Goal: Task Accomplishment & Management: Manage account settings

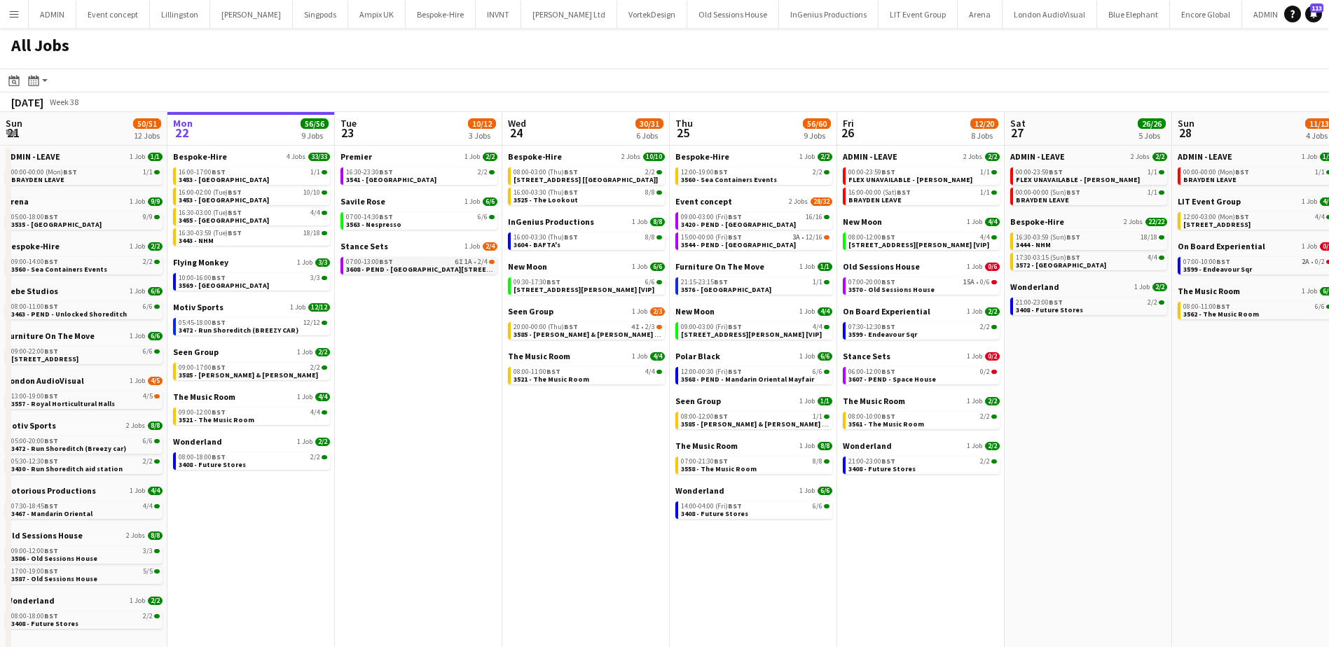
click at [406, 266] on span "3608 - PEND - [GEOGRAPHIC_DATA][STREET_ADDRESS]" at bounding box center [437, 269] width 182 height 9
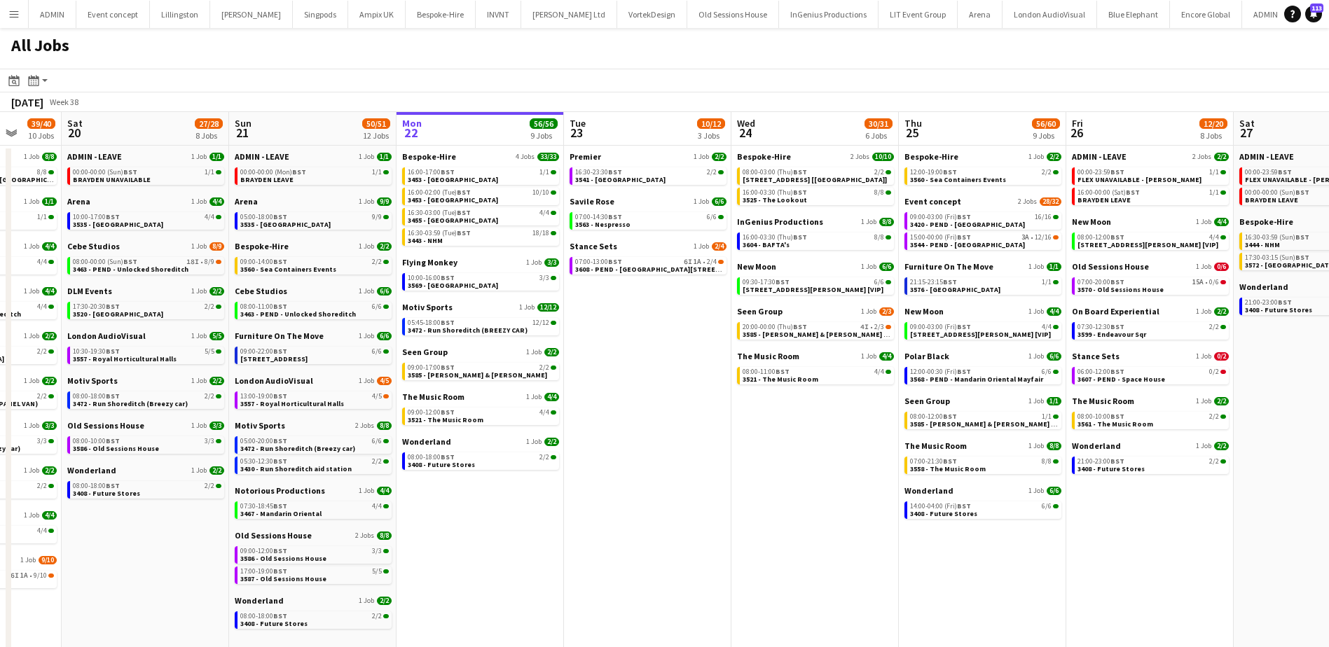
drag, startPoint x: 315, startPoint y: 548, endPoint x: 559, endPoint y: 539, distance: 244.7
click at [559, 540] on app-calendar-viewport "Wed 17 74/75 16 Jobs Thu 18 63/64 14 Jobs Fri 19 39/40 10 Jobs Sat 20 27/28 8 J…" at bounding box center [664, 499] width 1329 height 774
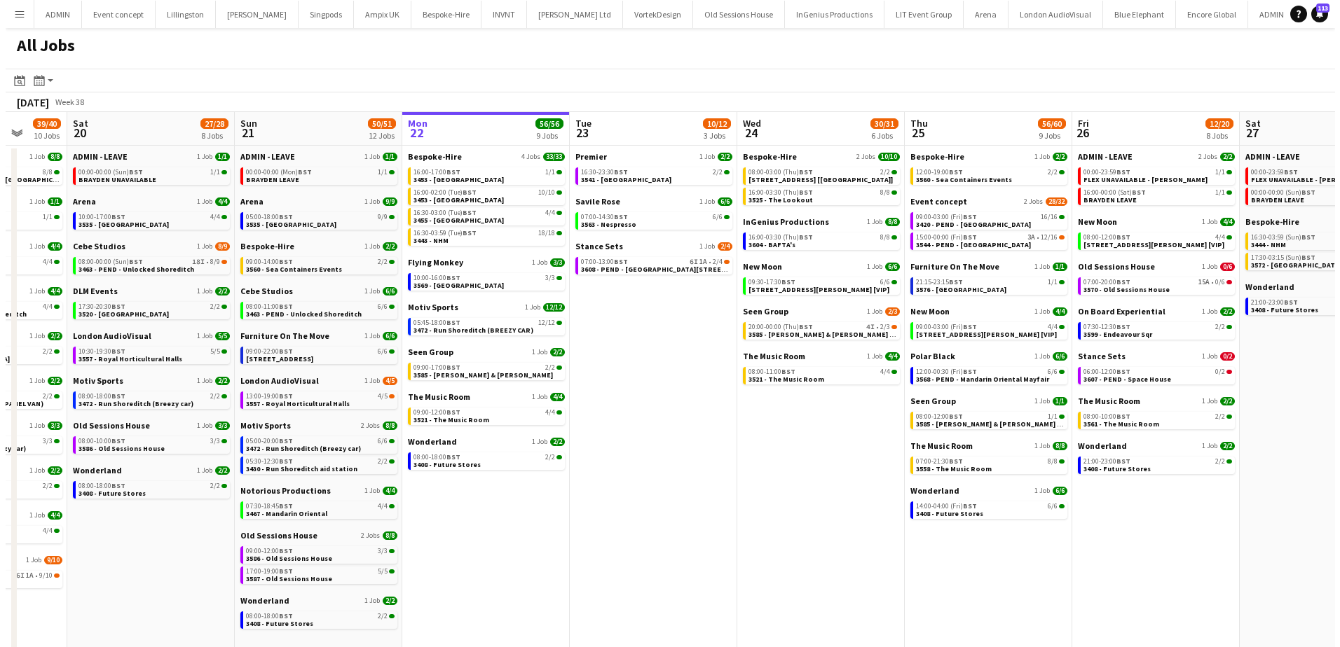
scroll to position [0, 419]
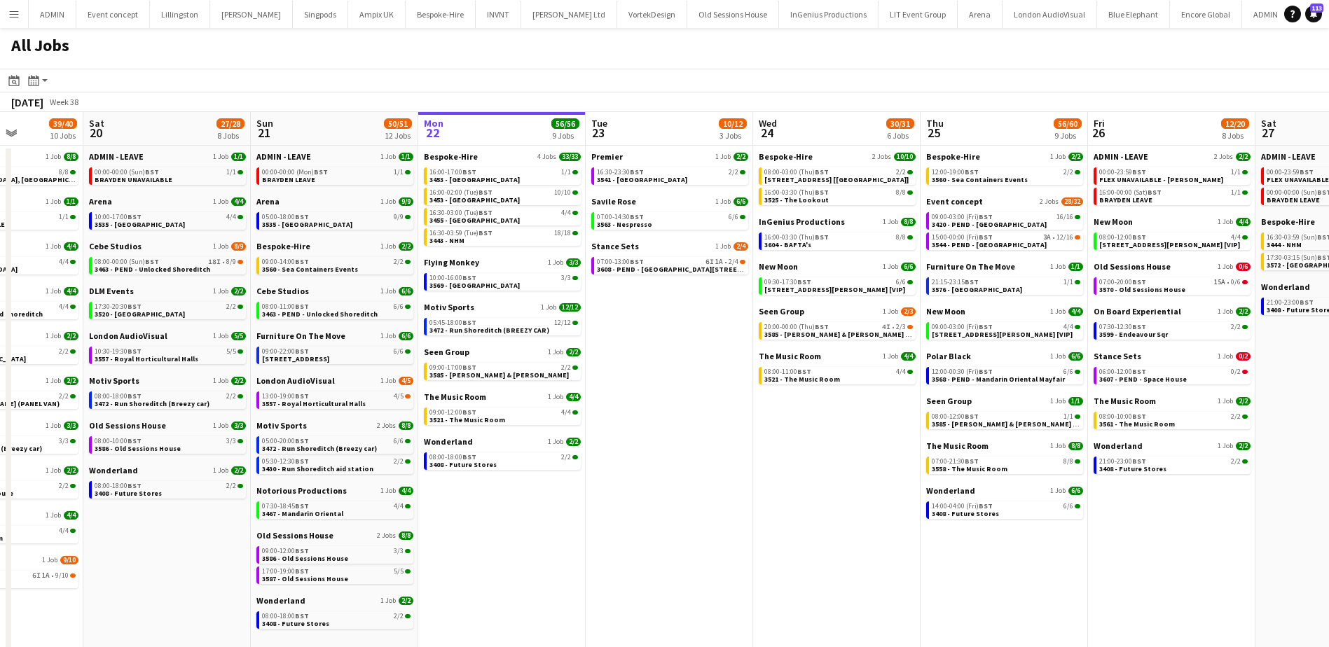
click at [18, 25] on button "Menu" at bounding box center [14, 14] width 28 height 28
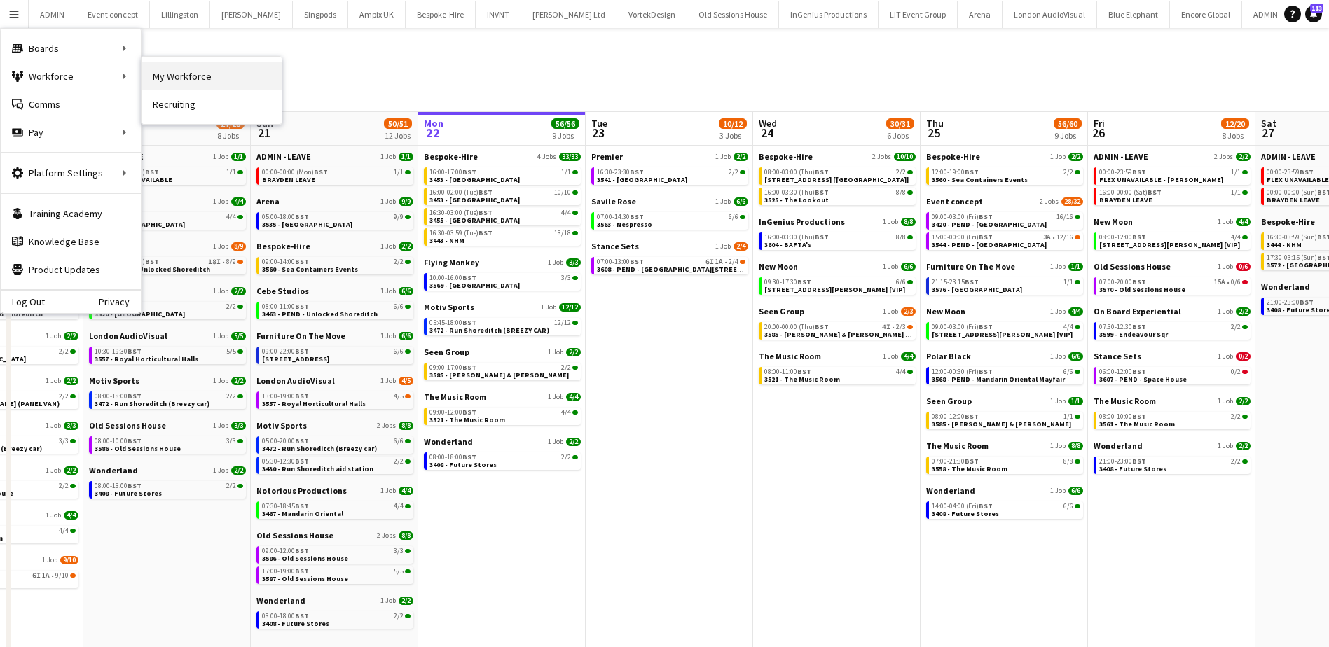
click at [168, 89] on link "My Workforce" at bounding box center [212, 76] width 140 height 28
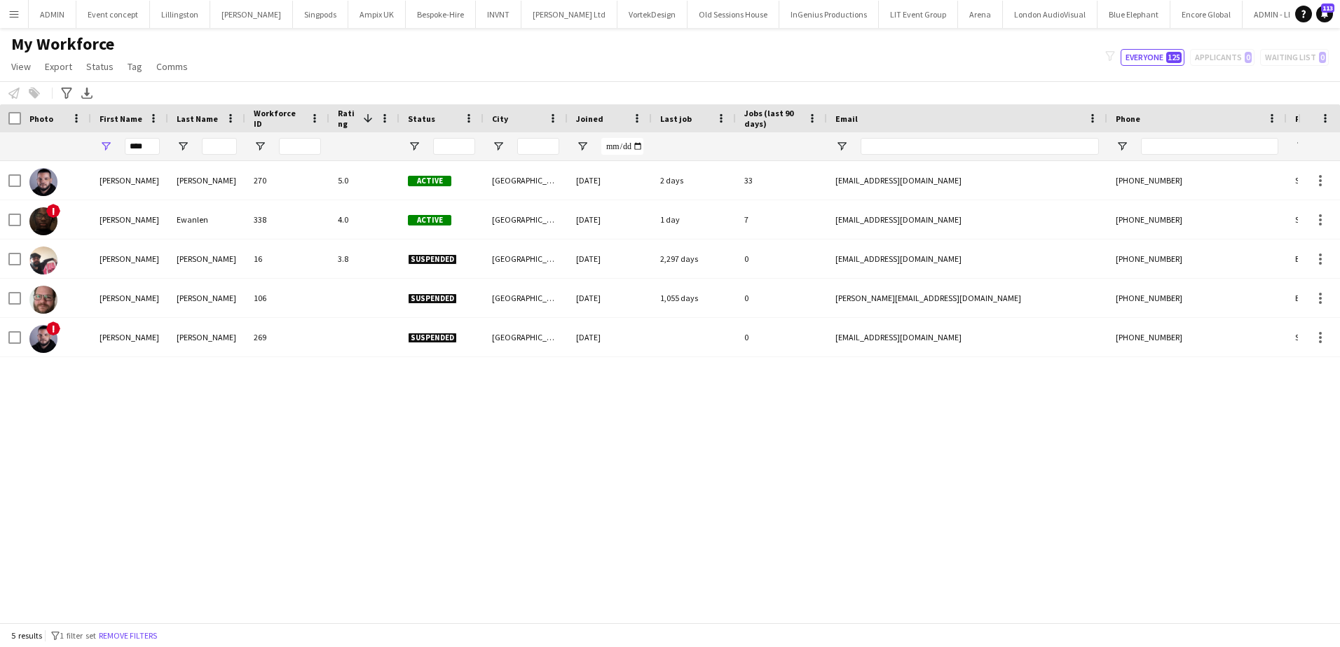
click at [11, 13] on app-icon "Menu" at bounding box center [13, 13] width 11 height 11
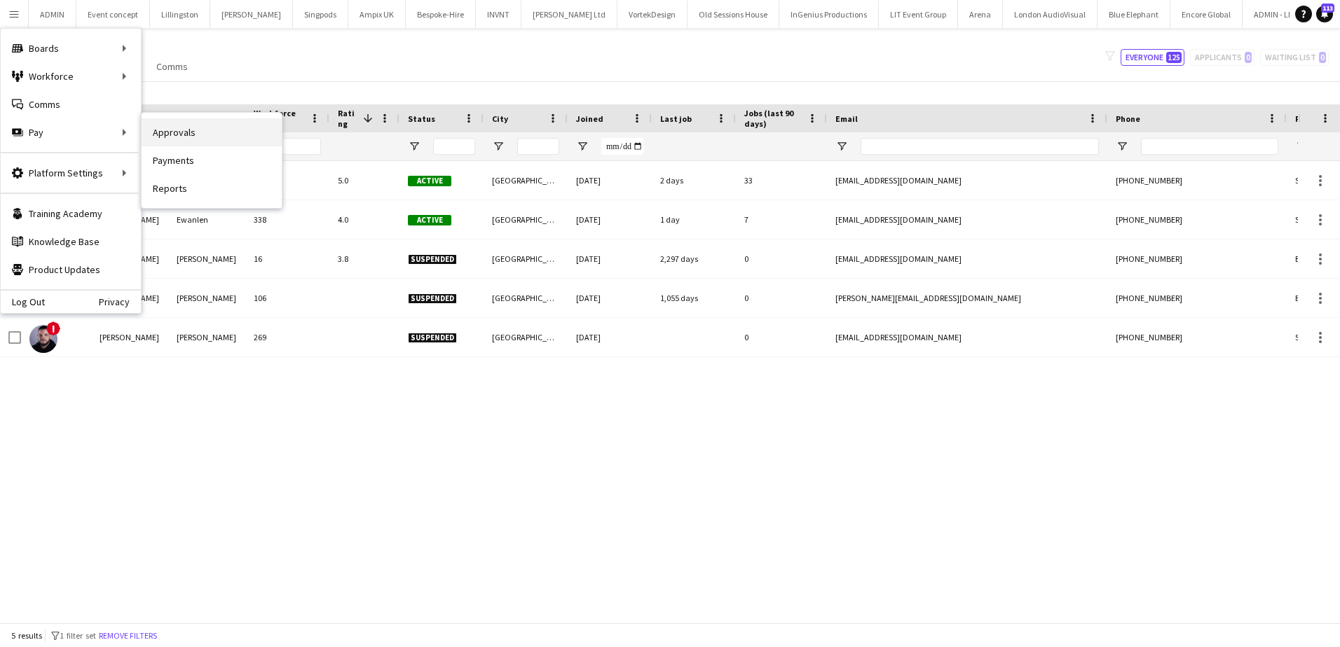
click at [144, 139] on link "Approvals" at bounding box center [212, 132] width 140 height 28
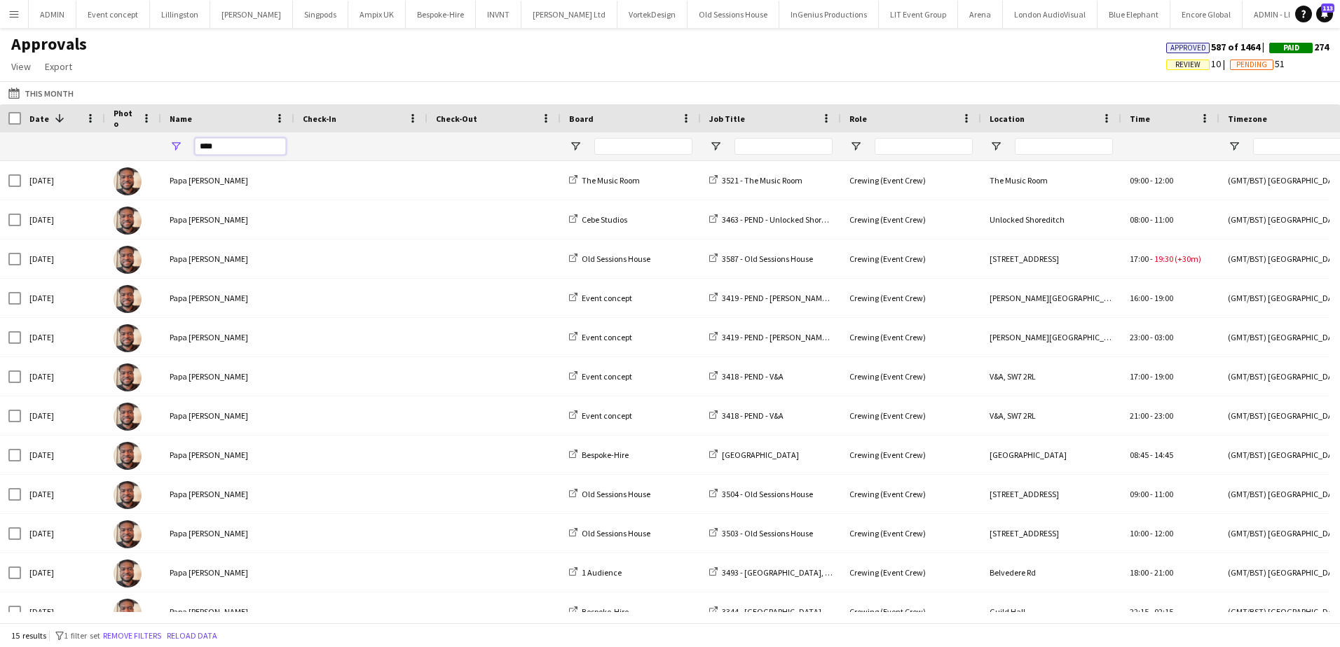
click at [223, 147] on input "****" at bounding box center [240, 146] width 91 height 17
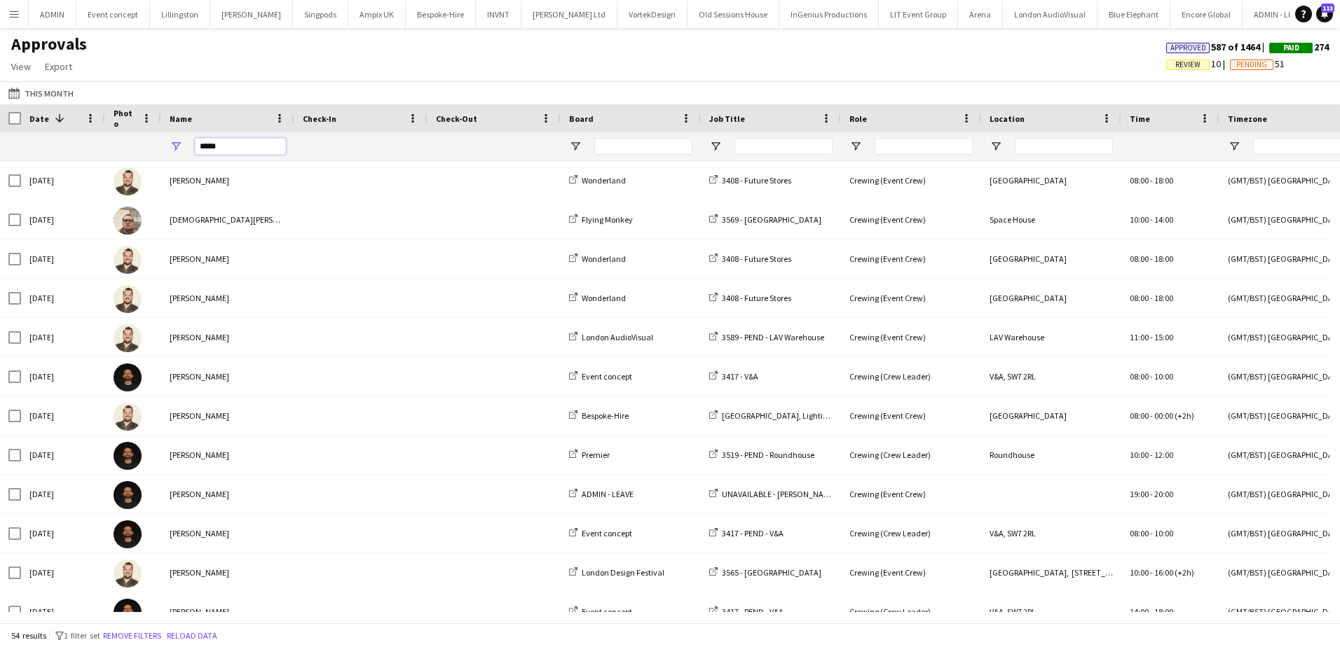
click at [237, 145] on input "*****" at bounding box center [240, 146] width 91 height 17
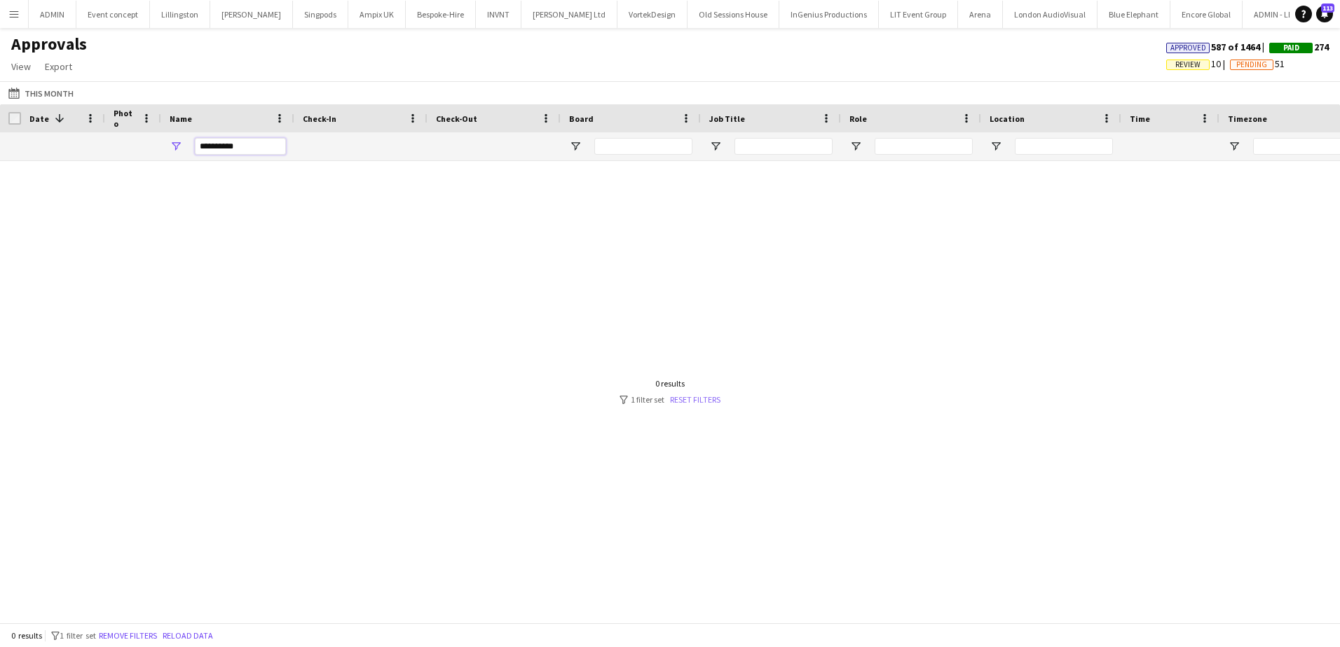
type input "**********"
click at [690, 397] on link "Reset filters" at bounding box center [695, 399] width 50 height 11
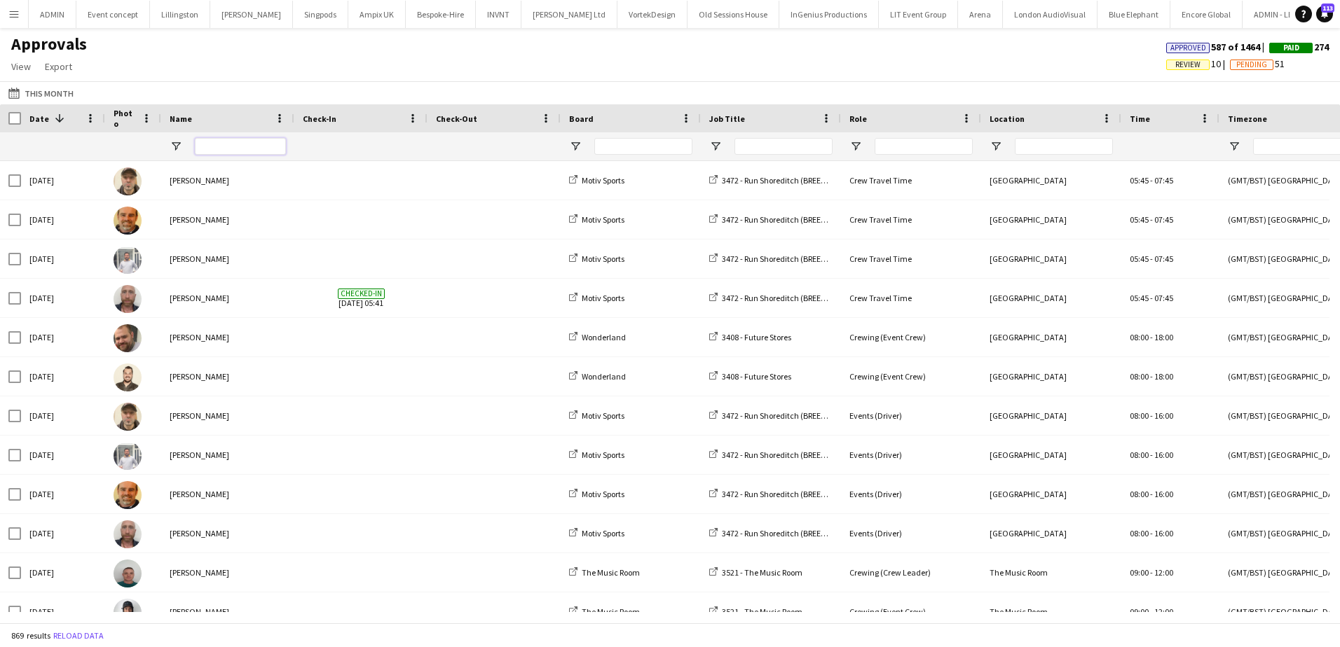
click at [221, 150] on input "Name Filter Input" at bounding box center [240, 146] width 91 height 17
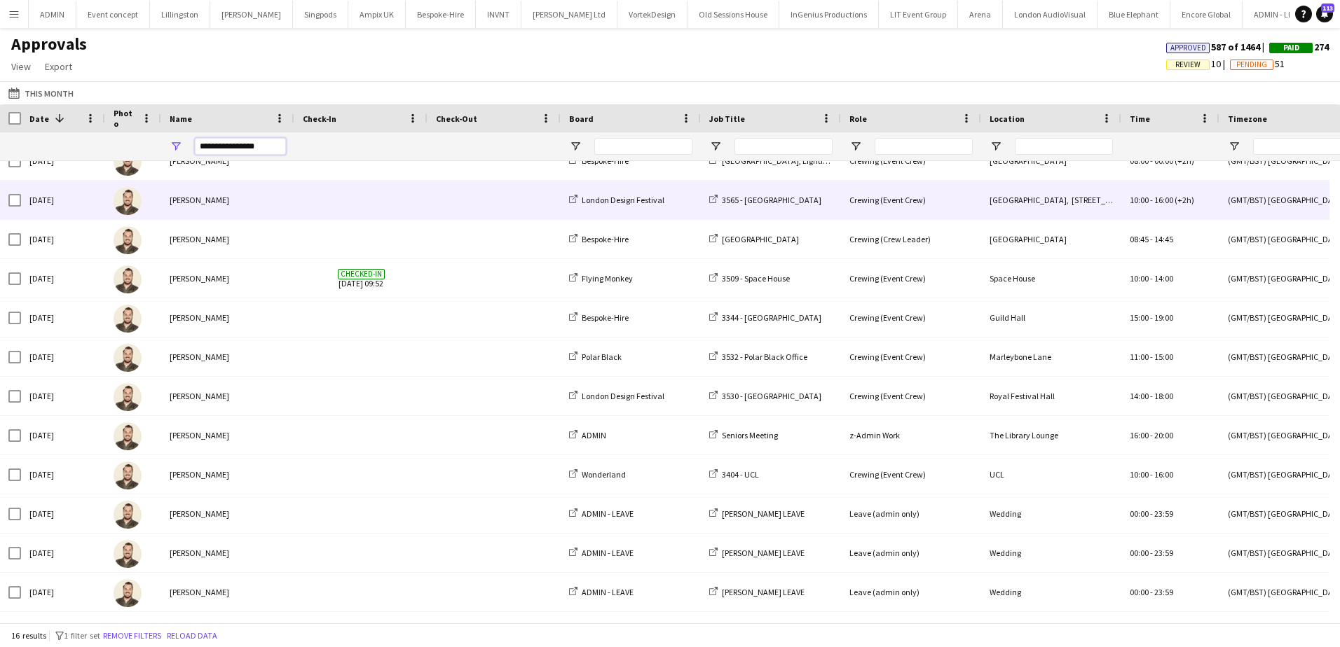
scroll to position [177, 0]
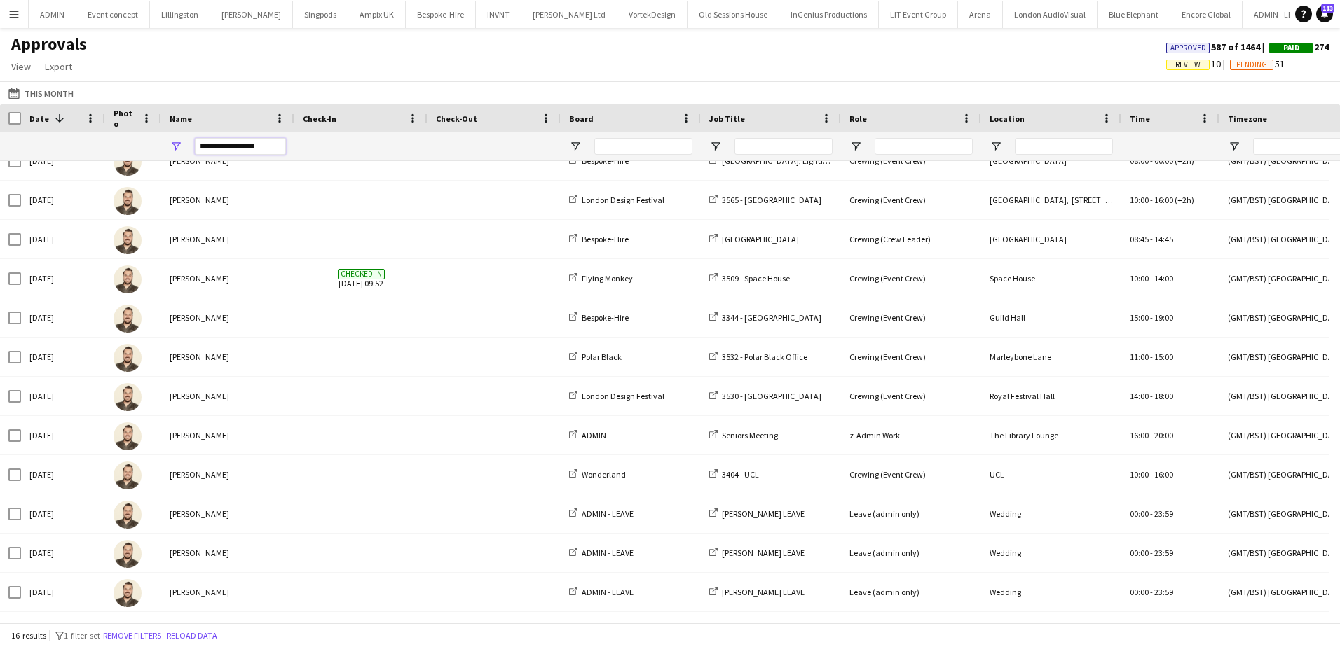
click at [232, 151] on input "**********" at bounding box center [240, 146] width 91 height 17
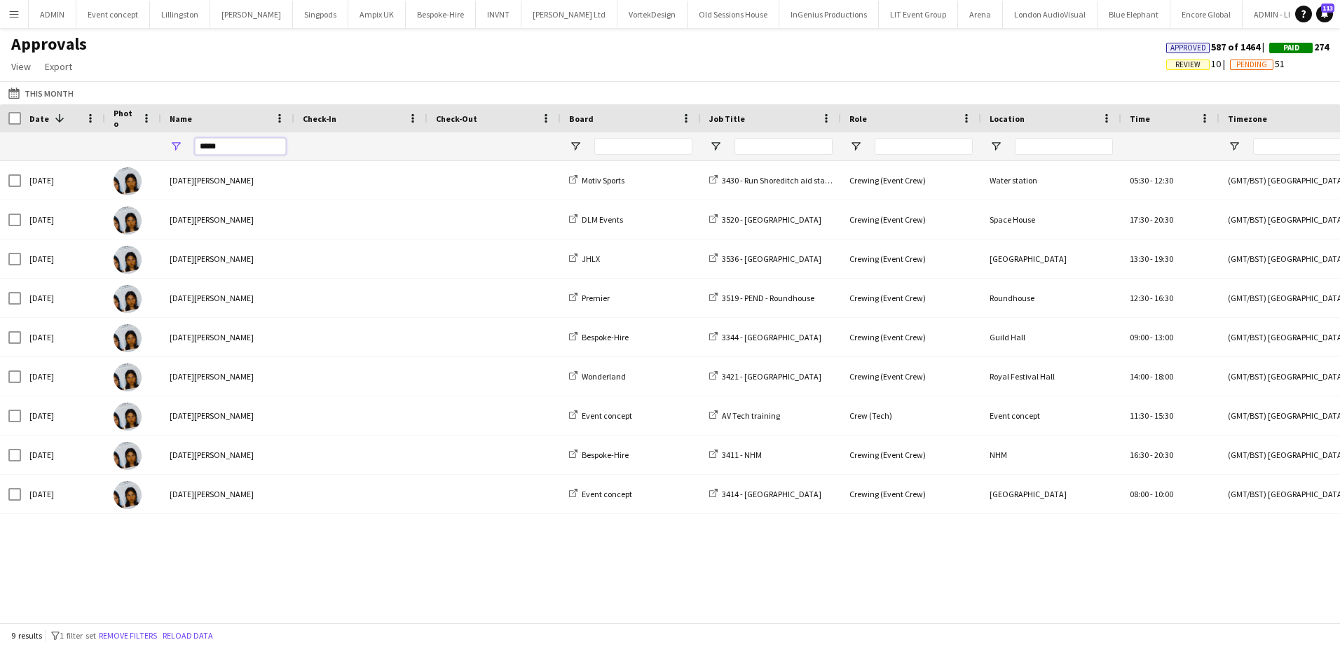
type input "*****"
click at [13, 11] on app-icon "Menu" at bounding box center [13, 13] width 11 height 11
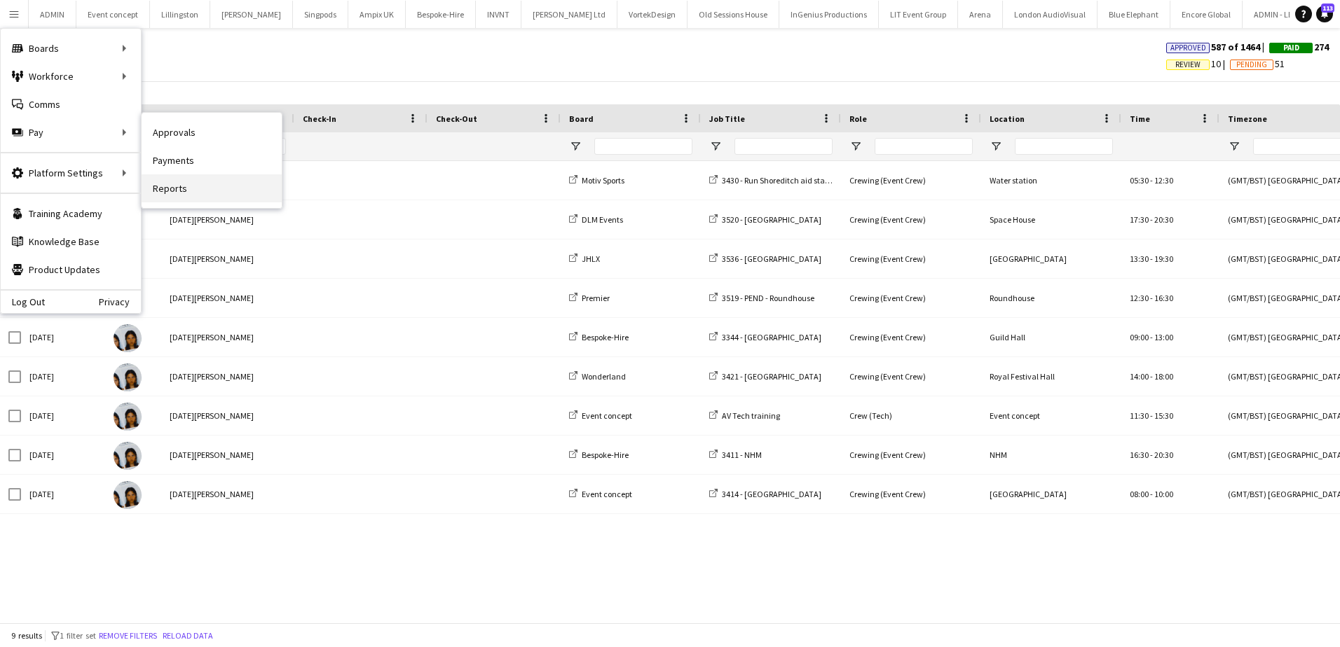
click at [238, 177] on link "Reports" at bounding box center [212, 188] width 140 height 28
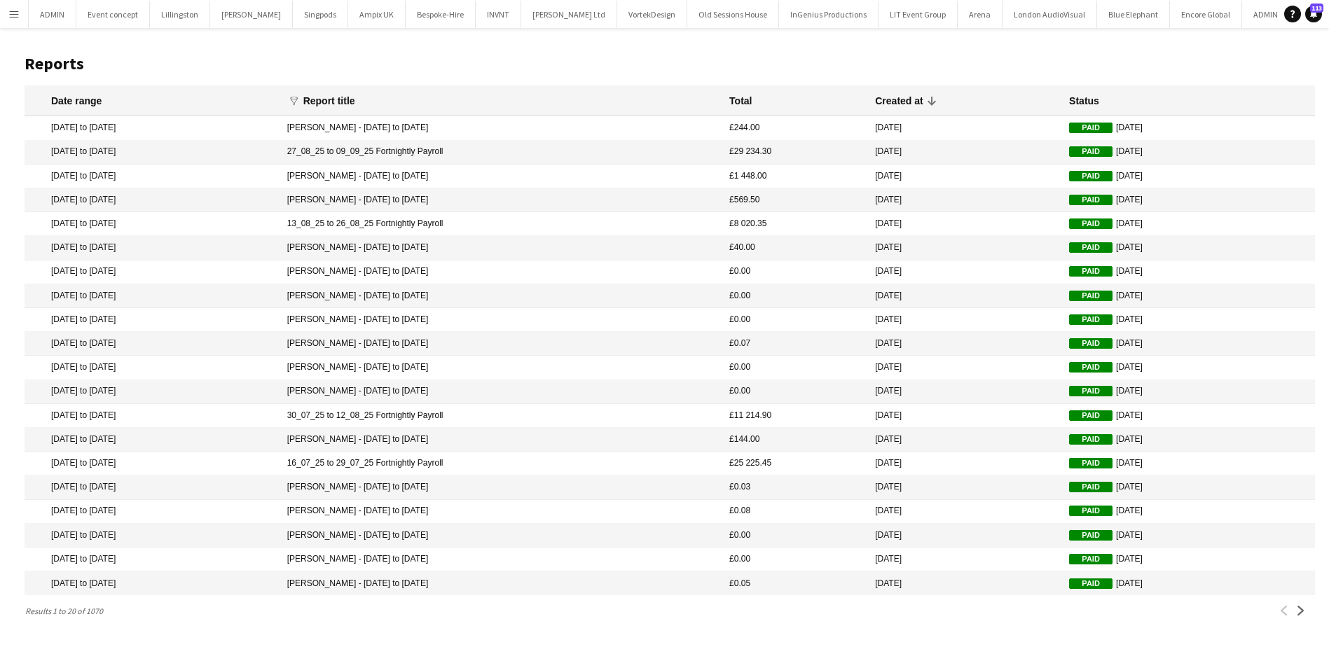
click at [20, 4] on button "Menu" at bounding box center [14, 14] width 28 height 28
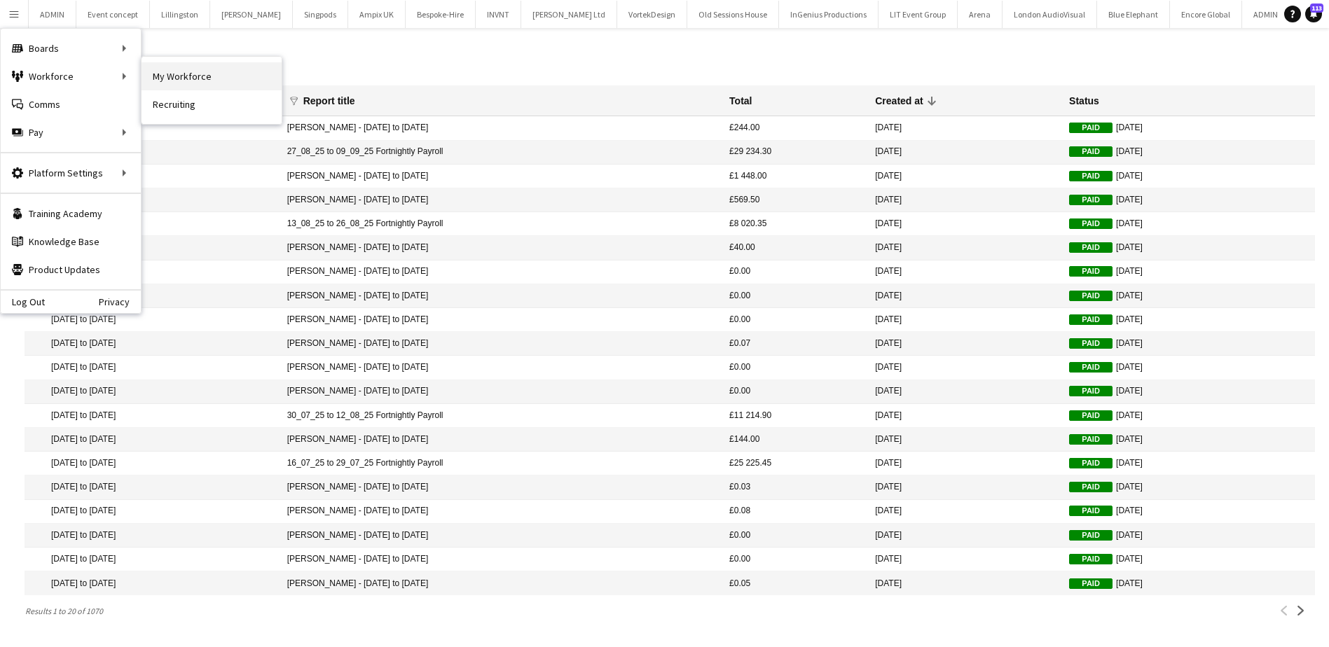
click at [173, 80] on link "My Workforce" at bounding box center [212, 76] width 140 height 28
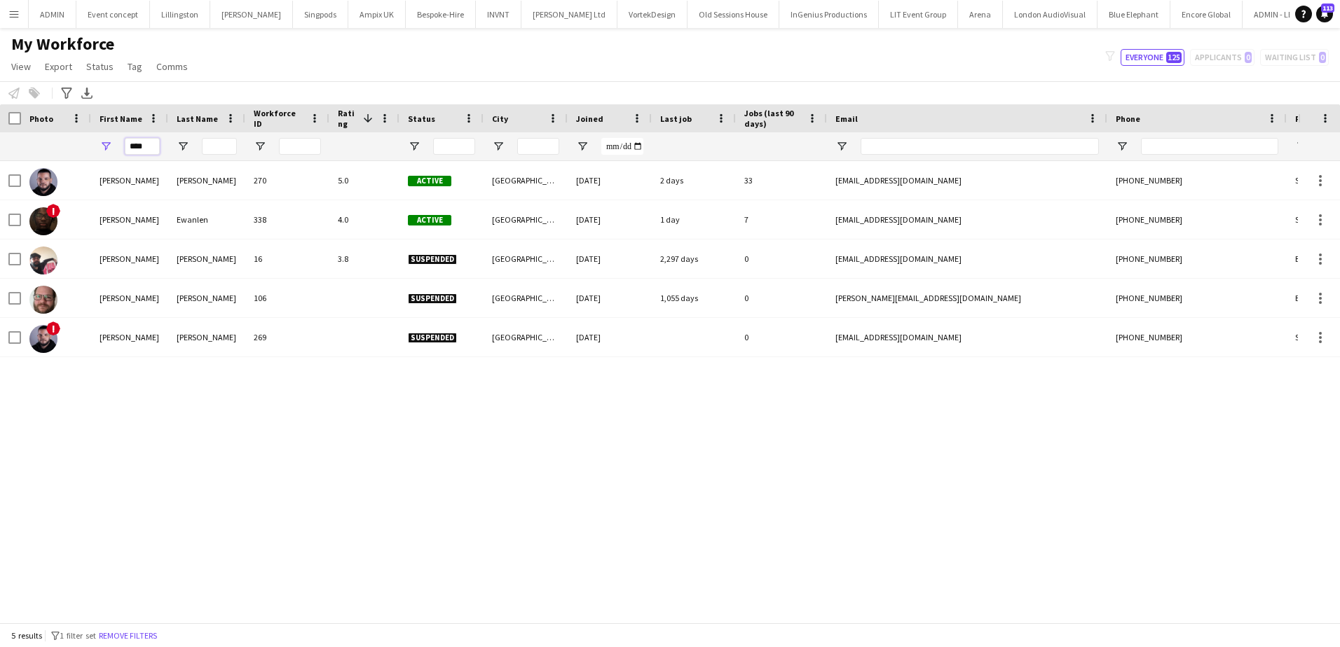
click at [144, 145] on input "****" at bounding box center [142, 146] width 35 height 17
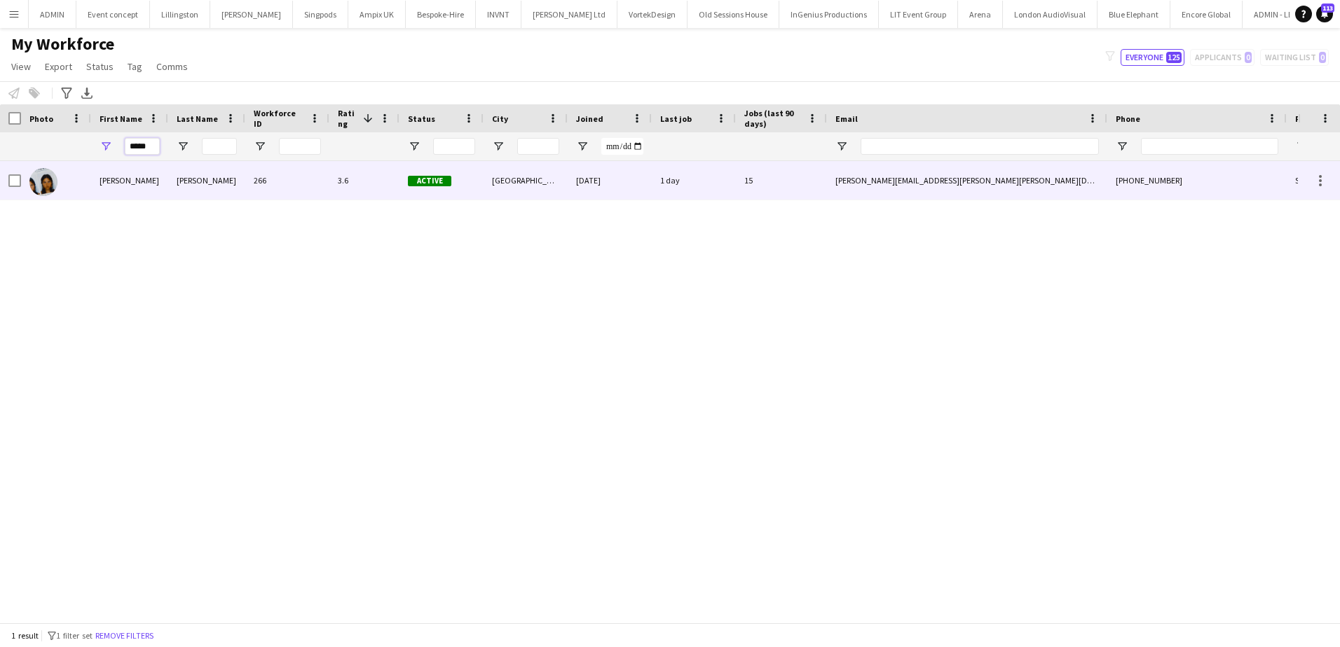
type input "*****"
click at [91, 179] on div "Lucia" at bounding box center [129, 180] width 77 height 39
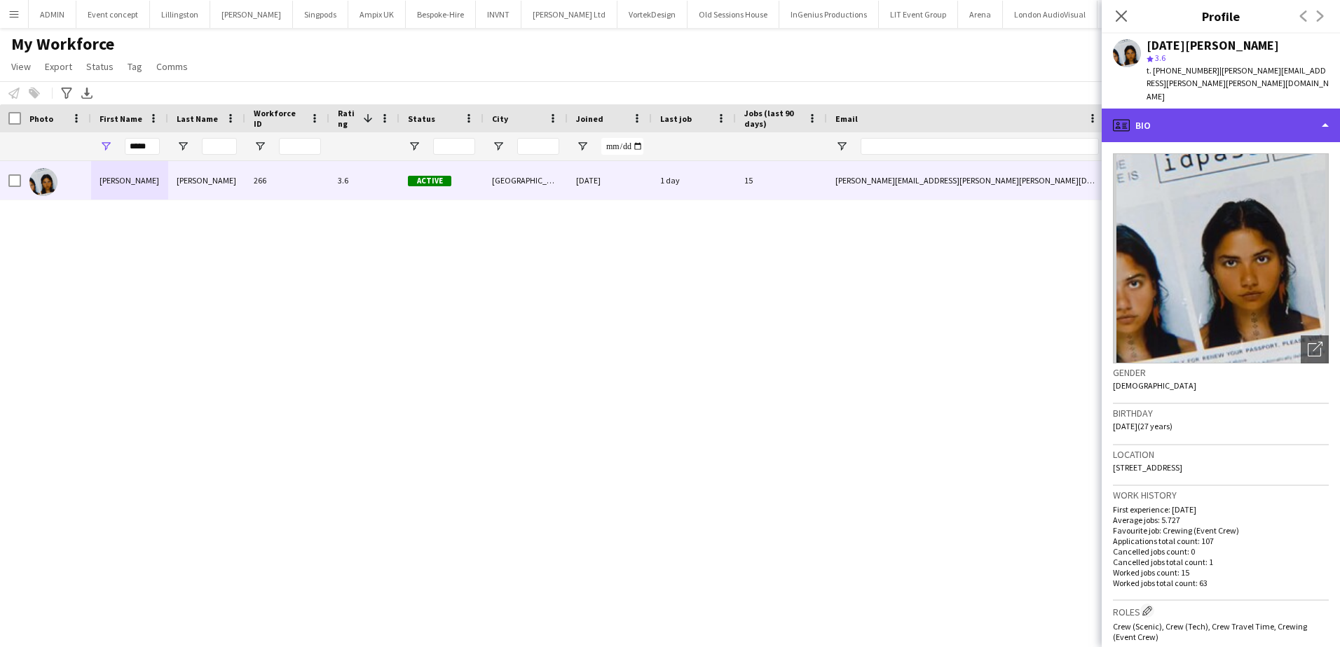
click at [1230, 109] on div "profile Bio" at bounding box center [1220, 126] width 238 height 34
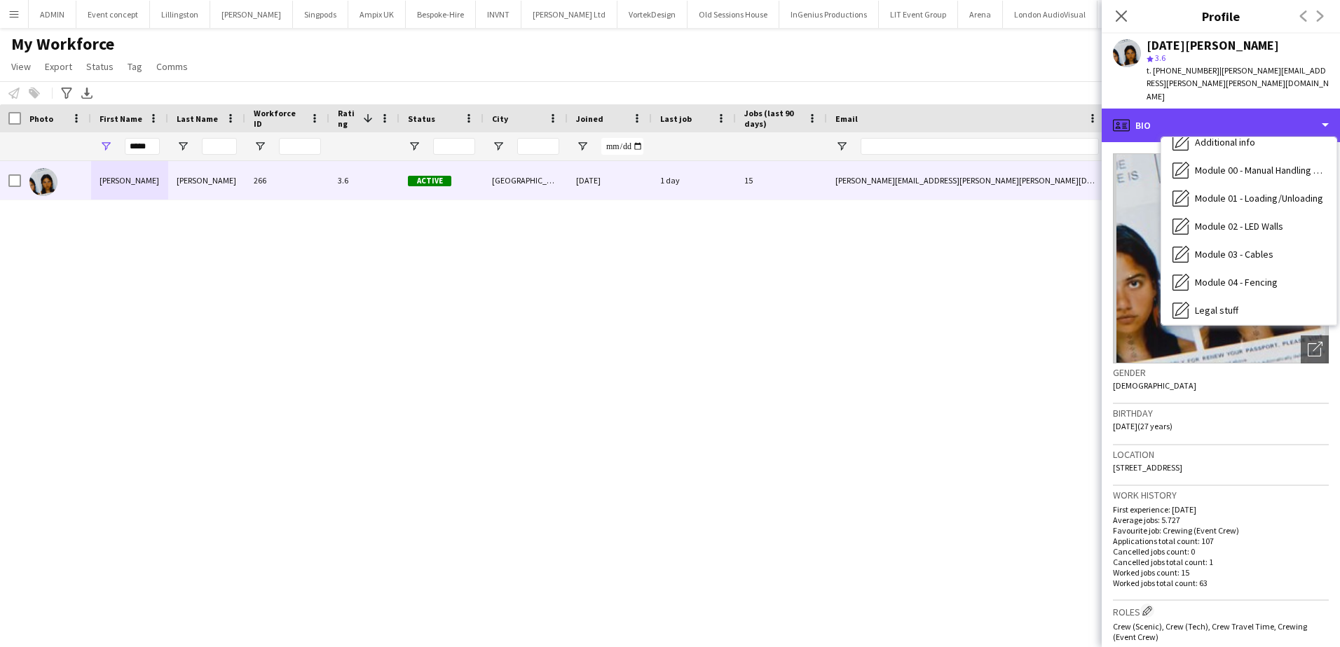
scroll to position [300, 0]
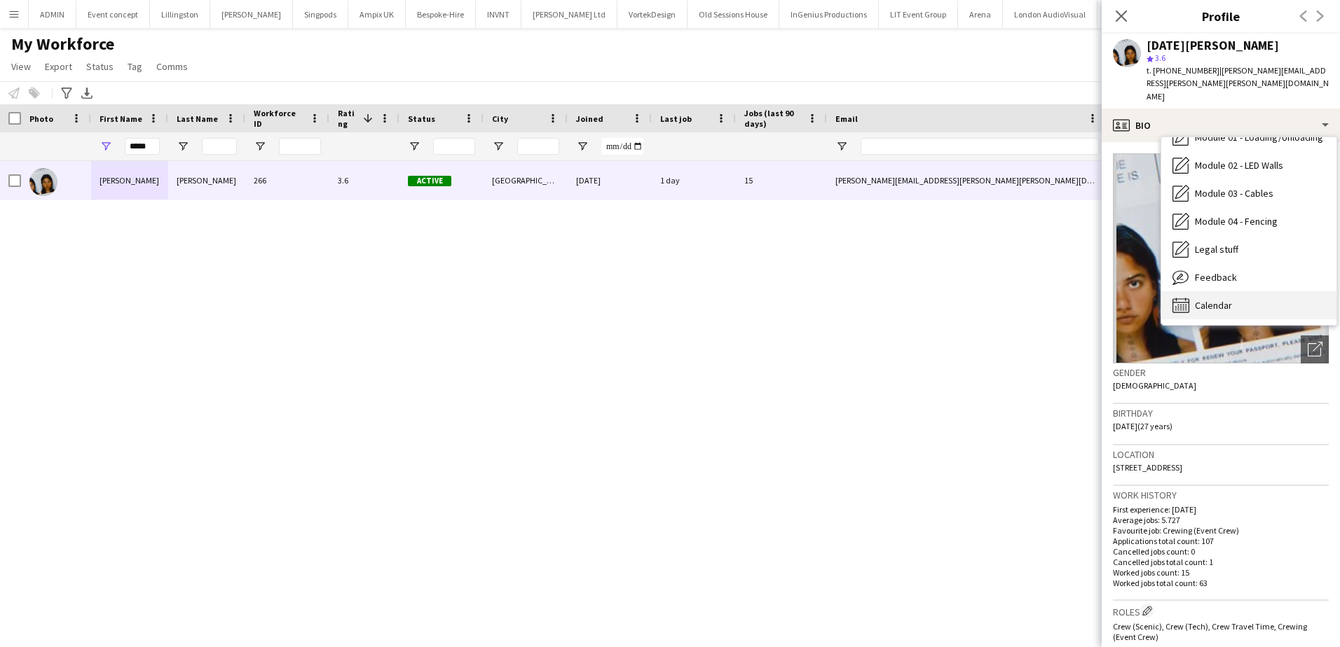
click at [1244, 291] on div "Calendar Calendar" at bounding box center [1248, 305] width 175 height 28
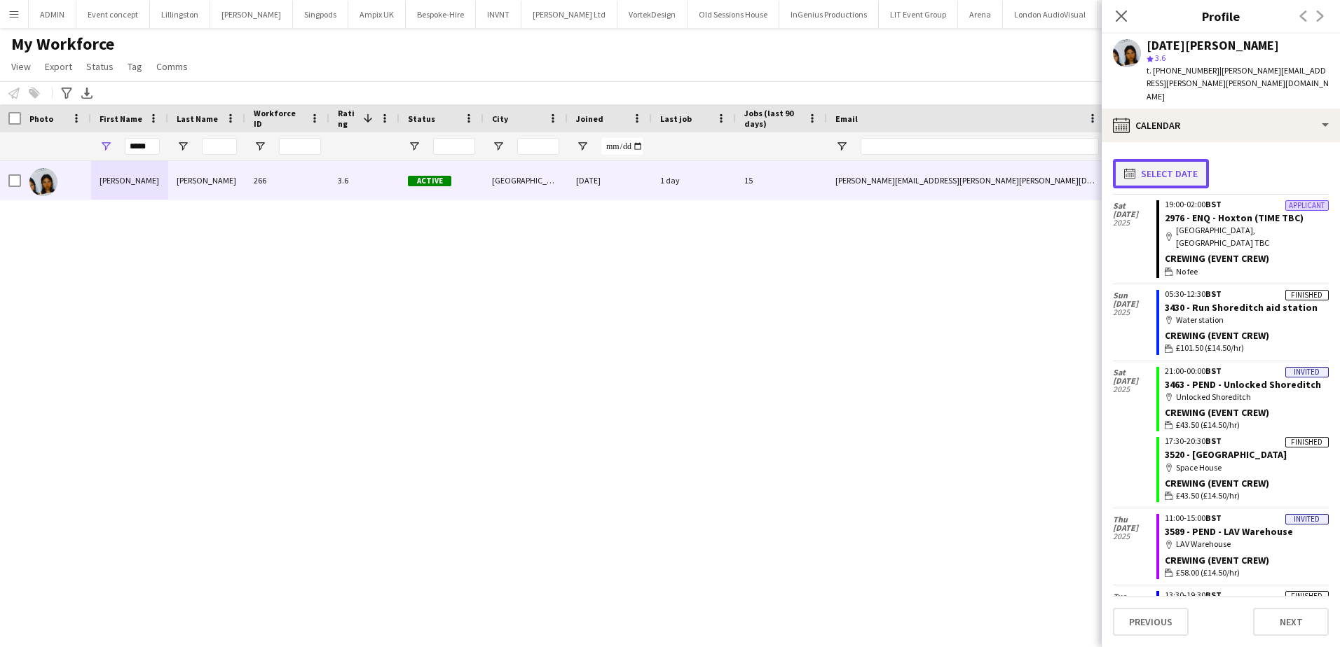
click at [1154, 159] on button "calendar-full Select date" at bounding box center [1161, 173] width 96 height 29
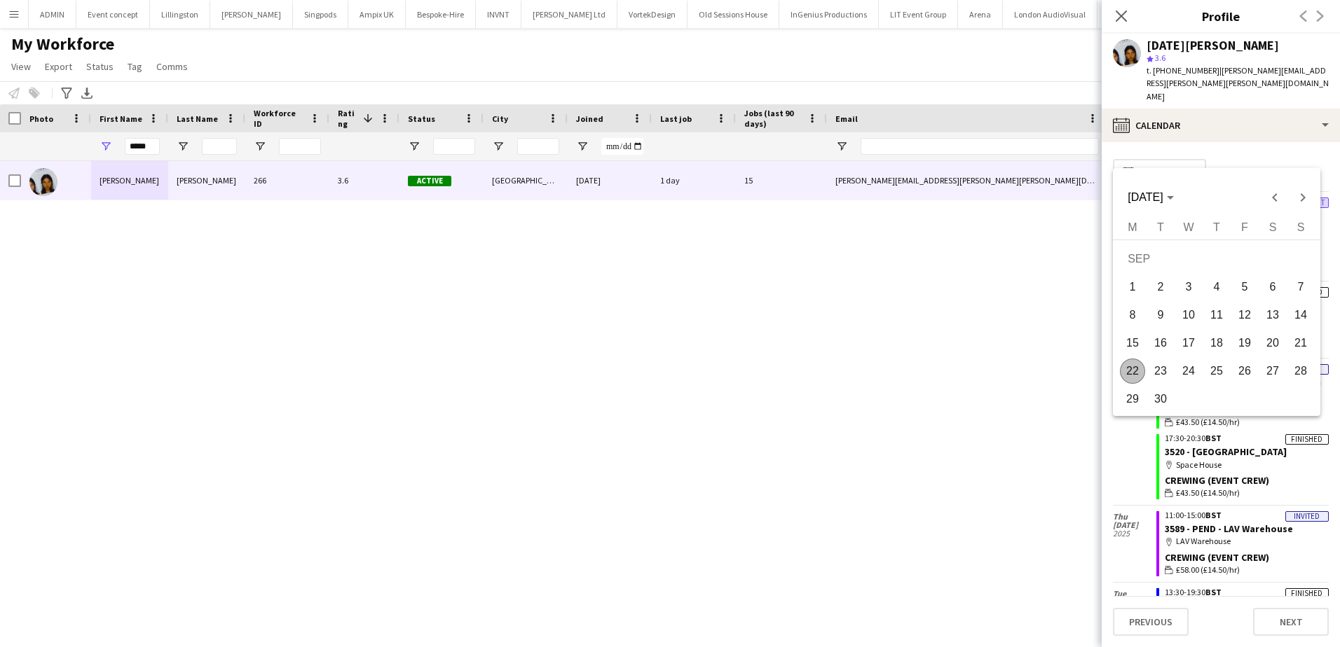
click at [1064, 261] on div at bounding box center [670, 323] width 1340 height 647
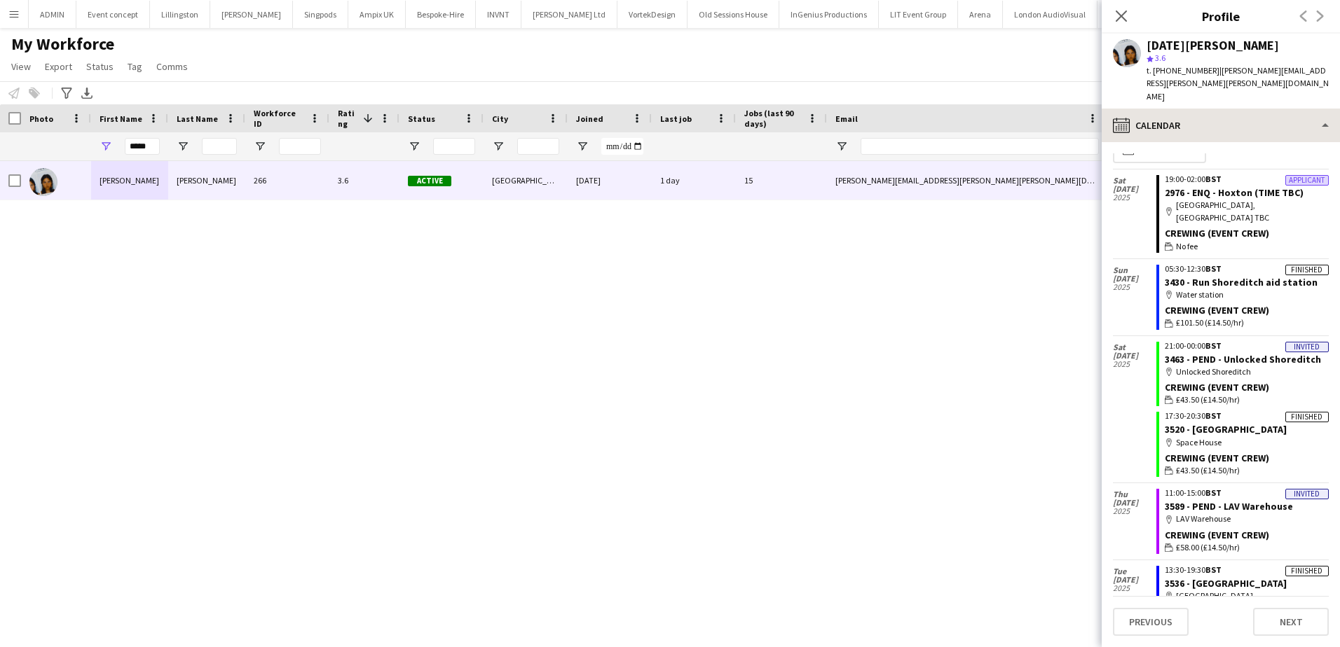
scroll to position [0, 0]
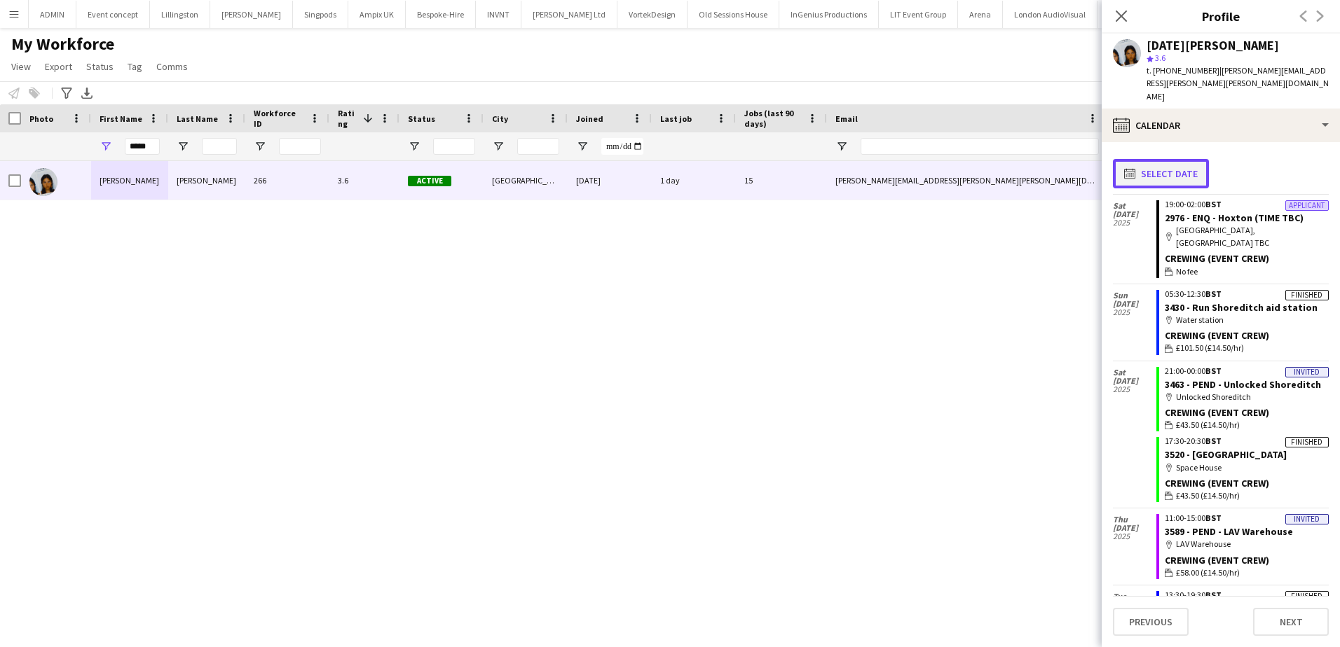
click at [1178, 159] on button "calendar-full Select date" at bounding box center [1161, 173] width 96 height 29
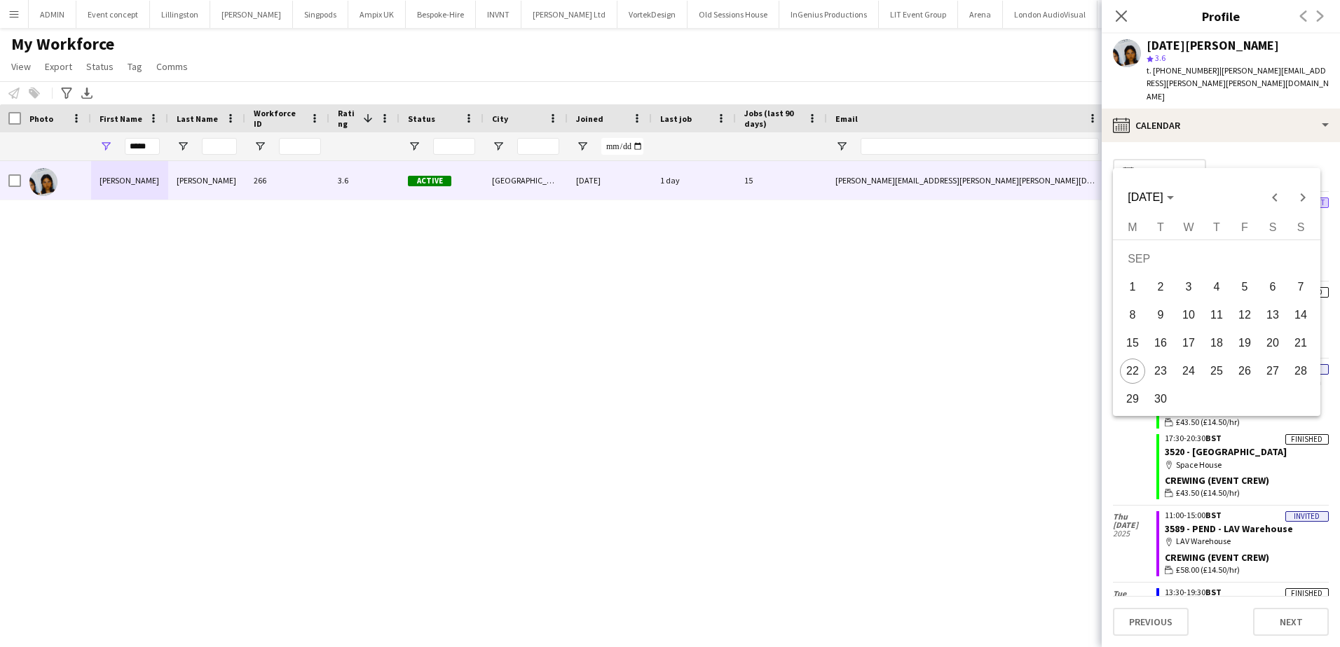
click at [1165, 398] on span "30" at bounding box center [1160, 399] width 25 height 25
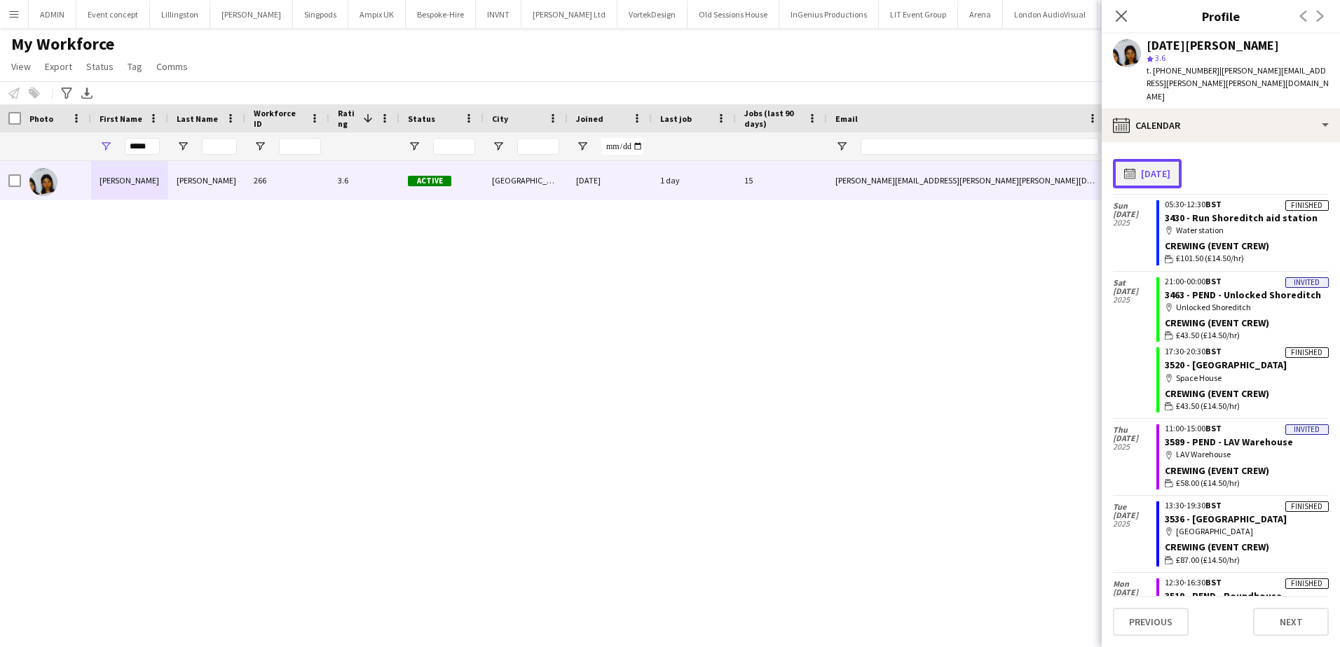
click at [1175, 159] on button "calendar-full 30-09-2025" at bounding box center [1147, 173] width 69 height 29
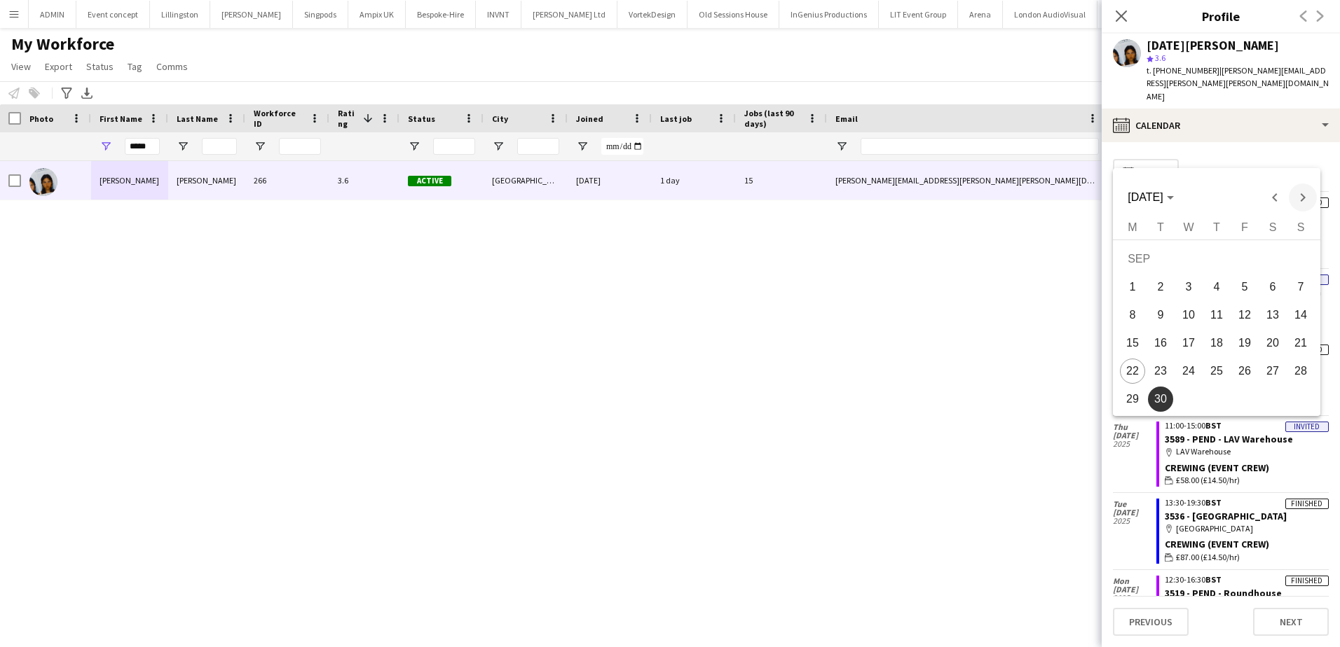
click at [1300, 198] on span "Next month" at bounding box center [1302, 198] width 28 height 28
click at [1246, 397] on span "31" at bounding box center [1244, 399] width 25 height 25
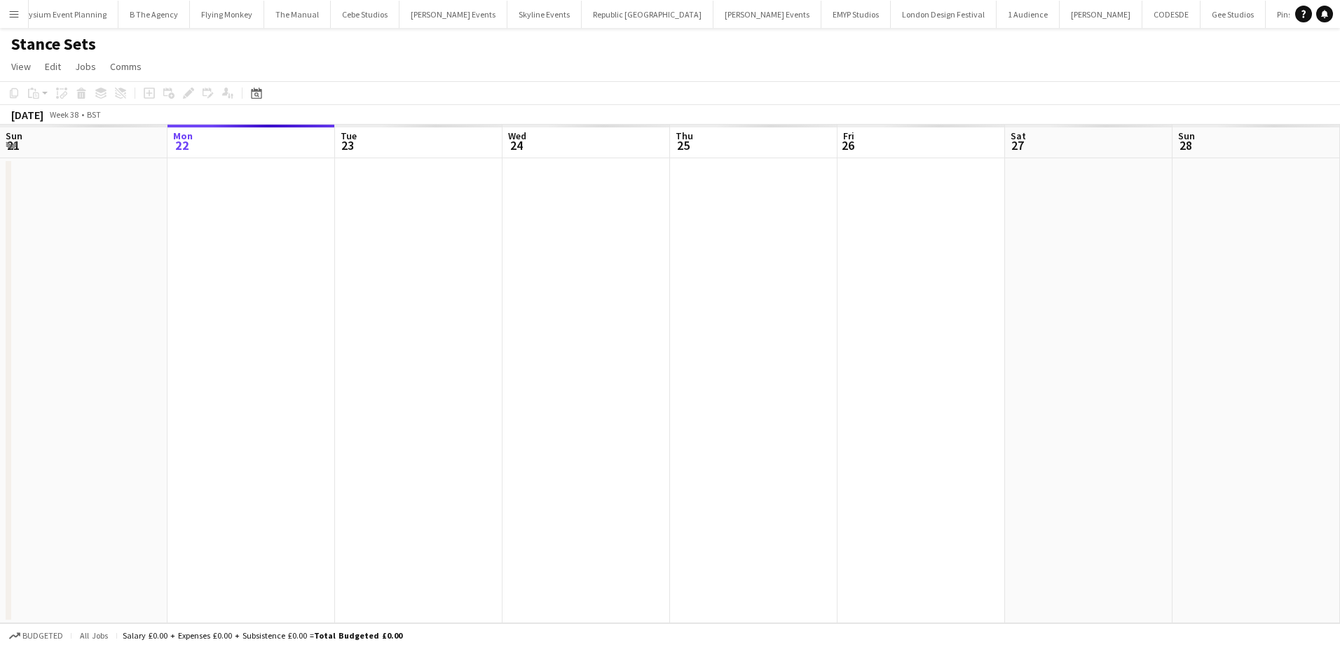
scroll to position [0, 482]
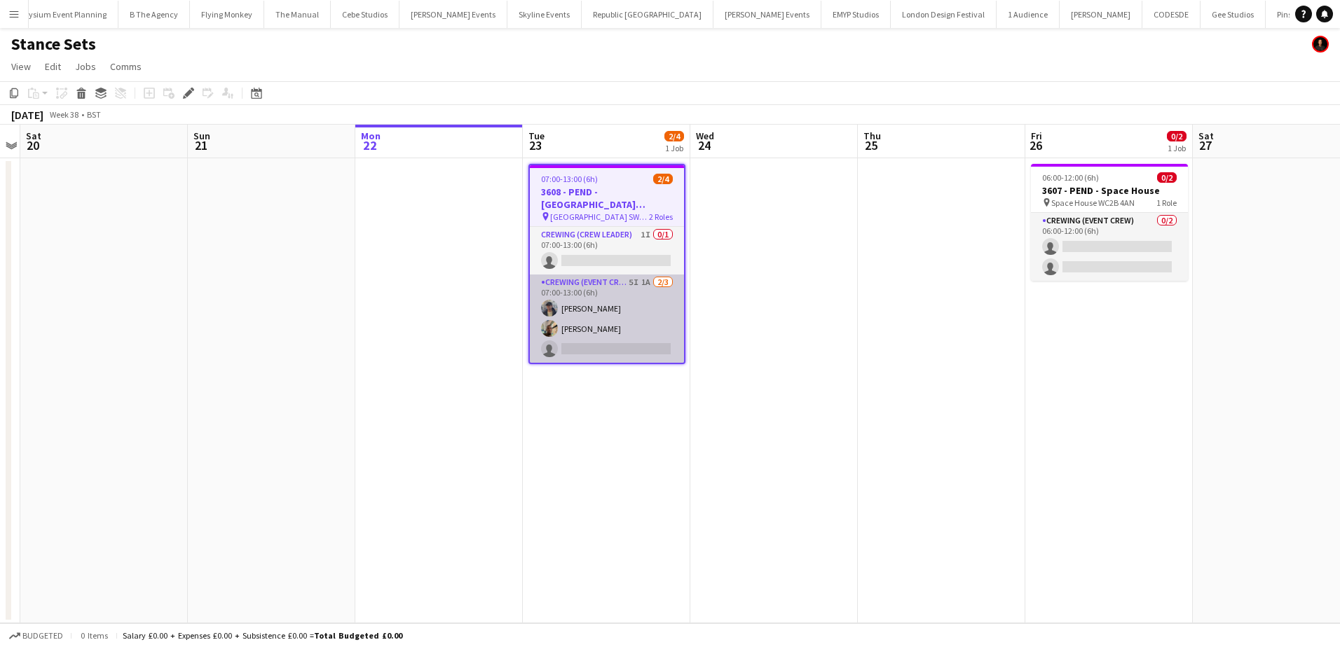
click at [626, 349] on app-card-role "Crewing (Event Crew) 5I 1A 2/3 07:00-13:00 (6h) William Connor Stephon Johnson …" at bounding box center [607, 319] width 154 height 88
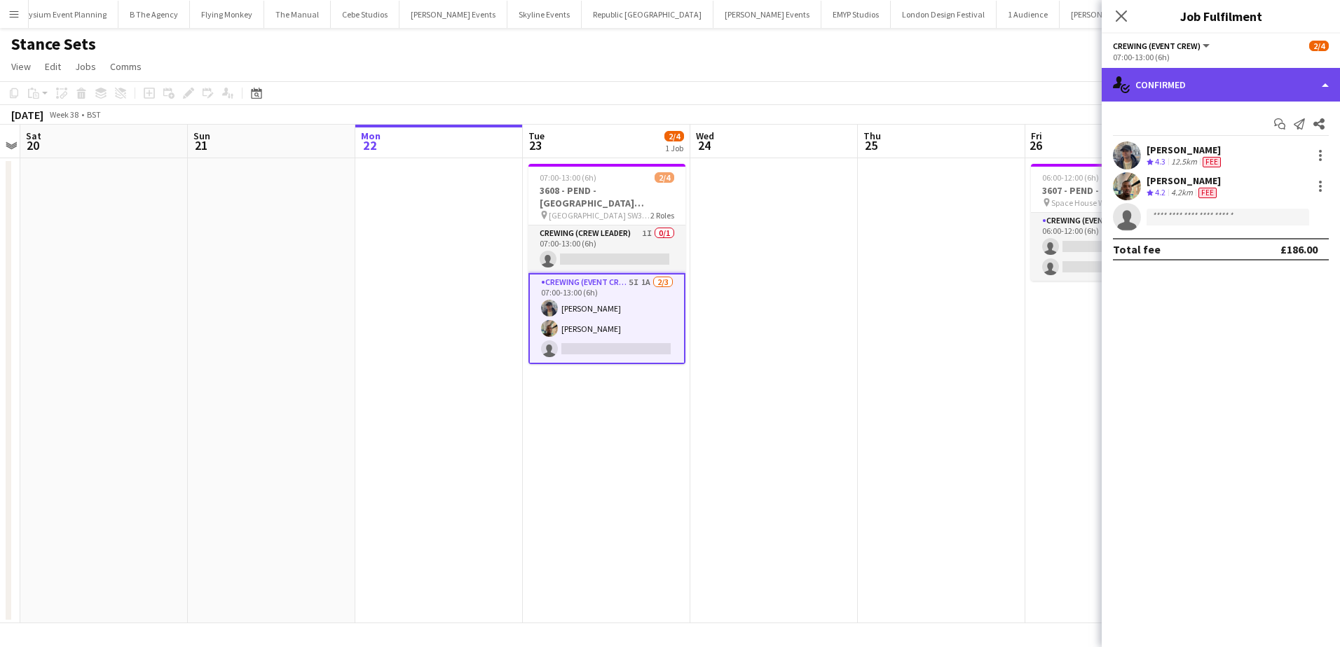
click at [1246, 88] on div "single-neutral-actions-check-2 Confirmed" at bounding box center [1220, 85] width 238 height 34
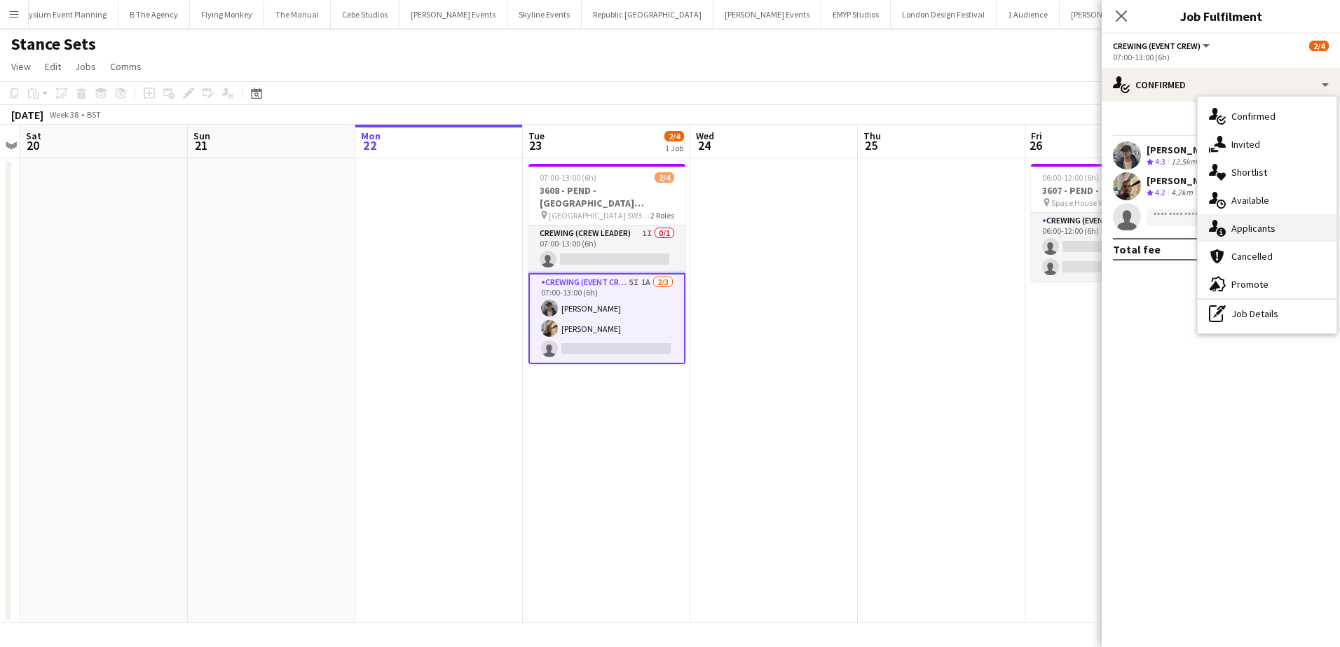
click at [1266, 226] on span "Applicants" at bounding box center [1253, 228] width 44 height 13
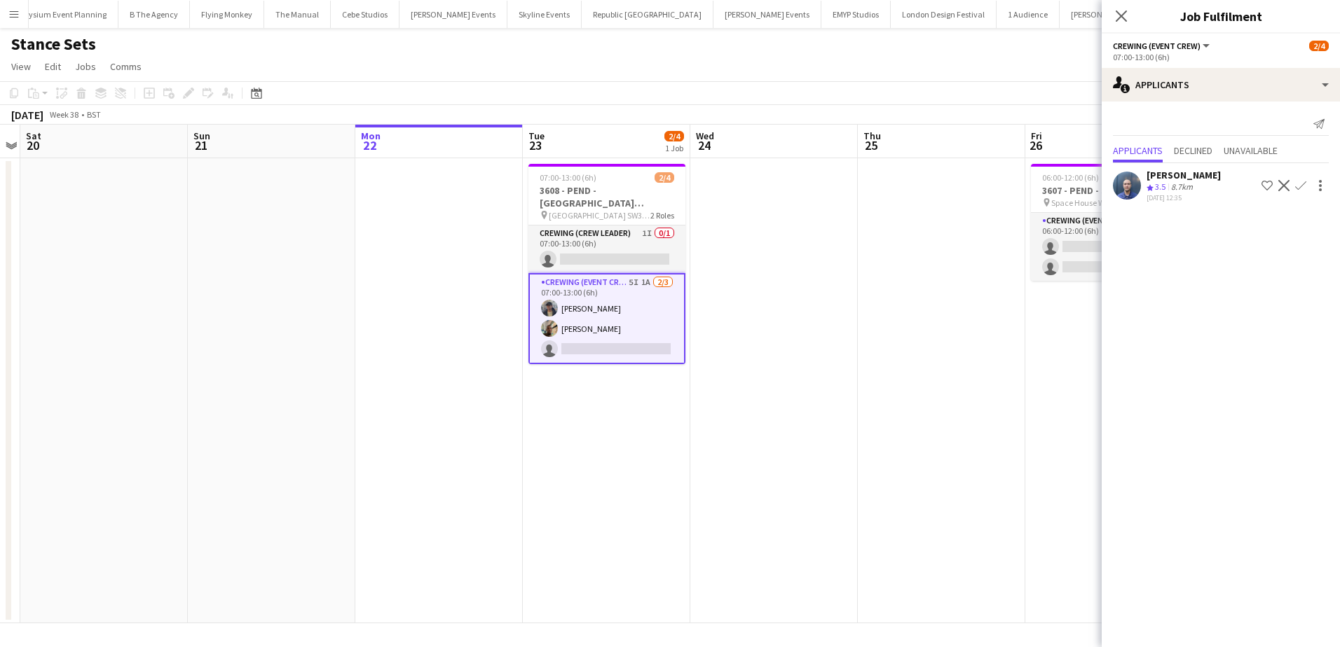
click at [1303, 184] on app-icon "Confirm" at bounding box center [1300, 185] width 11 height 11
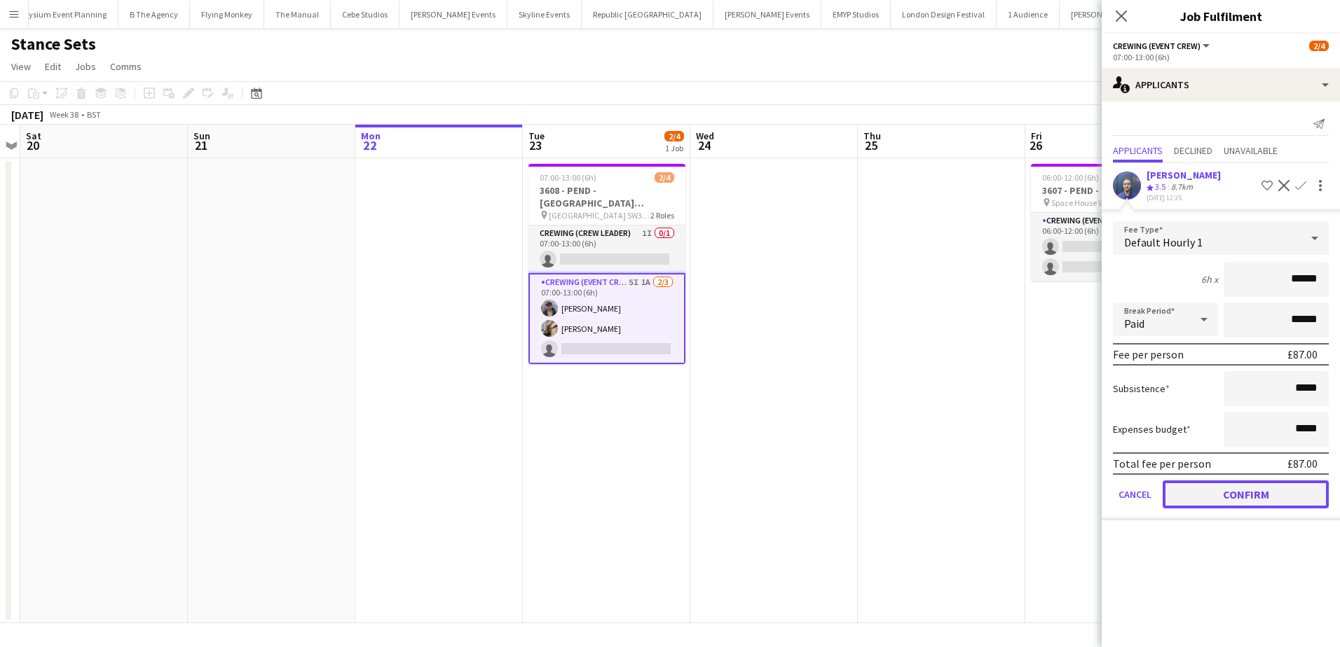
click at [1220, 500] on button "Confirm" at bounding box center [1245, 495] width 166 height 28
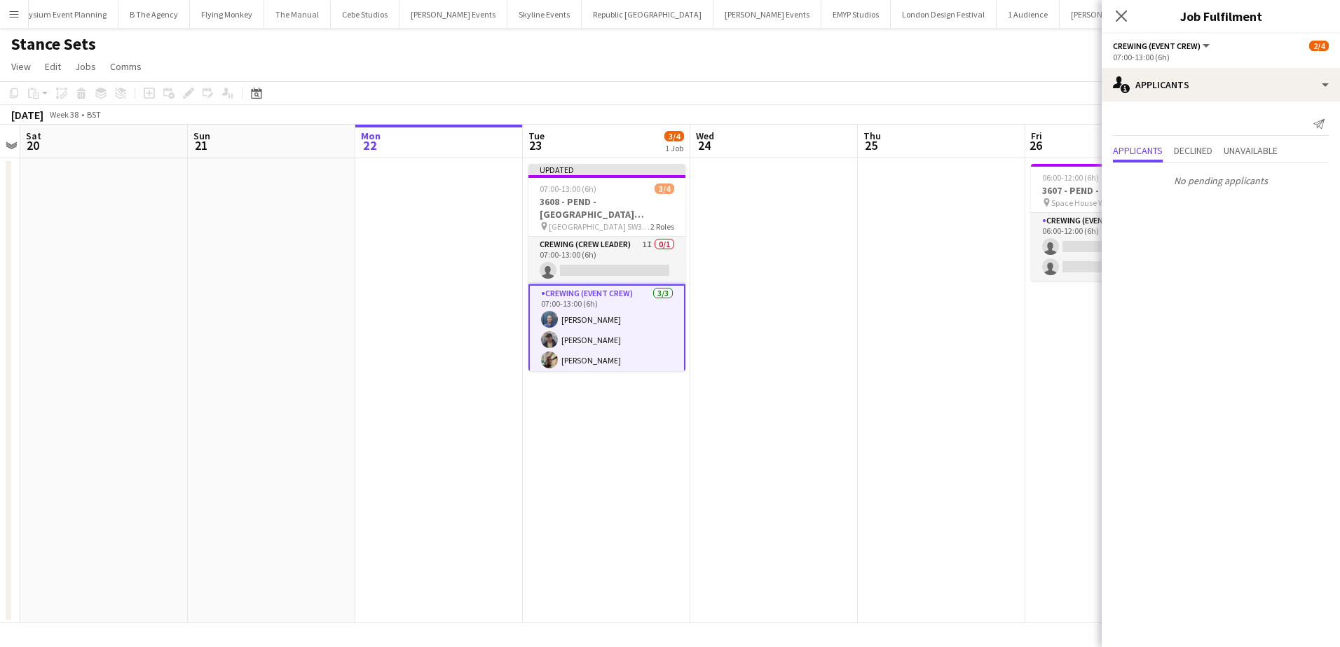
click at [804, 269] on app-date-cell at bounding box center [773, 390] width 167 height 465
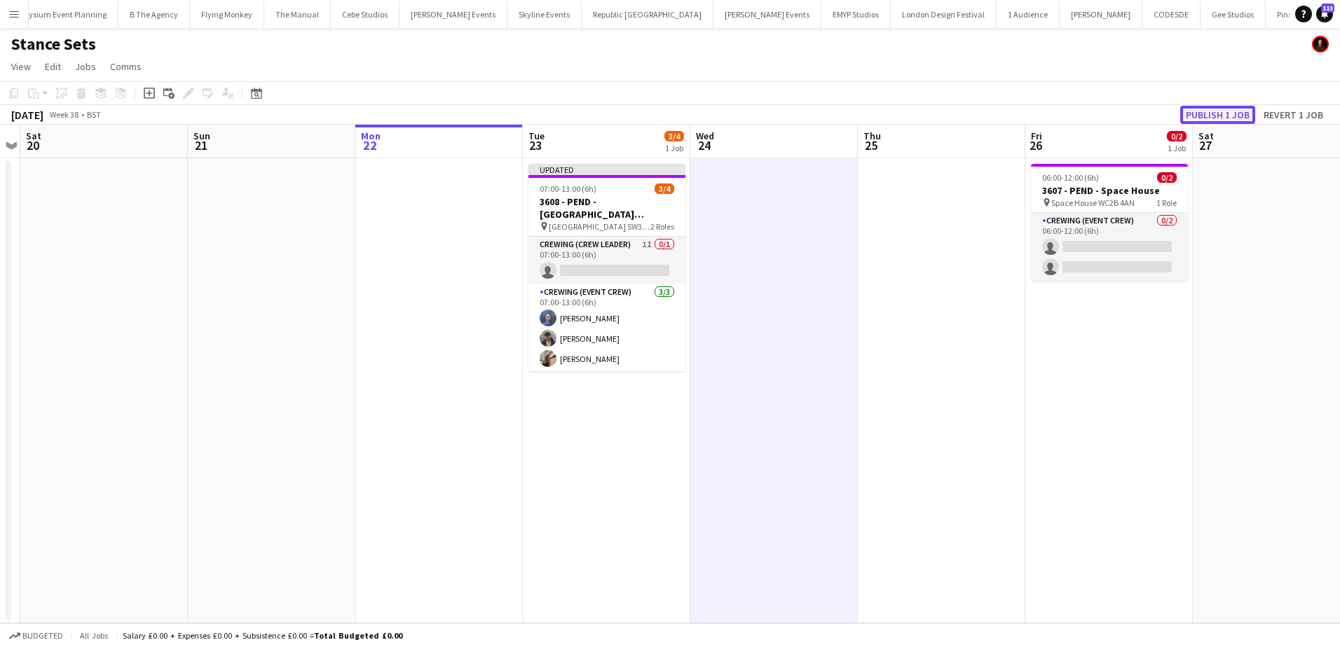
click at [1237, 112] on button "Publish 1 job" at bounding box center [1217, 115] width 75 height 18
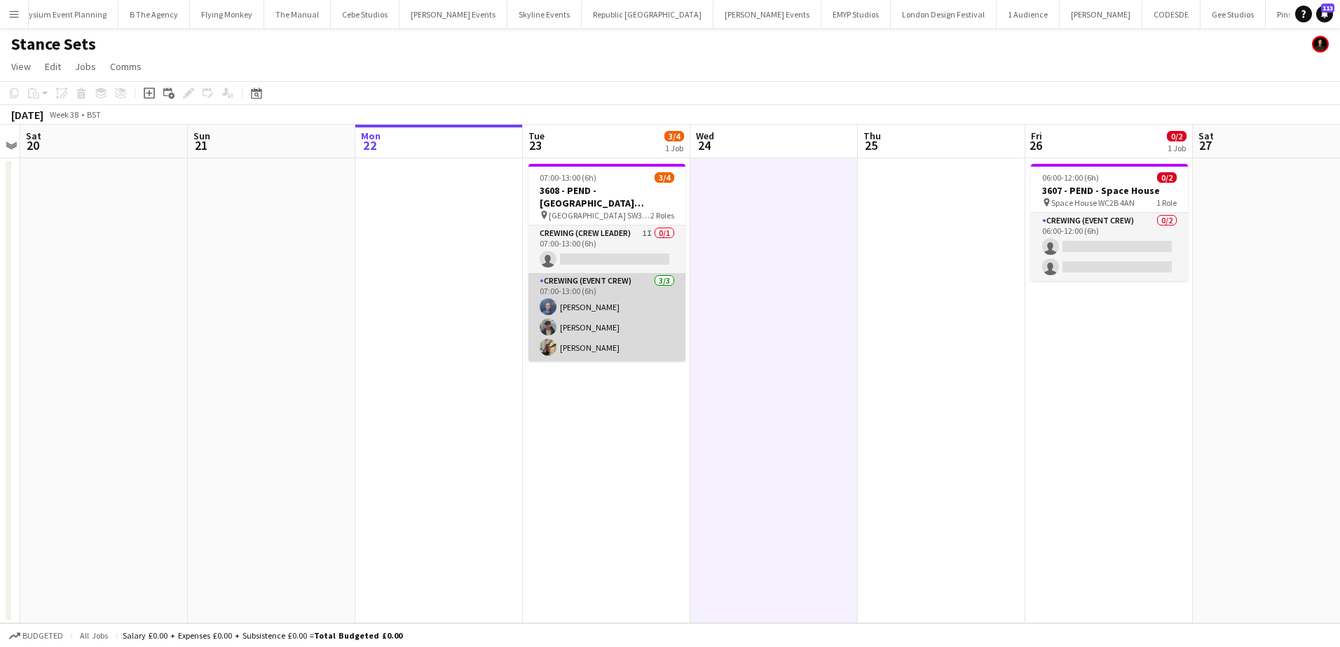
click at [605, 307] on app-card-role "Crewing (Event Crew) 3/3 07:00-13:00 (6h) Bailey Michel William Connor Stephon …" at bounding box center [606, 317] width 157 height 88
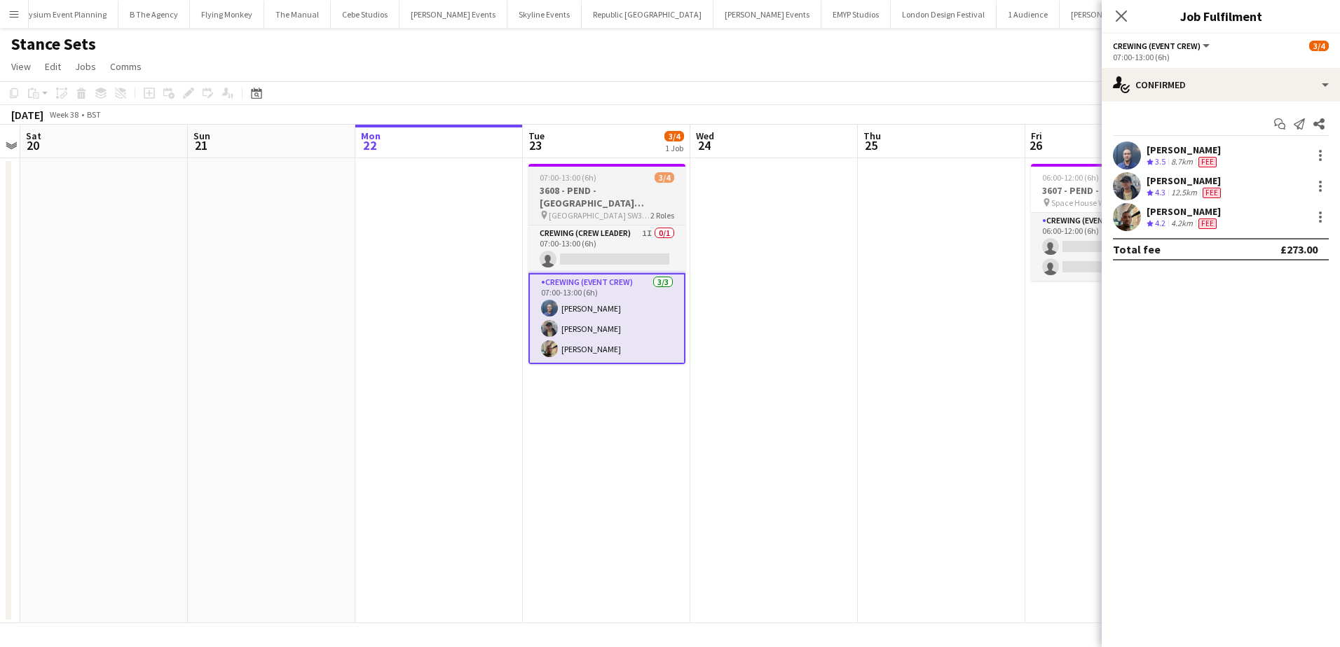
click at [568, 179] on span "07:00-13:00 (6h)" at bounding box center [567, 177] width 57 height 11
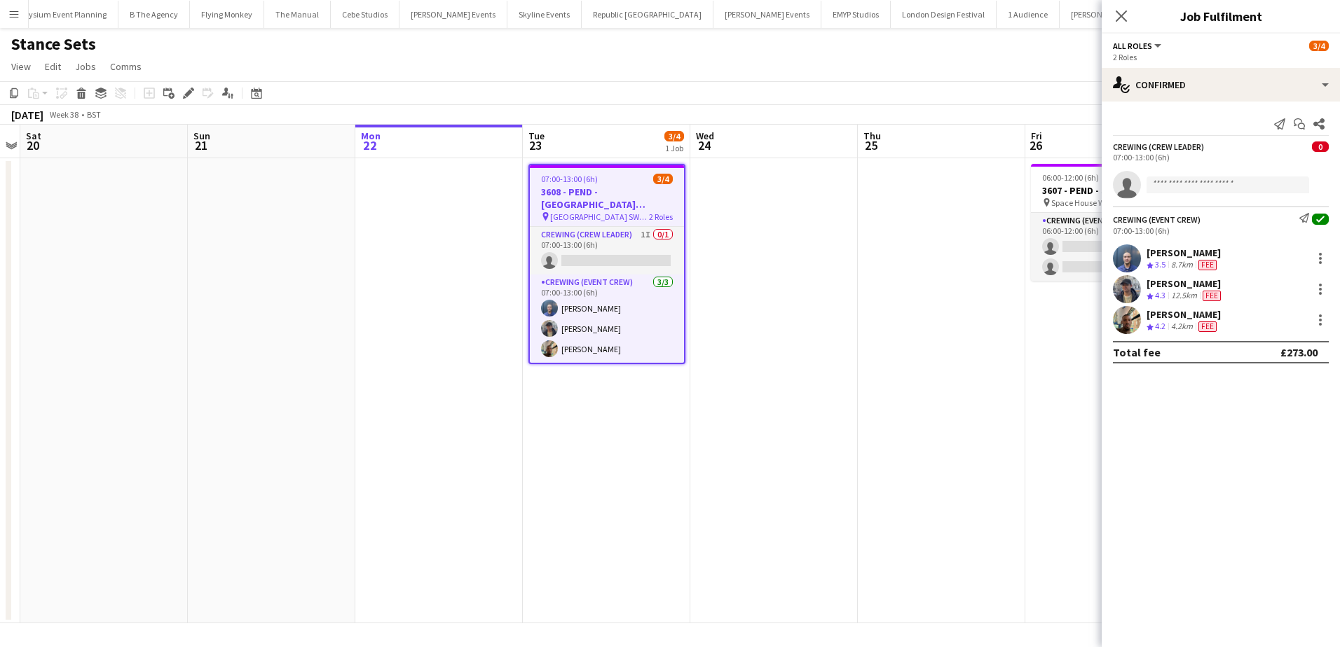
click at [187, 95] on icon at bounding box center [188, 94] width 8 height 8
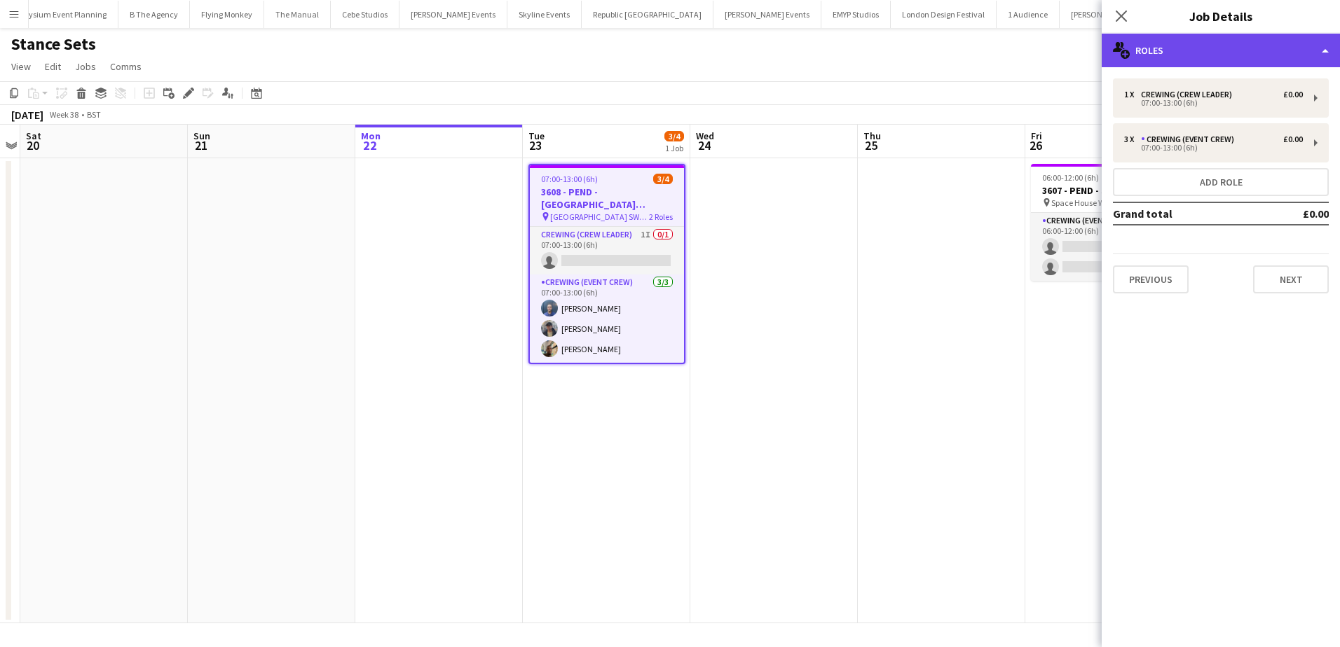
click at [1307, 46] on div "multiple-users-add Roles" at bounding box center [1220, 51] width 238 height 34
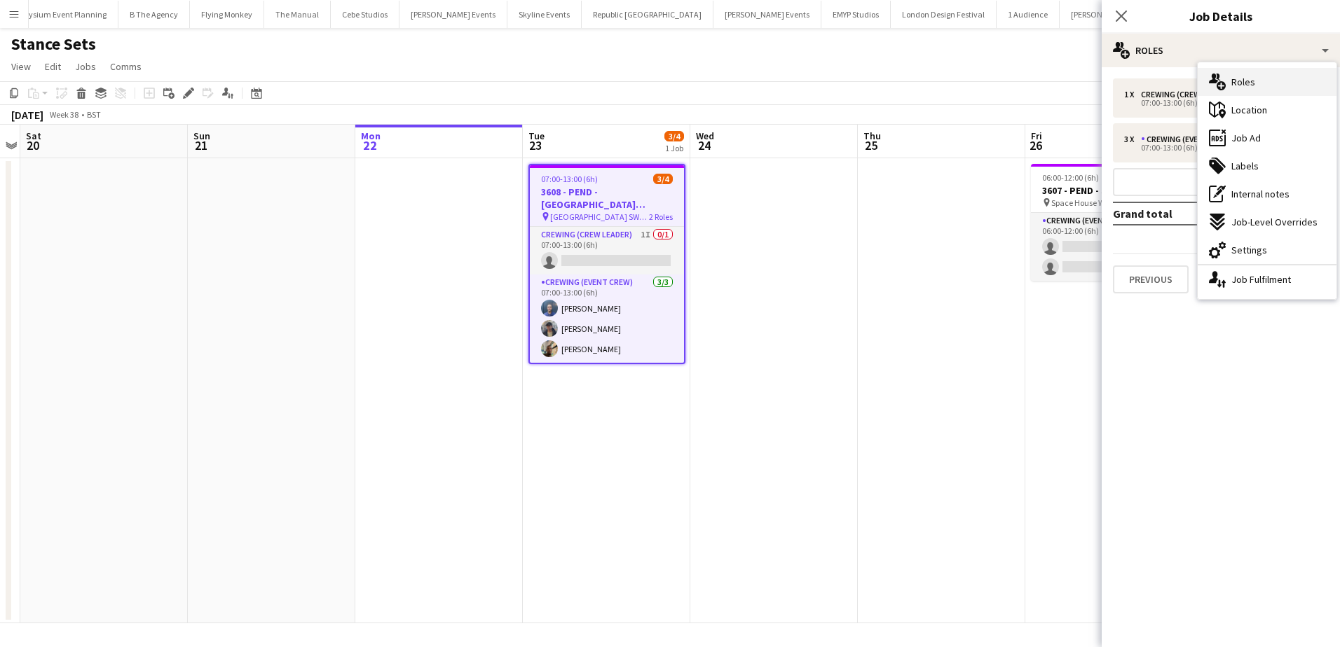
click at [1248, 70] on div "multiple-users-add Roles" at bounding box center [1266, 82] width 139 height 28
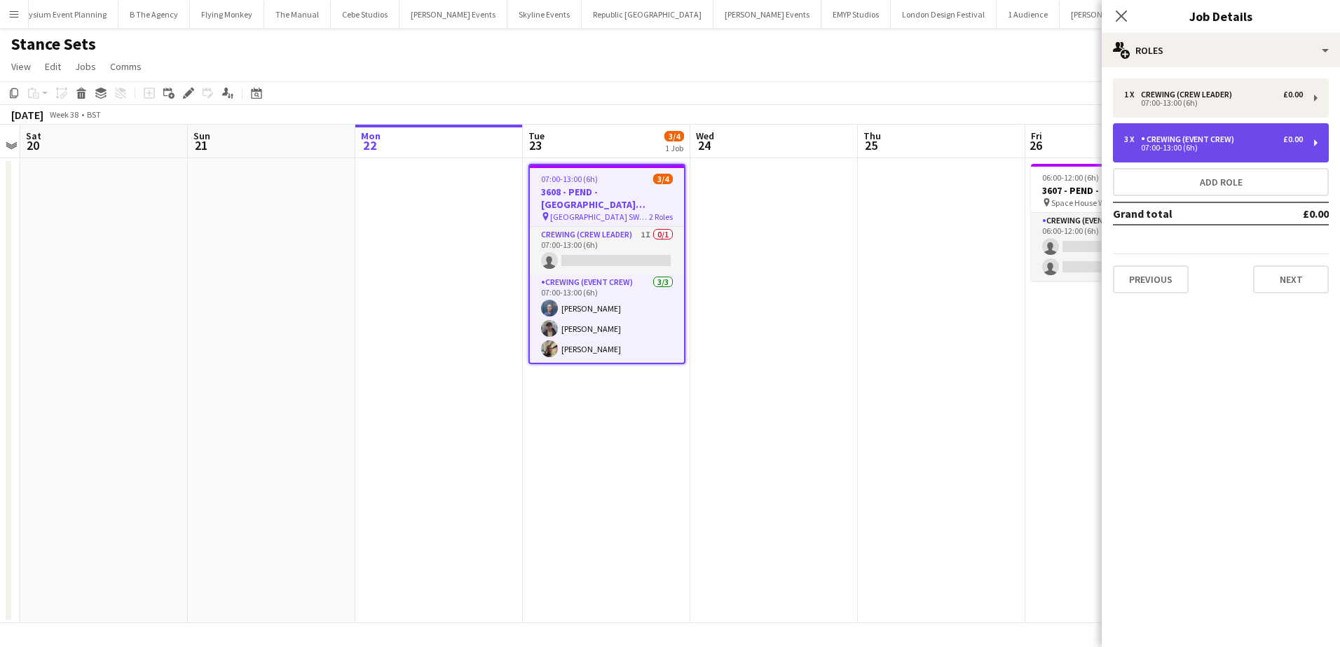
click at [1202, 134] on div "3 x Crewing (Event Crew) £0.00 07:00-13:00 (6h)" at bounding box center [1221, 142] width 216 height 39
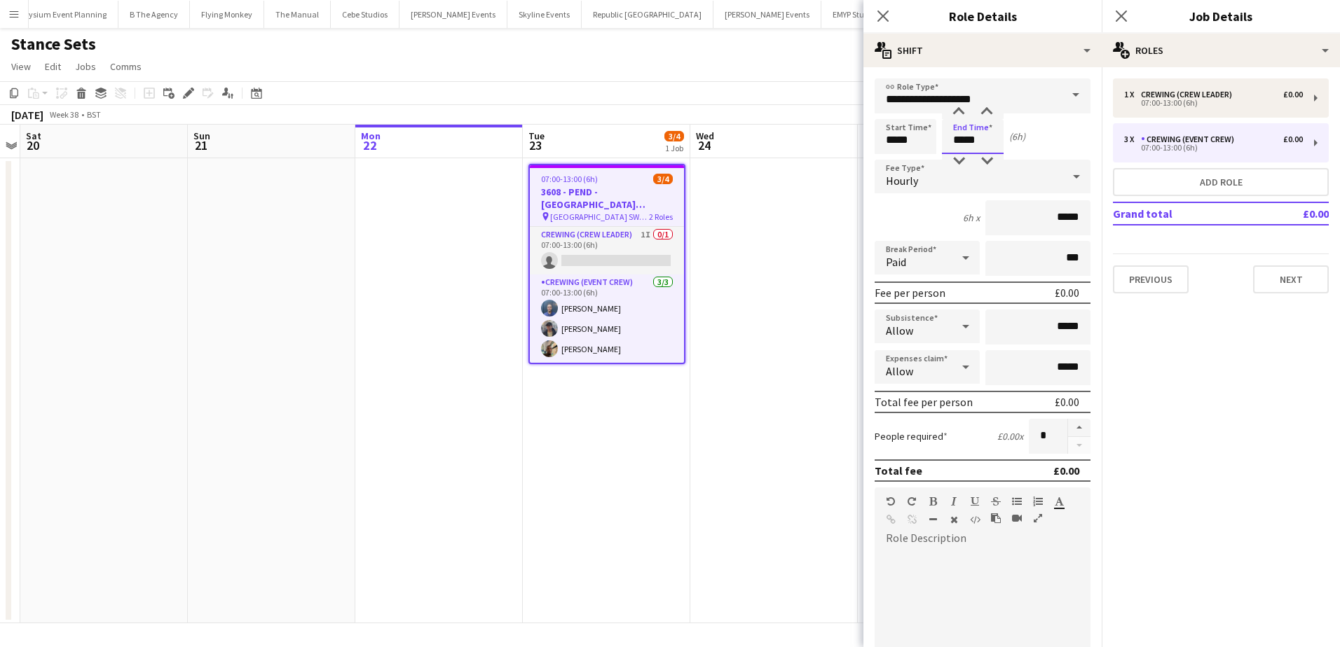
click at [957, 142] on input "*****" at bounding box center [973, 136] width 62 height 35
type input "*****"
click at [961, 112] on div at bounding box center [958, 112] width 28 height 14
click at [773, 256] on app-date-cell at bounding box center [773, 390] width 167 height 465
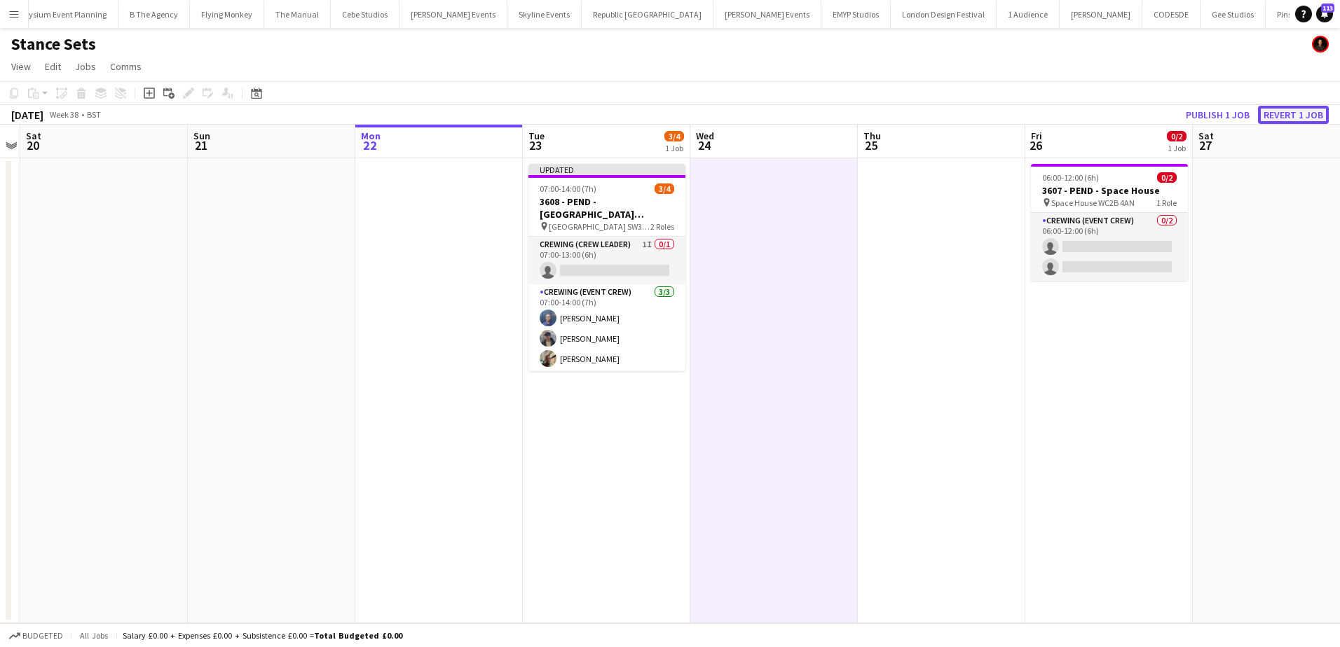
click at [1280, 112] on button "Revert 1 job" at bounding box center [1293, 115] width 71 height 18
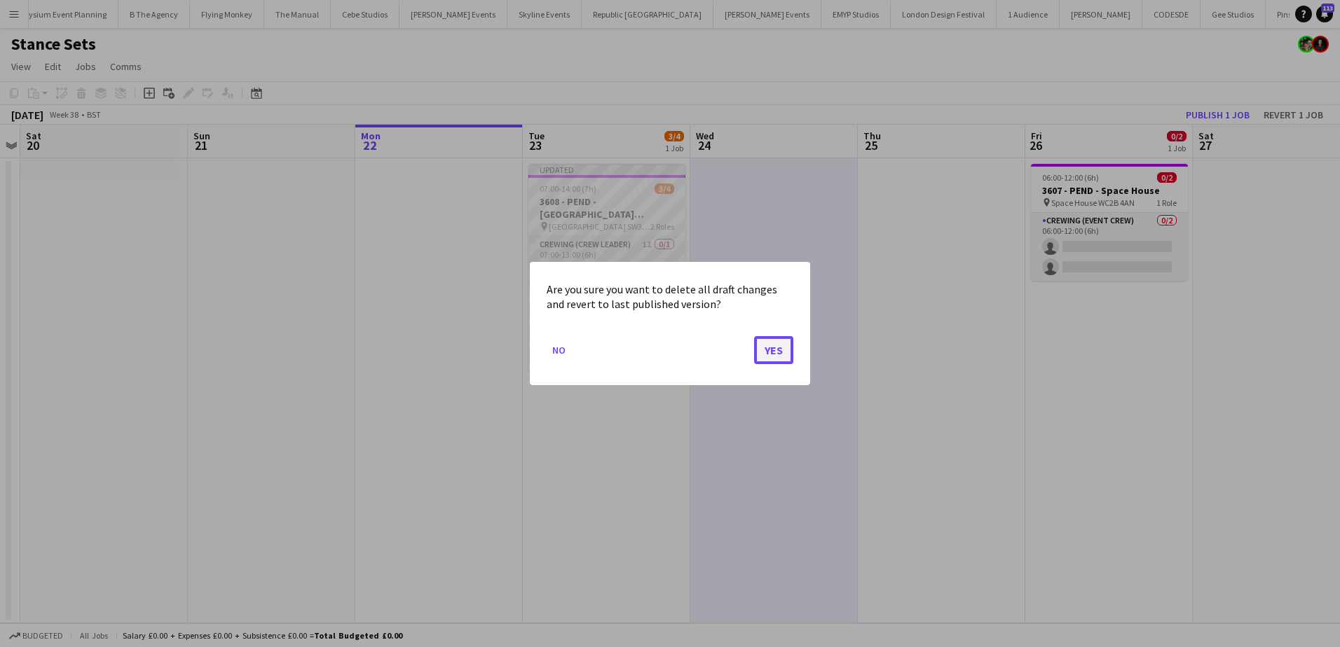
click at [770, 345] on button "Yes" at bounding box center [773, 350] width 39 height 28
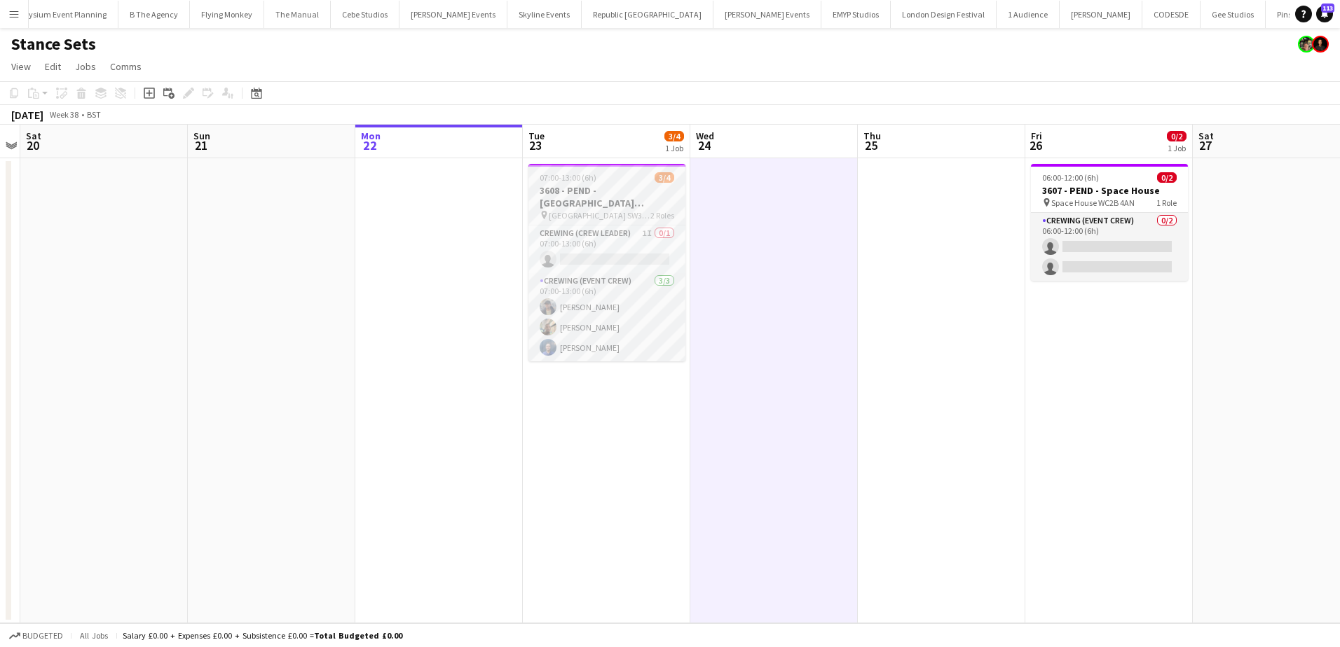
click at [576, 193] on h3 "3608 - PEND - [GEOGRAPHIC_DATA][STREET_ADDRESS]" at bounding box center [606, 196] width 157 height 25
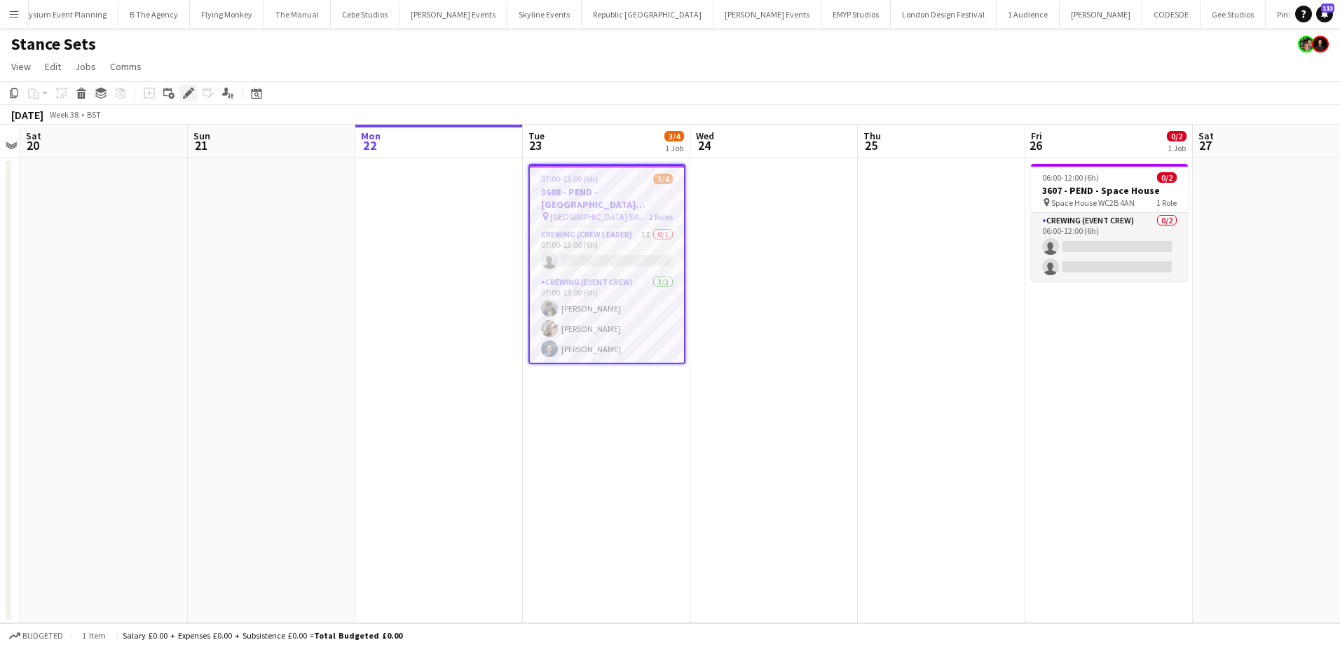
click at [186, 91] on icon "Edit" at bounding box center [188, 93] width 11 height 11
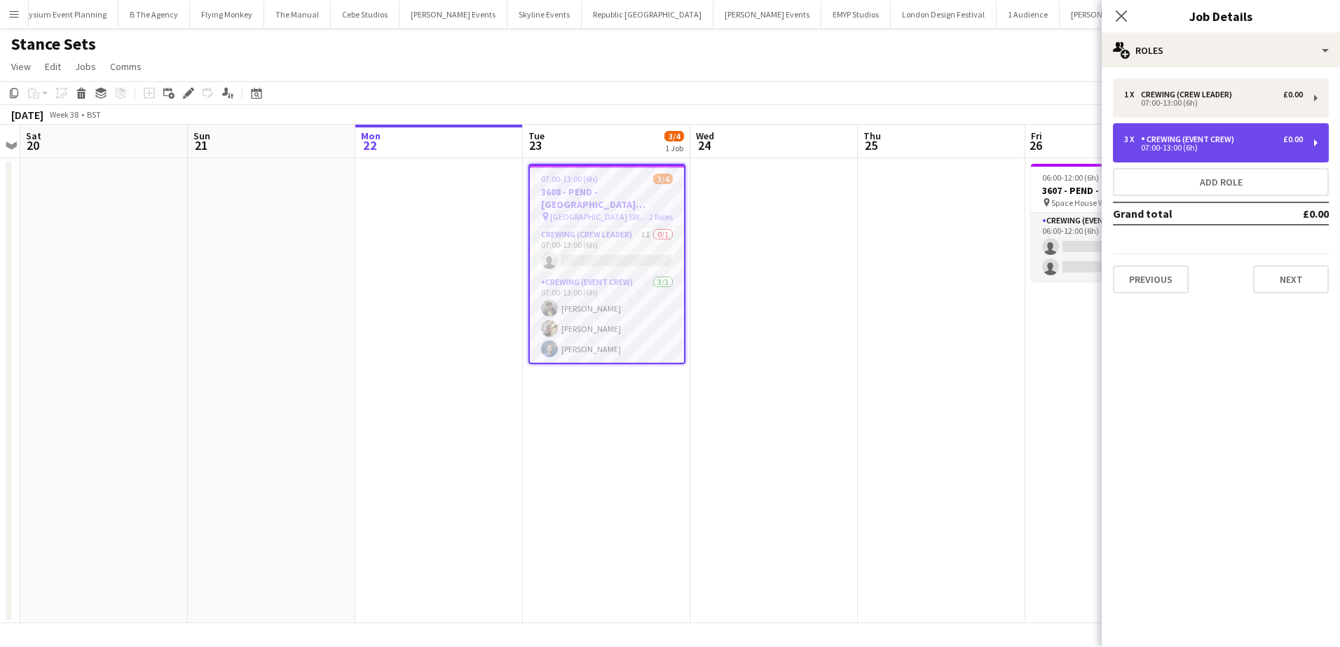
click at [1178, 161] on div "3 x Crewing (Event Crew) £0.00 07:00-13:00 (6h)" at bounding box center [1221, 142] width 216 height 39
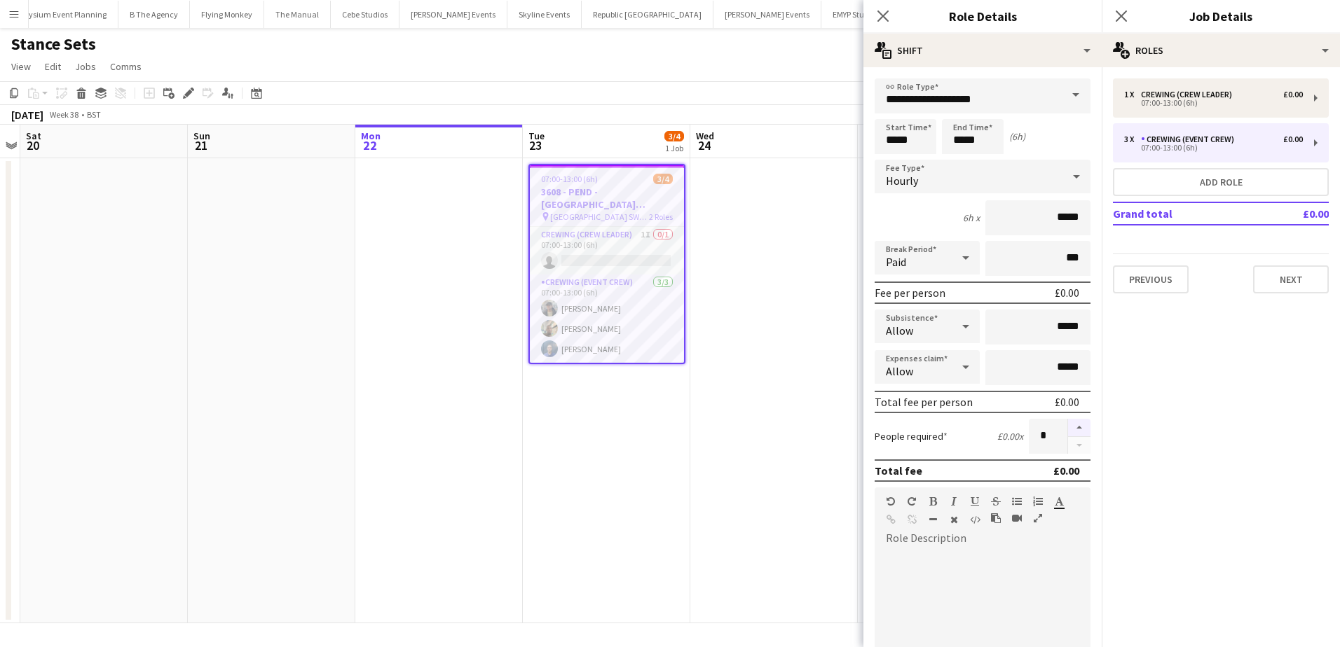
click at [1068, 431] on button "button" at bounding box center [1079, 428] width 22 height 18
type input "*"
click at [797, 331] on app-date-cell at bounding box center [773, 390] width 167 height 465
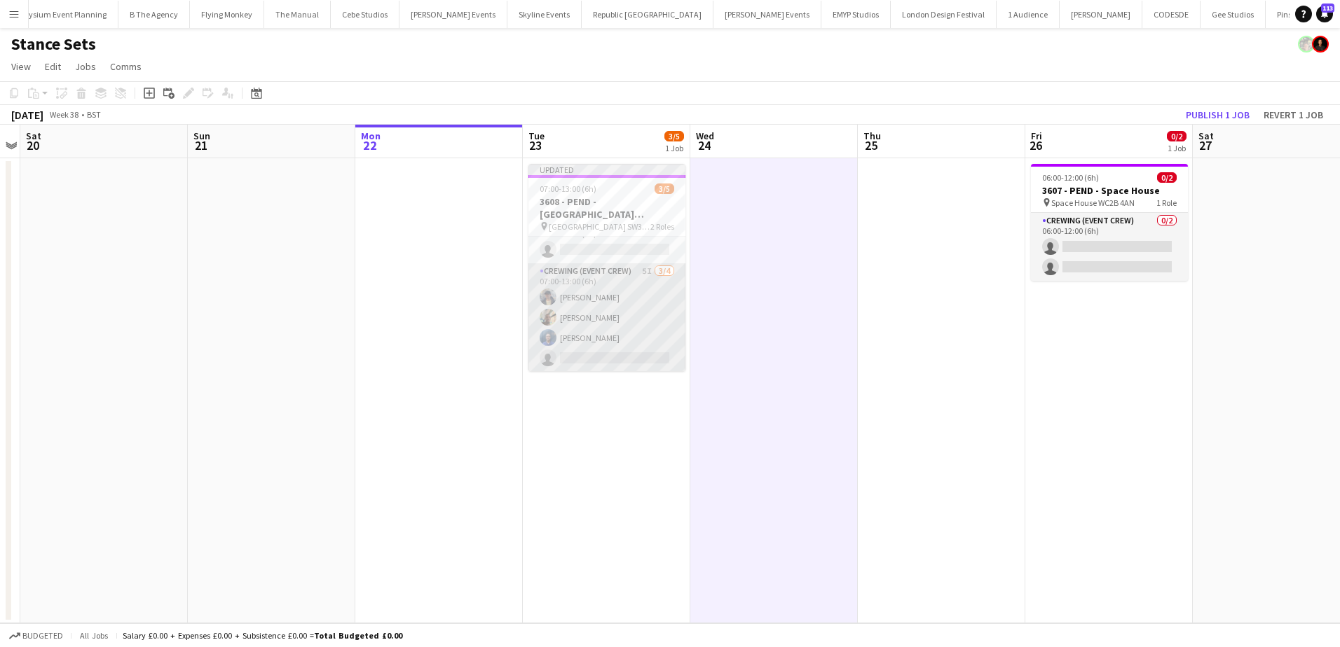
scroll to position [22, 0]
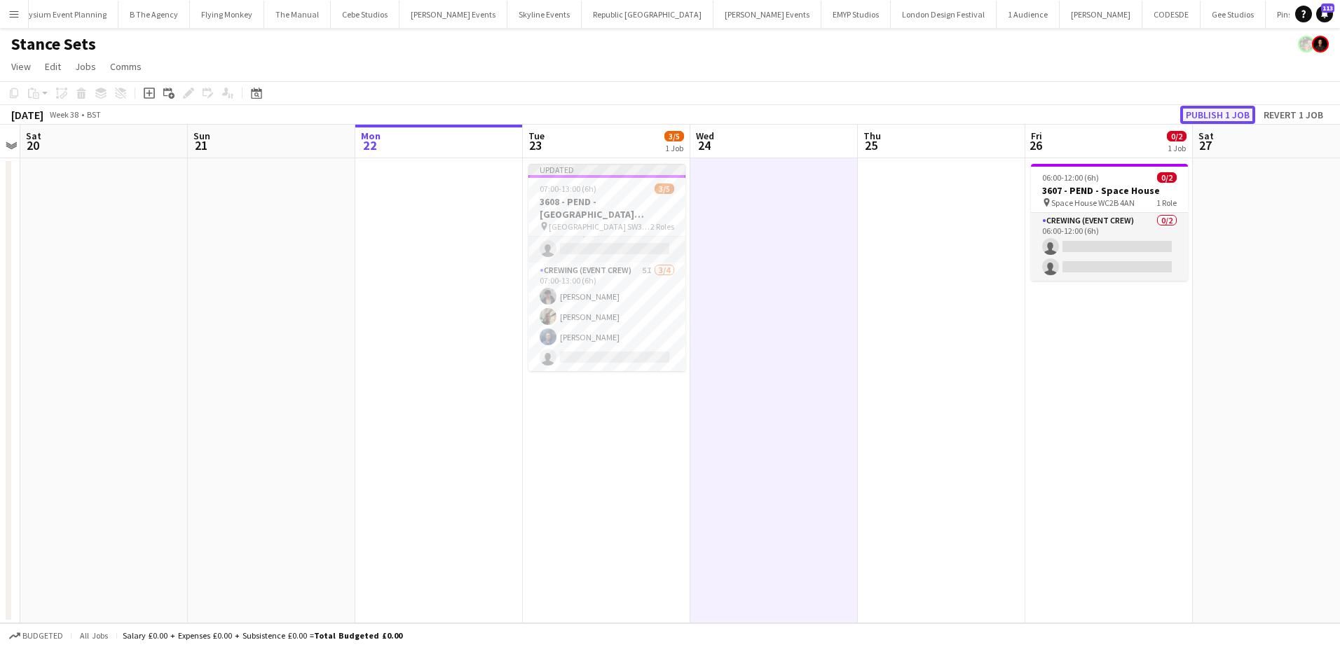
click at [1228, 113] on button "Publish 1 job" at bounding box center [1217, 115] width 75 height 18
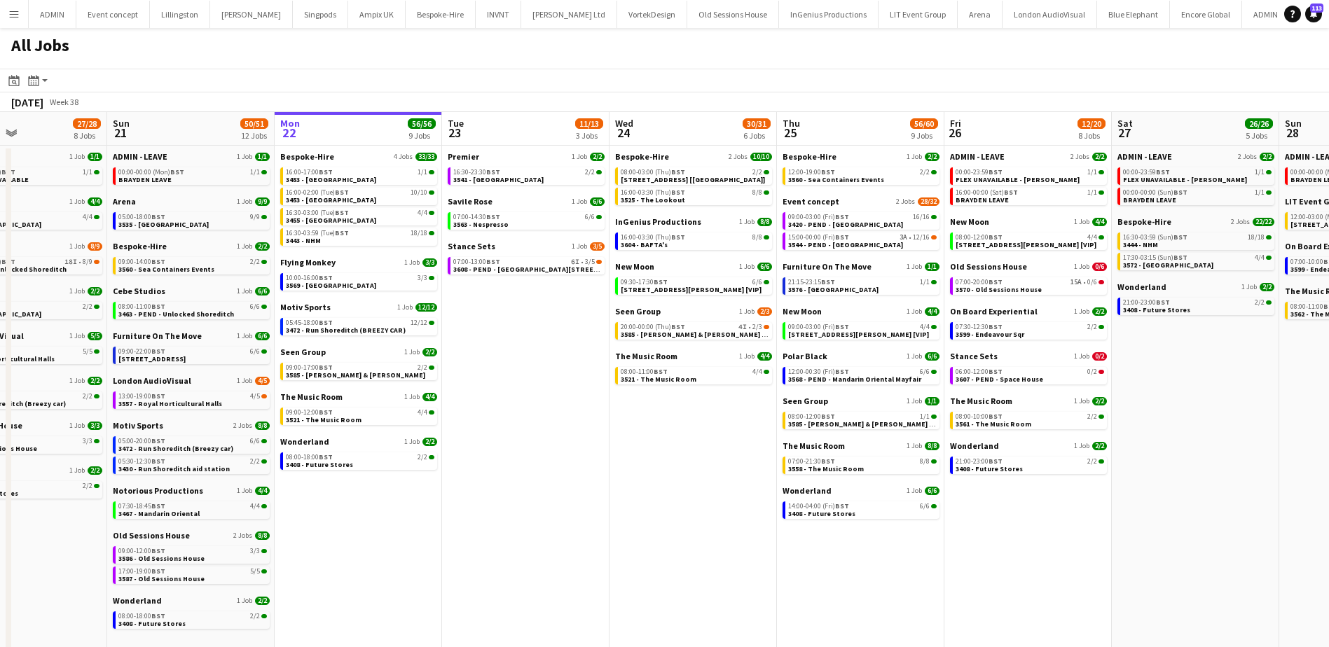
scroll to position [0, 392]
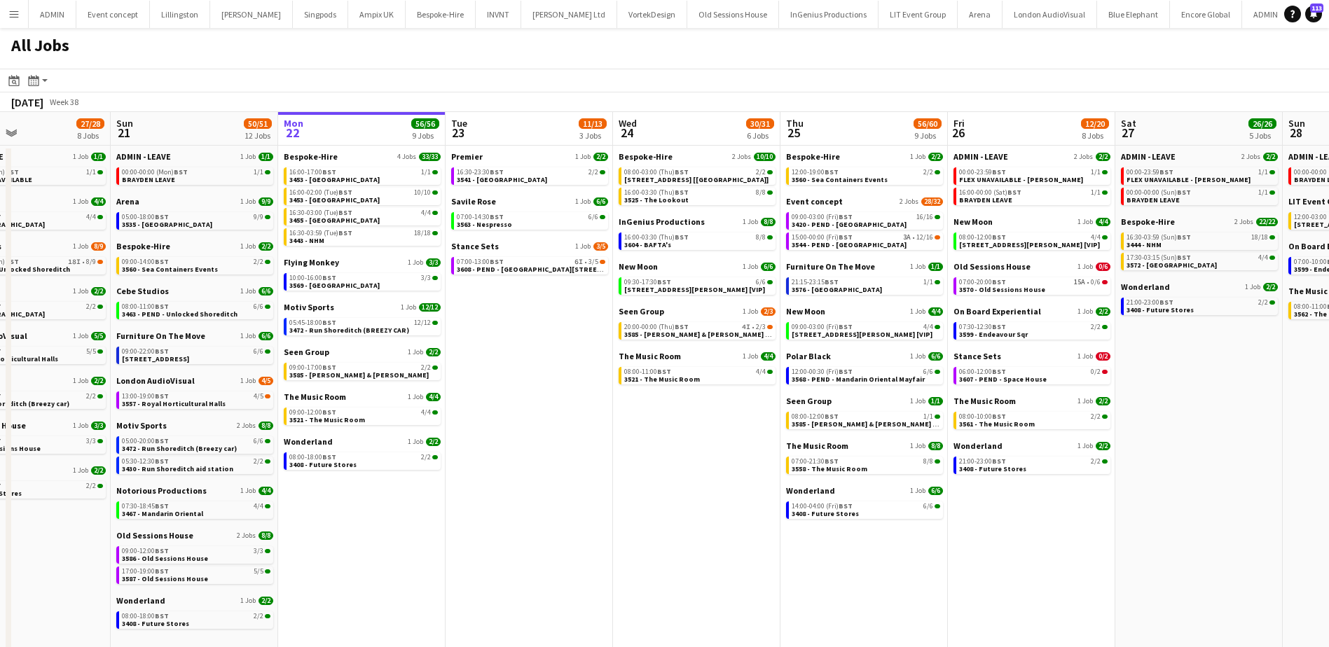
drag, startPoint x: 372, startPoint y: 303, endPoint x: 483, endPoint y: 319, distance: 111.9
click at [483, 319] on app-calendar-viewport "Thu 18 63/64 14 Jobs Fri 19 39/40 10 Jobs Sat 20 27/28 8 Jobs Sun 21 50/51 12 J…" at bounding box center [664, 499] width 1329 height 774
click at [860, 227] on span "3420 - PEND - [GEOGRAPHIC_DATA]" at bounding box center [849, 224] width 115 height 9
click at [701, 336] on span "3585 - [PERSON_NAME] & [PERSON_NAME] [Panel Van]" at bounding box center [713, 334] width 179 height 9
click at [539, 269] on span "3608 - PEND - [GEOGRAPHIC_DATA][STREET_ADDRESS]" at bounding box center [548, 269] width 182 height 9
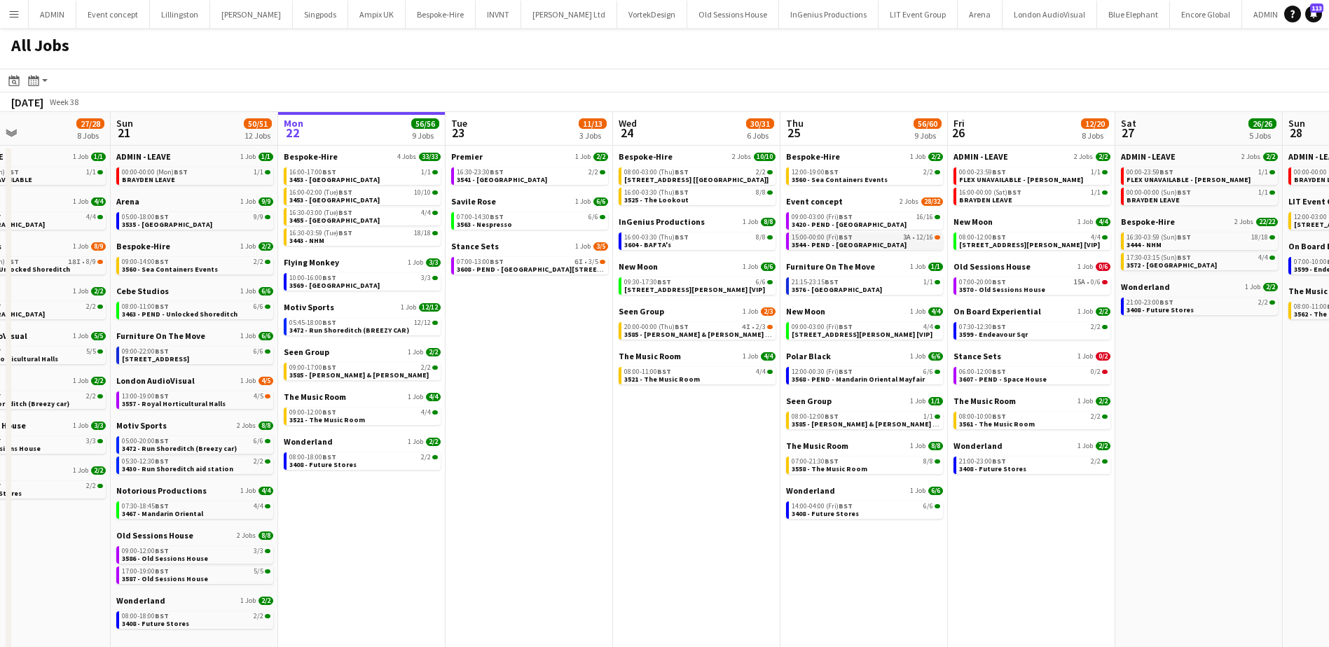
click at [895, 242] on link "15:00-00:00 (Fri) BST 3A • 12/16 3544 - PEND - Somerset House" at bounding box center [866, 241] width 149 height 16
click at [1036, 291] on span "3570 - Old Sessions House" at bounding box center [1002, 289] width 86 height 9
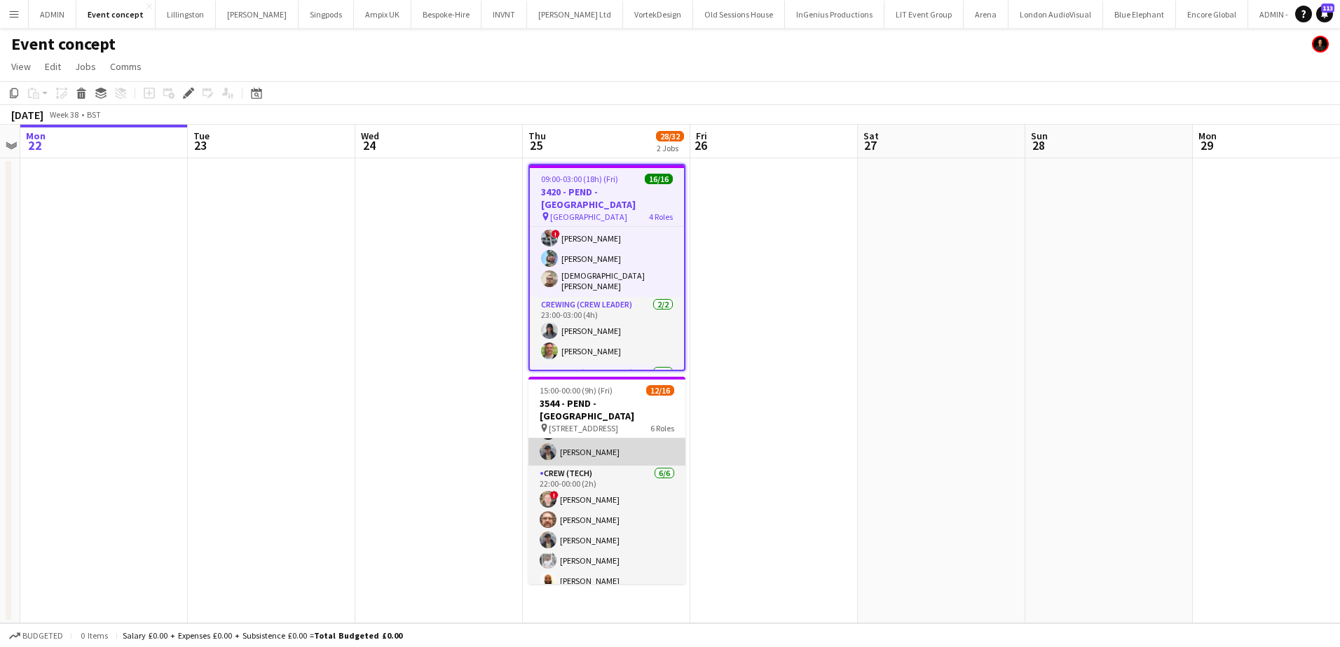
scroll to position [280, 0]
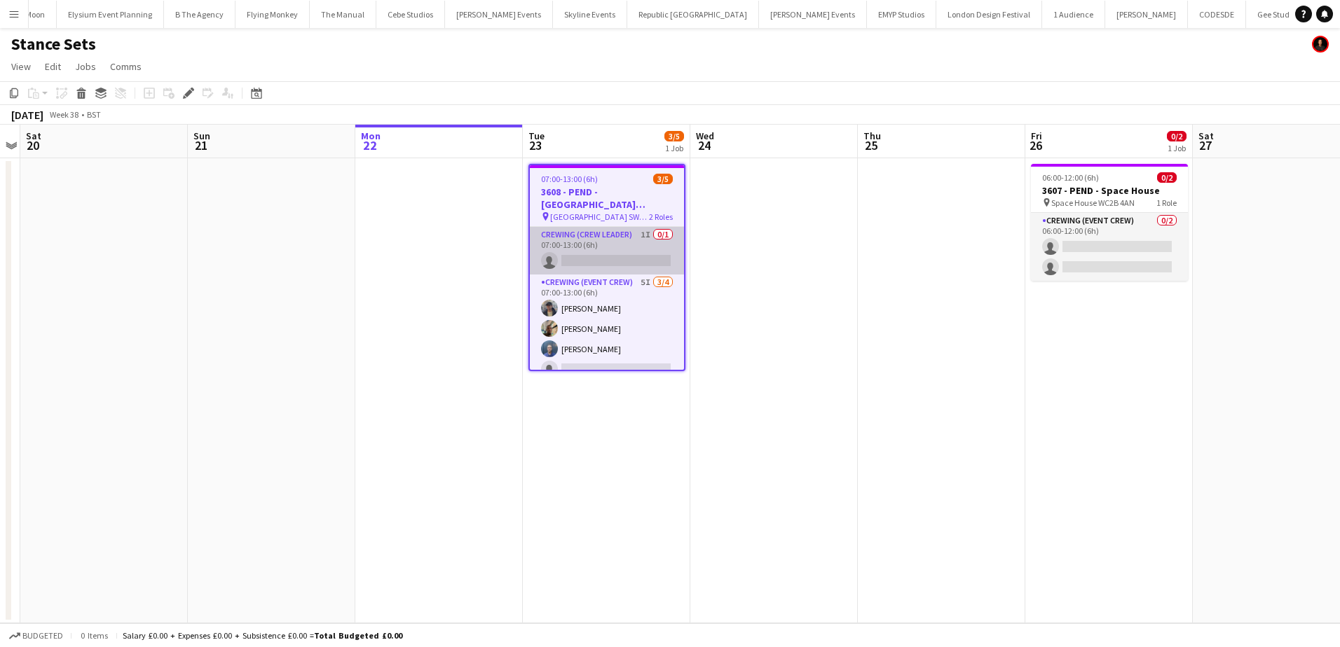
scroll to position [0, 4443]
click at [597, 259] on app-card-role "Crewing (Crew Leader) 1I 0/1 07:00-13:00 (6h) single-neutral-actions" at bounding box center [607, 251] width 154 height 48
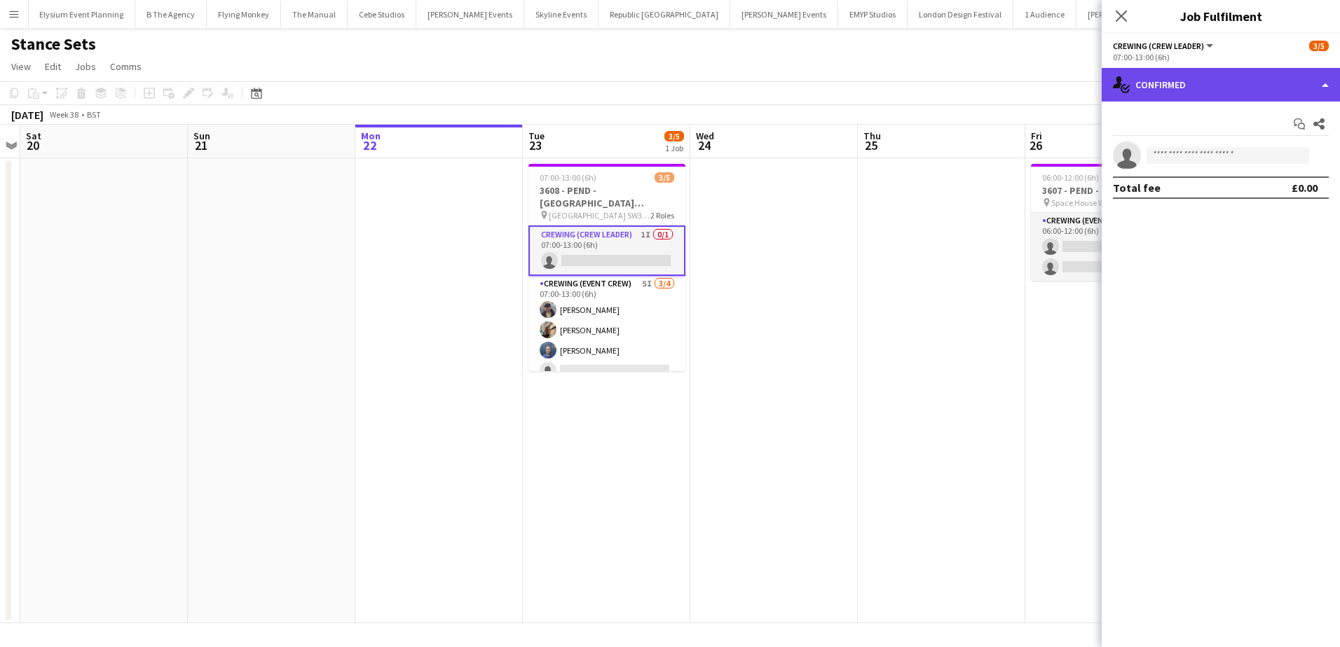
click at [1198, 91] on div "single-neutral-actions-check-2 Confirmed" at bounding box center [1220, 85] width 238 height 34
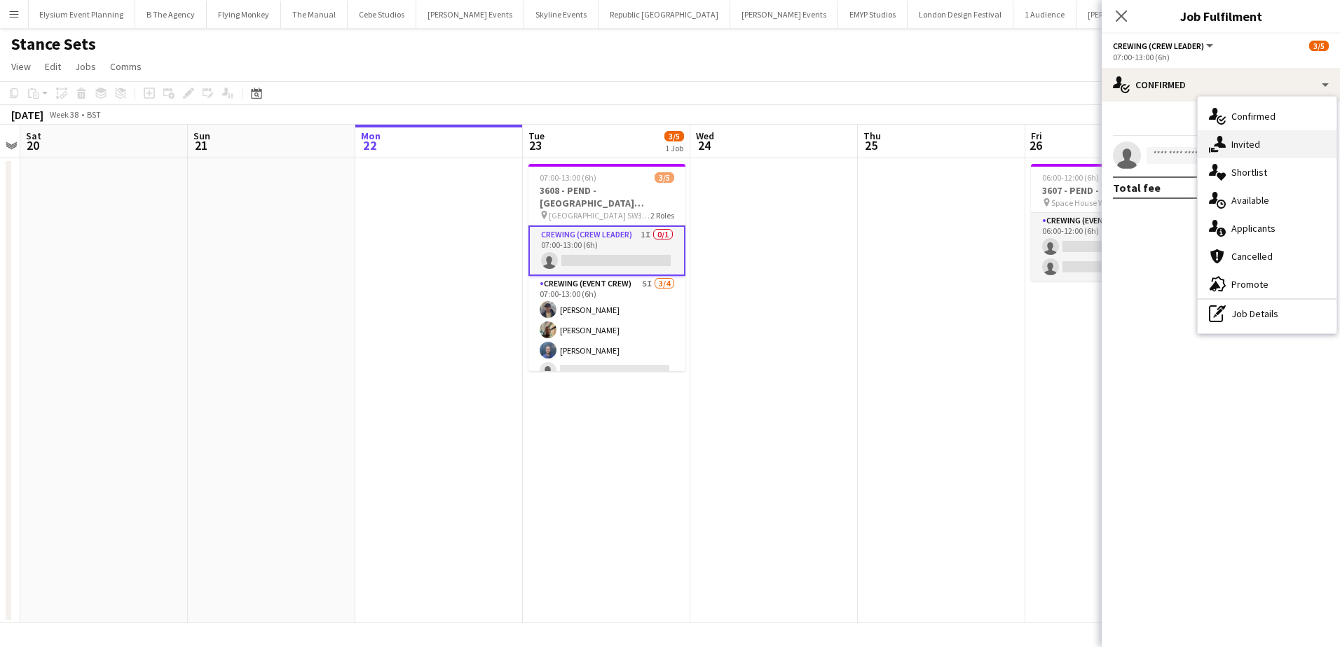
click at [1234, 137] on div "single-neutral-actions-share-1 Invited" at bounding box center [1266, 144] width 139 height 28
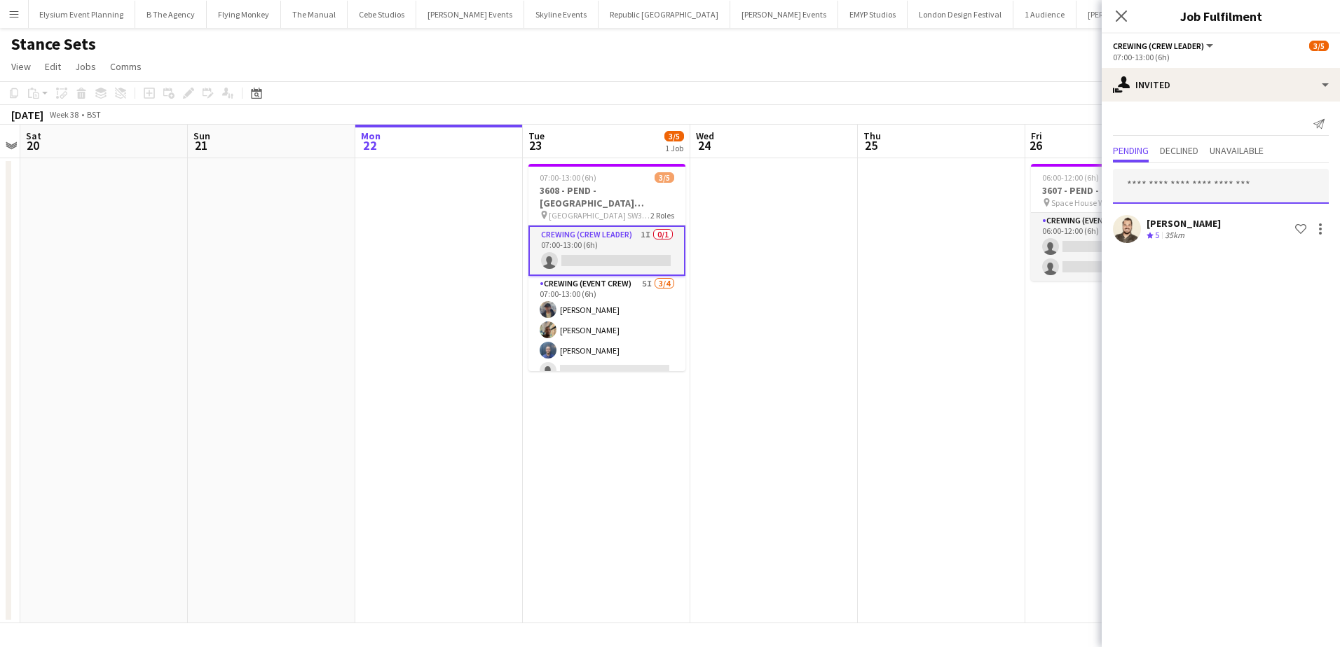
click at [1141, 186] on input "text" at bounding box center [1221, 186] width 216 height 35
type input "*****"
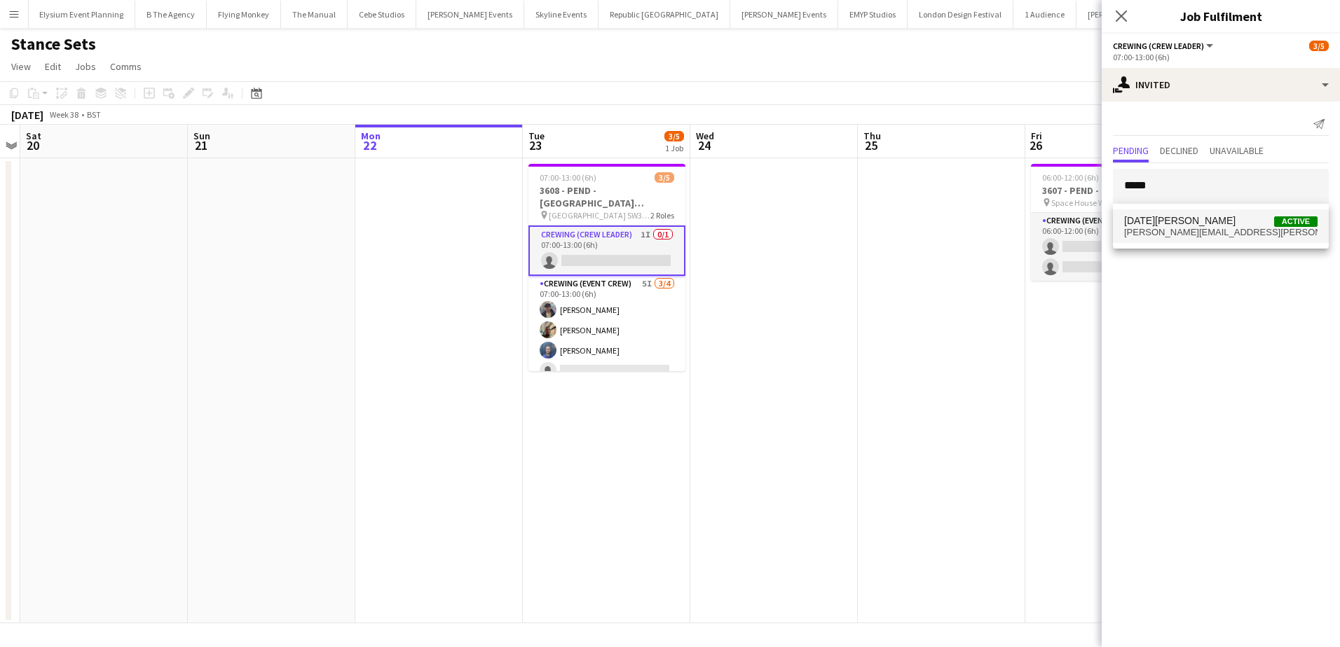
drag, startPoint x: 1164, startPoint y: 226, endPoint x: 1162, endPoint y: 239, distance: 13.6
click at [1164, 226] on span "Lucia Caceres" at bounding box center [1179, 221] width 111 height 12
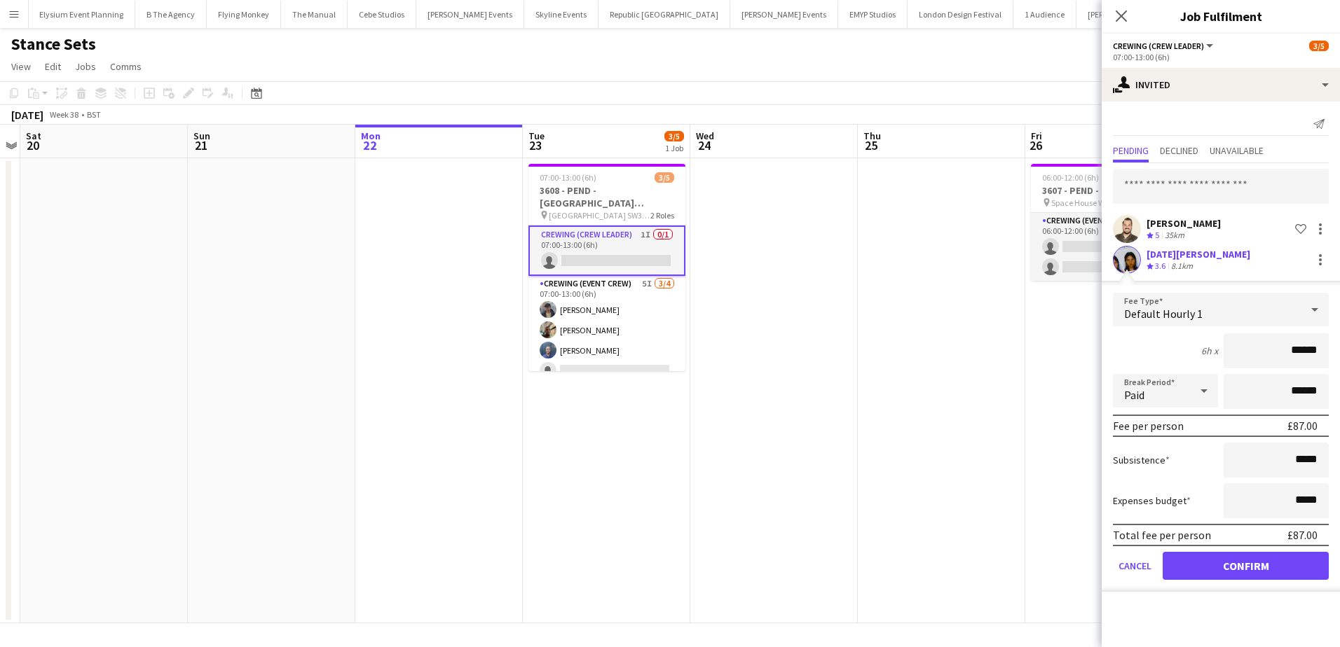
click at [1335, 354] on form "Fee Type Default Hourly 1 6h x ****** Break Period Paid ****** Fee per person £…" at bounding box center [1220, 442] width 238 height 299
type input "***"
click at [1265, 558] on button "Confirm" at bounding box center [1245, 566] width 166 height 28
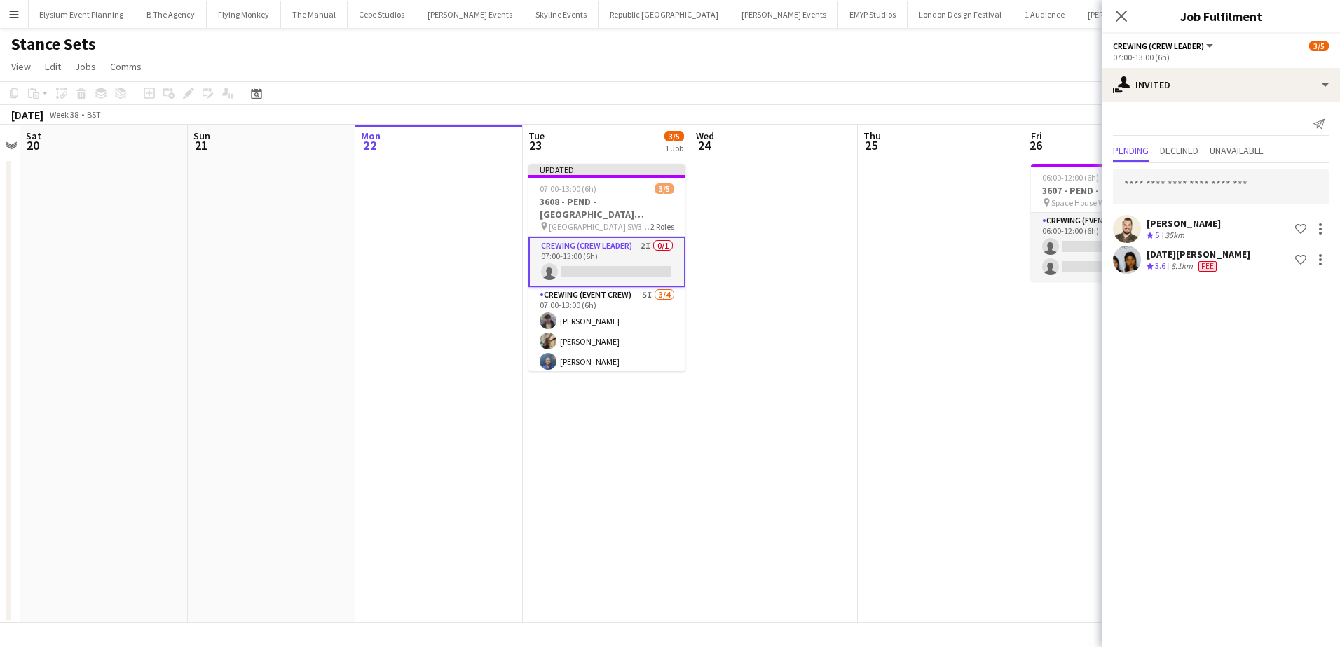
click at [893, 336] on app-date-cell at bounding box center [941, 390] width 167 height 465
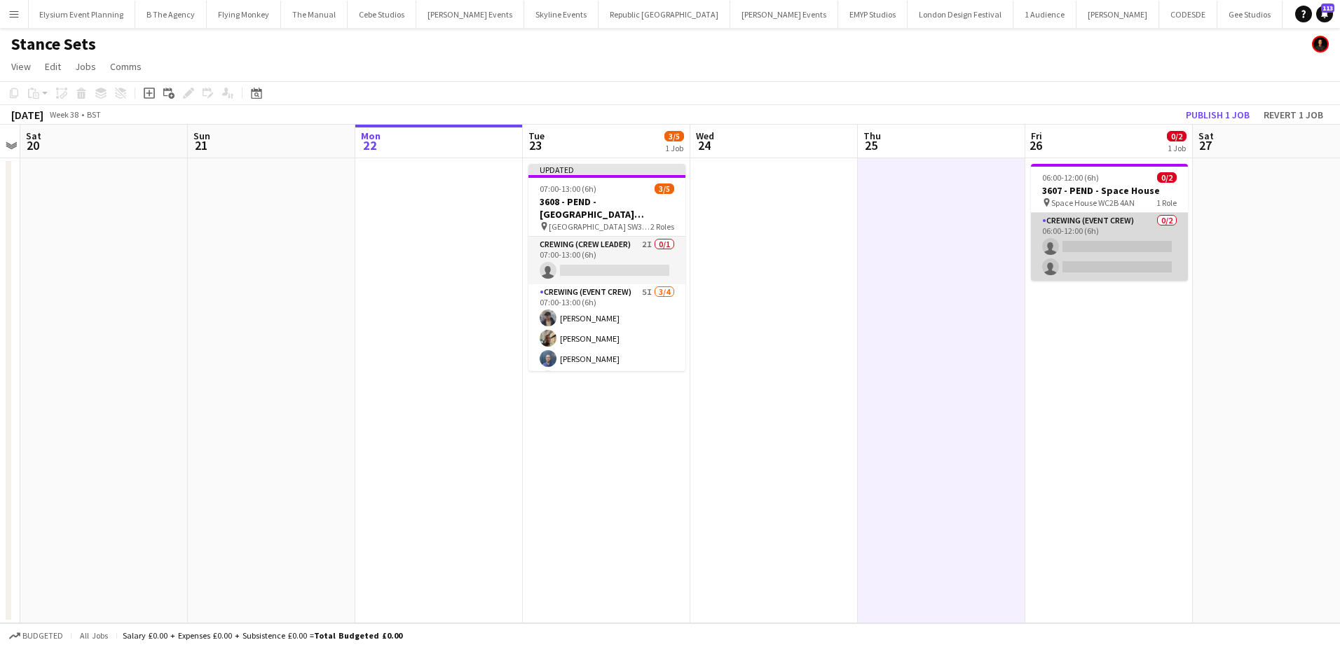
click at [1106, 265] on app-card-role "Crewing (Event Crew) 0/2 06:00-12:00 (6h) single-neutral-actions single-neutral…" at bounding box center [1109, 247] width 157 height 68
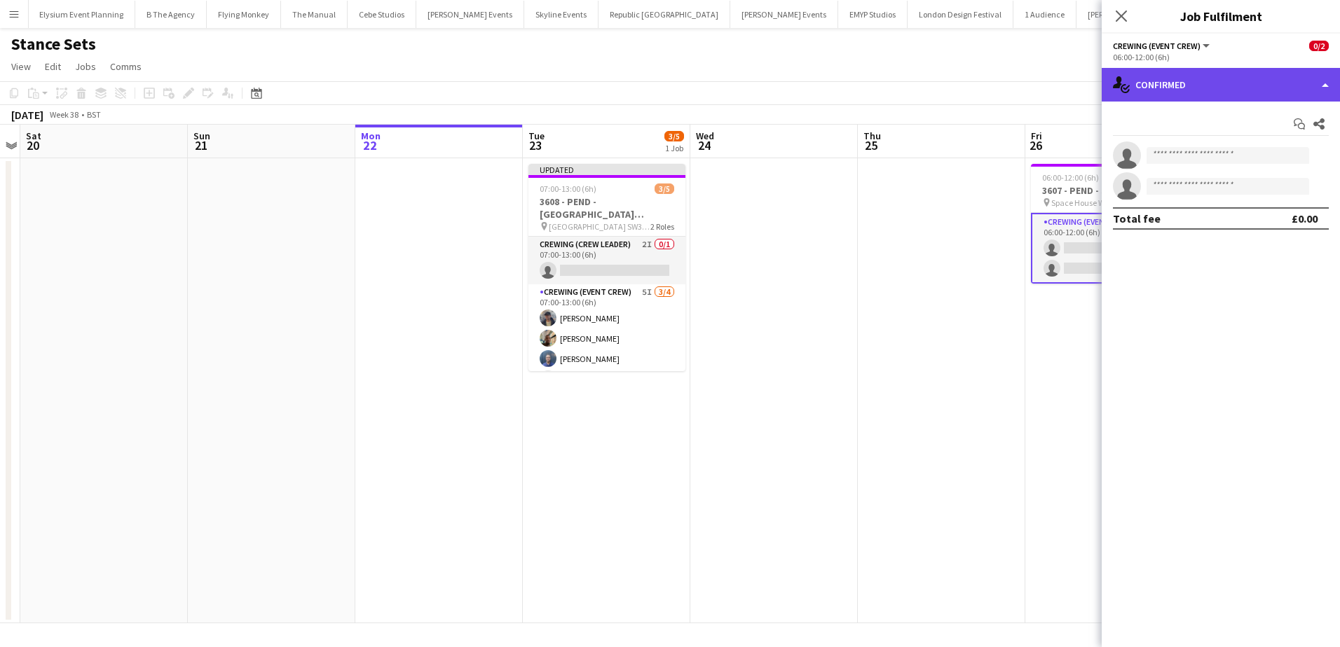
click at [1231, 84] on div "single-neutral-actions-check-2 Confirmed" at bounding box center [1220, 85] width 238 height 34
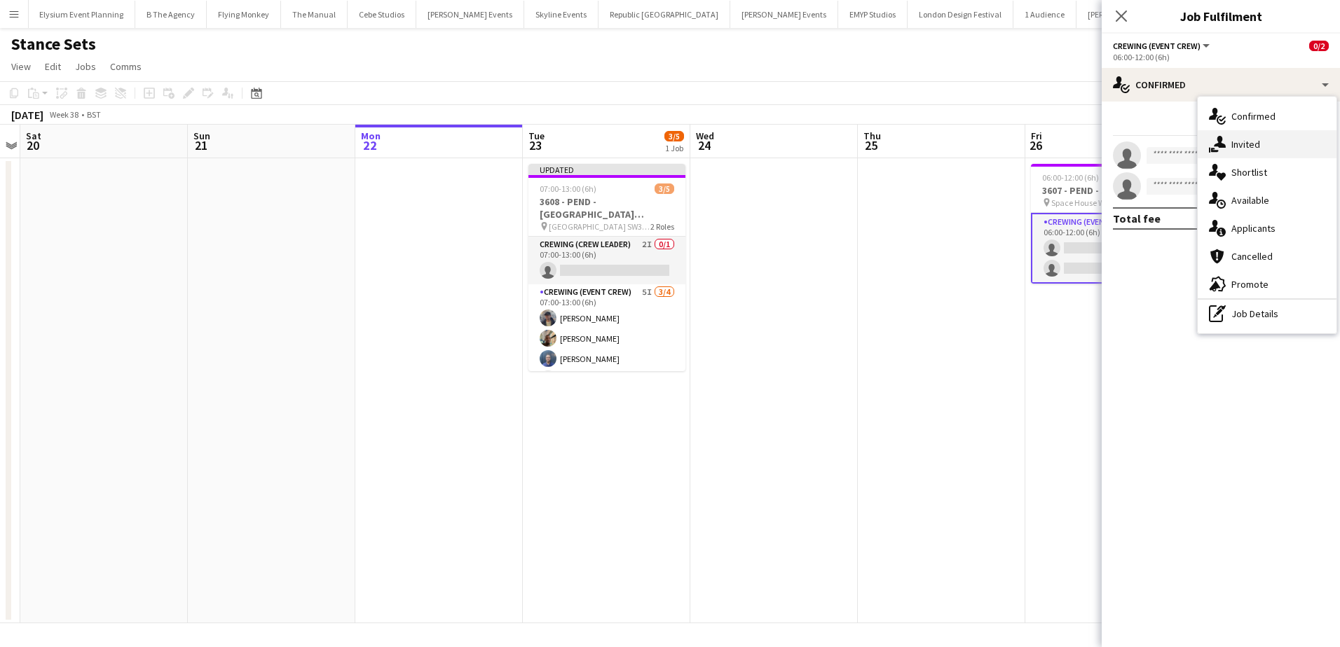
click at [1248, 146] on span "Invited" at bounding box center [1245, 144] width 29 height 13
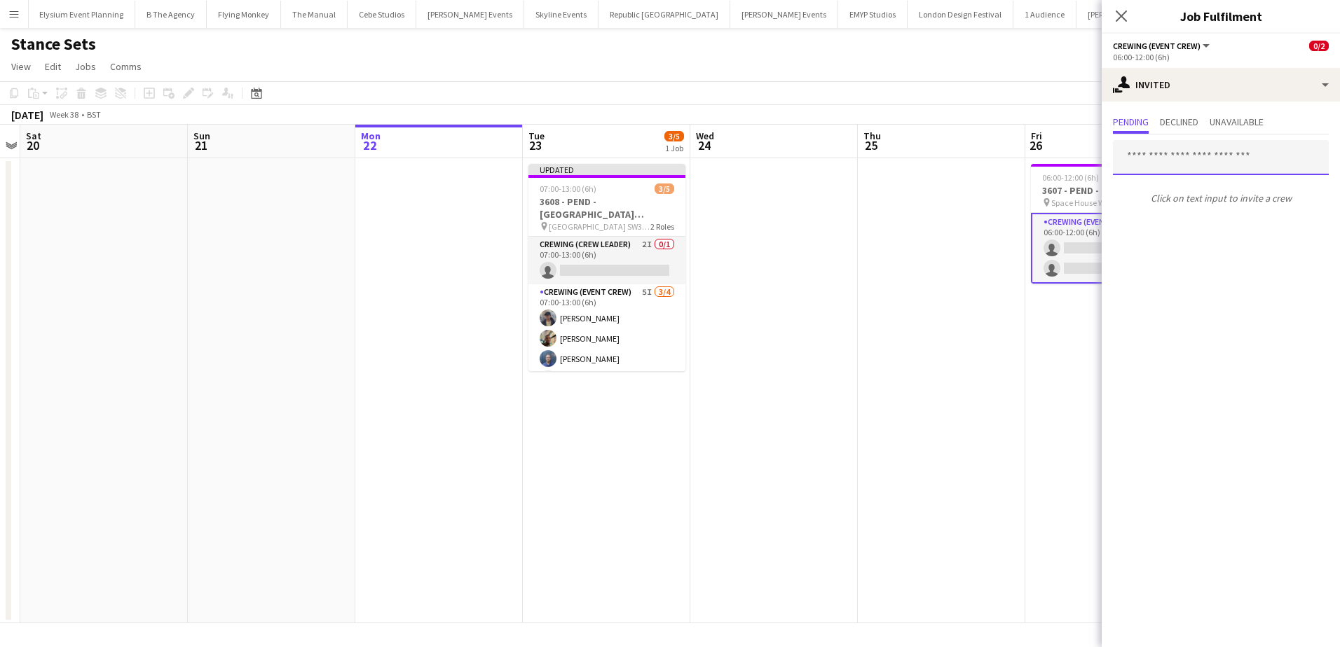
click at [1174, 157] on input "text" at bounding box center [1221, 157] width 216 height 35
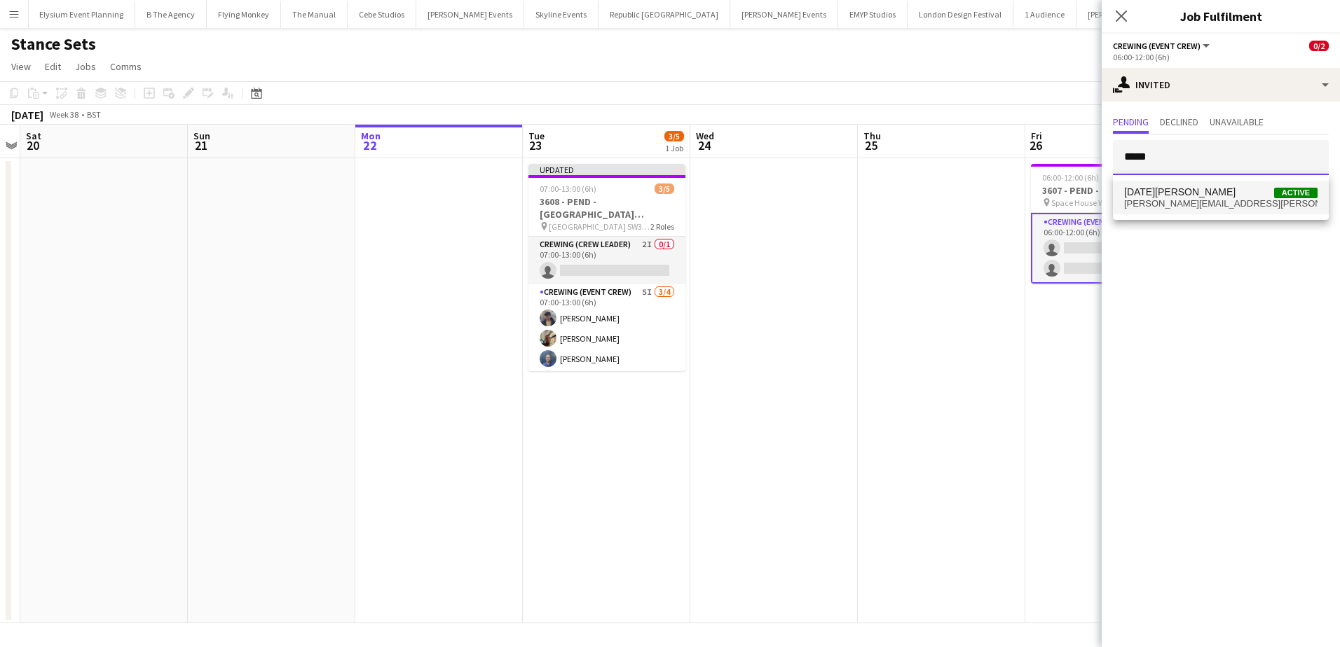
type input "*****"
click at [1171, 202] on span "lucia.caceres.alves@gmail.com" at bounding box center [1220, 203] width 193 height 11
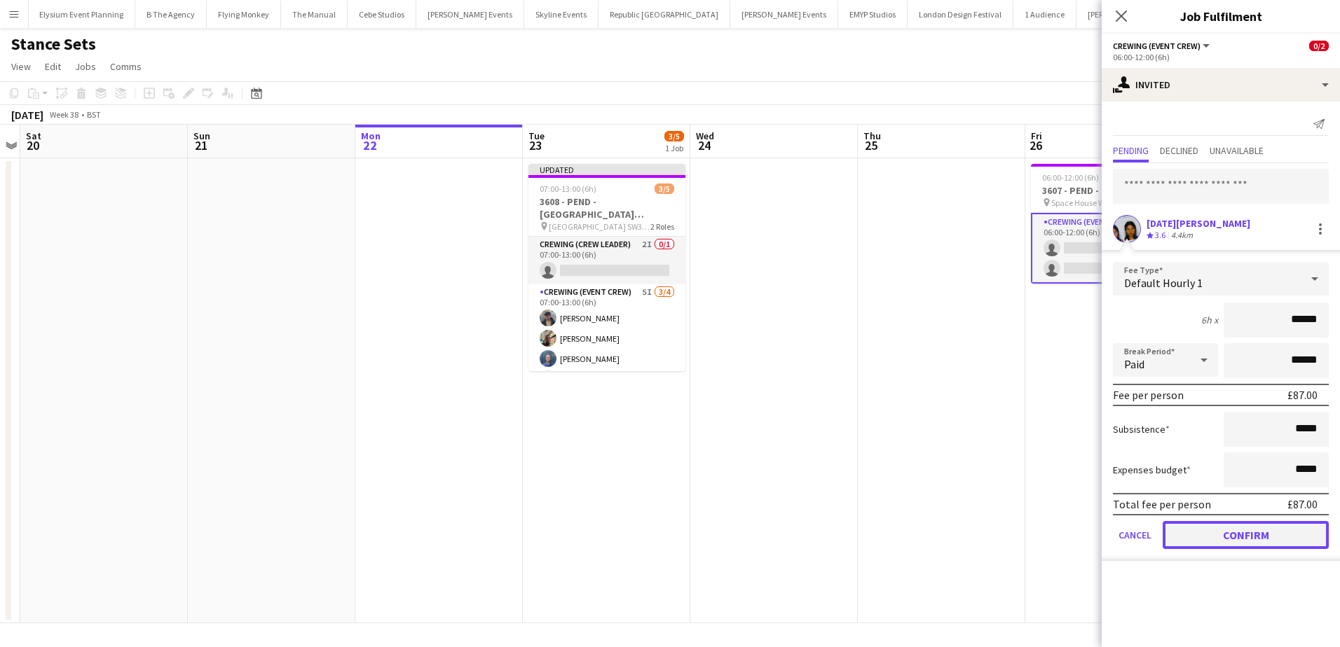
click at [1243, 534] on button "Confirm" at bounding box center [1245, 535] width 166 height 28
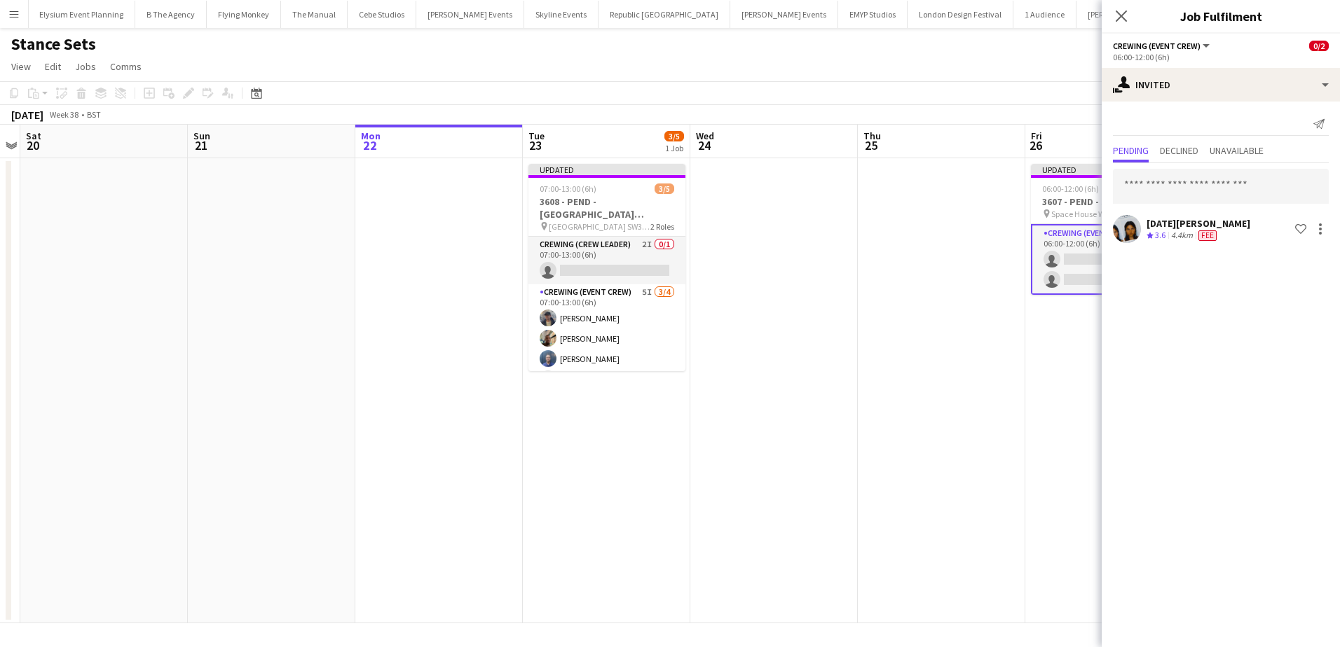
drag, startPoint x: 993, startPoint y: 327, endPoint x: 1141, endPoint y: 137, distance: 240.8
click at [993, 326] on app-date-cell at bounding box center [941, 390] width 167 height 465
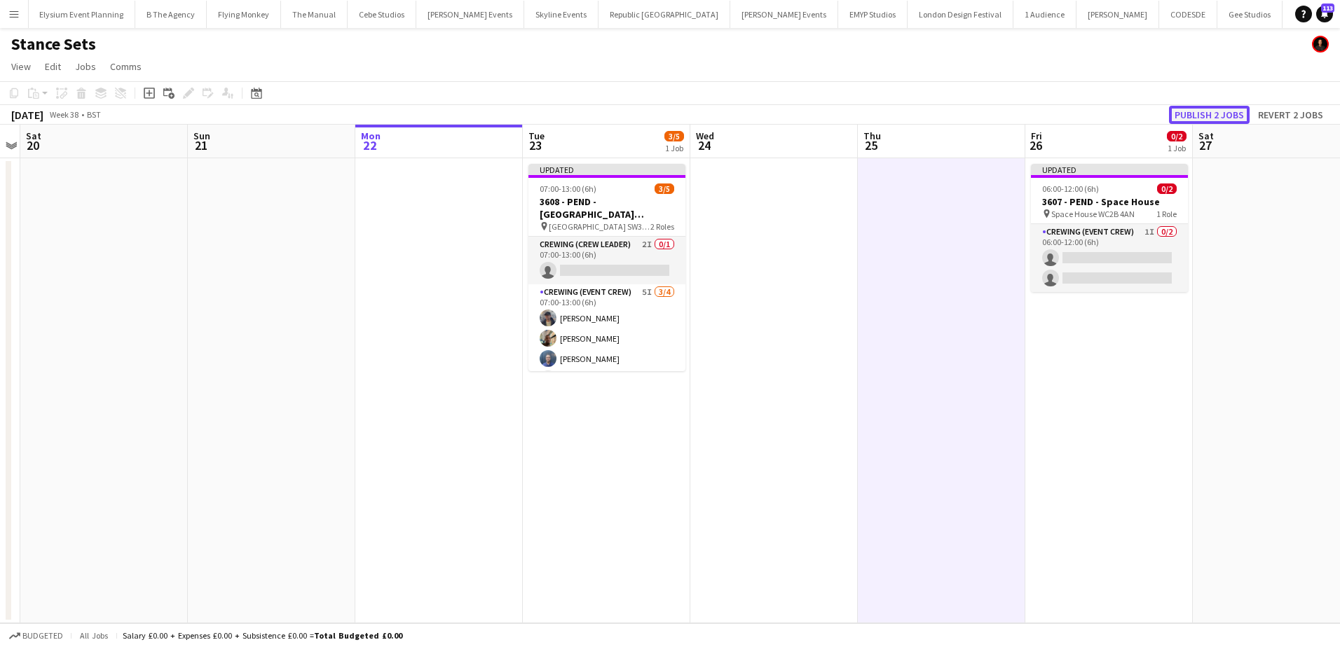
click at [1220, 113] on button "Publish 2 jobs" at bounding box center [1209, 115] width 81 height 18
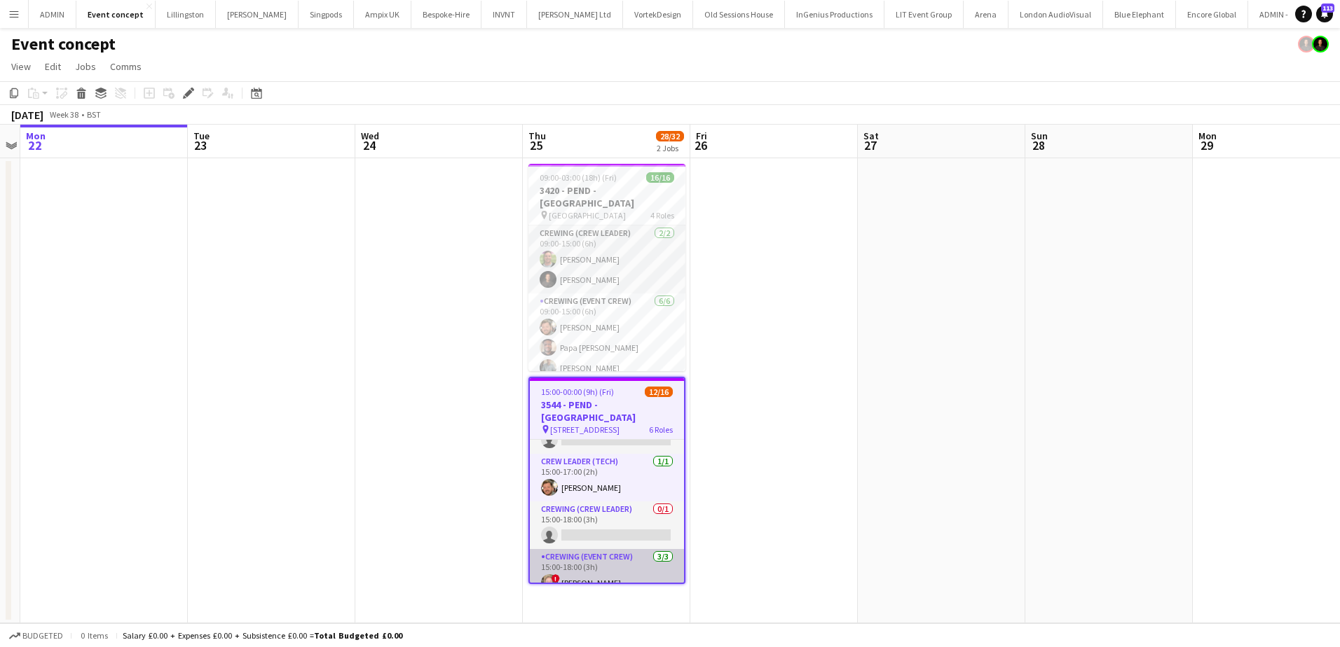
scroll to position [70, 0]
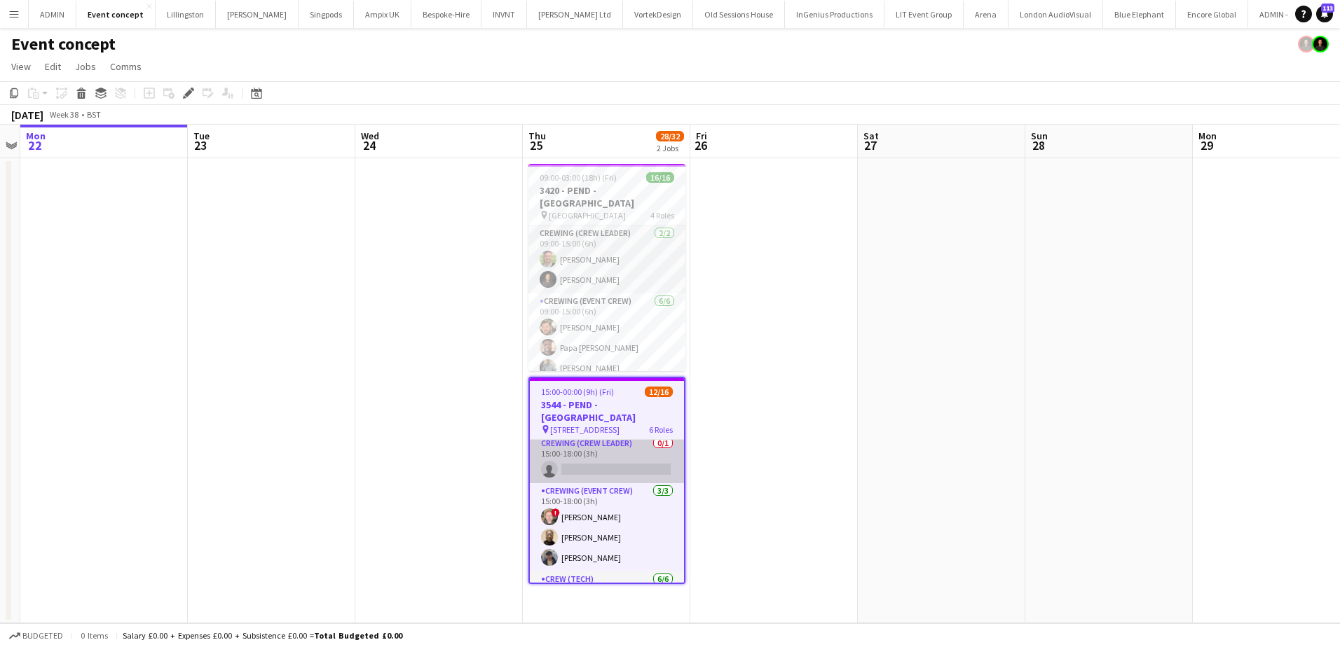
click at [629, 450] on app-card-role "Crewing (Crew Leader) 0/1 15:00-18:00 (3h) single-neutral-actions" at bounding box center [607, 460] width 154 height 48
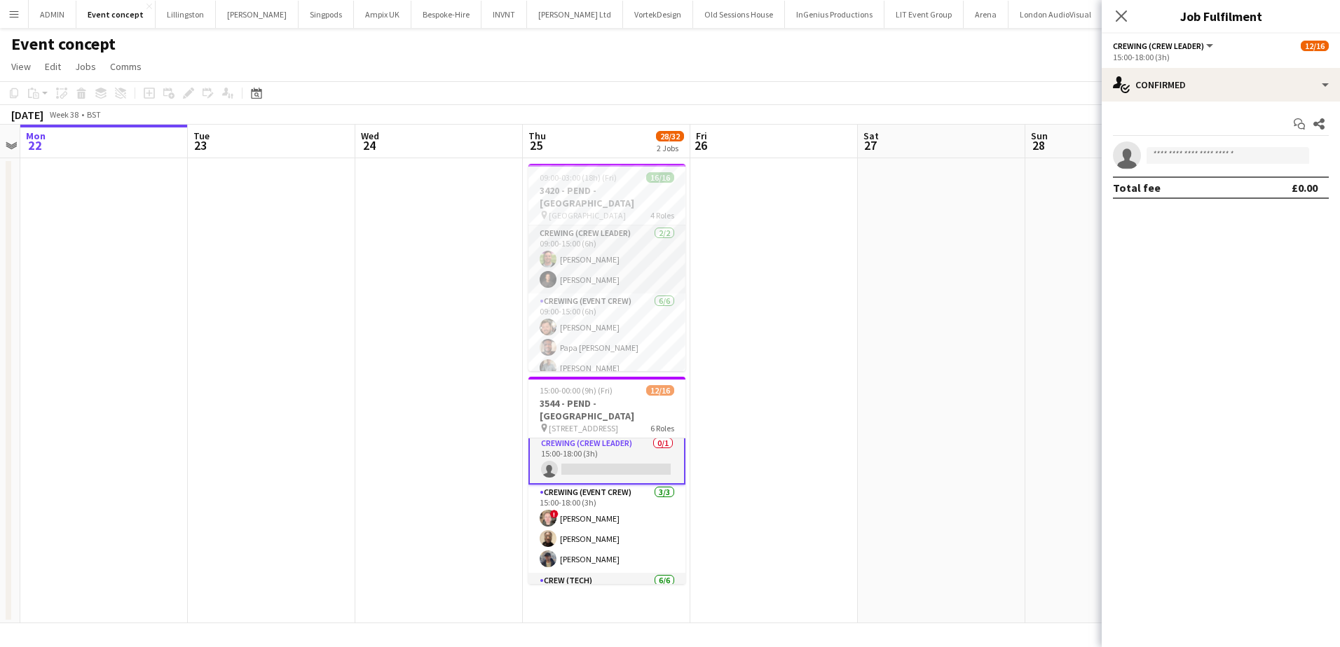
scroll to position [142, 0]
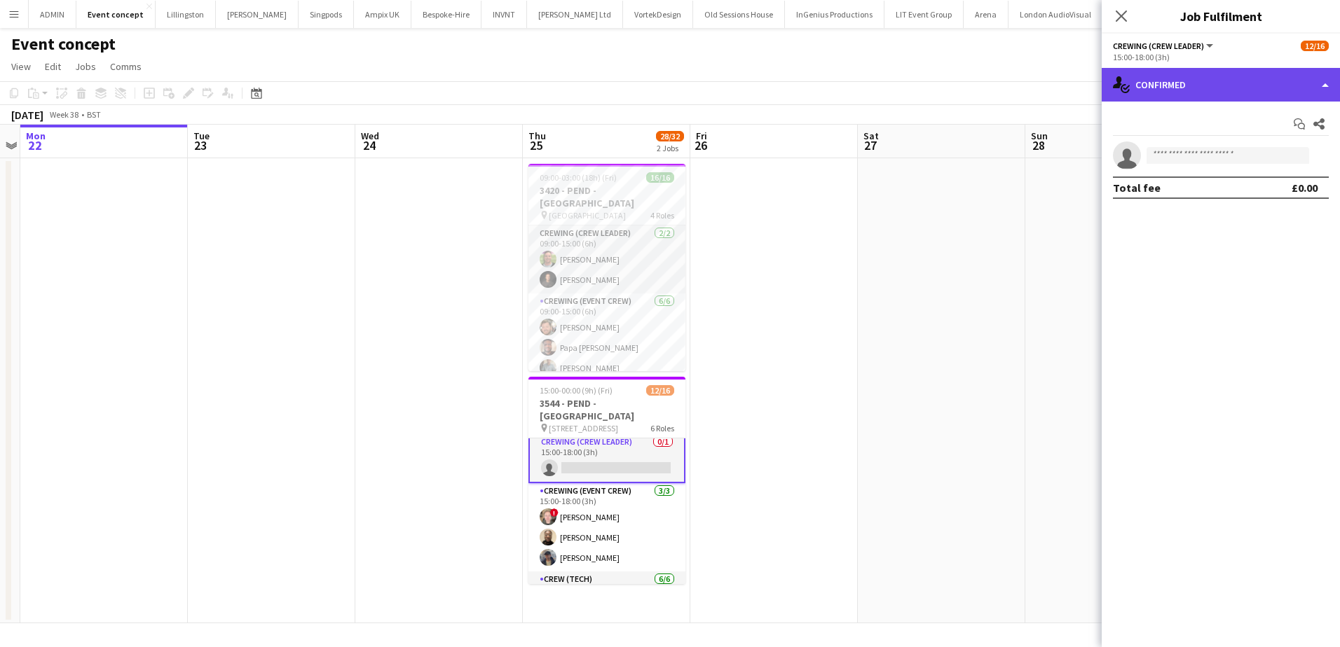
click at [1247, 95] on div "single-neutral-actions-check-2 Confirmed" at bounding box center [1220, 85] width 238 height 34
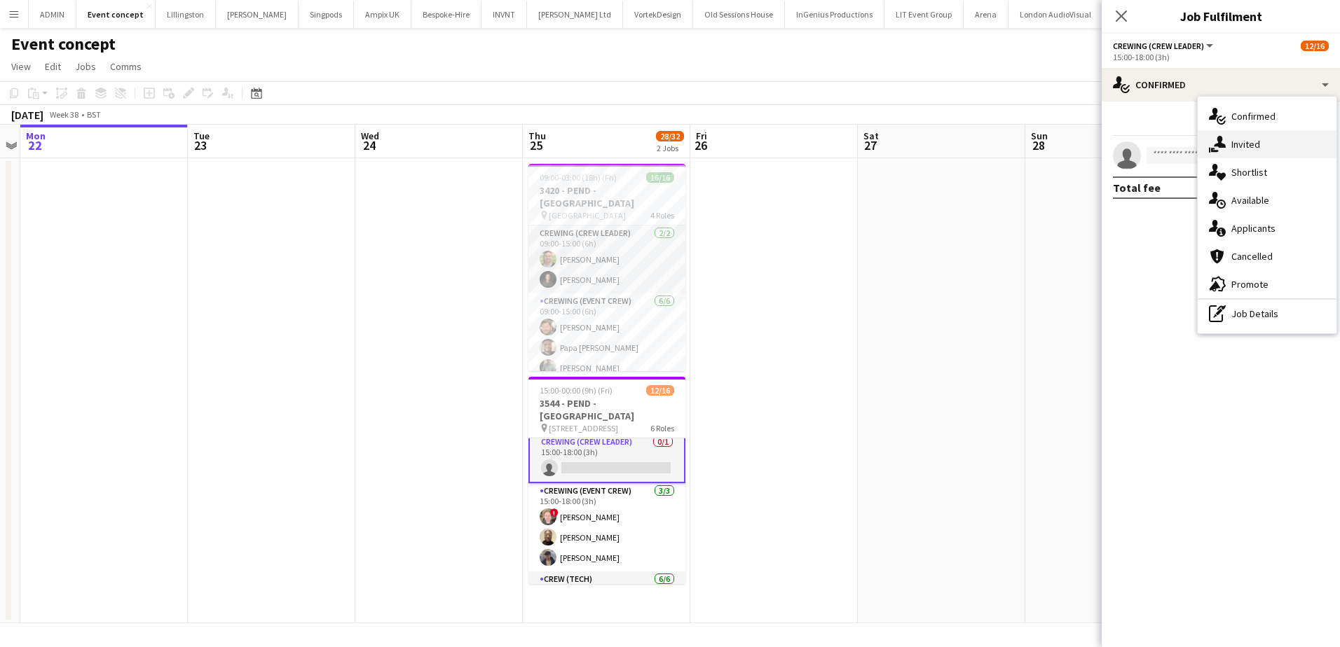
click at [1255, 136] on div "single-neutral-actions-share-1 Invited" at bounding box center [1266, 144] width 139 height 28
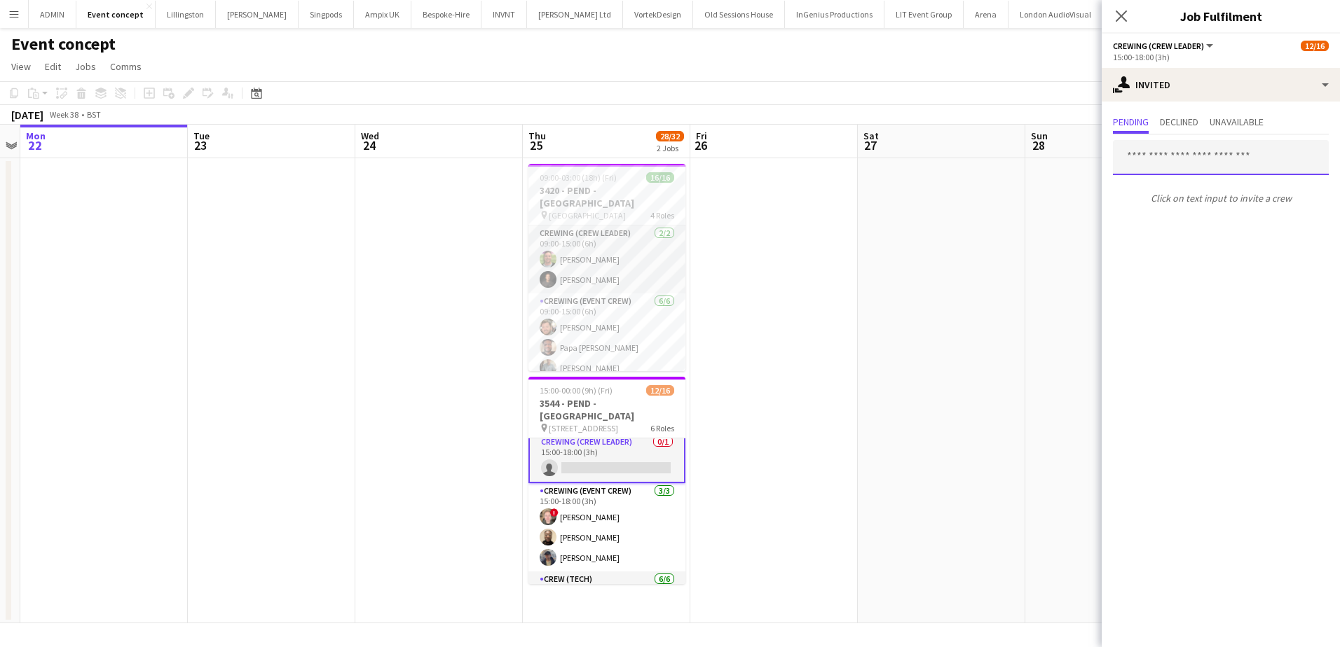
click at [1168, 153] on input "text" at bounding box center [1221, 157] width 216 height 35
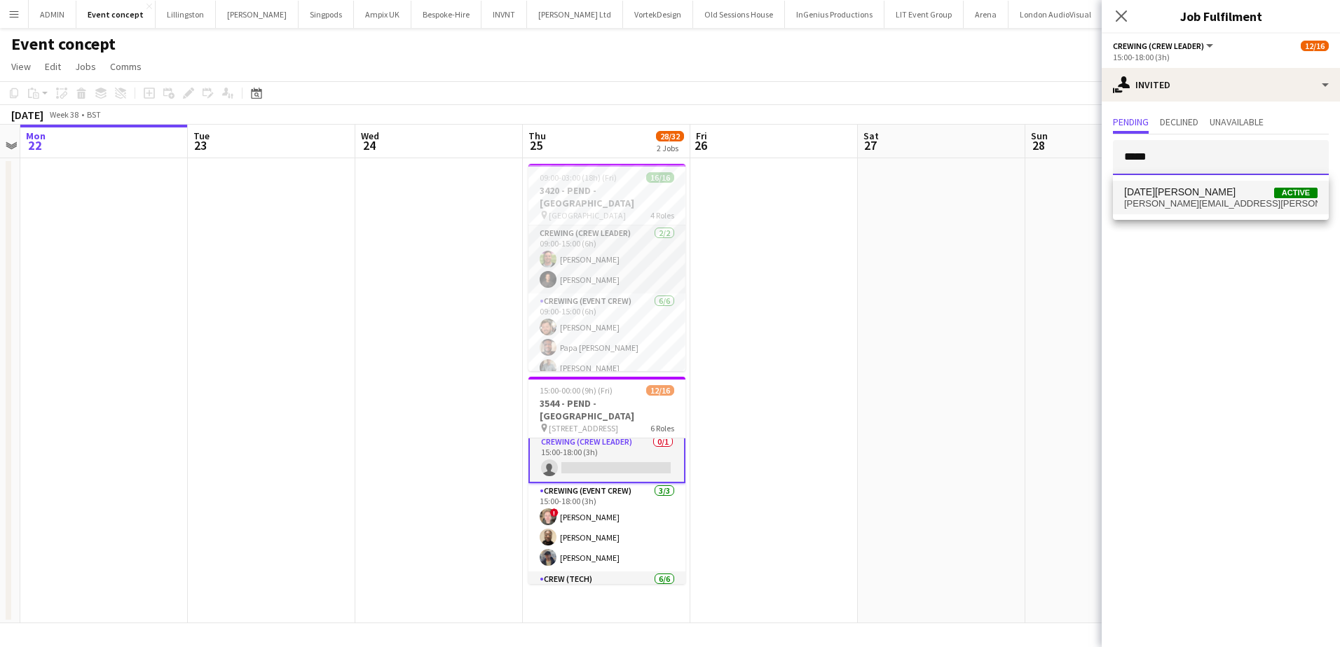
type input "*****"
click at [1230, 200] on span "lucia.caceres.alves@gmail.com" at bounding box center [1220, 203] width 193 height 11
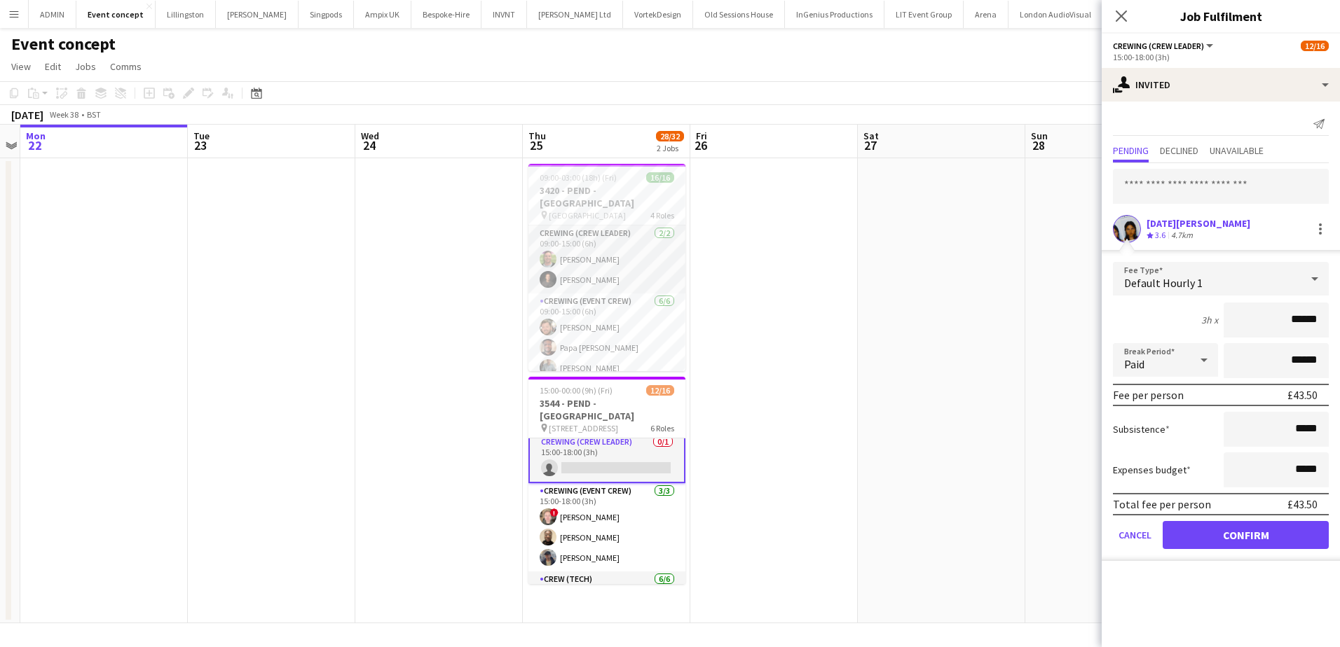
drag, startPoint x: 1292, startPoint y: 312, endPoint x: 1342, endPoint y: 321, distance: 51.1
click at [1339, 321] on html "Menu Boards Boards Boards All jobs Status Workforce Workforce My Workforce Recr…" at bounding box center [670, 323] width 1340 height 647
type input "***"
click at [1260, 537] on button "Confirm" at bounding box center [1245, 535] width 166 height 28
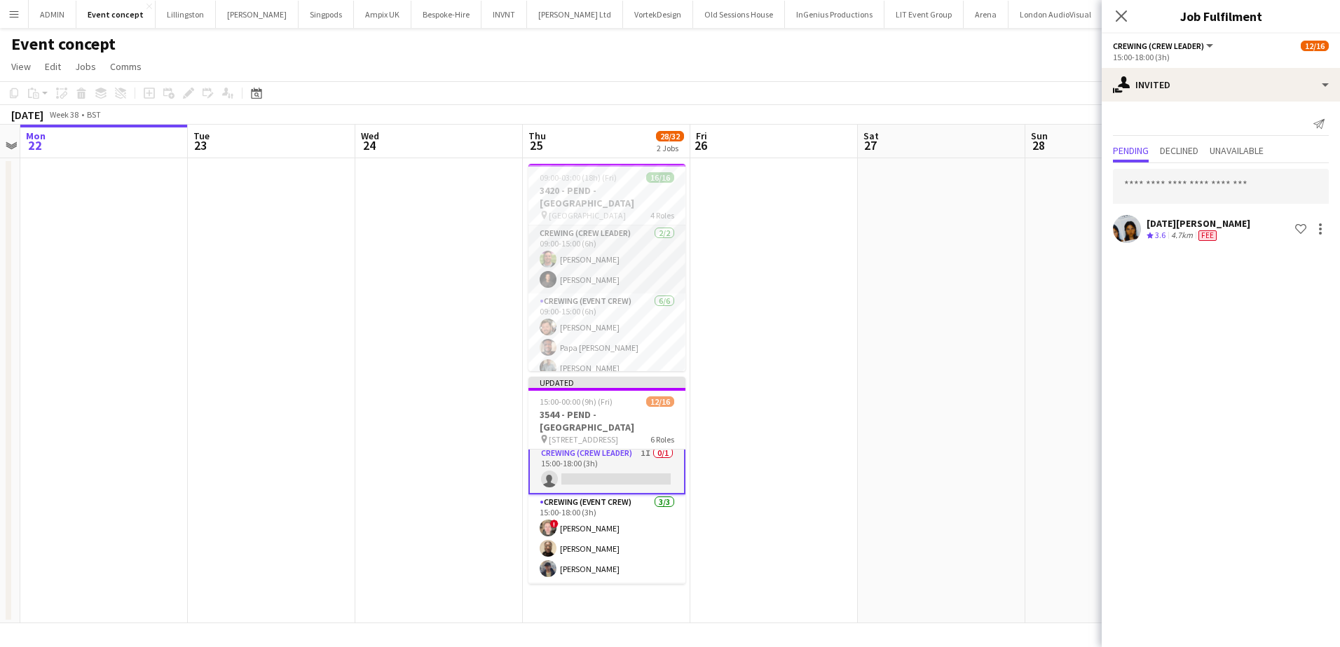
click at [993, 378] on app-date-cell at bounding box center [941, 390] width 167 height 465
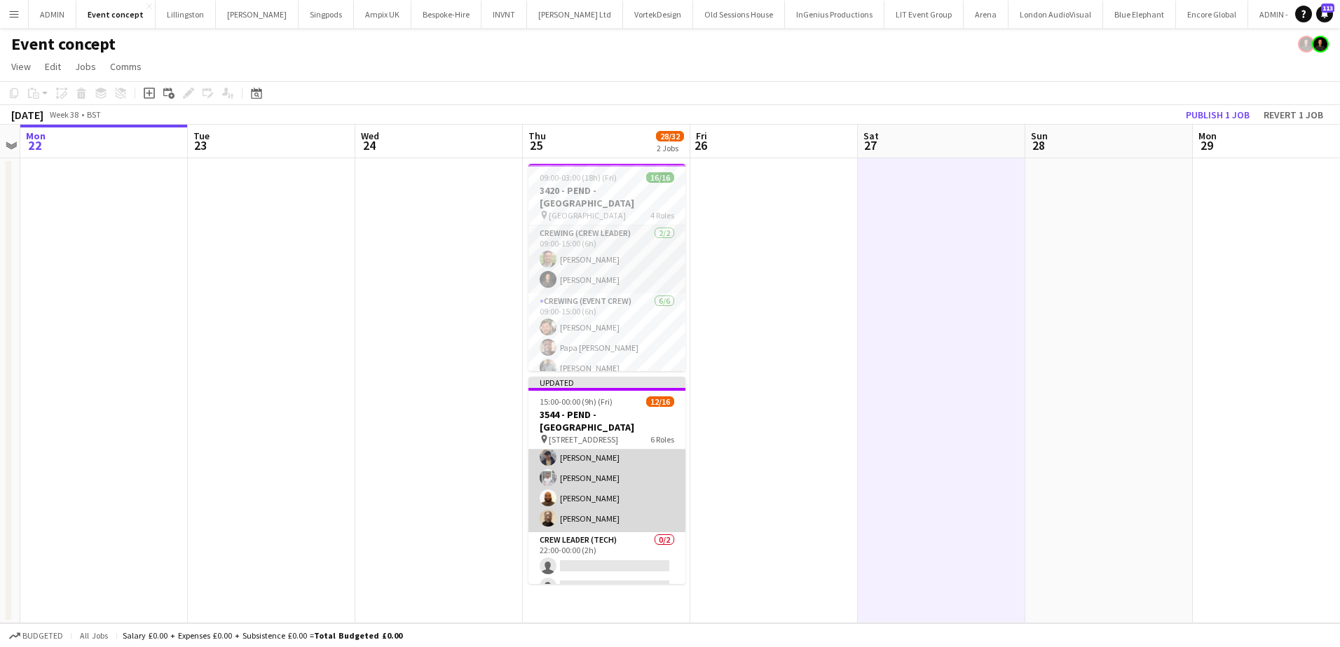
scroll to position [342, 0]
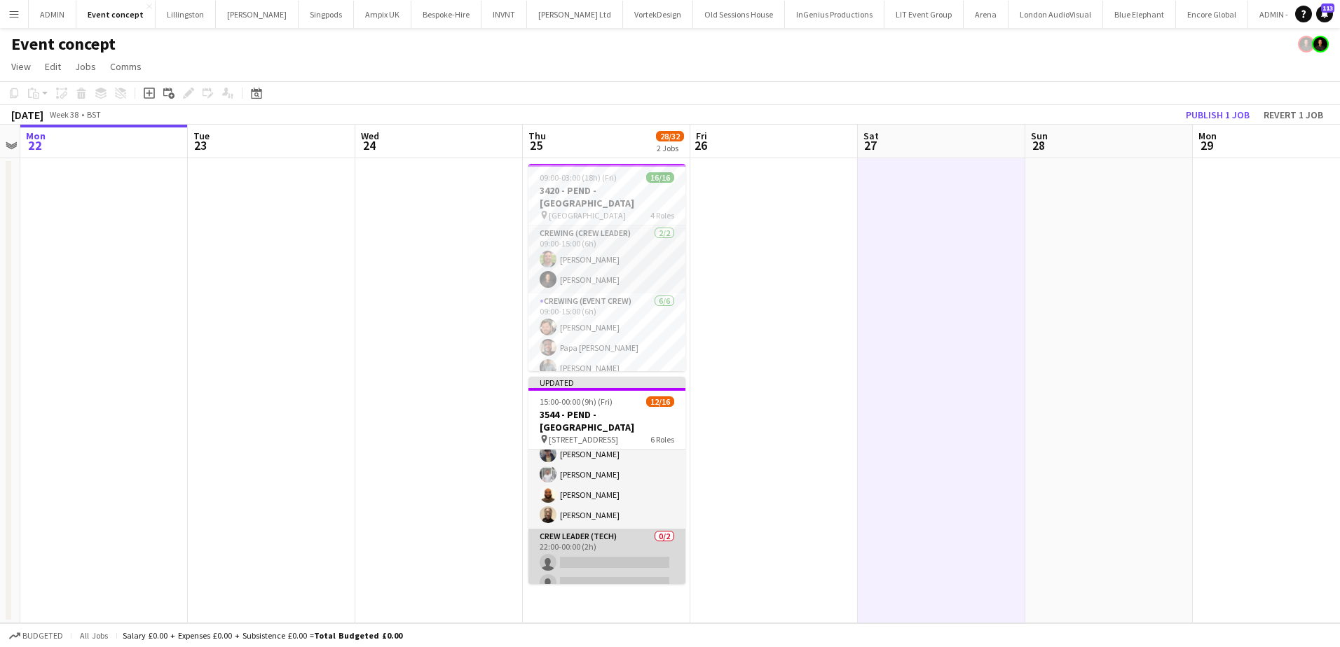
click at [617, 550] on app-card-role "Crew Leader (Tech) 0/2 22:00-00:00 (2h) single-neutral-actions single-neutral-a…" at bounding box center [606, 563] width 157 height 68
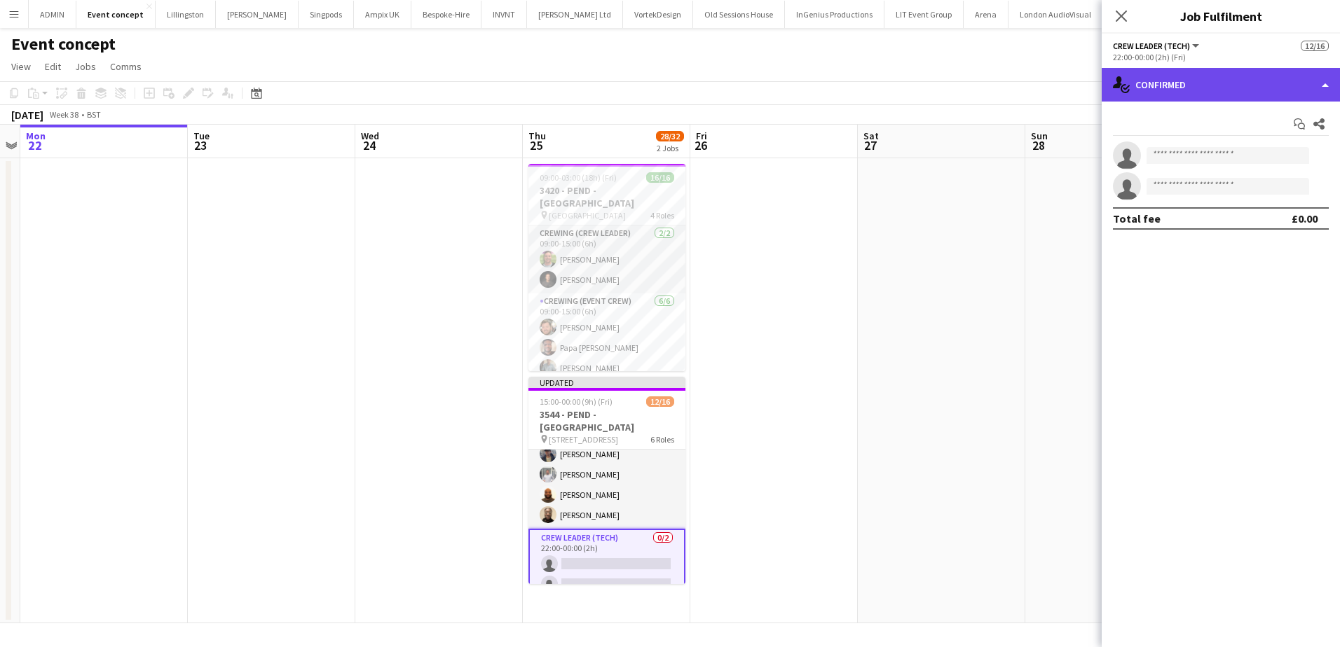
click at [1255, 92] on div "single-neutral-actions-check-2 Confirmed" at bounding box center [1220, 85] width 238 height 34
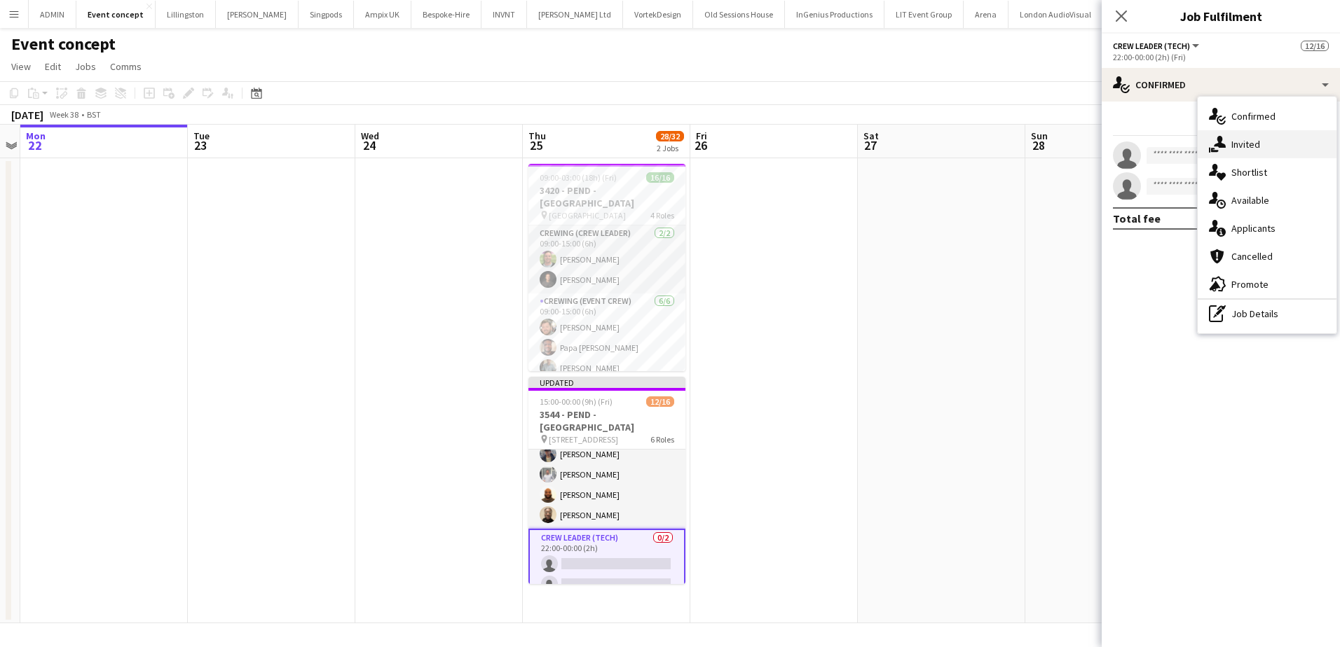
click at [1244, 146] on span "Invited" at bounding box center [1245, 144] width 29 height 13
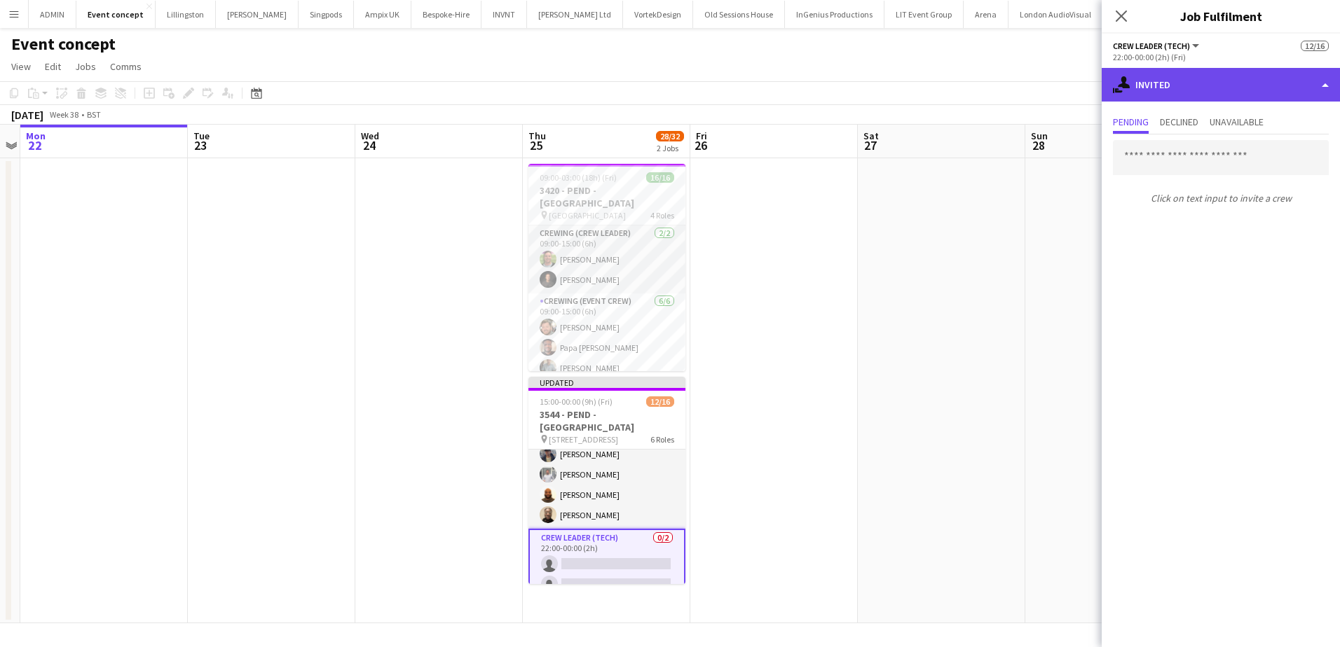
click at [1204, 89] on div "single-neutral-actions-share-1 Invited" at bounding box center [1220, 85] width 238 height 34
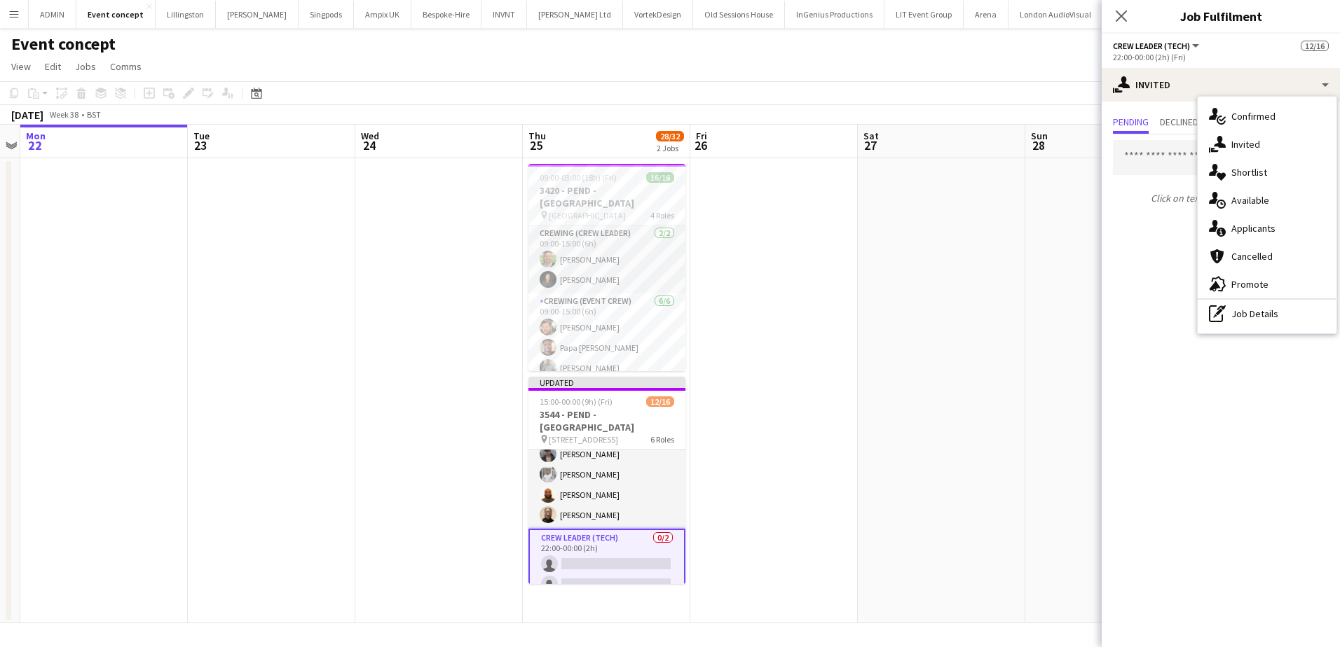
click at [1269, 230] on span "Applicants" at bounding box center [1253, 228] width 44 height 13
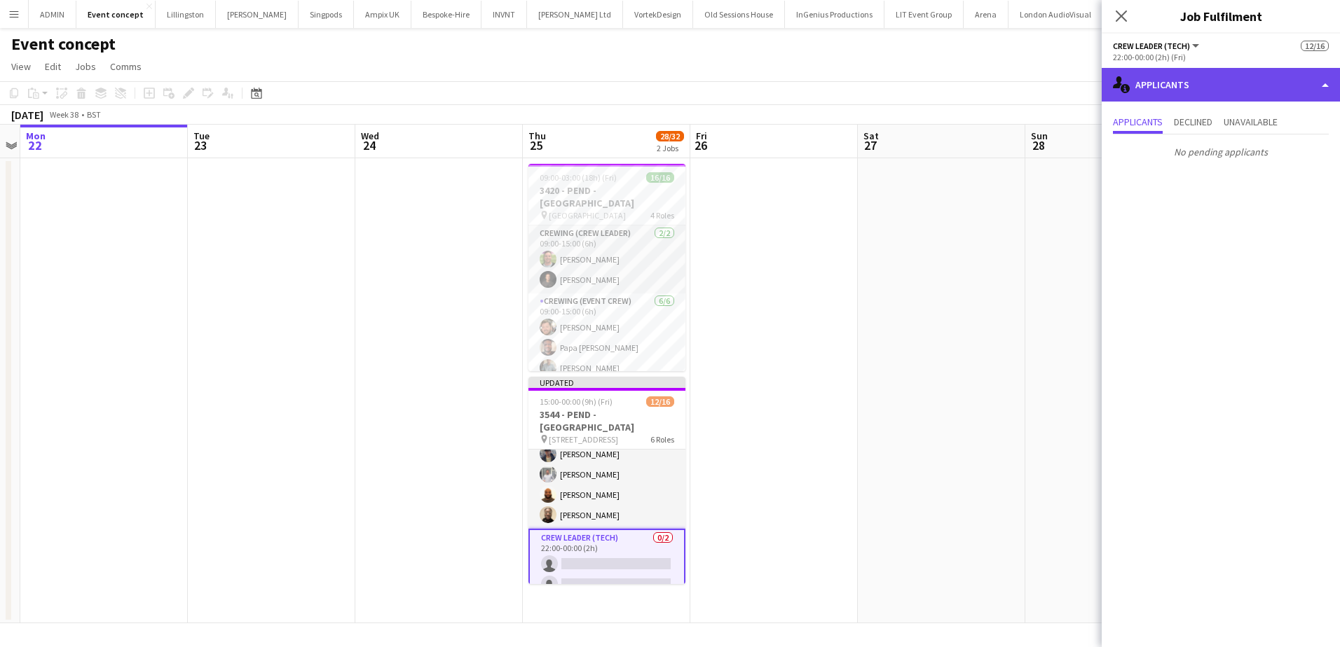
click at [1213, 92] on div "single-neutral-actions-information Applicants" at bounding box center [1220, 85] width 238 height 34
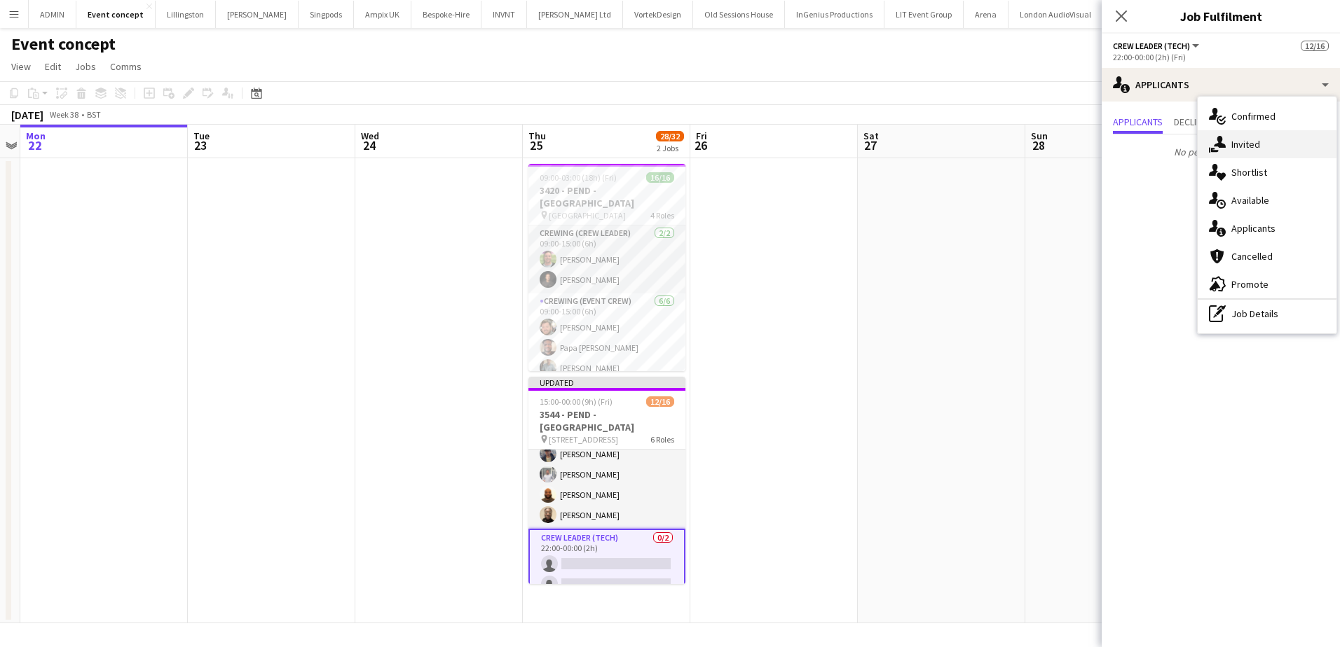
click at [1247, 144] on span "Invited" at bounding box center [1245, 144] width 29 height 13
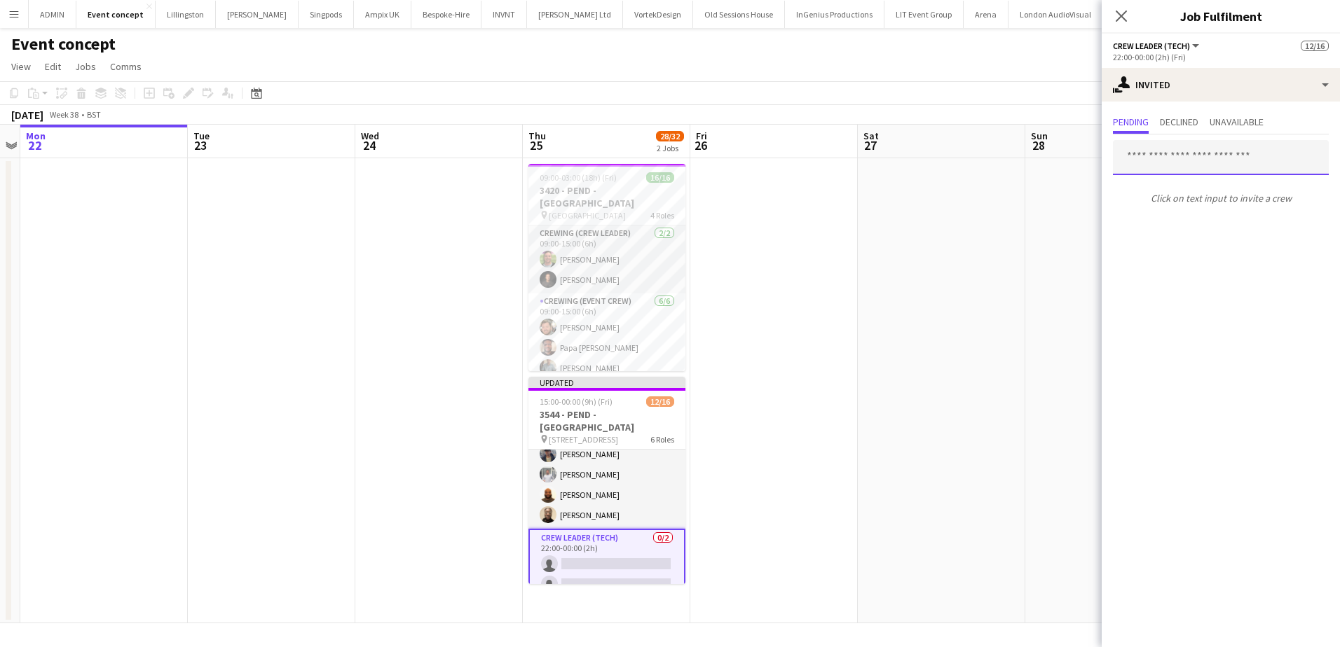
click at [1185, 156] on input "text" at bounding box center [1221, 157] width 216 height 35
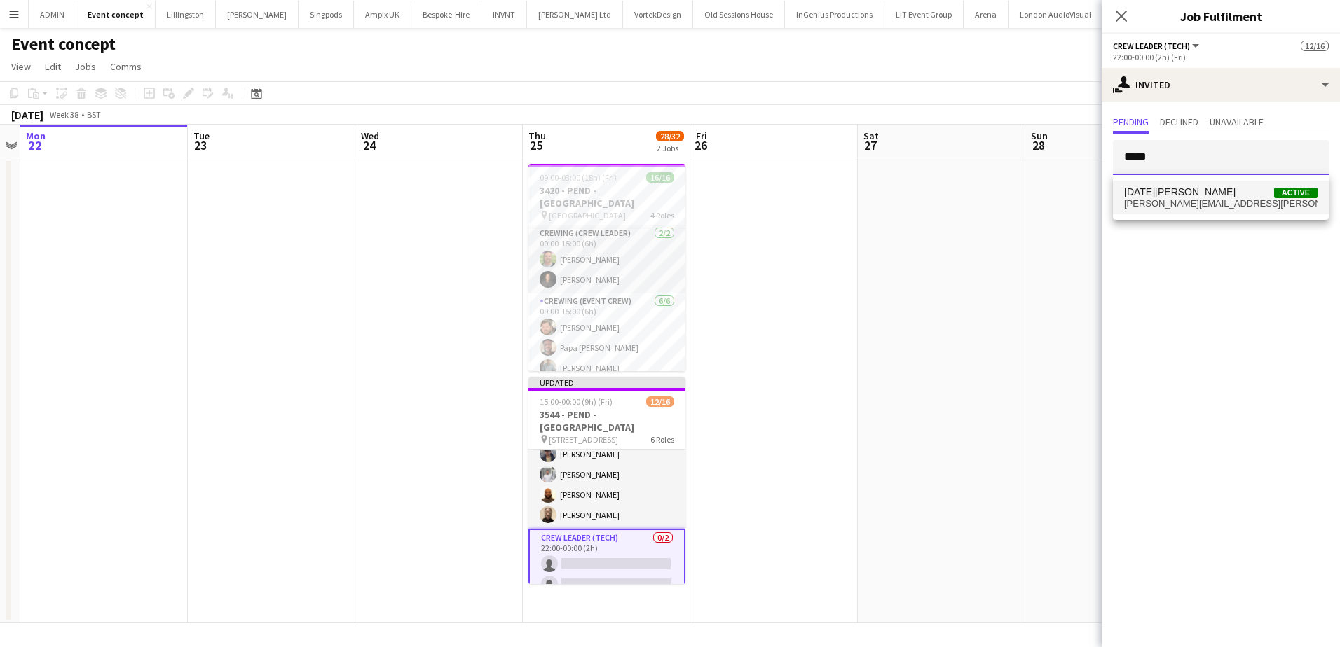
type input "*****"
click at [1192, 189] on span "Lucia Caceres Active" at bounding box center [1220, 192] width 193 height 12
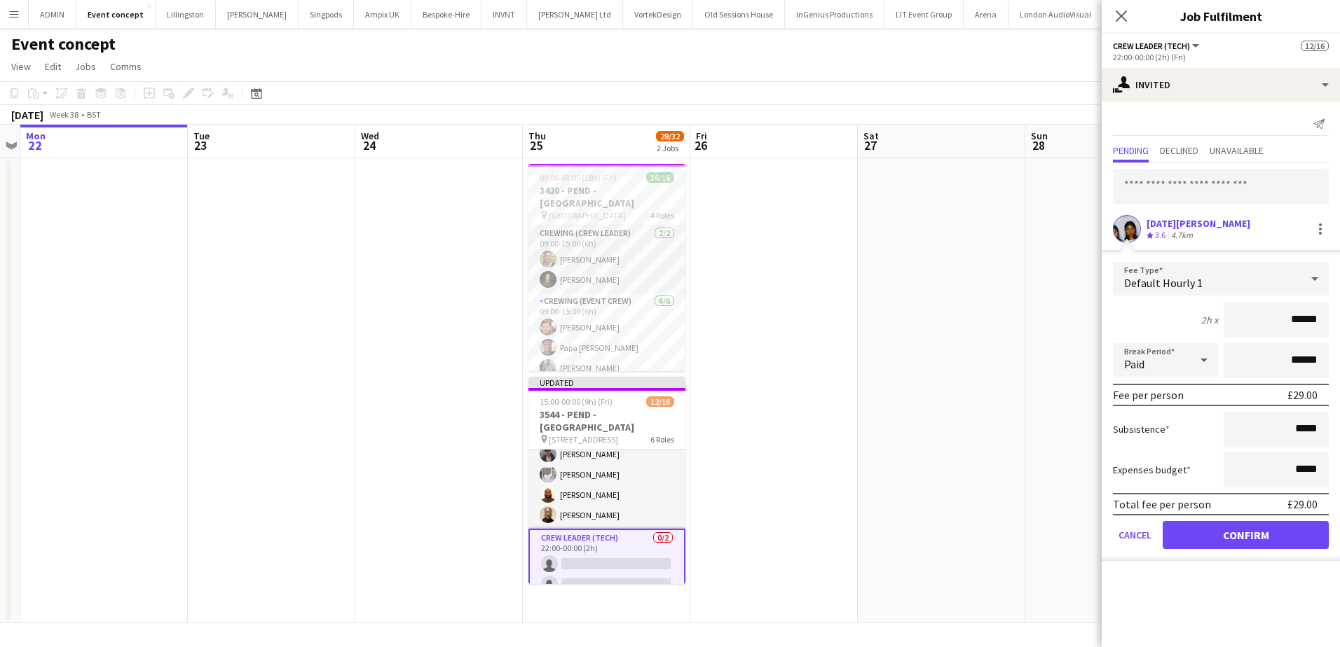
drag, startPoint x: 1331, startPoint y: 324, endPoint x: 1348, endPoint y: 326, distance: 16.9
click at [1339, 326] on html "Menu Boards Boards Boards All jobs Status Workforce Workforce My Workforce Recr…" at bounding box center [670, 323] width 1340 height 647
type input "***"
click at [1252, 538] on button "Confirm" at bounding box center [1245, 535] width 166 height 28
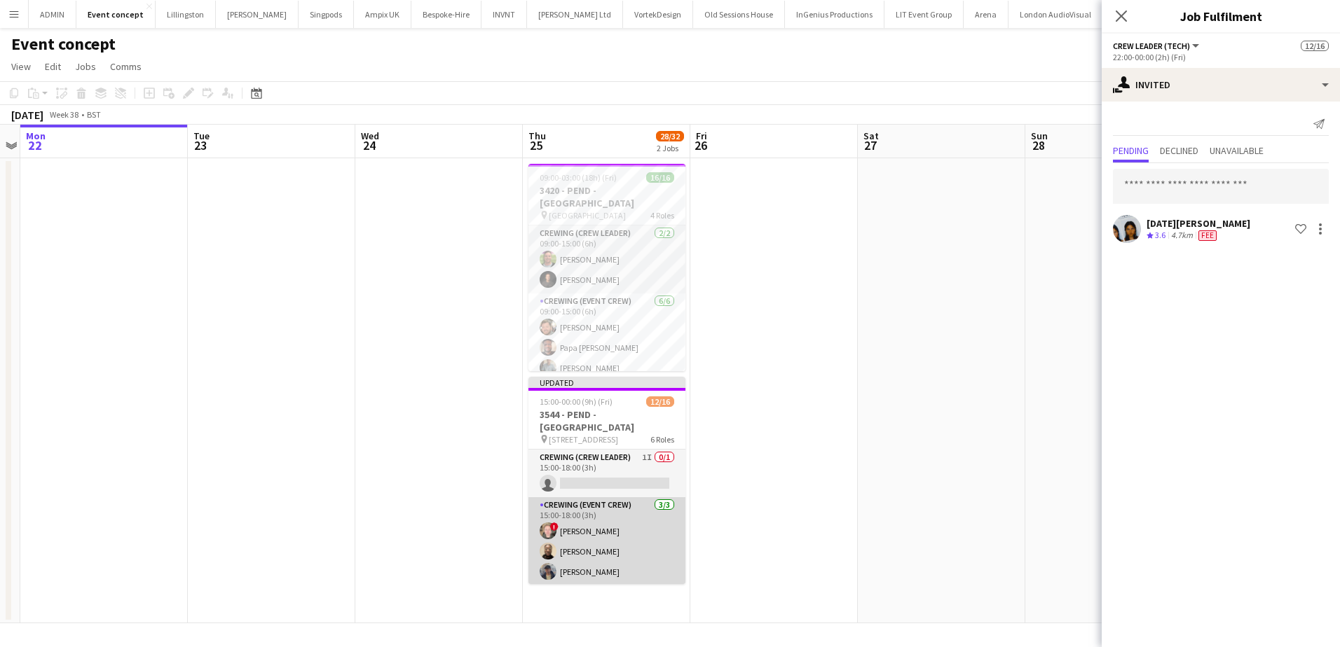
scroll to position [132, 0]
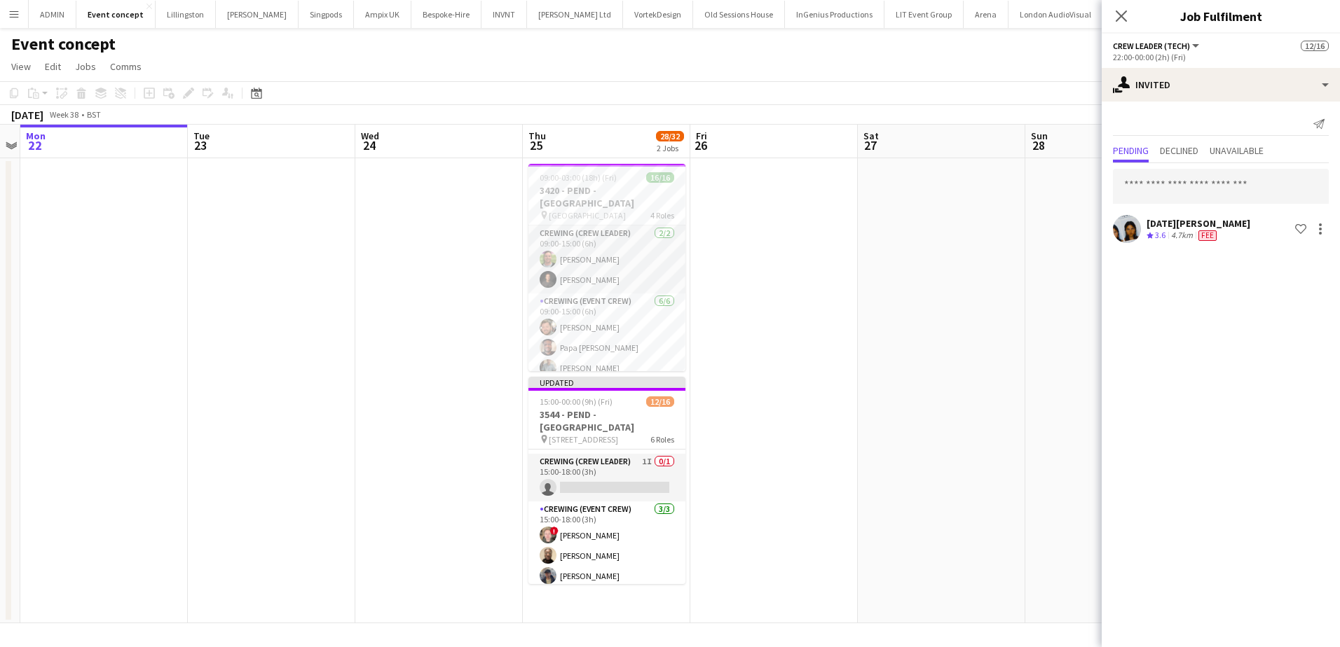
click at [835, 378] on app-date-cell at bounding box center [773, 390] width 167 height 465
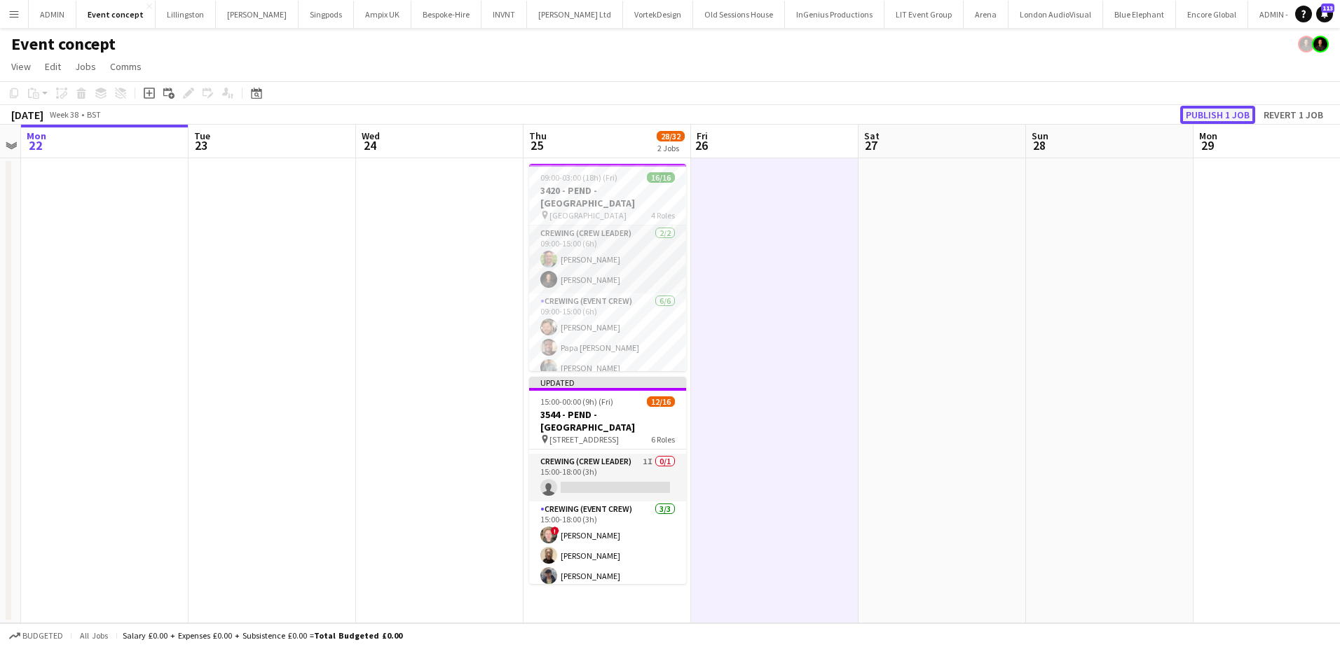
click at [1216, 113] on button "Publish 1 job" at bounding box center [1217, 115] width 75 height 18
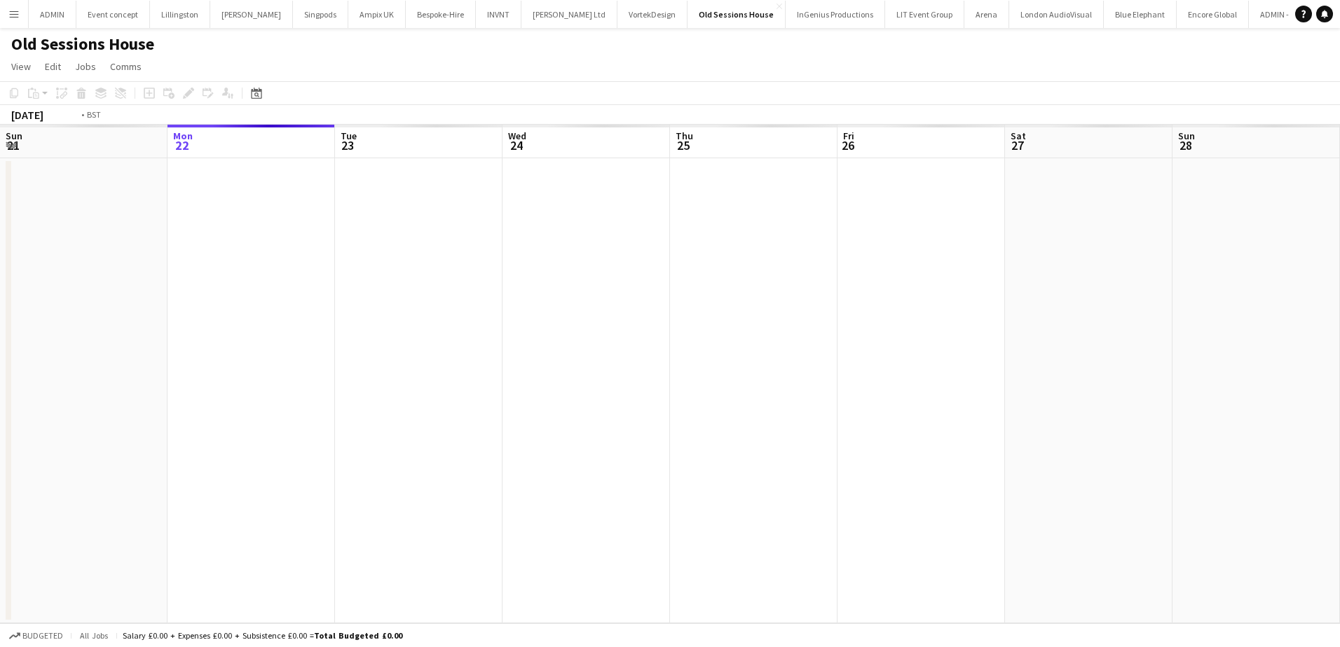
scroll to position [0, 482]
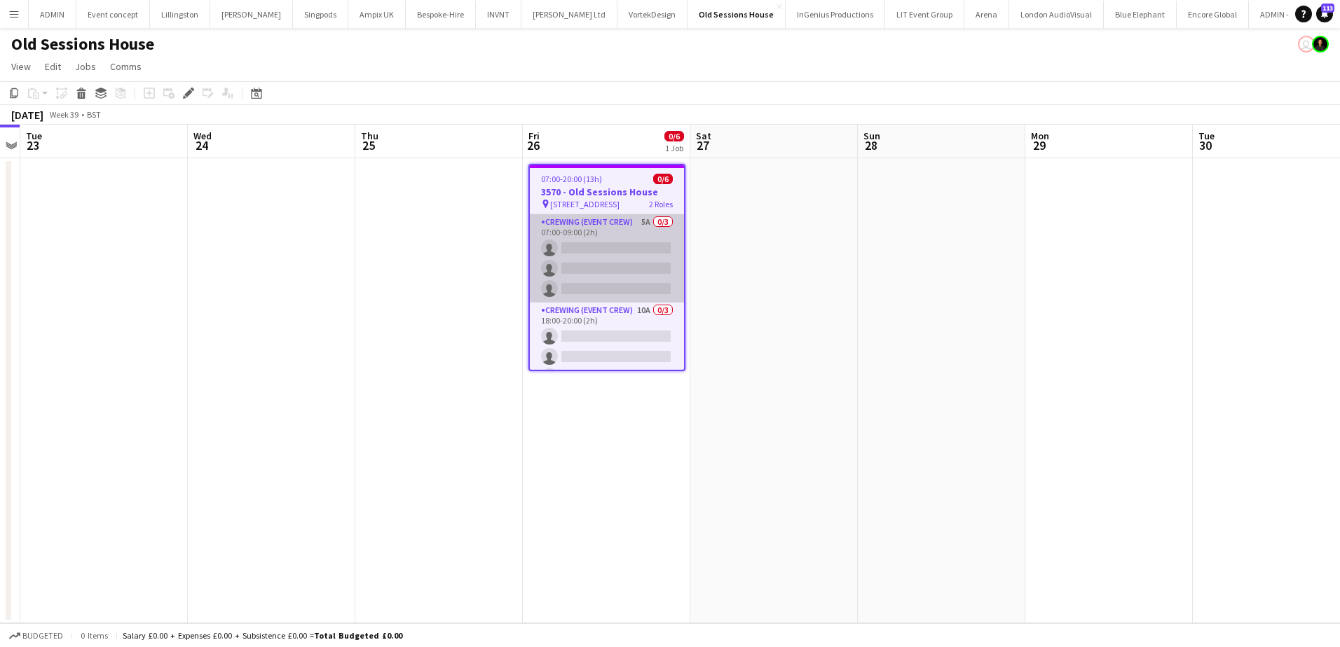
click at [612, 266] on app-card-role "Crewing (Event Crew) 5A 0/3 07:00-09:00 (2h) single-neutral-actions single-neut…" at bounding box center [607, 258] width 154 height 88
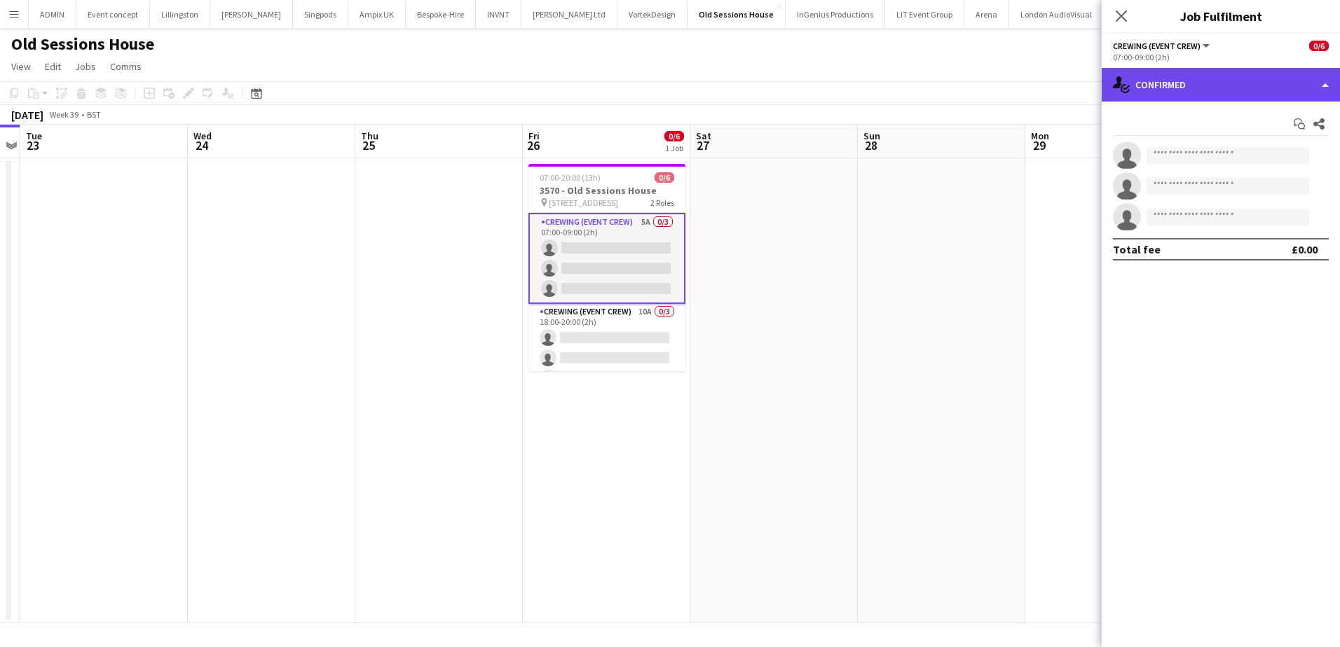
click at [1288, 73] on div "single-neutral-actions-check-2 Confirmed" at bounding box center [1220, 85] width 238 height 34
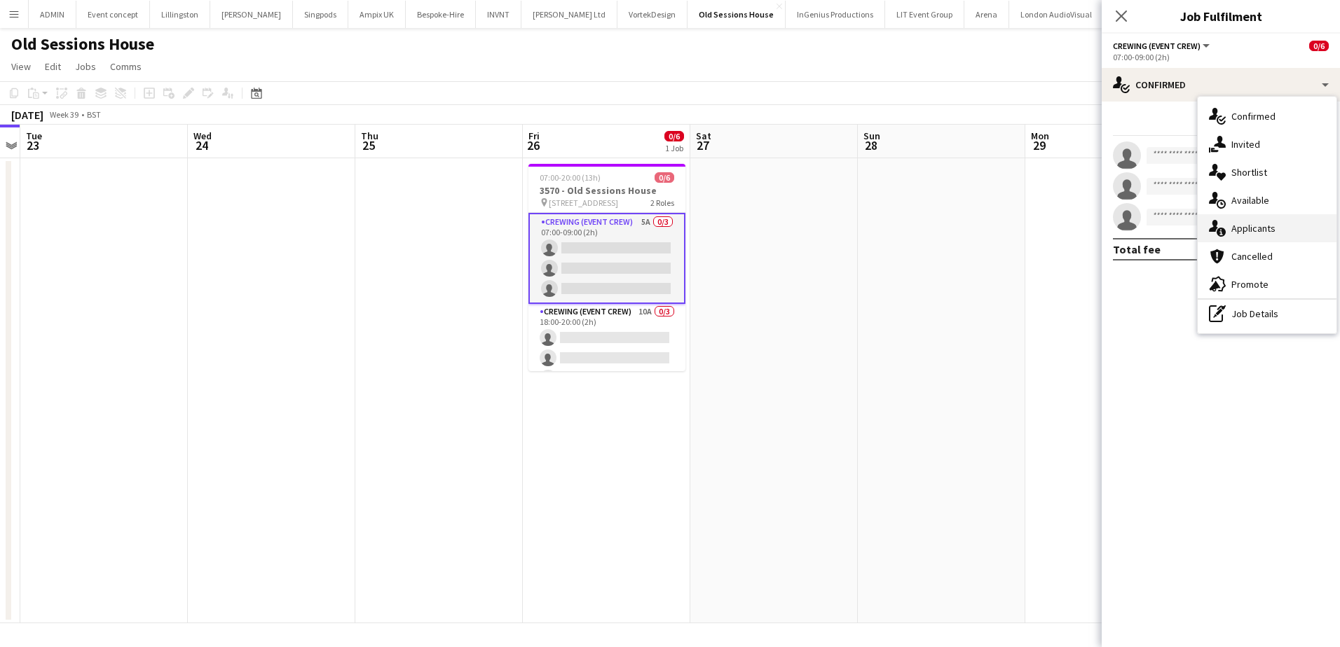
click at [1285, 228] on div "single-neutral-actions-information Applicants" at bounding box center [1266, 228] width 139 height 28
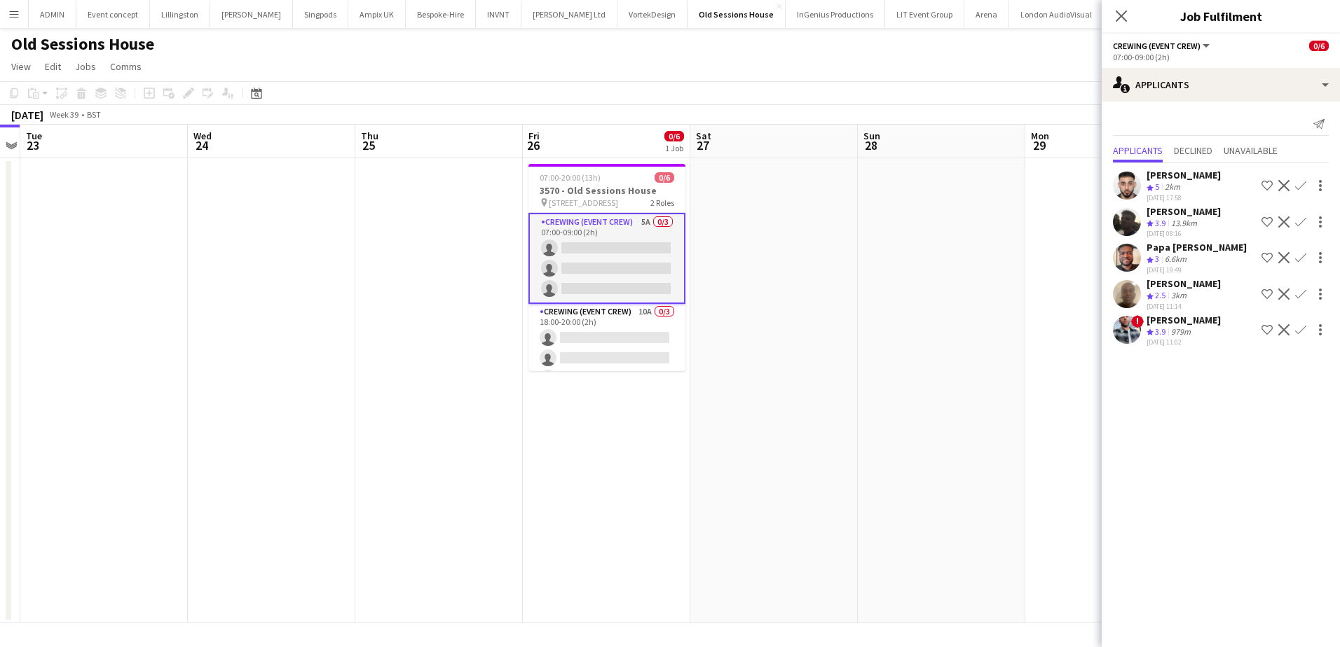
click at [1301, 184] on app-icon "Confirm" at bounding box center [1300, 185] width 11 height 11
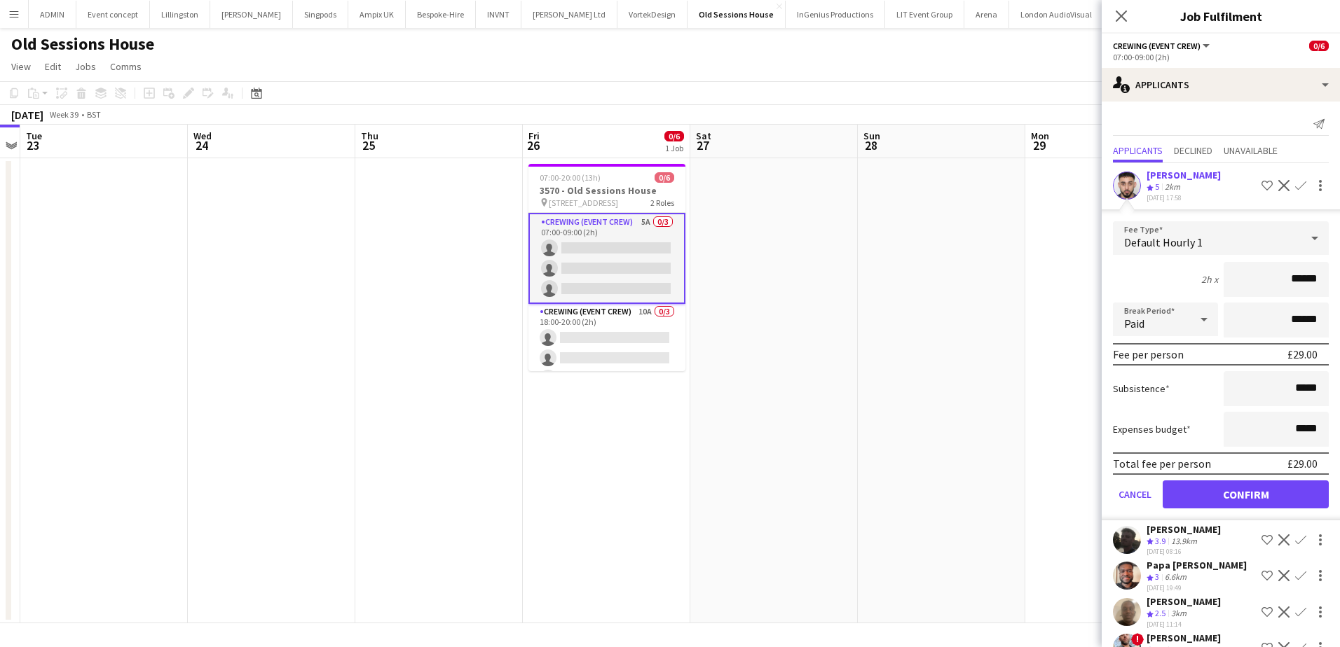
drag, startPoint x: 1273, startPoint y: 275, endPoint x: 1316, endPoint y: 275, distance: 43.4
click at [1316, 275] on input "******" at bounding box center [1275, 279] width 105 height 35
type input "***"
click at [1269, 484] on button "Confirm" at bounding box center [1245, 495] width 166 height 28
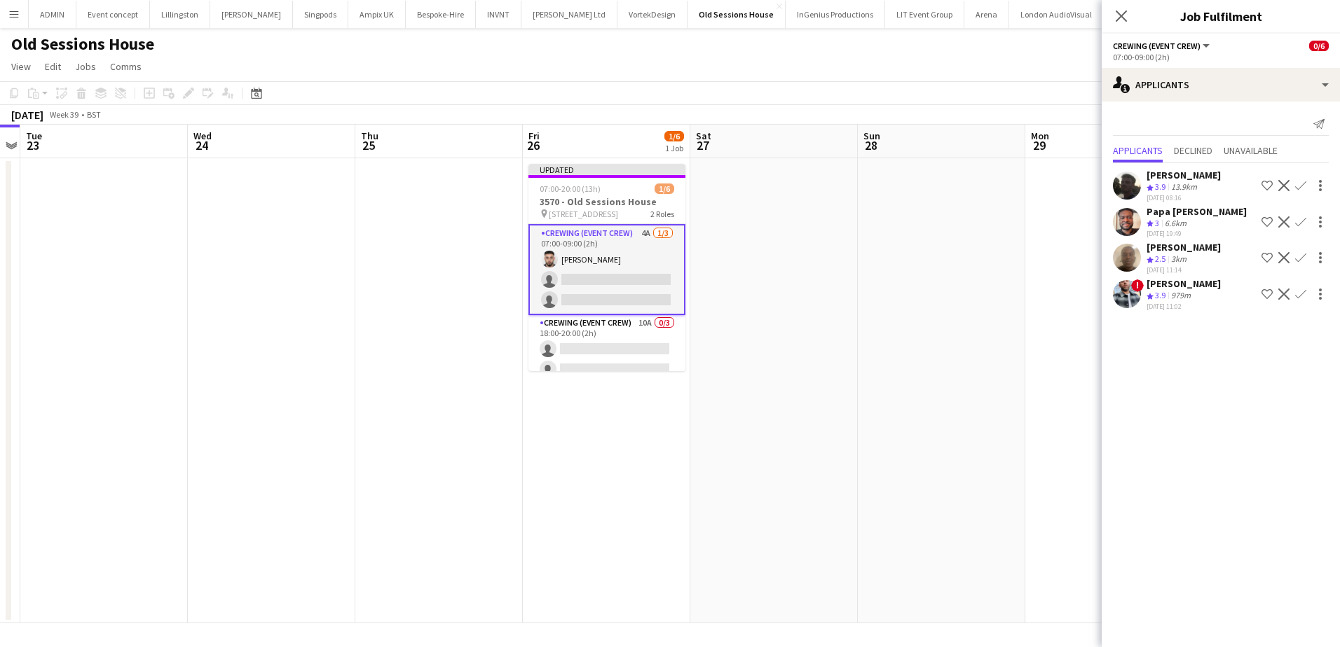
click at [1296, 219] on app-icon "Confirm" at bounding box center [1300, 221] width 11 height 11
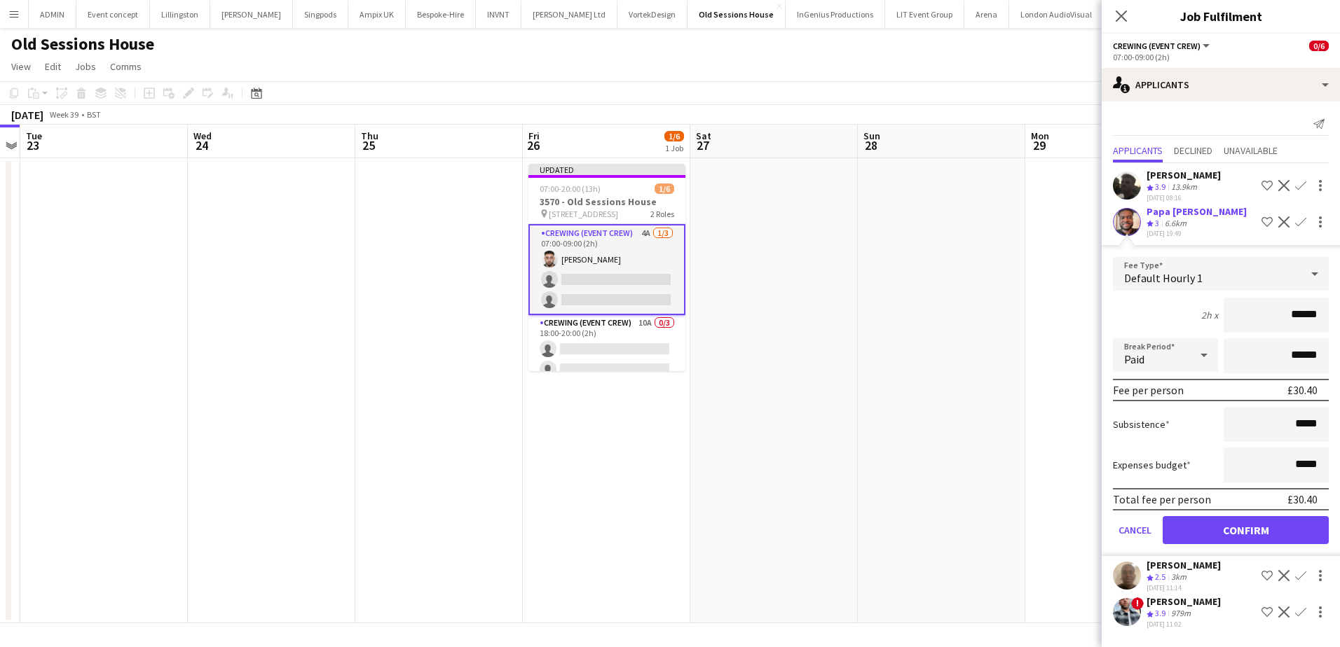
drag, startPoint x: 1284, startPoint y: 326, endPoint x: 1330, endPoint y: 324, distance: 46.3
click at [1330, 324] on form "Fee Type Default Hourly 1 2h x ****** Break Period Paid ****** Fee per person £…" at bounding box center [1220, 406] width 238 height 299
type input "***"
click at [1263, 543] on button "Confirm" at bounding box center [1245, 530] width 166 height 28
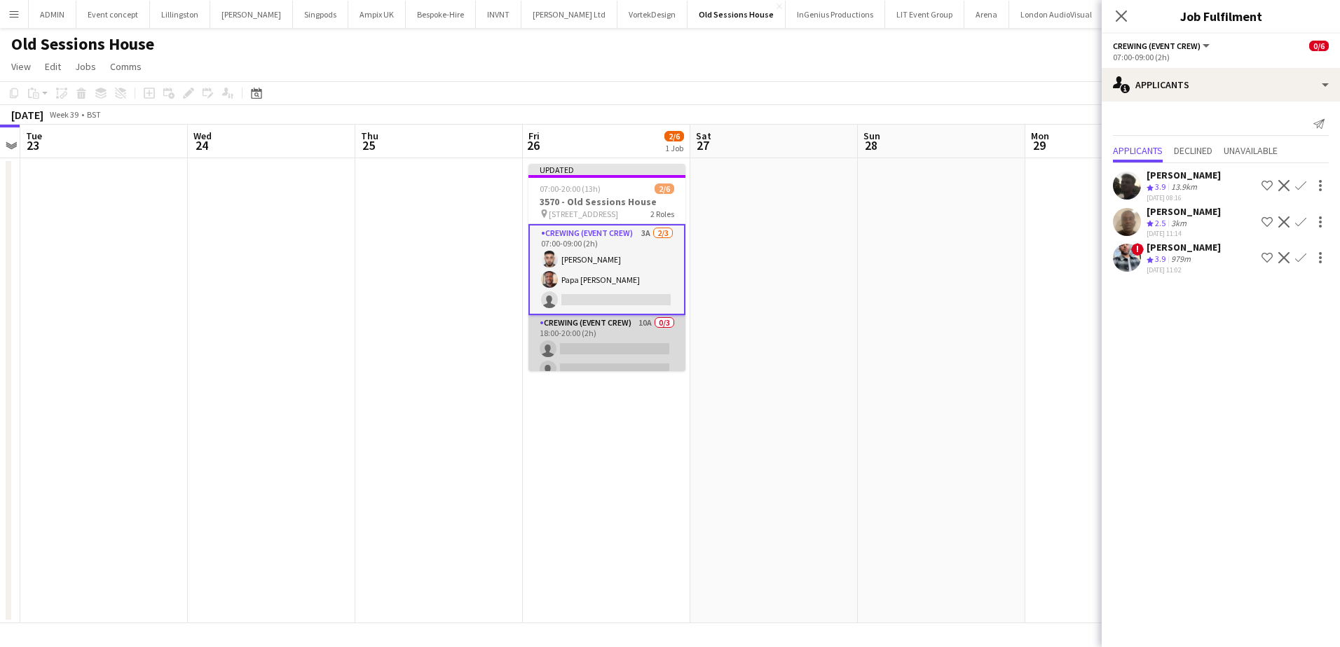
click at [645, 350] on app-card-role "Crewing (Event Crew) 10A 0/3 18:00-20:00 (2h) single-neutral-actions single-neu…" at bounding box center [606, 359] width 157 height 88
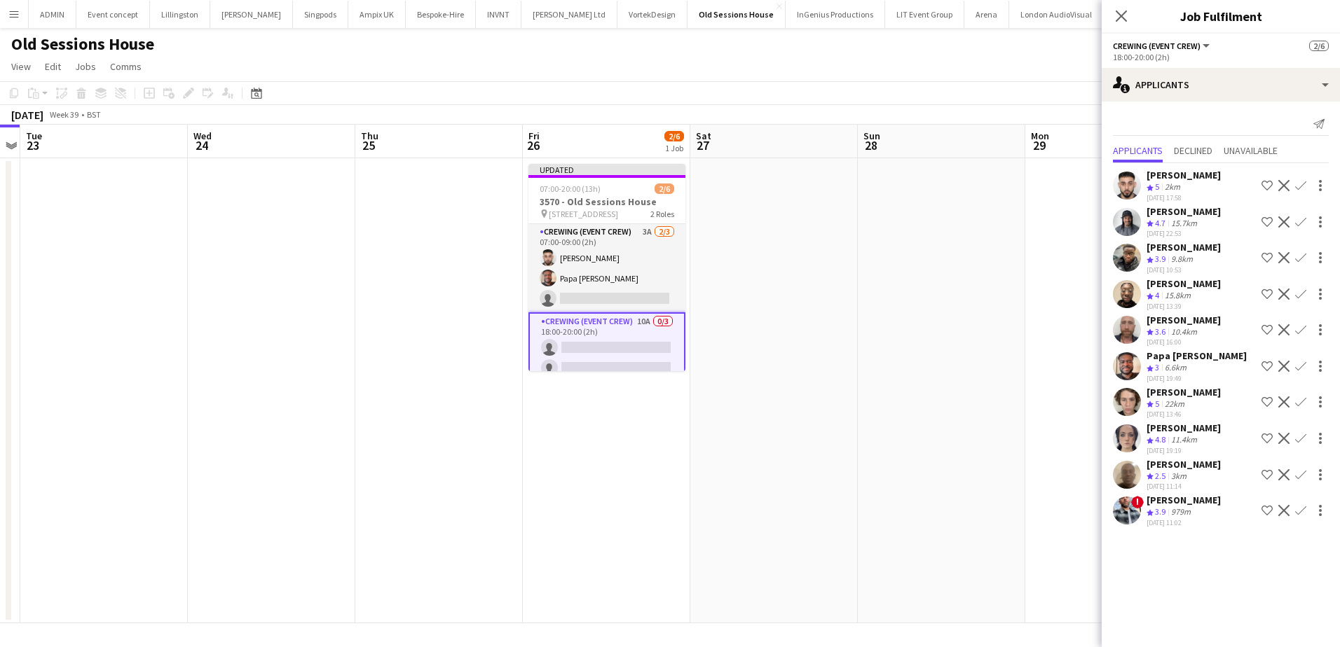
click at [1303, 183] on app-icon "Confirm" at bounding box center [1300, 185] width 11 height 11
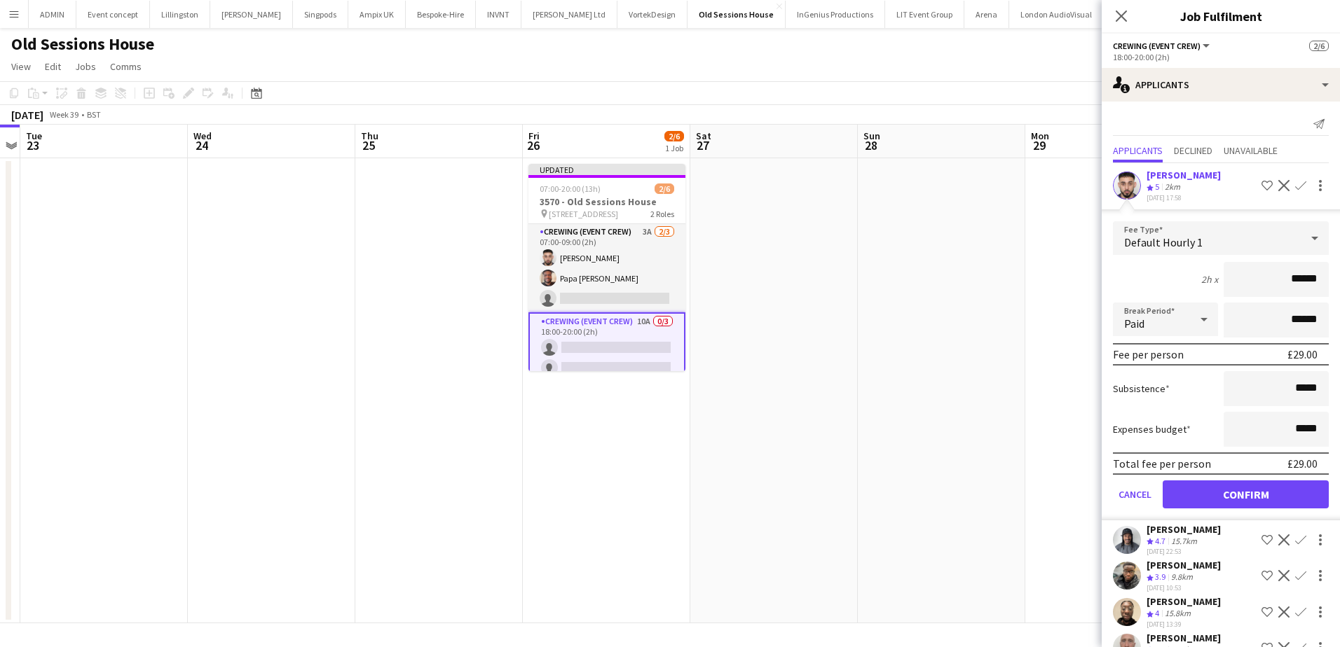
drag, startPoint x: 1281, startPoint y: 282, endPoint x: 1328, endPoint y: 282, distance: 46.2
click at [1328, 282] on form "Fee Type Default Hourly 1 2h x ****** Break Period Paid ****** Fee per person £…" at bounding box center [1220, 370] width 238 height 299
type input "***"
click at [1283, 490] on button "Confirm" at bounding box center [1245, 495] width 166 height 28
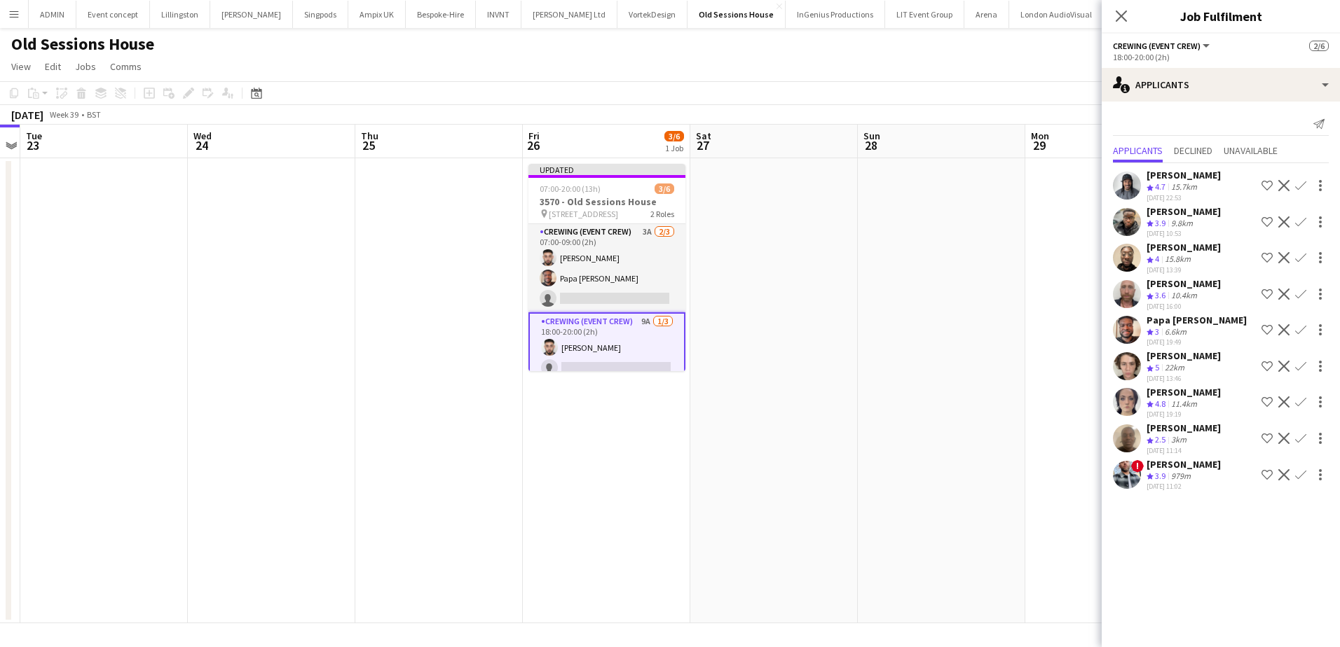
click at [1297, 292] on app-icon "Confirm" at bounding box center [1300, 294] width 11 height 11
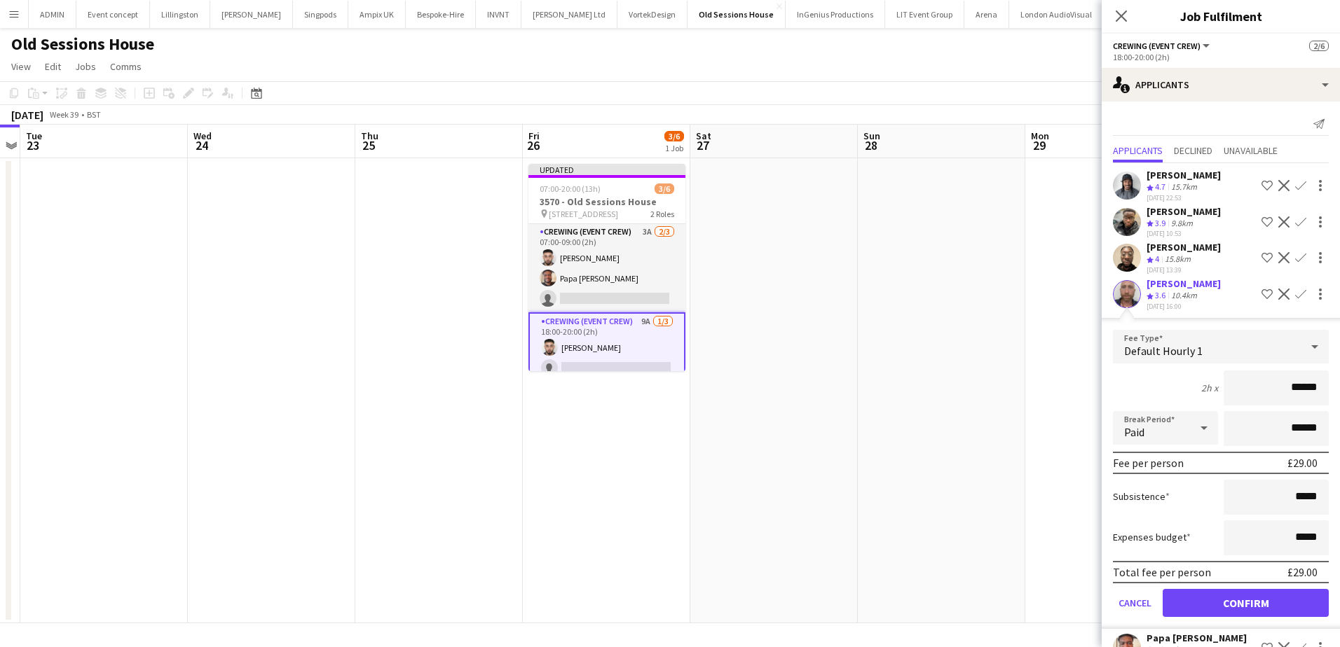
drag, startPoint x: 1274, startPoint y: 405, endPoint x: 1330, endPoint y: 405, distance: 56.0
click at [1330, 405] on mat-expansion-panel "users2 Applicants Send notification Applicants Declined Unavailable Kaine Calde…" at bounding box center [1220, 375] width 238 height 546
type input "***"
drag, startPoint x: 1279, startPoint y: 621, endPoint x: 1279, endPoint y: 607, distance: 13.3
click at [1279, 617] on button "Confirm" at bounding box center [1245, 603] width 166 height 28
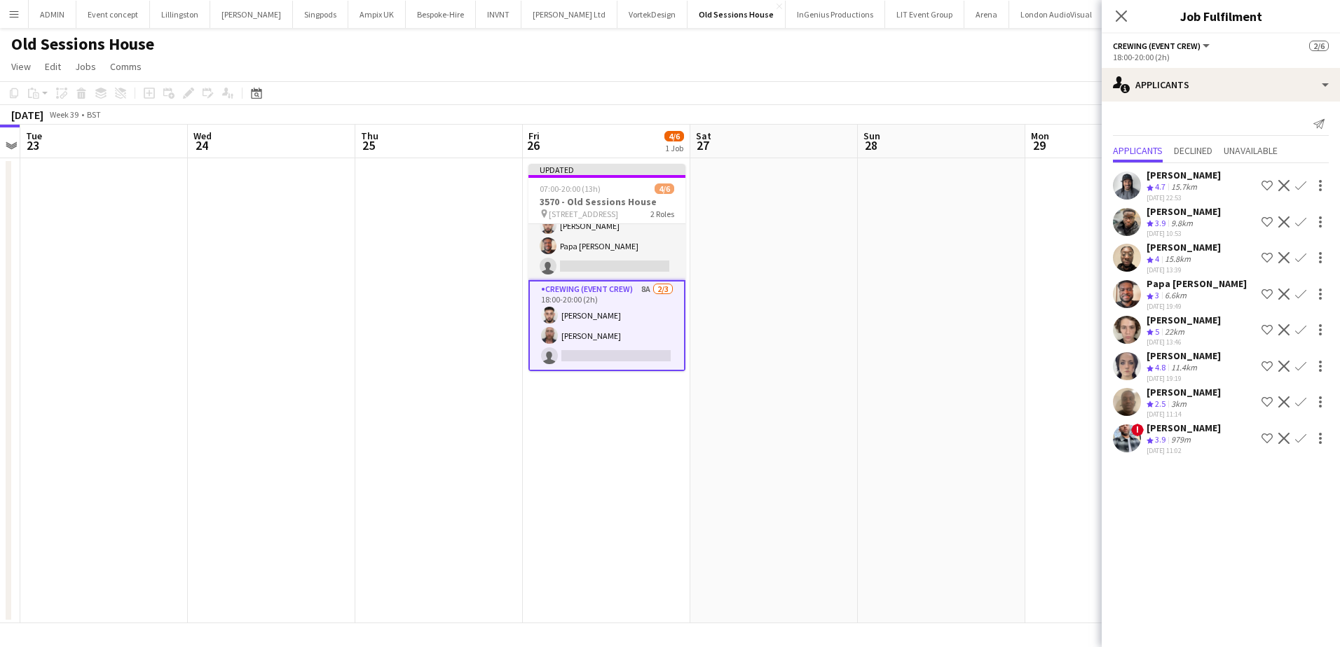
click at [939, 329] on app-date-cell at bounding box center [941, 390] width 167 height 465
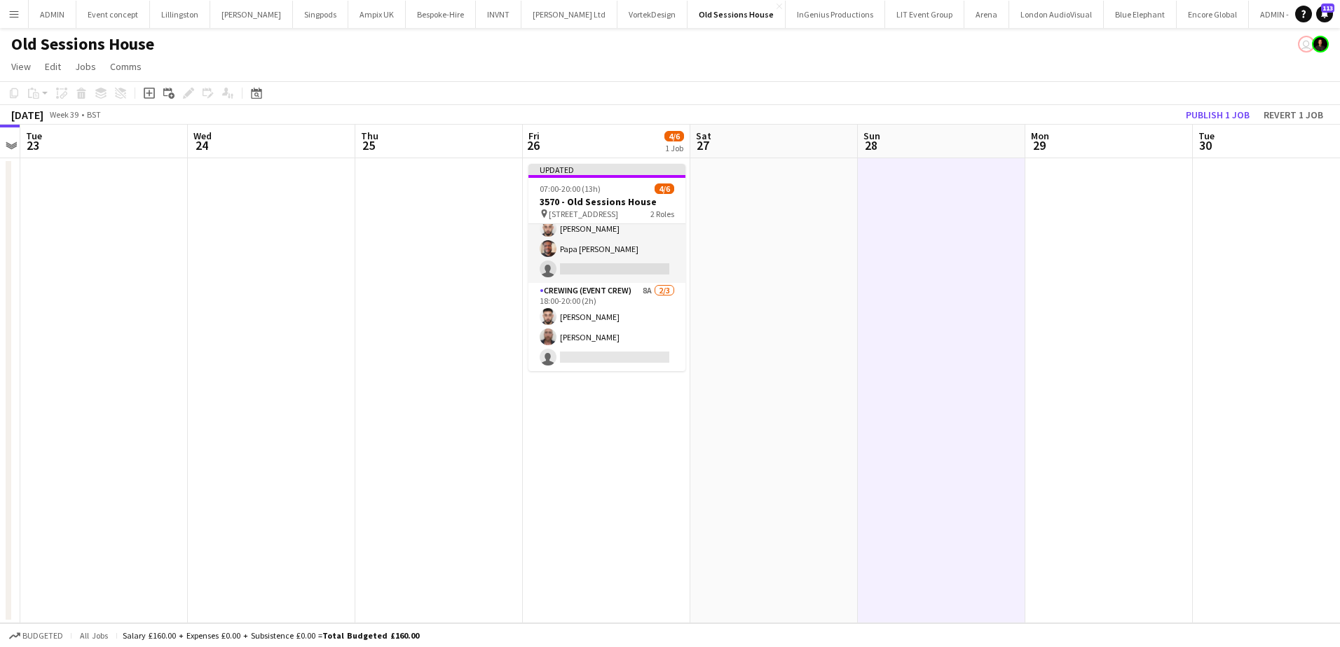
scroll to position [29, 0]
click at [1215, 115] on button "Publish 1 job" at bounding box center [1217, 115] width 75 height 18
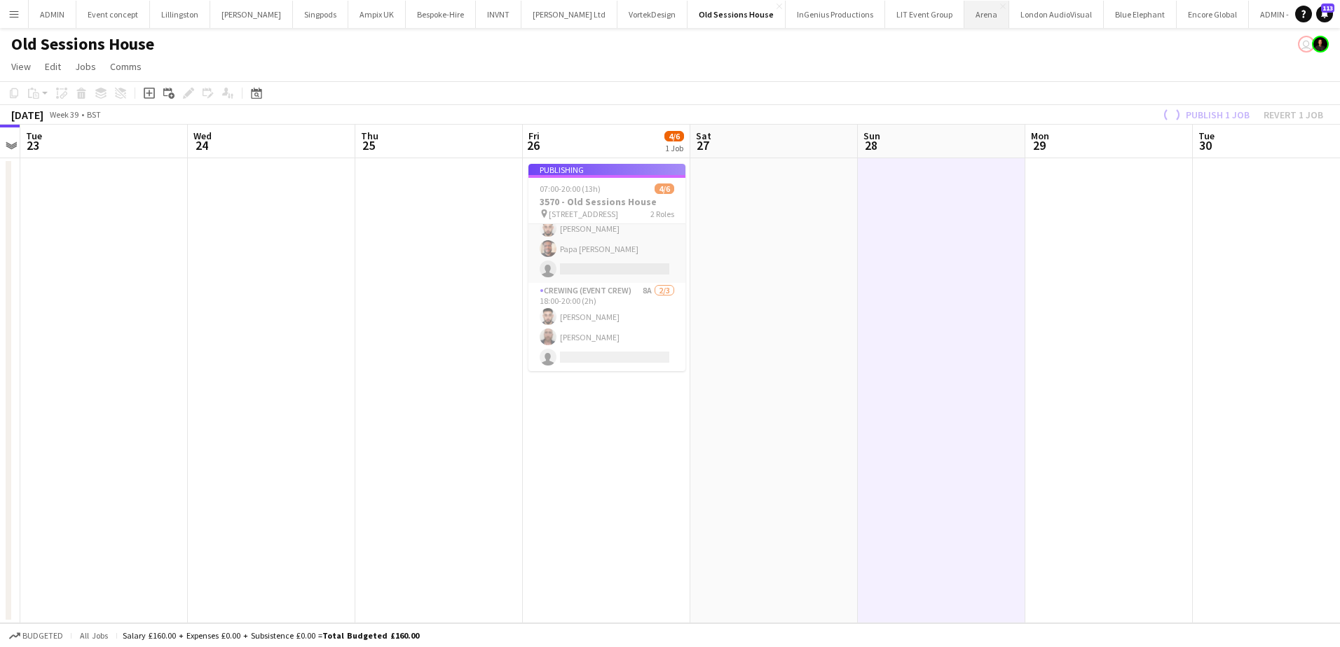
scroll to position [18, 0]
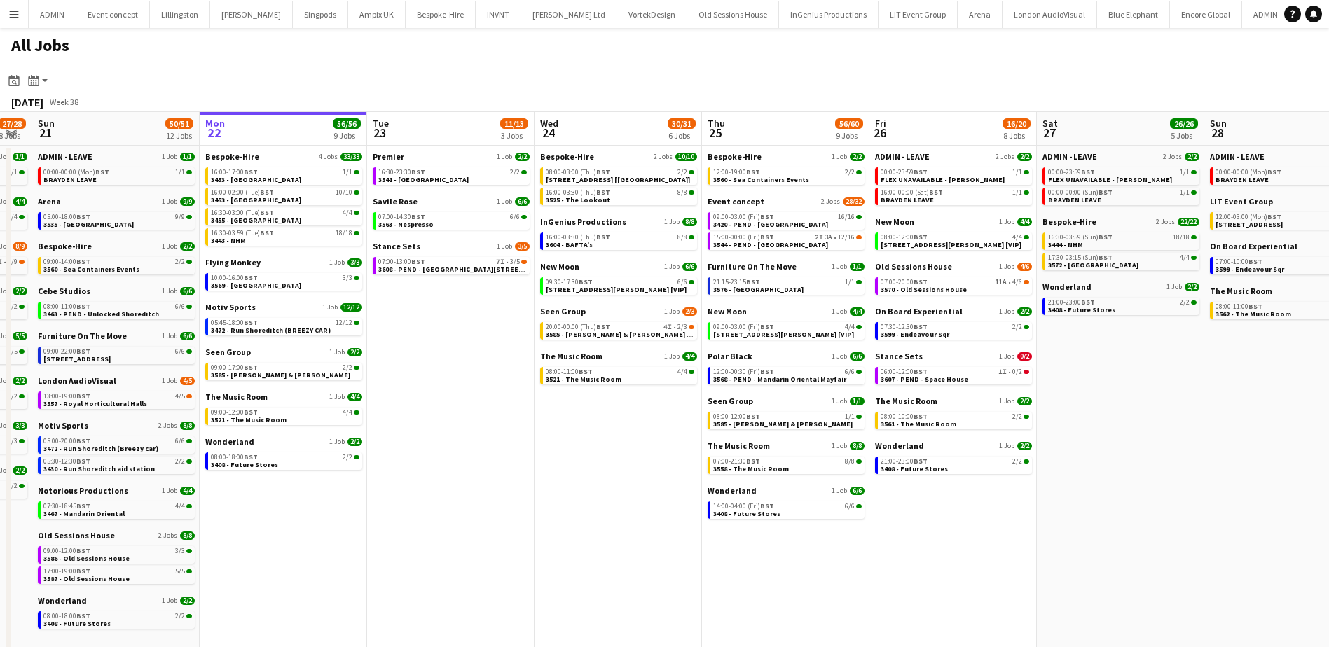
scroll to position [0, 291]
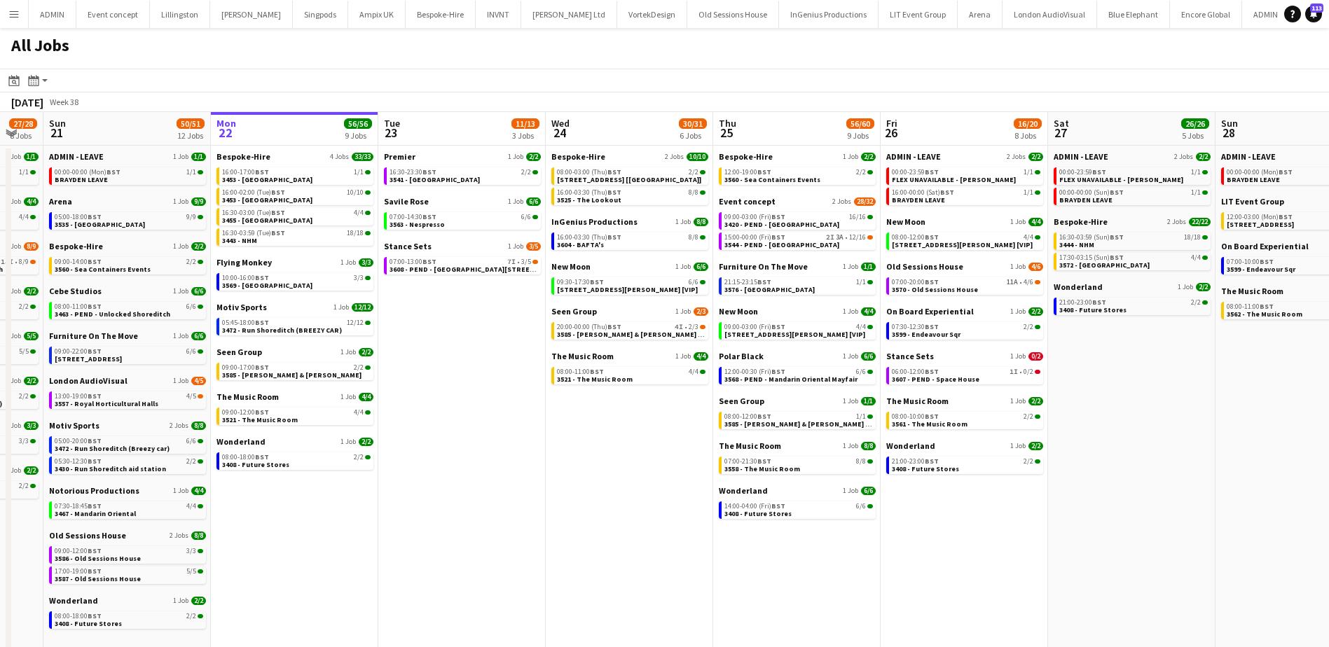
drag, startPoint x: 457, startPoint y: 391, endPoint x: 501, endPoint y: 383, distance: 44.1
click at [501, 383] on app-calendar-viewport "Fri 19 39/40 10 Jobs Sat 20 27/28 8 Jobs Sun 21 50/51 12 Jobs Mon 22 56/56 9 Jo…" at bounding box center [664, 499] width 1329 height 774
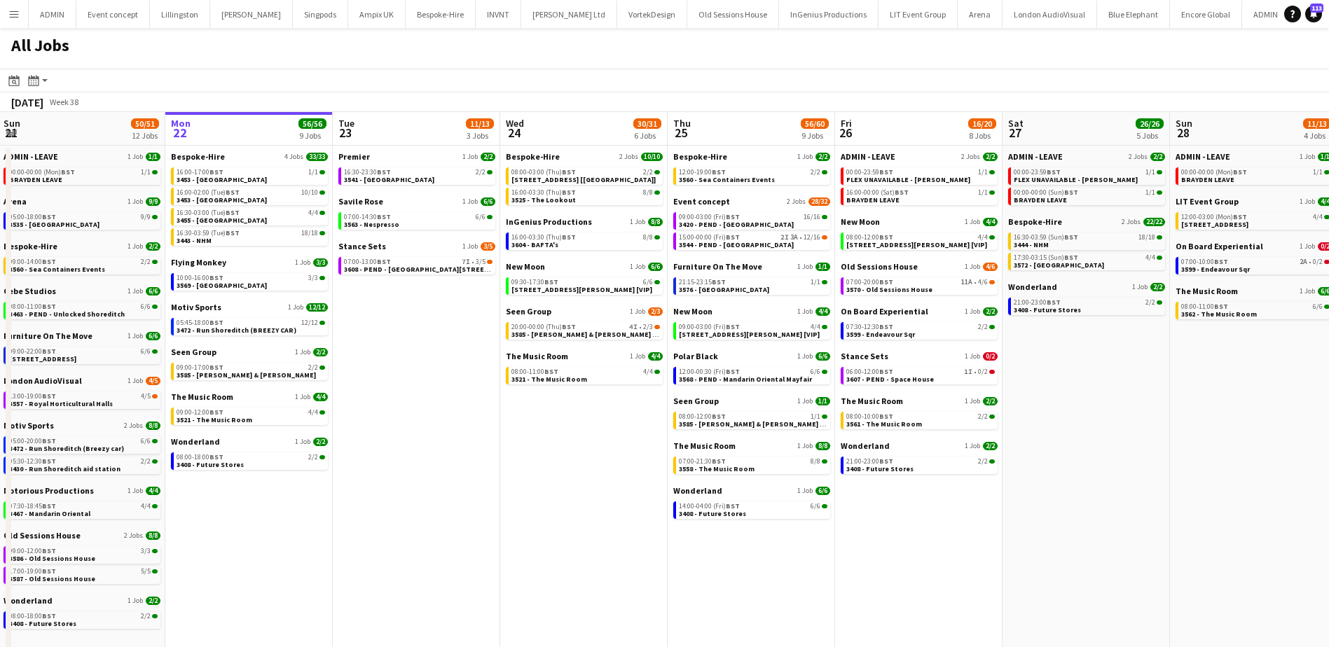
scroll to position [0, 419]
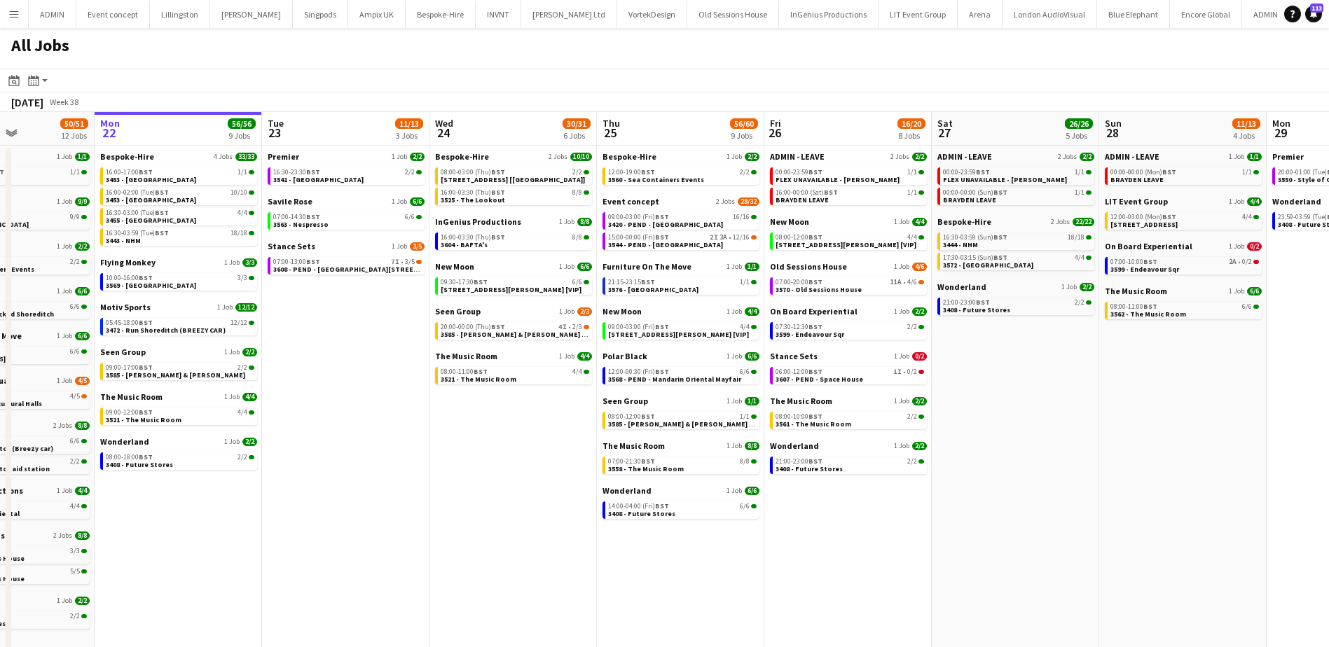
drag, startPoint x: 1052, startPoint y: 539, endPoint x: 881, endPoint y: 487, distance: 179.5
click at [925, 511] on app-calendar-viewport "Fri 19 39/40 10 Jobs Sat 20 27/28 8 Jobs Sun 21 50/51 12 Jobs Mon 22 56/56 9 Jo…" at bounding box center [664, 499] width 1329 height 774
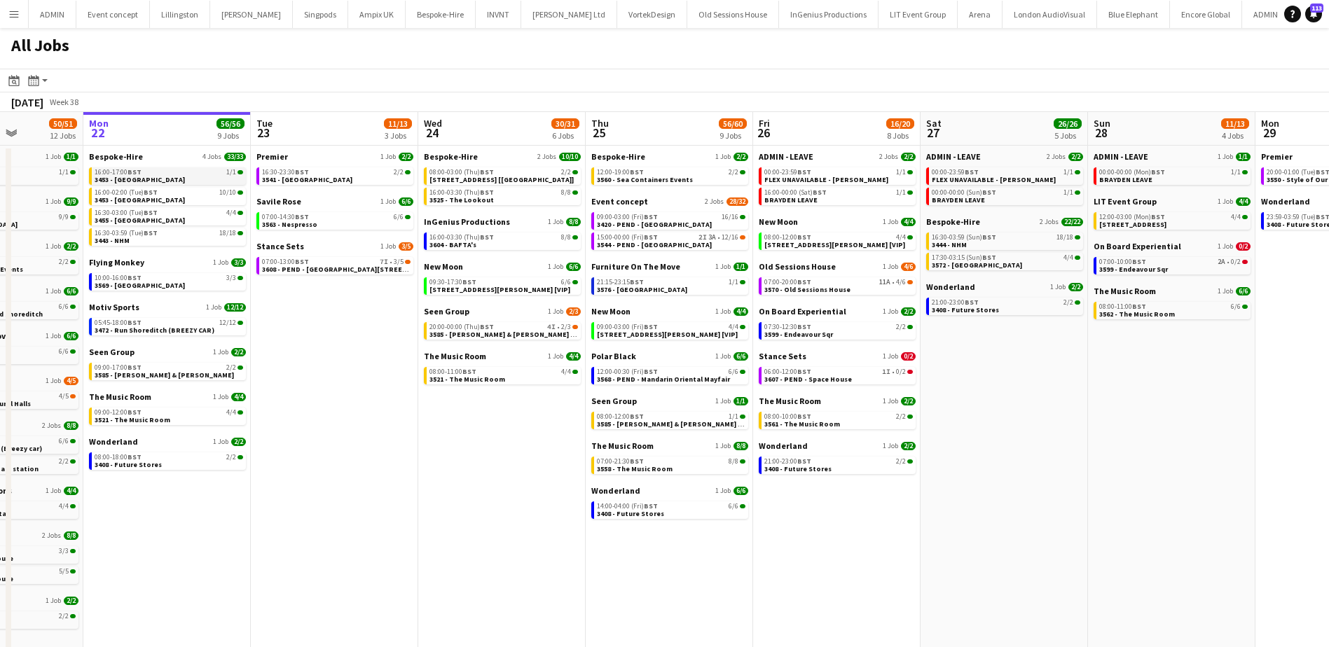
click at [177, 179] on span "3453 - [GEOGRAPHIC_DATA]" at bounding box center [140, 179] width 90 height 9
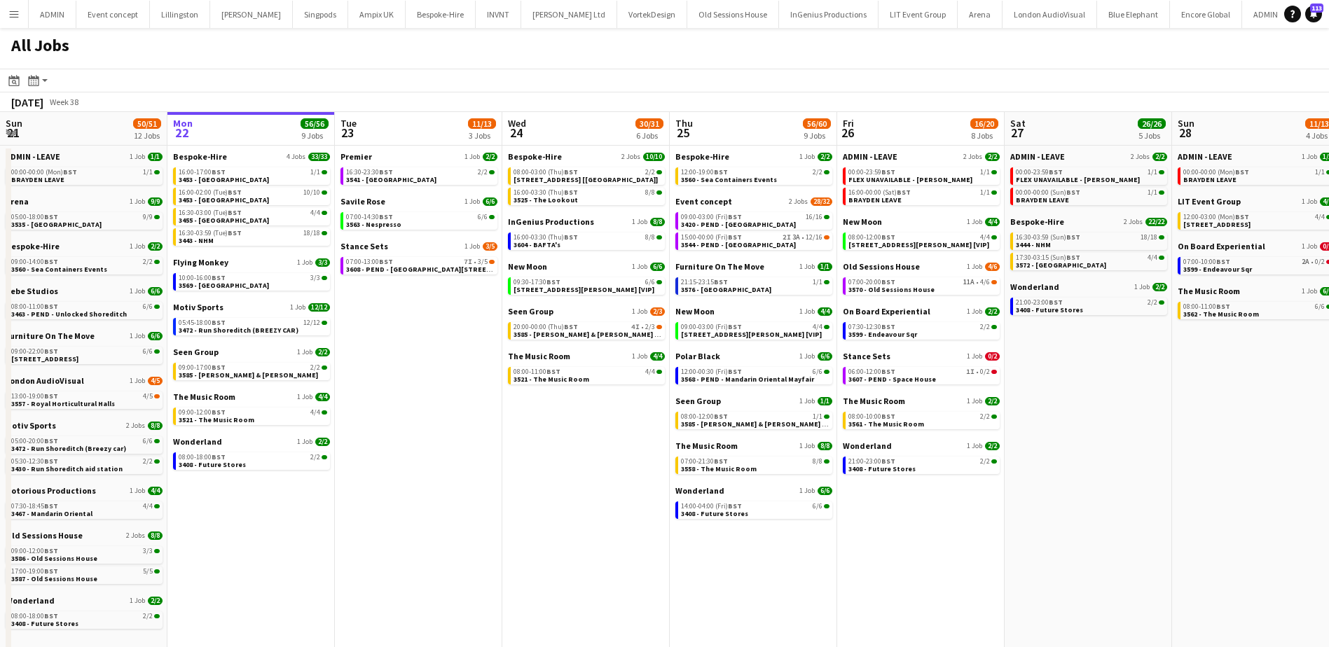
scroll to position [0, 334]
drag, startPoint x: 359, startPoint y: 384, endPoint x: 444, endPoint y: 397, distance: 85.7
click at [444, 397] on app-calendar-viewport "Fri 19 39/40 10 Jobs Sat 20 27/28 8 Jobs Sun 21 50/51 12 Jobs Mon 22 56/56 9 Jo…" at bounding box center [664, 499] width 1329 height 774
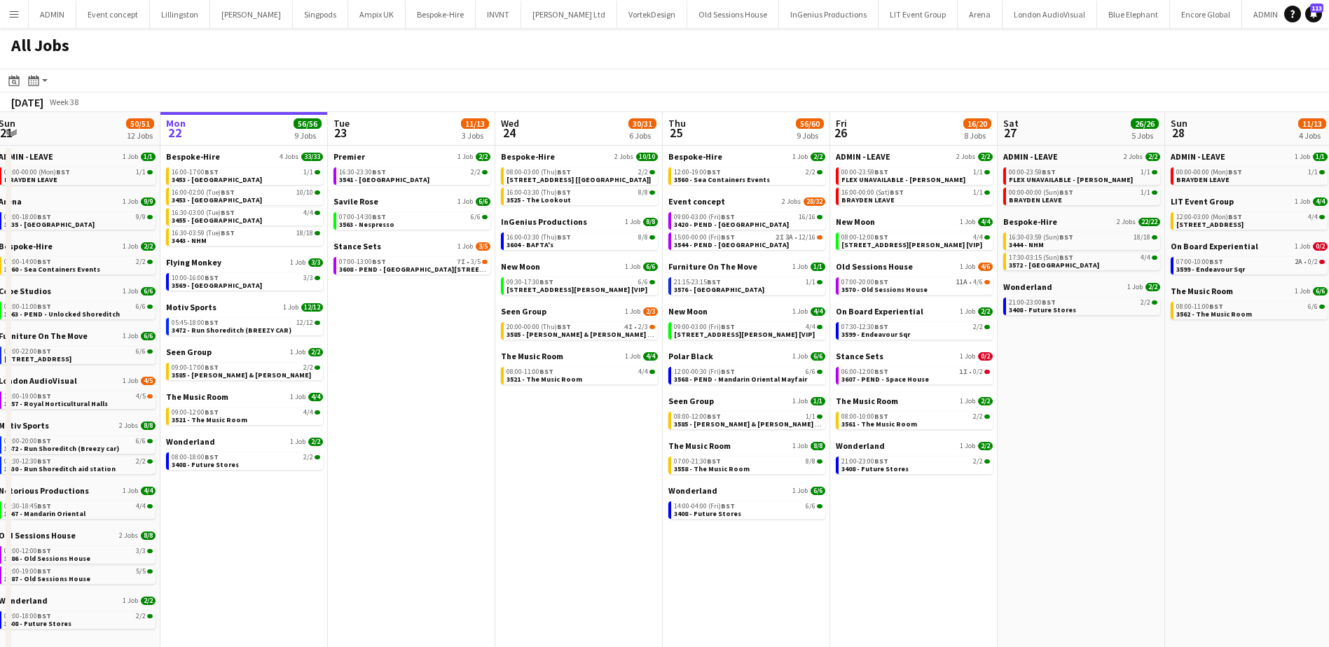
scroll to position [0, 347]
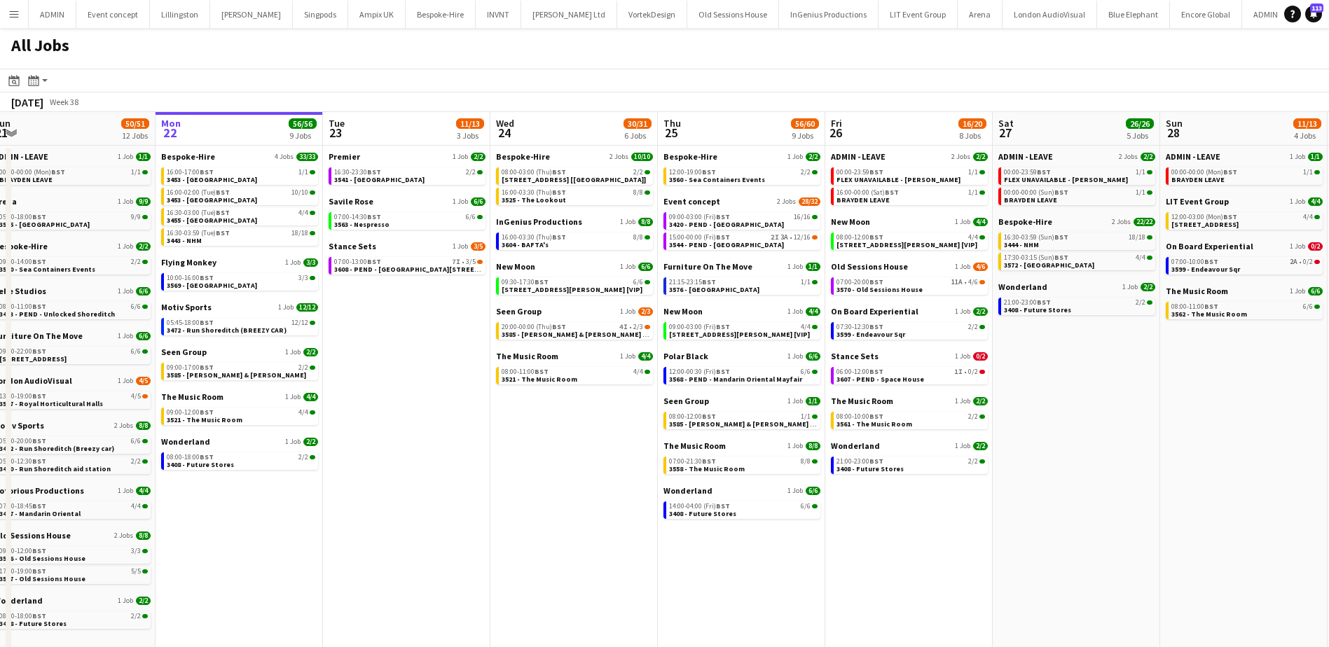
drag, startPoint x: 458, startPoint y: 330, endPoint x: 446, endPoint y: 329, distance: 12.7
click at [446, 329] on app-calendar-viewport "Fri 19 39/40 10 Jobs Sat 20 27/28 8 Jobs Sun 21 50/51 12 Jobs Mon 22 56/56 9 Jo…" at bounding box center [664, 499] width 1329 height 774
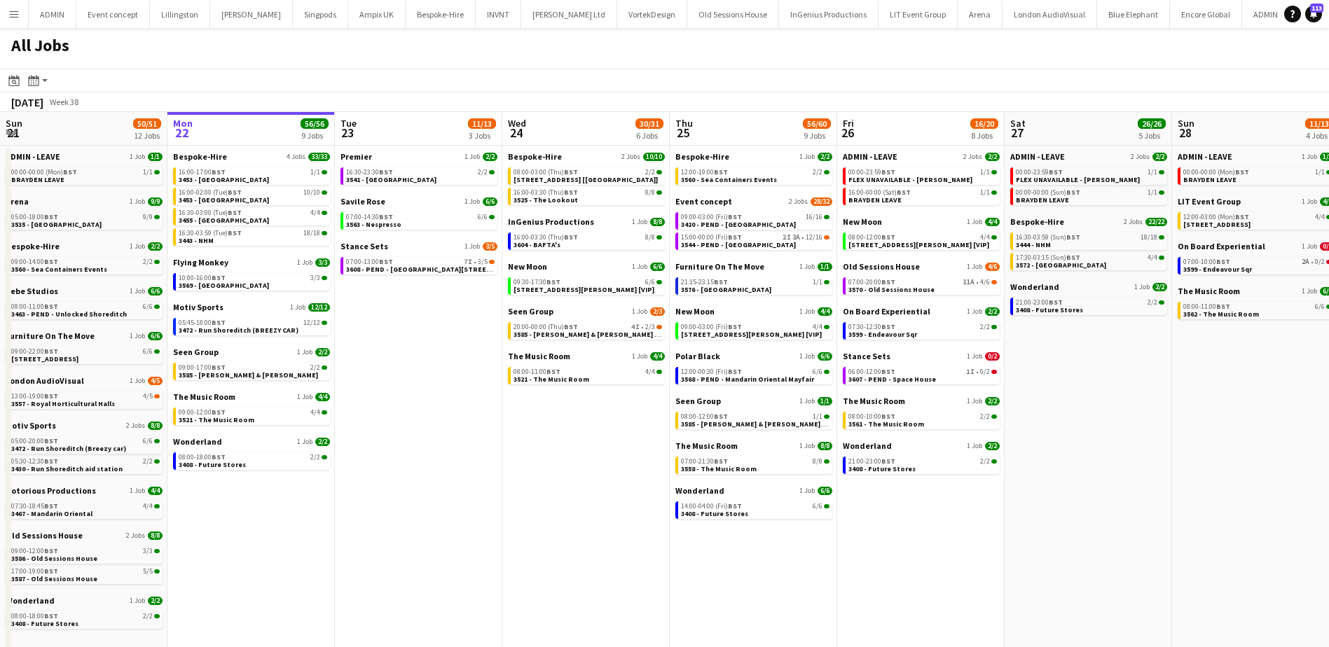
click at [18, 18] on app-icon "Menu" at bounding box center [13, 13] width 11 height 11
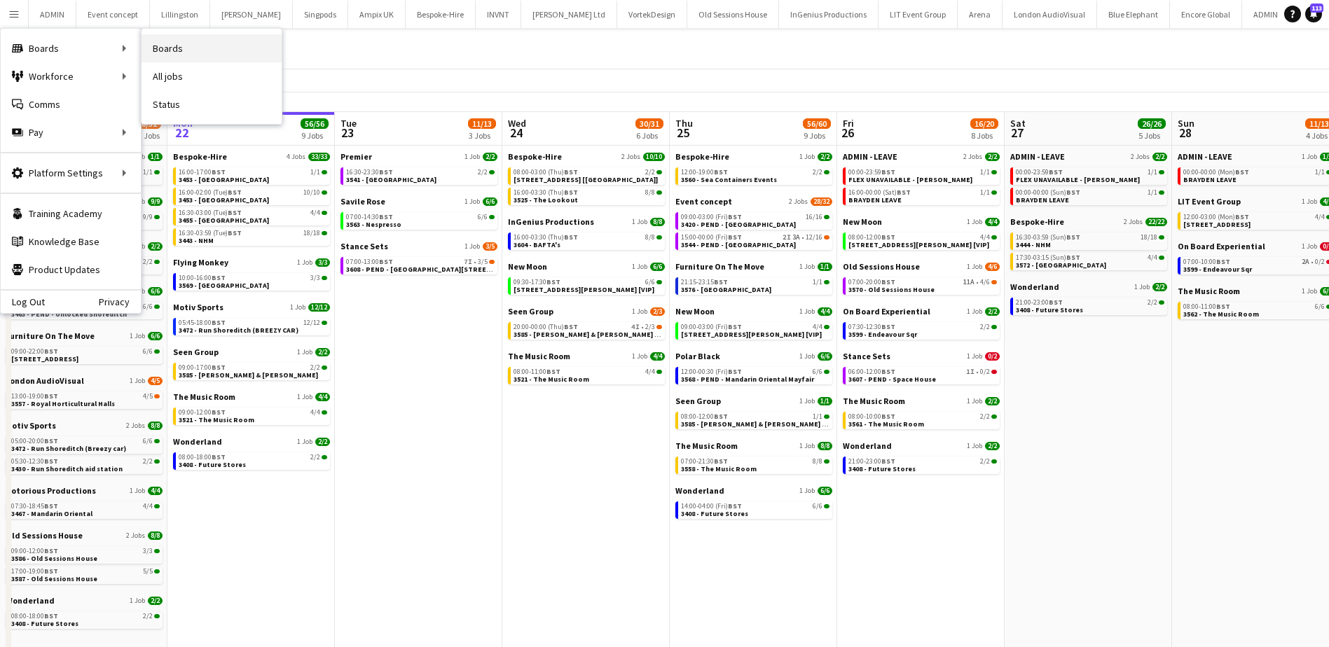
click at [187, 51] on link "Boards" at bounding box center [212, 48] width 140 height 28
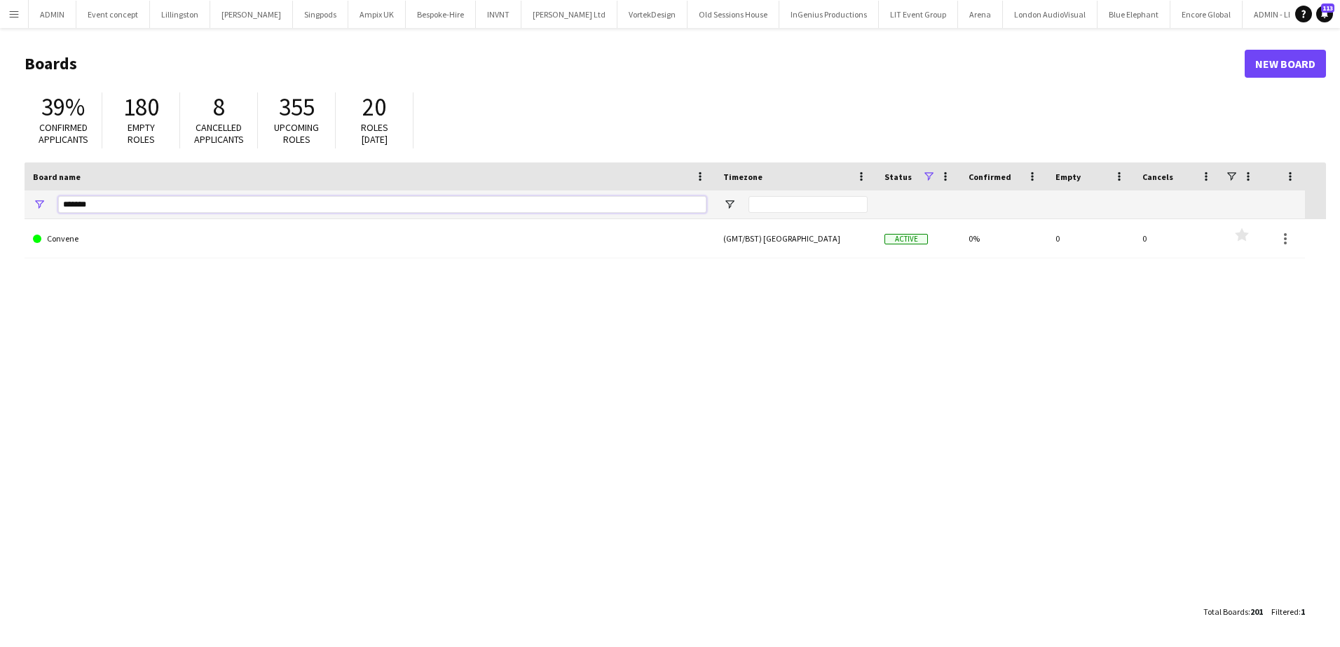
click at [92, 200] on input "*******" at bounding box center [382, 204] width 648 height 17
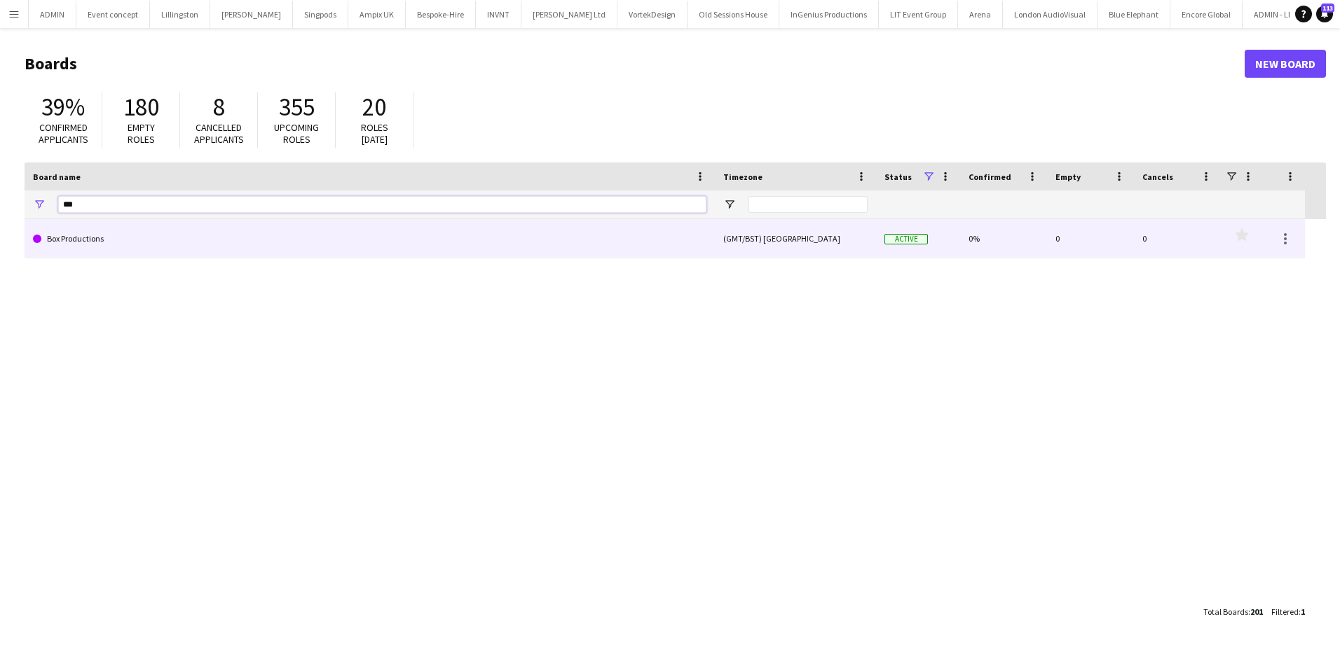
type input "***"
click at [99, 252] on link "Box Productions" at bounding box center [369, 238] width 673 height 39
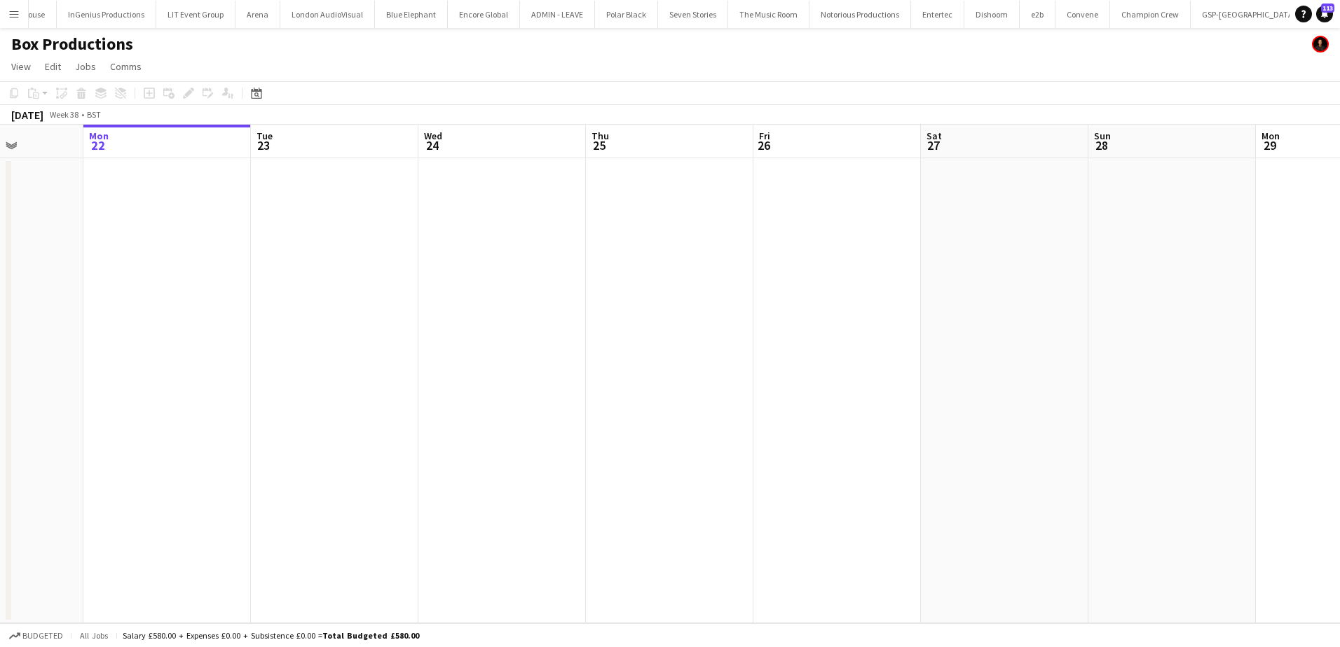
scroll to position [0, 453]
drag, startPoint x: 439, startPoint y: 214, endPoint x: 321, endPoint y: 195, distance: 119.2
click at [321, 195] on app-calendar-viewport "Fri 19 Sat 20 Sun 21 Mon 22 Tue 23 Wed 24 Thu 25 Fri 26 Sat 27 Sun 28 Mon 29 Tu…" at bounding box center [670, 374] width 1340 height 499
click at [404, 185] on app-date-cell at bounding box center [468, 390] width 167 height 465
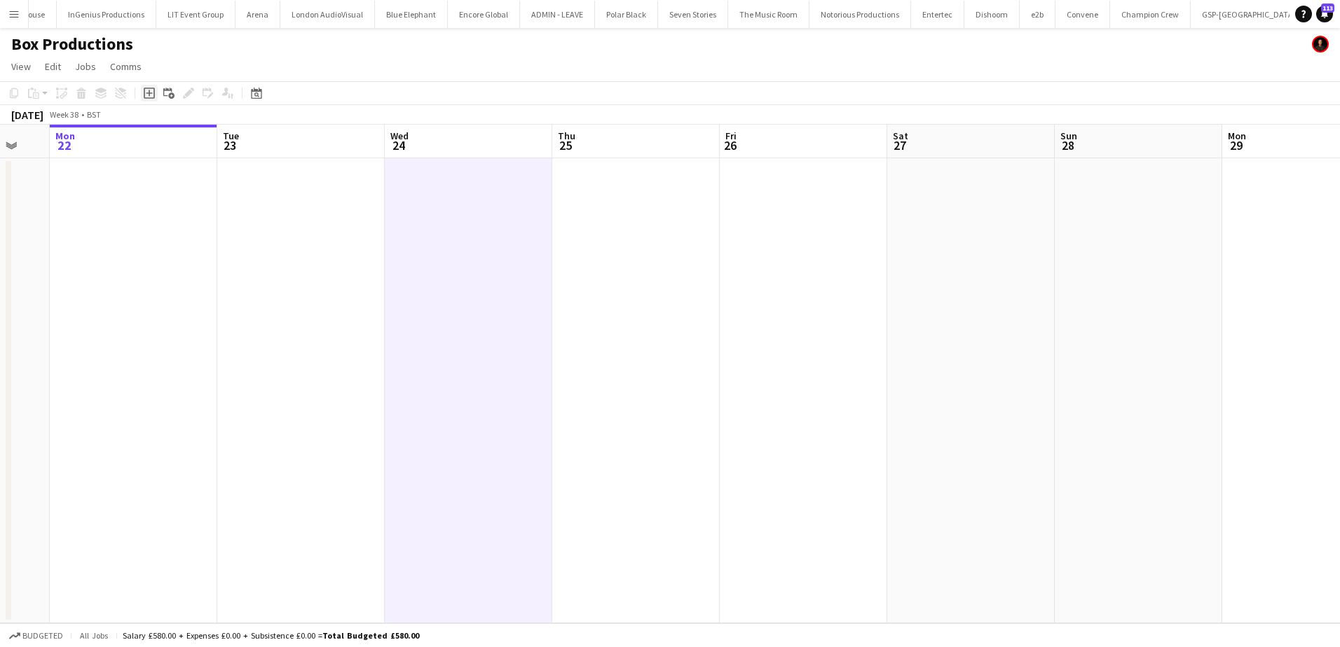
click at [153, 95] on icon "Add job" at bounding box center [149, 93] width 11 height 11
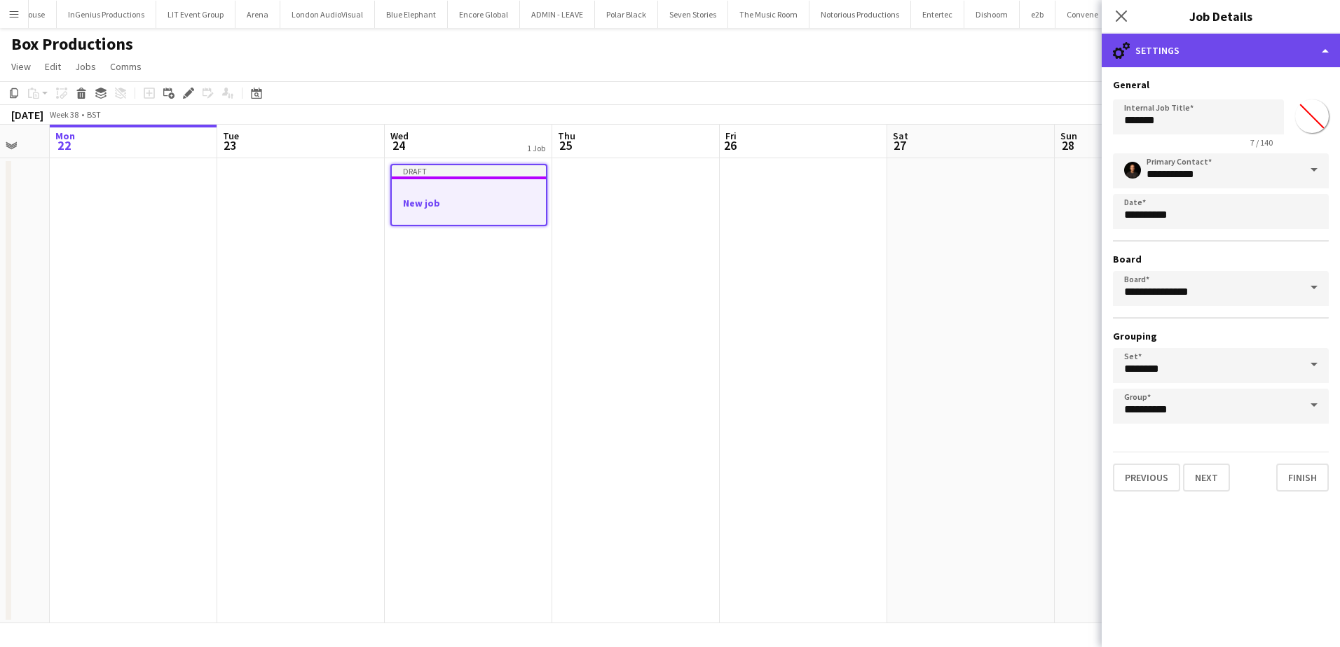
click at [1195, 45] on div "cog-double-3 Settings" at bounding box center [1220, 51] width 238 height 34
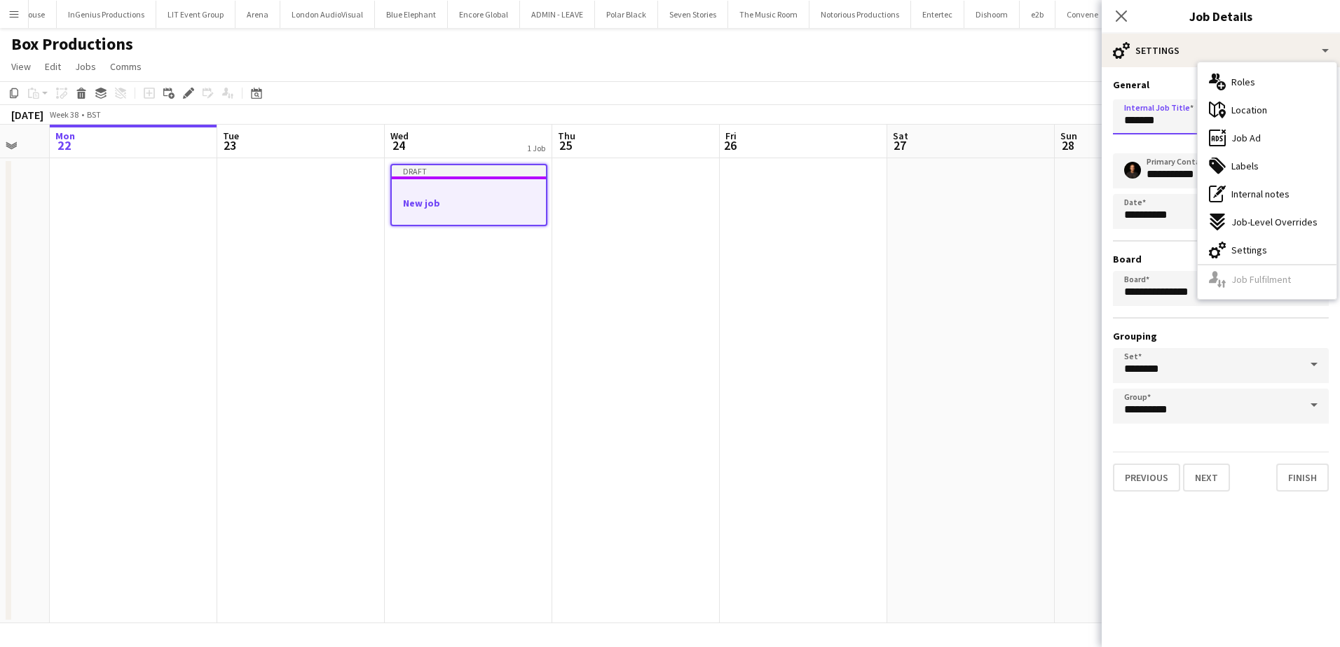
click at [1155, 128] on input "*******" at bounding box center [1198, 116] width 171 height 35
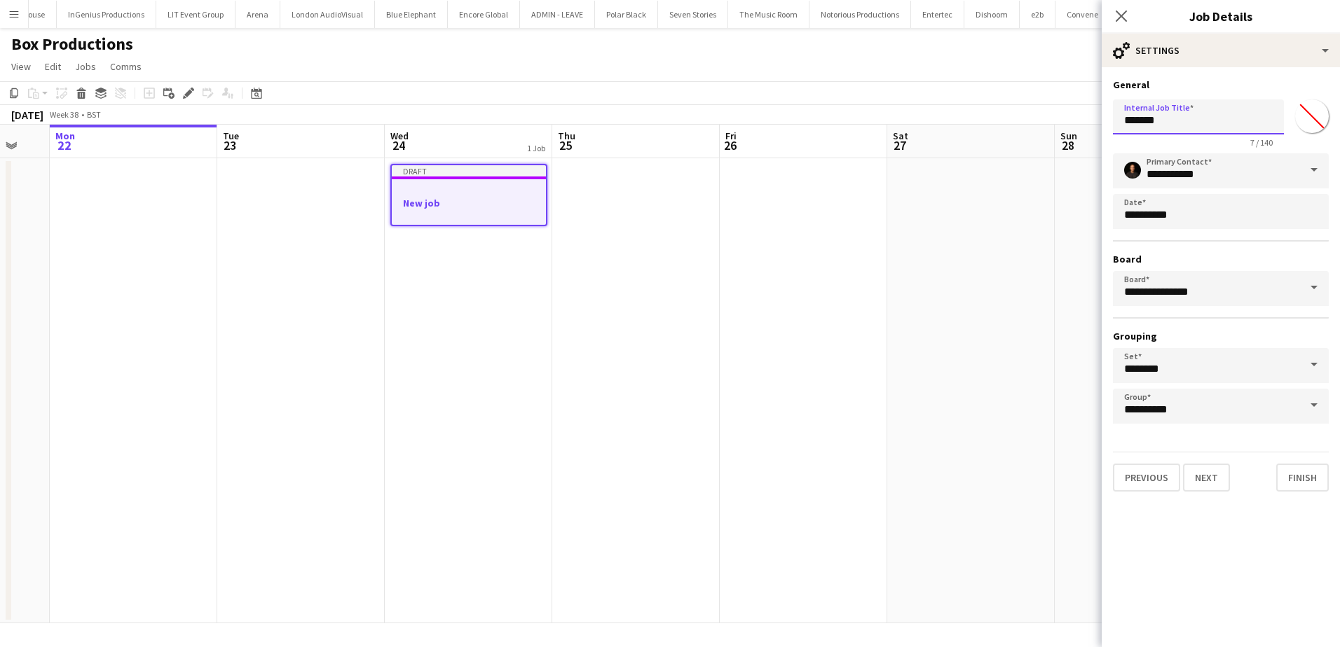
click at [1155, 128] on input "*******" at bounding box center [1198, 116] width 171 height 35
type input "**********"
click at [1209, 473] on button "Next" at bounding box center [1206, 478] width 47 height 28
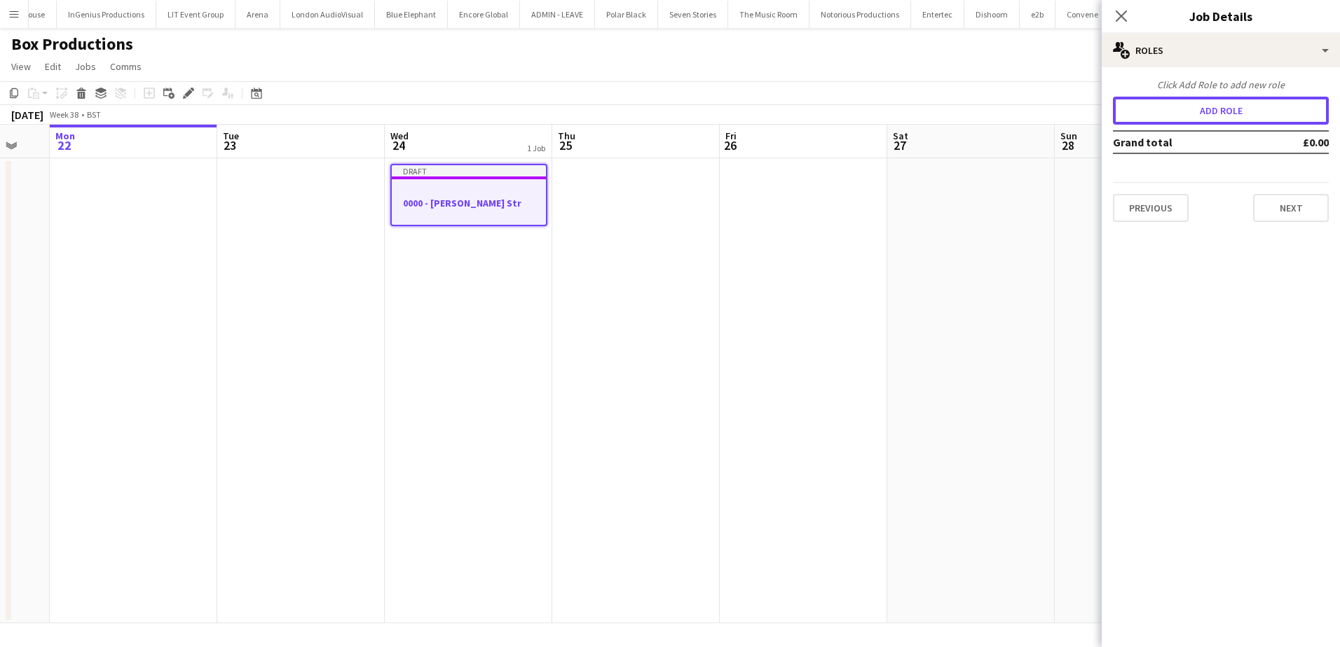
click at [1183, 118] on button "Add role" at bounding box center [1221, 111] width 216 height 28
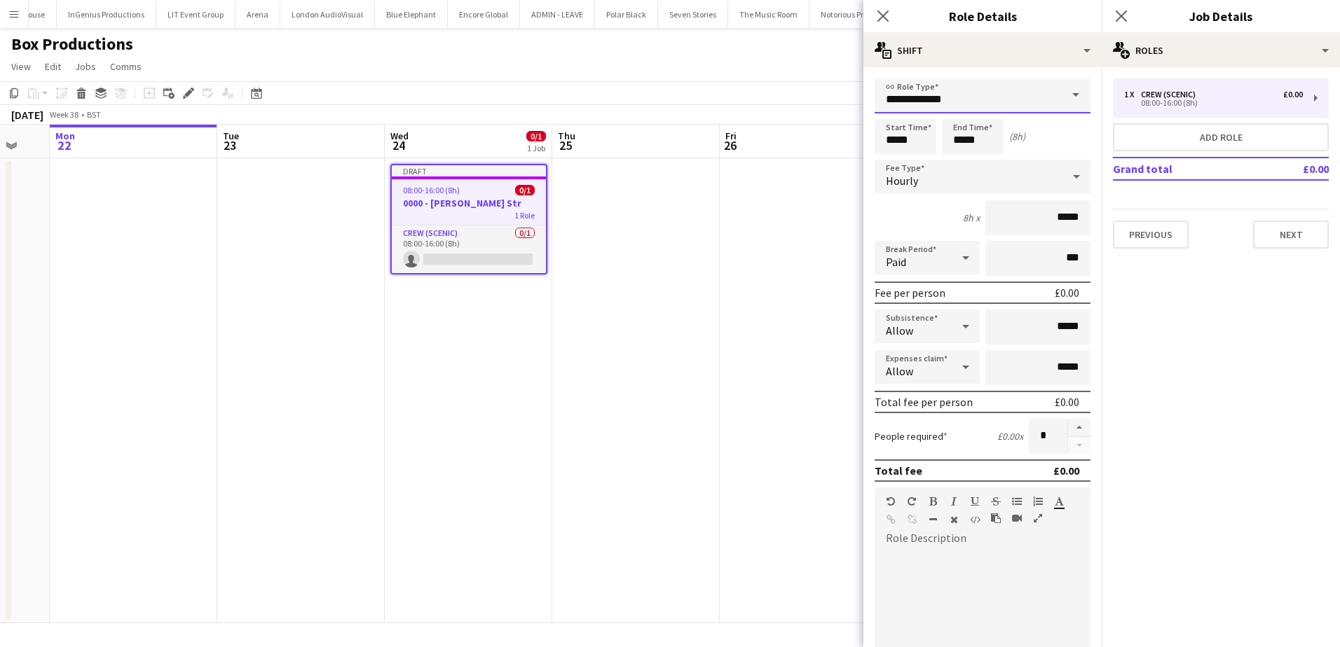
click at [1028, 99] on input "**********" at bounding box center [982, 95] width 216 height 35
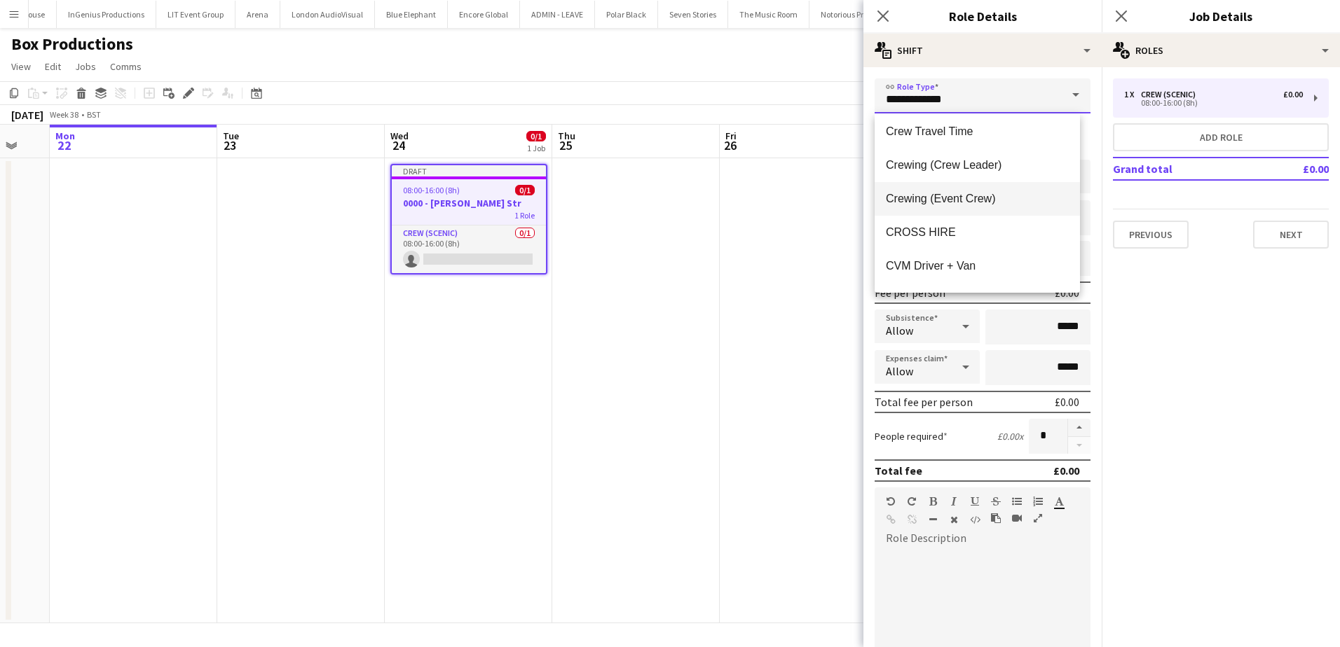
scroll to position [140, 0]
click at [975, 200] on span "Crewing (Event Crew)" at bounding box center [977, 197] width 183 height 13
type input "**********"
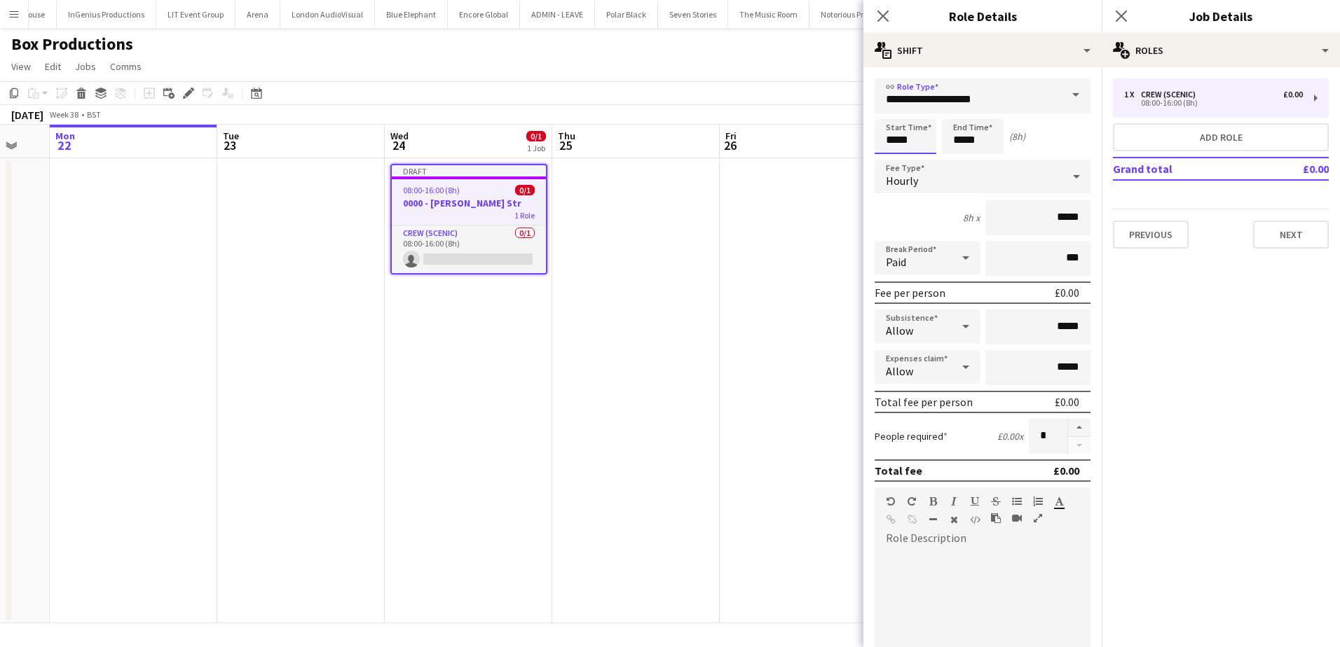
click at [884, 142] on input "*****" at bounding box center [905, 136] width 62 height 35
type input "*****"
click at [894, 114] on div at bounding box center [891, 112] width 28 height 14
click at [955, 144] on input "*****" at bounding box center [973, 136] width 62 height 35
click at [960, 158] on div at bounding box center [958, 161] width 28 height 14
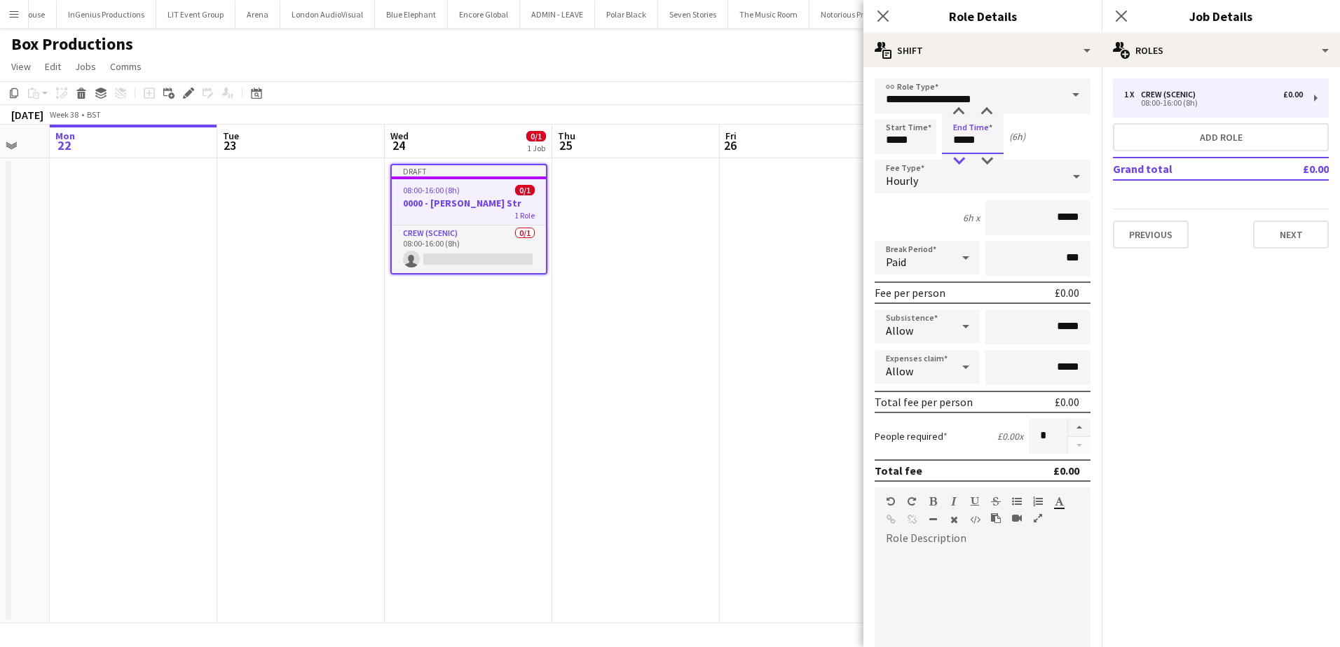
click at [960, 158] on div at bounding box center [958, 161] width 28 height 14
type input "*****"
click at [960, 158] on div at bounding box center [958, 161] width 28 height 14
click at [1068, 427] on button "button" at bounding box center [1079, 428] width 22 height 18
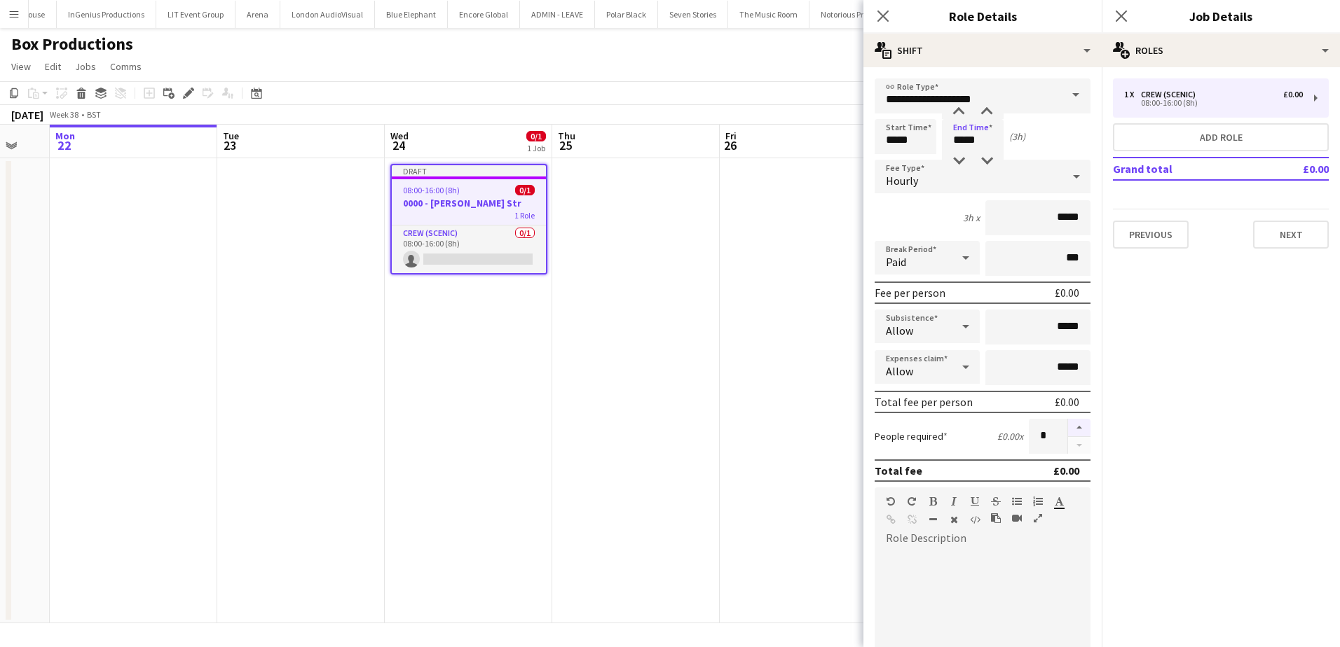
type input "*"
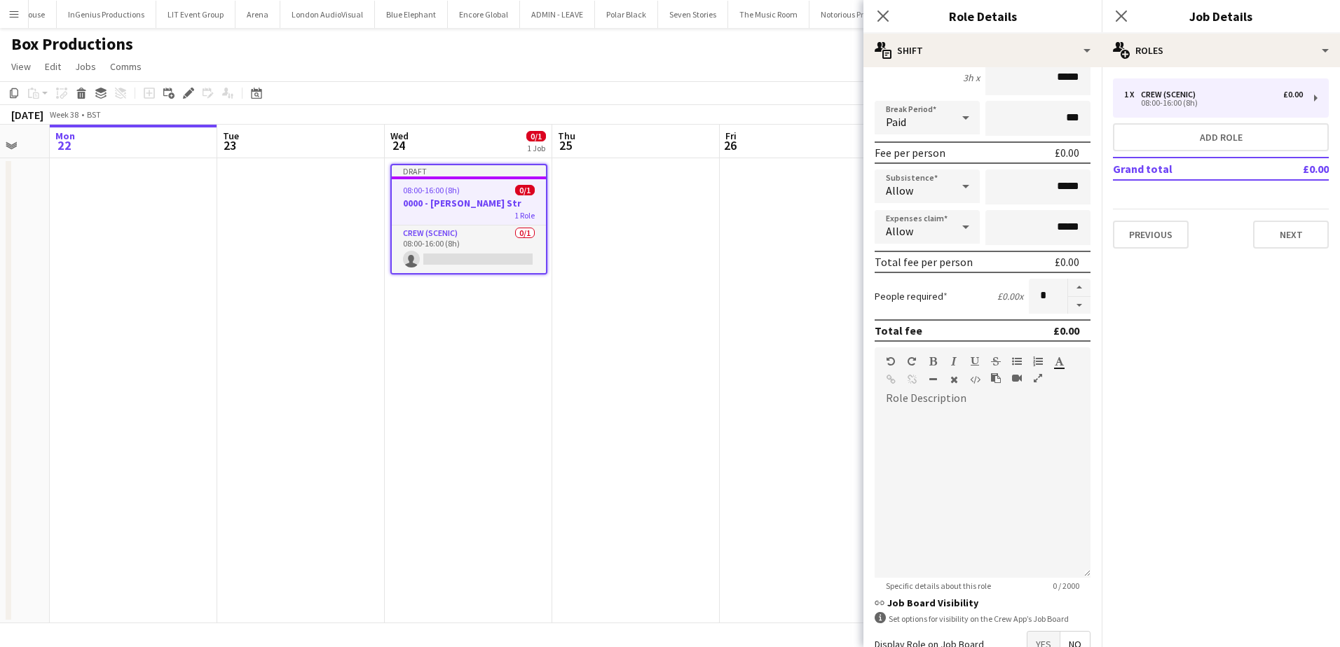
click at [1028, 639] on span "Yes" at bounding box center [1043, 644] width 32 height 25
click at [1288, 233] on button "Next" at bounding box center [1291, 235] width 76 height 28
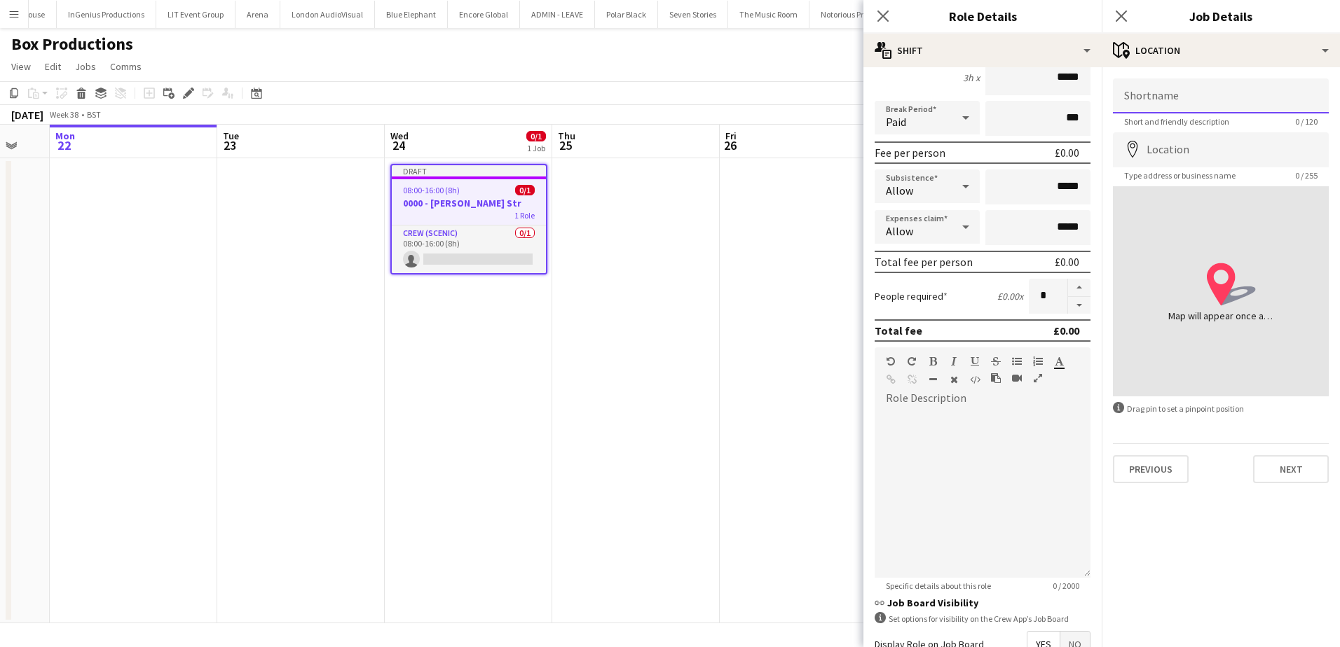
click at [1167, 104] on input "Shortname" at bounding box center [1221, 95] width 216 height 35
click at [1246, 94] on input "Shortname" at bounding box center [1221, 95] width 216 height 35
paste input "**********"
type input "**********"
click at [1252, 150] on input "Location" at bounding box center [1221, 149] width 216 height 35
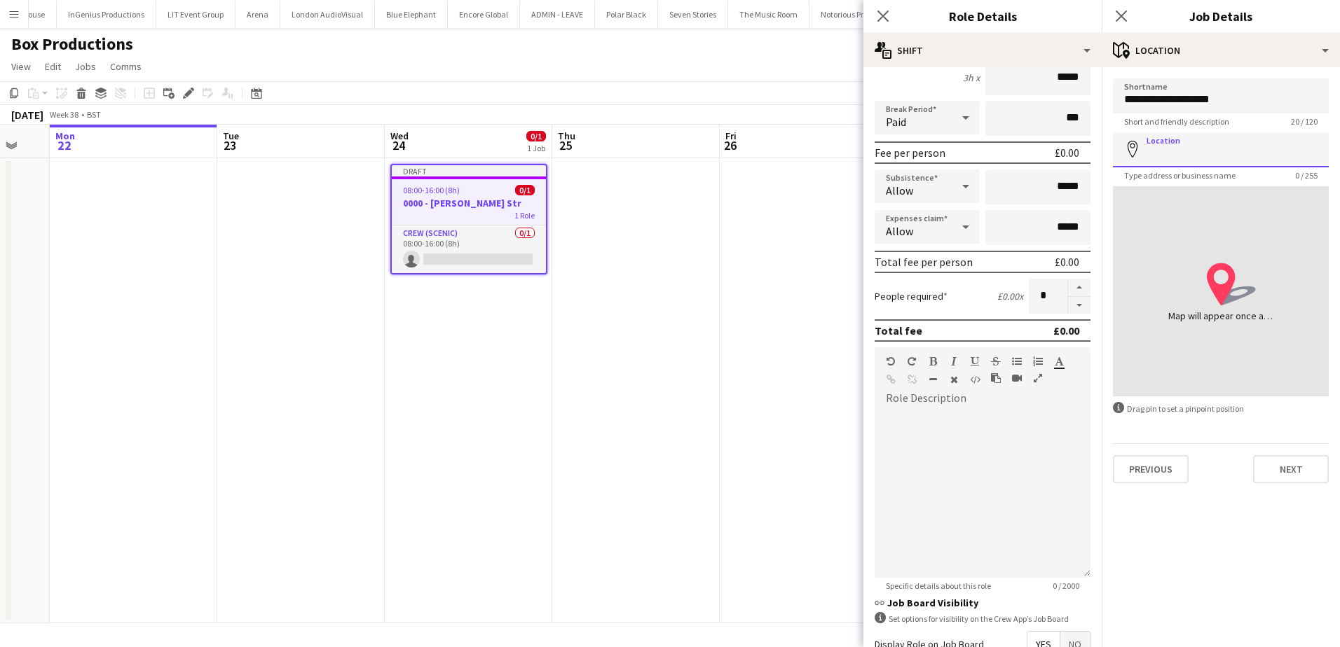
paste input "**********"
type input "**********"
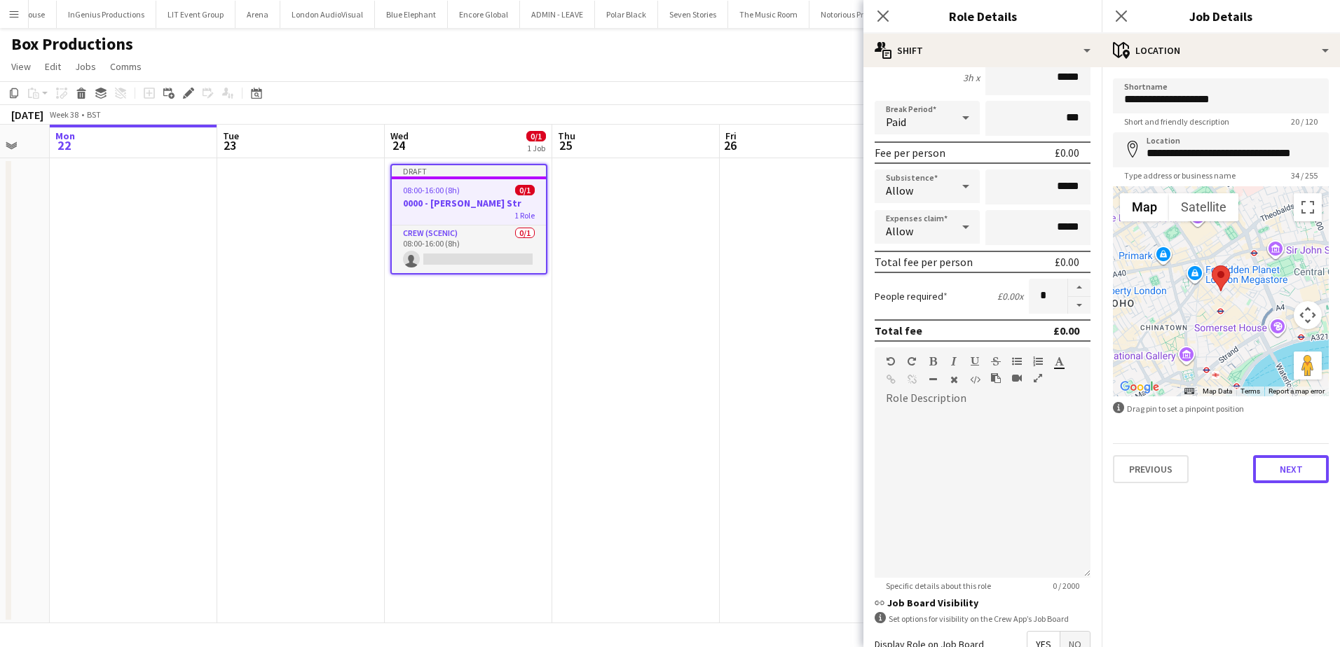
click at [1305, 480] on button "Next" at bounding box center [1291, 469] width 76 height 28
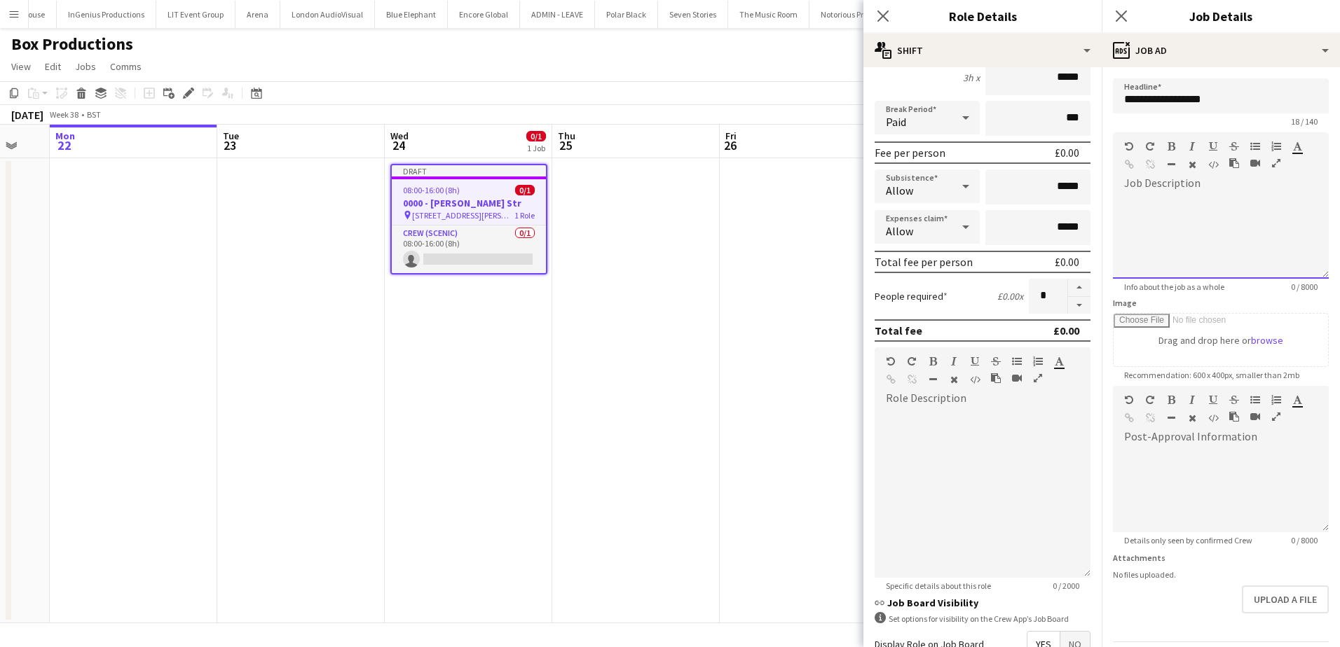
click at [1148, 233] on div at bounding box center [1221, 237] width 216 height 84
click at [1145, 191] on div "**********" at bounding box center [1221, 232] width 216 height 94
click at [1143, 195] on div at bounding box center [1215, 200] width 183 height 14
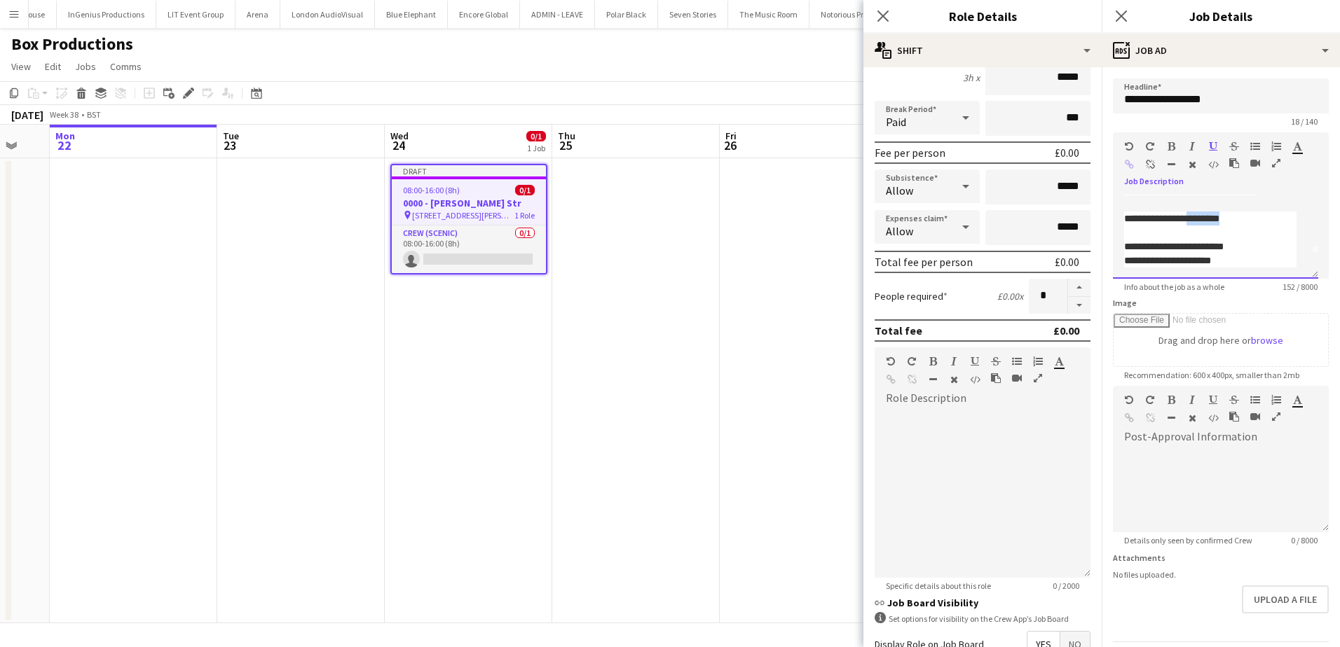
drag, startPoint x: 1226, startPoint y: 222, endPoint x: 1186, endPoint y: 222, distance: 39.9
click at [1186, 222] on p "**********" at bounding box center [1210, 219] width 172 height 14
click at [1160, 221] on p "**********" at bounding box center [1210, 219] width 172 height 14
drag, startPoint x: 1229, startPoint y: 220, endPoint x: 1124, endPoint y: 217, distance: 104.4
click at [1124, 217] on p "**********" at bounding box center [1210, 219] width 172 height 14
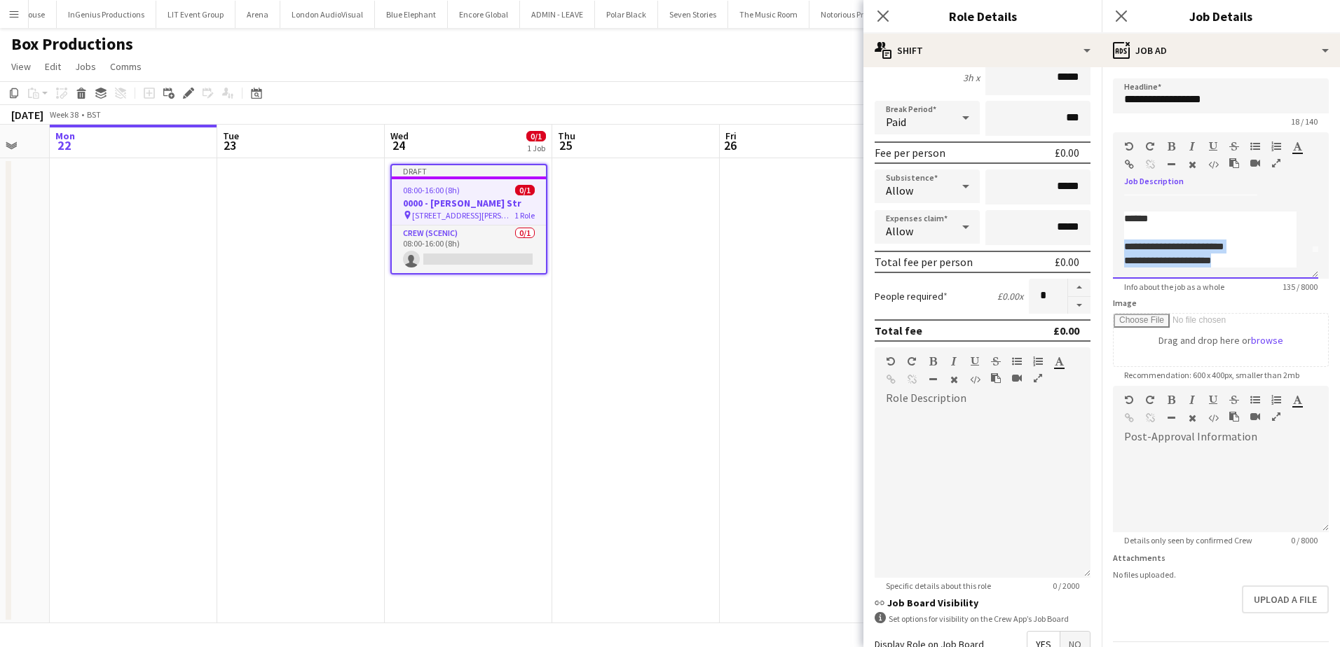
drag, startPoint x: 1234, startPoint y: 264, endPoint x: 1107, endPoint y: 250, distance: 127.6
click at [1107, 250] on form "**********" at bounding box center [1220, 379] width 238 height 603
click at [1147, 274] on p at bounding box center [1210, 270] width 172 height 14
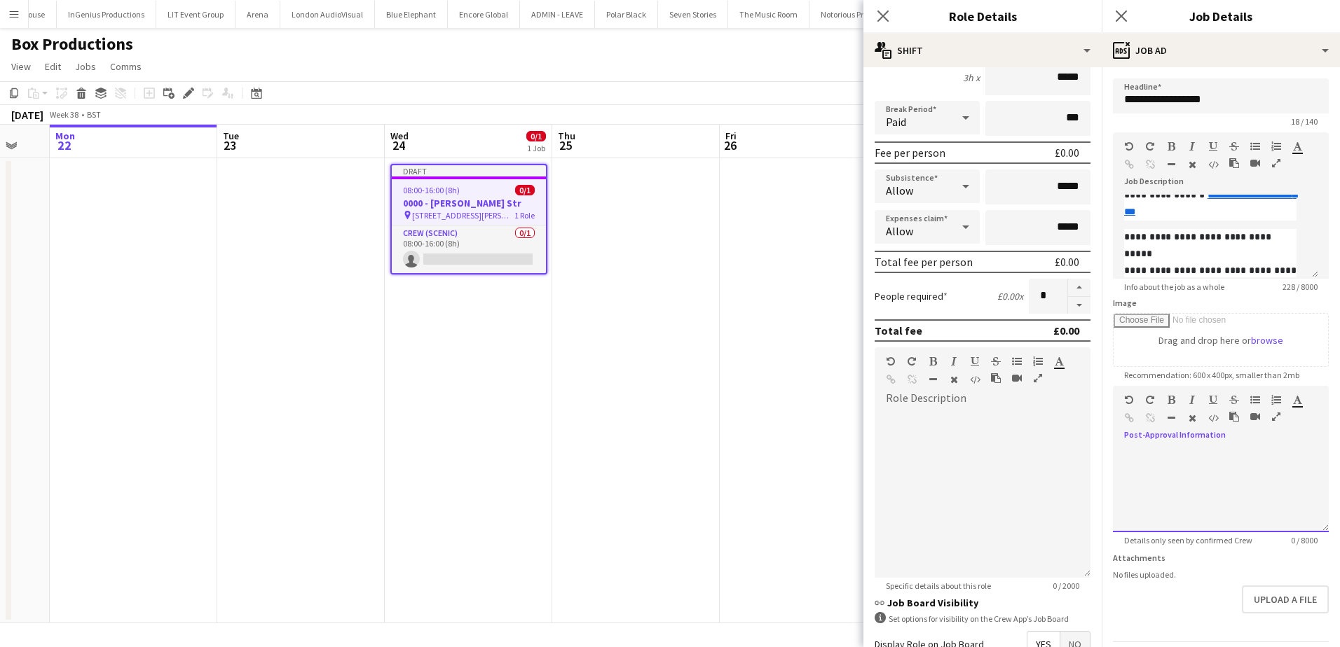
click at [1135, 458] on div at bounding box center [1221, 490] width 216 height 84
click at [1216, 476] on div "**********" at bounding box center [1215, 476] width 183 height 28
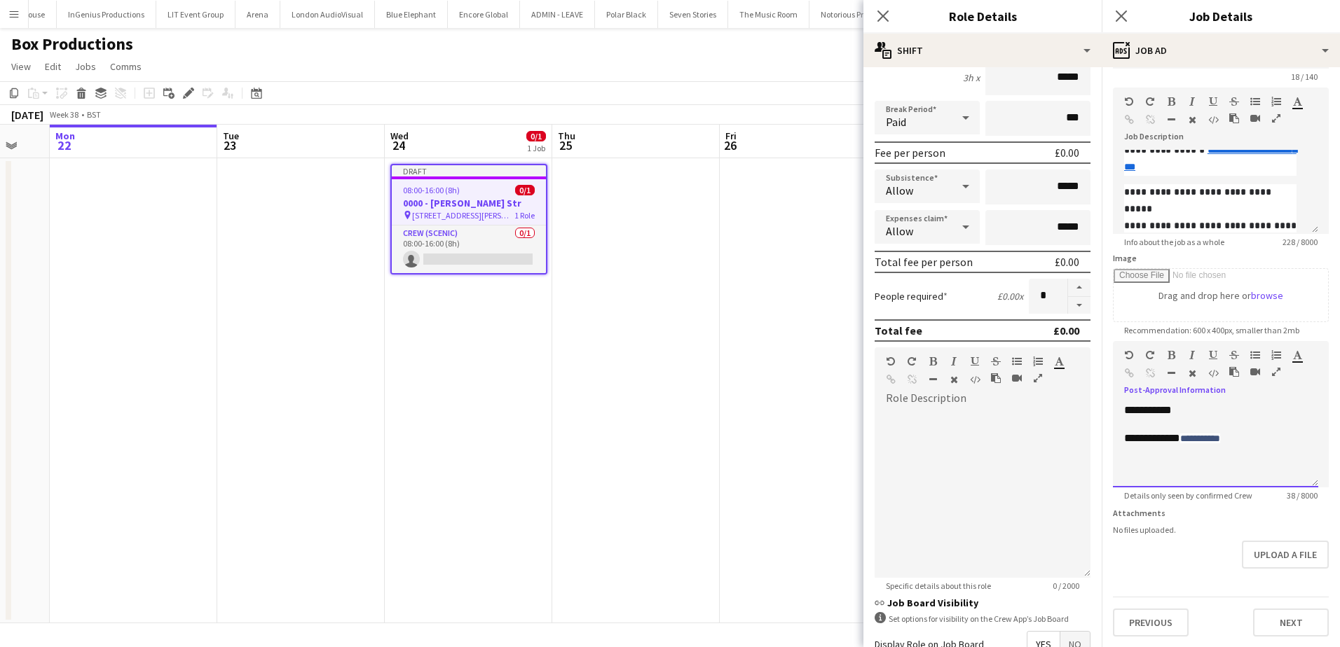
scroll to position [46, 0]
click at [723, 317] on app-date-cell at bounding box center [803, 390] width 167 height 465
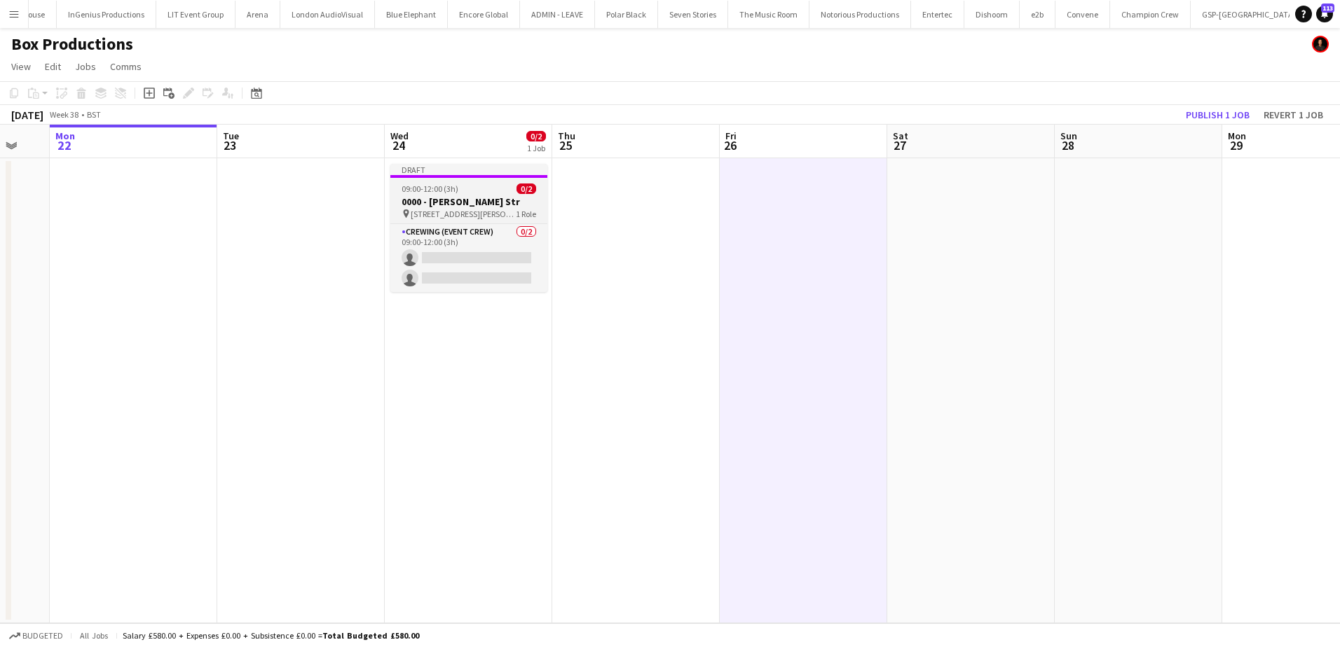
click at [464, 193] on div "09:00-12:00 (3h) 0/2" at bounding box center [468, 189] width 157 height 11
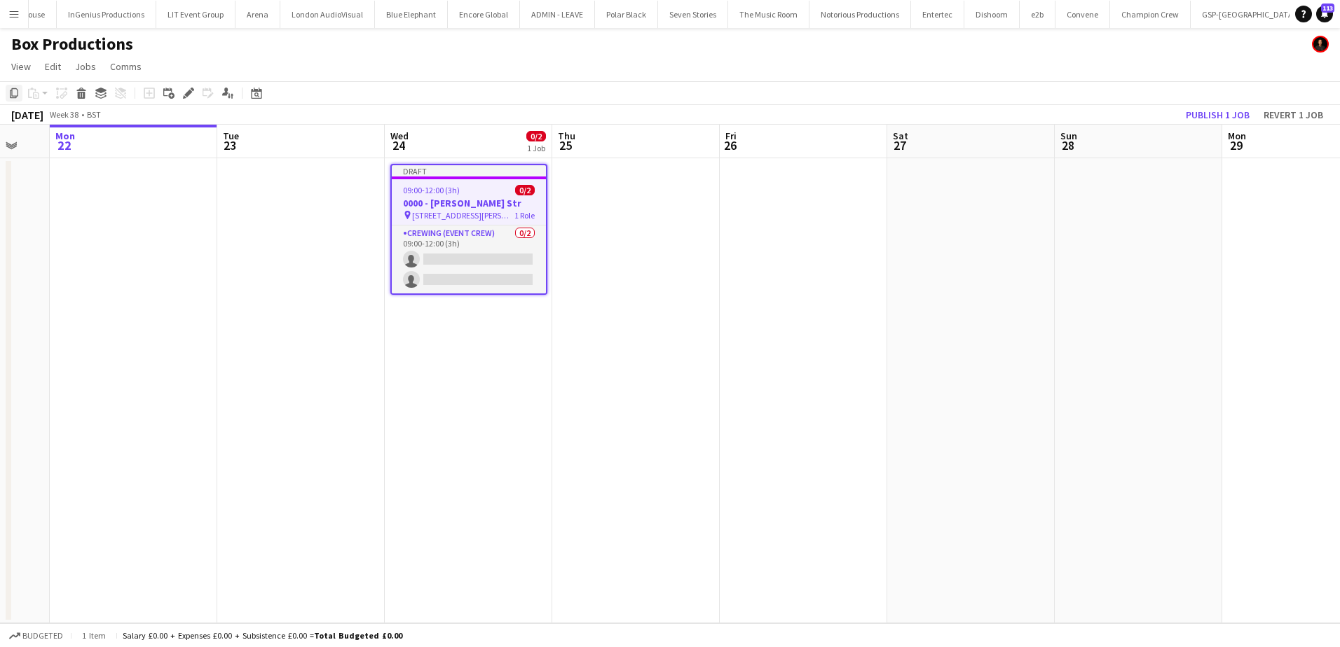
click at [16, 92] on icon "Copy" at bounding box center [13, 93] width 11 height 11
click at [663, 218] on app-date-cell at bounding box center [635, 390] width 167 height 465
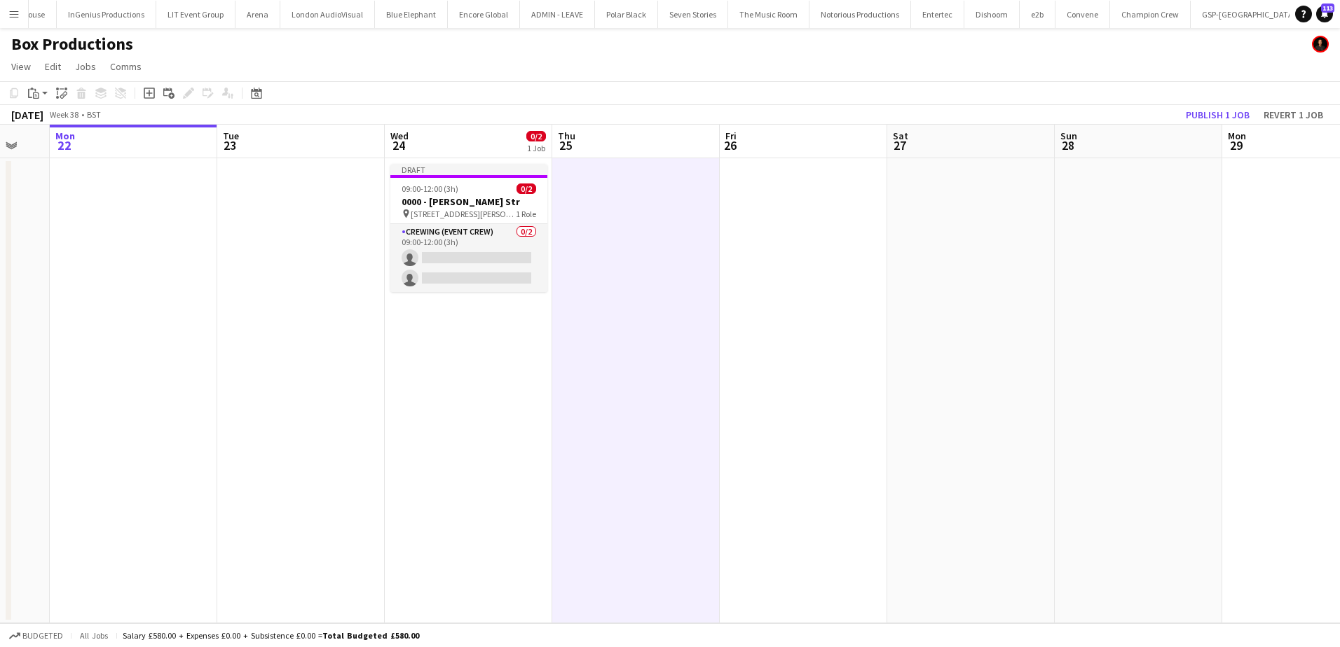
drag, startPoint x: 38, startPoint y: 95, endPoint x: 43, endPoint y: 106, distance: 11.9
click at [37, 95] on icon "Paste" at bounding box center [33, 93] width 11 height 11
click at [49, 125] on link "Paste Ctrl+V" at bounding box center [103, 119] width 132 height 13
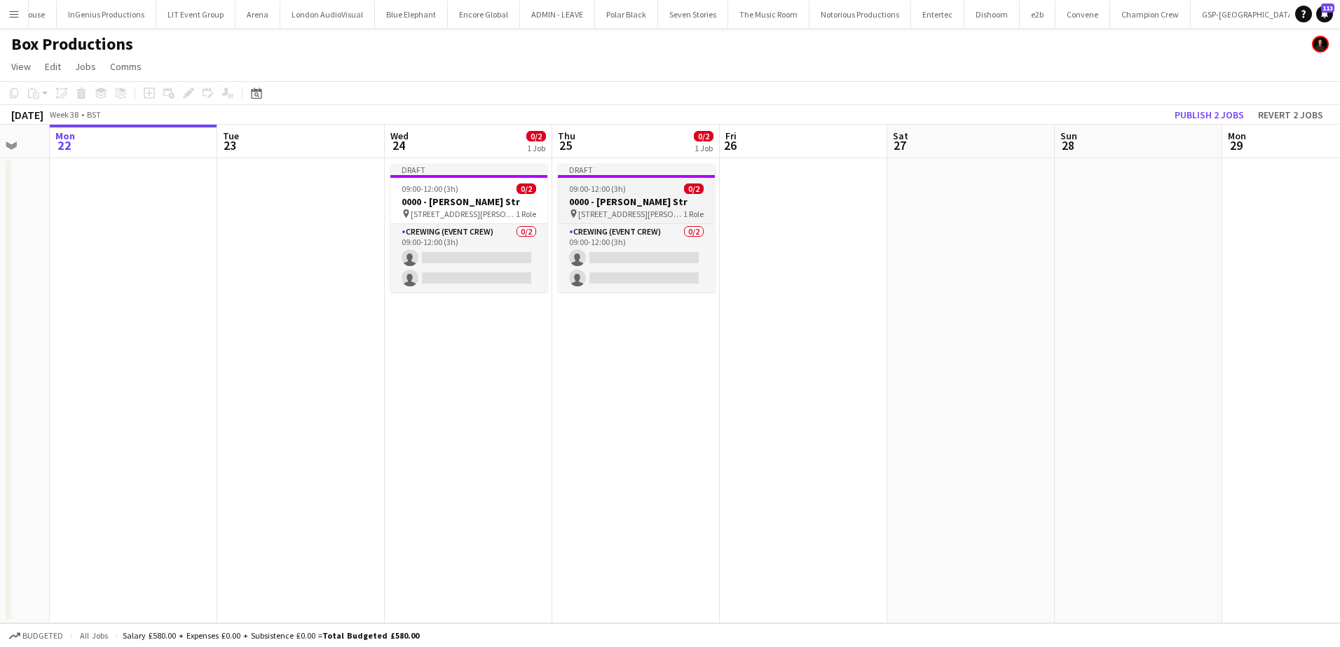
click at [610, 202] on h3 "0000 - Shelton Str" at bounding box center [636, 201] width 157 height 13
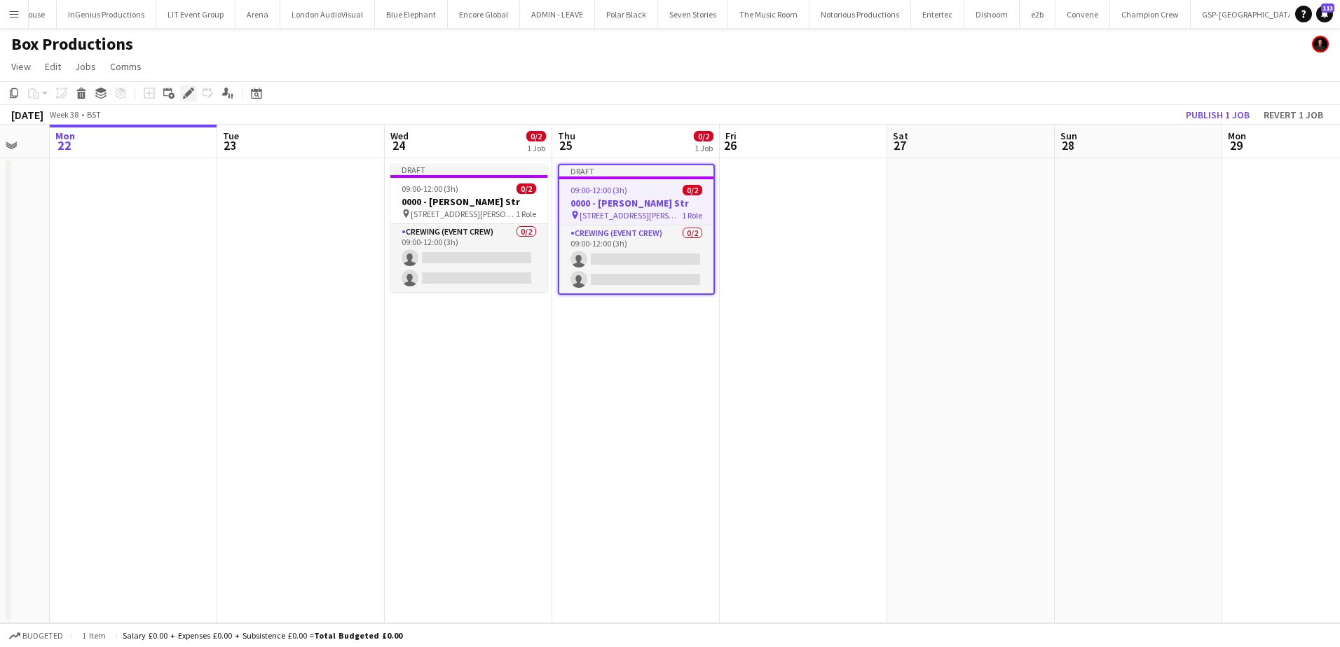
click at [192, 92] on icon at bounding box center [188, 94] width 8 height 8
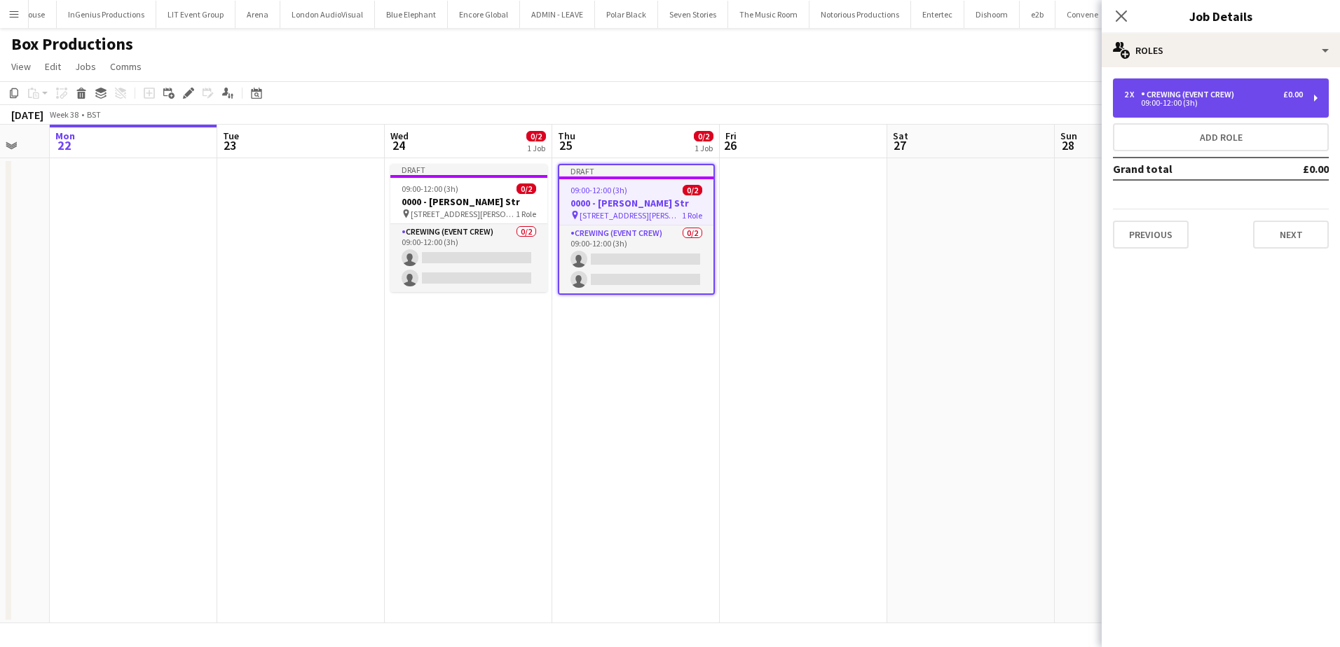
click at [1230, 89] on div "2 x Crewing (Event Crew) £0.00 09:00-12:00 (3h)" at bounding box center [1221, 97] width 216 height 39
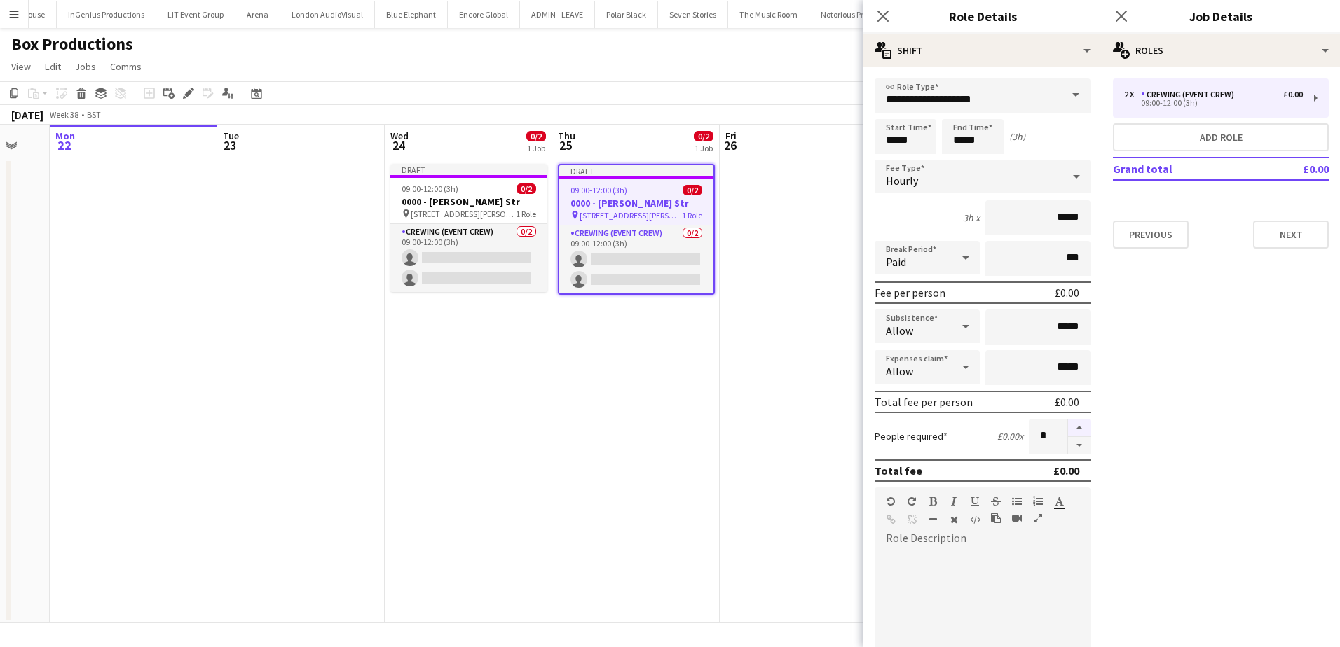
click at [1068, 430] on button "button" at bounding box center [1079, 428] width 22 height 18
type input "*"
click at [891, 132] on input "*****" at bounding box center [905, 136] width 62 height 35
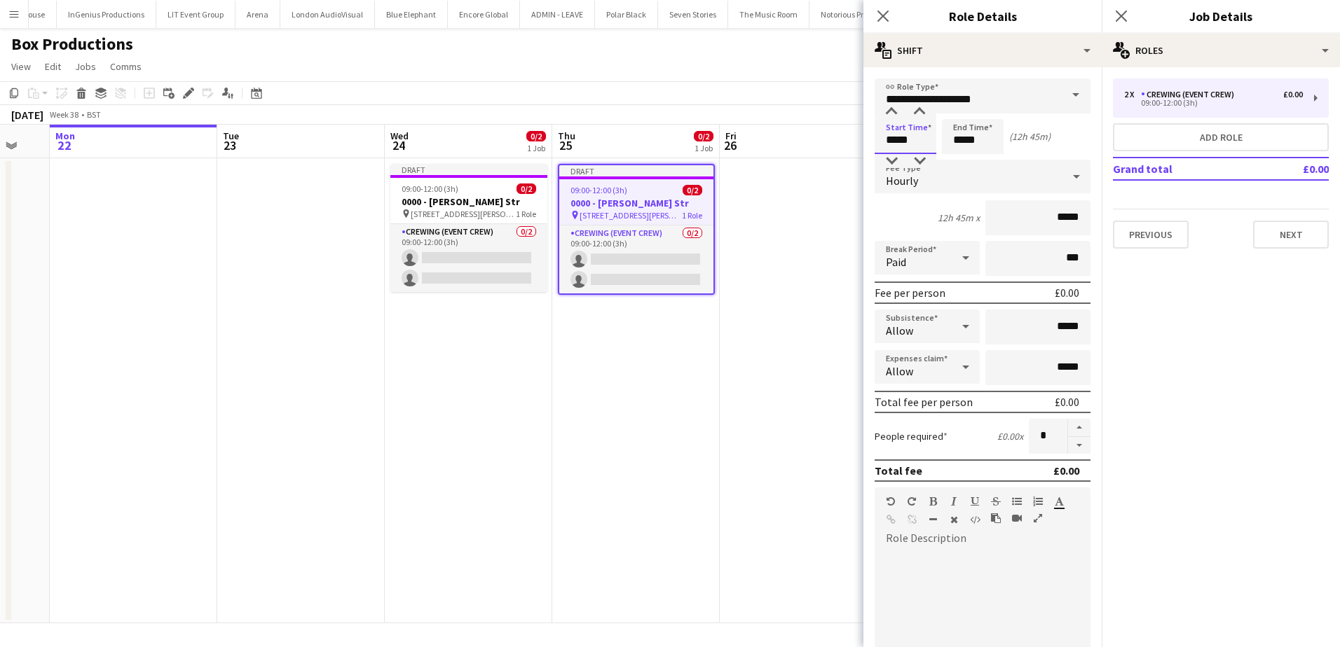
type input "*****"
click at [963, 138] on input "*****" at bounding box center [973, 136] width 62 height 35
type input "*****"
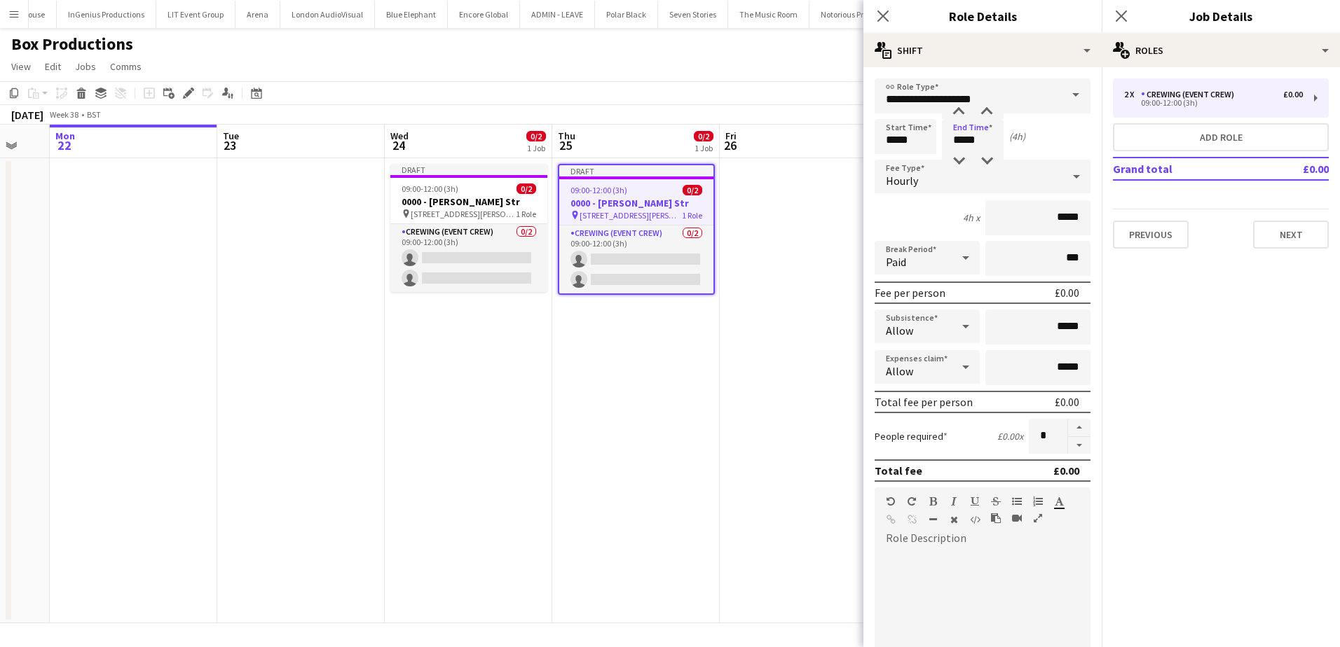
click at [827, 226] on app-date-cell at bounding box center [803, 390] width 167 height 465
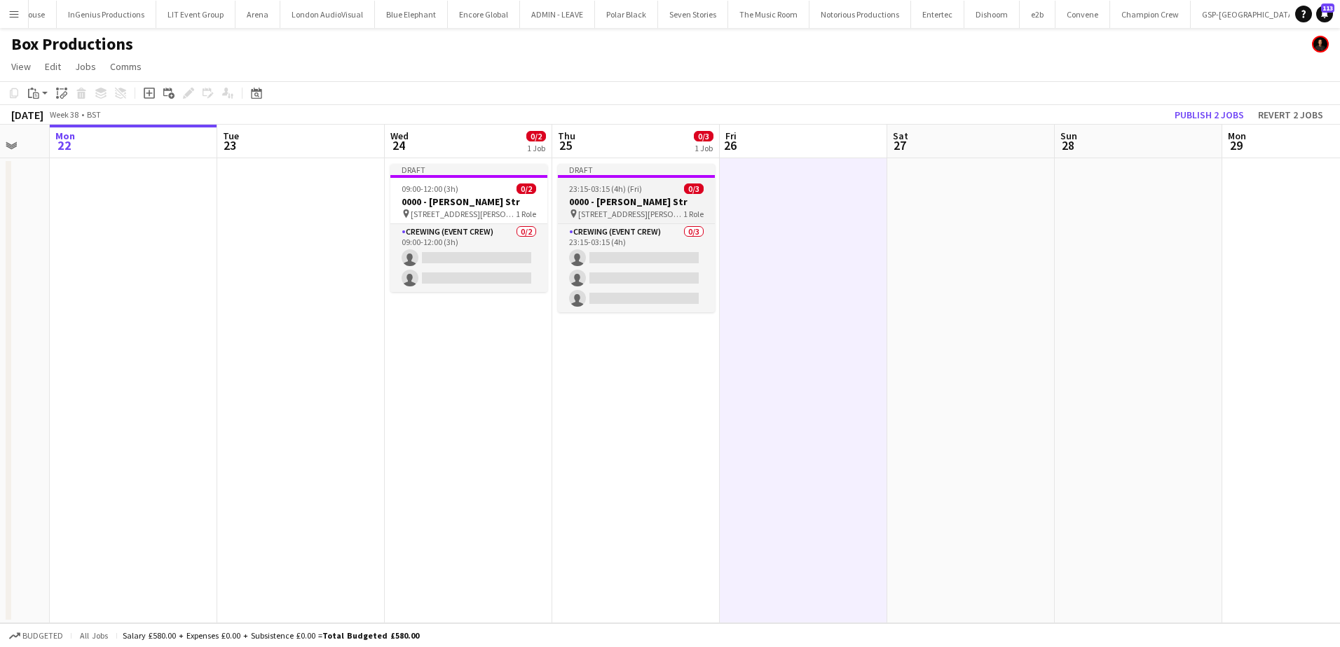
click at [616, 193] on span "23:15-03:15 (4h) (Fri)" at bounding box center [605, 189] width 73 height 11
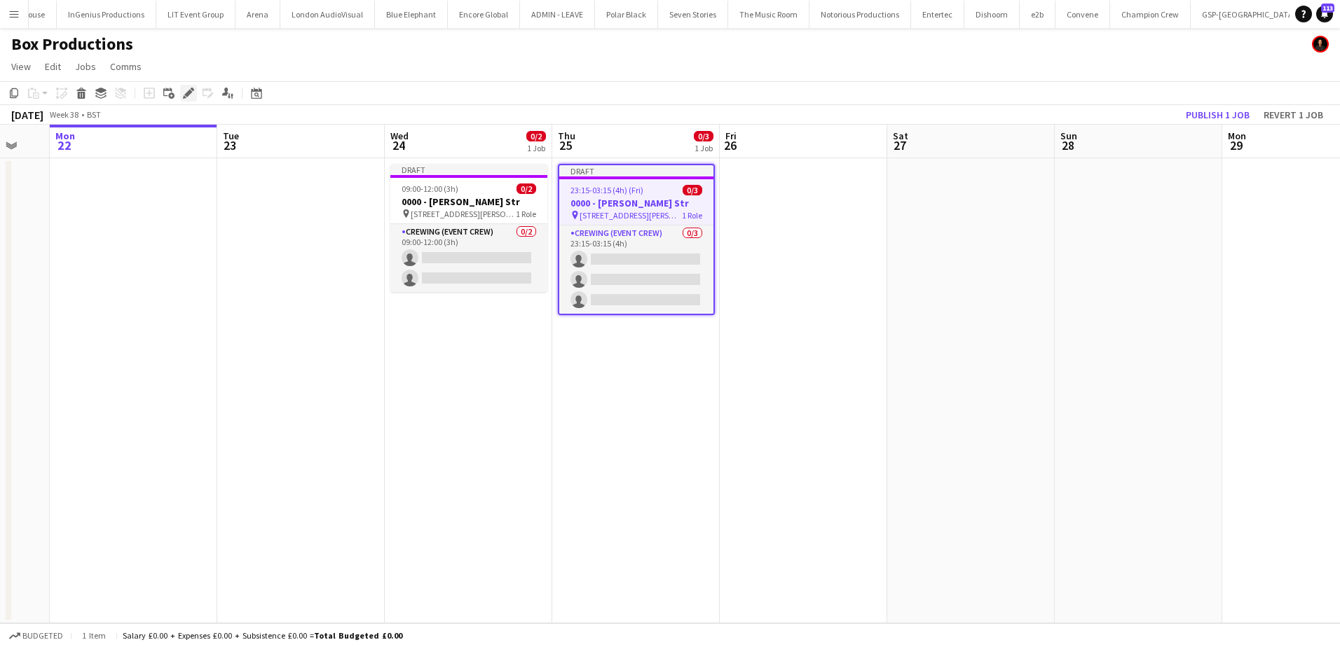
click at [186, 92] on icon "Edit" at bounding box center [188, 93] width 11 height 11
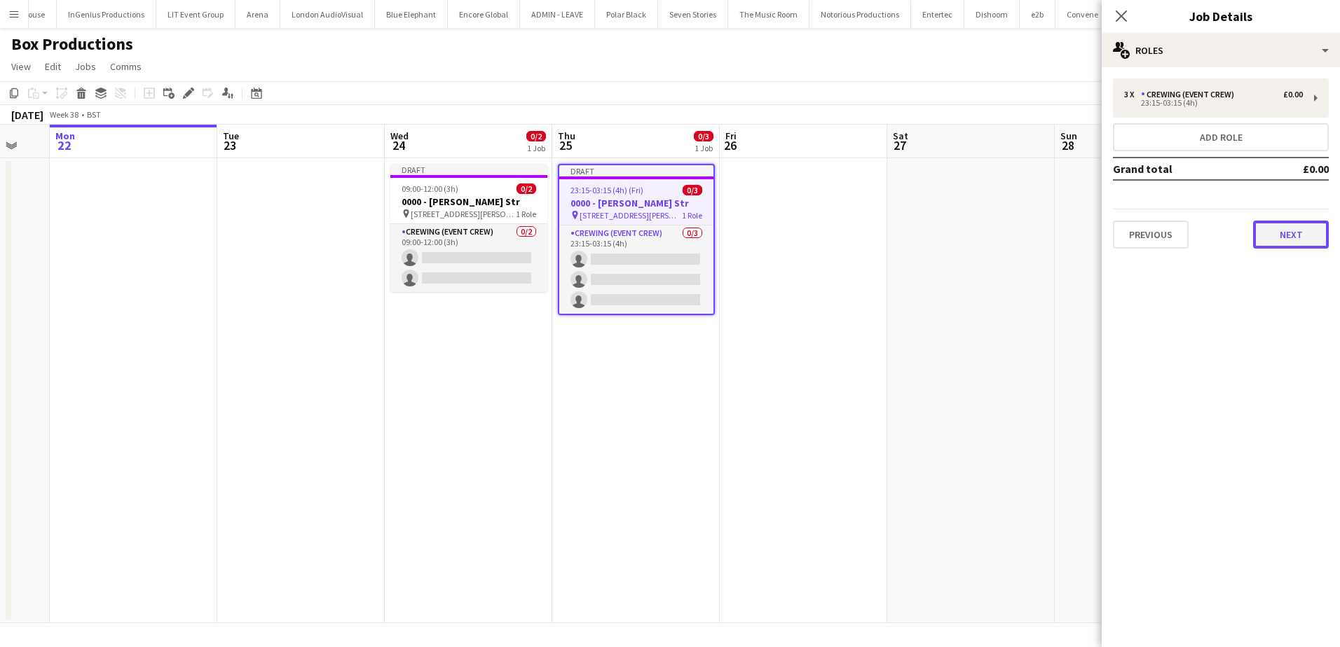
click at [1286, 231] on button "Next" at bounding box center [1291, 235] width 76 height 28
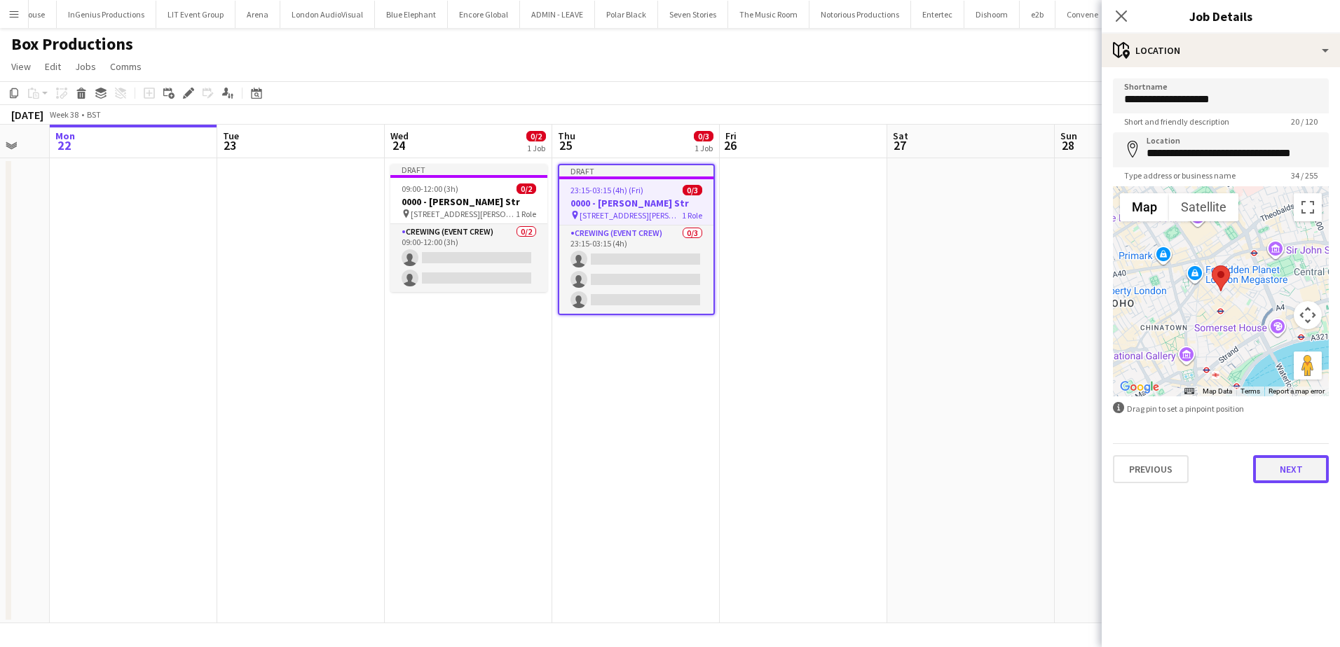
click at [1272, 463] on button "Next" at bounding box center [1291, 469] width 76 height 28
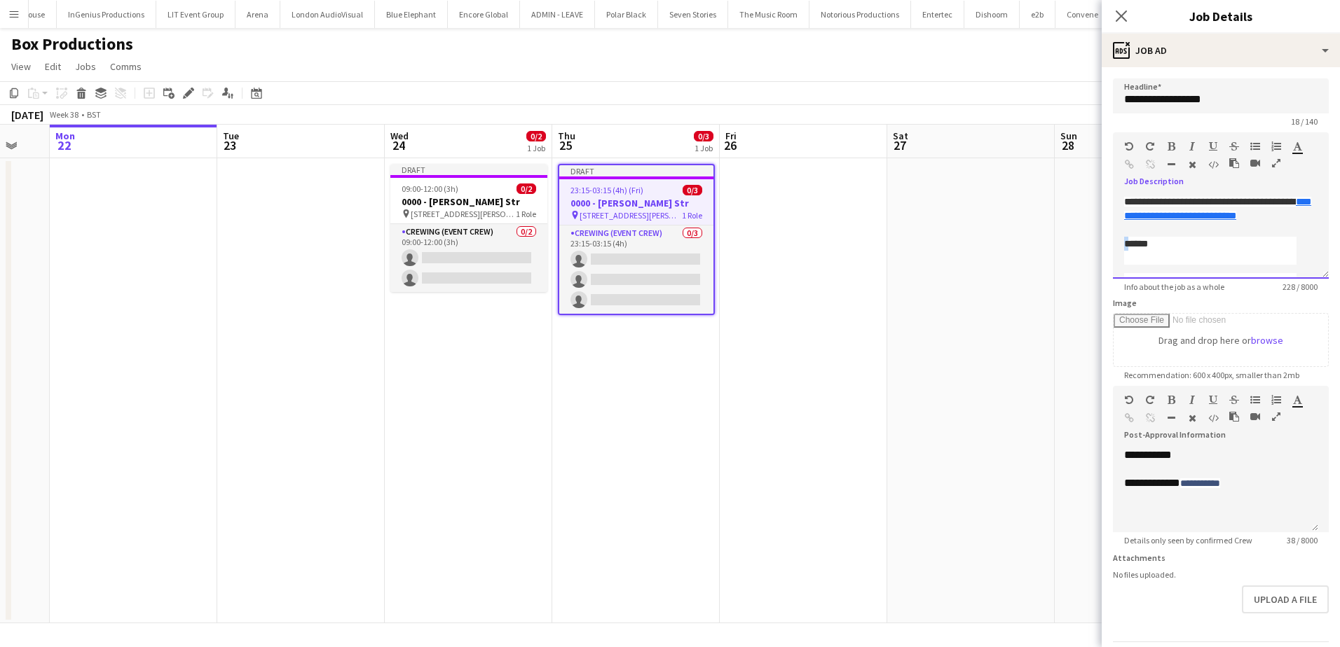
click at [1124, 244] on p "******" at bounding box center [1210, 244] width 172 height 14
click at [1024, 310] on app-date-cell at bounding box center [970, 390] width 167 height 465
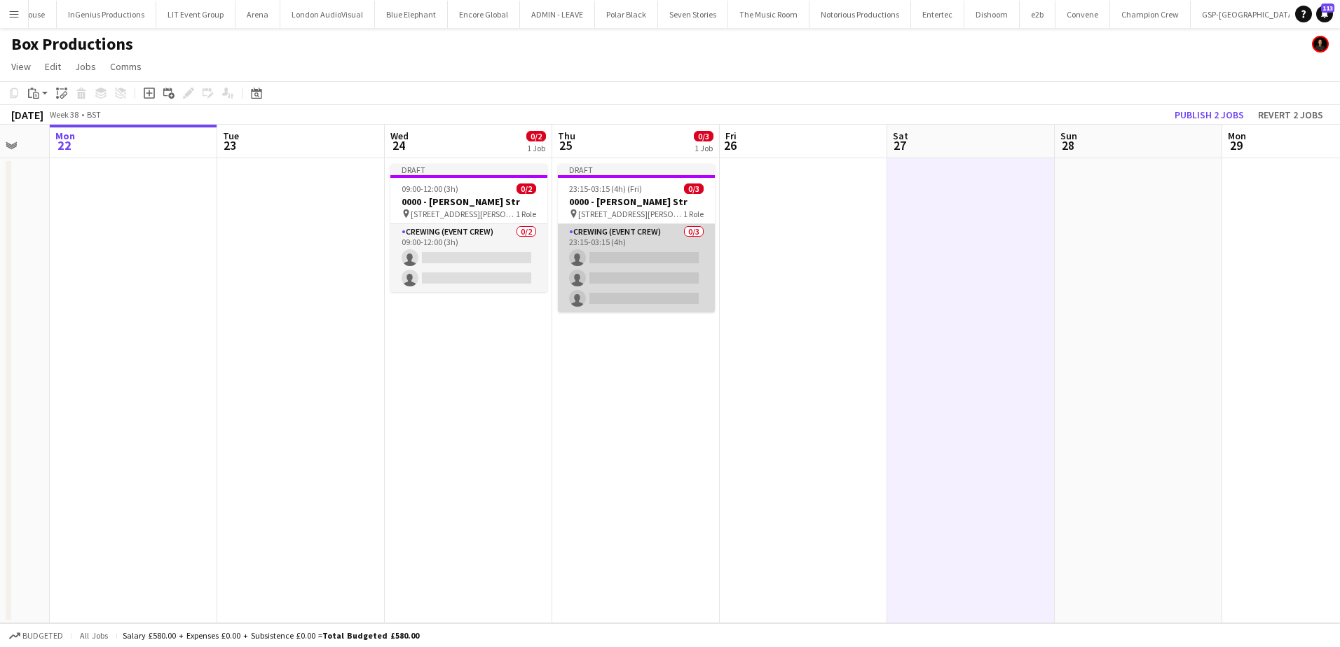
click at [608, 307] on app-card-role "Crewing (Event Crew) 0/3 23:15-03:15 (4h) single-neutral-actions single-neutral…" at bounding box center [636, 268] width 157 height 88
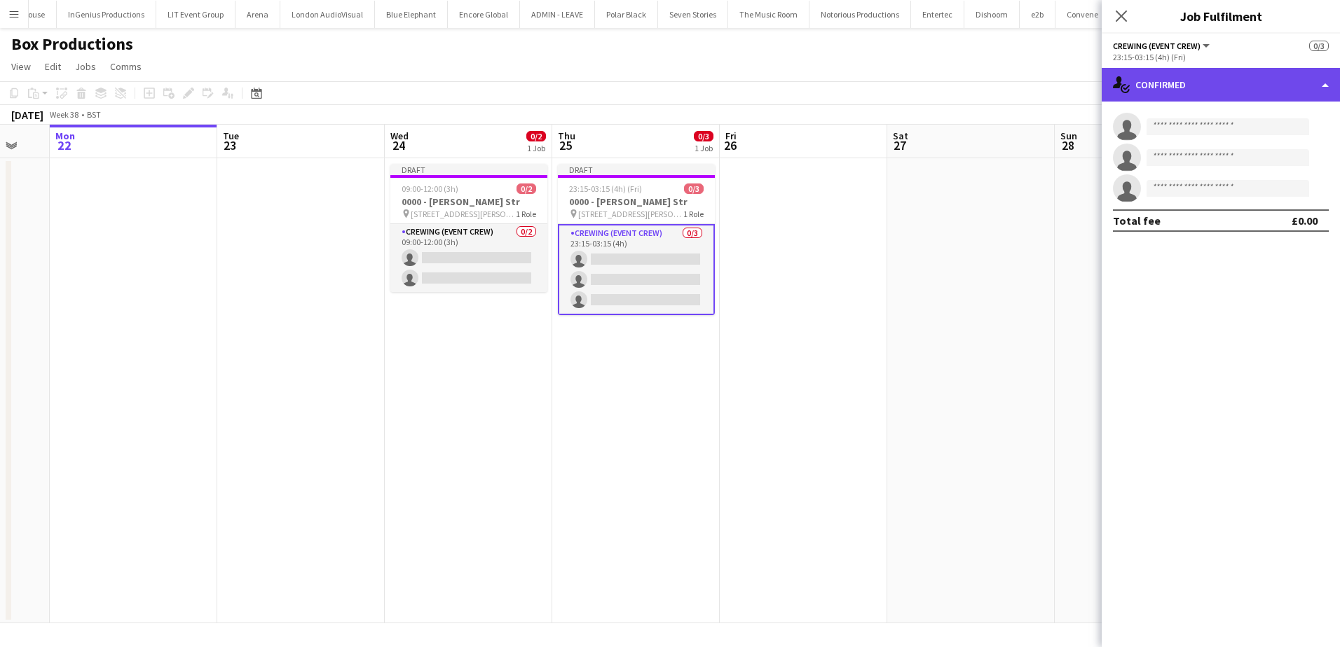
click at [1211, 90] on div "single-neutral-actions-check-2 Confirmed" at bounding box center [1220, 85] width 238 height 34
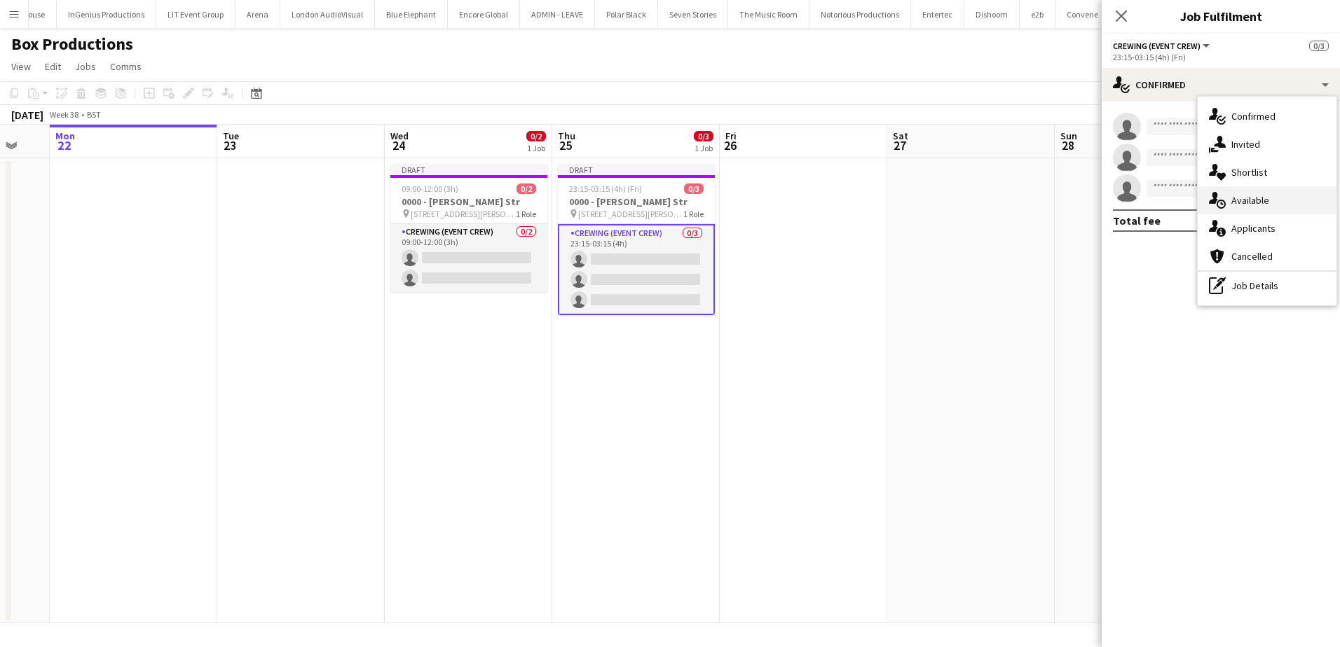
click at [1258, 200] on span "Available" at bounding box center [1250, 200] width 38 height 13
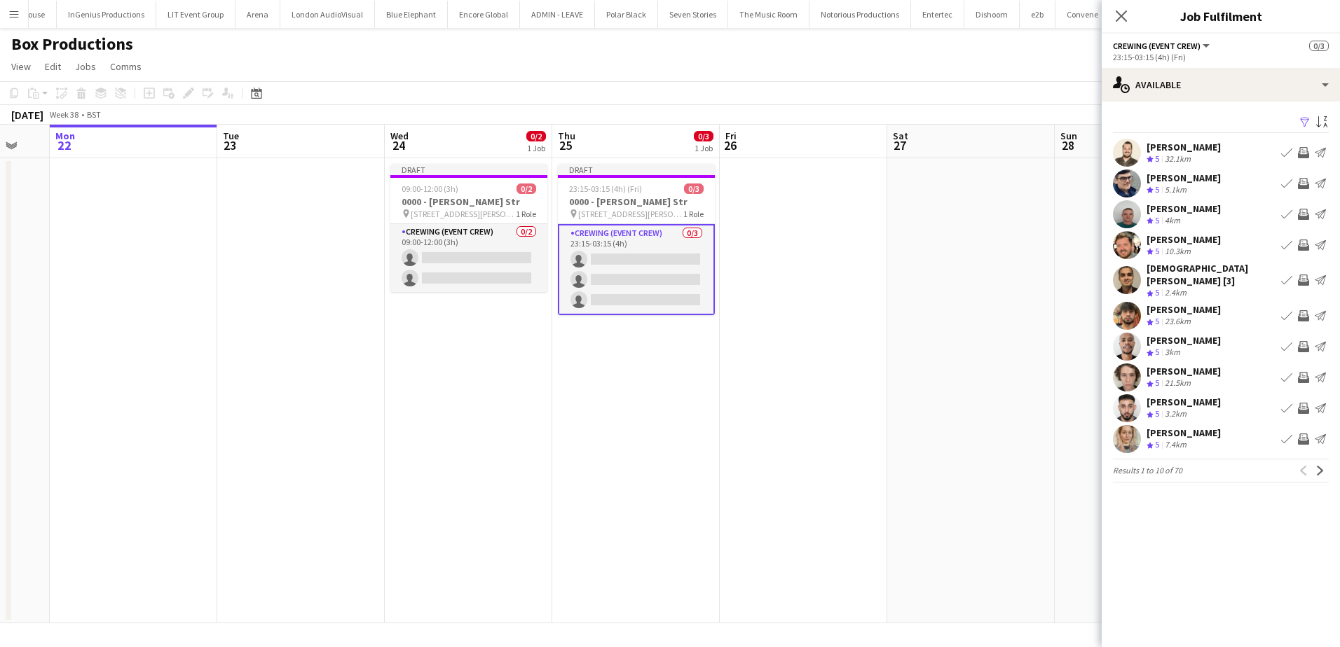
click at [1307, 149] on app-icon "Invite crew" at bounding box center [1303, 152] width 11 height 11
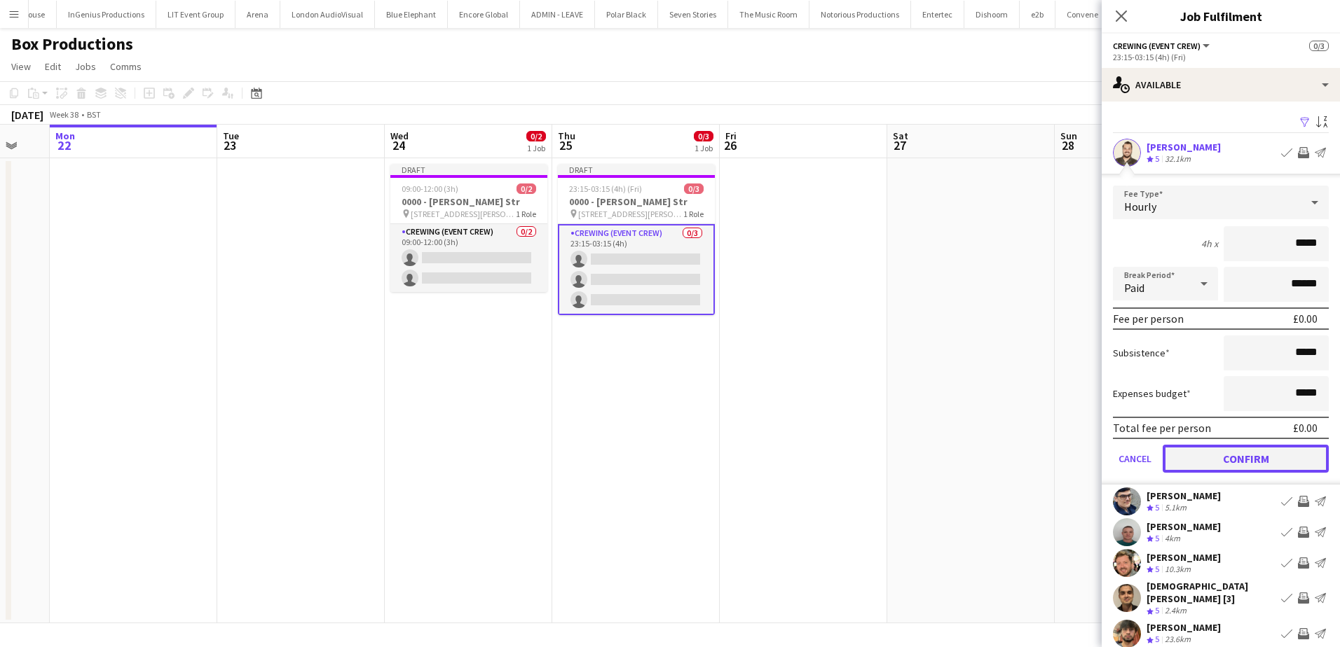
click at [1276, 455] on button "Confirm" at bounding box center [1245, 459] width 166 height 28
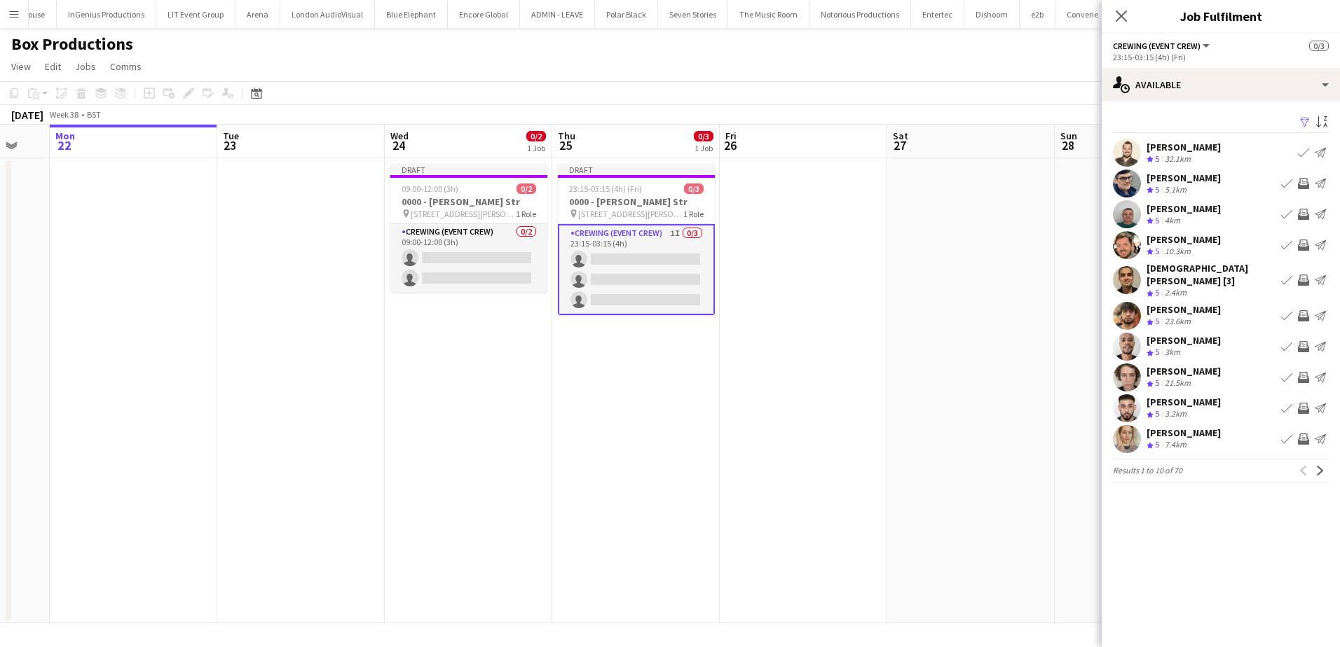
click at [1305, 240] on app-icon "Invite crew" at bounding box center [1303, 245] width 11 height 11
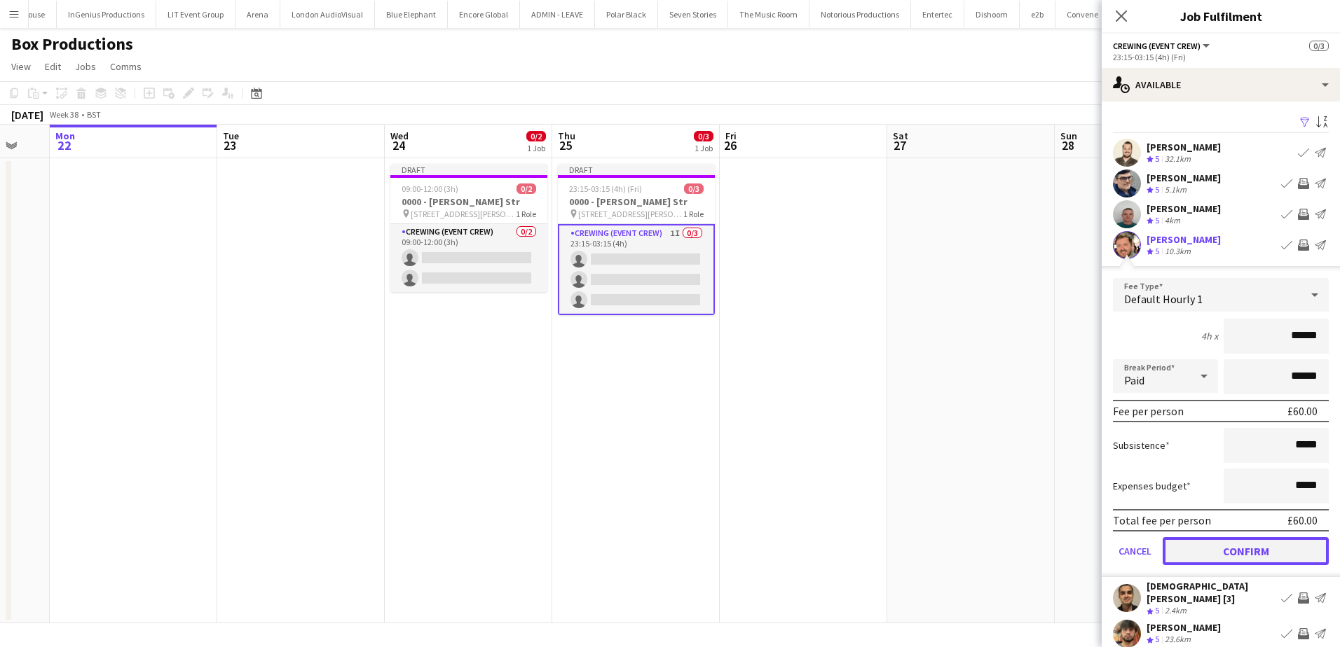
click at [1258, 552] on button "Confirm" at bounding box center [1245, 551] width 166 height 28
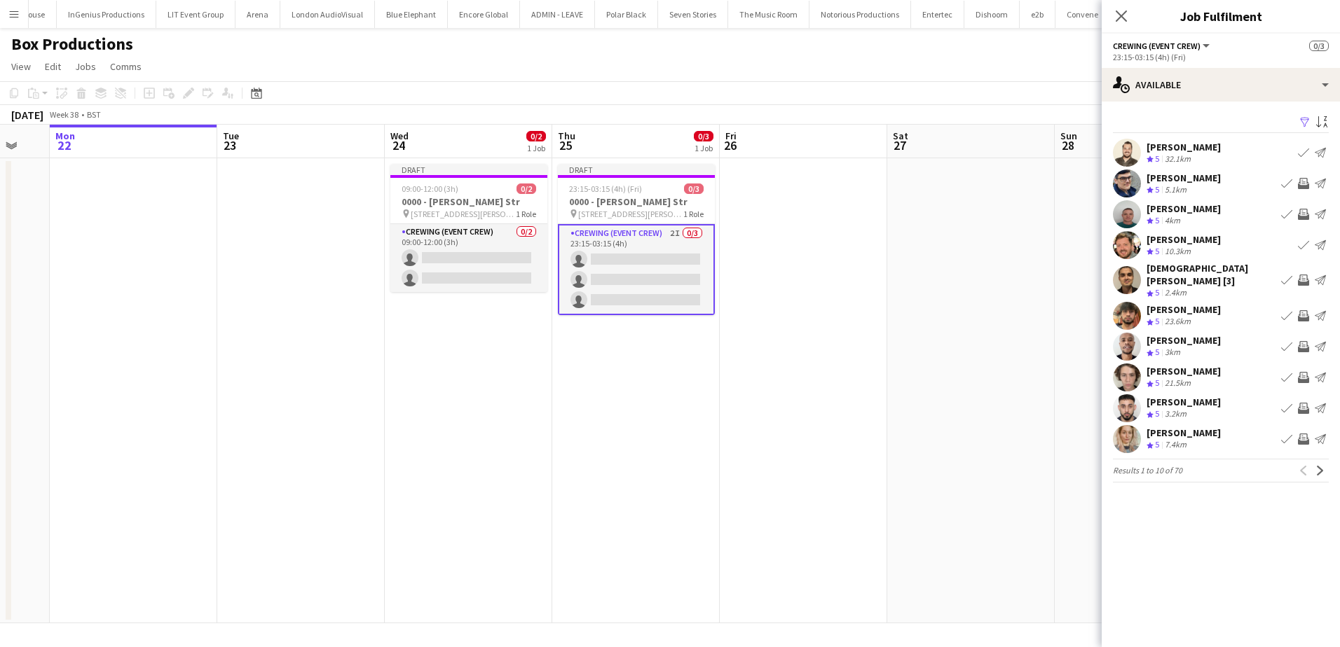
click at [1303, 404] on app-icon "Invite crew" at bounding box center [1303, 408] width 11 height 11
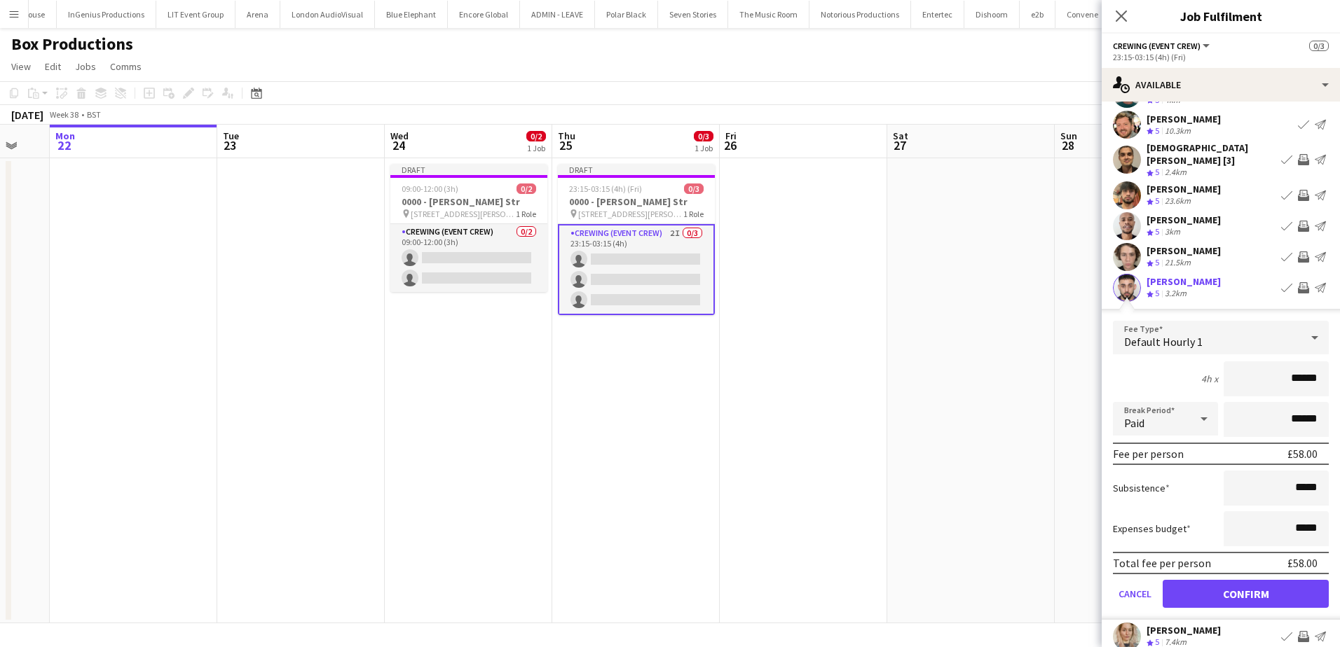
scroll to position [161, 0]
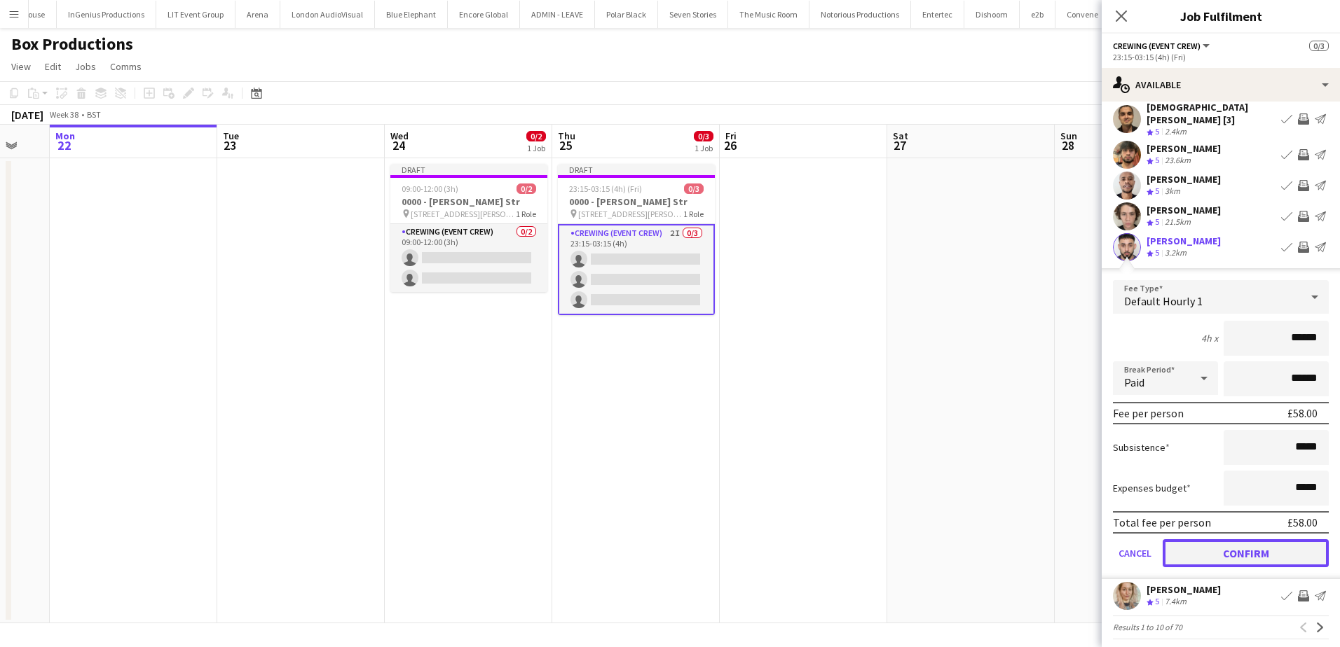
click at [1253, 545] on button "Confirm" at bounding box center [1245, 553] width 166 height 28
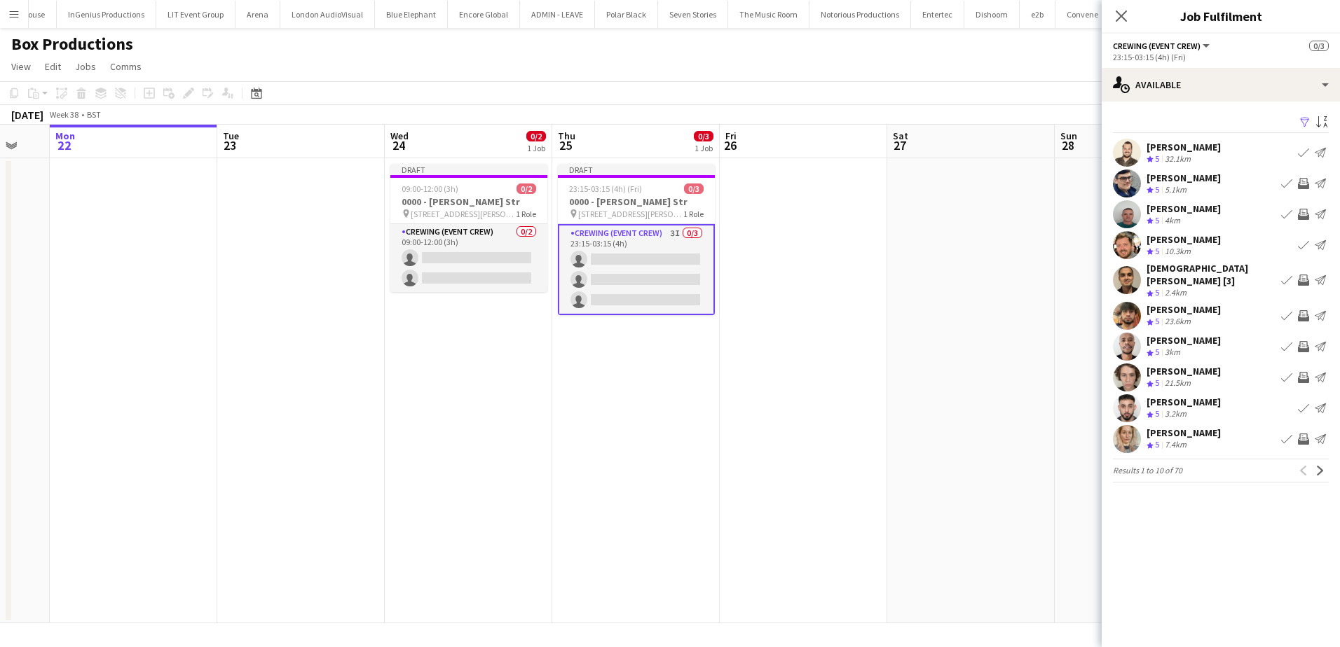
scroll to position [0, 0]
click at [1317, 466] on app-icon "Next" at bounding box center [1320, 471] width 10 height 10
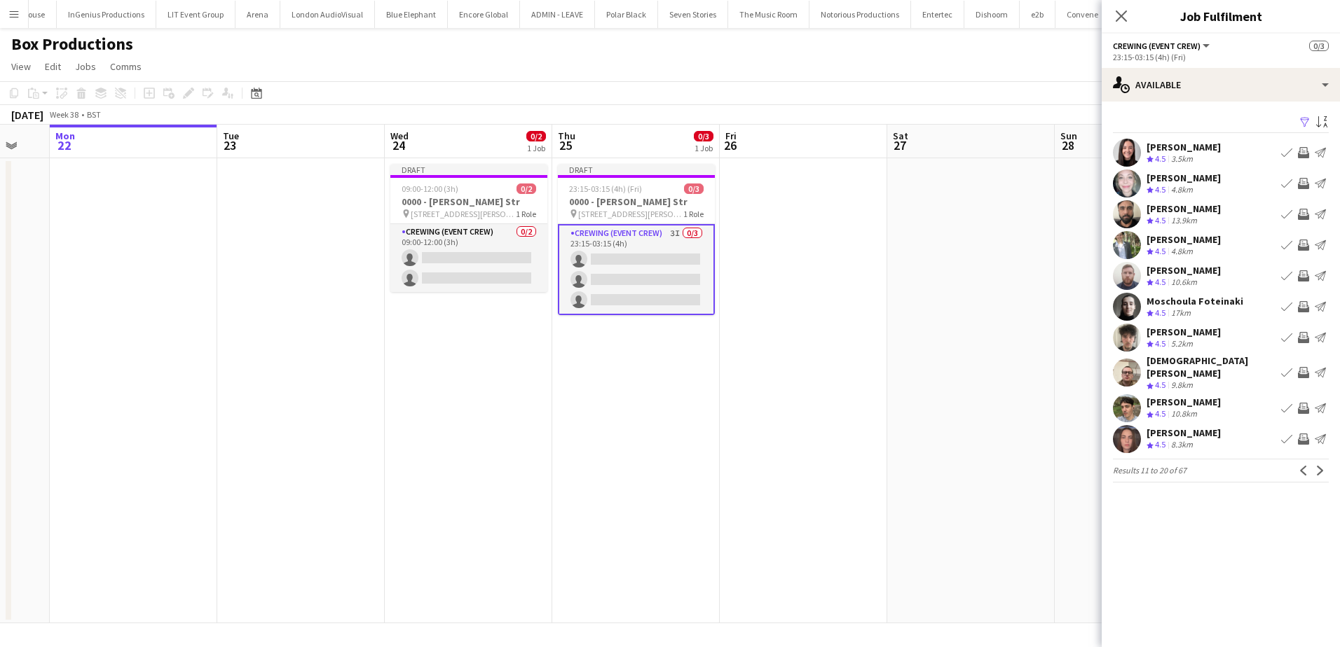
click at [1302, 369] on app-icon "Invite crew" at bounding box center [1303, 372] width 11 height 11
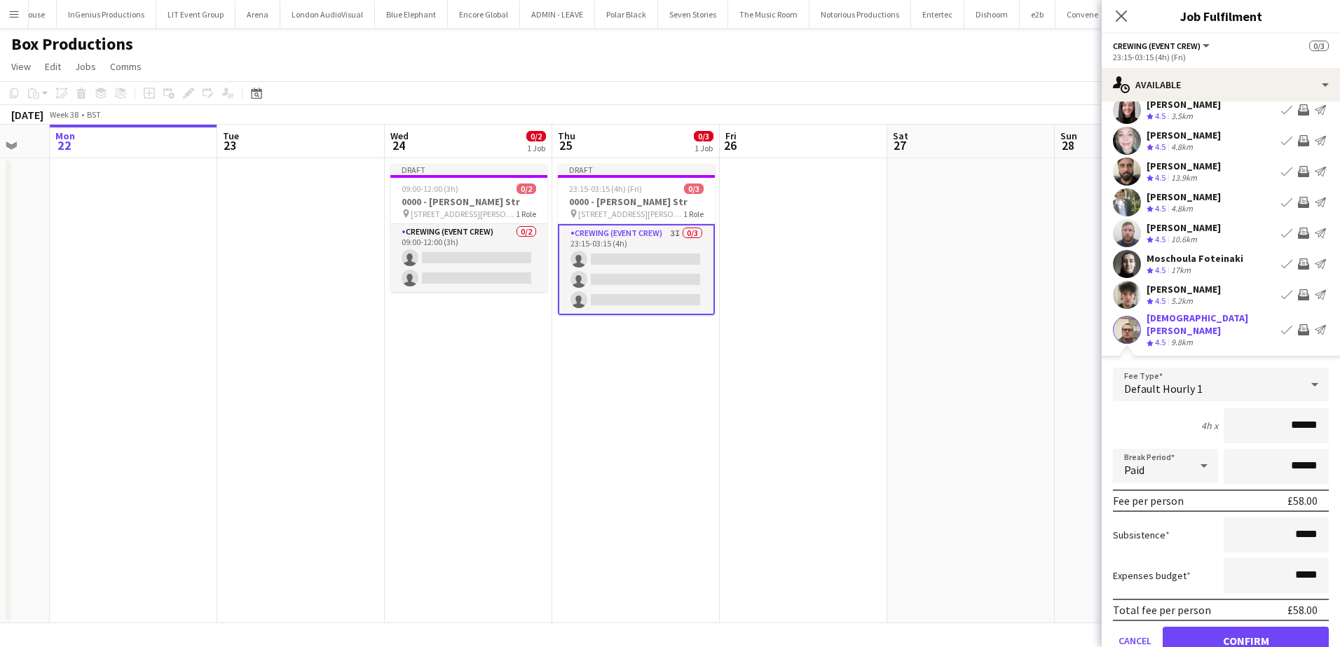
scroll to position [140, 0]
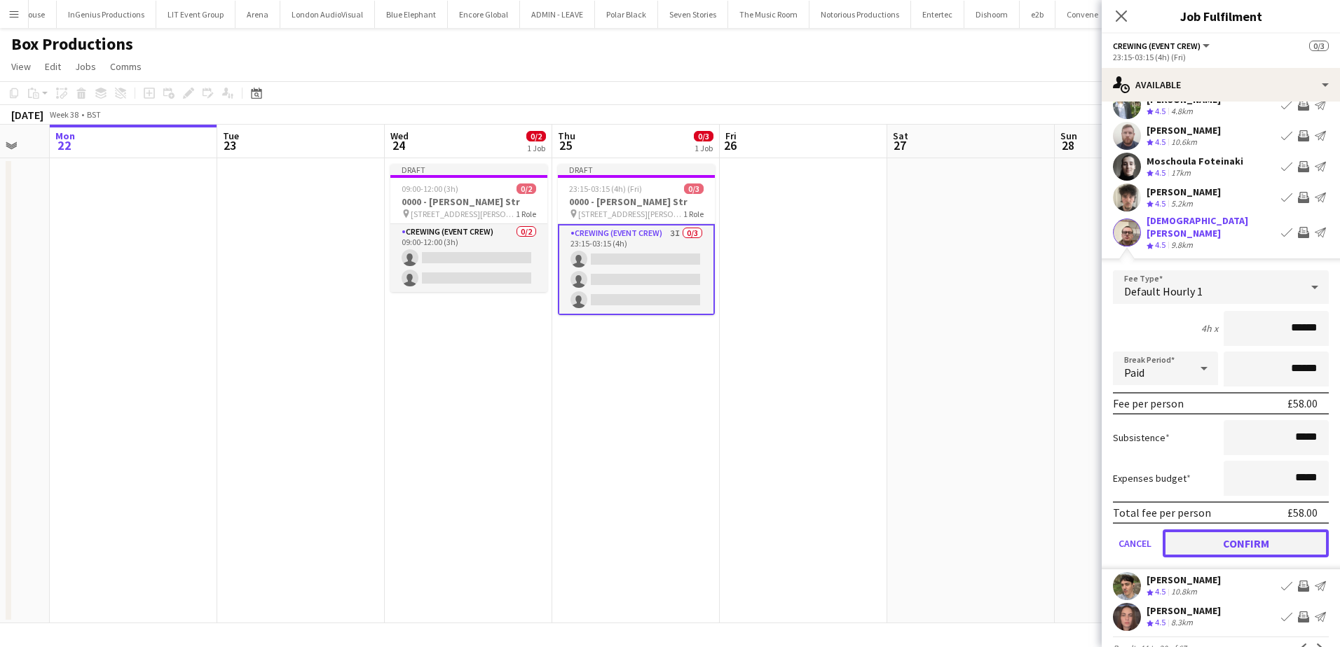
click at [1284, 530] on button "Confirm" at bounding box center [1245, 544] width 166 height 28
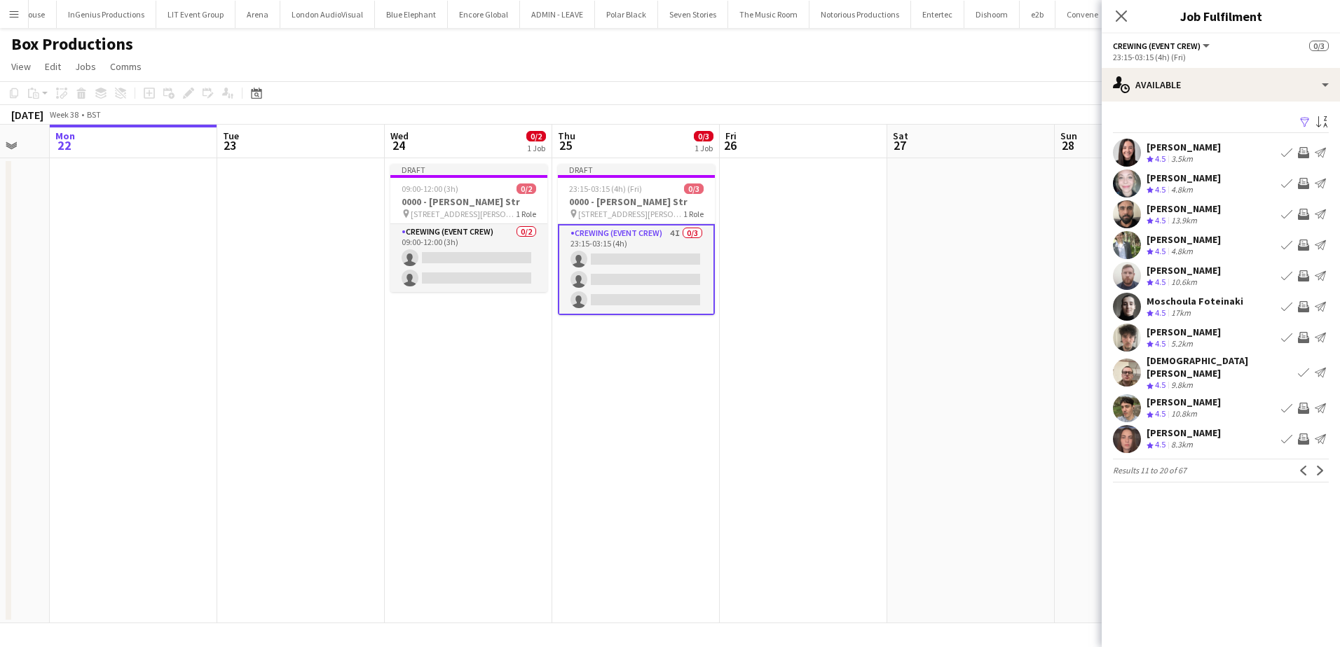
click at [1302, 434] on app-icon "Invite crew" at bounding box center [1303, 439] width 11 height 11
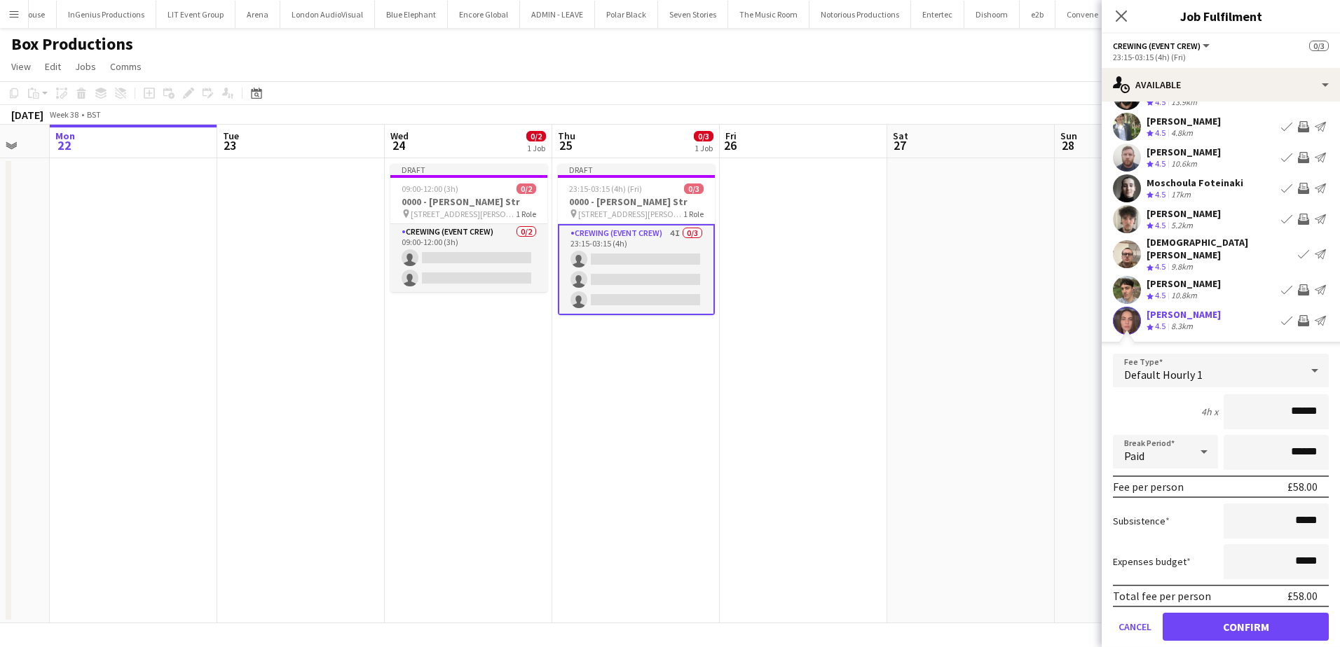
scroll to position [140, 0]
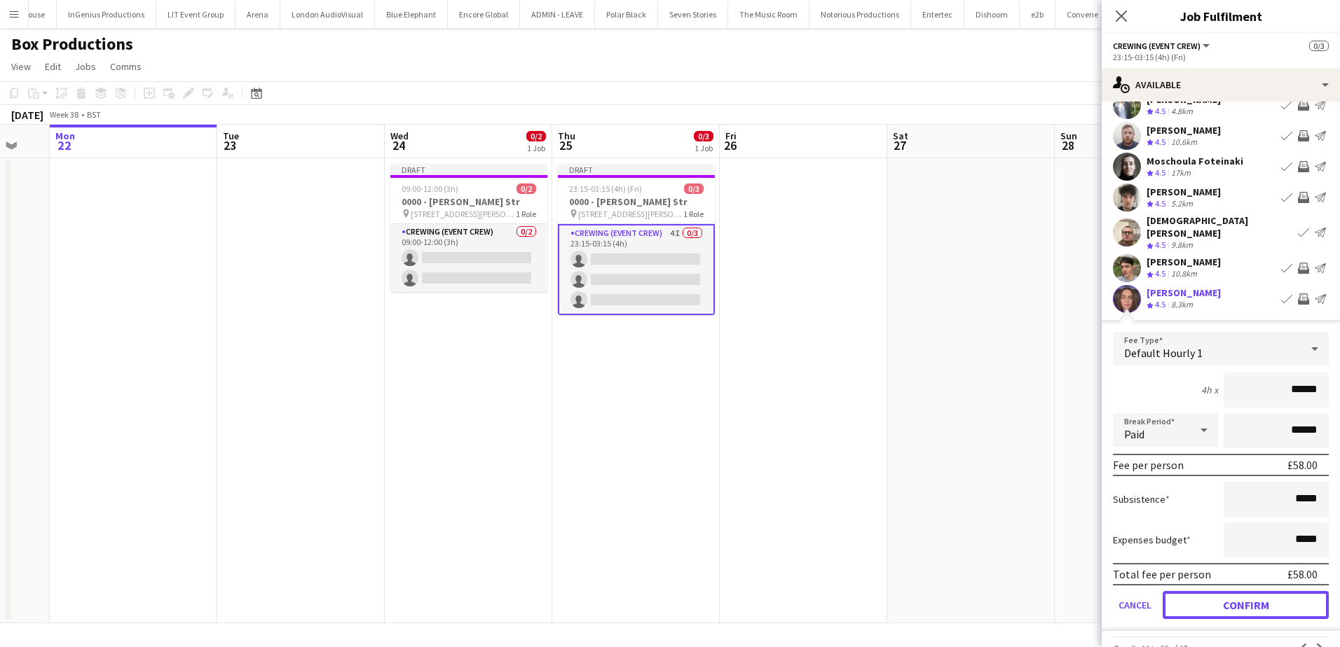
click at [1255, 596] on button "Confirm" at bounding box center [1245, 605] width 166 height 28
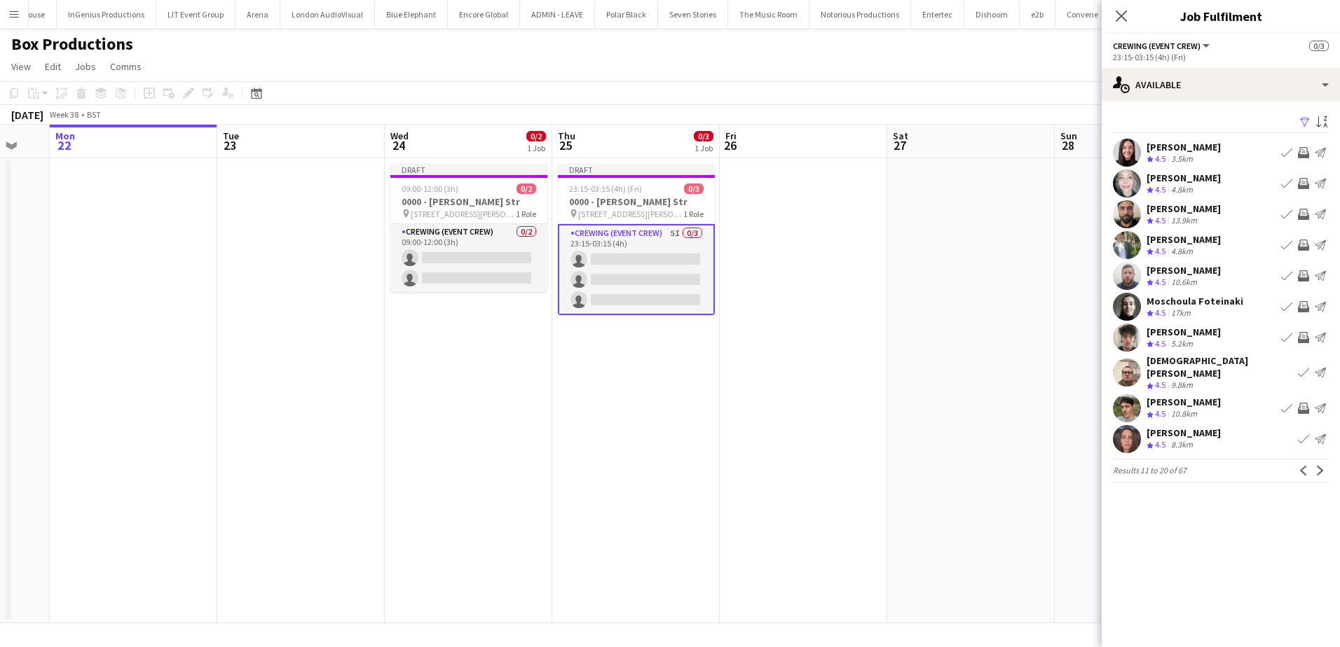
scroll to position [0, 0]
click at [1319, 466] on app-icon "Next" at bounding box center [1320, 471] width 10 height 10
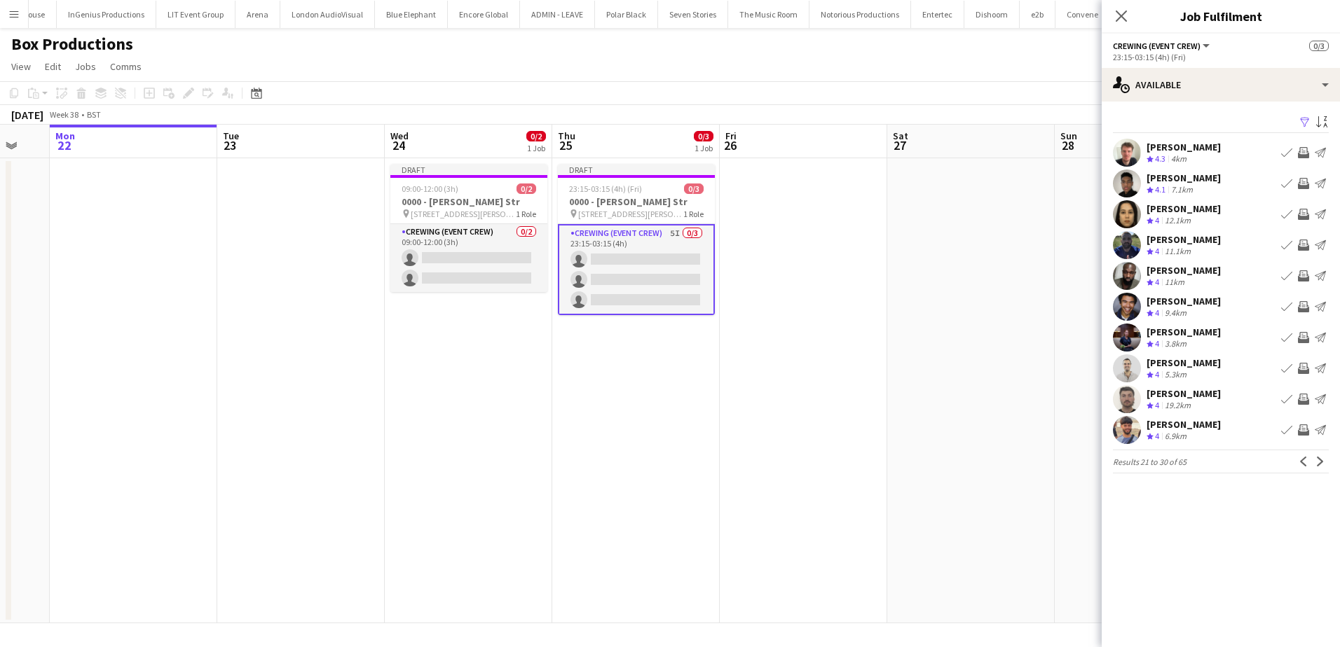
click at [1302, 399] on app-icon "Invite crew" at bounding box center [1303, 399] width 11 height 11
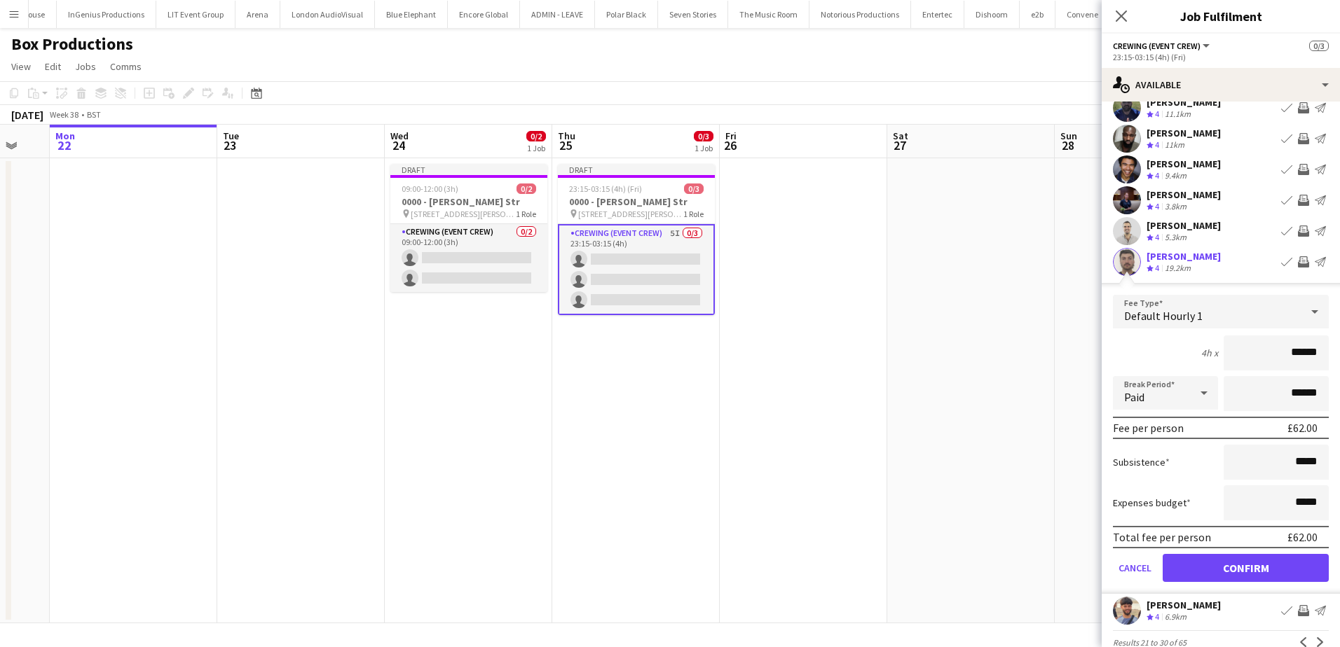
scroll to position [140, 0]
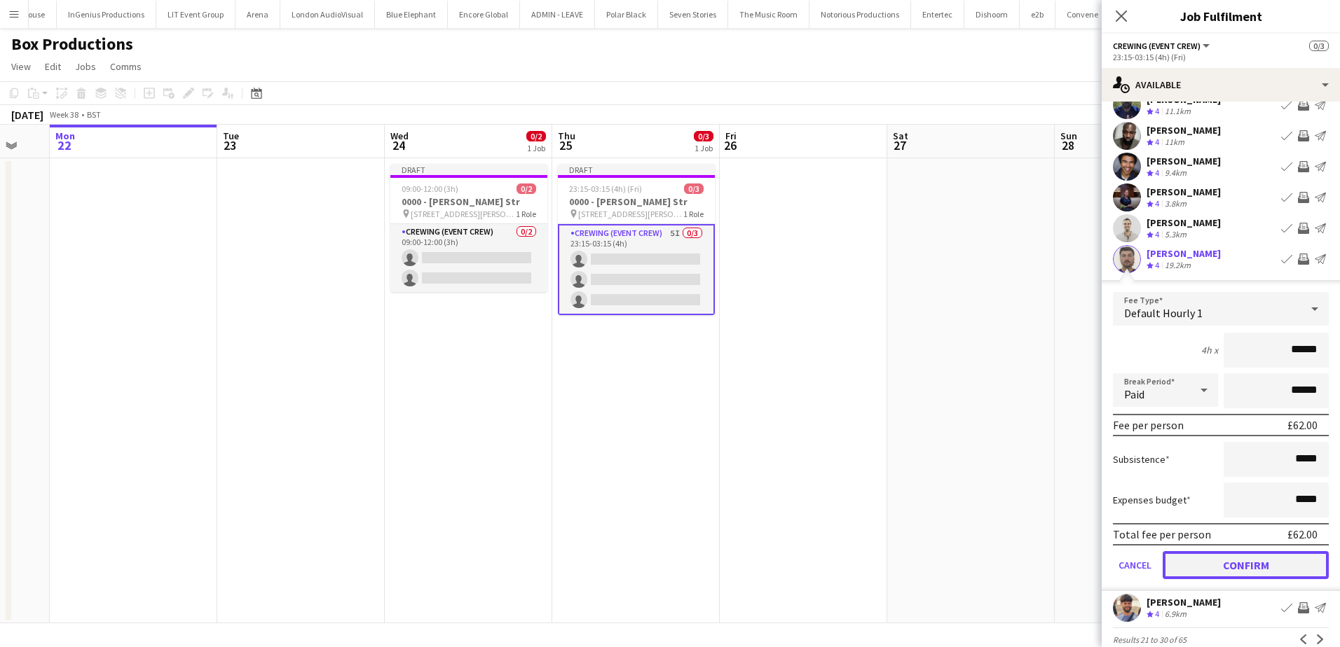
click at [1267, 565] on button "Confirm" at bounding box center [1245, 565] width 166 height 28
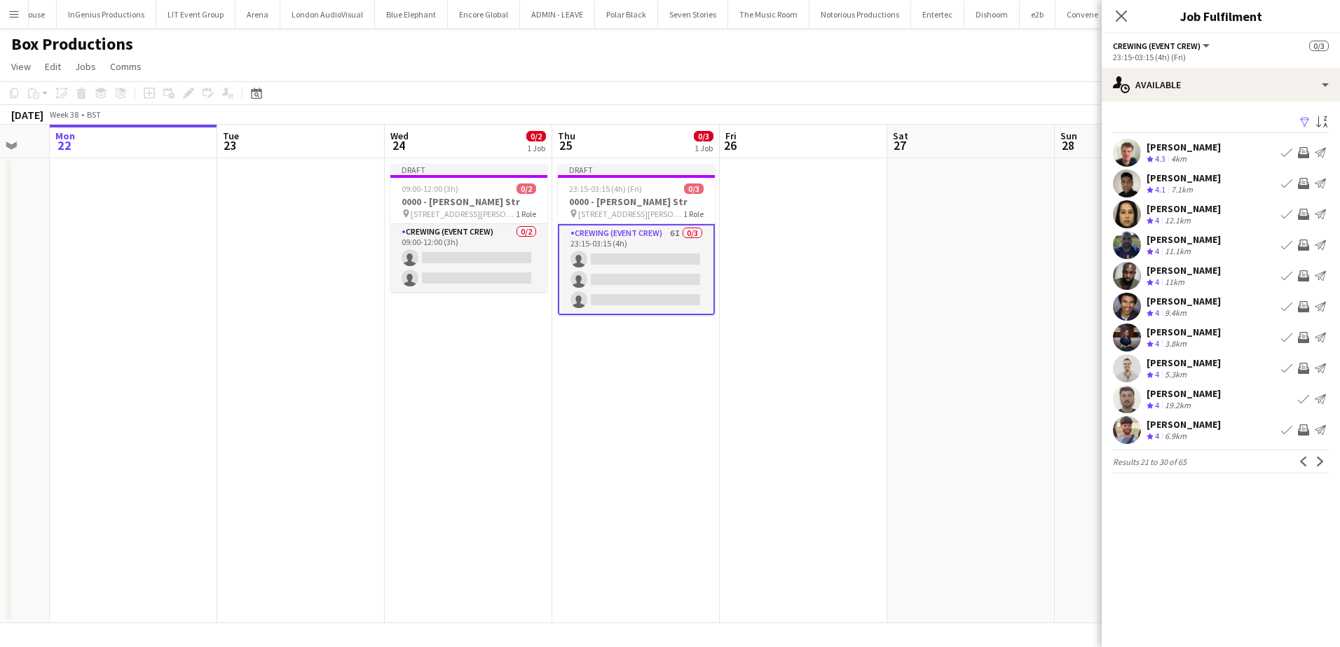
scroll to position [0, 0]
click at [1319, 466] on app-icon "Next" at bounding box center [1320, 462] width 10 height 10
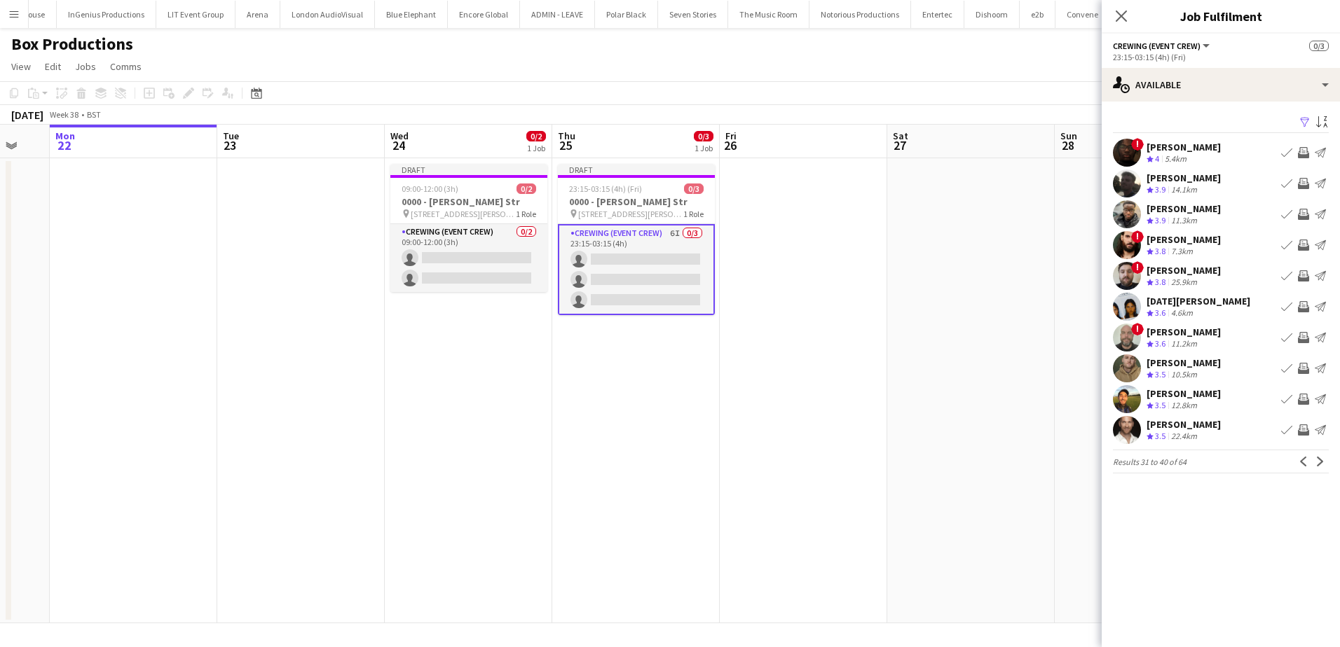
click at [1302, 304] on app-icon "Invite crew" at bounding box center [1303, 306] width 11 height 11
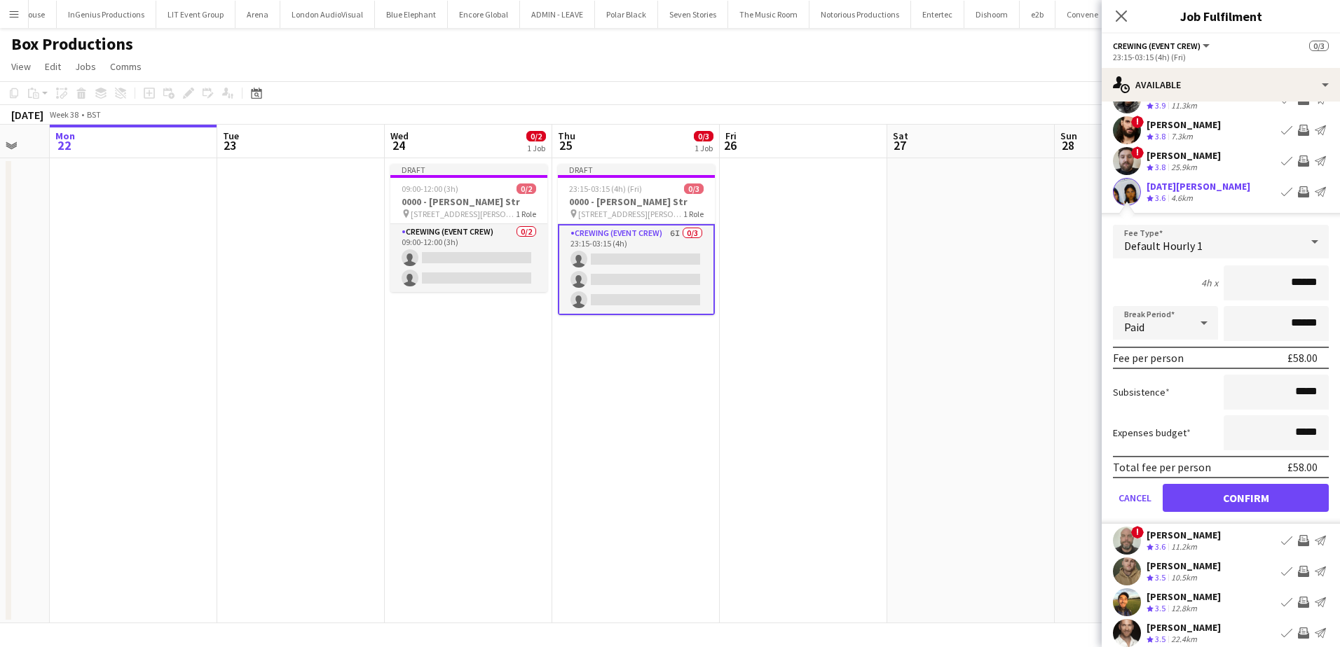
scroll to position [140, 0]
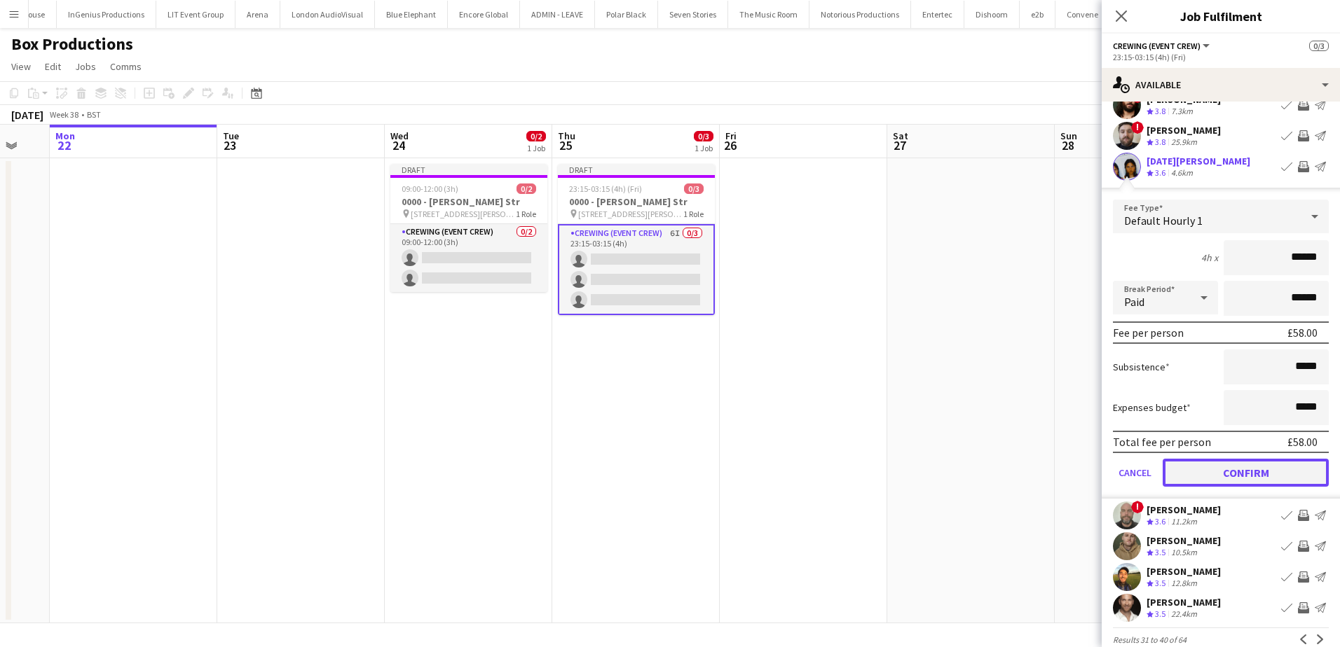
click at [1291, 476] on button "Confirm" at bounding box center [1245, 473] width 166 height 28
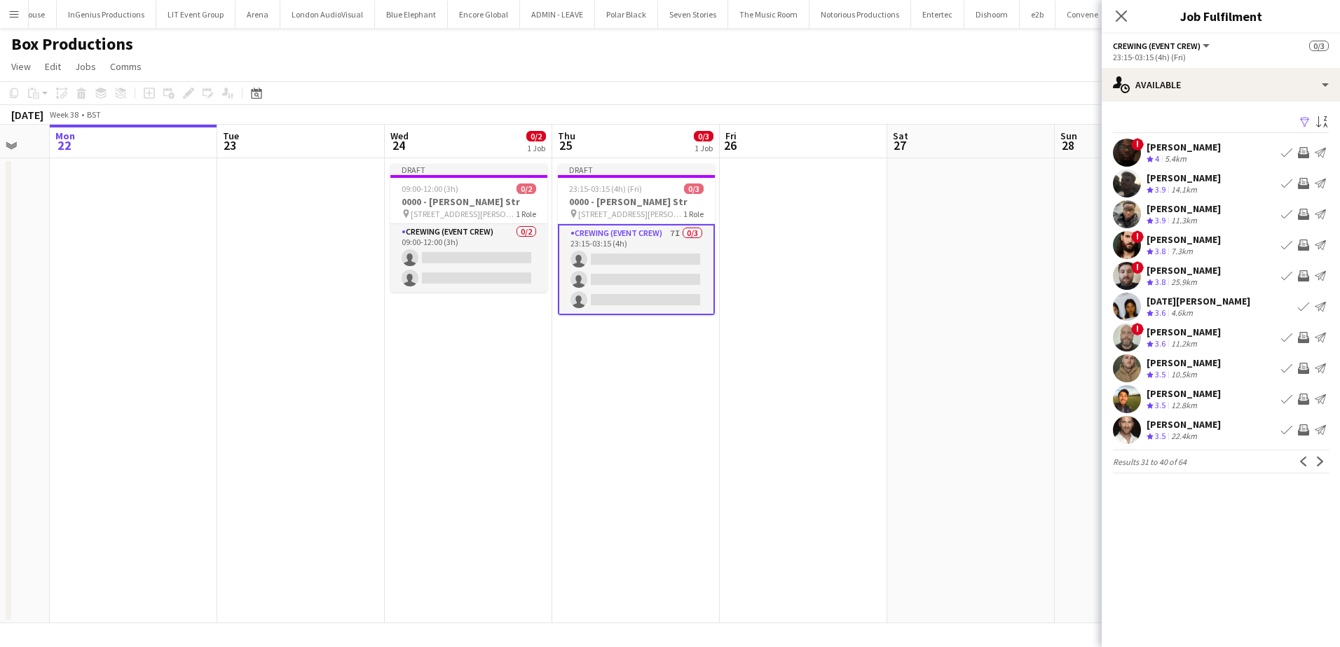
click at [1301, 398] on app-icon "Invite crew" at bounding box center [1303, 399] width 11 height 11
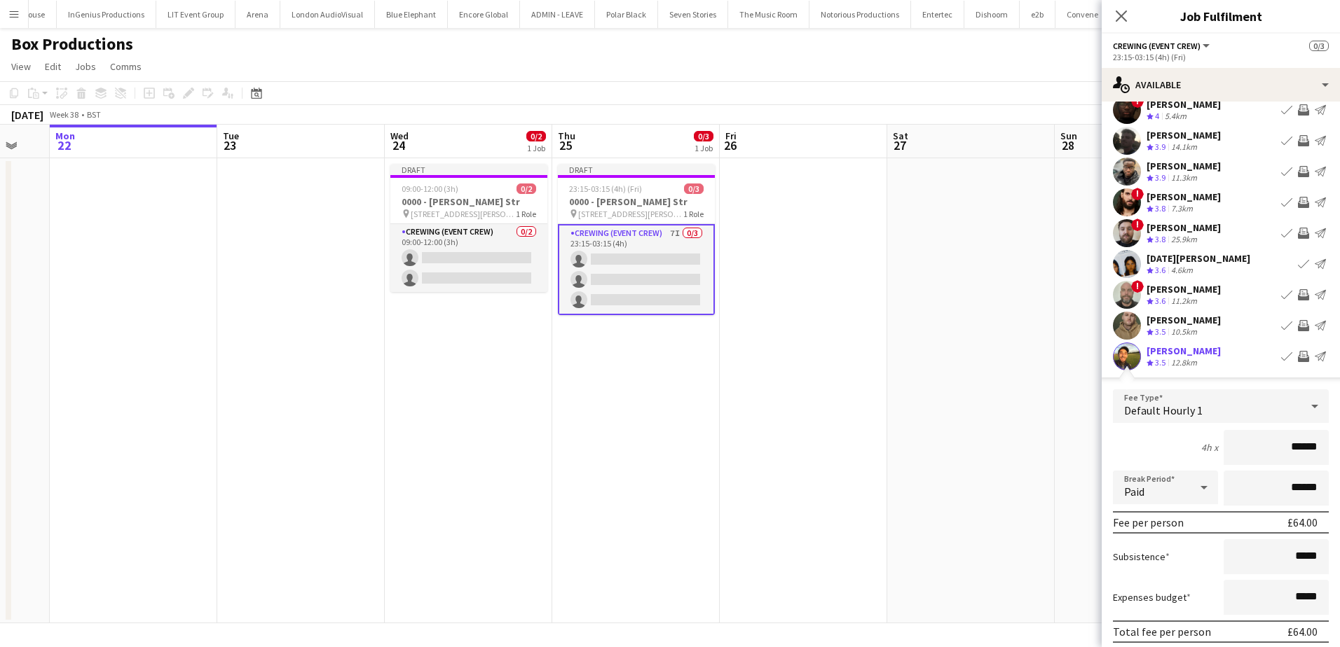
scroll to position [161, 0]
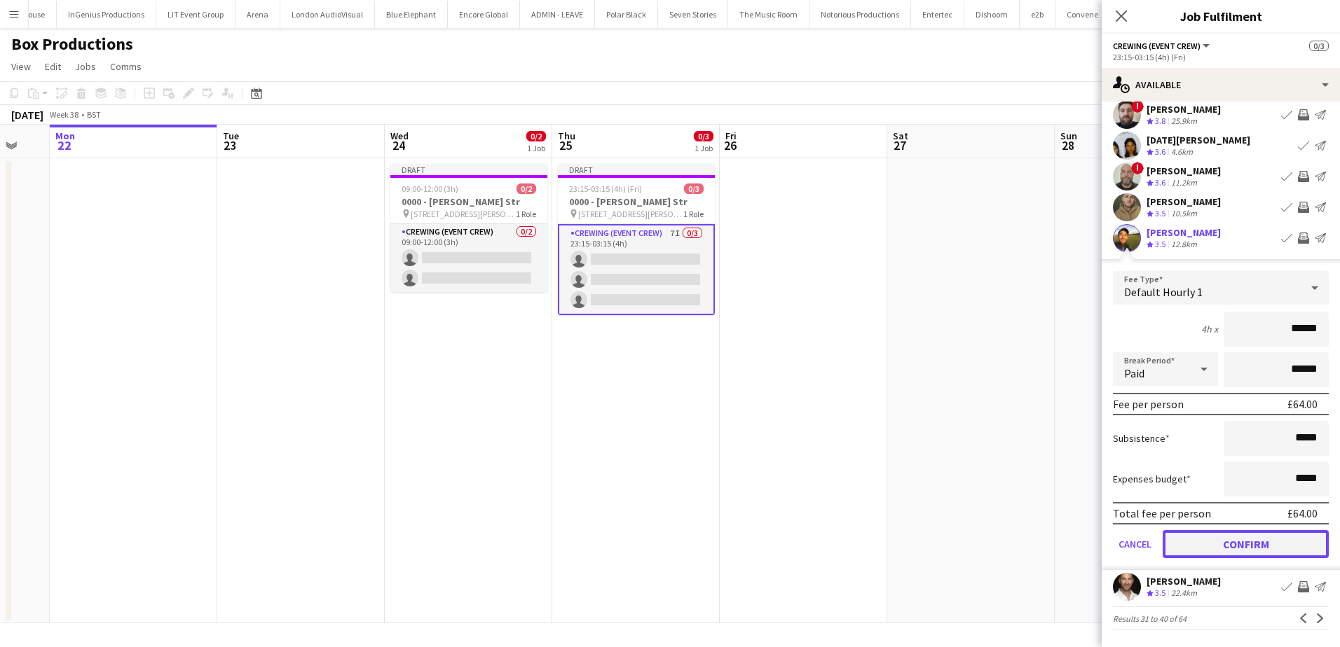
click at [1270, 548] on button "Confirm" at bounding box center [1245, 544] width 166 height 28
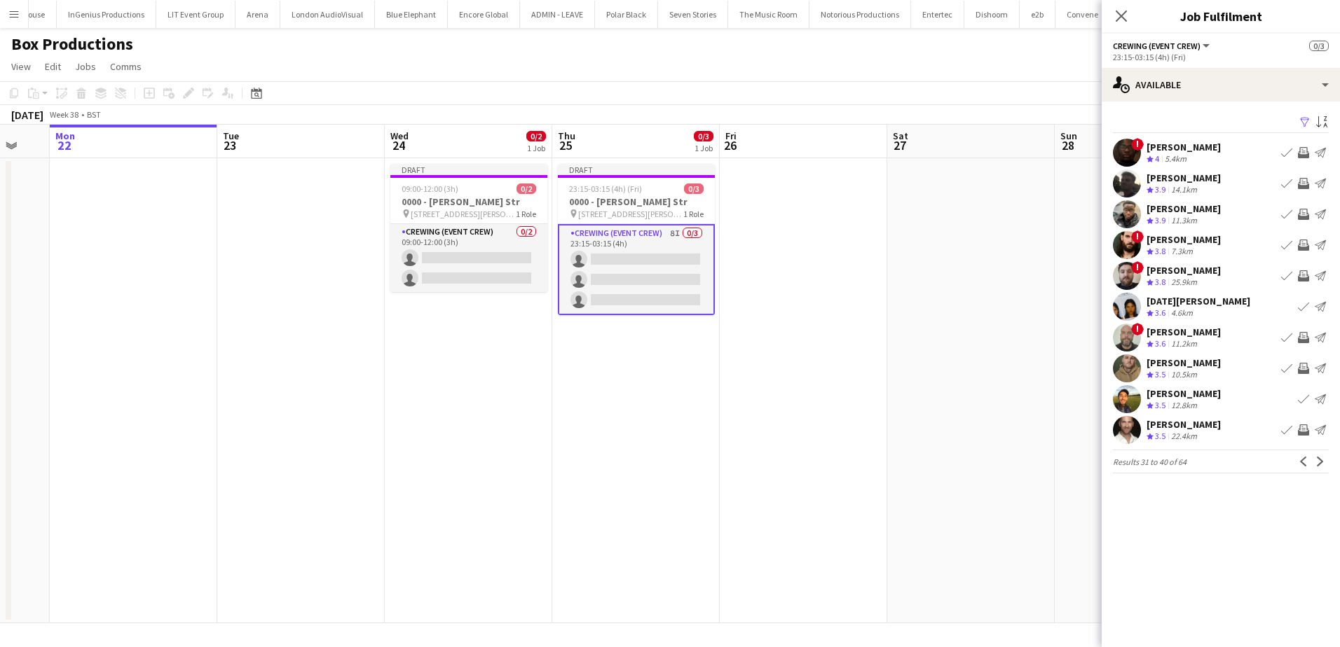
click at [1303, 207] on button "Invite crew" at bounding box center [1303, 214] width 17 height 17
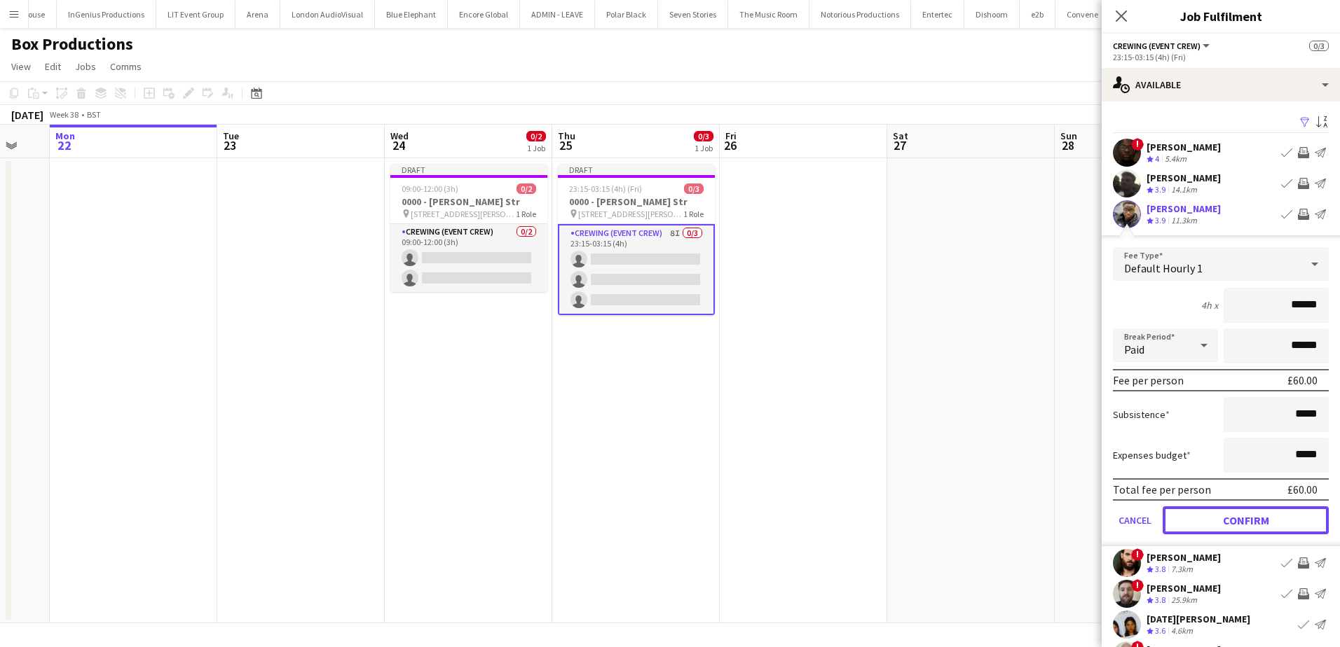
click at [1278, 519] on button "Confirm" at bounding box center [1245, 521] width 166 height 28
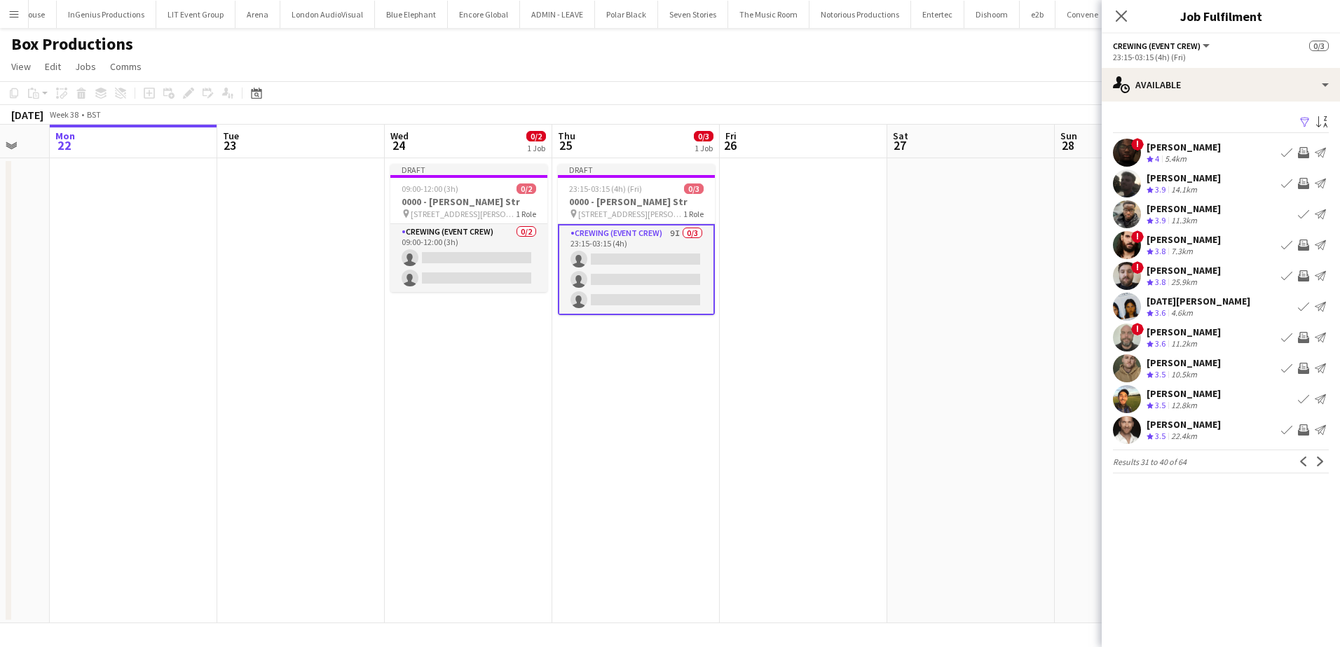
click at [1305, 183] on app-icon "Invite crew" at bounding box center [1303, 183] width 11 height 11
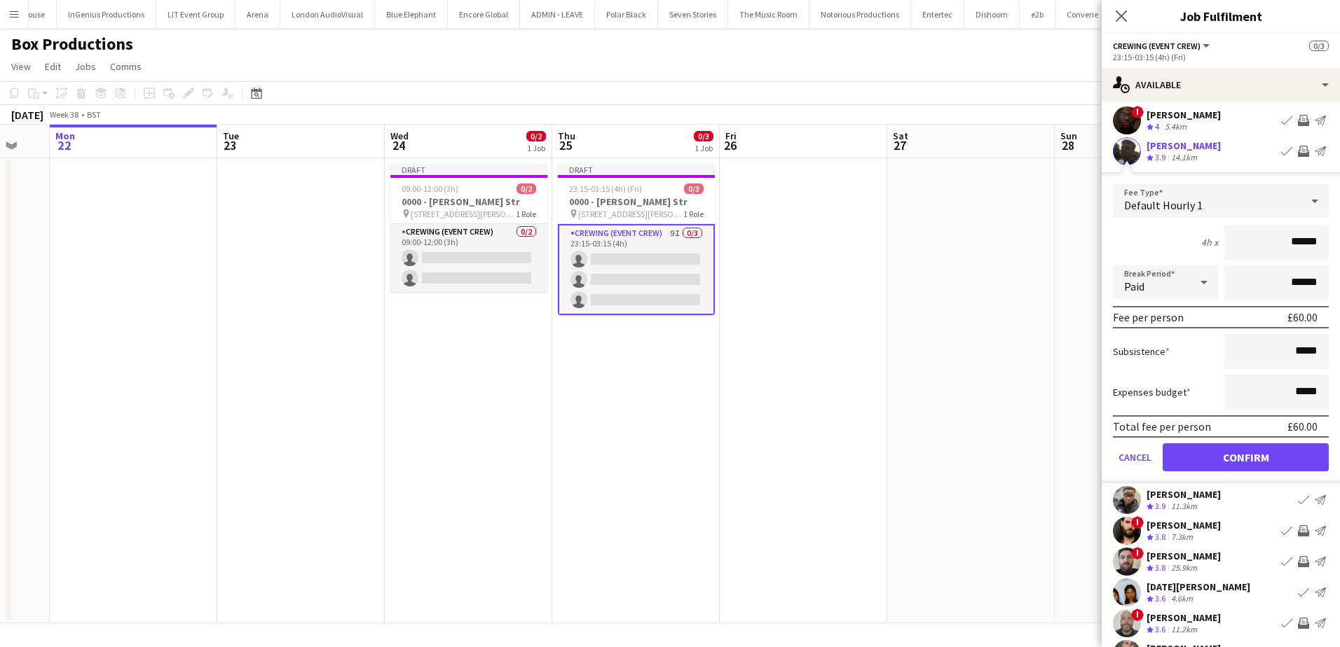
scroll to position [140, 0]
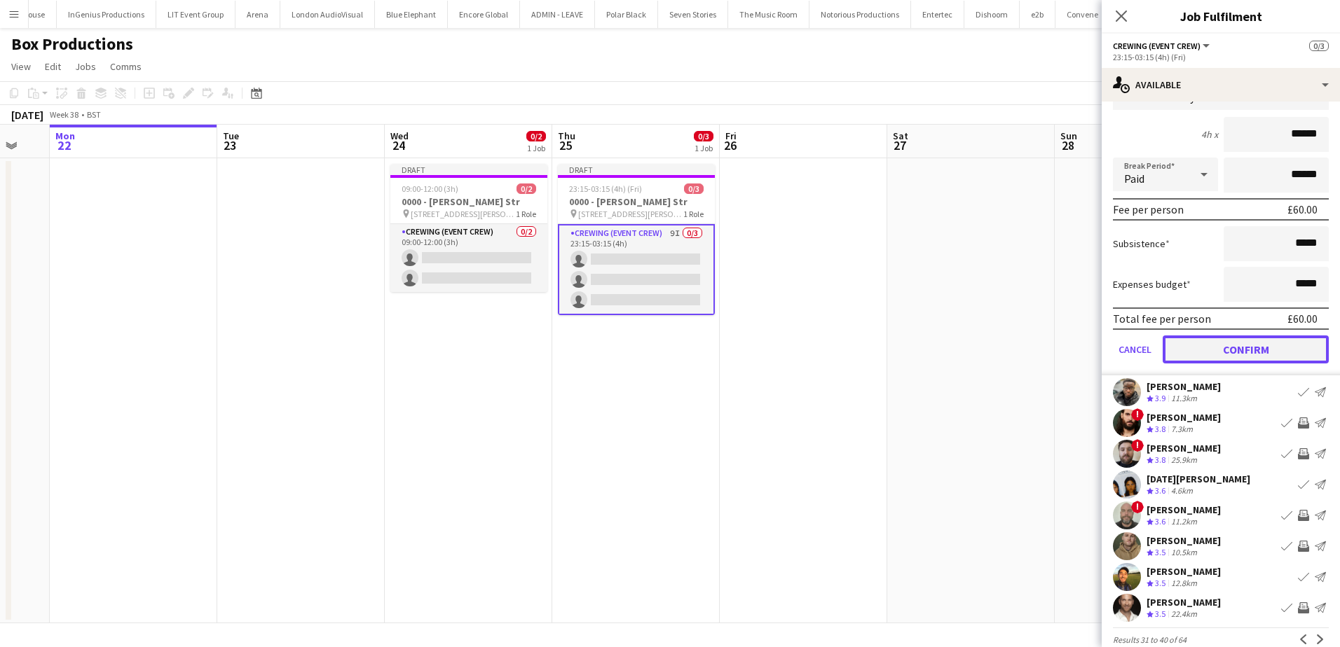
click at [1281, 343] on button "Confirm" at bounding box center [1245, 350] width 166 height 28
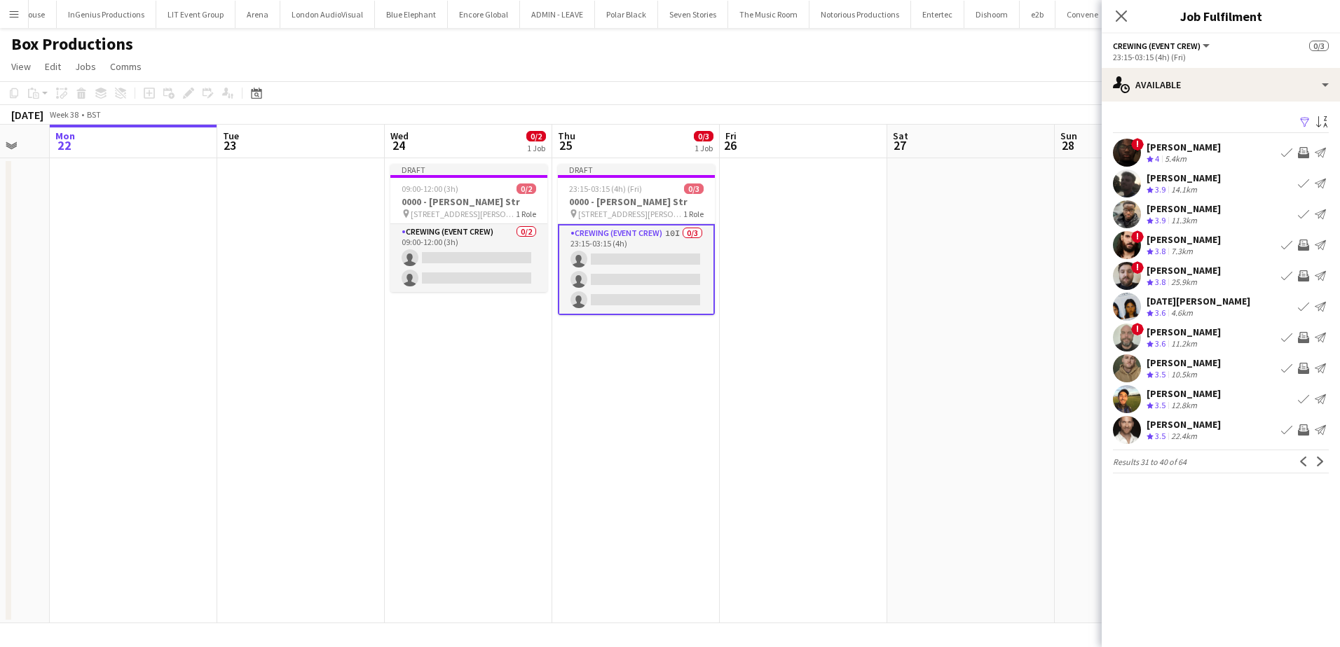
scroll to position [0, 0]
click at [1319, 465] on app-icon "Next" at bounding box center [1320, 462] width 10 height 10
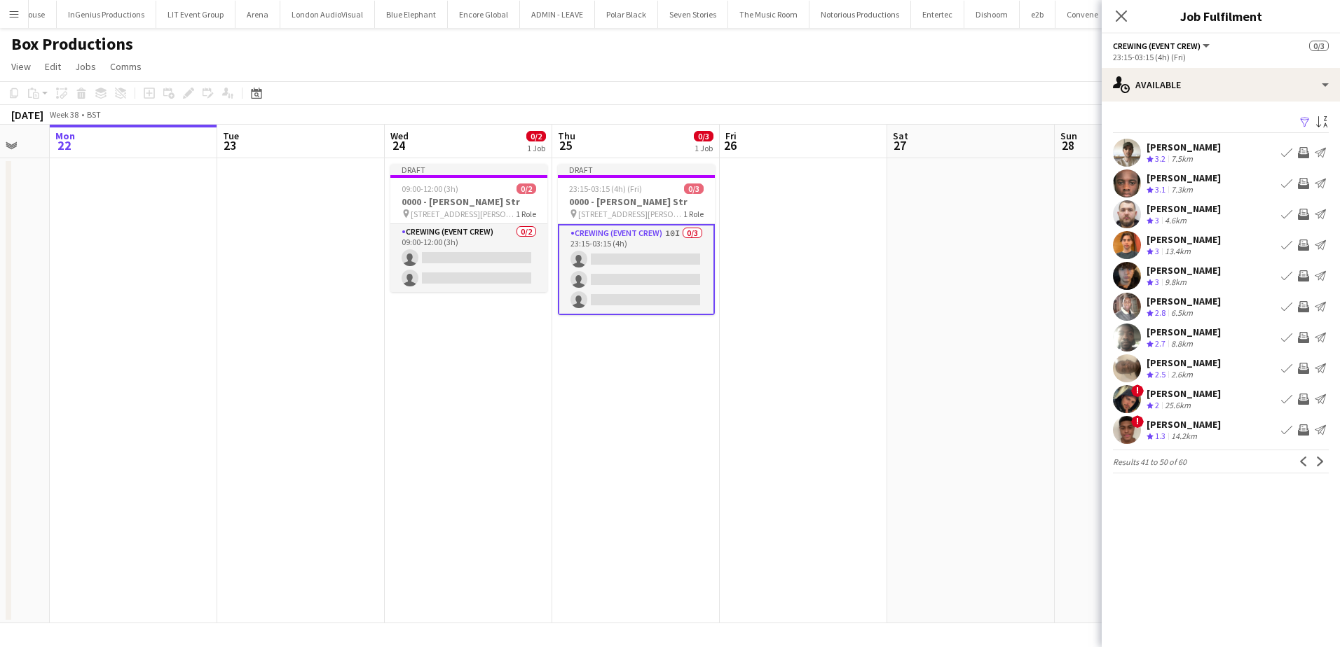
click at [1305, 151] on app-icon "Invite crew" at bounding box center [1303, 152] width 11 height 11
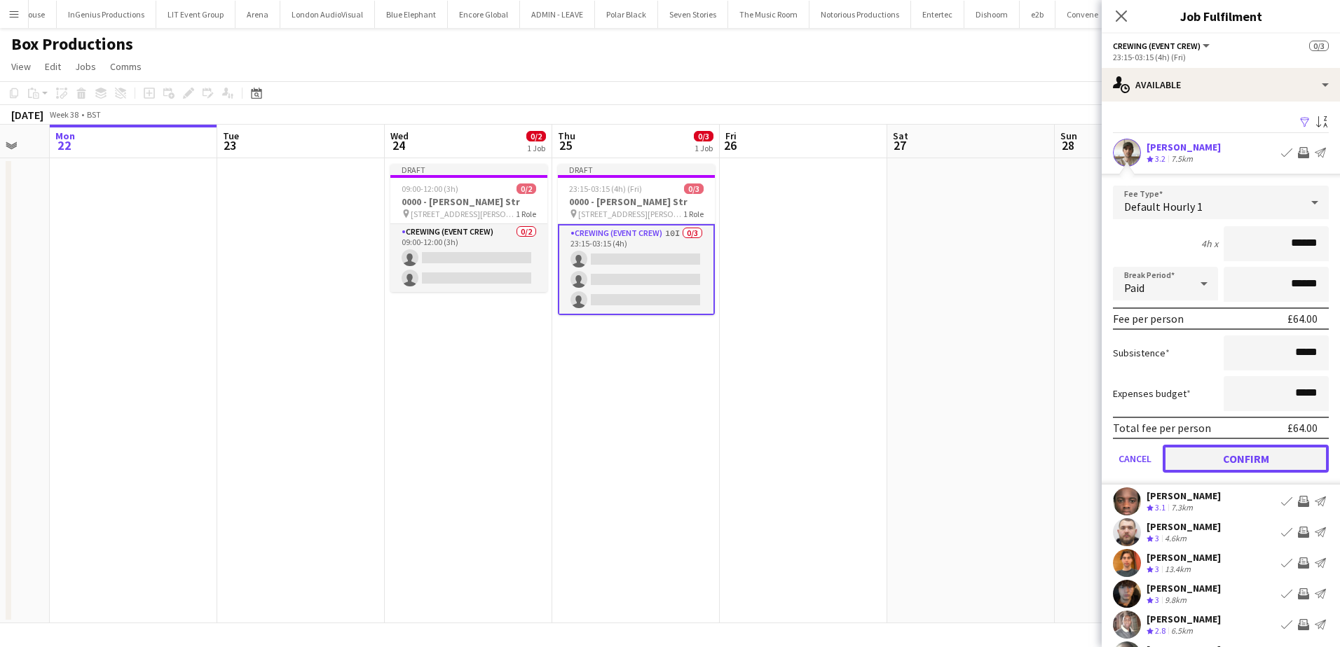
click at [1255, 455] on button "Confirm" at bounding box center [1245, 459] width 166 height 28
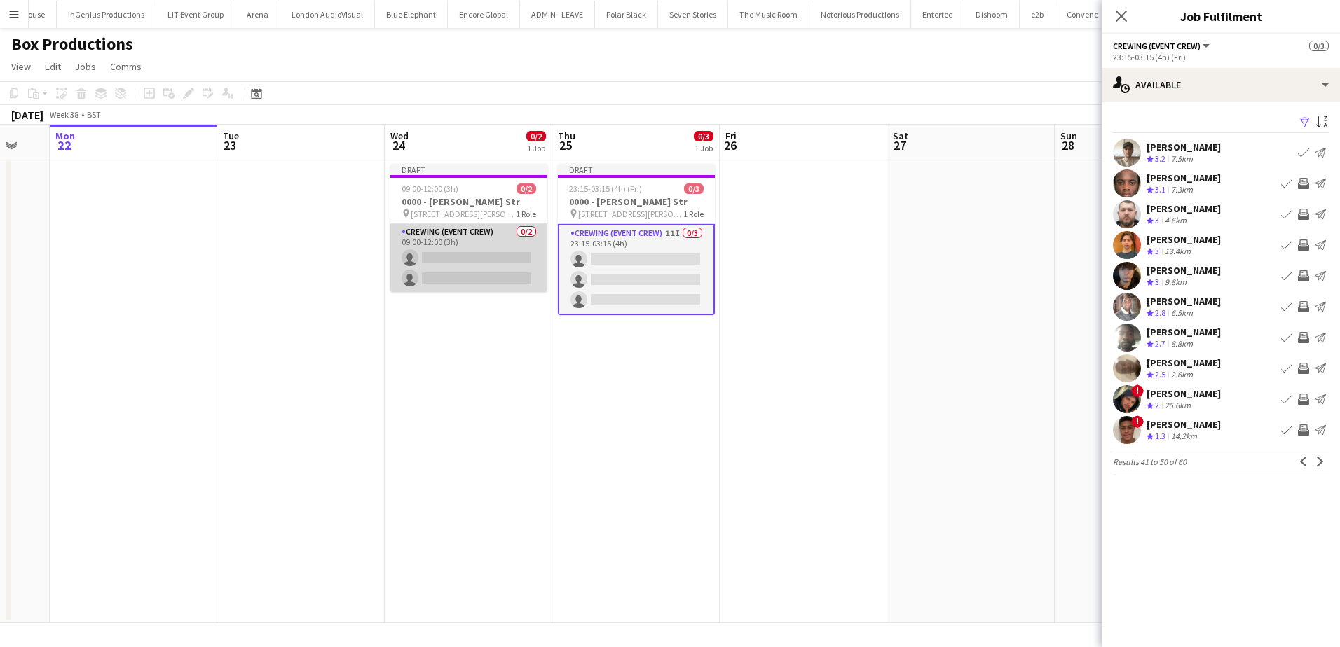
click at [469, 273] on app-card-role "Crewing (Event Crew) 0/2 09:00-12:00 (3h) single-neutral-actions single-neutral…" at bounding box center [468, 258] width 157 height 68
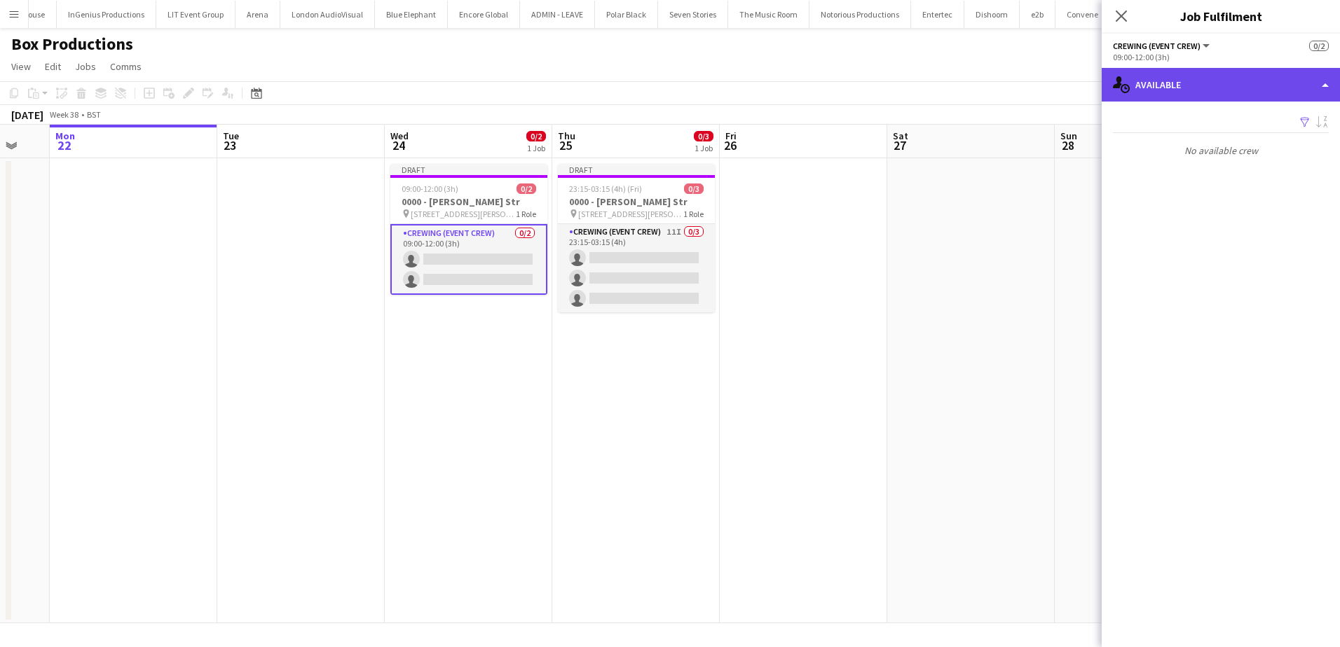
click at [1206, 95] on div "single-neutral-actions-upload Available" at bounding box center [1220, 85] width 238 height 34
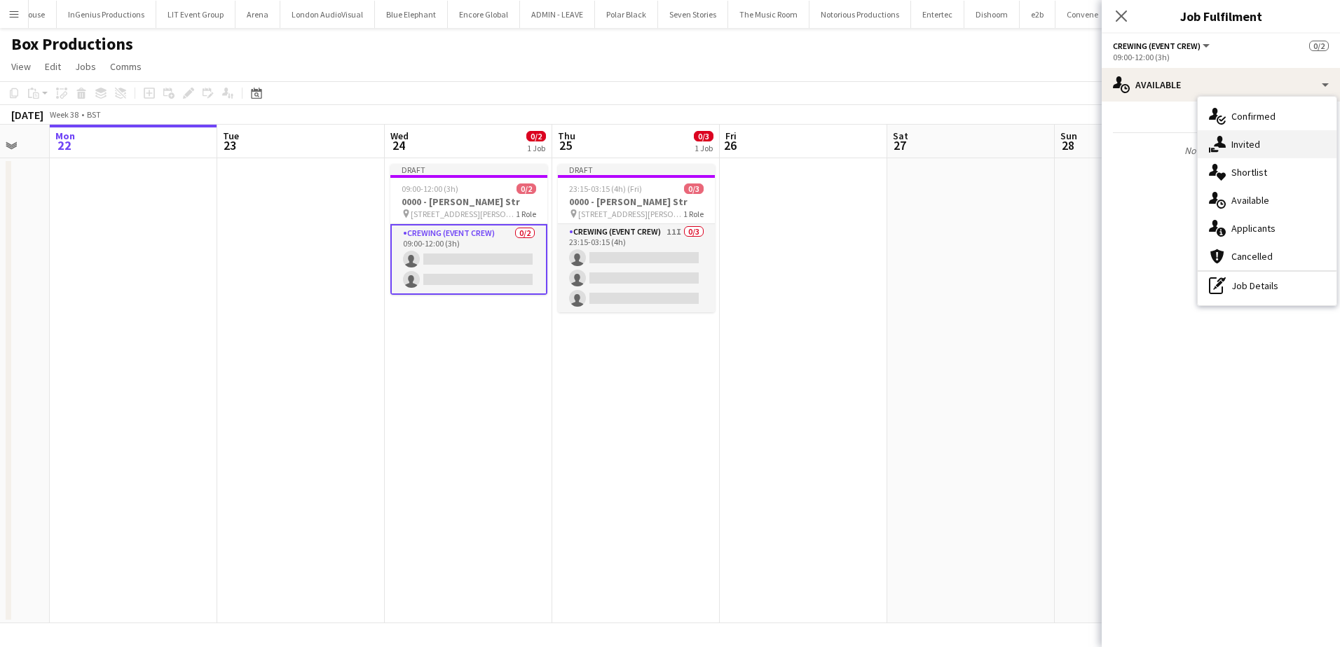
click at [1251, 146] on span "Invited" at bounding box center [1245, 144] width 29 height 13
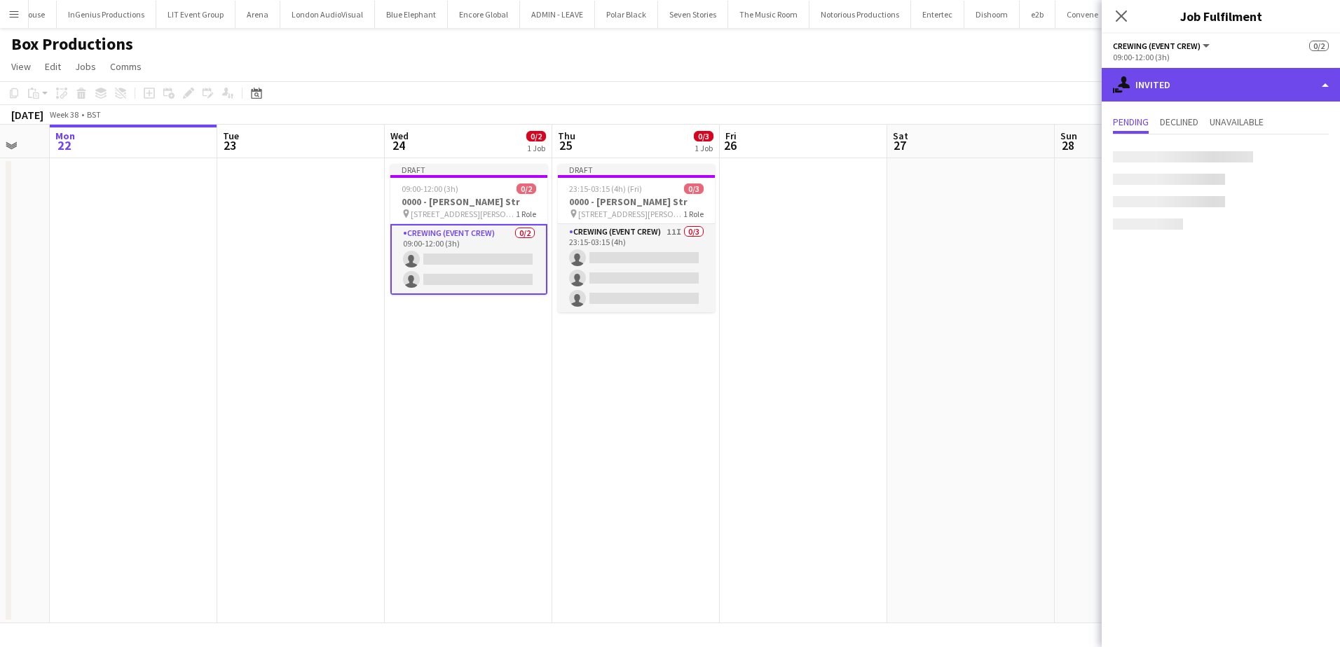
click at [1178, 81] on div "single-neutral-actions-share-1 Invited" at bounding box center [1220, 85] width 238 height 34
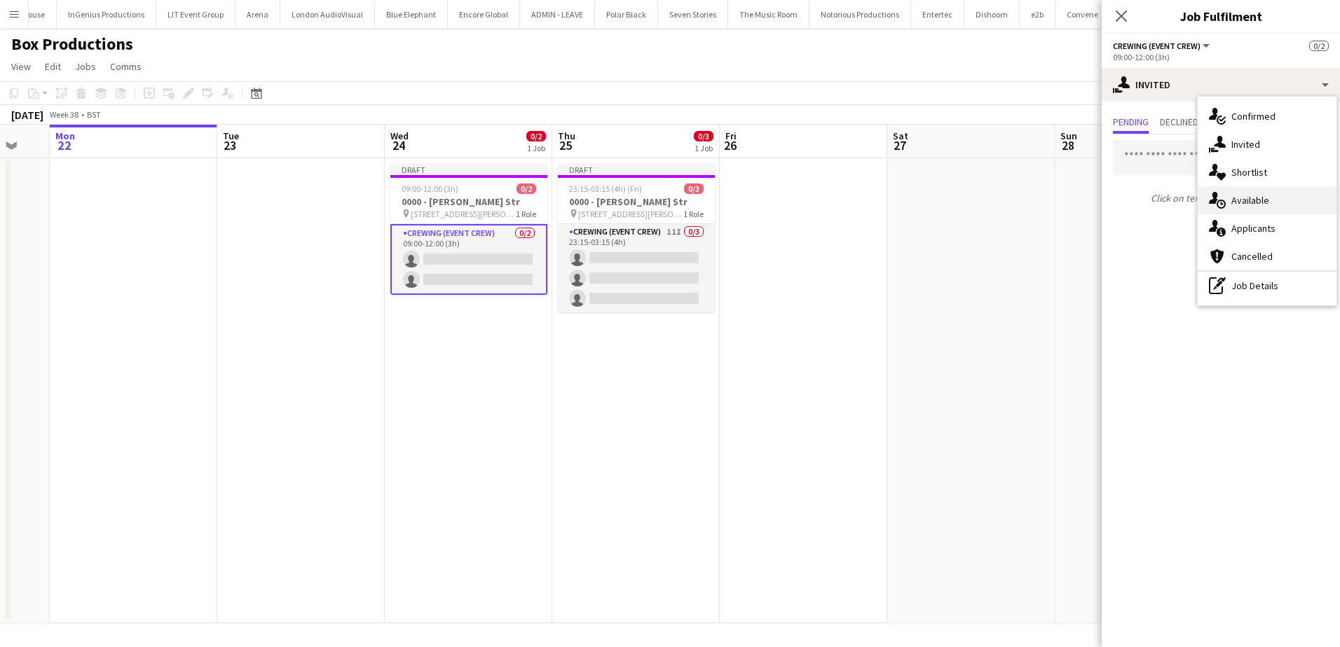
click at [1257, 202] on span "Available" at bounding box center [1250, 200] width 38 height 13
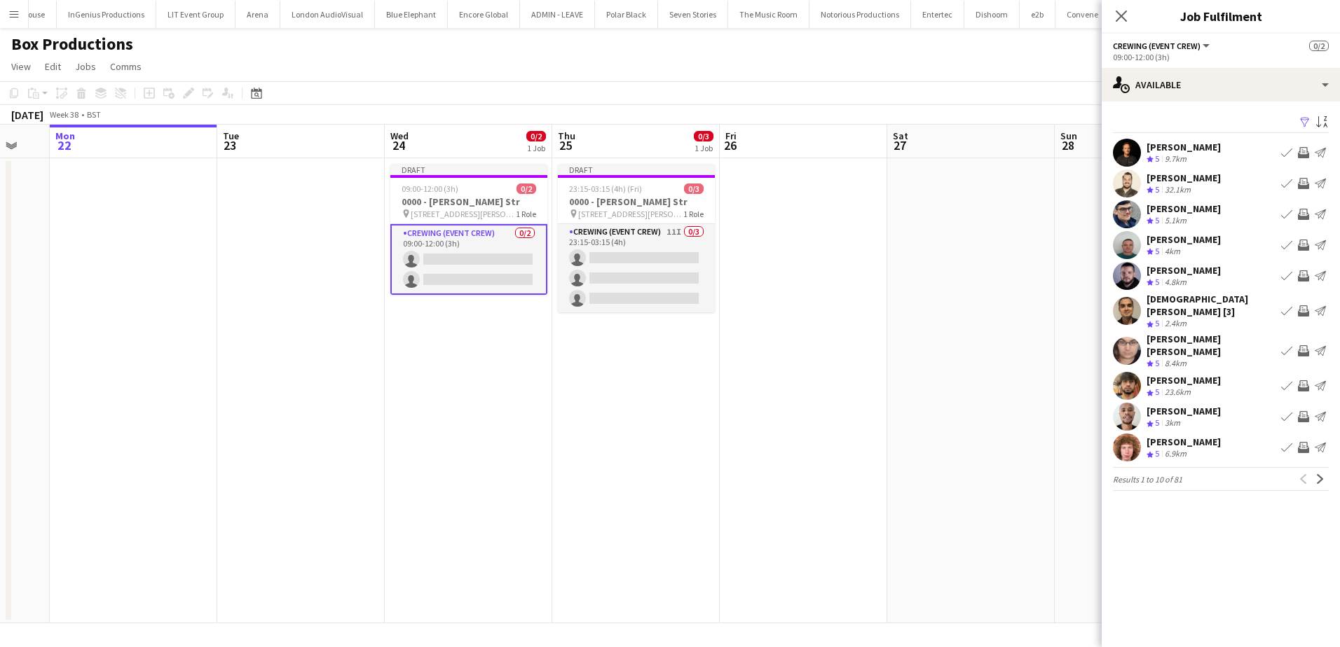
click at [1304, 183] on app-icon "Invite crew" at bounding box center [1303, 183] width 11 height 11
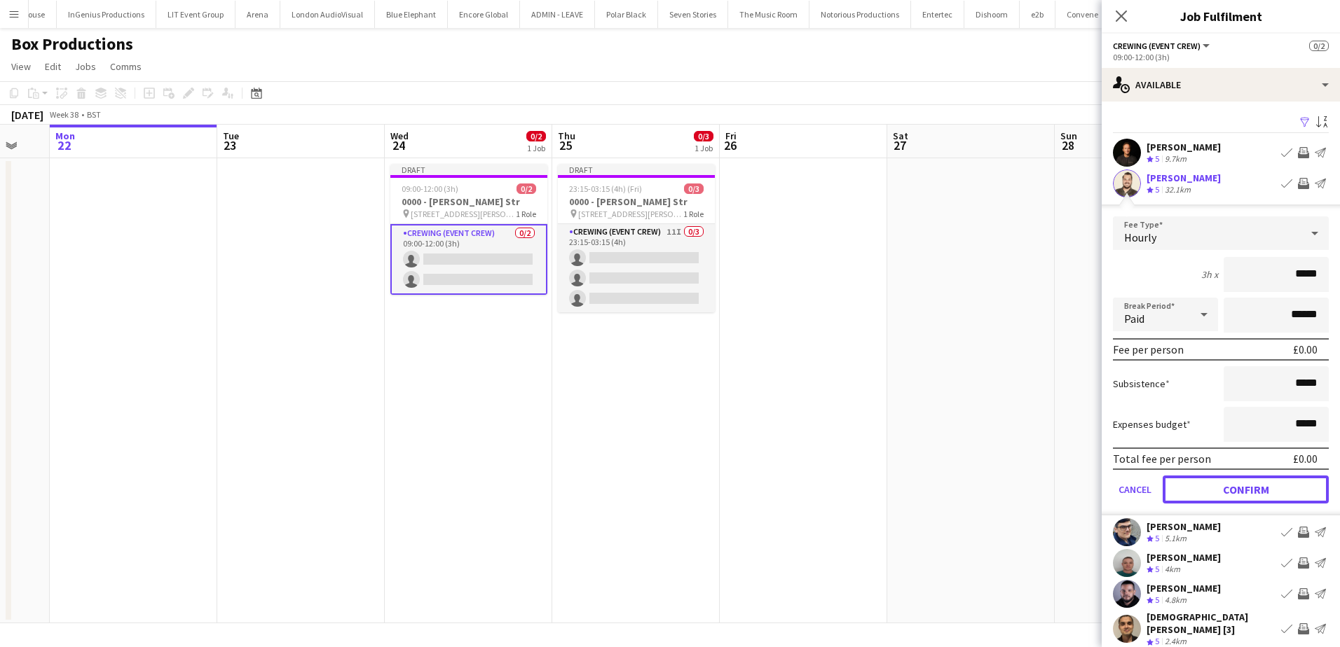
drag, startPoint x: 1263, startPoint y: 490, endPoint x: 1266, endPoint y: 483, distance: 8.2
click at [1263, 490] on button "Confirm" at bounding box center [1245, 490] width 166 height 28
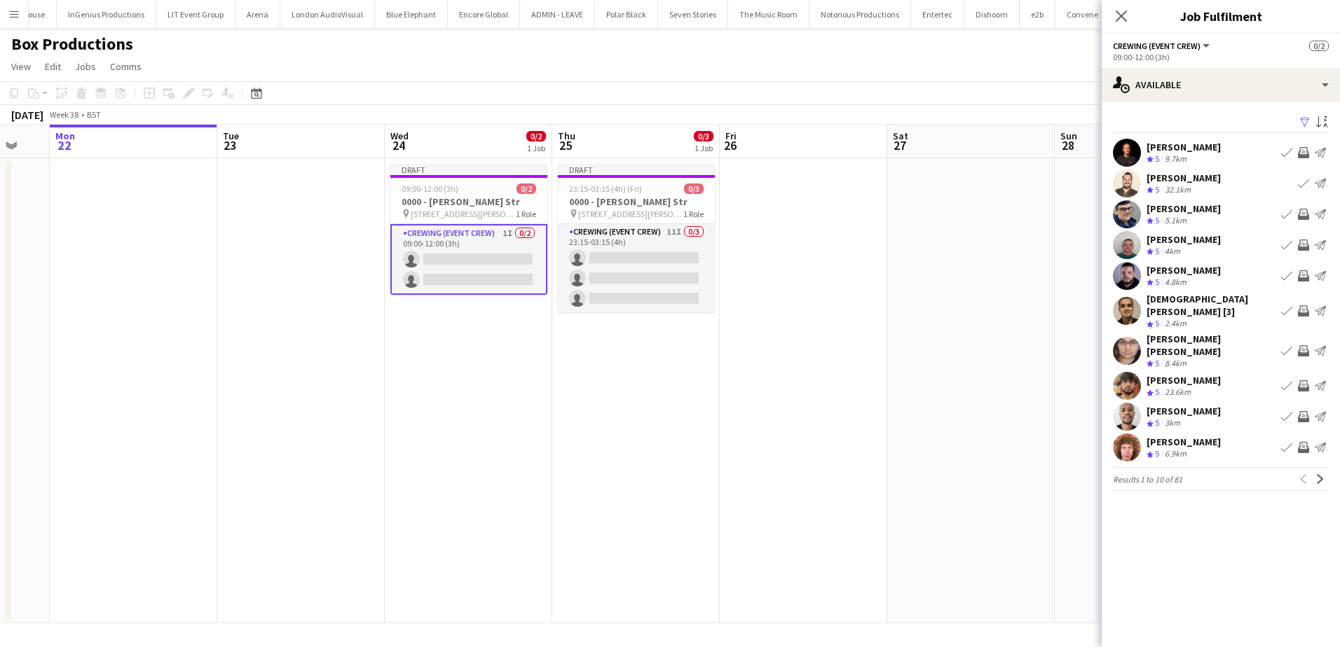
click at [1302, 275] on app-icon "Invite crew" at bounding box center [1303, 275] width 11 height 11
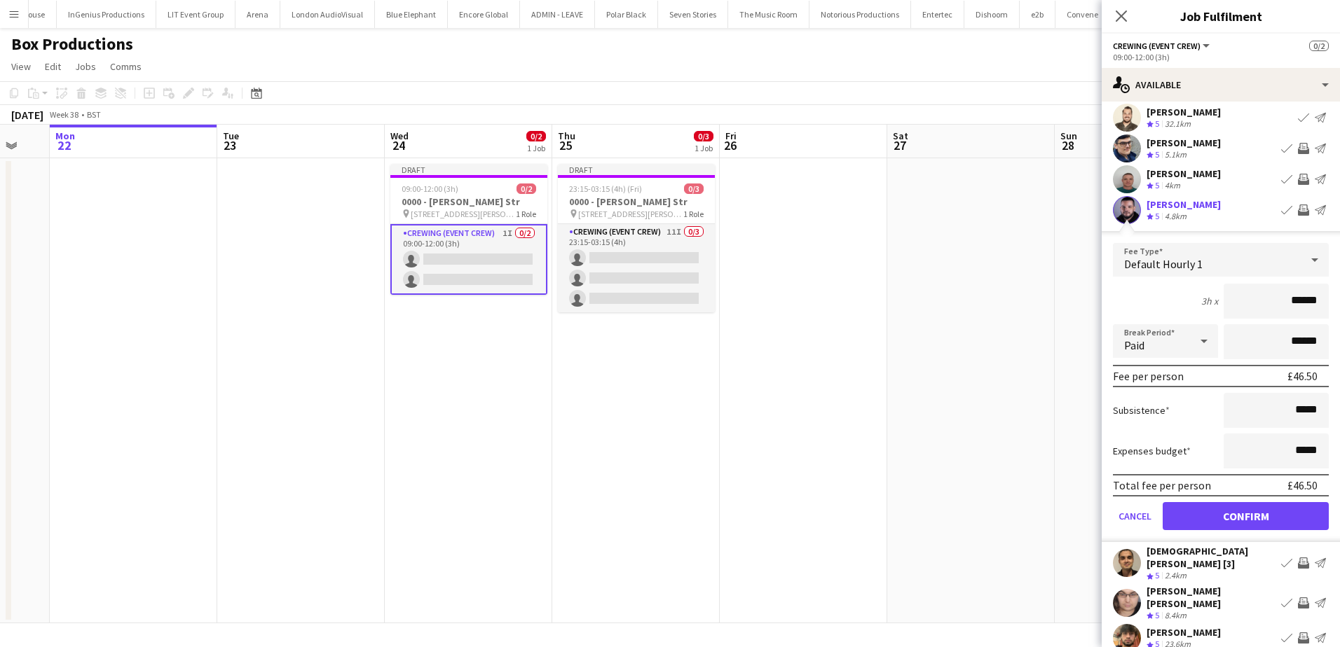
scroll to position [70, 0]
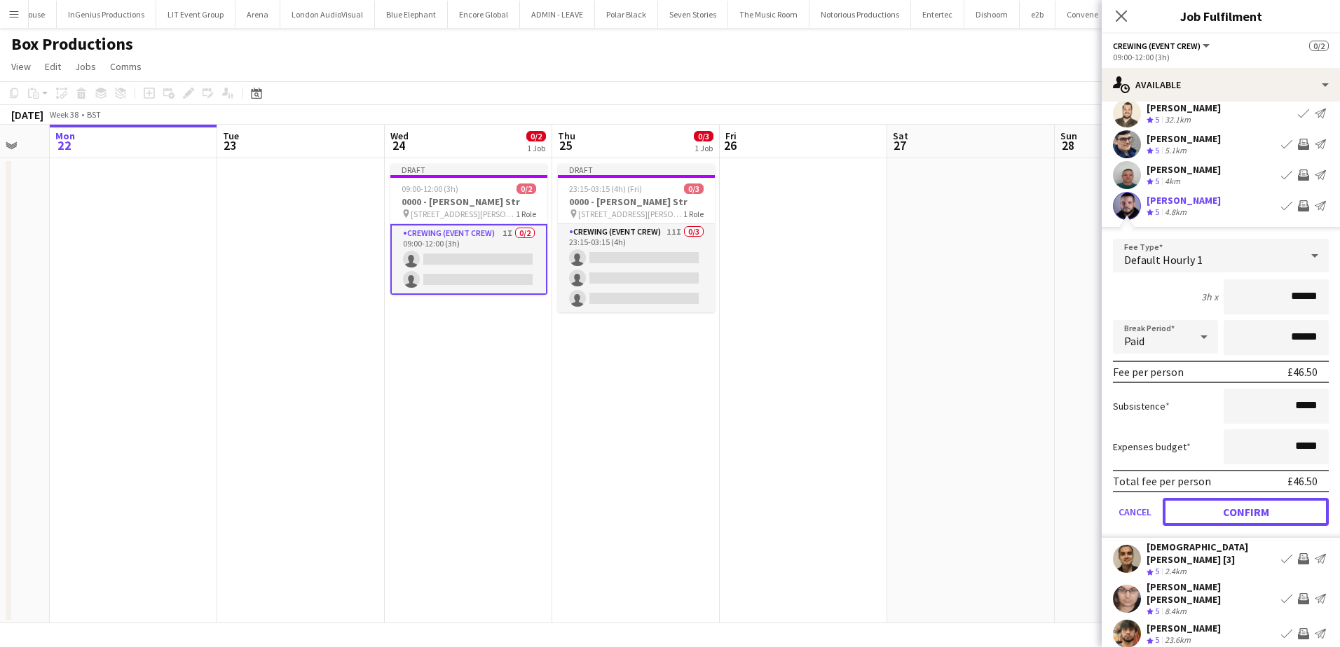
click at [1271, 514] on button "Confirm" at bounding box center [1245, 512] width 166 height 28
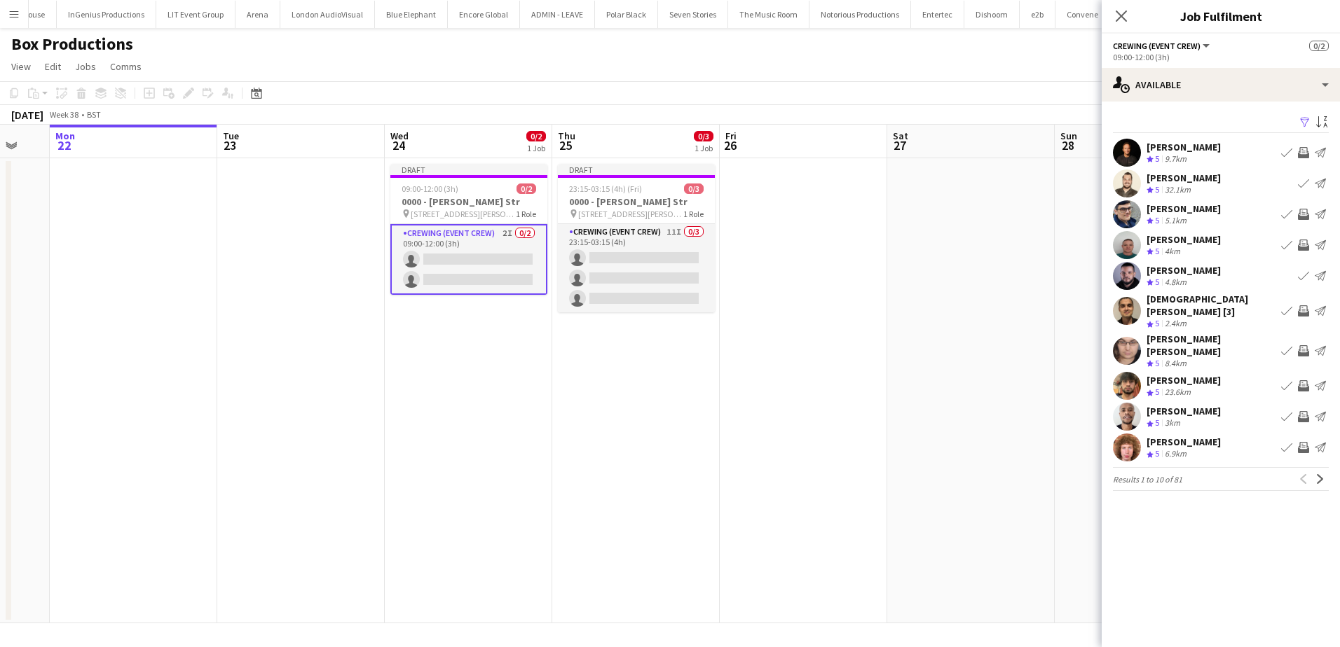
scroll to position [0, 0]
click at [1303, 442] on app-icon "Invite crew" at bounding box center [1303, 447] width 11 height 11
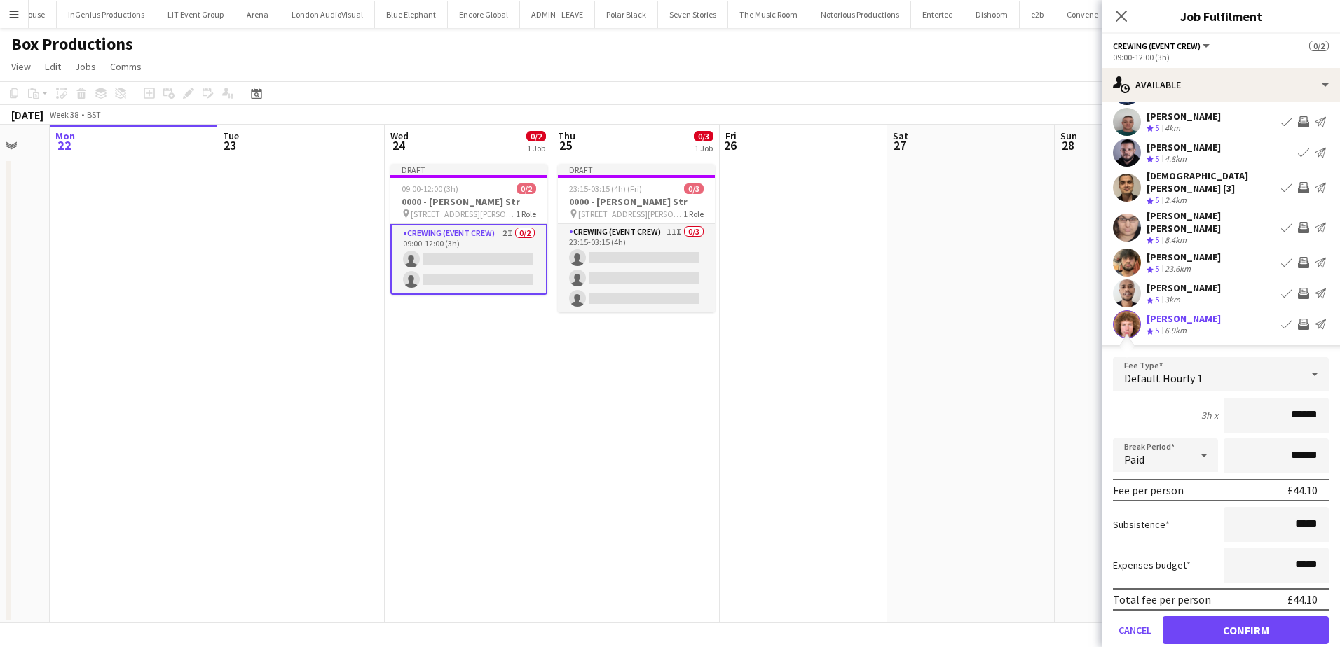
scroll to position [161, 0]
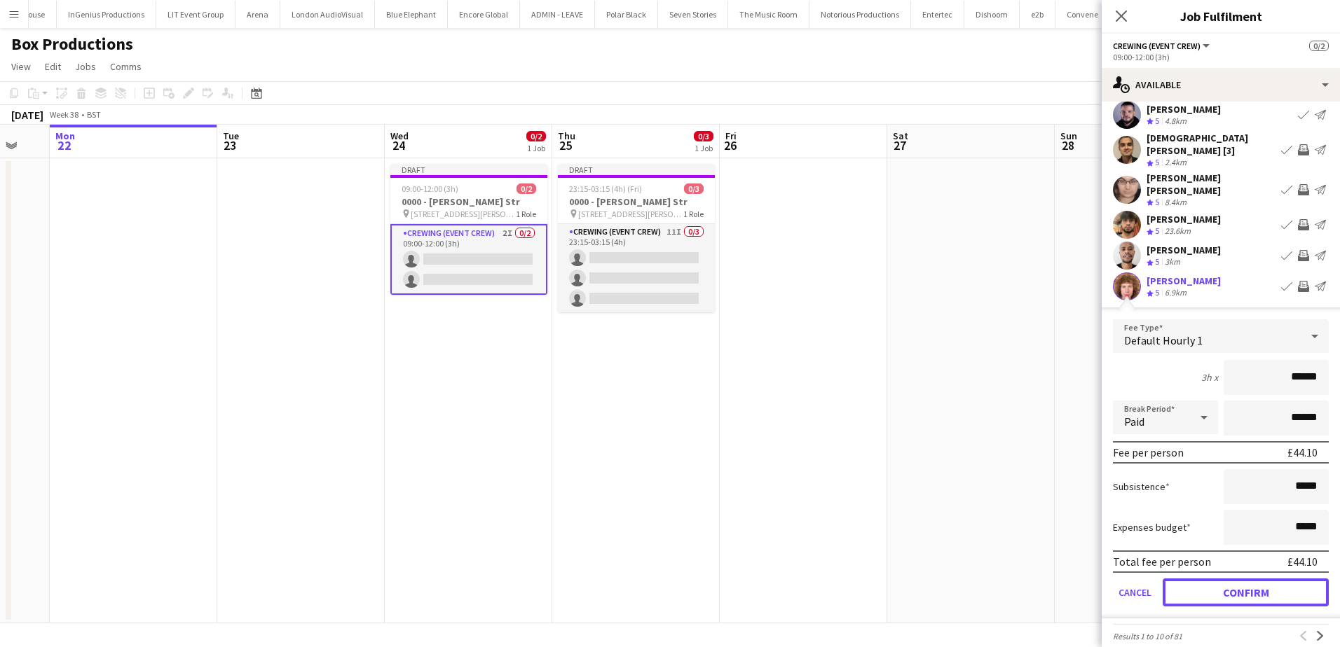
click at [1274, 579] on button "Confirm" at bounding box center [1245, 593] width 166 height 28
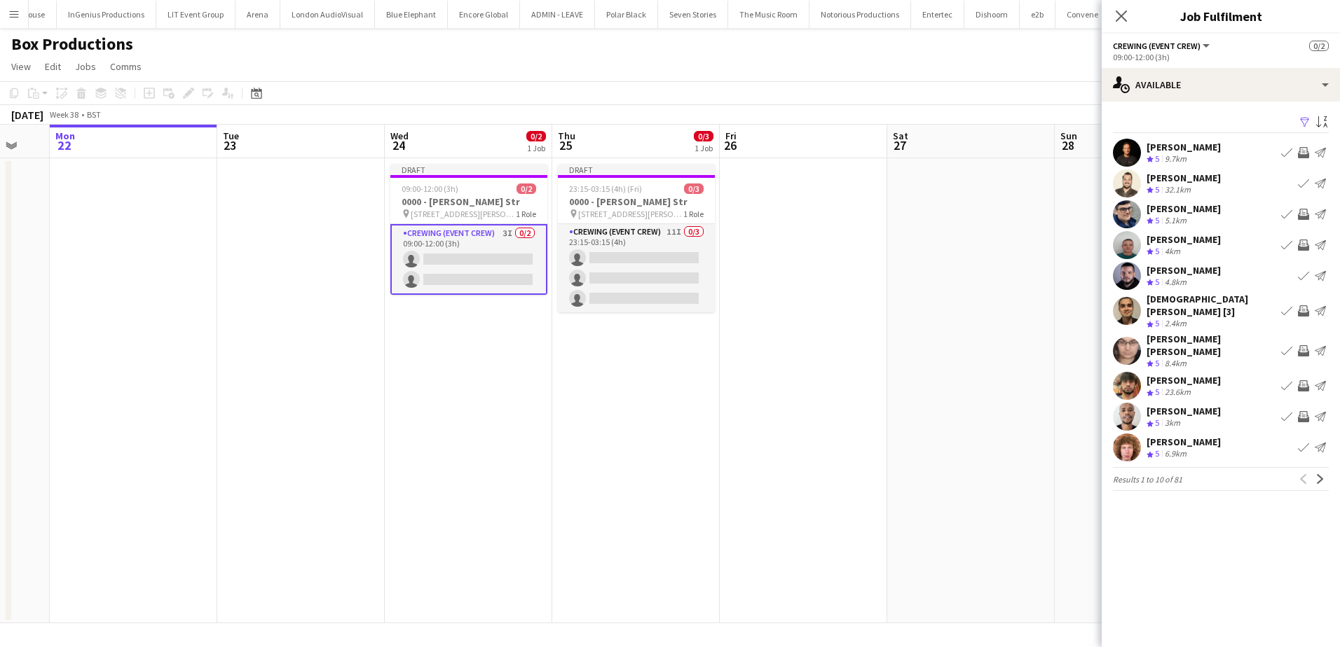
scroll to position [0, 0]
click at [1322, 474] on app-icon "Next" at bounding box center [1320, 479] width 10 height 10
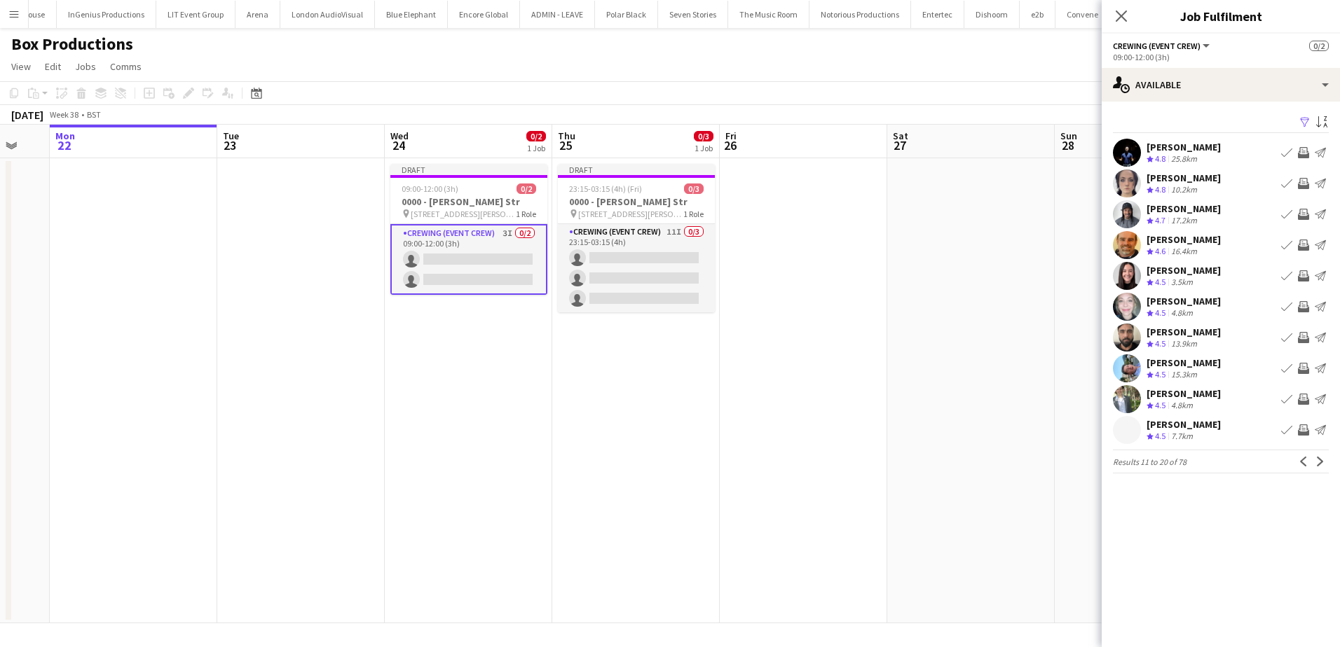
click at [1304, 212] on app-icon "Invite crew" at bounding box center [1303, 214] width 11 height 11
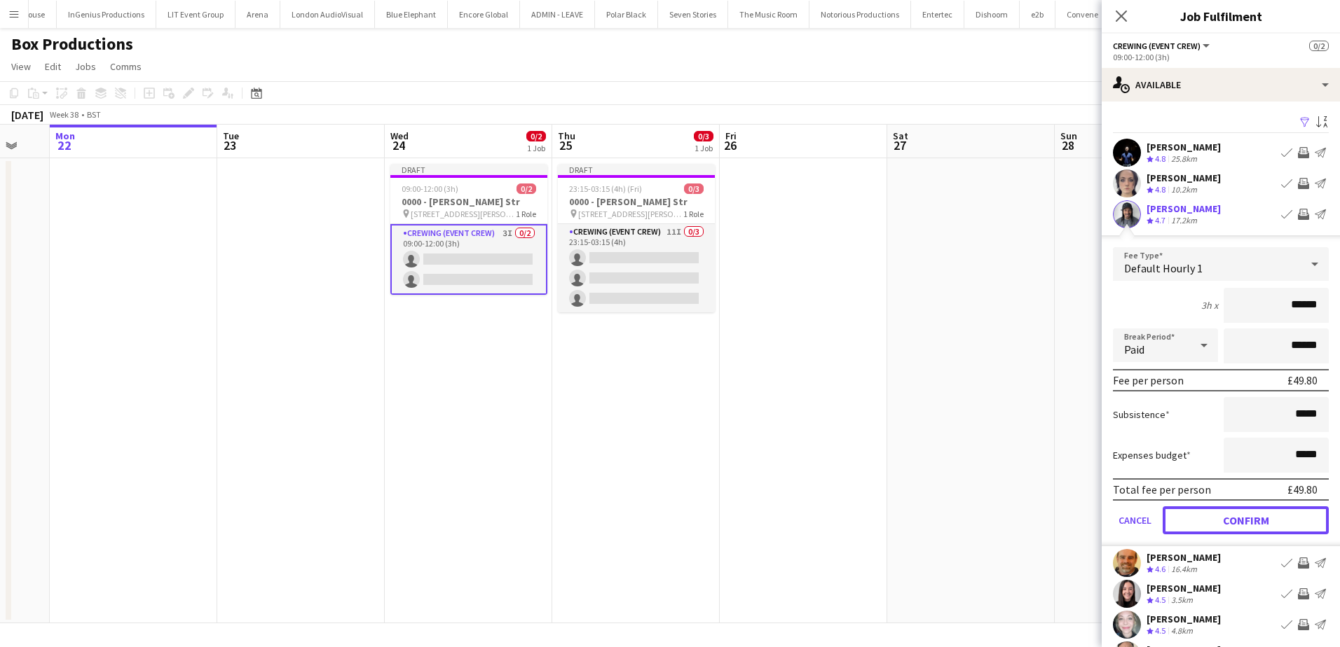
click at [1260, 521] on button "Confirm" at bounding box center [1245, 521] width 166 height 28
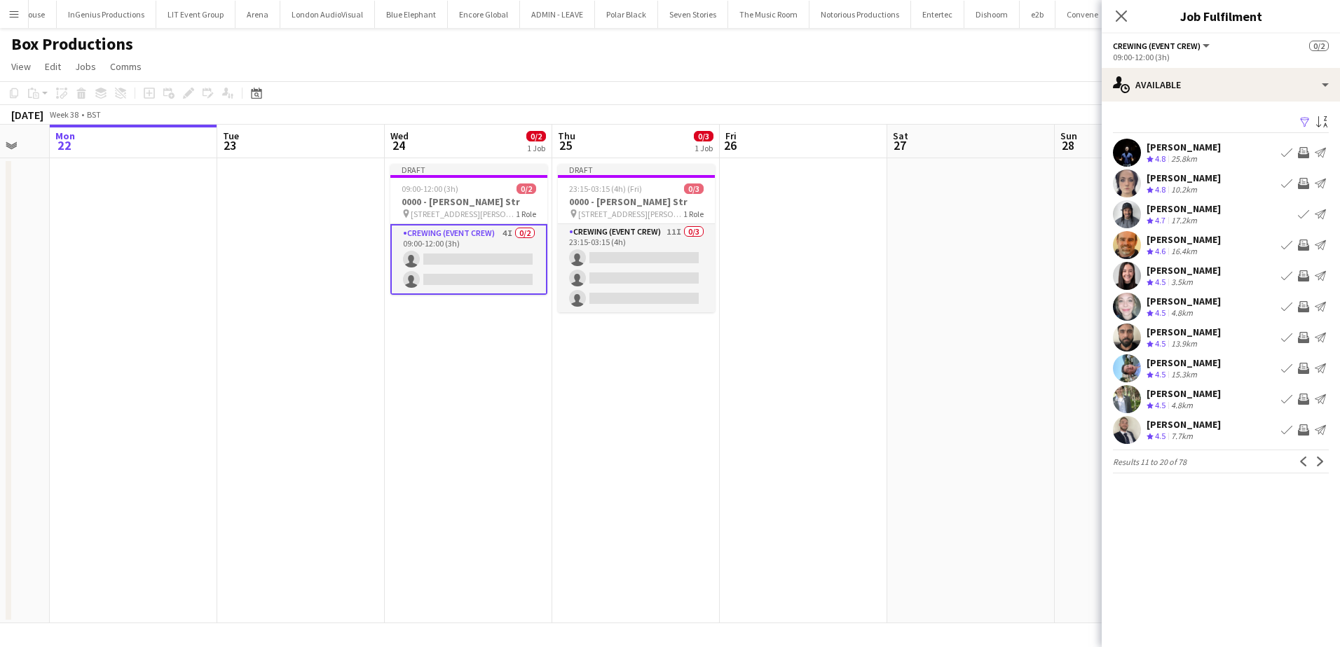
click at [1304, 367] on app-icon "Invite crew" at bounding box center [1303, 368] width 11 height 11
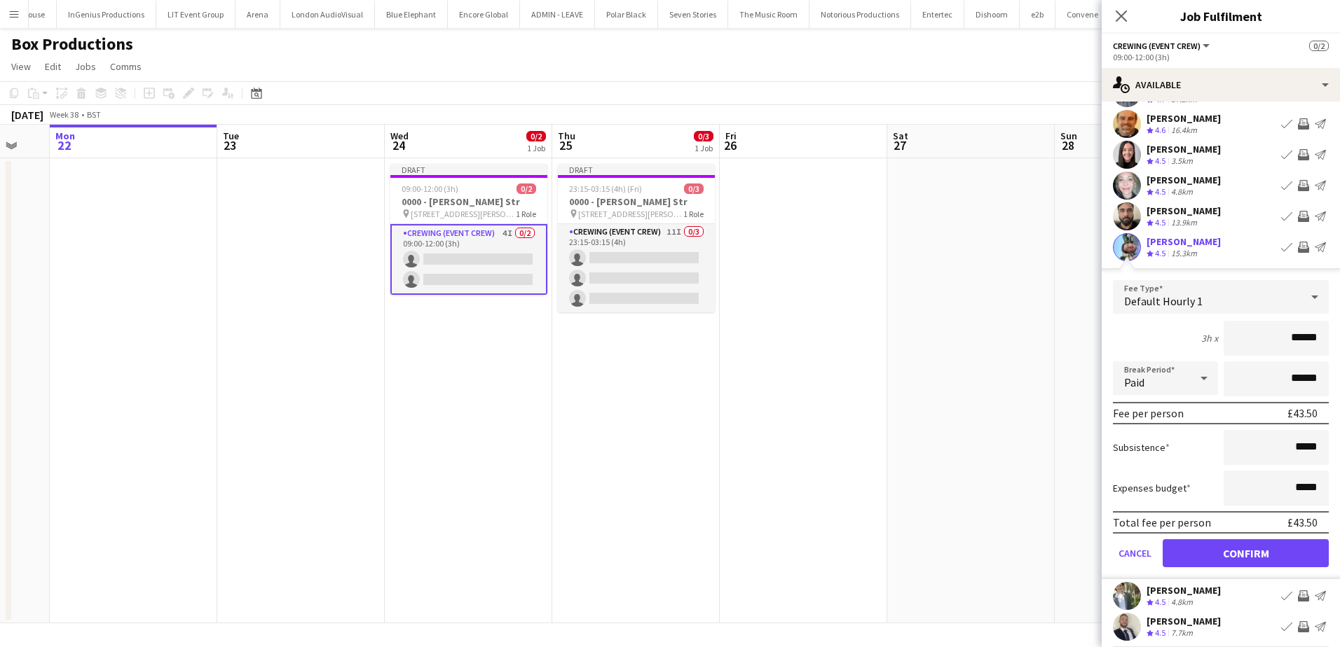
scroll to position [161, 0]
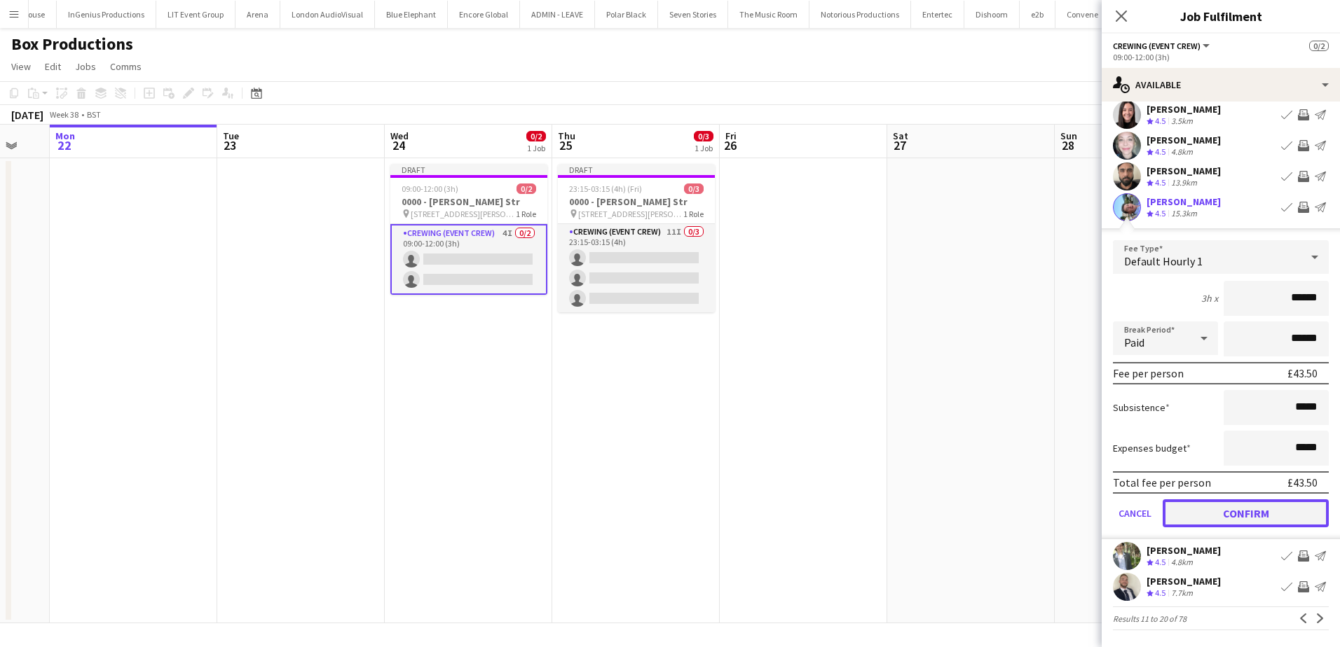
click at [1269, 511] on button "Confirm" at bounding box center [1245, 514] width 166 height 28
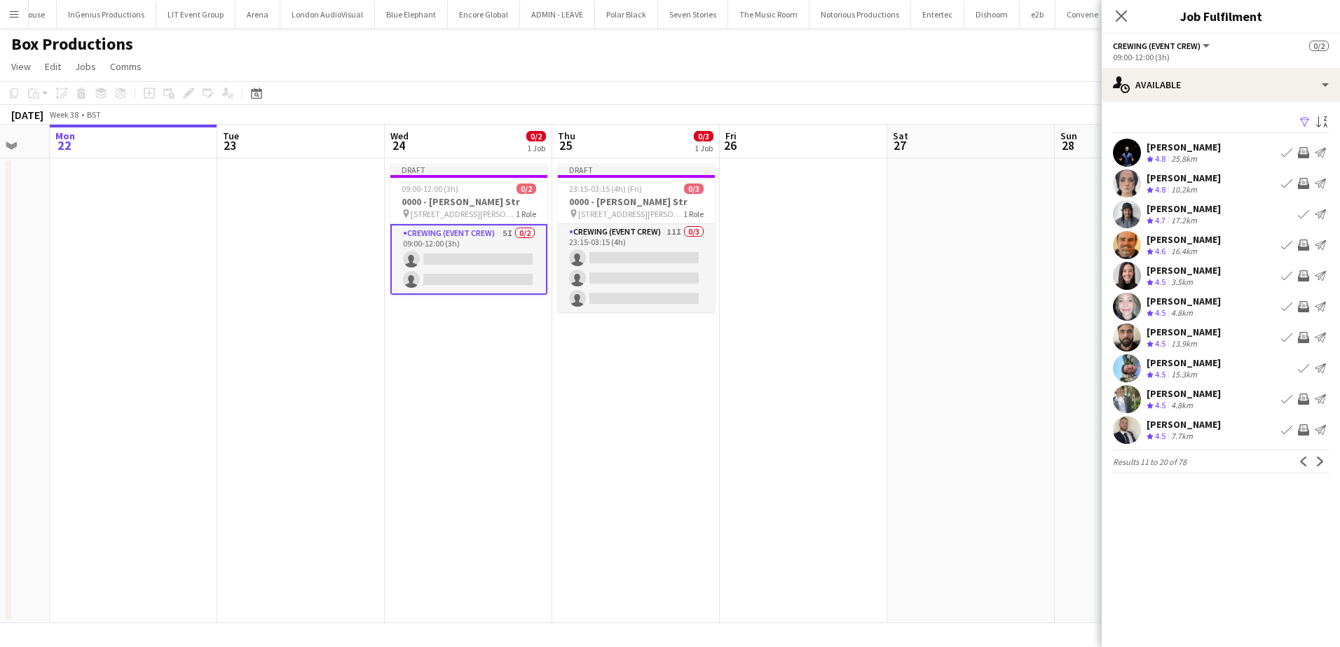
scroll to position [0, 0]
click at [1318, 465] on app-icon "Next" at bounding box center [1320, 462] width 10 height 10
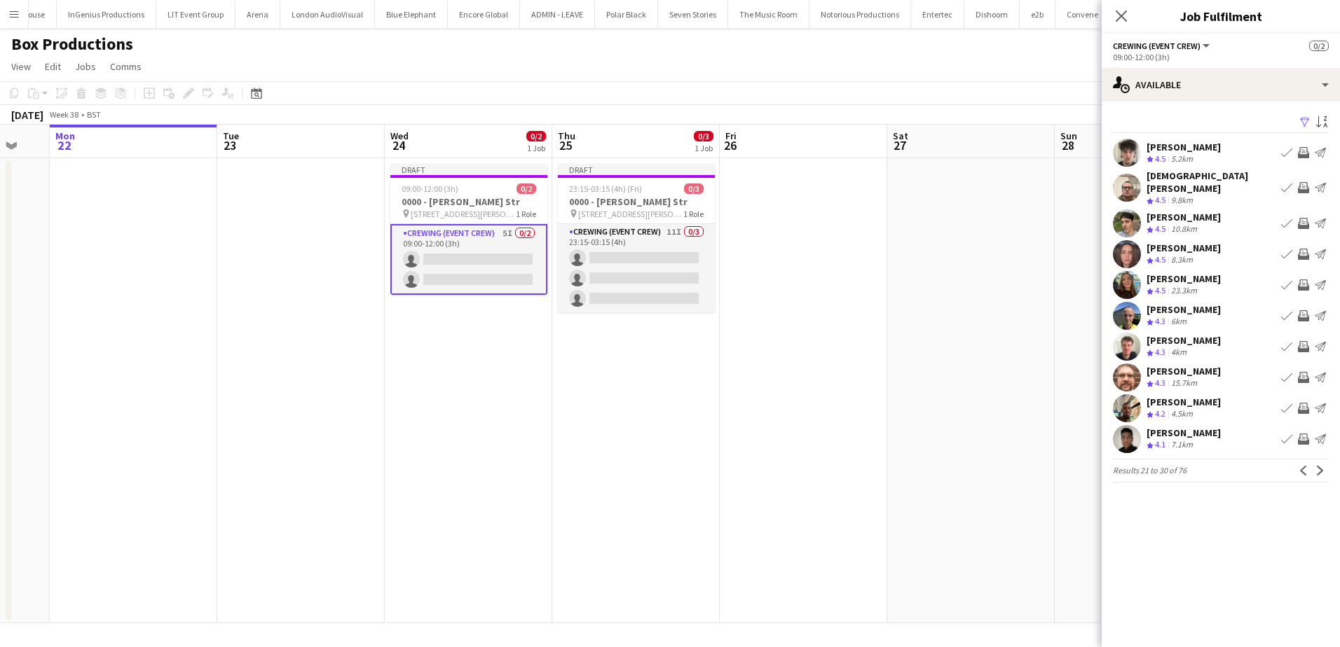
click at [1301, 182] on app-icon "Invite crew" at bounding box center [1303, 187] width 11 height 11
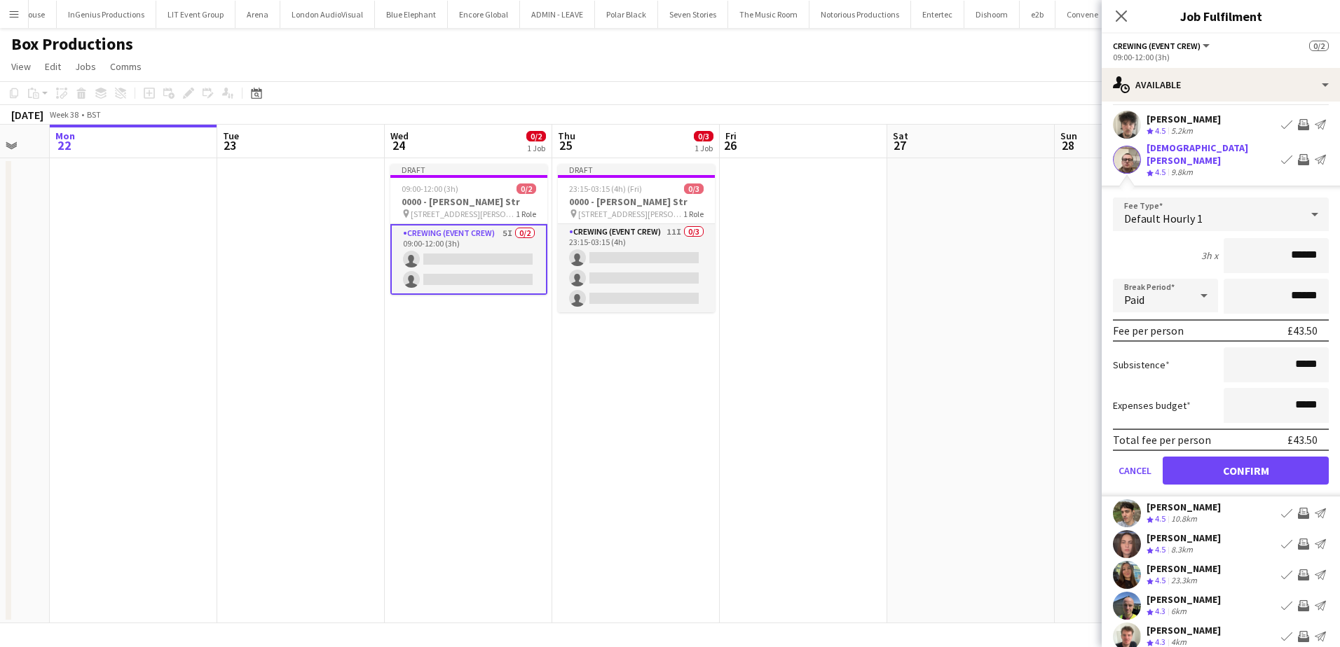
scroll to position [140, 0]
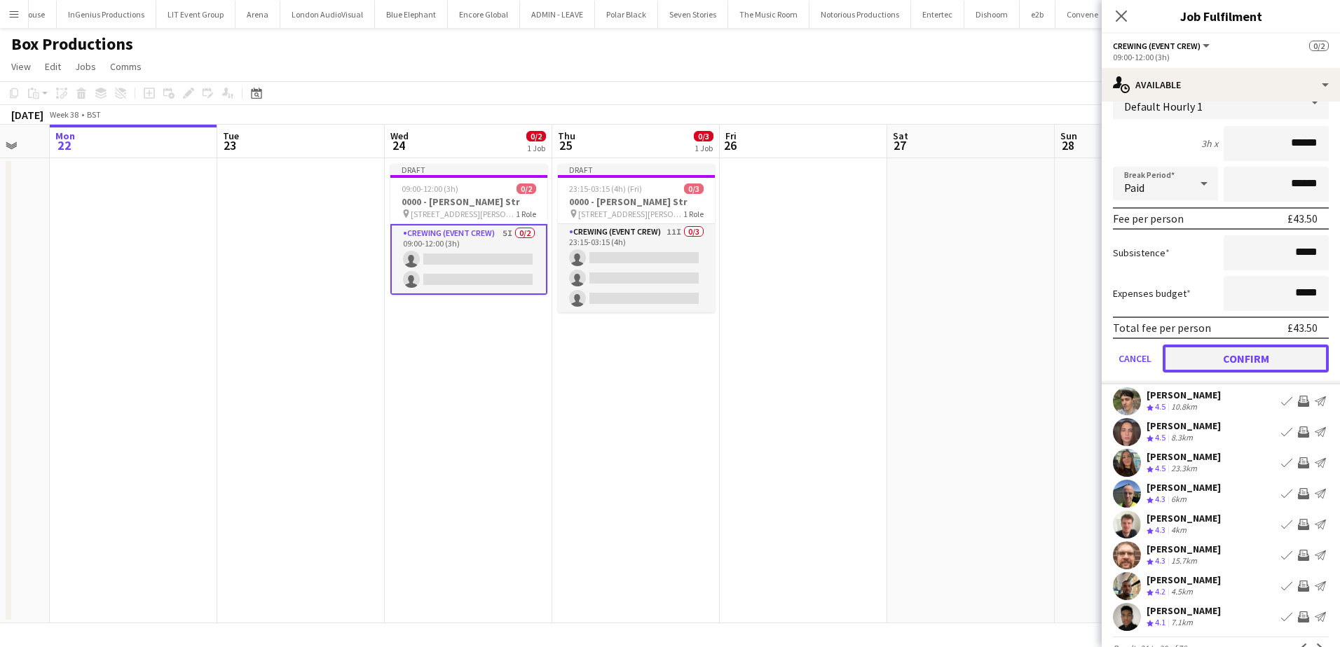
click at [1266, 345] on button "Confirm" at bounding box center [1245, 359] width 166 height 28
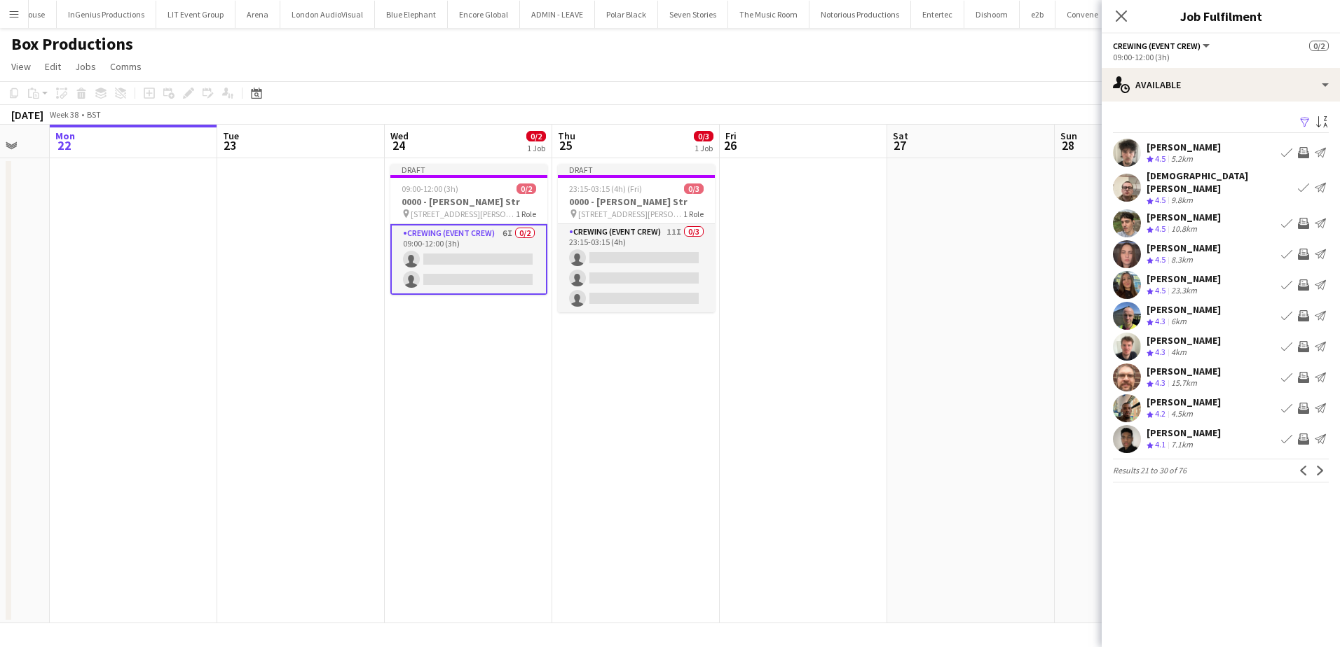
click at [1300, 249] on app-icon "Invite crew" at bounding box center [1303, 254] width 11 height 11
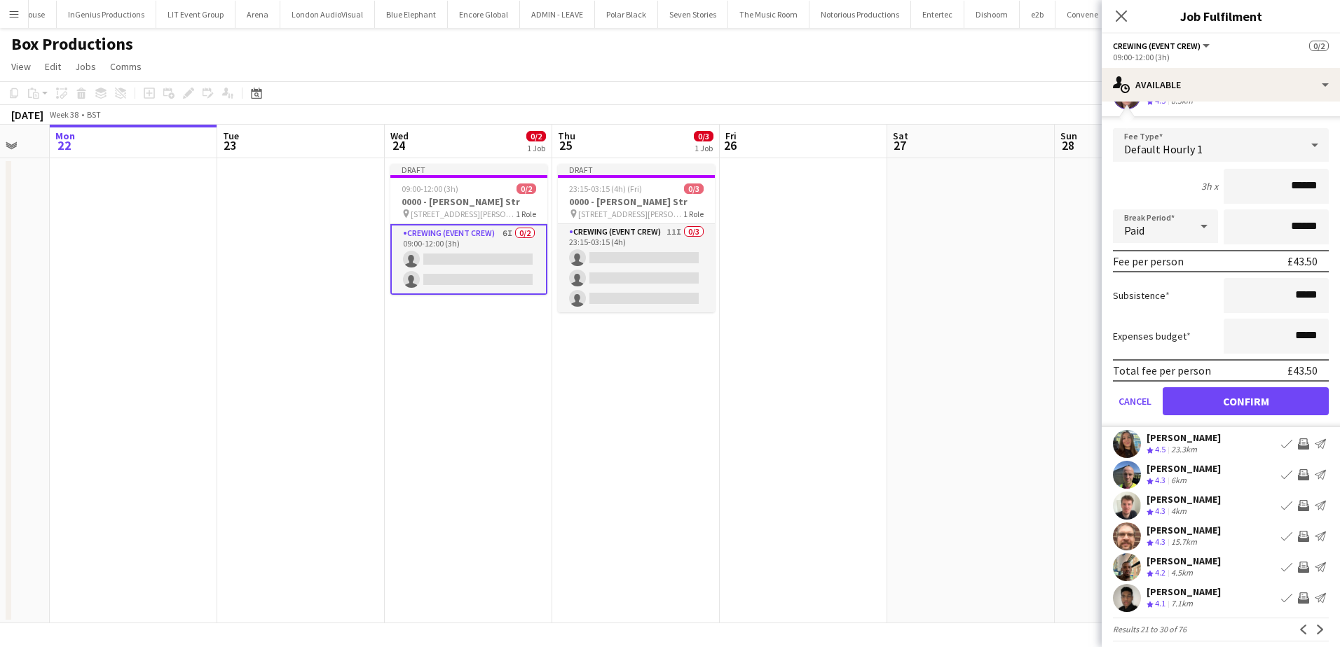
scroll to position [161, 0]
click at [1283, 388] on button "Confirm" at bounding box center [1245, 399] width 166 height 28
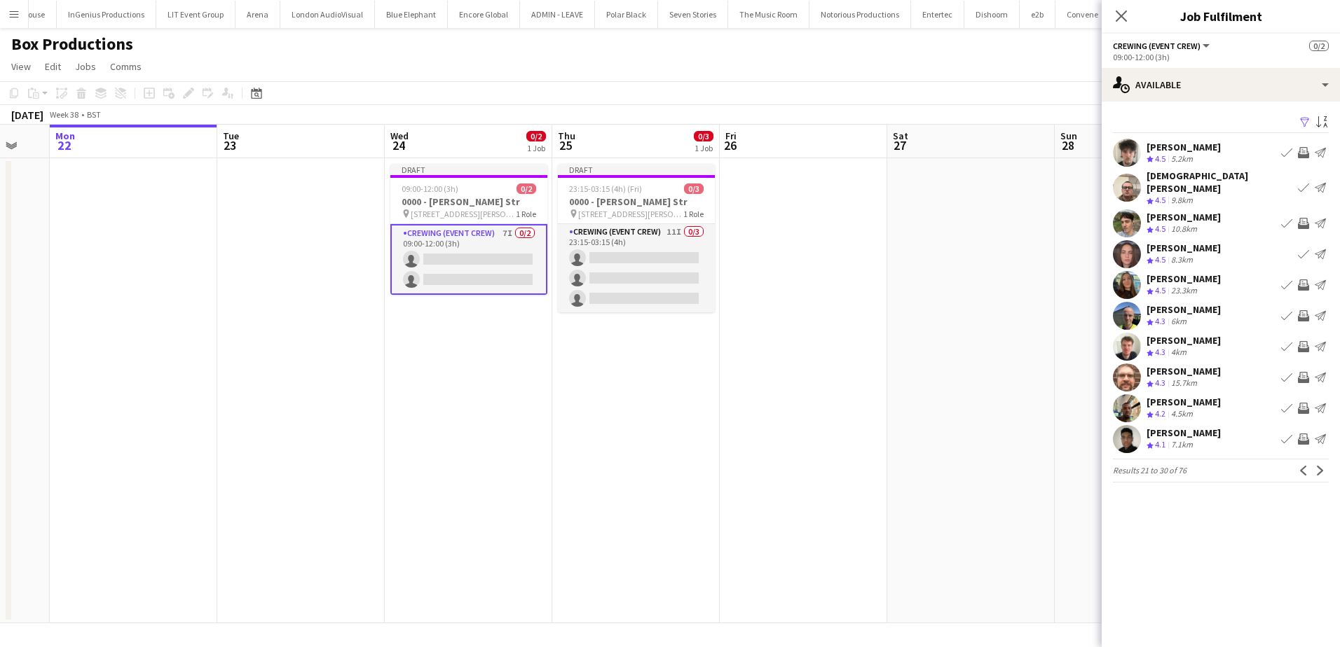
scroll to position [0, 0]
click at [1299, 372] on app-icon "Invite crew" at bounding box center [1303, 377] width 11 height 11
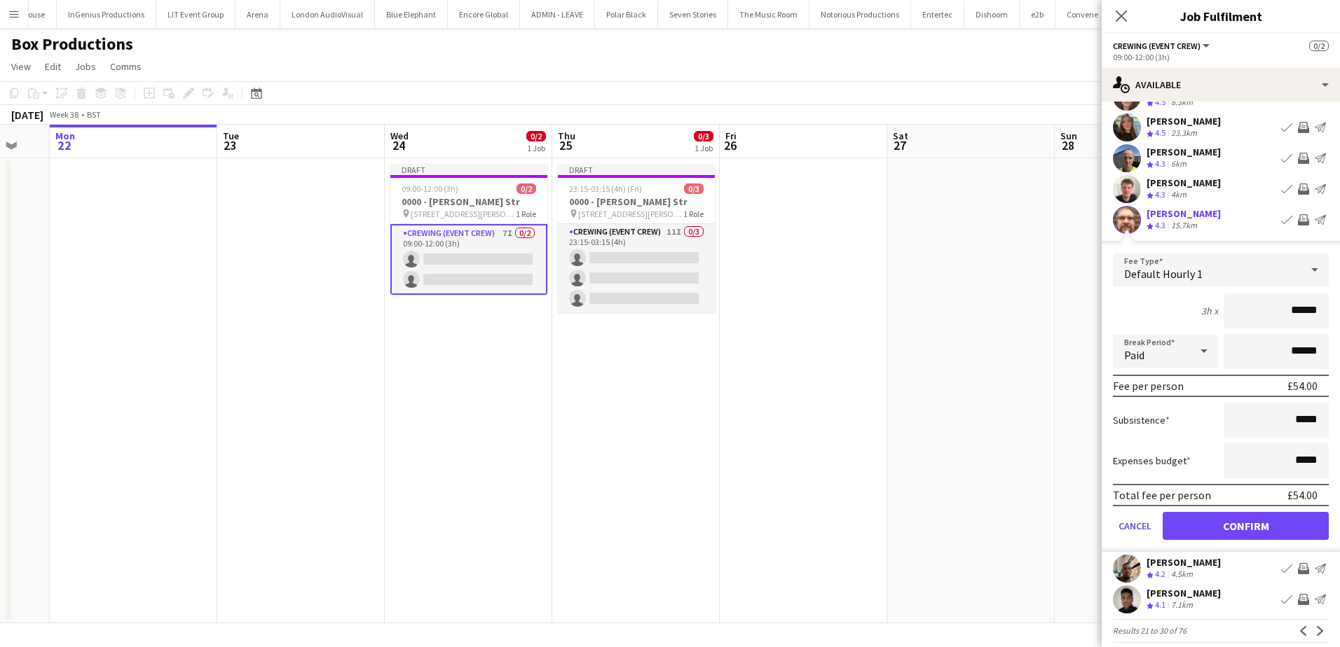
scroll to position [161, 0]
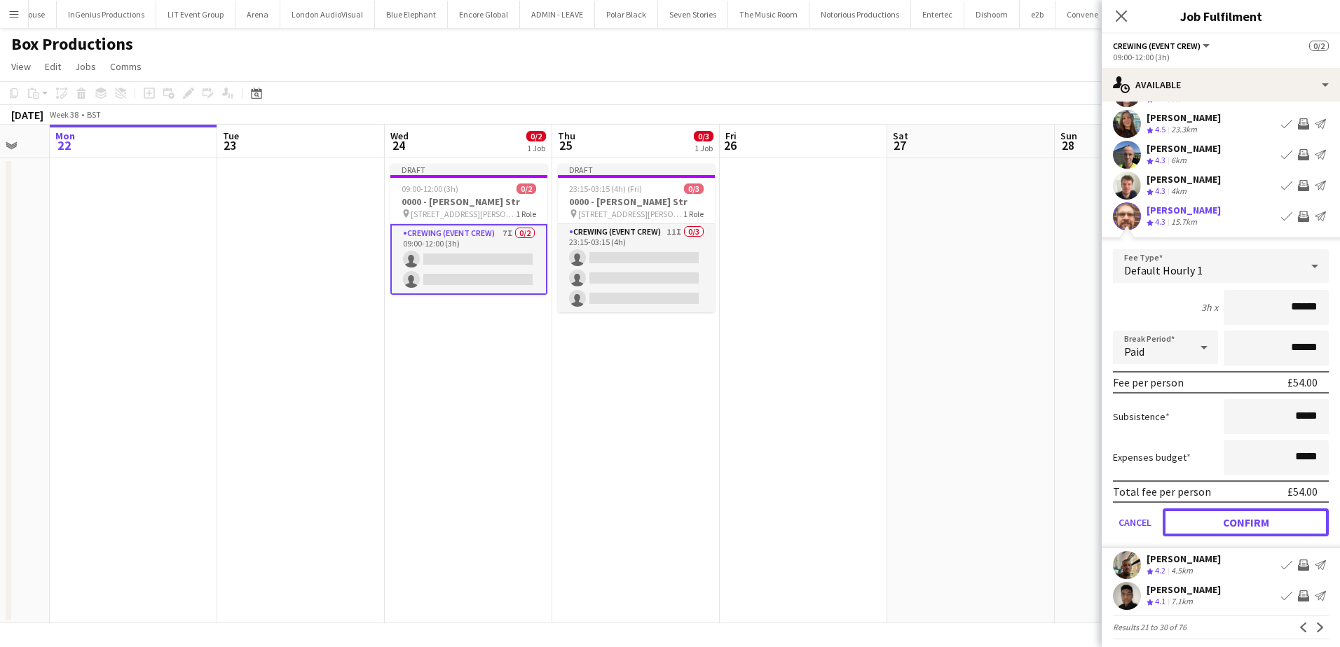
click at [1297, 510] on button "Confirm" at bounding box center [1245, 523] width 166 height 28
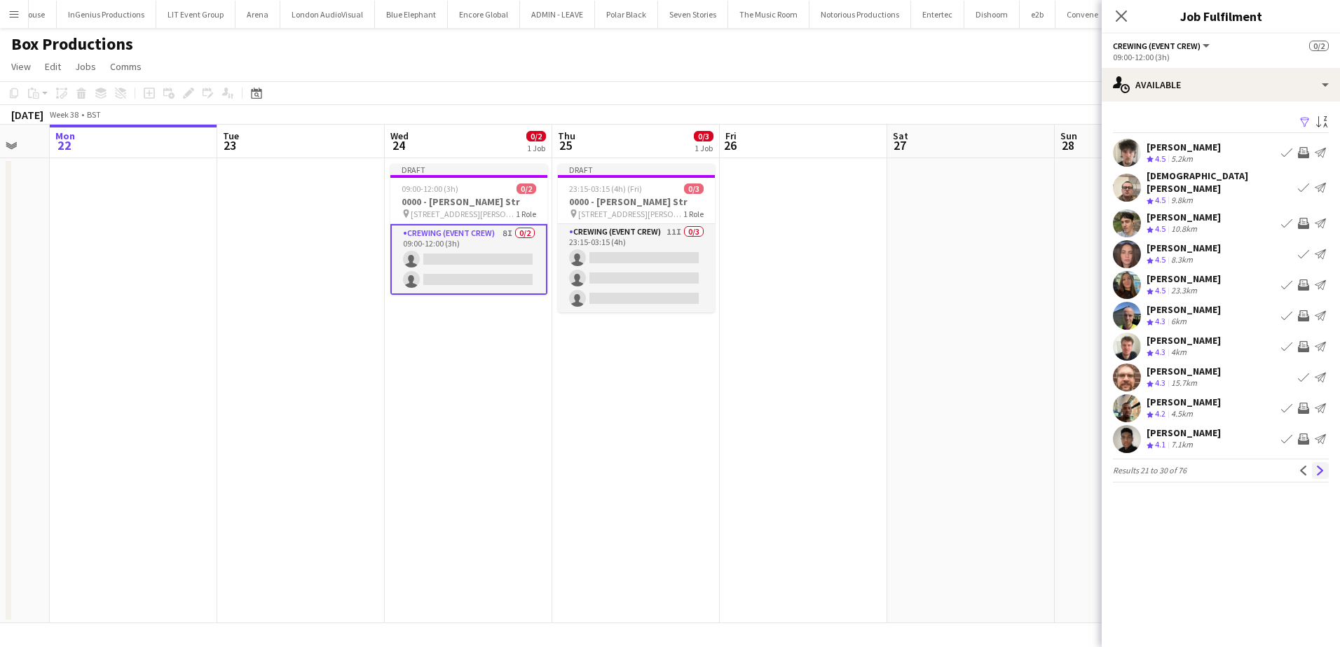
click at [1317, 466] on app-icon "Next" at bounding box center [1320, 471] width 10 height 10
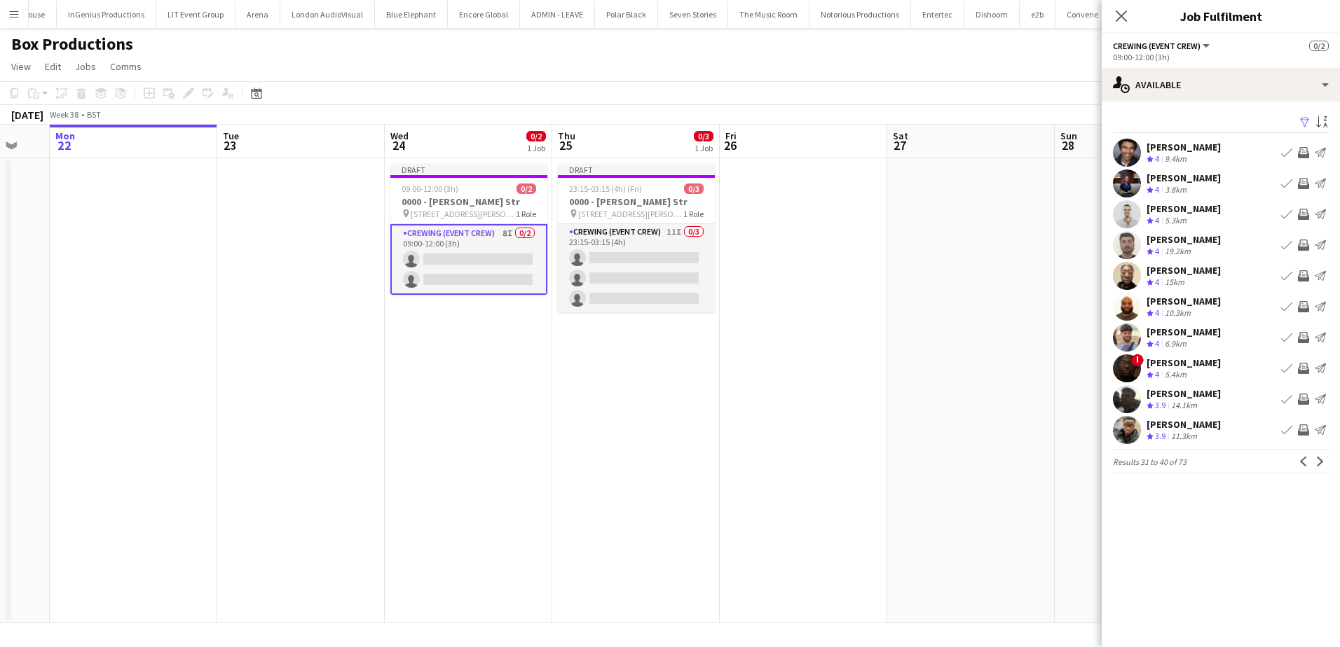
click at [1301, 247] on app-icon "Invite crew" at bounding box center [1303, 245] width 11 height 11
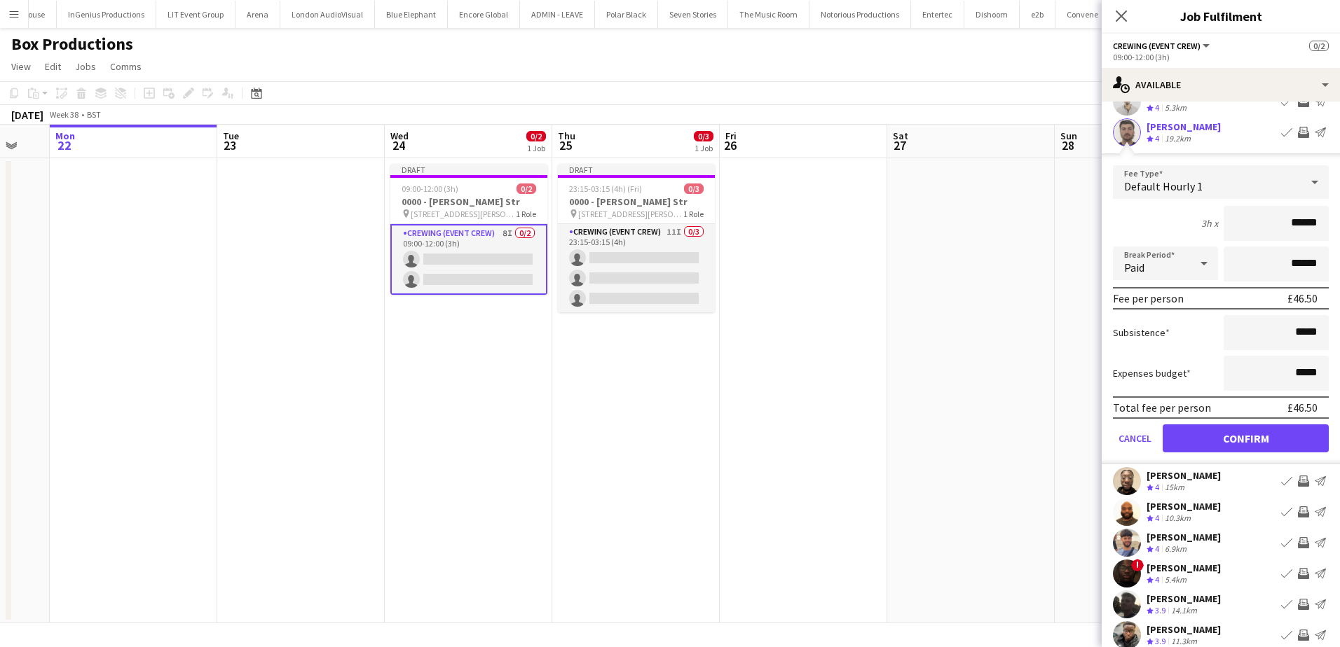
scroll to position [140, 0]
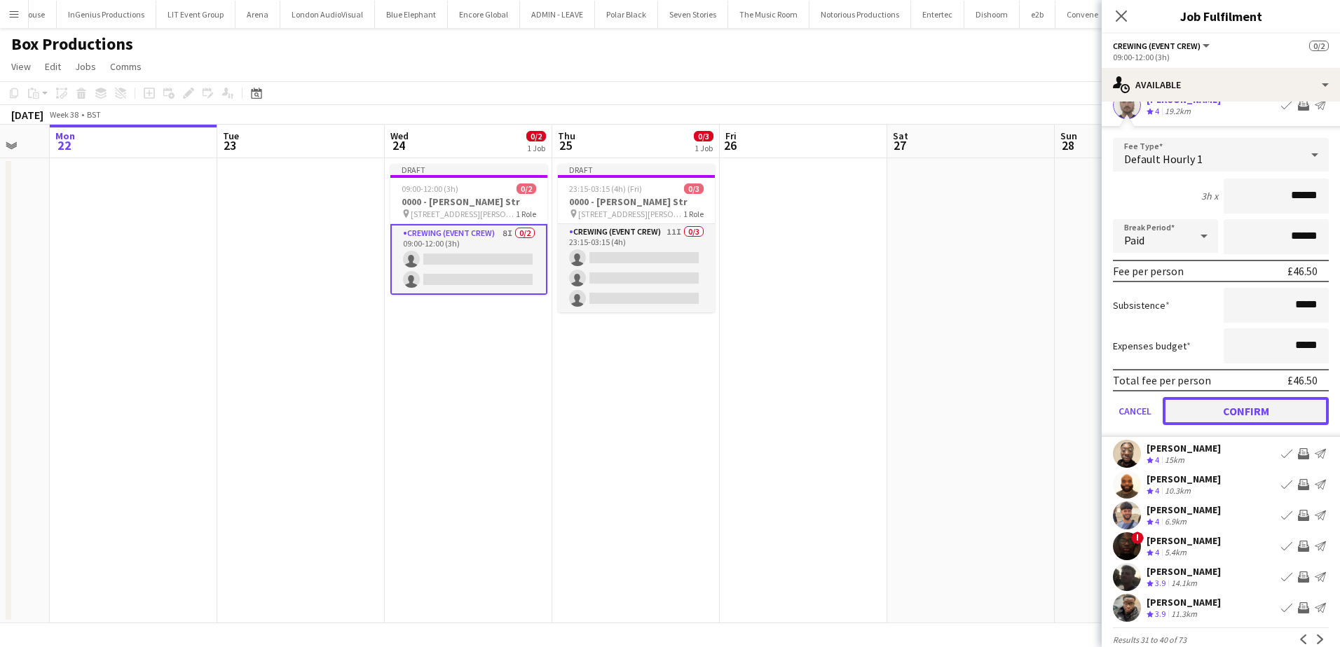
click at [1268, 404] on button "Confirm" at bounding box center [1245, 411] width 166 height 28
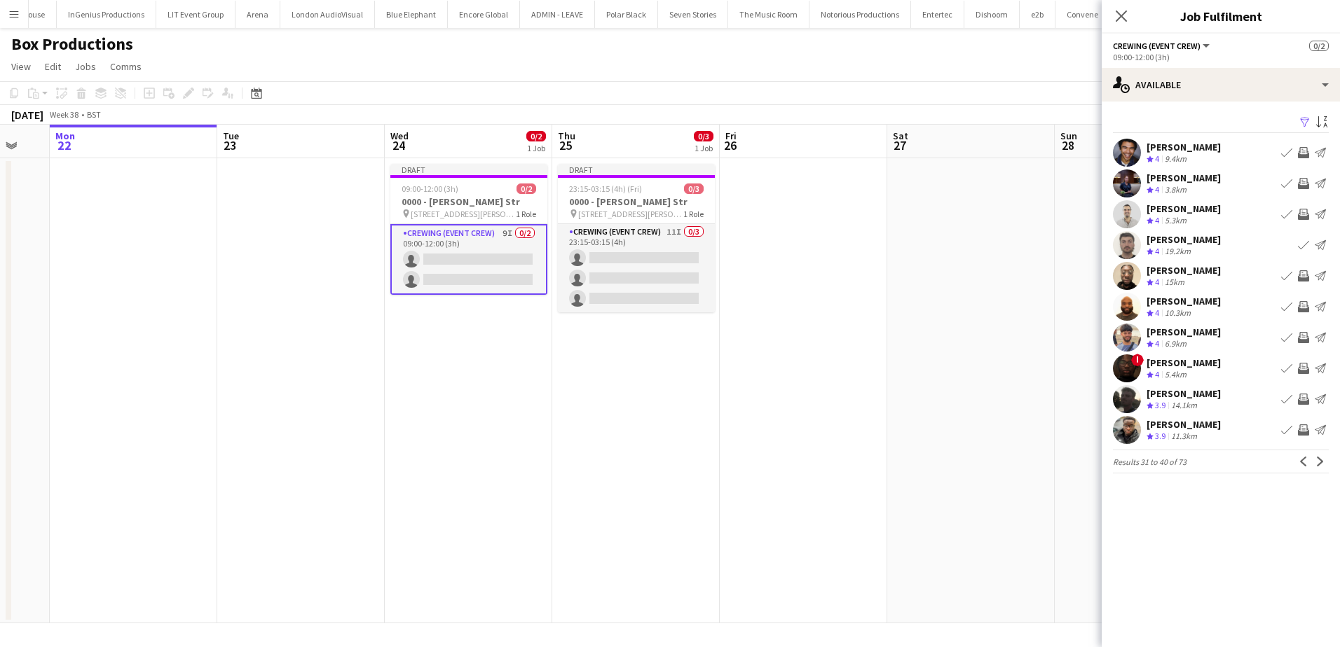
drag, startPoint x: 1304, startPoint y: 429, endPoint x: 1303, endPoint y: 408, distance: 21.7
click at [1303, 429] on app-icon "Invite crew" at bounding box center [1303, 430] width 11 height 11
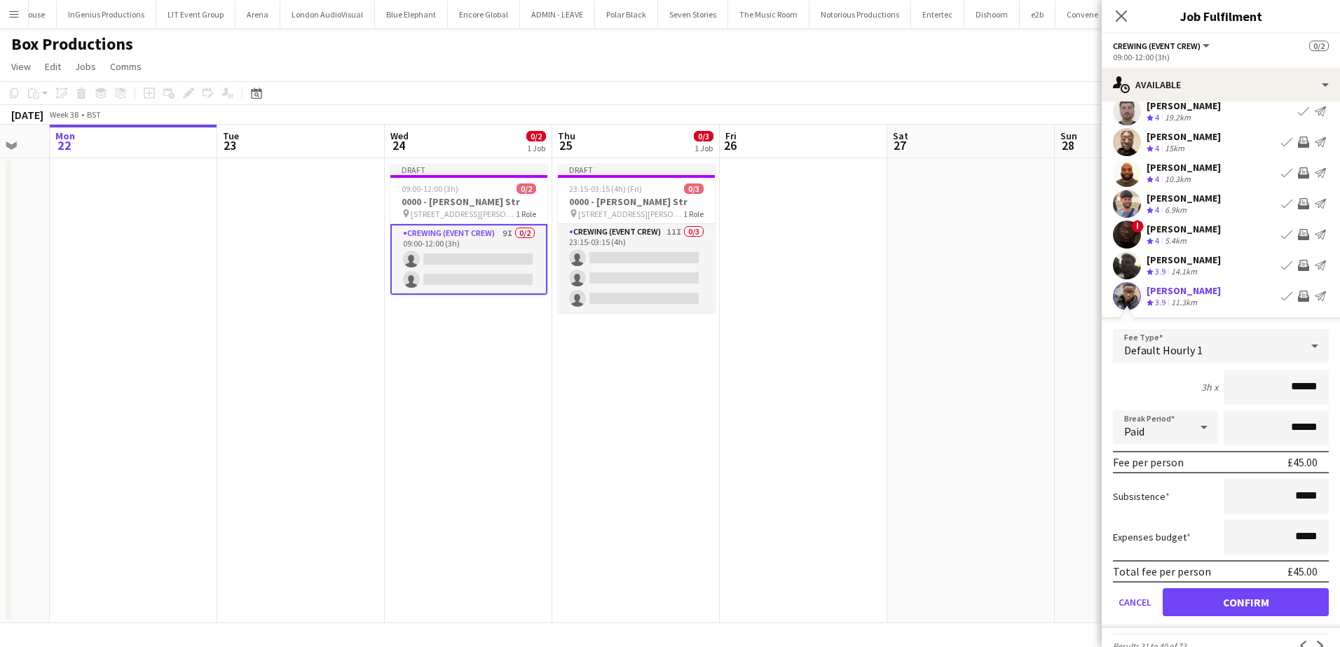
scroll to position [161, 0]
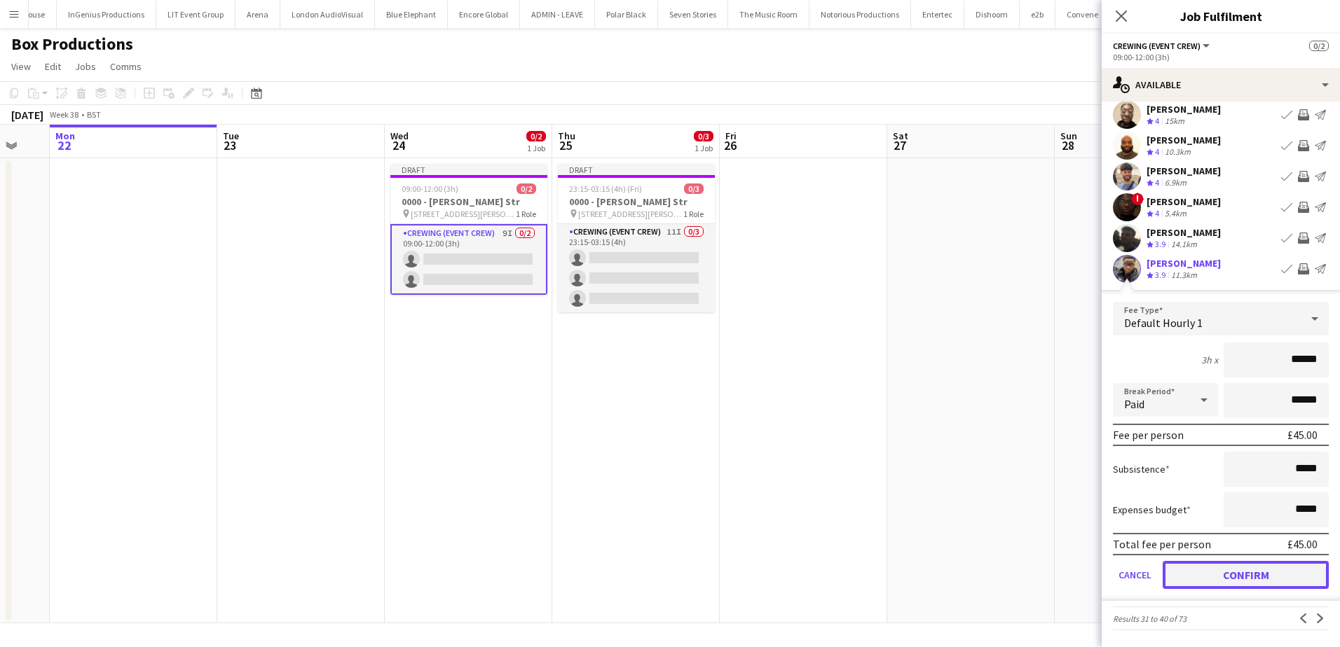
click at [1272, 574] on button "Confirm" at bounding box center [1245, 575] width 166 height 28
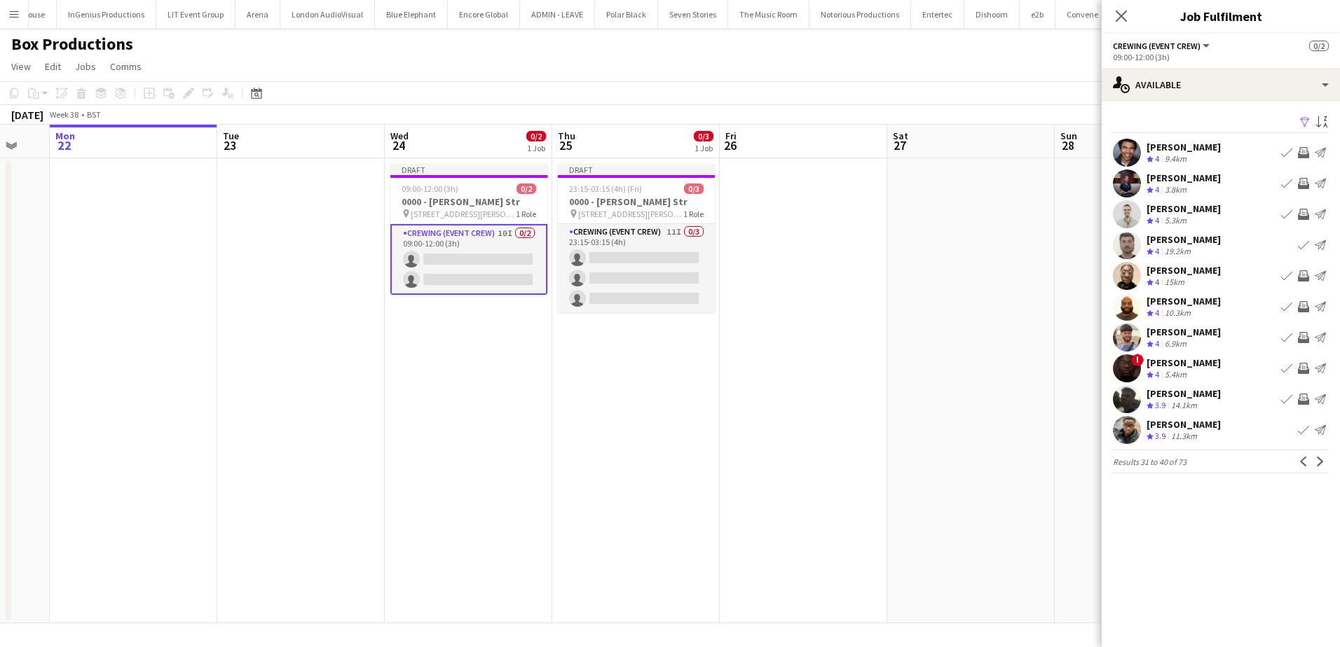
scroll to position [0, 0]
click at [1319, 460] on app-icon "Next" at bounding box center [1320, 462] width 10 height 10
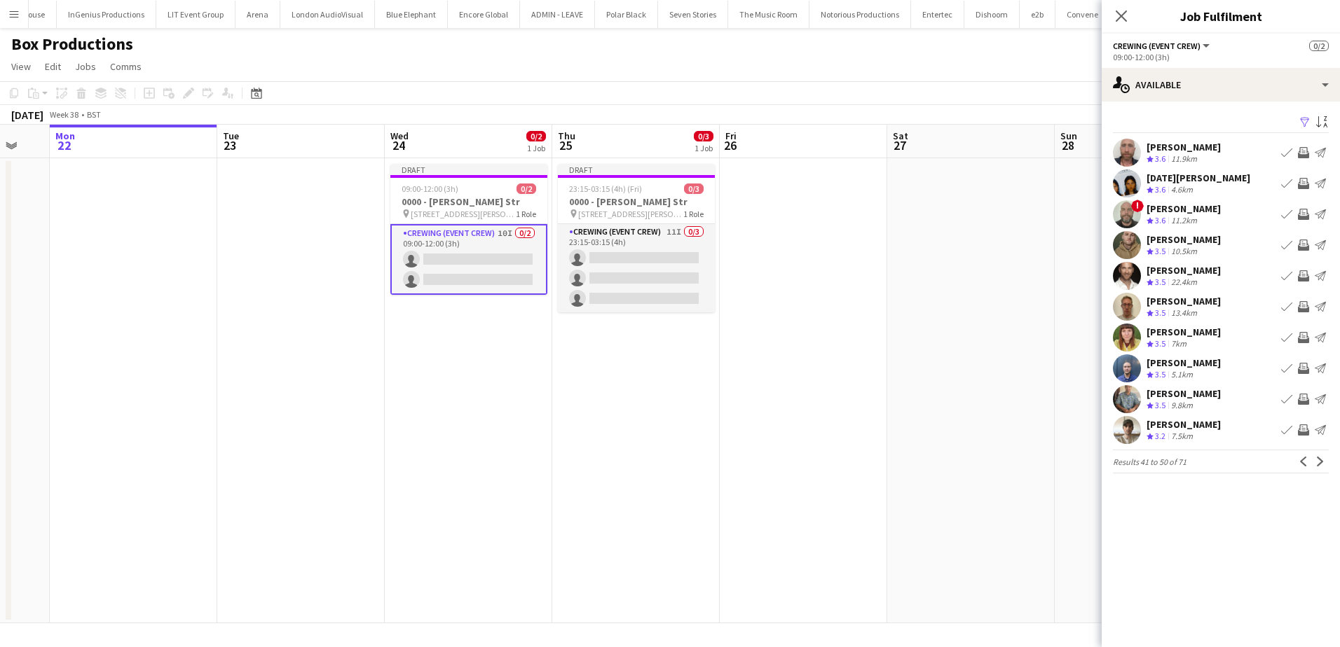
click at [1306, 149] on app-icon "Invite crew" at bounding box center [1303, 152] width 11 height 11
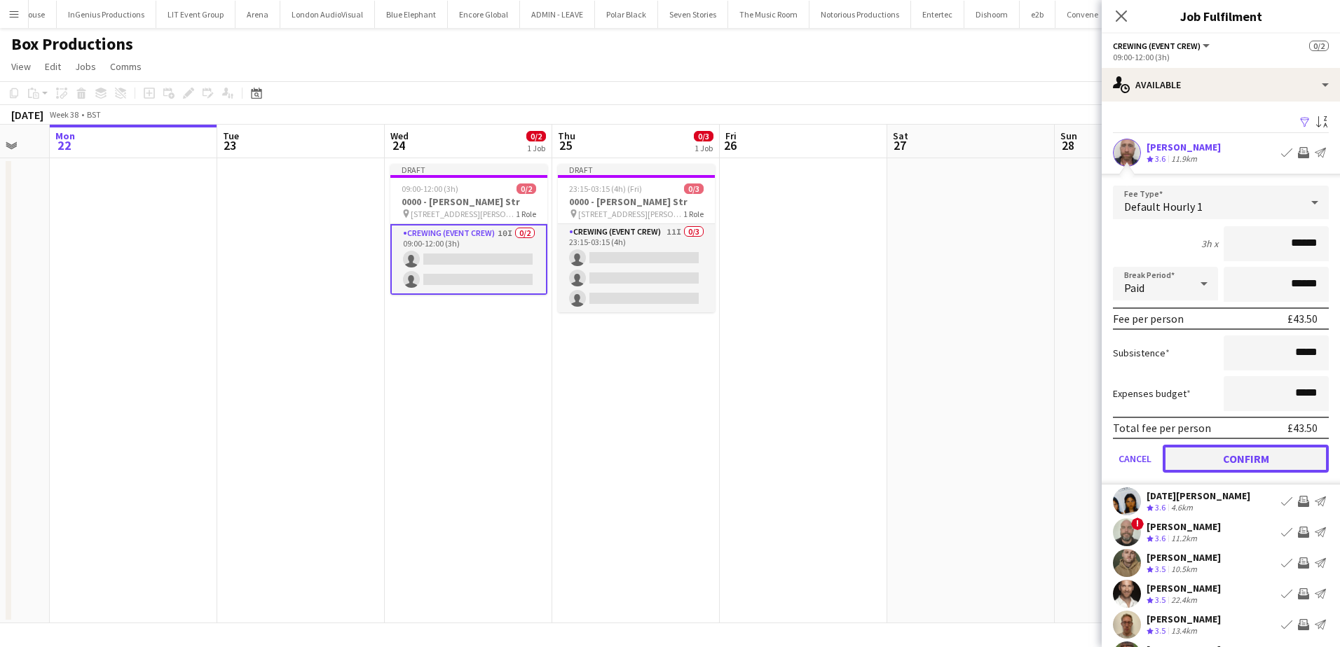
click at [1245, 456] on button "Confirm" at bounding box center [1245, 459] width 166 height 28
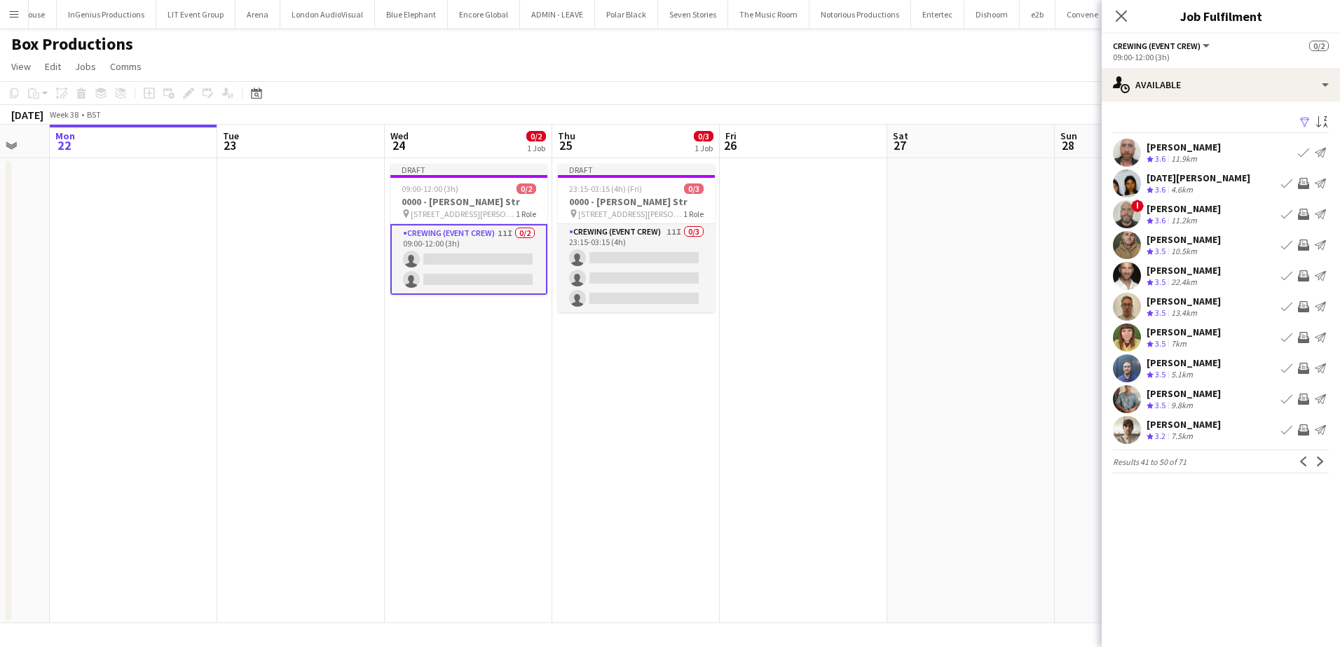
click at [1304, 184] on app-icon "Invite crew" at bounding box center [1303, 183] width 11 height 11
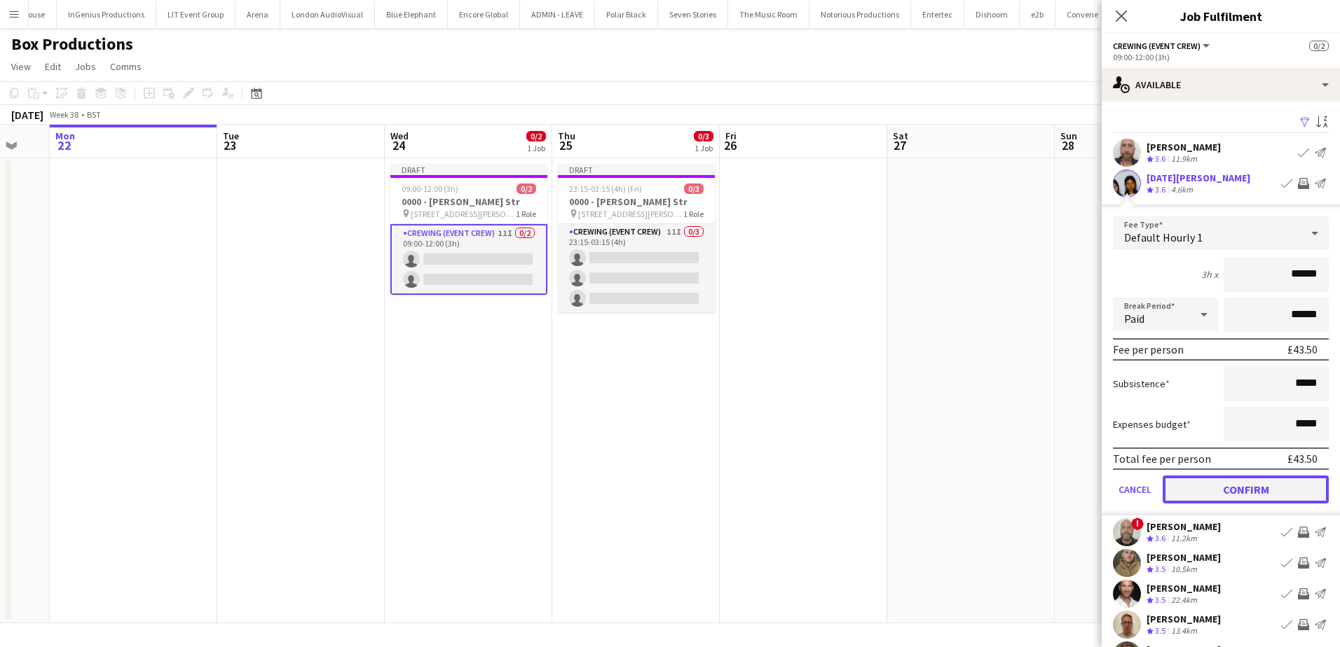
click at [1264, 500] on button "Confirm" at bounding box center [1245, 490] width 166 height 28
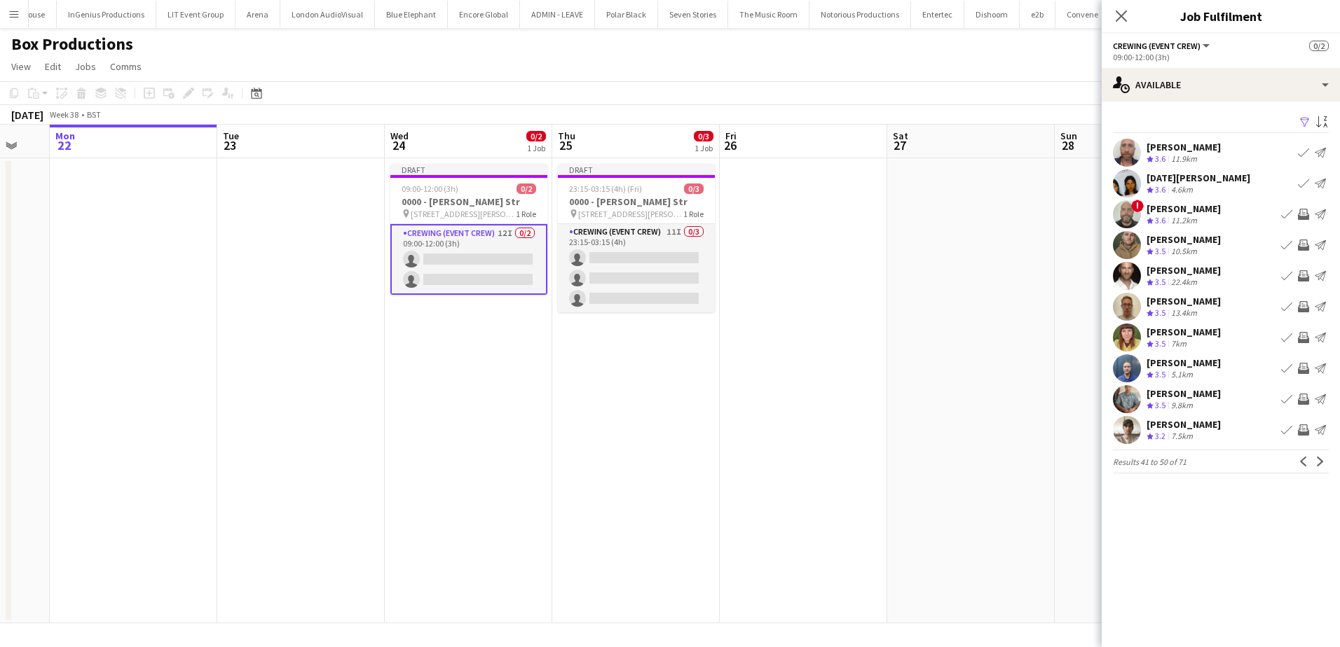
click at [1306, 307] on app-icon "Invite crew" at bounding box center [1303, 306] width 11 height 11
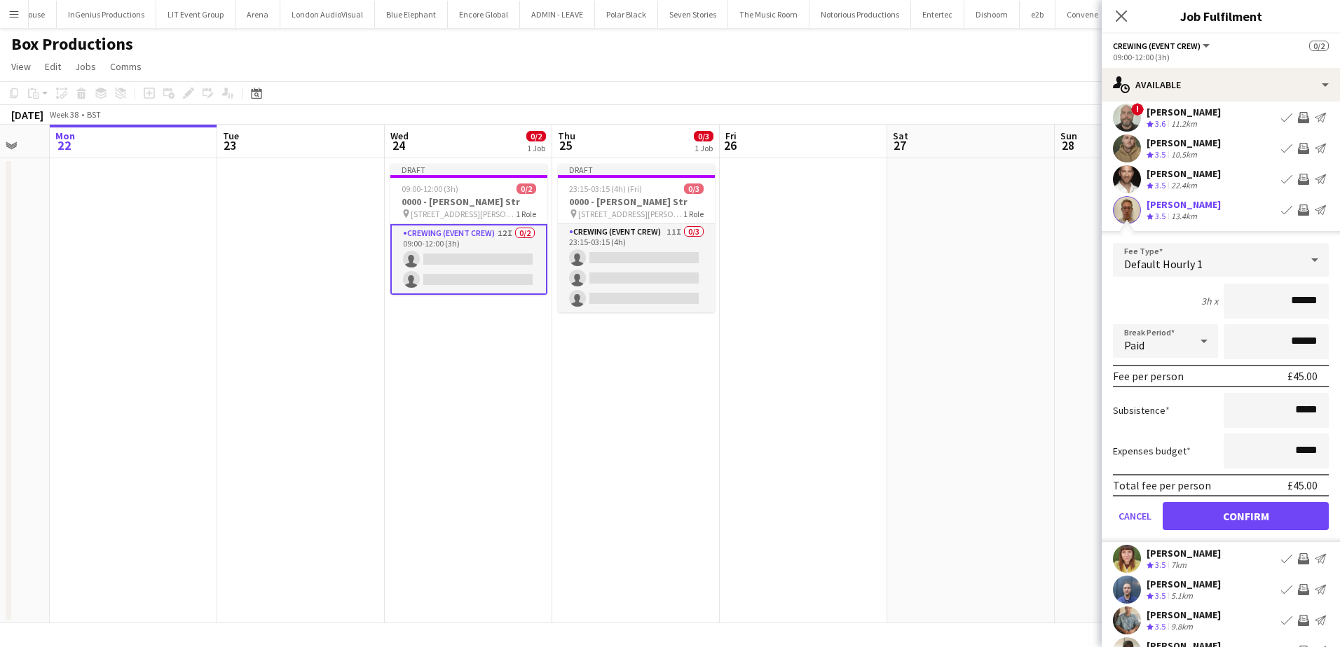
scroll to position [161, 0]
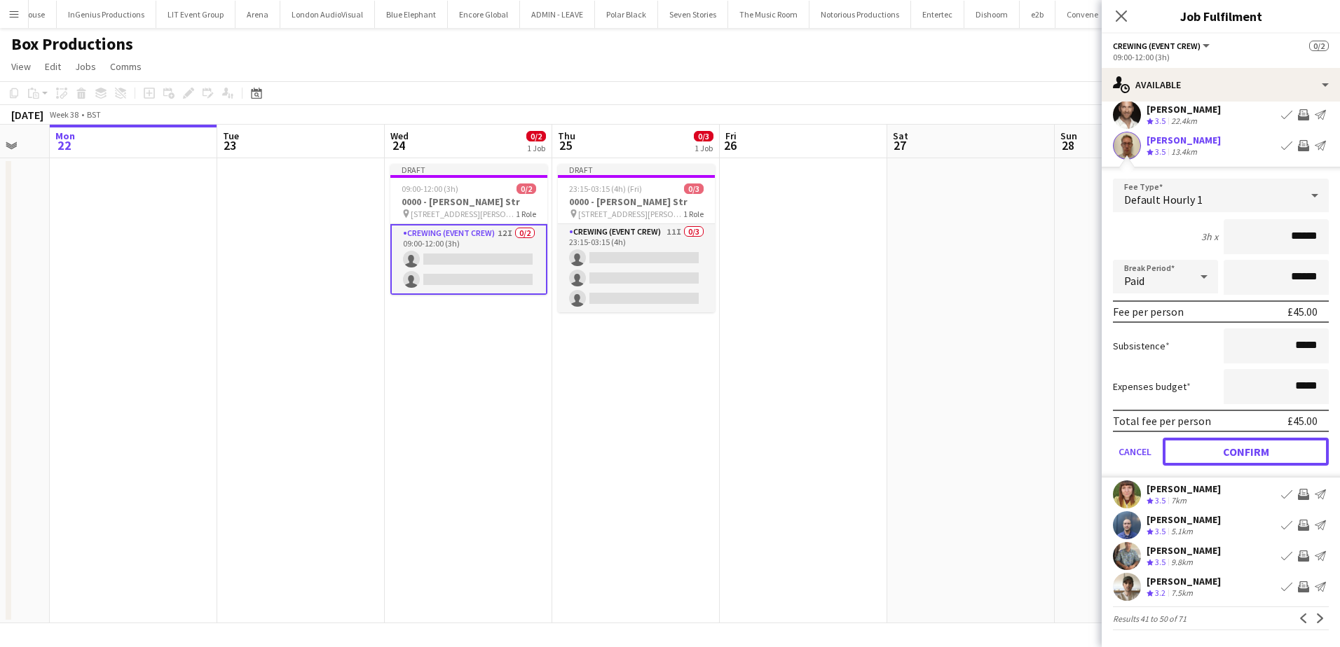
click at [1265, 447] on button "Confirm" at bounding box center [1245, 452] width 166 height 28
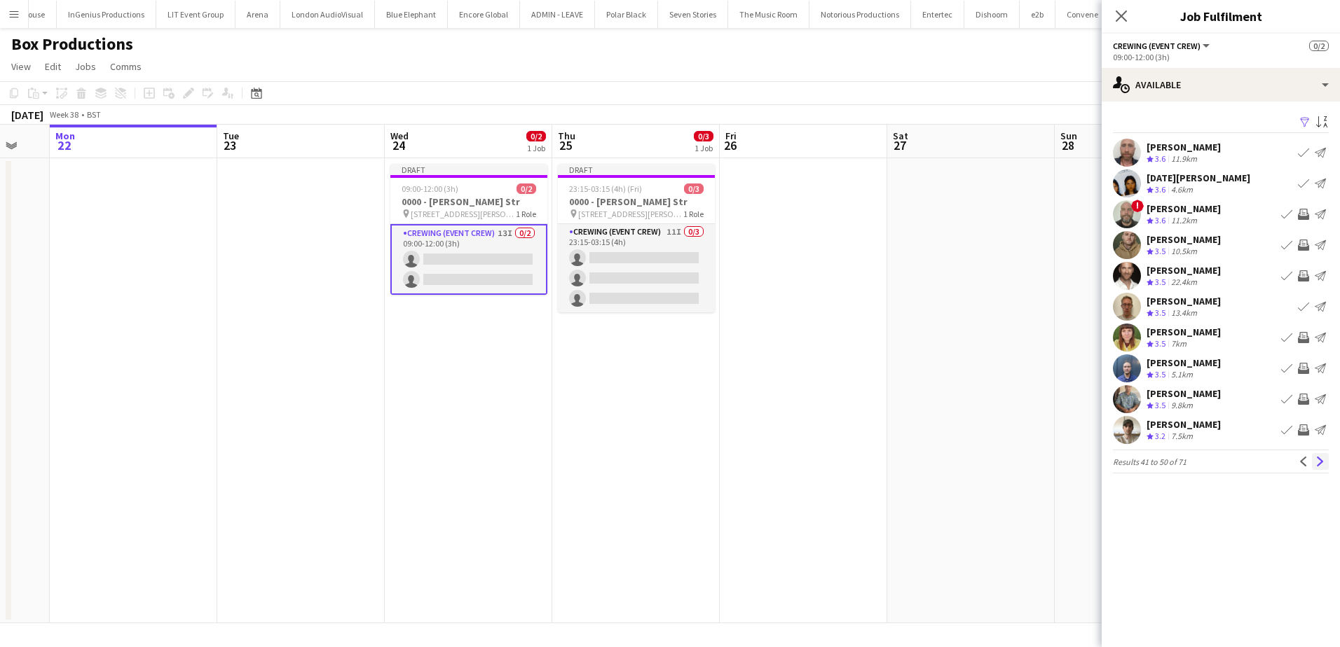
click at [1315, 462] on app-icon "Next" at bounding box center [1320, 462] width 10 height 10
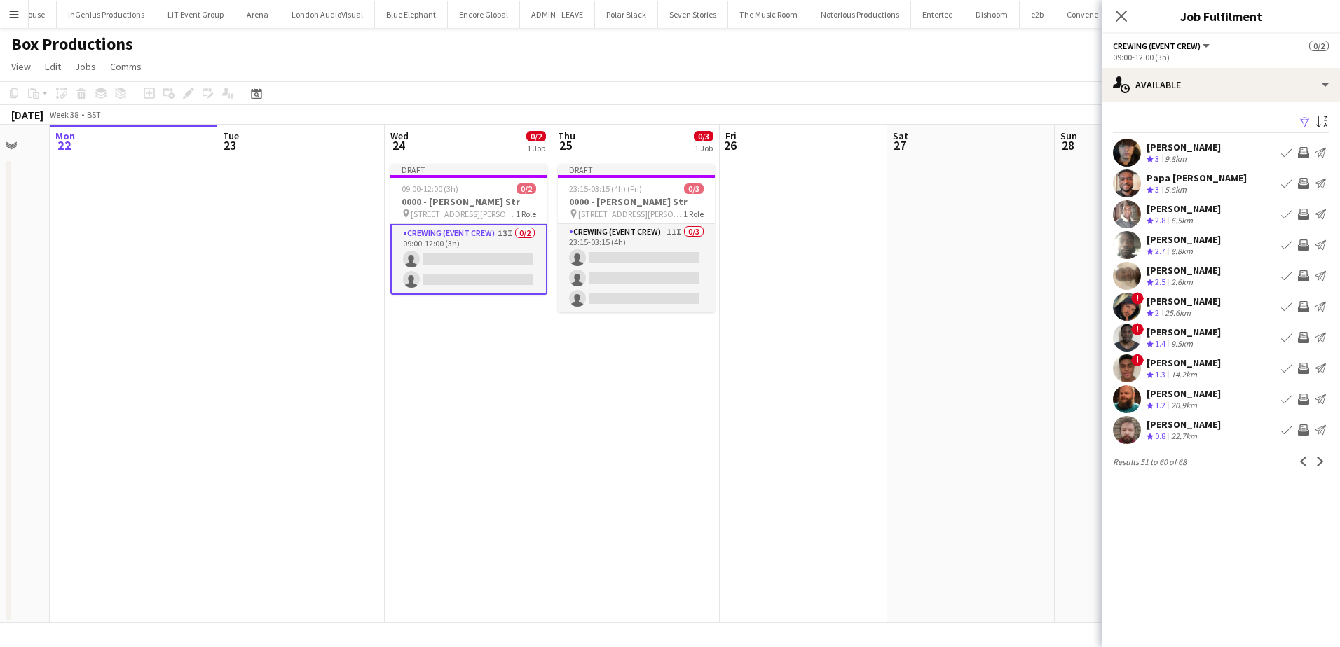
click at [1034, 207] on app-date-cell at bounding box center [970, 390] width 167 height 465
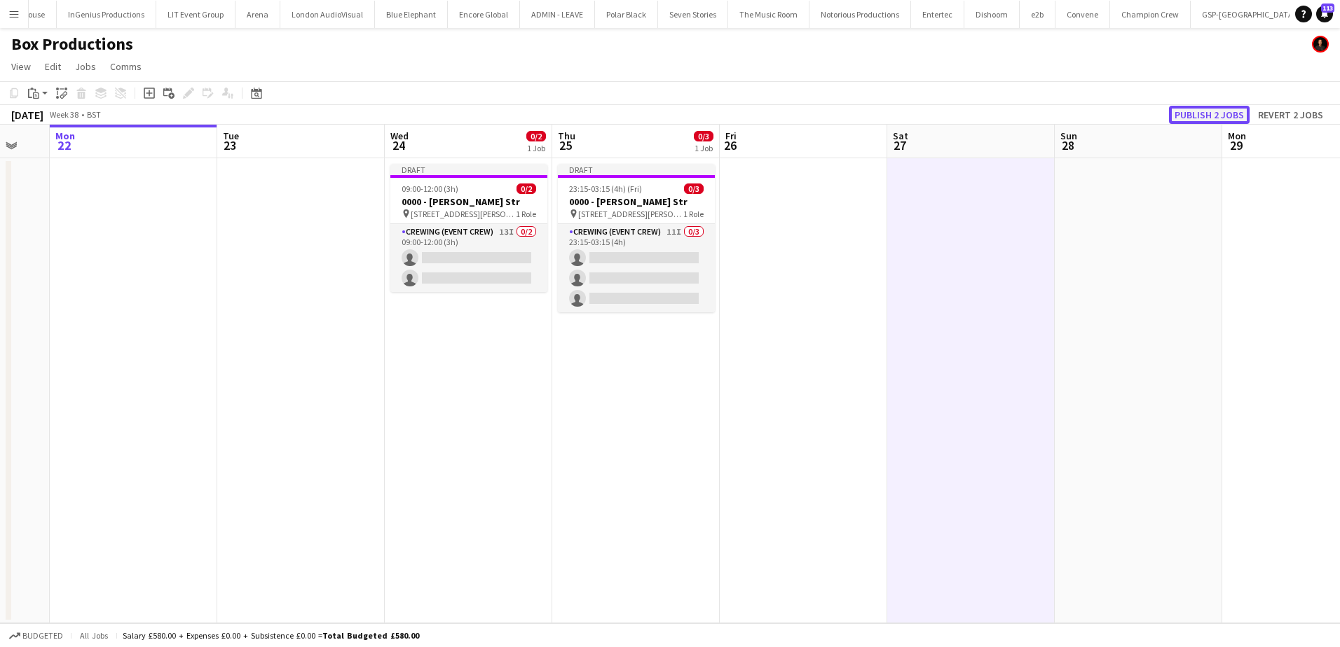
click at [1203, 113] on button "Publish 2 jobs" at bounding box center [1209, 115] width 81 height 18
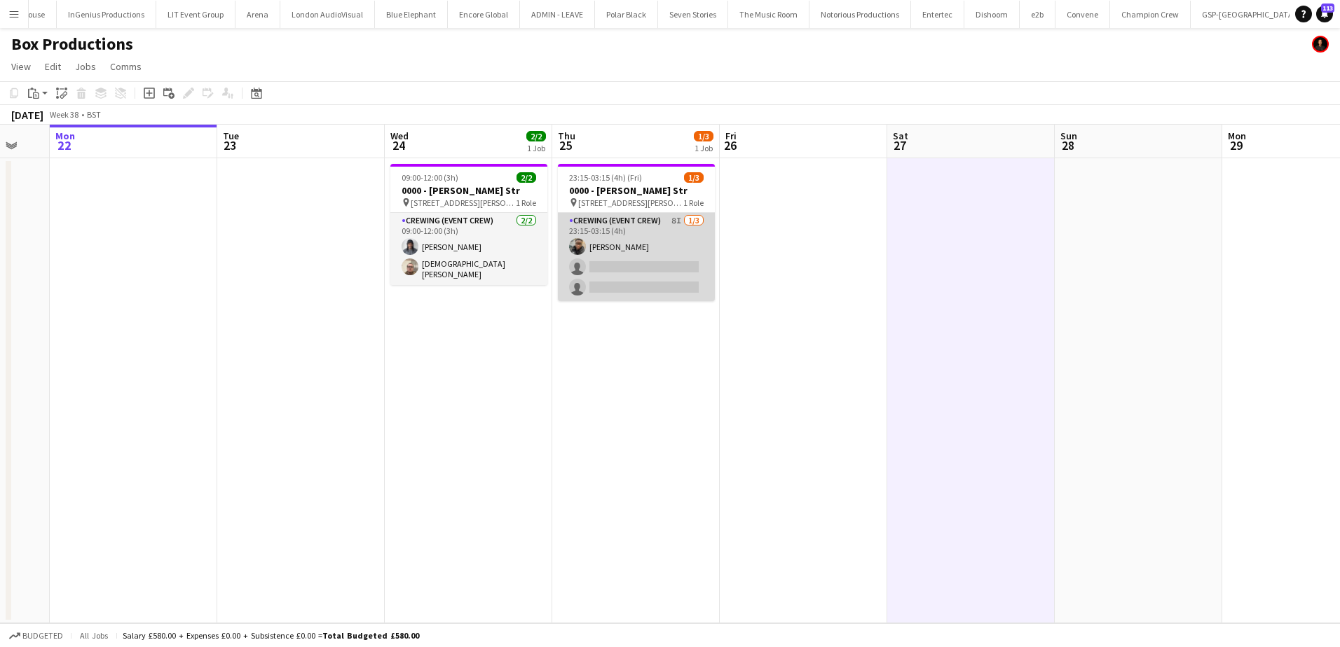
click at [665, 268] on app-card-role "Crewing (Event Crew) 8I 1/3 23:15-03:15 (4h) Samuel Kusimo single-neutral-actio…" at bounding box center [636, 257] width 157 height 88
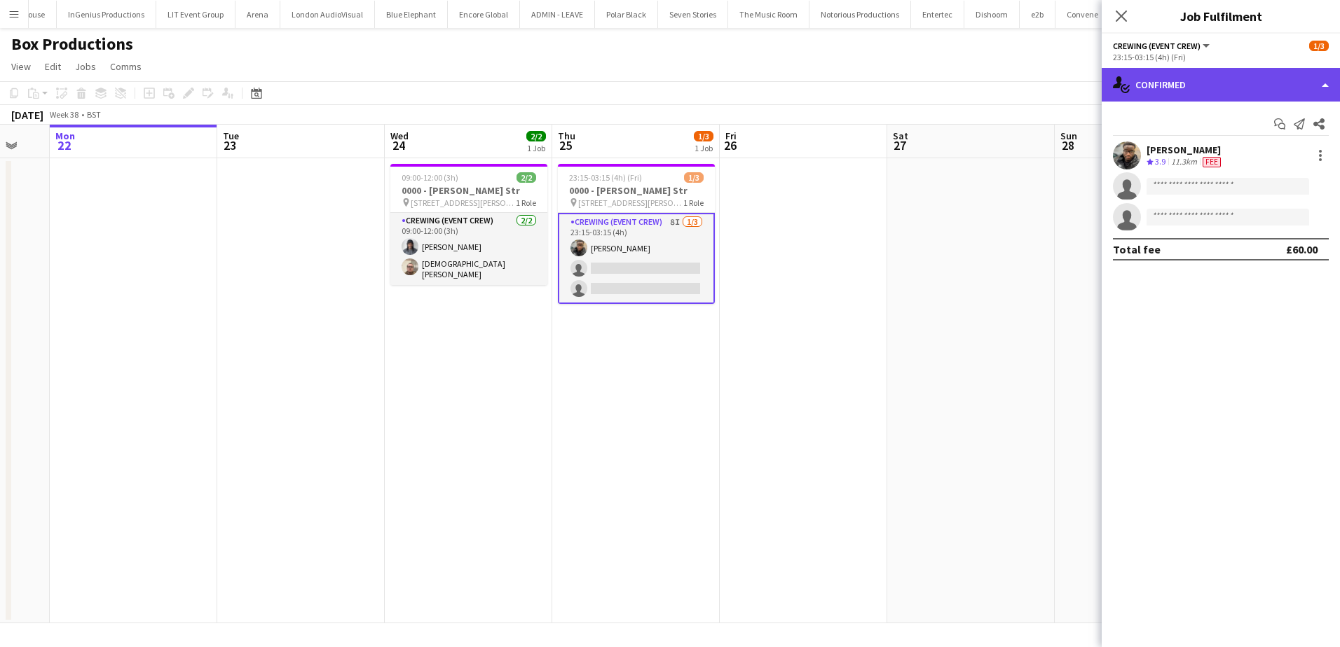
click at [1261, 88] on div "single-neutral-actions-check-2 Confirmed" at bounding box center [1220, 85] width 238 height 34
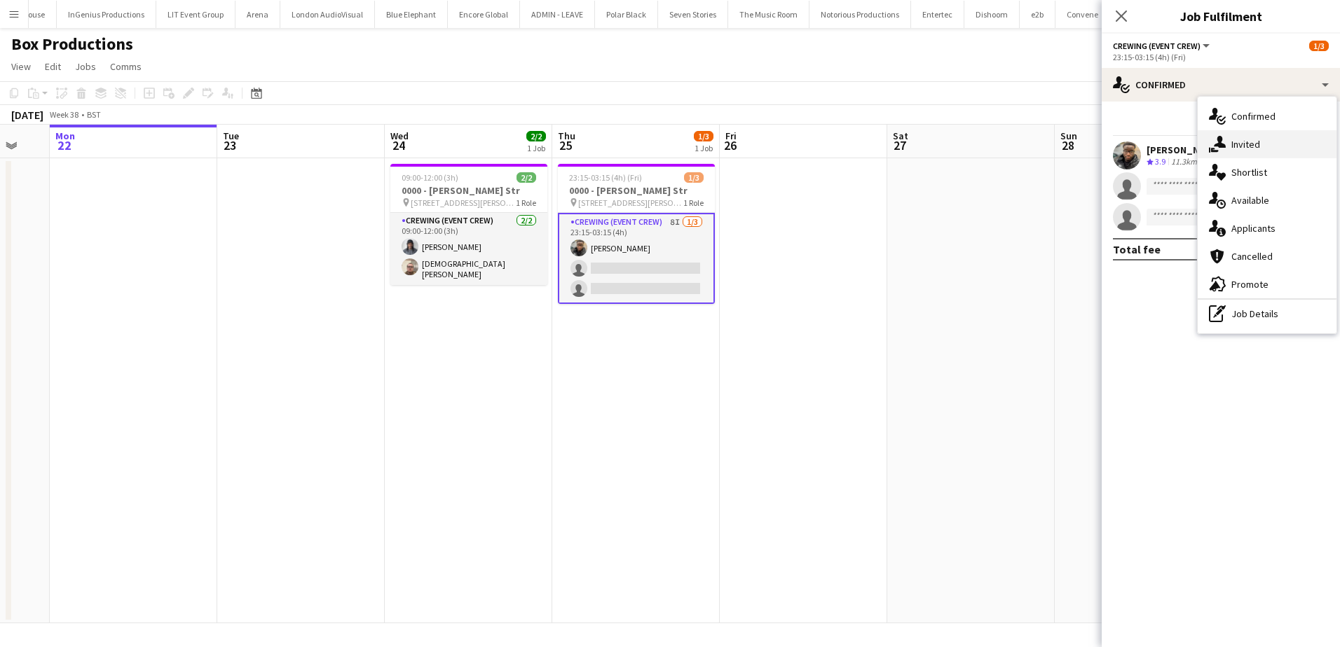
click at [1261, 147] on div "single-neutral-actions-share-1 Invited" at bounding box center [1266, 144] width 139 height 28
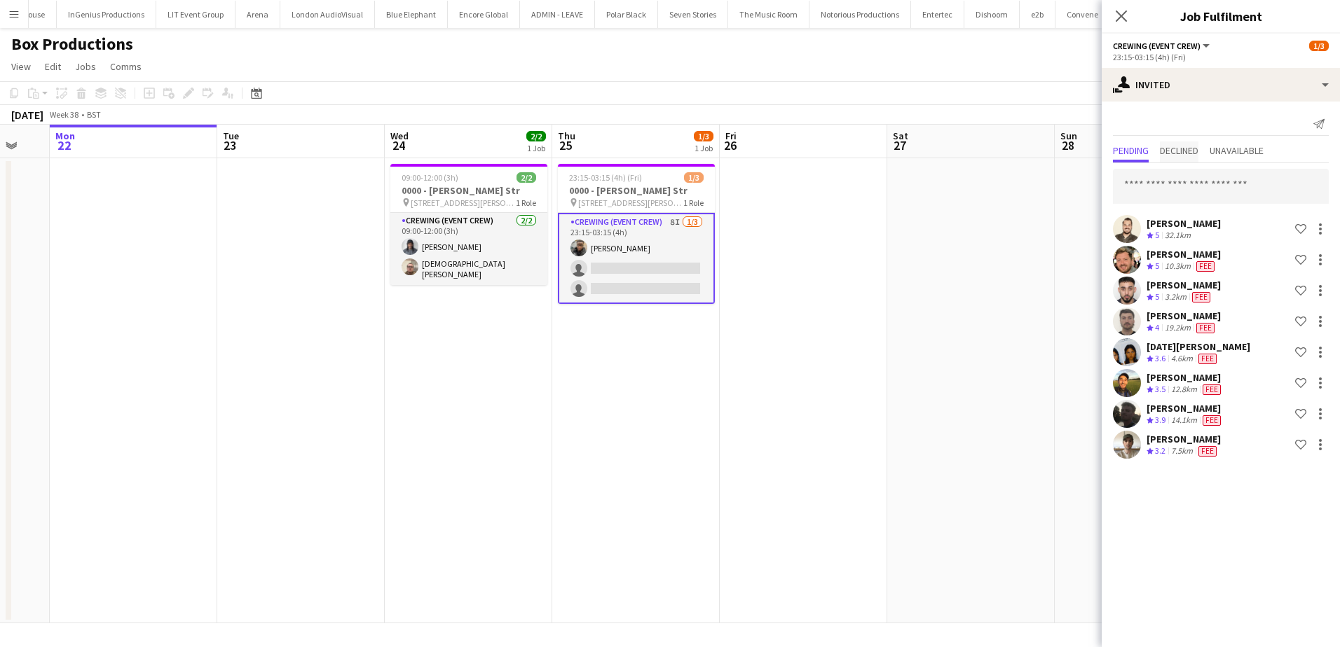
click at [1192, 146] on span "Declined" at bounding box center [1179, 151] width 39 height 10
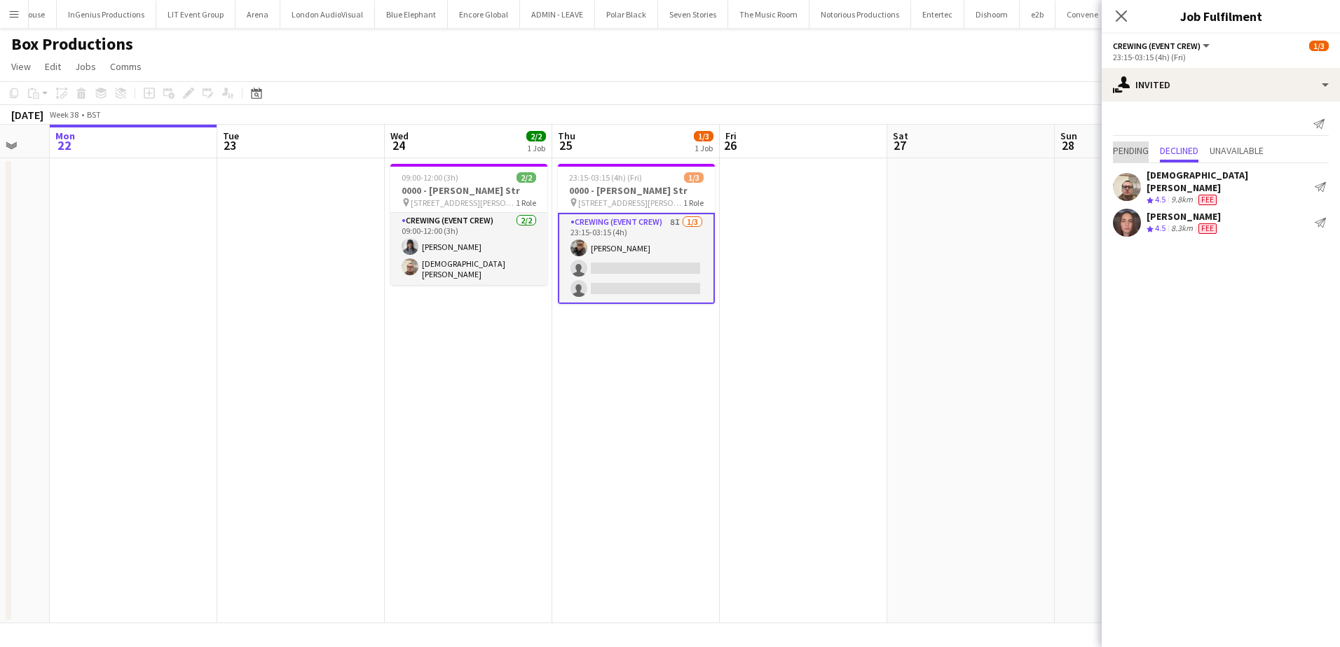
click at [1124, 151] on span "Pending" at bounding box center [1131, 151] width 36 height 10
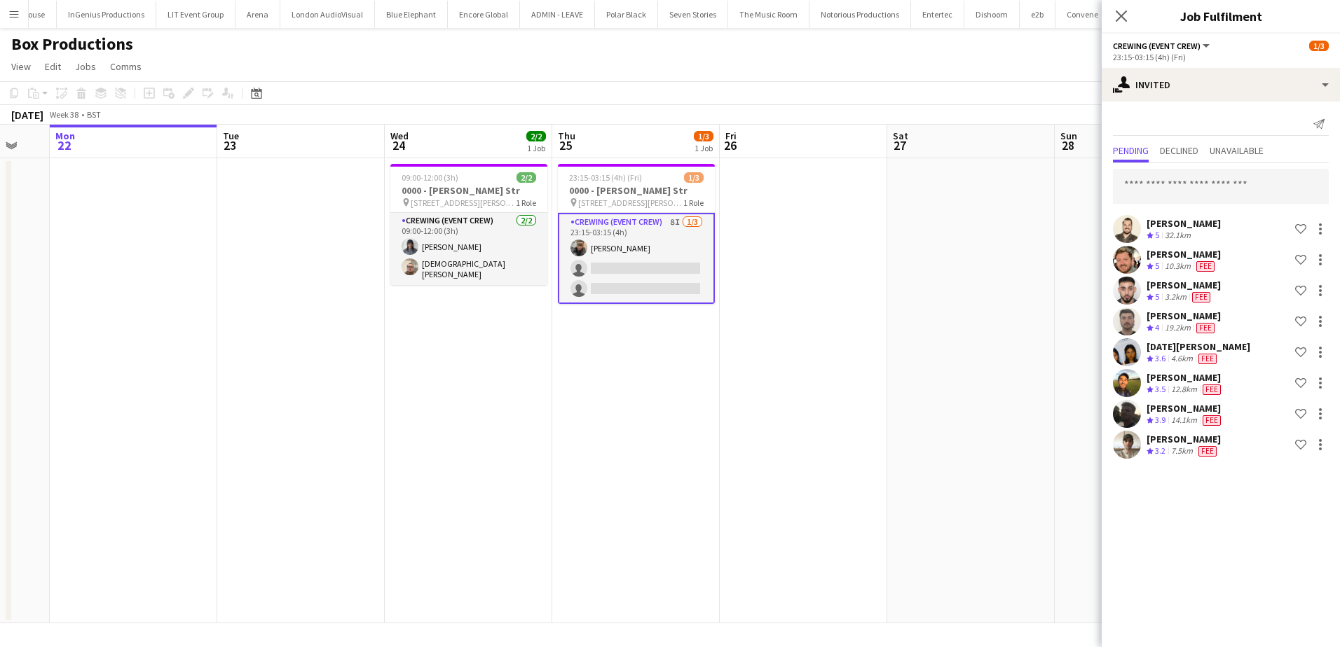
click at [856, 257] on app-date-cell at bounding box center [803, 390] width 167 height 465
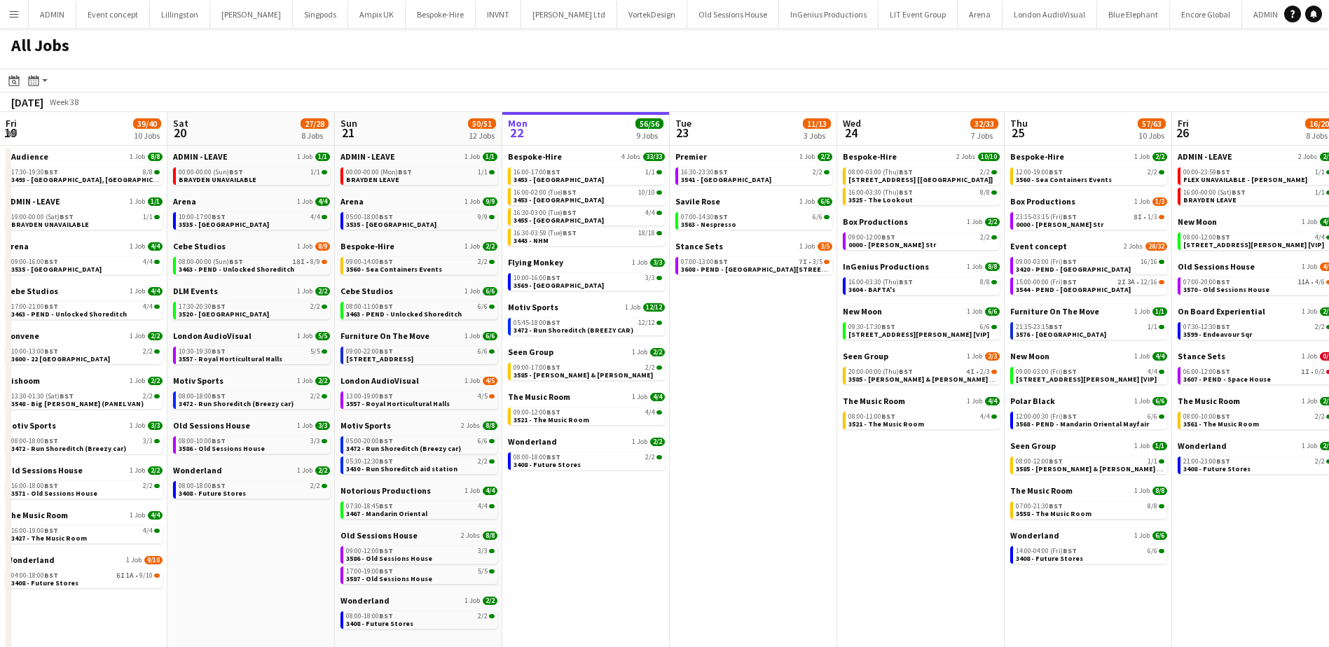
scroll to position [0, 335]
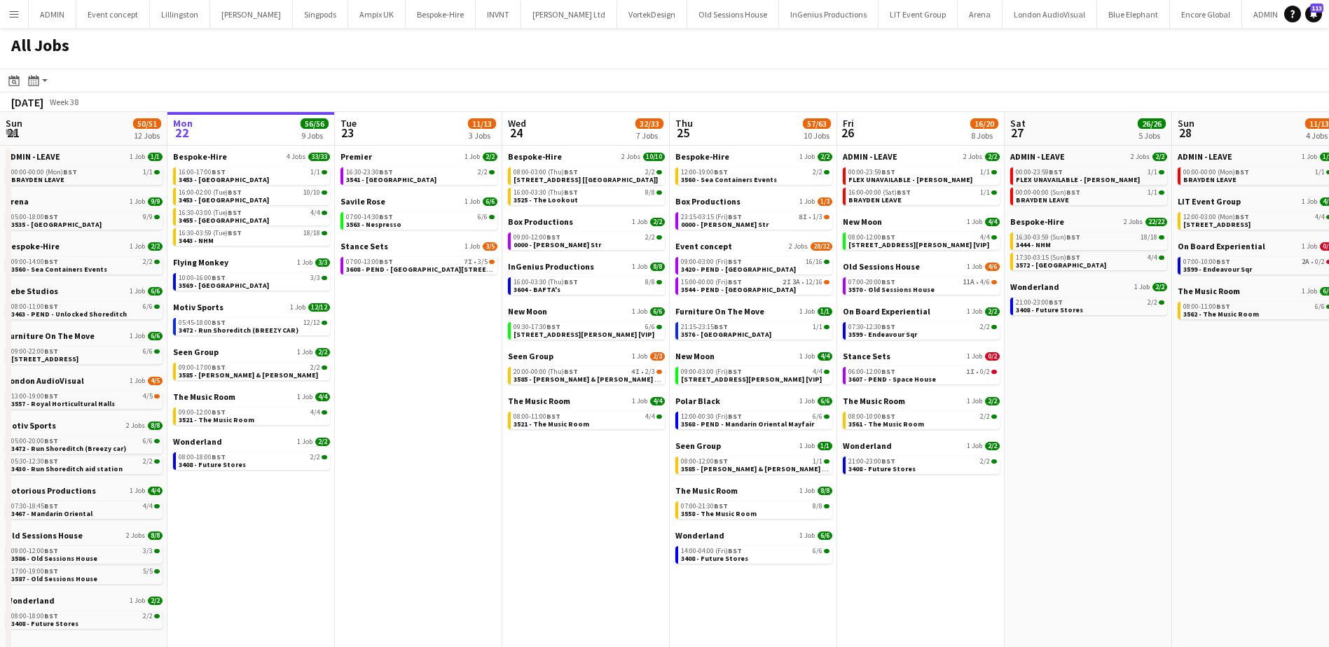
click at [248, 69] on app-toolbar "Date picker [DATE] [DATE] [DATE] M [DATE] T [DATE] W [DATE] T [DATE] F [DATE] S…" at bounding box center [664, 81] width 1329 height 24
click at [418, 267] on span "3608 - PEND - [GEOGRAPHIC_DATA][STREET_ADDRESS]" at bounding box center [437, 269] width 182 height 9
click at [378, 226] on span "3563 - Nespresso" at bounding box center [373, 224] width 55 height 9
click at [544, 247] on span "0000 - [PERSON_NAME] Str" at bounding box center [558, 244] width 88 height 9
click at [403, 265] on span "3608 - PEND - [GEOGRAPHIC_DATA][STREET_ADDRESS]" at bounding box center [437, 269] width 182 height 9
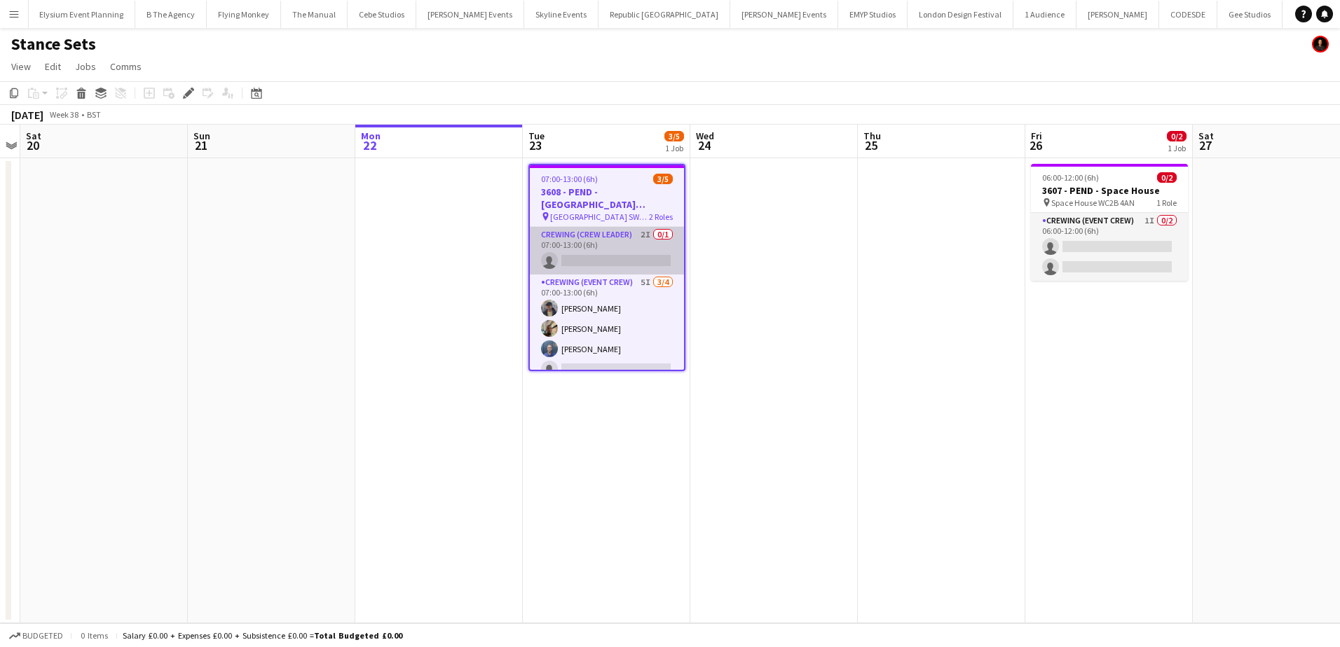
click at [617, 260] on app-card-role "Crewing (Crew Leader) 2I 0/1 07:00-13:00 (6h) single-neutral-actions" at bounding box center [607, 251] width 154 height 48
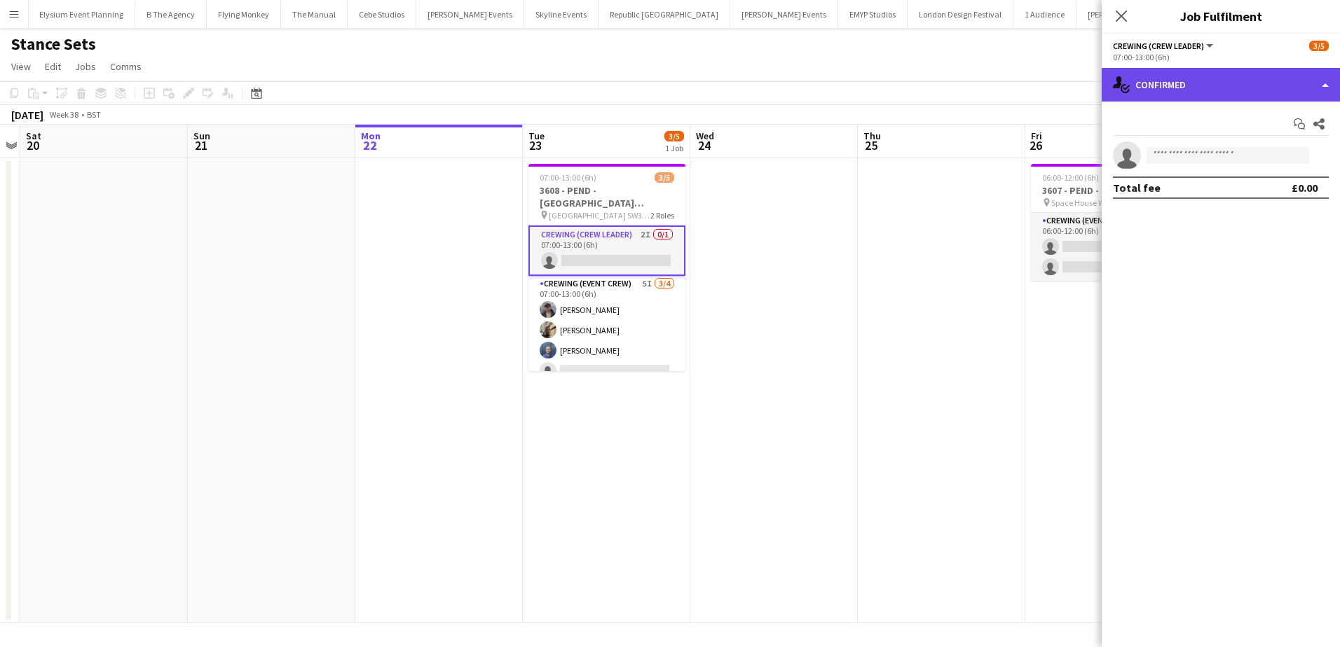
click at [1204, 96] on div "single-neutral-actions-check-2 Confirmed" at bounding box center [1220, 85] width 238 height 34
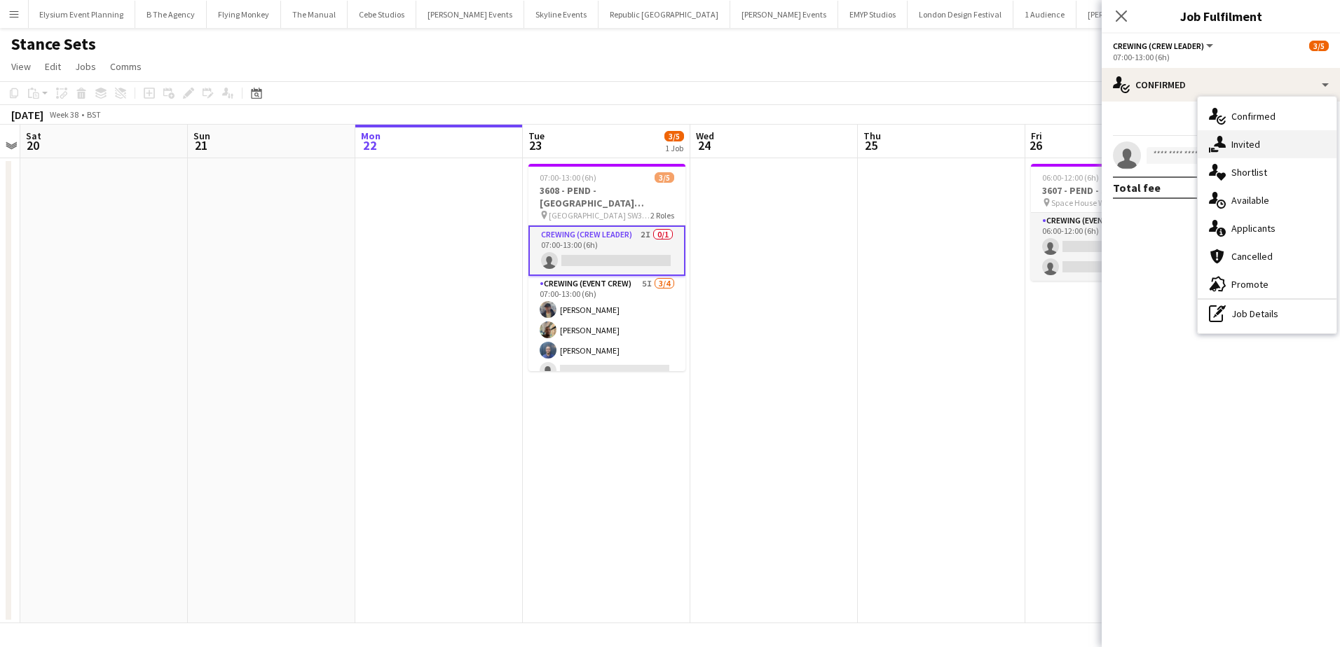
click at [1281, 150] on div "single-neutral-actions-share-1 Invited" at bounding box center [1266, 144] width 139 height 28
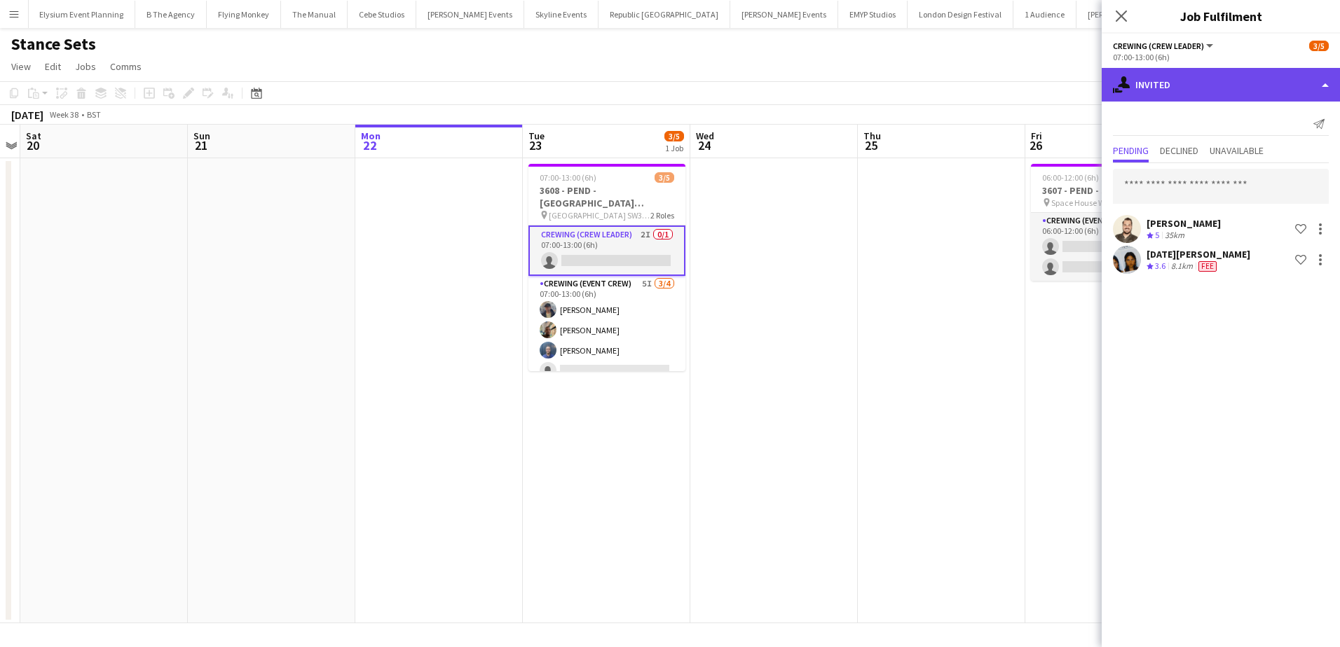
click at [1223, 90] on div "single-neutral-actions-share-1 Invited" at bounding box center [1220, 85] width 238 height 34
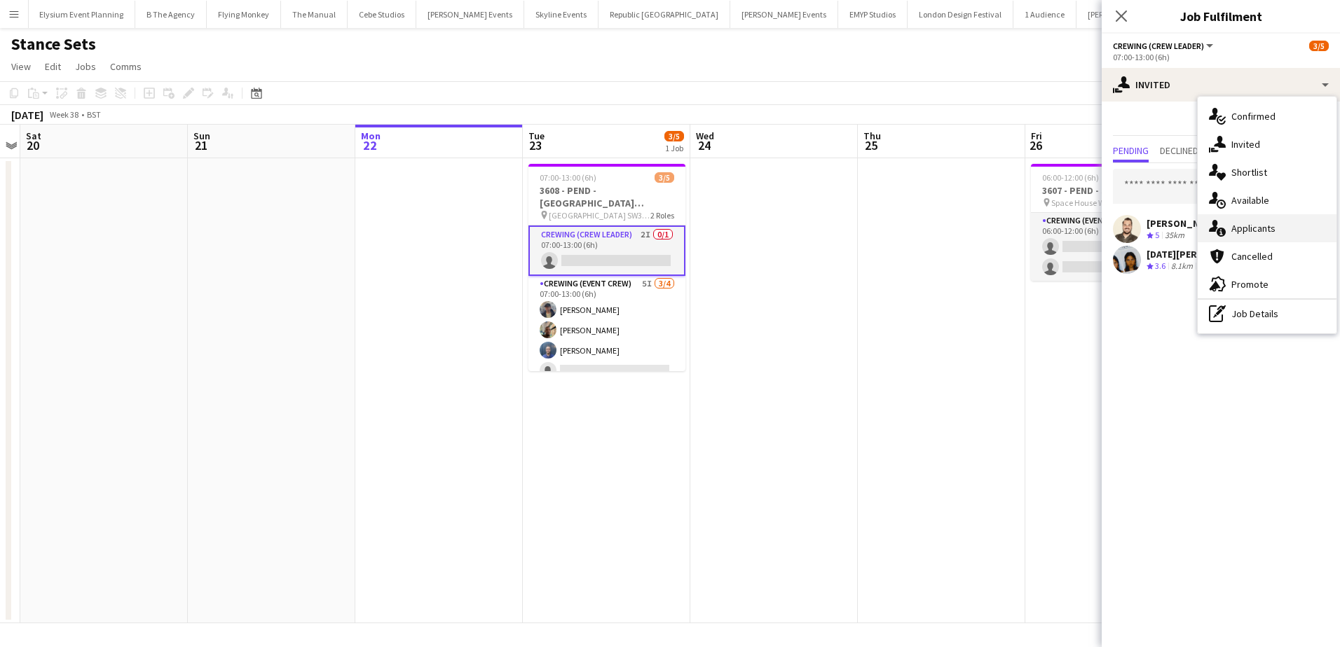
click at [1267, 235] on span "Applicants" at bounding box center [1253, 228] width 44 height 13
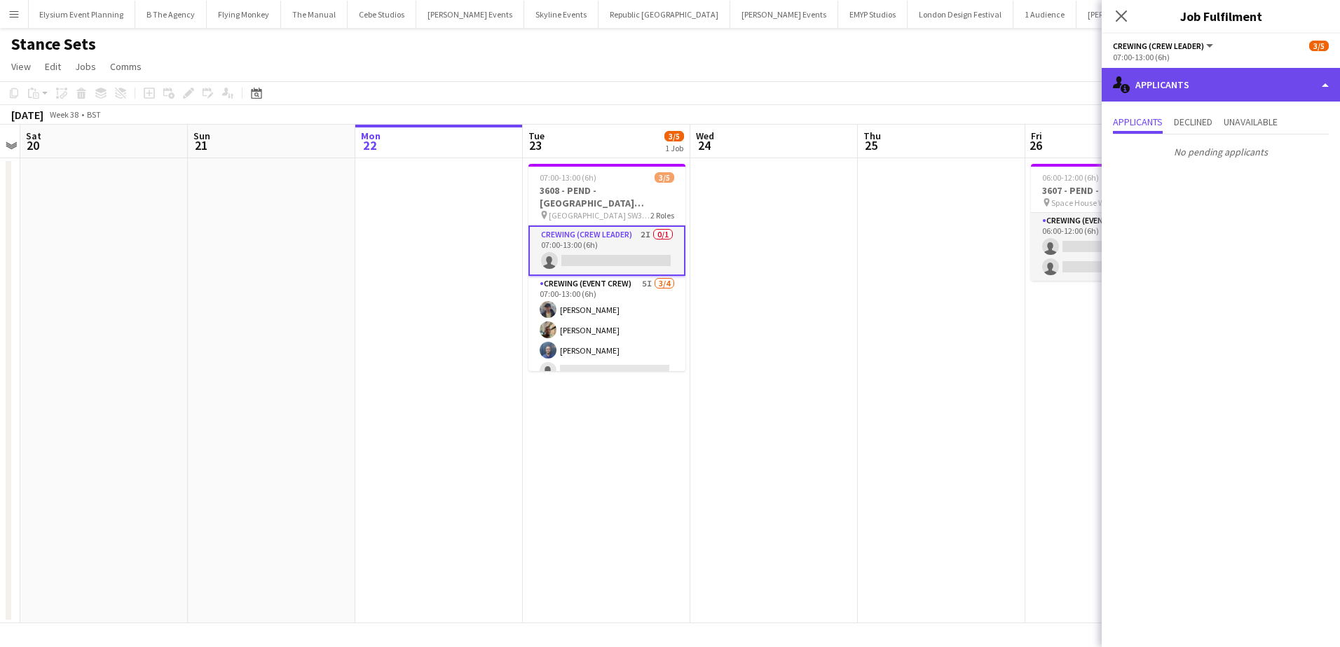
click at [1217, 91] on div "single-neutral-actions-information Applicants" at bounding box center [1220, 85] width 238 height 34
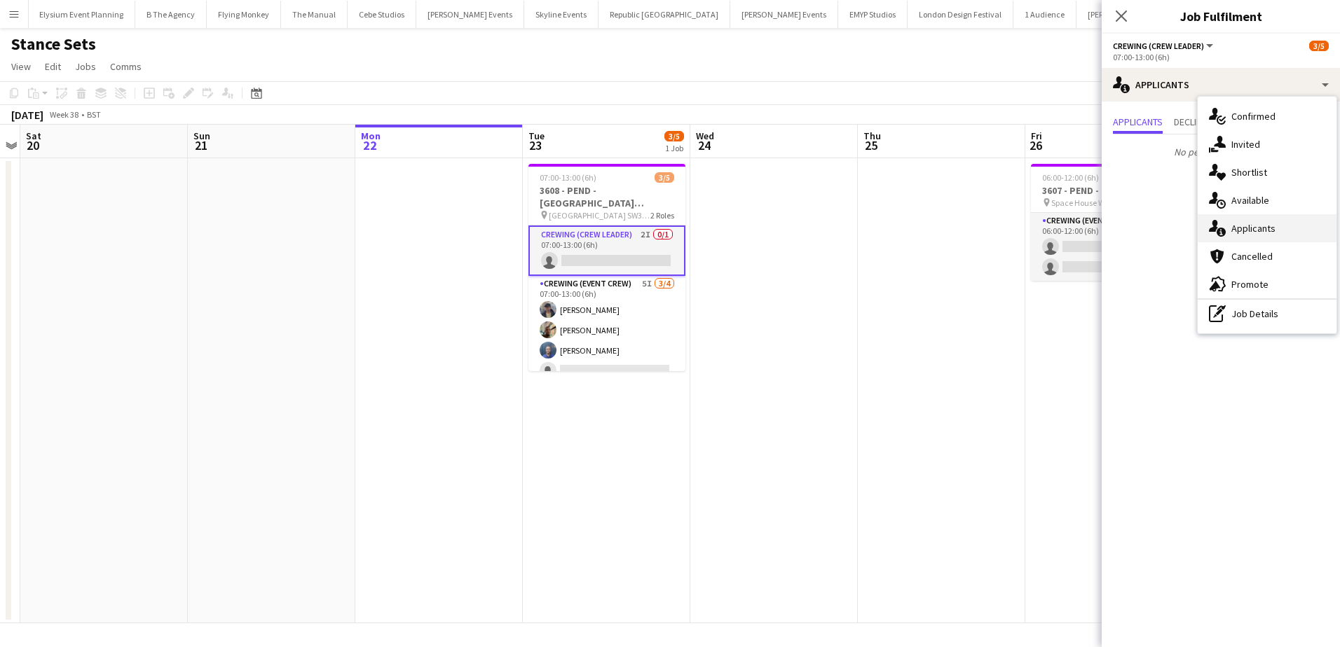
click at [1255, 232] on span "Applicants" at bounding box center [1253, 228] width 44 height 13
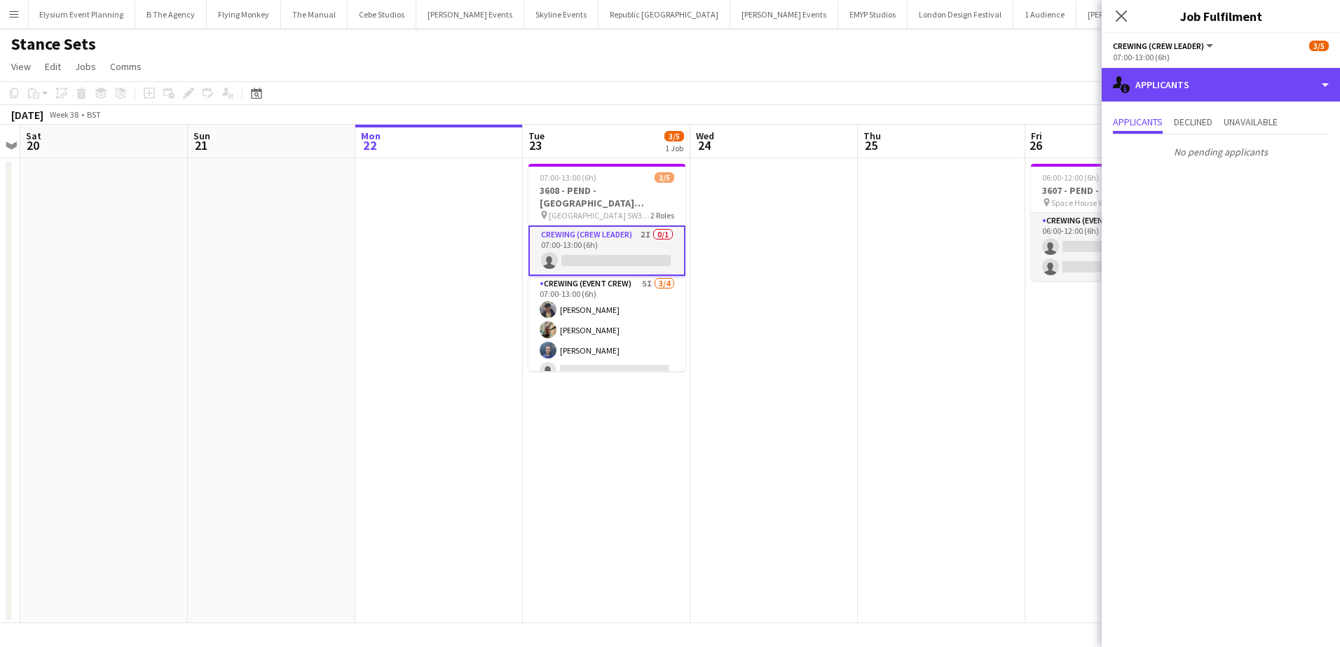
drag, startPoint x: 1228, startPoint y: 95, endPoint x: 1234, endPoint y: 110, distance: 15.7
click at [1228, 94] on div "single-neutral-actions-information Applicants" at bounding box center [1220, 85] width 238 height 34
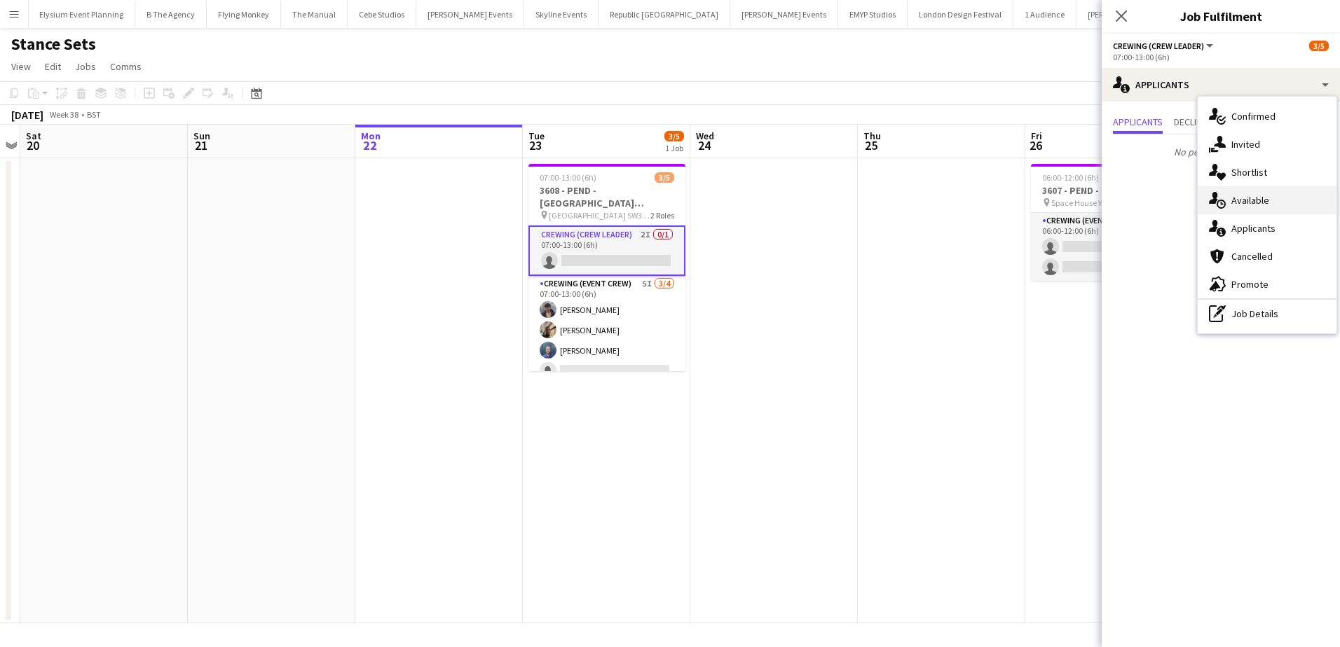
click at [1242, 203] on span "Available" at bounding box center [1250, 200] width 38 height 13
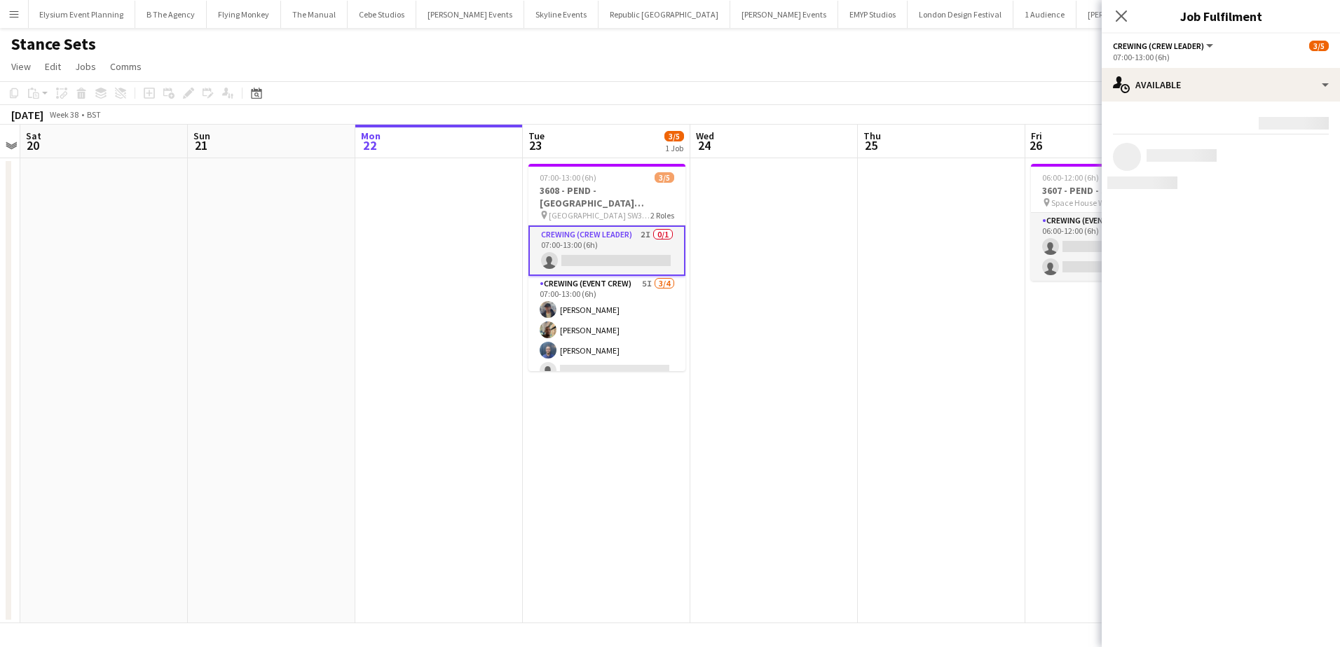
click at [952, 226] on app-date-cell at bounding box center [941, 390] width 167 height 465
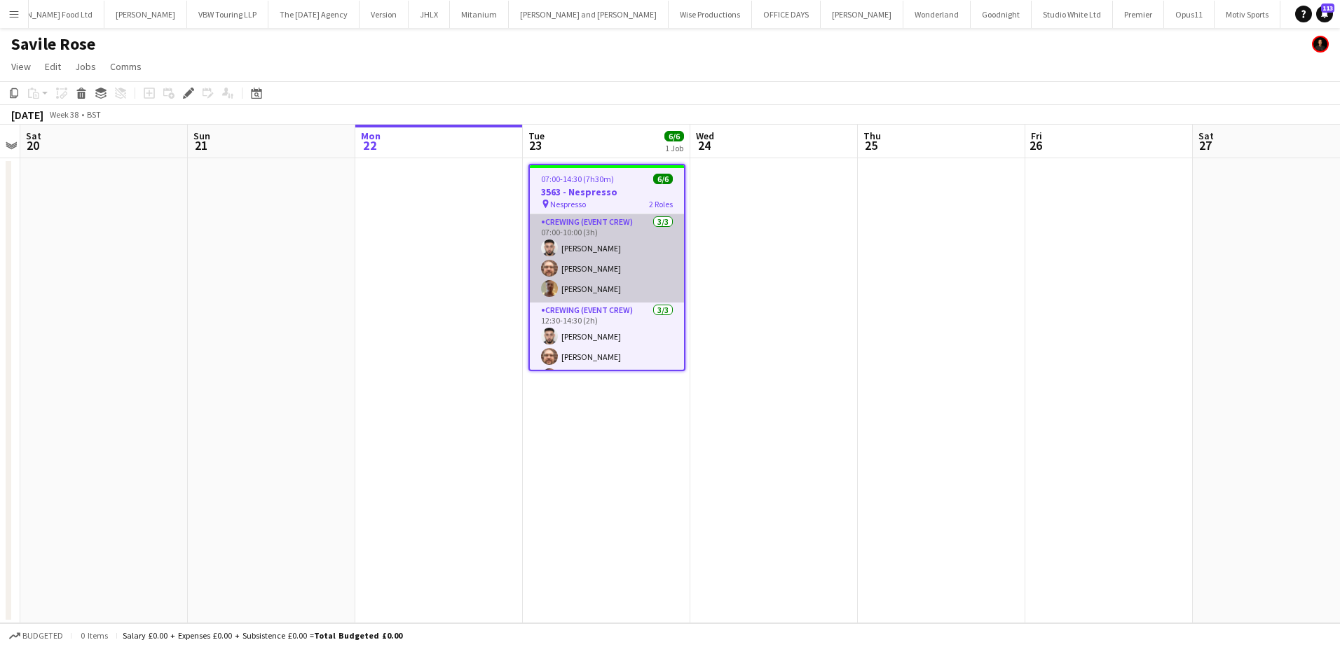
click at [602, 279] on app-card-role "Crewing (Event Crew) [DATE] 07:00-10:00 (3h) [PERSON_NAME] [PERSON_NAME] [PERSO…" at bounding box center [607, 258] width 154 height 88
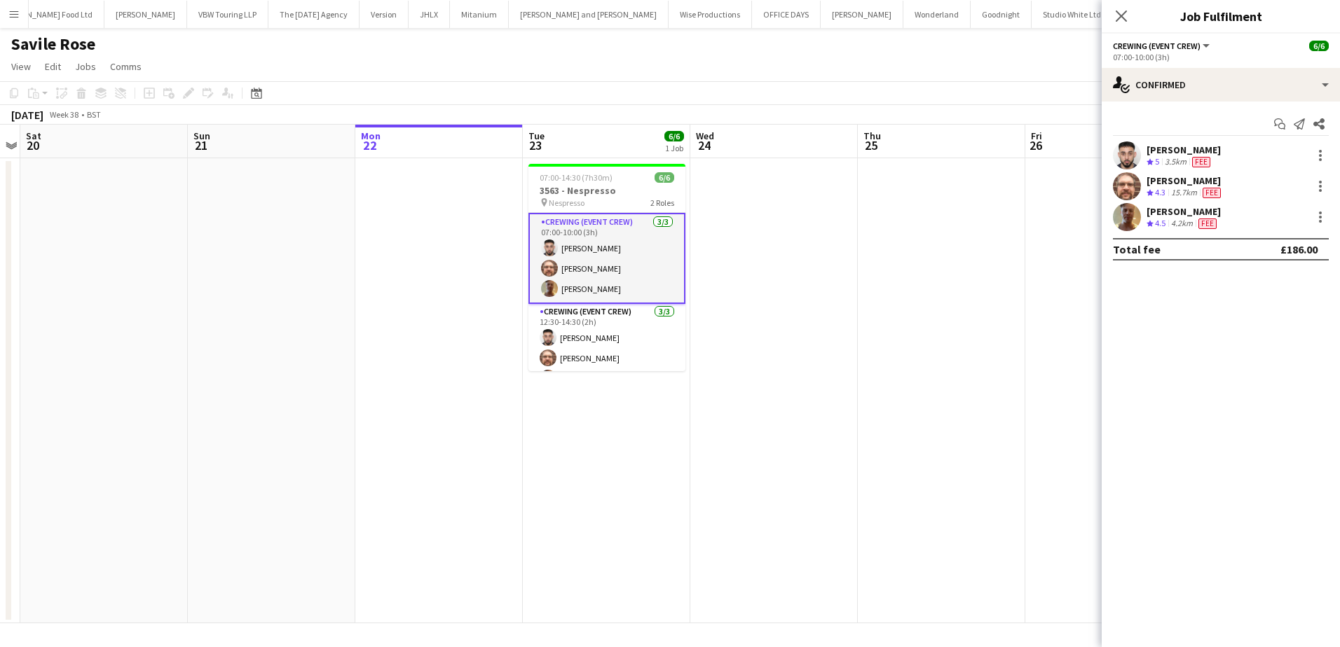
click at [1160, 219] on span "4.5" at bounding box center [1160, 223] width 11 height 11
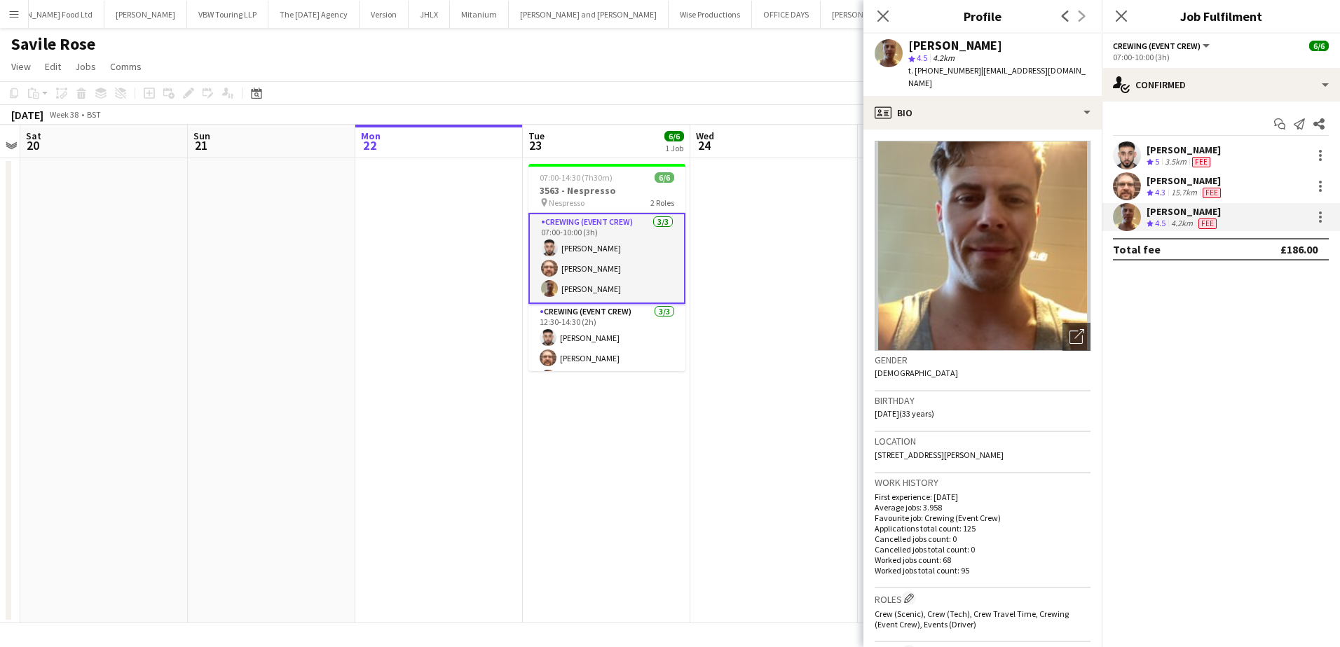
click at [986, 130] on app-crew-profile-bio "Open photos pop-in Gender [DEMOGRAPHIC_DATA] Birthday [DEMOGRAPHIC_DATA] (33 ye…" at bounding box center [982, 389] width 238 height 518
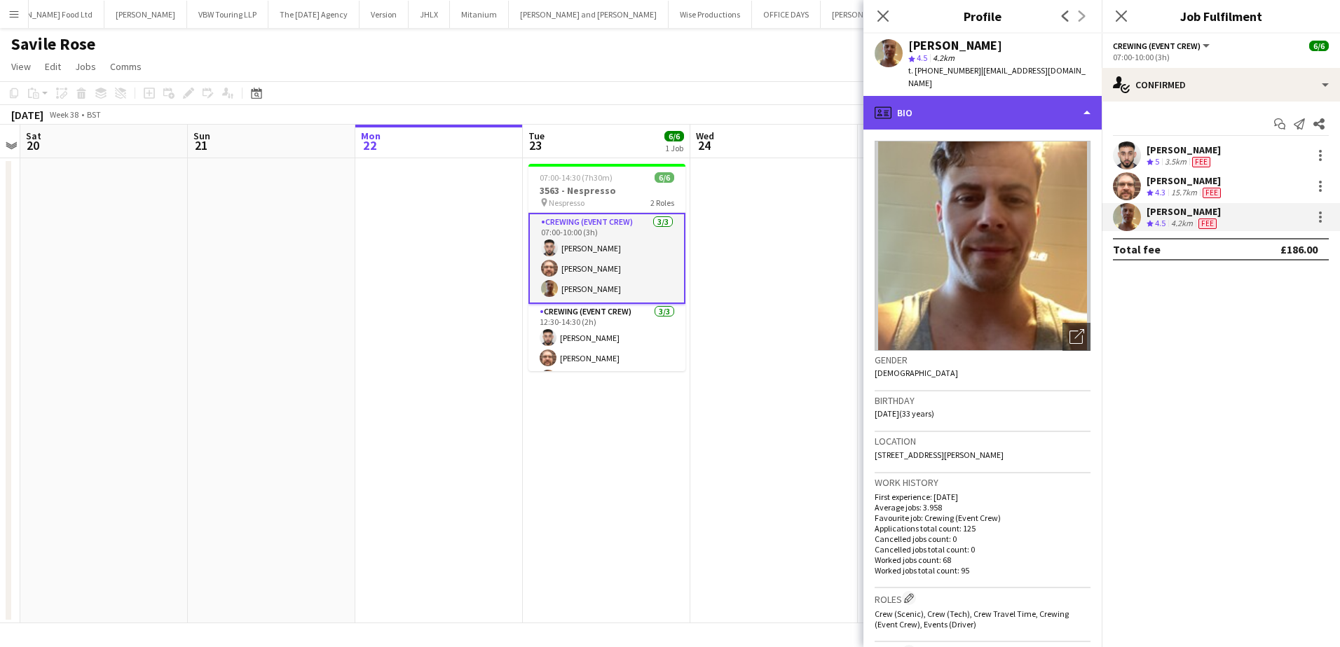
click at [993, 109] on div "profile Bio" at bounding box center [982, 113] width 238 height 34
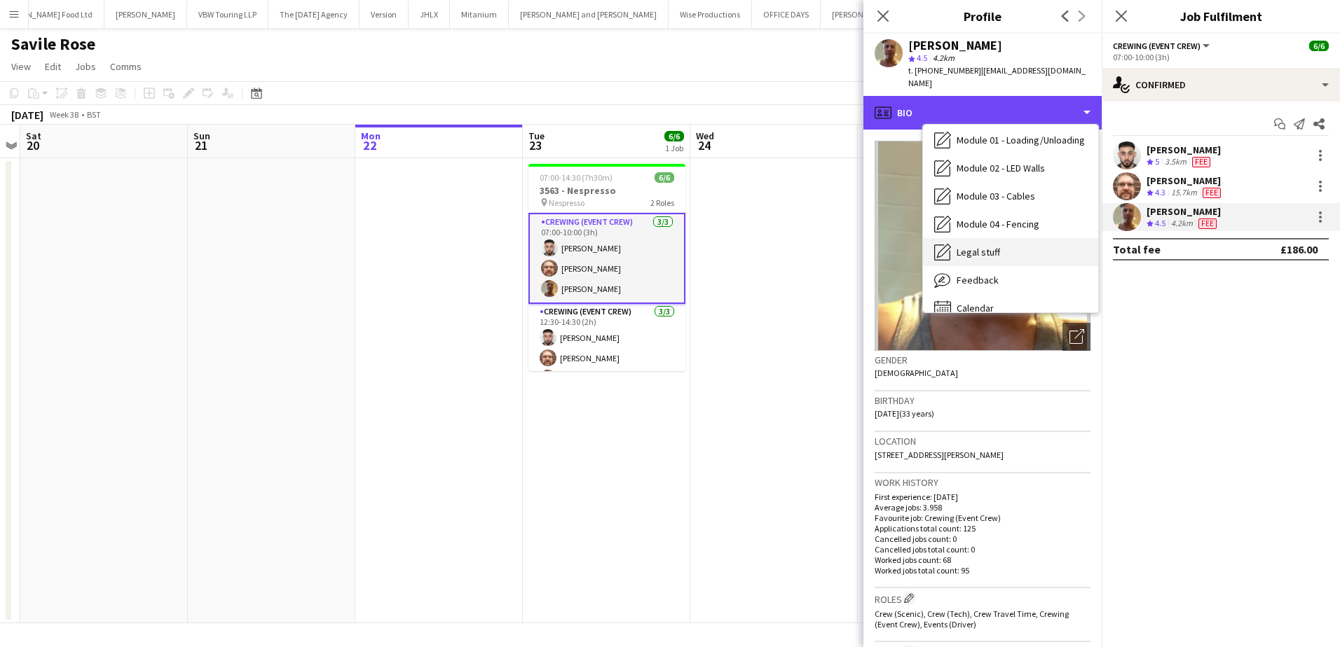
scroll to position [300, 0]
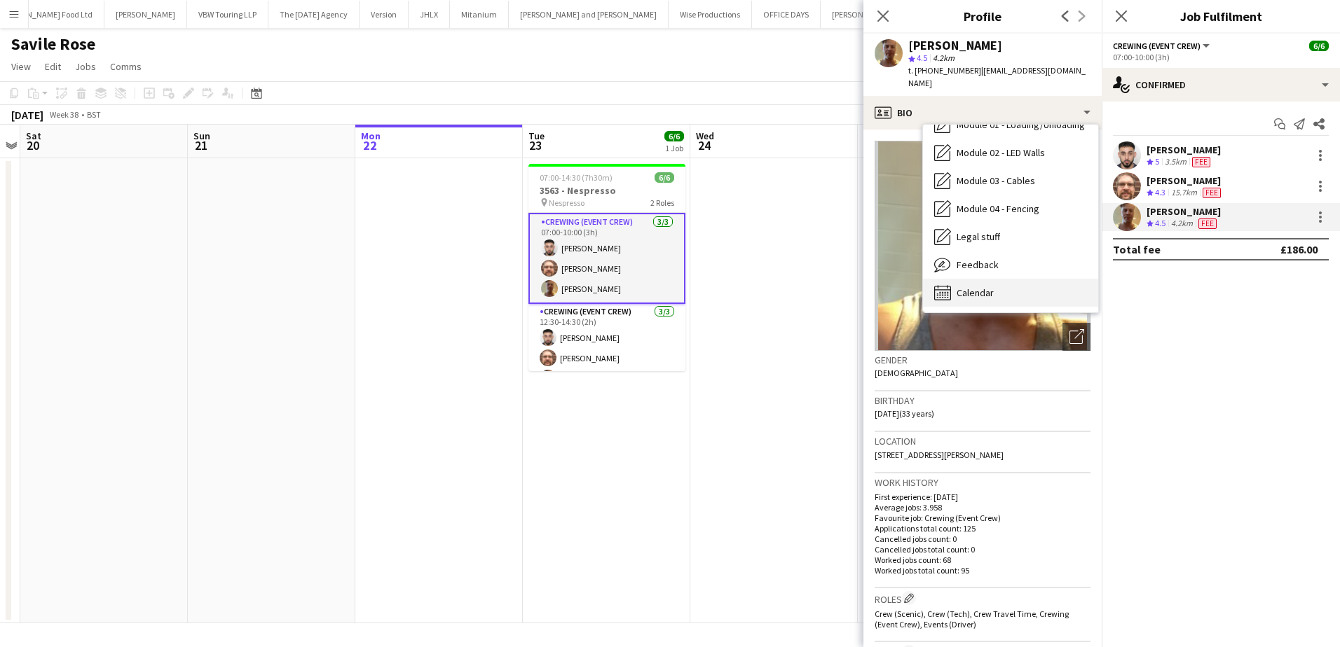
click at [984, 287] on span "Calendar" at bounding box center [974, 293] width 37 height 13
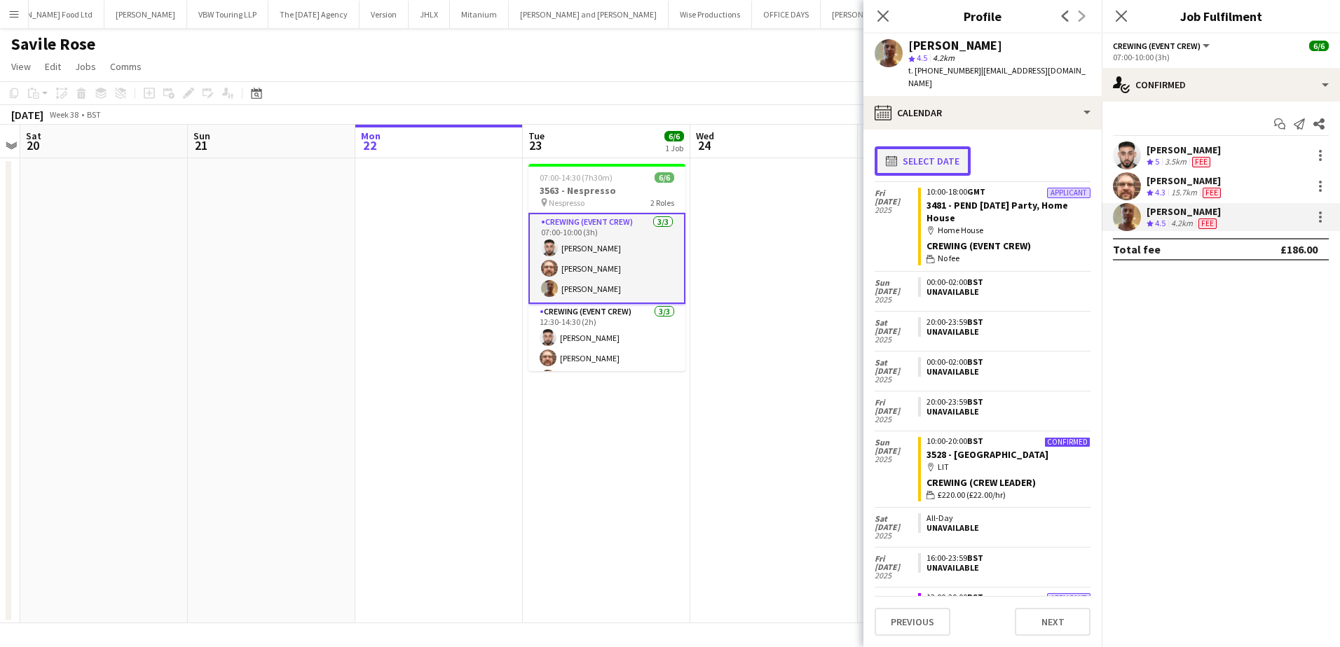
click at [940, 146] on button "calendar-full Select date" at bounding box center [922, 160] width 96 height 29
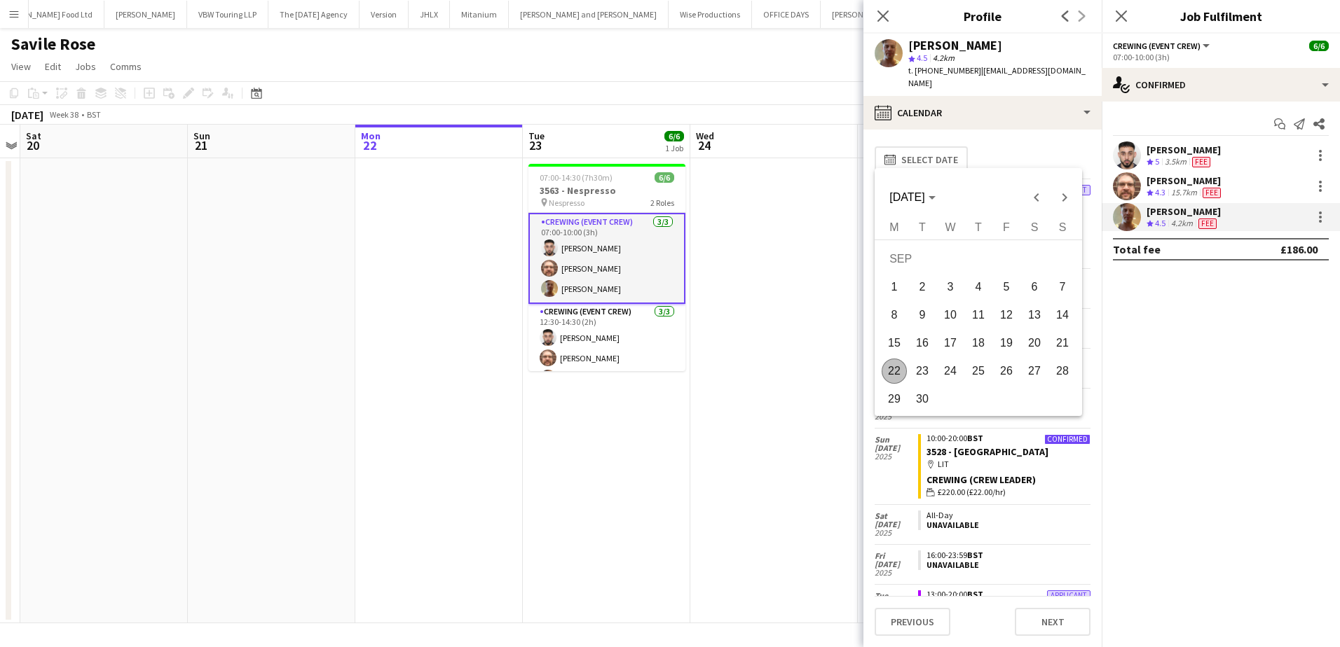
click at [944, 373] on span "24" at bounding box center [949, 371] width 25 height 25
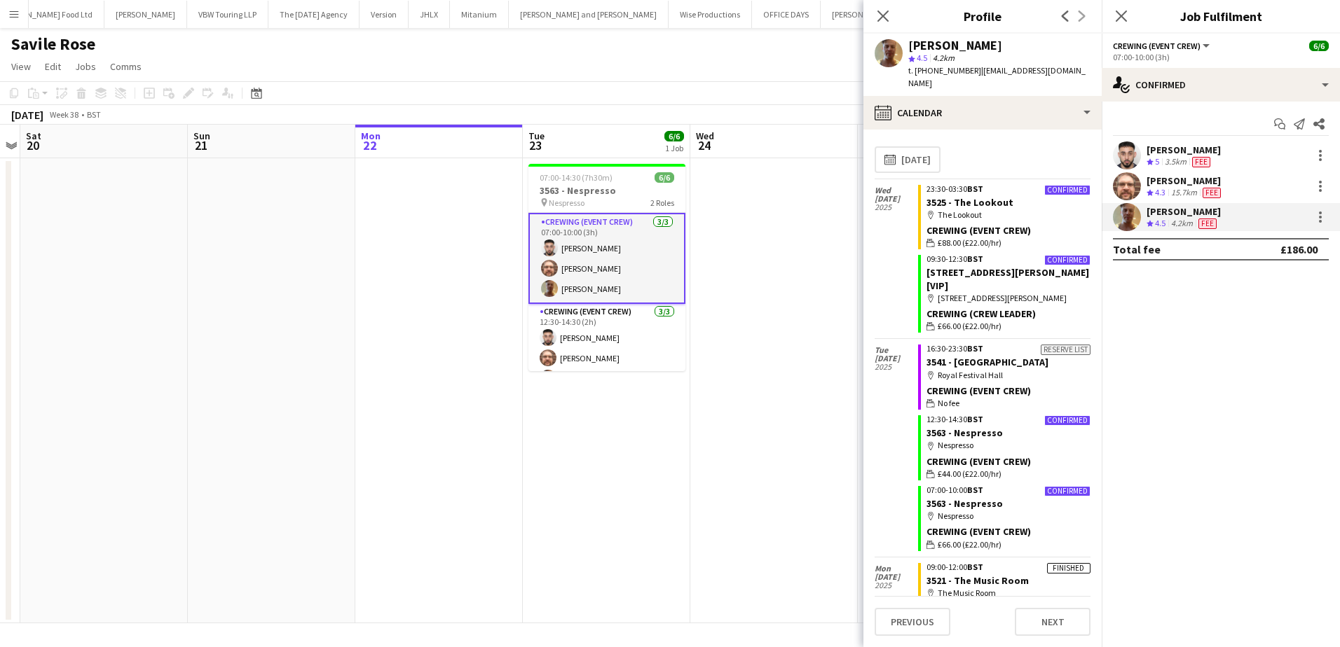
drag, startPoint x: 756, startPoint y: 260, endPoint x: 745, endPoint y: 240, distance: 22.9
click at [756, 259] on app-date-cell at bounding box center [773, 390] width 167 height 465
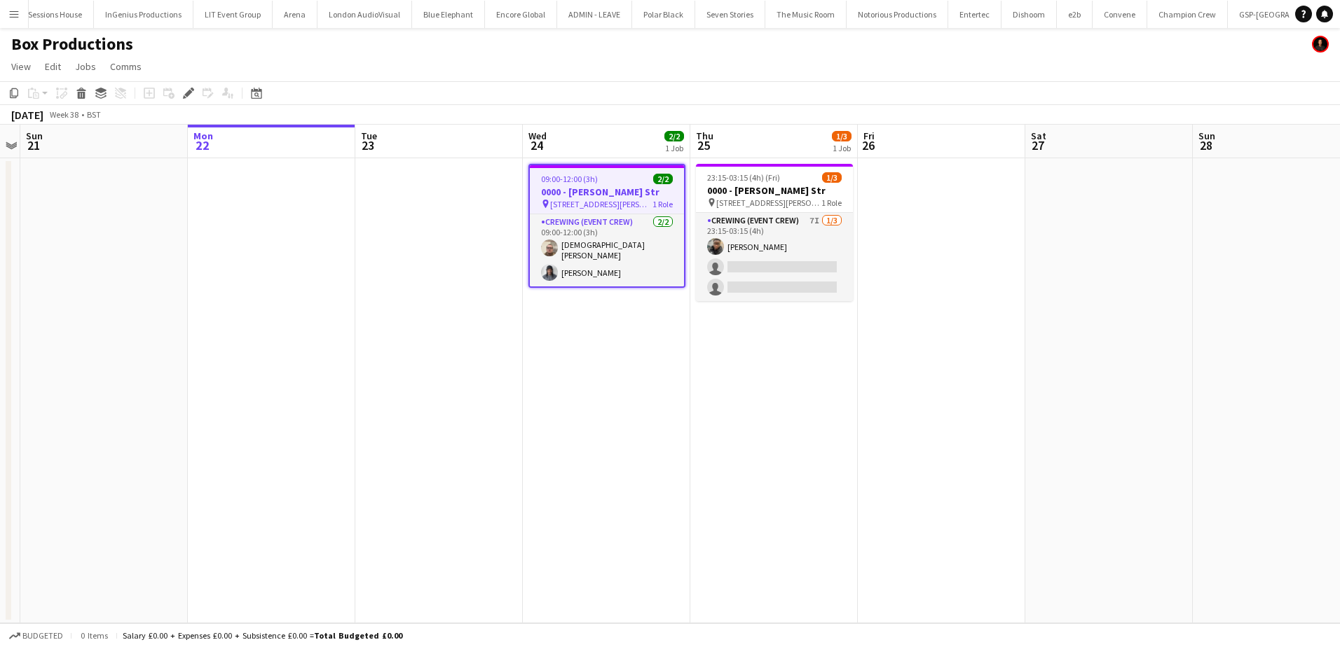
scroll to position [0, 722]
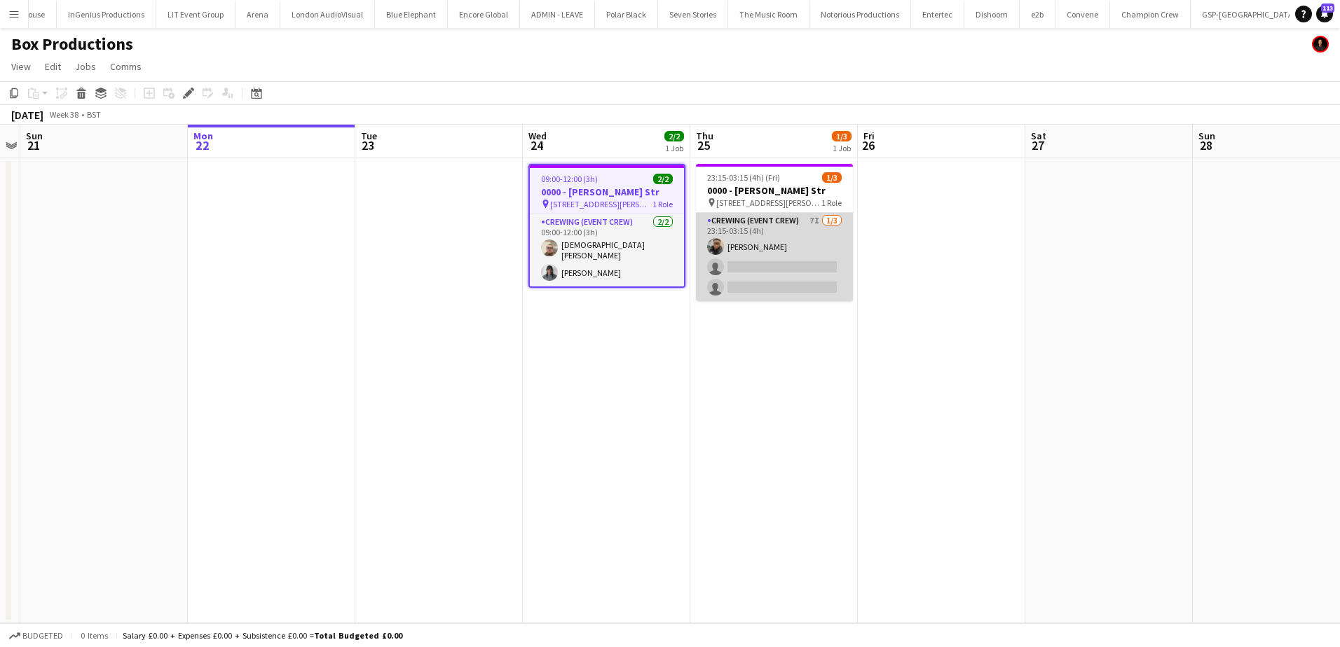
click at [813, 262] on app-card-role "Crewing (Event Crew) 7I [DATE] 23:15-03:15 (4h) [PERSON_NAME] single-neutral-ac…" at bounding box center [774, 257] width 157 height 88
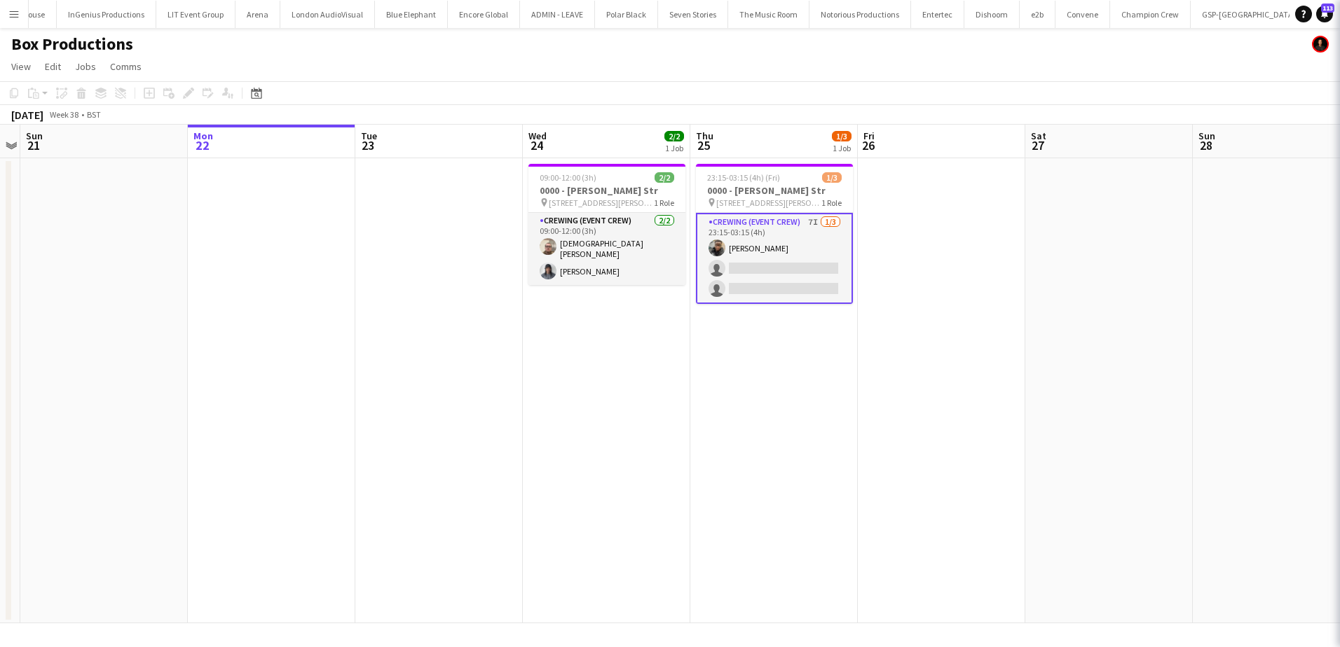
scroll to position [0, 481]
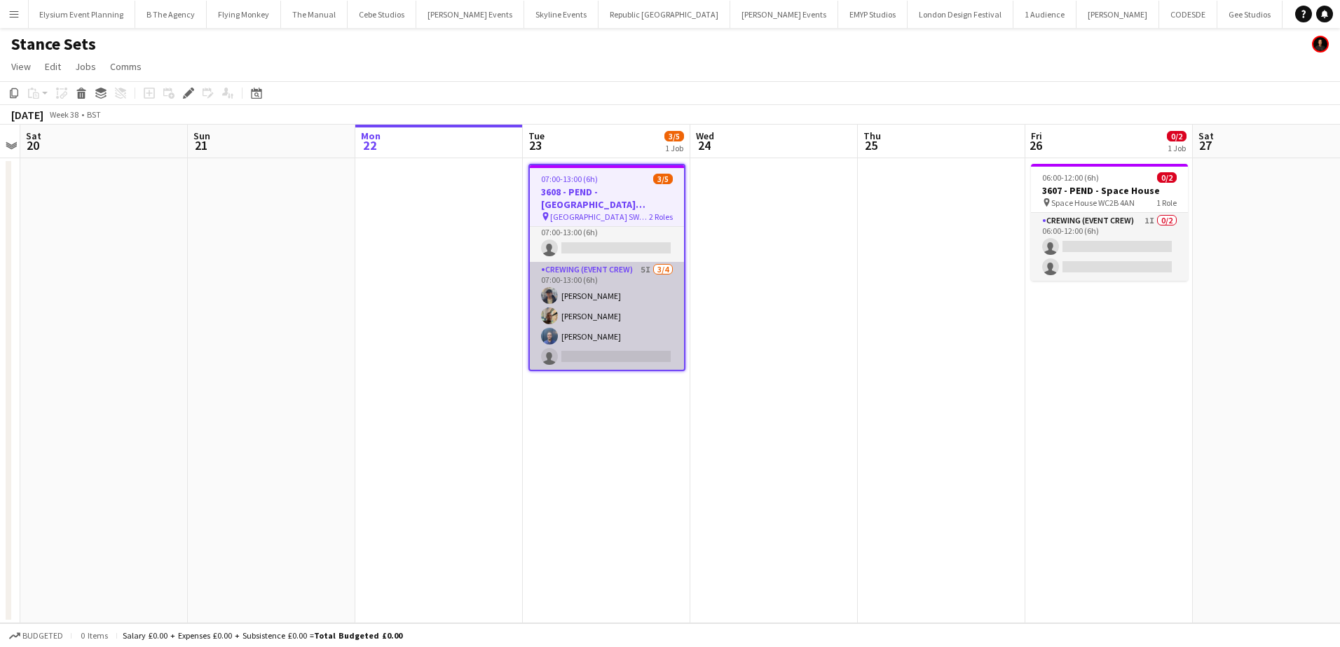
scroll to position [13, 0]
click at [633, 290] on app-card-role "Crewing (Event Crew) 5I [DATE] 07:00-13:00 (6h) [PERSON_NAME] [PERSON_NAME] [PE…" at bounding box center [607, 315] width 154 height 109
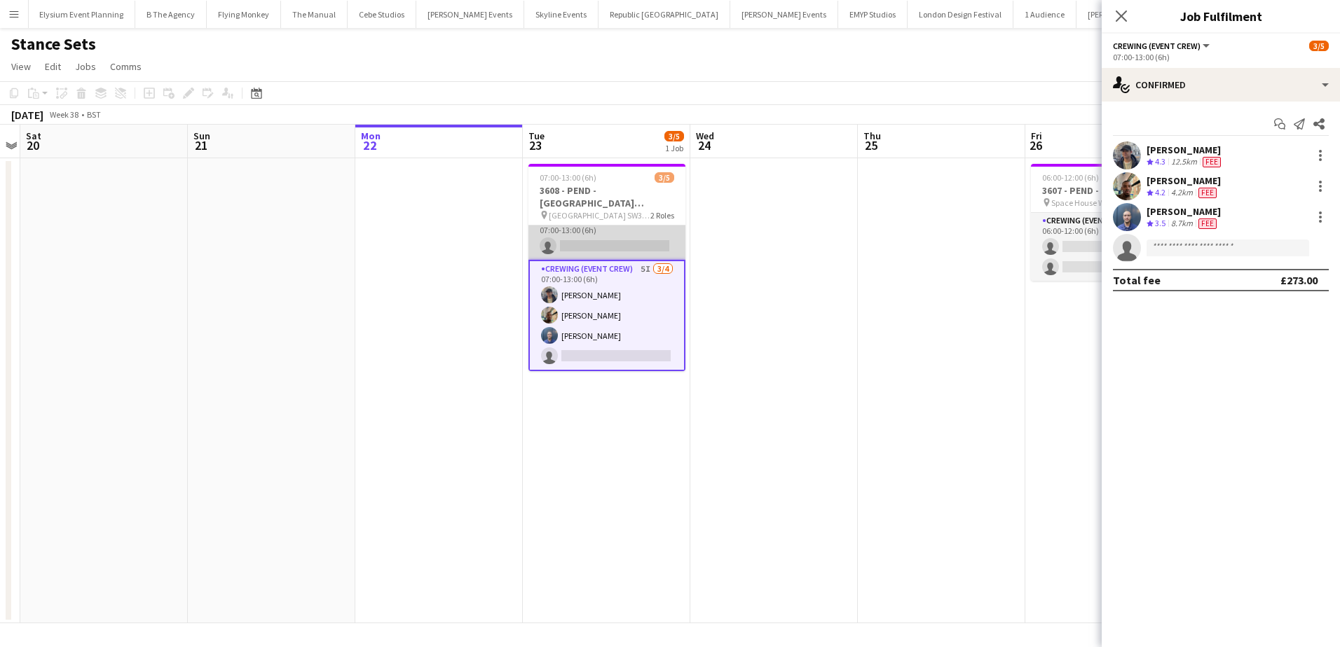
click at [622, 248] on app-card-role "Crewing (Crew Leader) 2I 0/1 07:00-13:00 (6h) single-neutral-actions" at bounding box center [606, 236] width 157 height 48
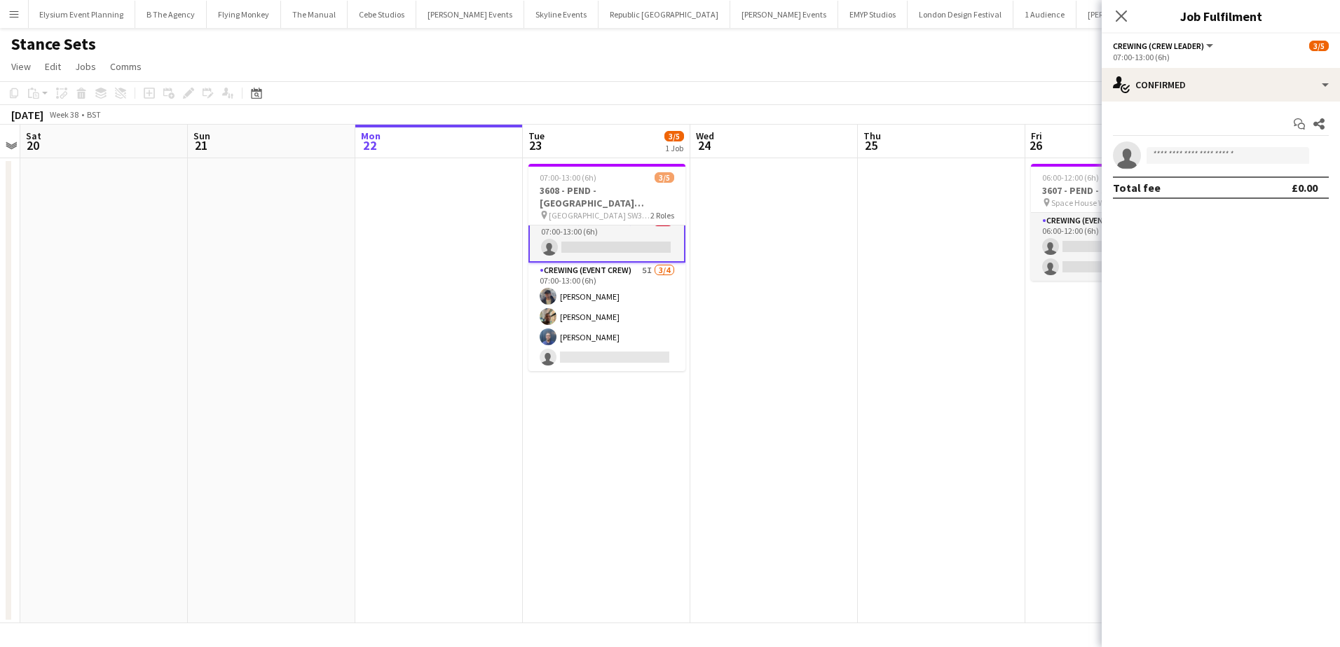
click at [1260, 62] on div "07:00-13:00 (6h)" at bounding box center [1221, 57] width 216 height 11
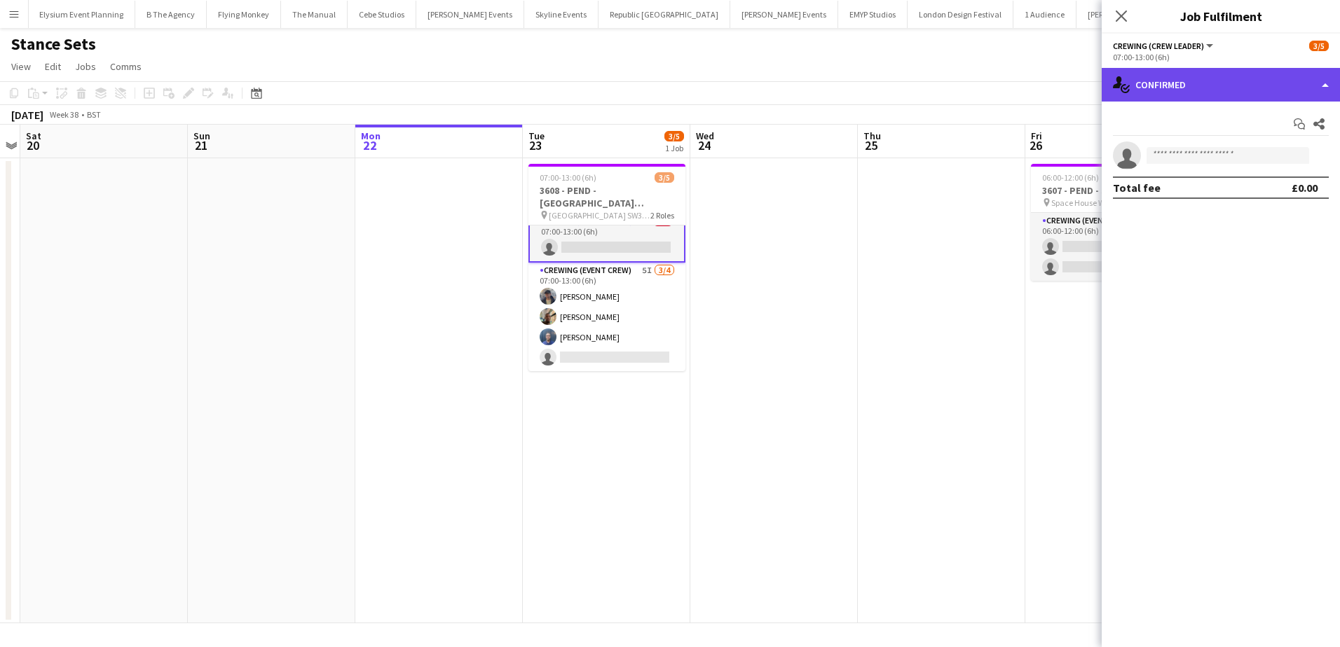
click at [1267, 76] on div "single-neutral-actions-check-2 Confirmed" at bounding box center [1220, 85] width 238 height 34
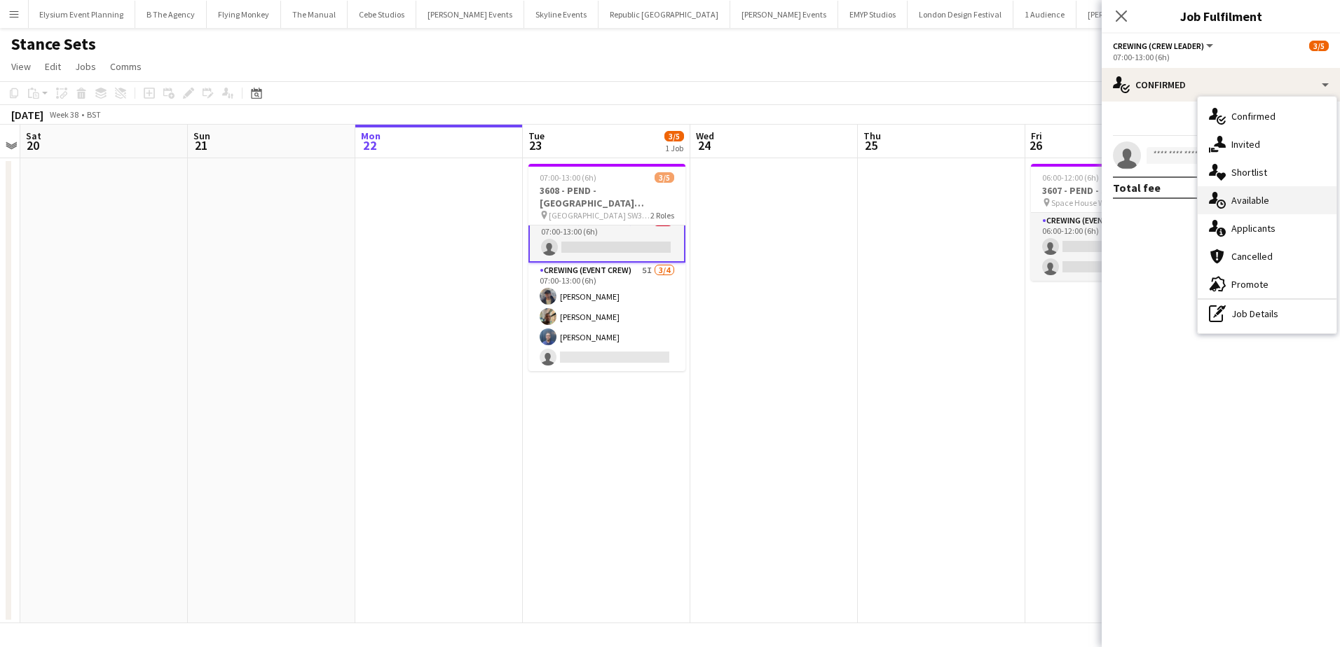
click at [1253, 200] on span "Available" at bounding box center [1250, 200] width 38 height 13
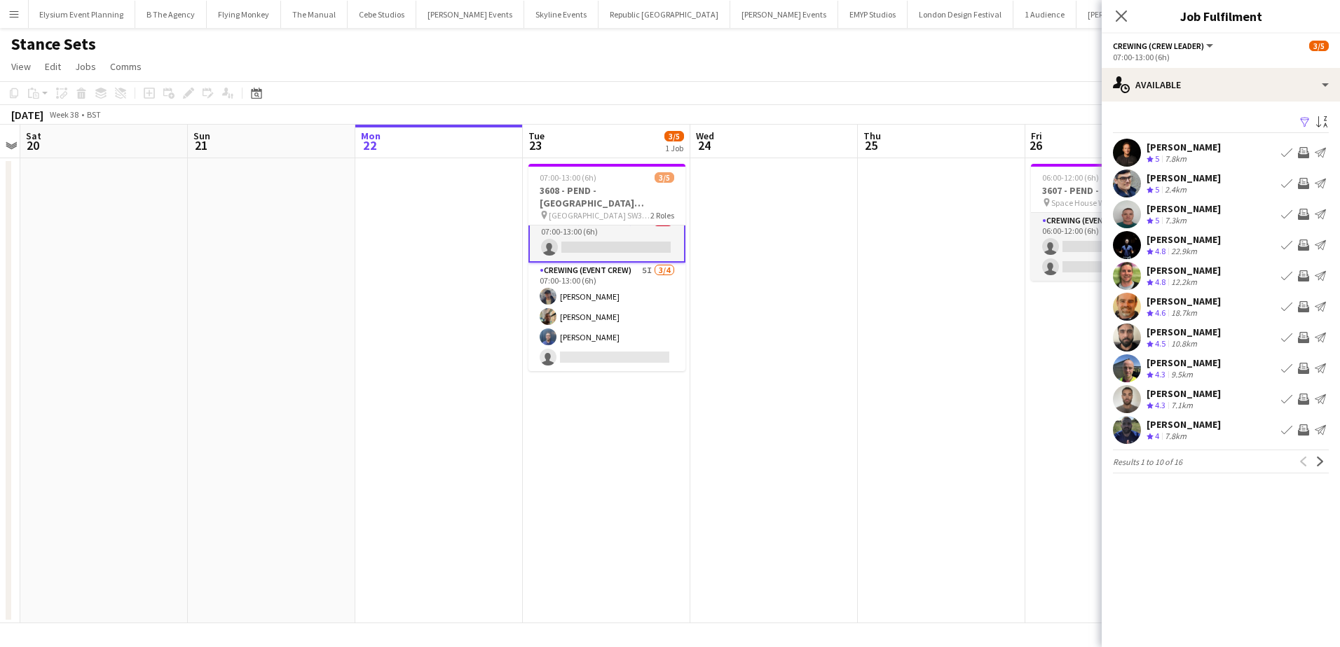
click at [1301, 277] on app-icon "Invite crew" at bounding box center [1303, 275] width 11 height 11
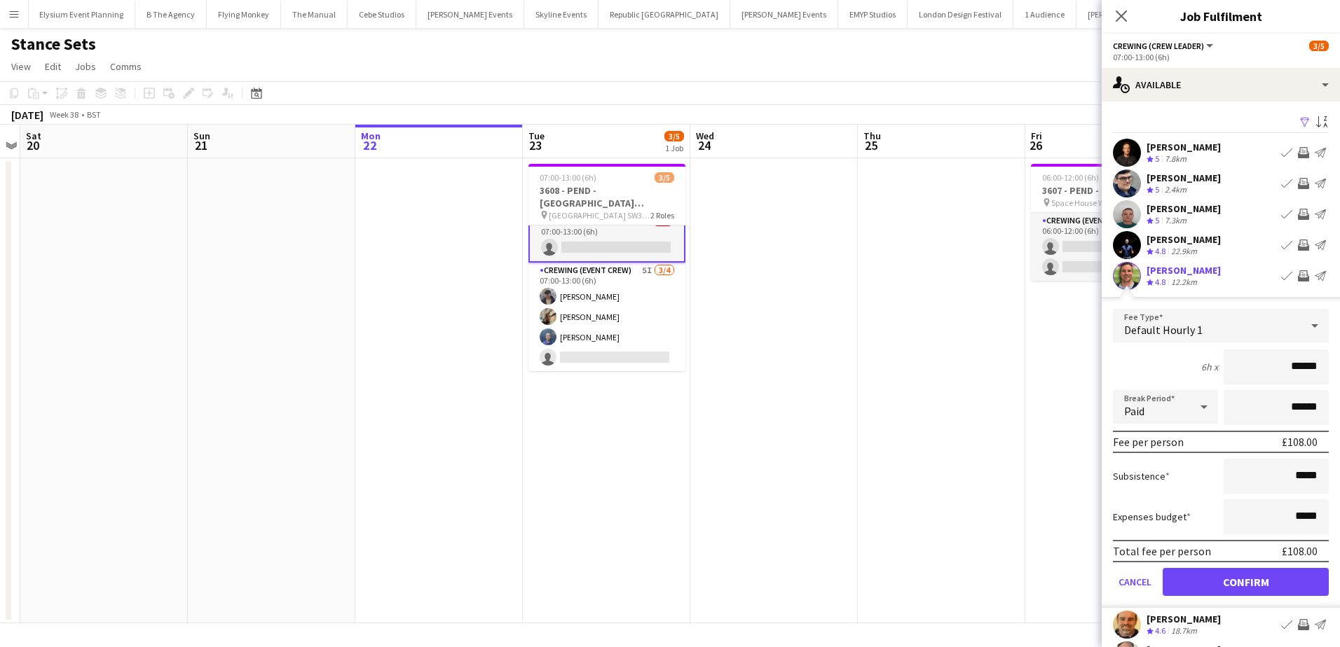
drag, startPoint x: 1276, startPoint y: 366, endPoint x: 1317, endPoint y: 366, distance: 41.3
click at [1317, 366] on input "******" at bounding box center [1275, 367] width 105 height 35
type input "***"
click at [1254, 583] on button "Confirm" at bounding box center [1245, 582] width 166 height 28
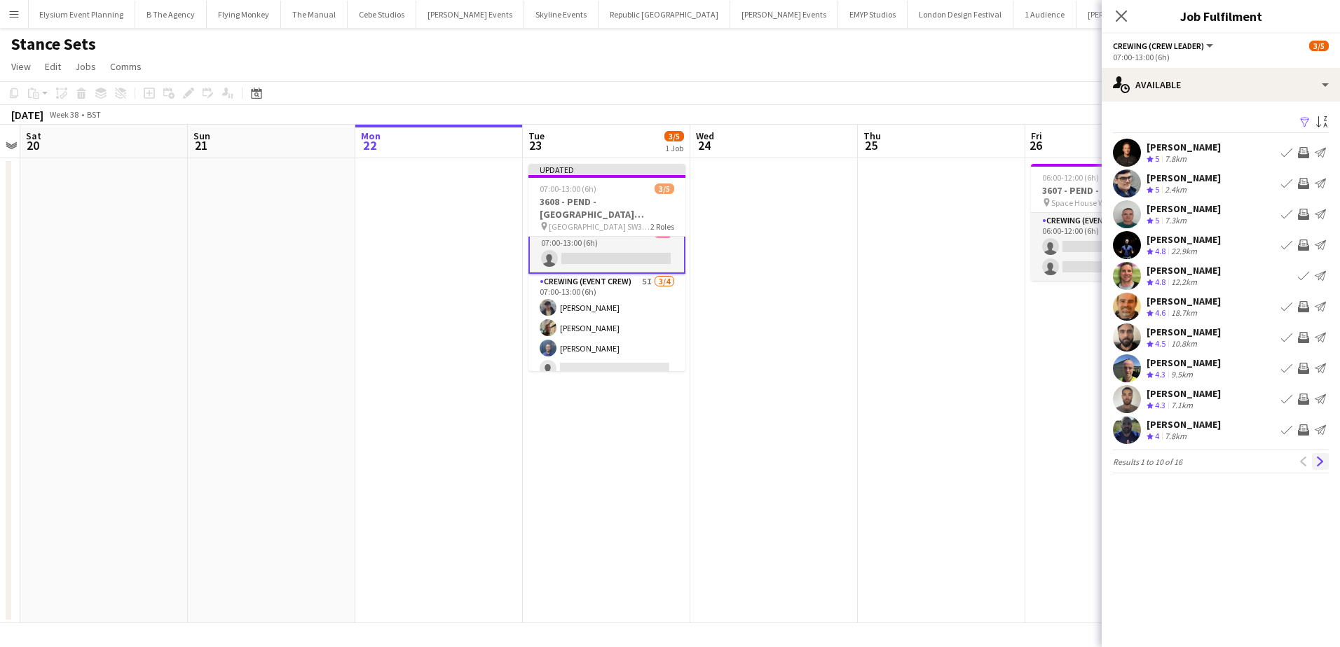
click at [1317, 462] on app-icon "Next" at bounding box center [1320, 462] width 10 height 10
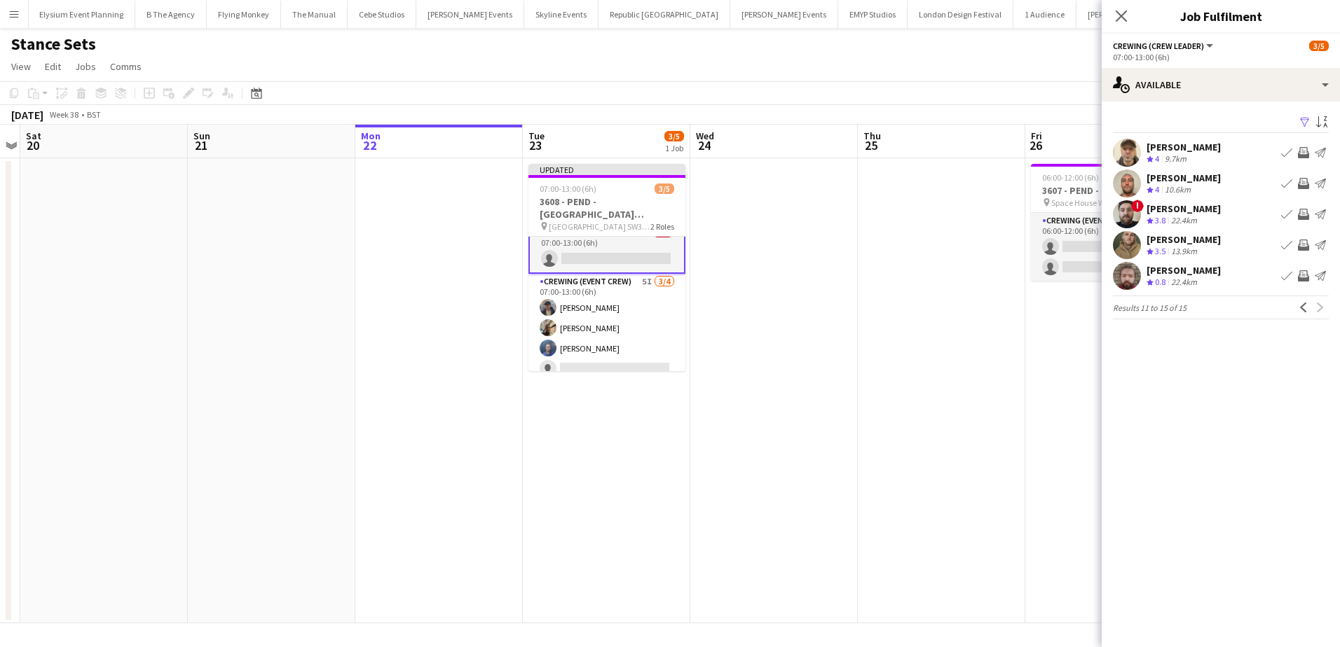
click at [1302, 184] on app-icon "Invite crew" at bounding box center [1303, 183] width 11 height 11
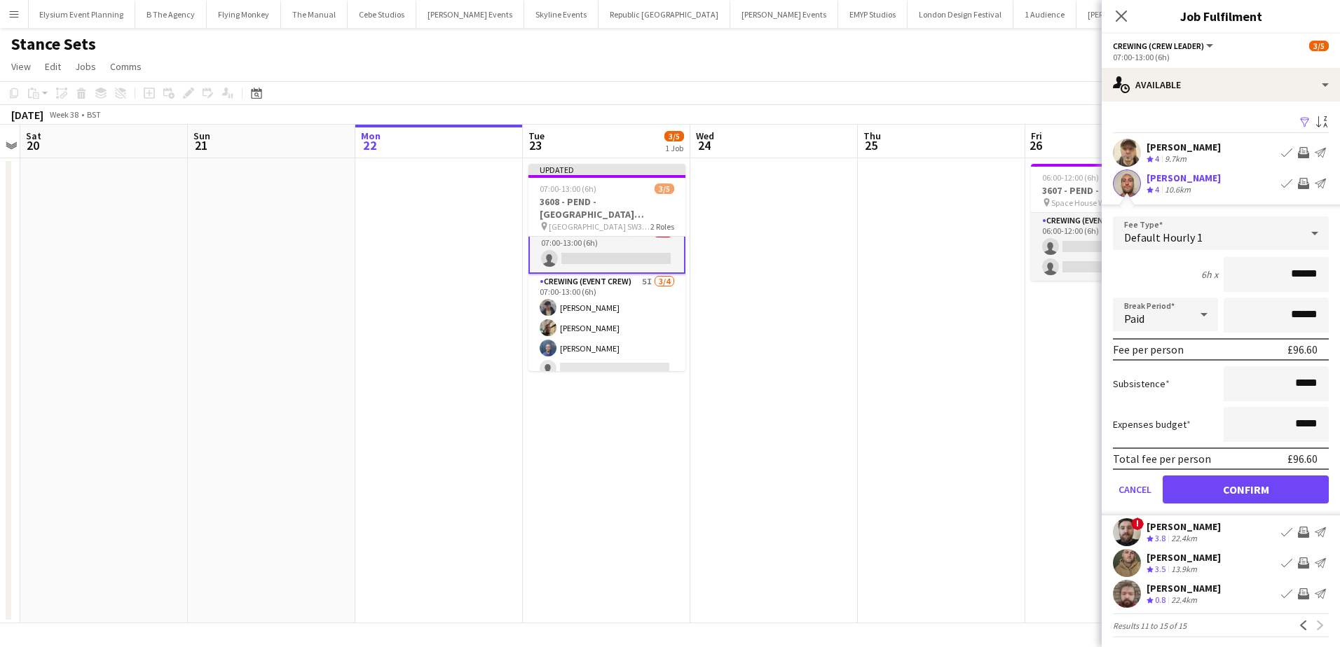
drag, startPoint x: 1267, startPoint y: 279, endPoint x: 1313, endPoint y: 275, distance: 45.7
click at [1313, 275] on input "******" at bounding box center [1275, 274] width 105 height 35
type input "***"
click at [1291, 494] on button "Confirm" at bounding box center [1245, 490] width 166 height 28
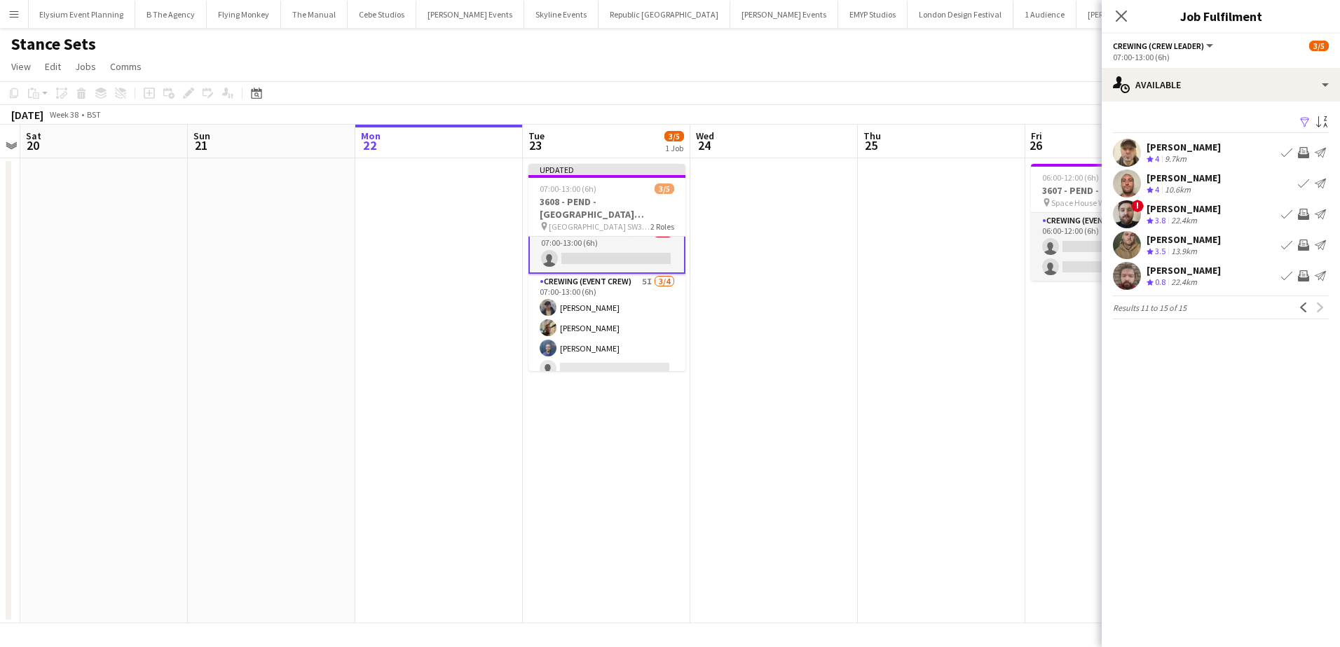
click at [1302, 153] on app-icon "Invite crew" at bounding box center [1303, 152] width 11 height 11
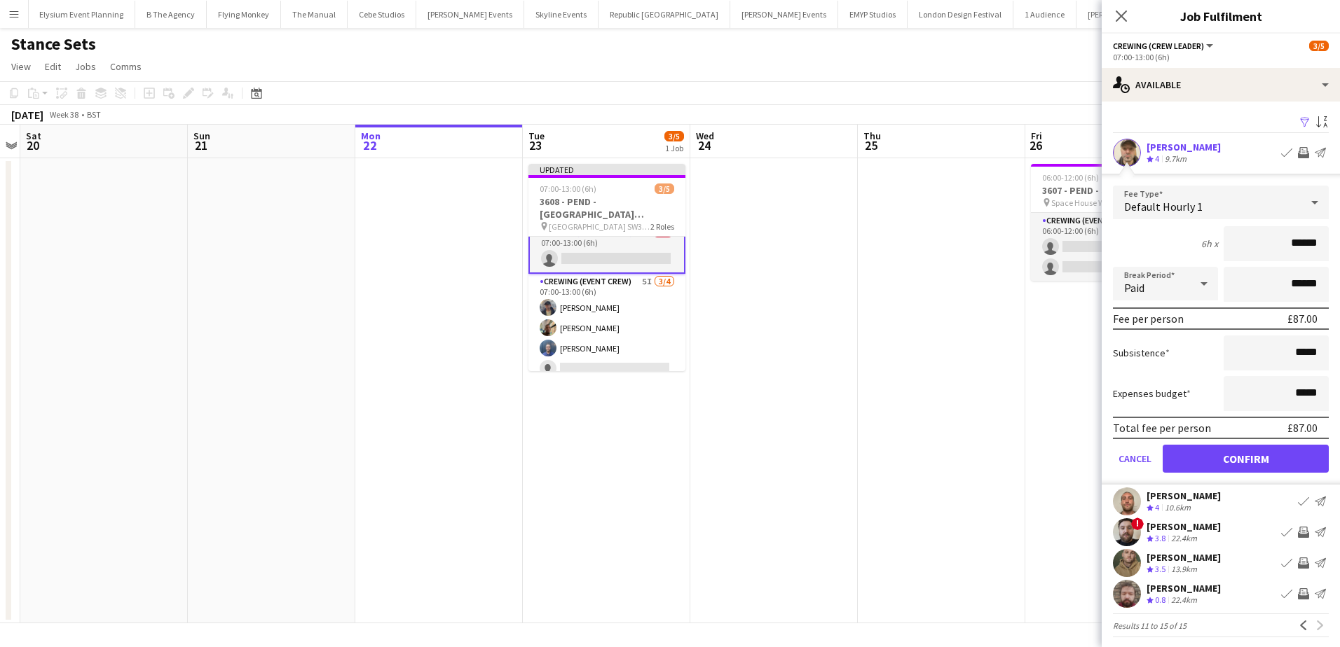
drag, startPoint x: 1274, startPoint y: 237, endPoint x: 1327, endPoint y: 244, distance: 53.7
click at [1327, 244] on form "Fee Type Default Hourly 1 6h x ****** Break Period Paid ****** Fee per person £…" at bounding box center [1220, 335] width 238 height 299
type input "***"
click at [1268, 458] on button "Confirm" at bounding box center [1245, 459] width 166 height 28
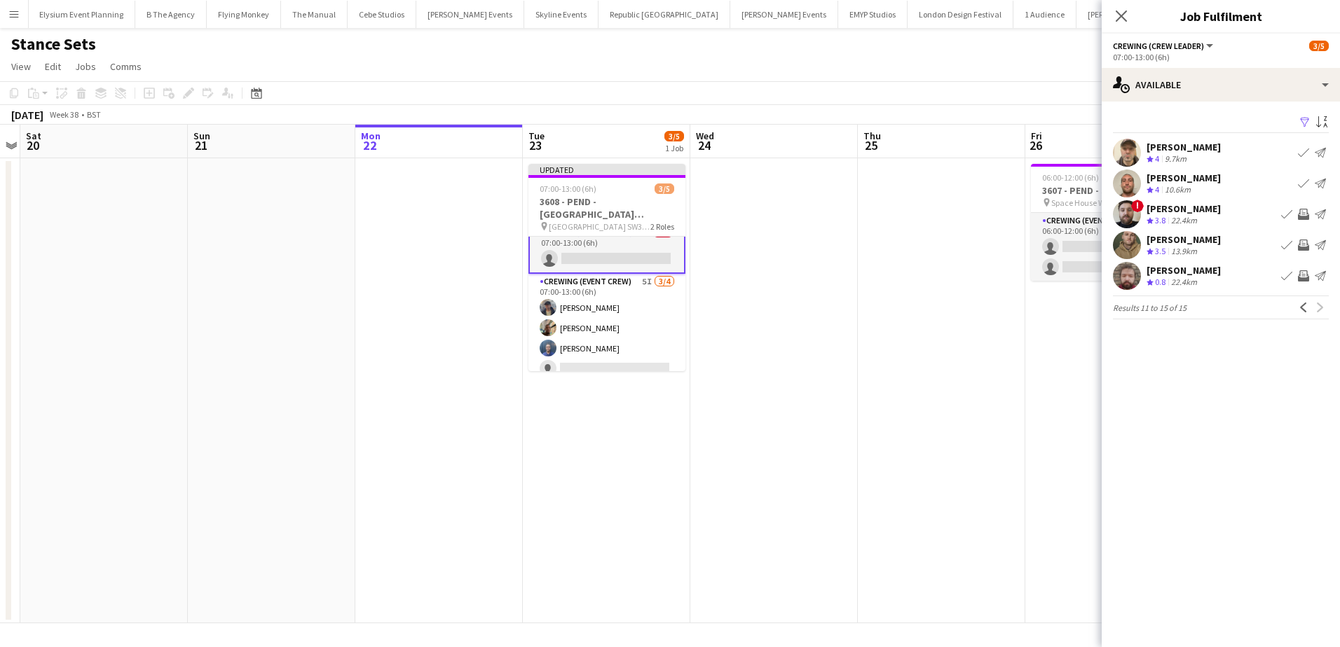
click at [833, 355] on app-date-cell at bounding box center [773, 390] width 167 height 465
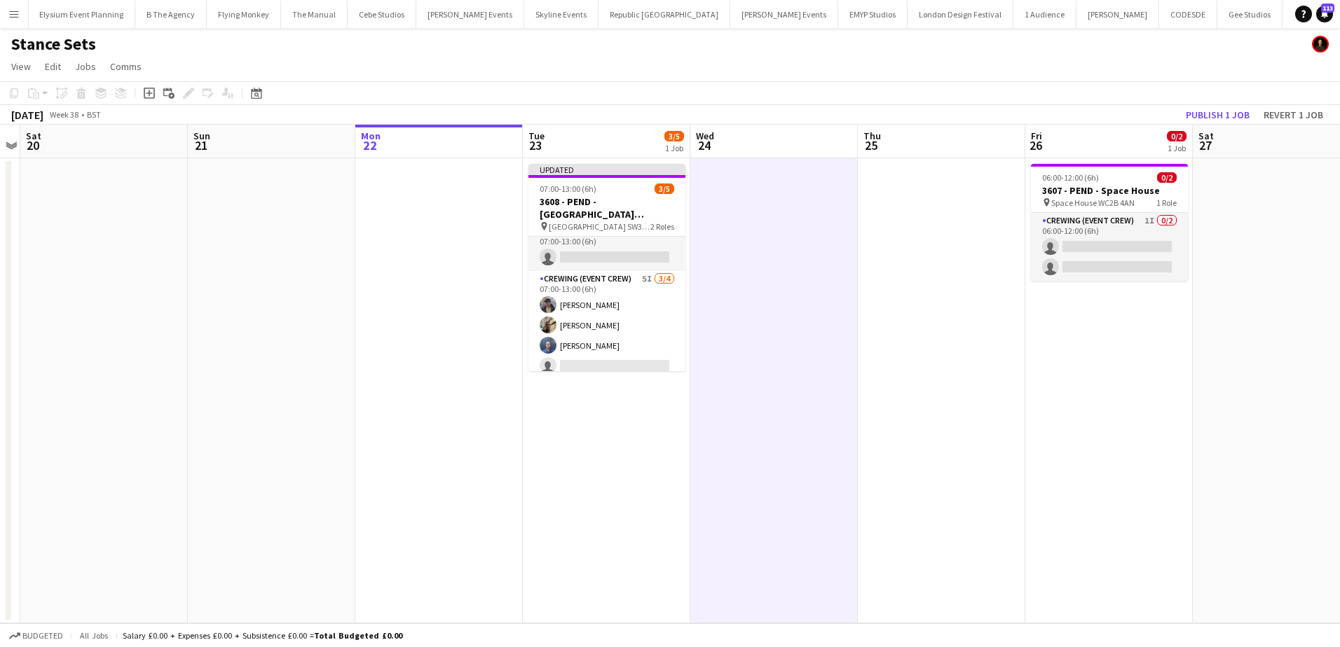
scroll to position [12, 0]
click at [1216, 113] on button "Publish 1 job" at bounding box center [1217, 115] width 75 height 18
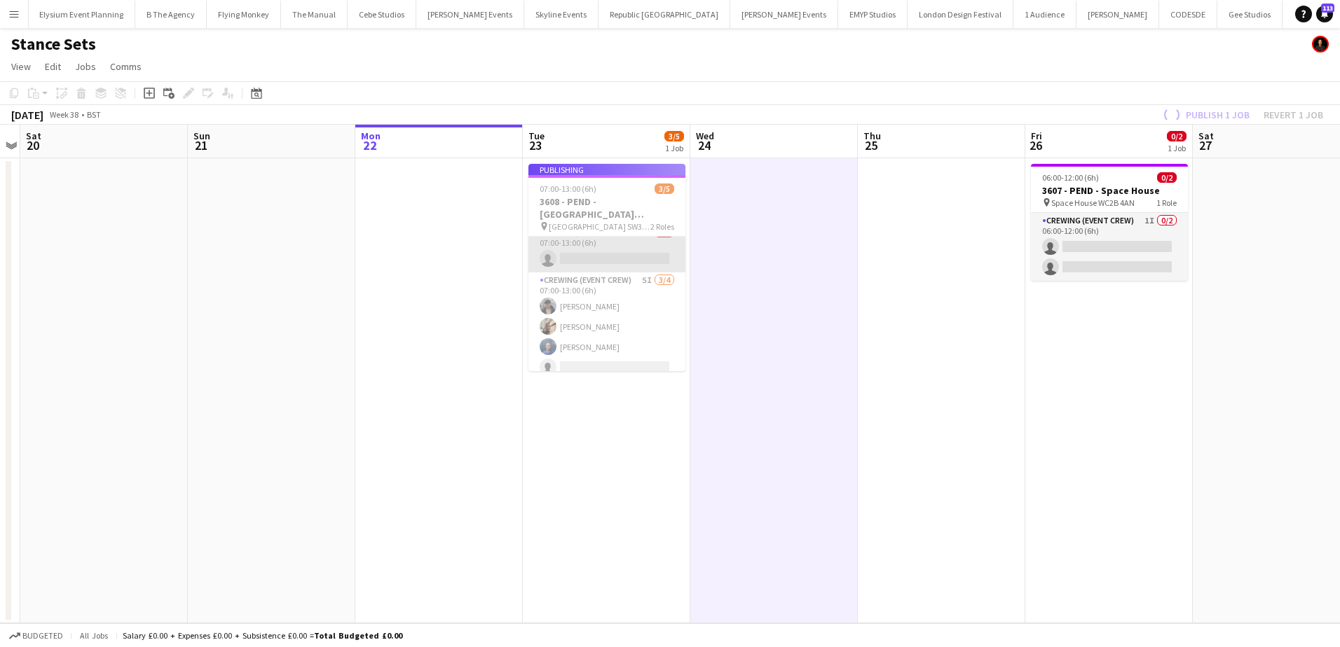
scroll to position [11, 0]
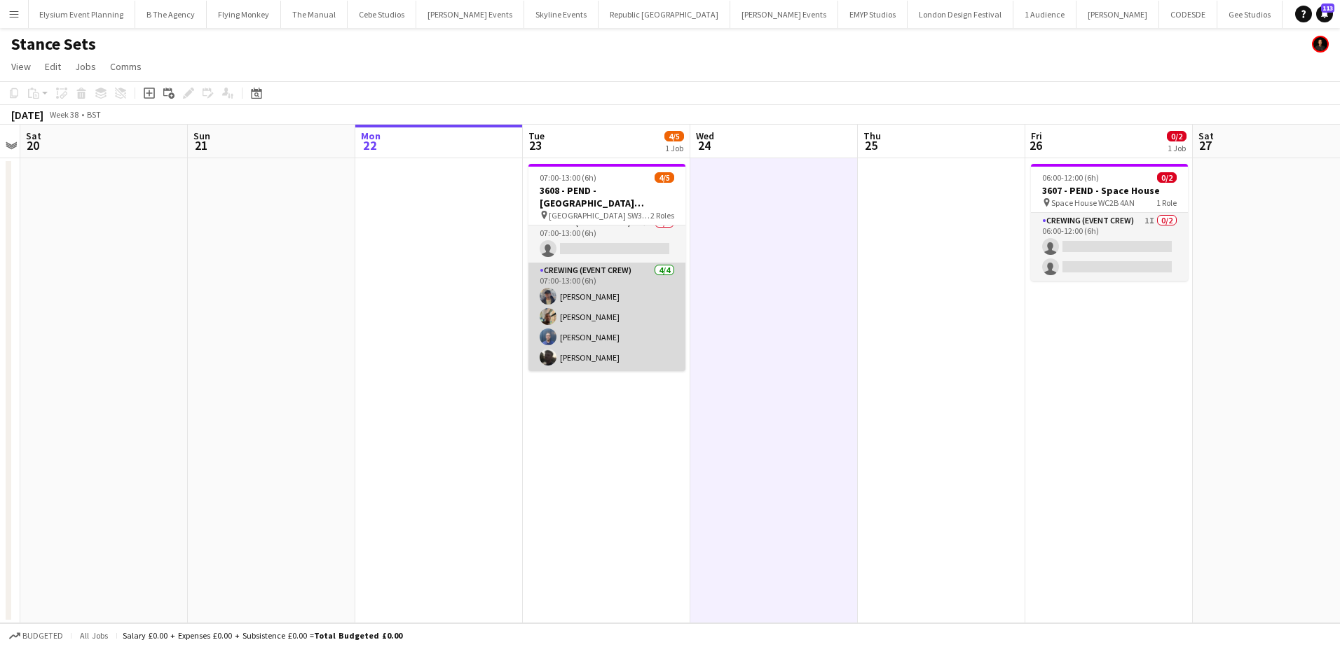
drag, startPoint x: 610, startPoint y: 294, endPoint x: 644, endPoint y: 295, distance: 33.7
click at [610, 294] on app-card-role "Crewing (Event Crew) [DATE] 07:00-13:00 (6h) [PERSON_NAME] [PERSON_NAME] [PERSO…" at bounding box center [606, 317] width 157 height 109
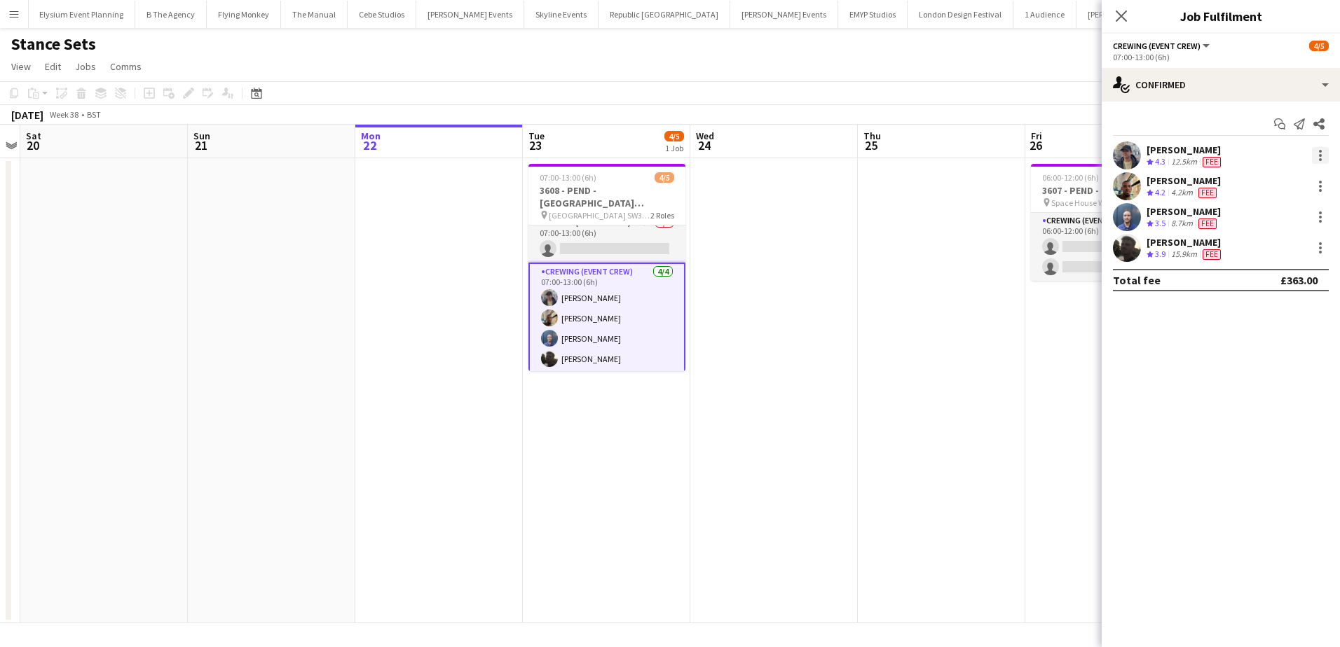
click at [1318, 149] on div at bounding box center [1320, 155] width 17 height 17
click at [1287, 310] on span "Remove" at bounding box center [1273, 316] width 87 height 13
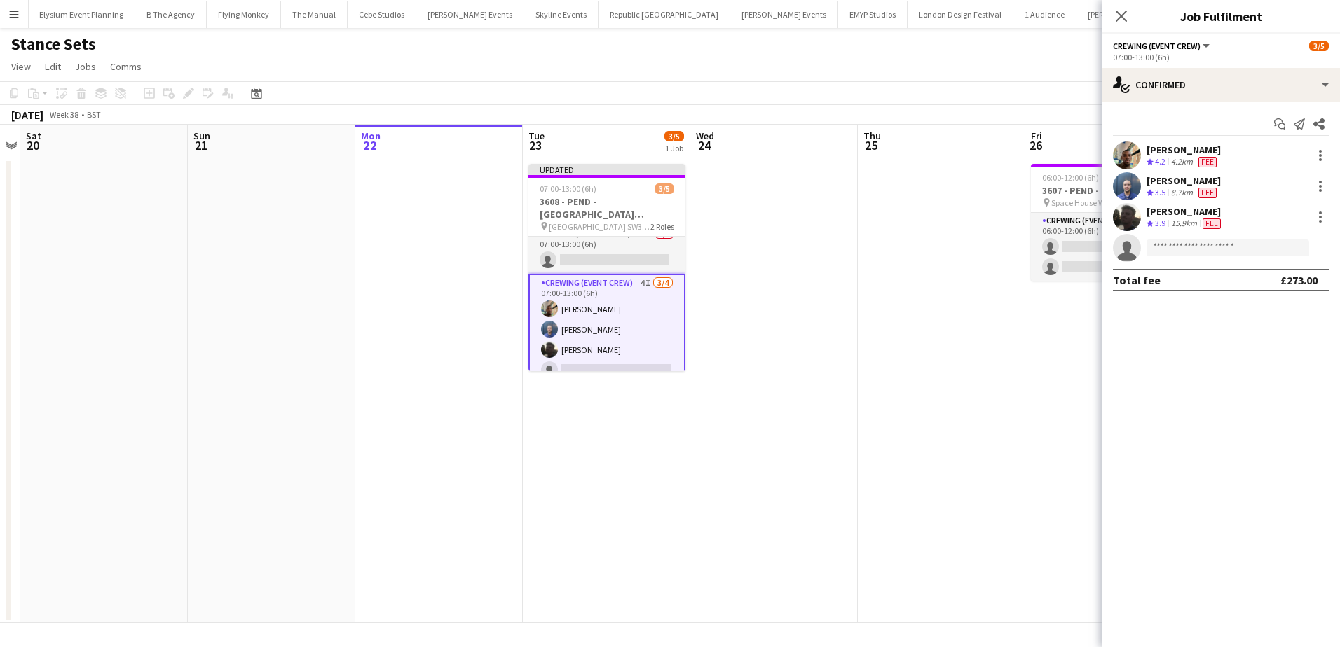
click at [772, 310] on app-date-cell at bounding box center [773, 390] width 167 height 465
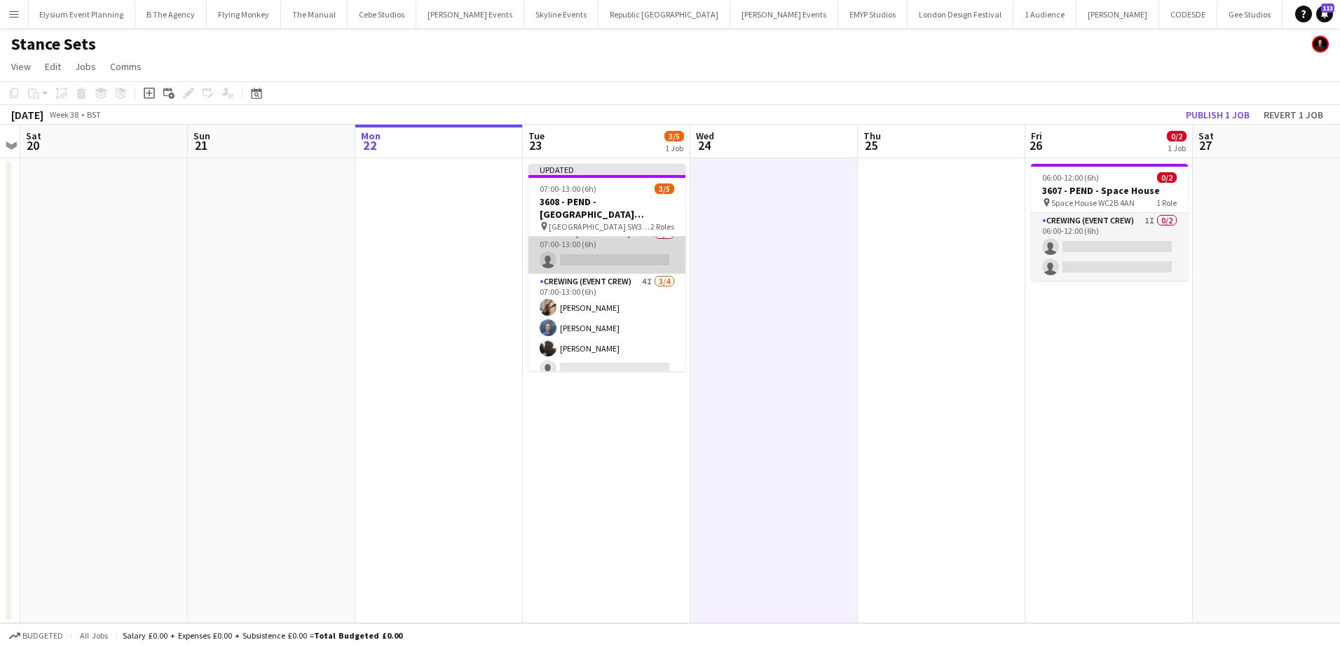
scroll to position [0, 483]
click at [639, 258] on app-card-role "Crewing (Crew Leader) 5I 0/1 07:00-13:00 (6h) single-neutral-actions" at bounding box center [606, 250] width 157 height 48
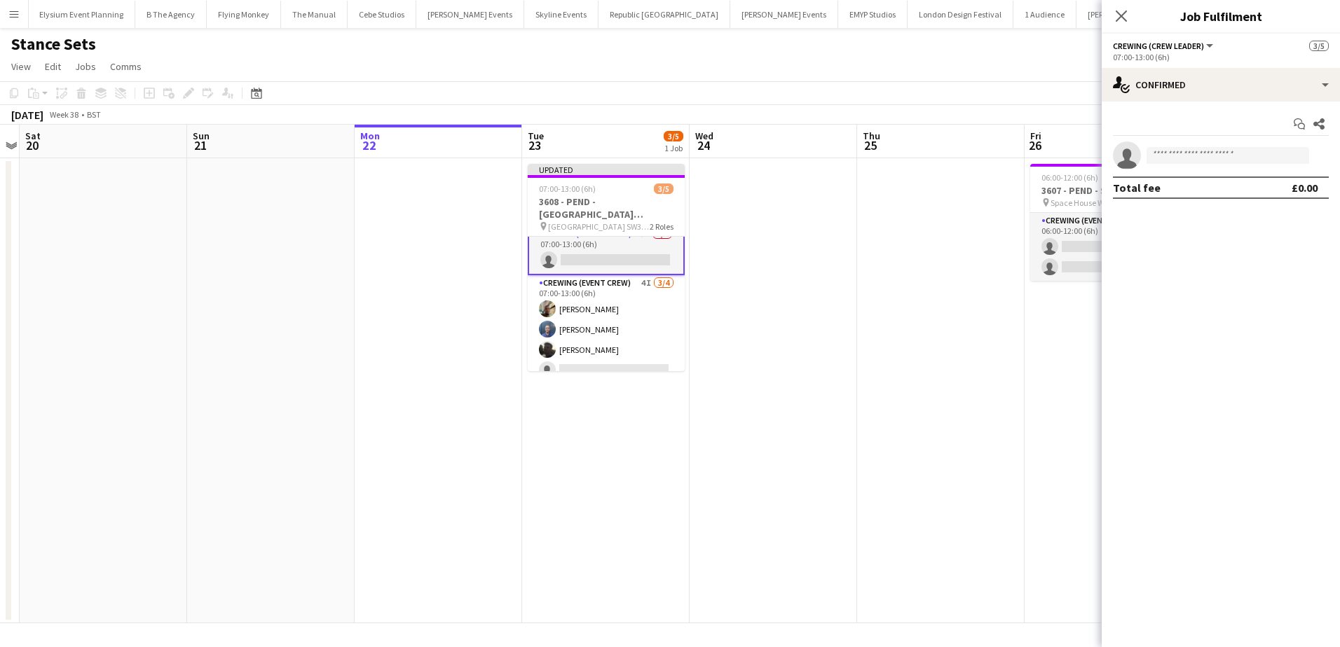
click at [835, 220] on app-date-cell at bounding box center [772, 390] width 167 height 465
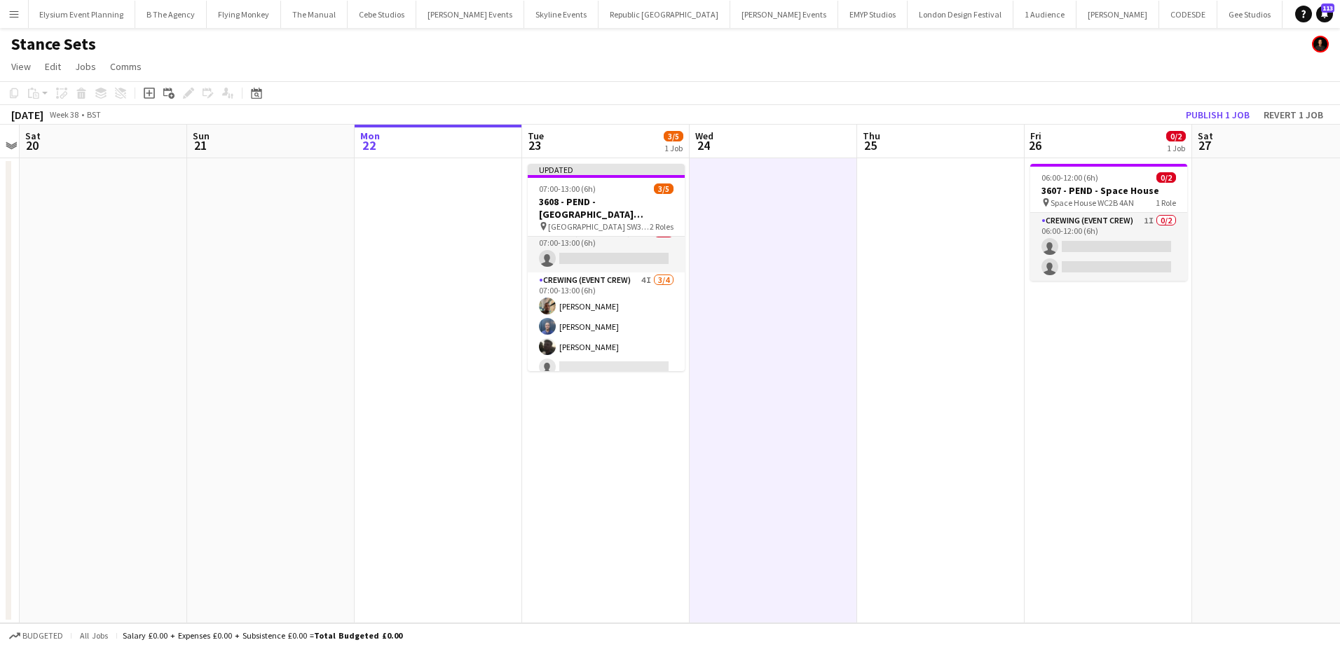
scroll to position [11, 0]
click at [1219, 109] on button "Publish 1 job" at bounding box center [1217, 115] width 75 height 18
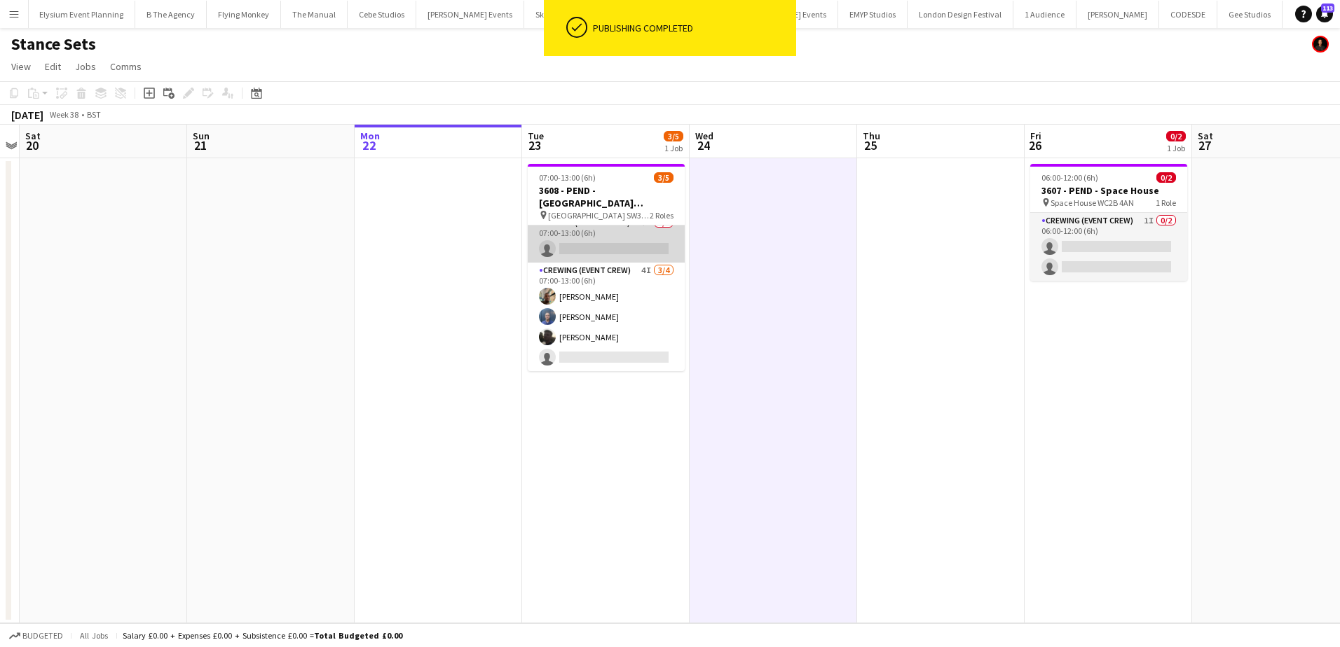
click at [620, 250] on app-card-role "Crewing (Crew Leader) 5I 0/1 07:00-13:00 (6h) single-neutral-actions" at bounding box center [606, 239] width 157 height 48
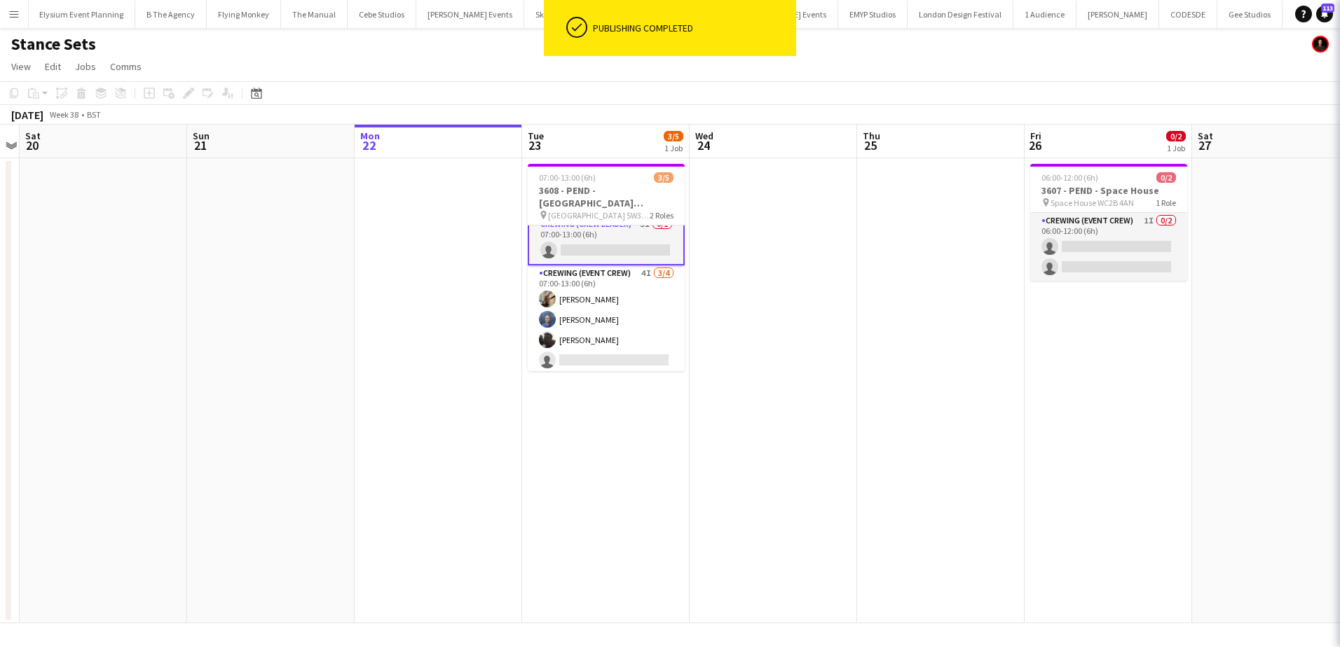
scroll to position [12, 0]
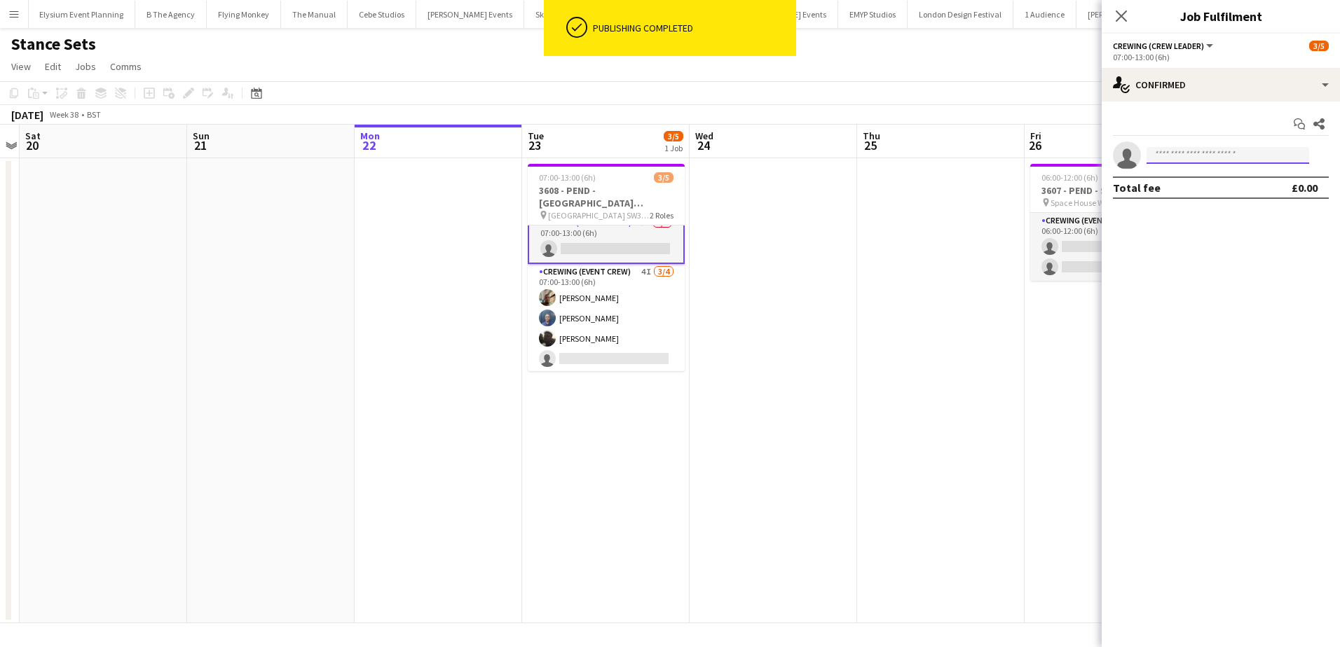
click at [1204, 160] on input at bounding box center [1227, 155] width 163 height 17
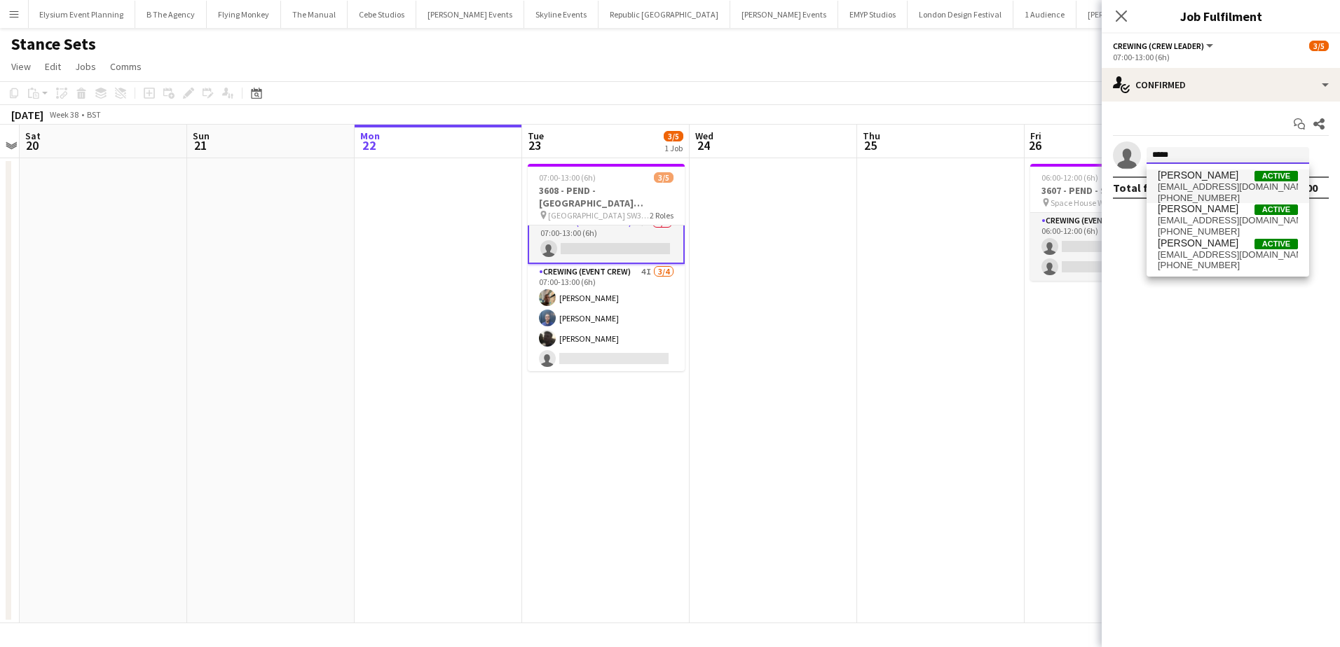
type input "*****"
click at [1225, 193] on span "[PHONE_NUMBER]" at bounding box center [1227, 198] width 140 height 11
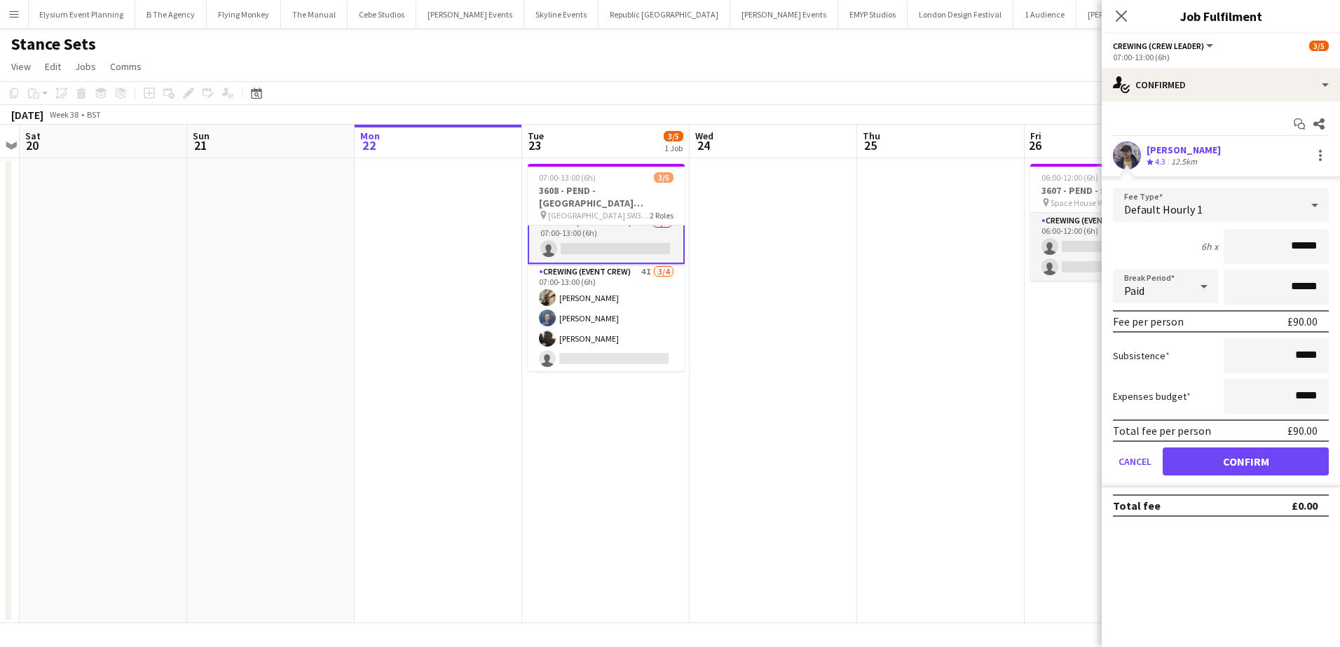
drag, startPoint x: 1302, startPoint y: 247, endPoint x: 1332, endPoint y: 251, distance: 29.7
click at [1332, 251] on form "Fee Type Default Hourly 1 6h x ****** Break Period Paid ****** Fee per person £…" at bounding box center [1220, 337] width 238 height 299
type input "***"
click at [1251, 467] on button "Confirm" at bounding box center [1245, 462] width 166 height 28
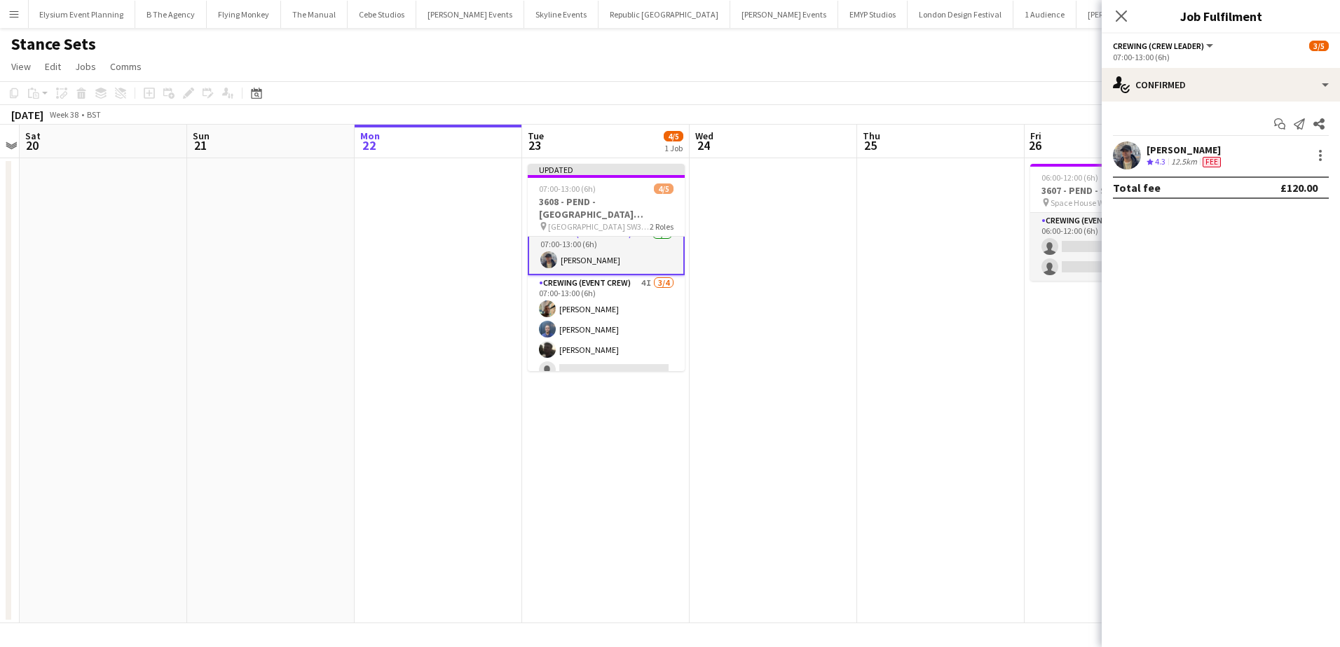
click at [815, 326] on app-date-cell at bounding box center [772, 390] width 167 height 465
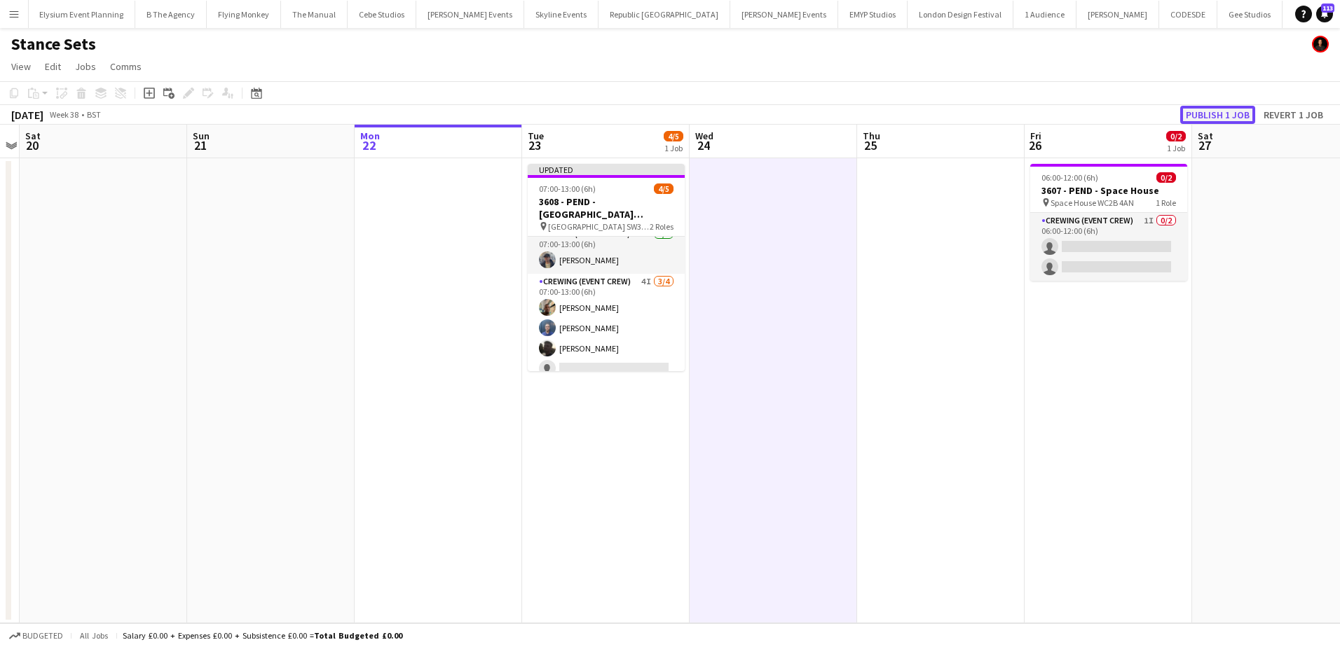
click at [1197, 114] on button "Publish 1 job" at bounding box center [1217, 115] width 75 height 18
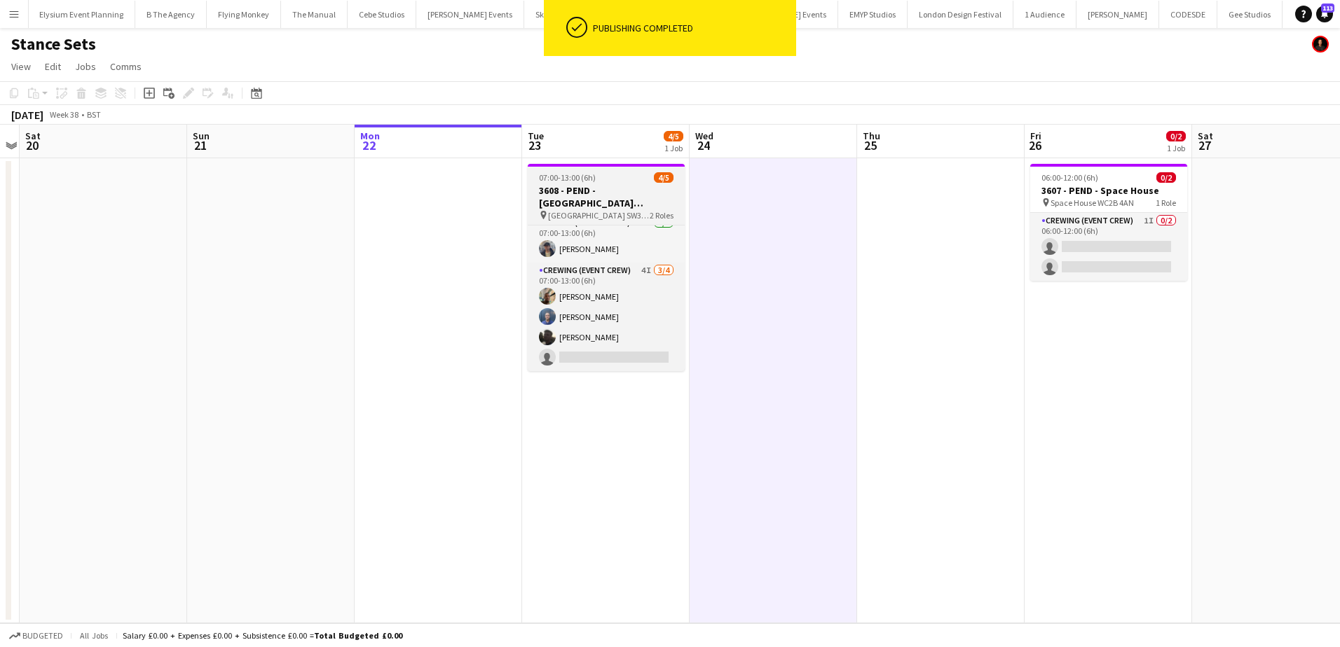
click at [583, 200] on h3 "3608 - PEND - [GEOGRAPHIC_DATA][STREET_ADDRESS]" at bounding box center [606, 196] width 157 height 25
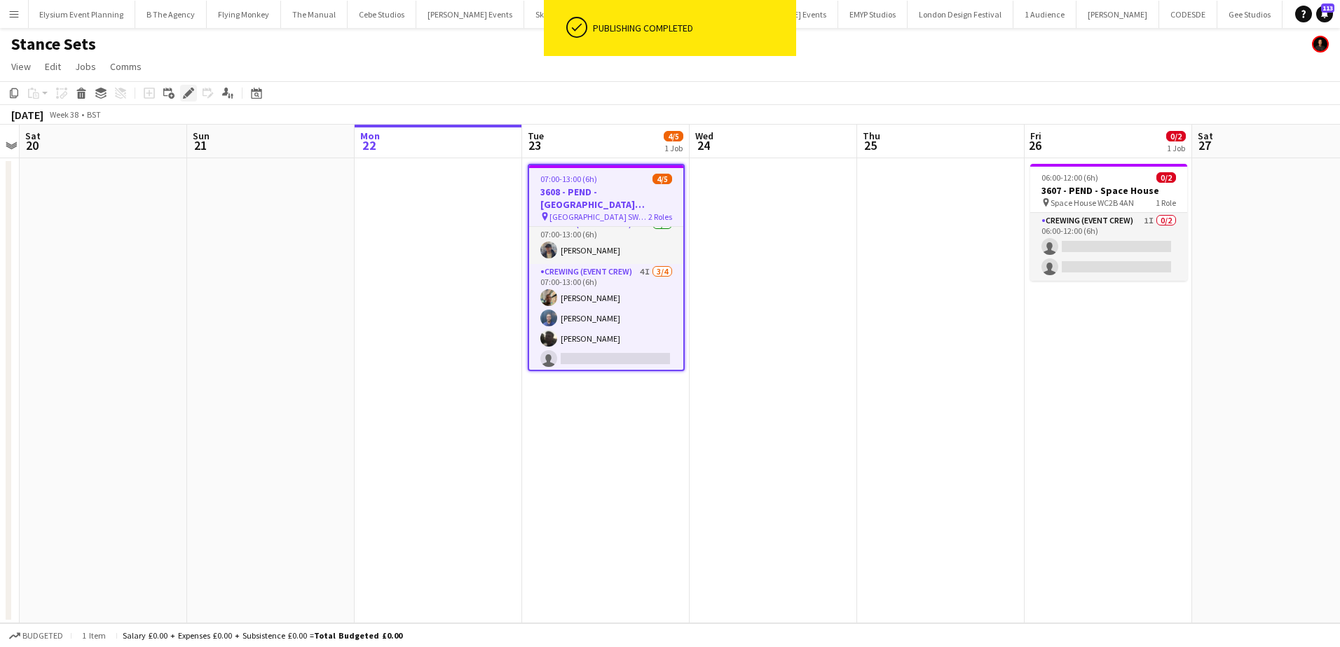
click at [183, 93] on icon "Edit" at bounding box center [188, 93] width 11 height 11
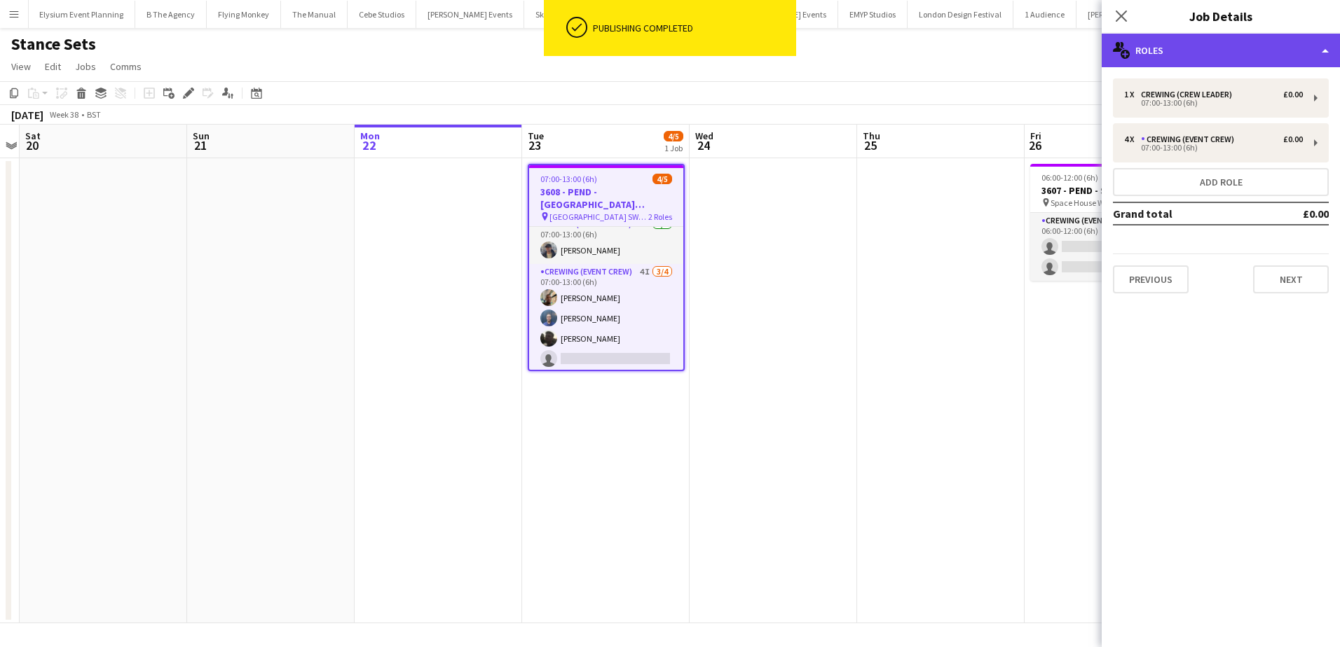
click at [1225, 64] on div "multiple-users-add Roles" at bounding box center [1220, 51] width 238 height 34
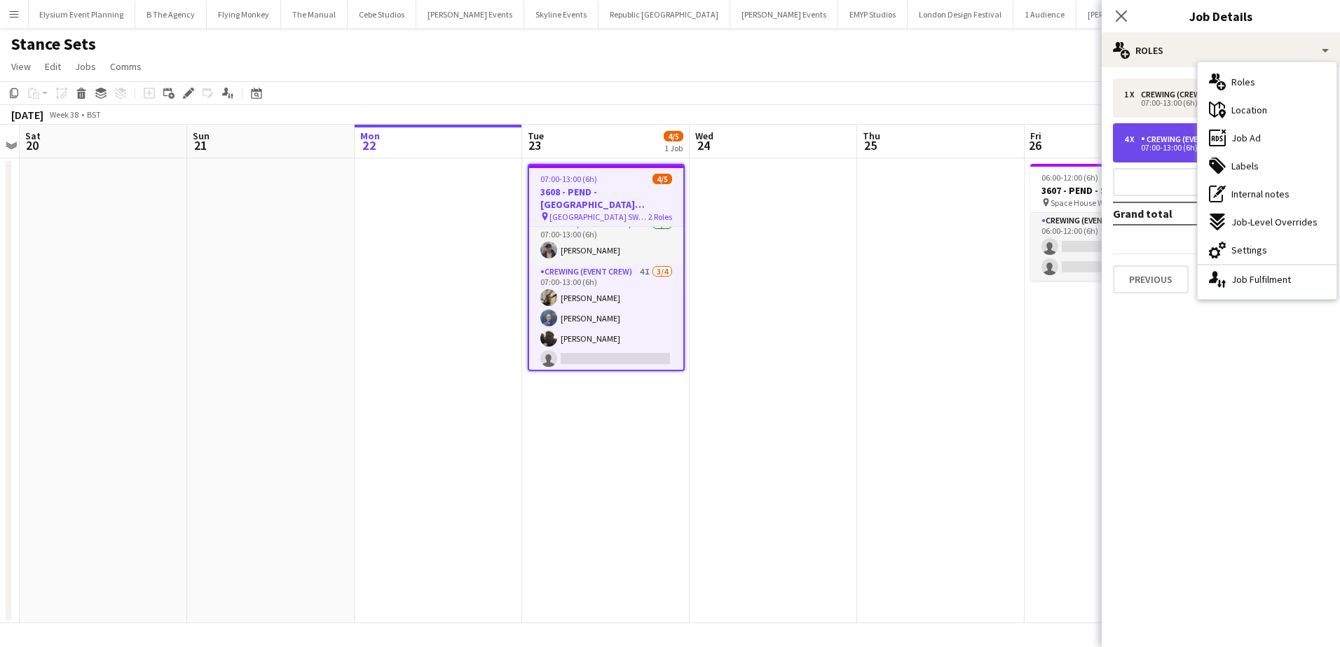
click at [1143, 143] on div "Crewing (Event Crew)" at bounding box center [1190, 140] width 99 height 10
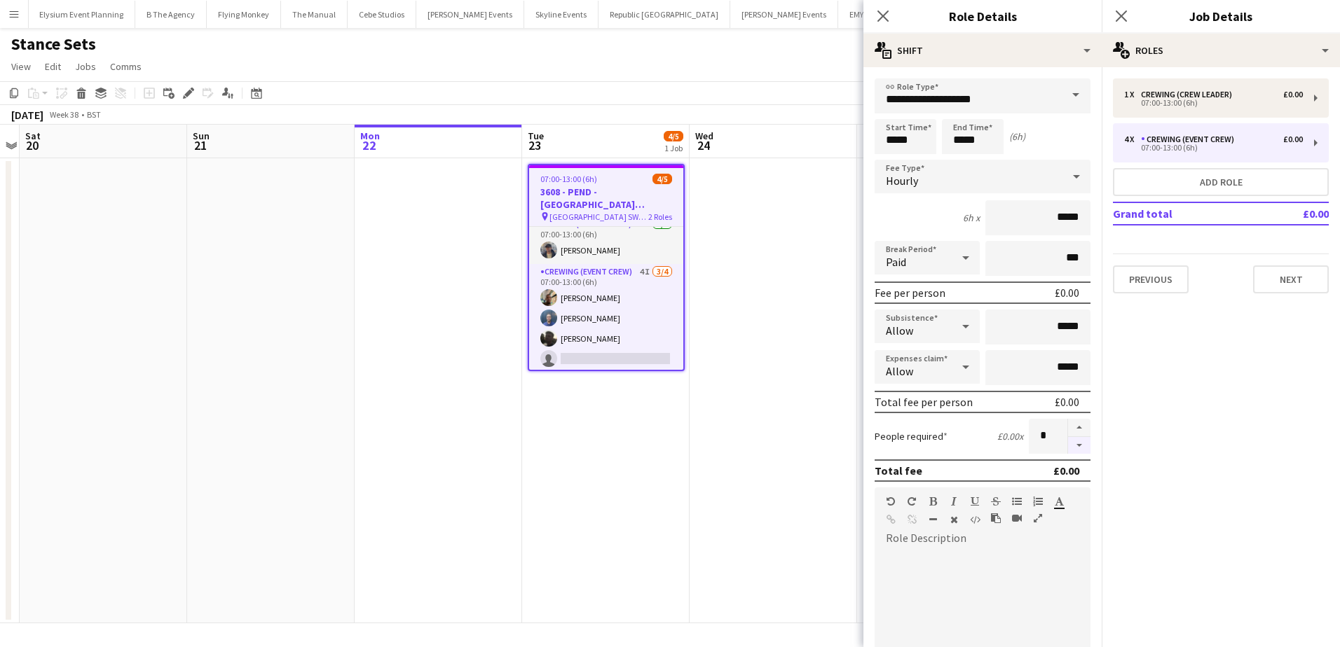
click at [1068, 447] on button "button" at bounding box center [1079, 446] width 22 height 18
type input "*"
click at [740, 267] on app-date-cell at bounding box center [772, 390] width 167 height 465
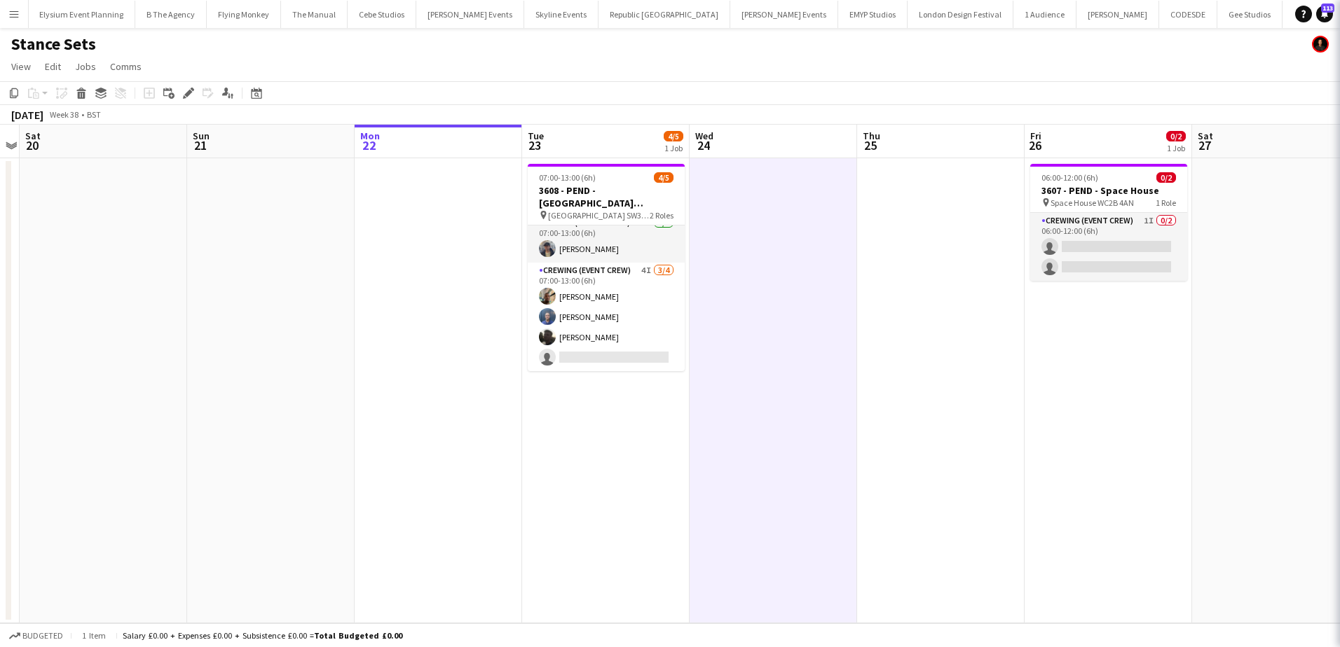
scroll to position [1, 0]
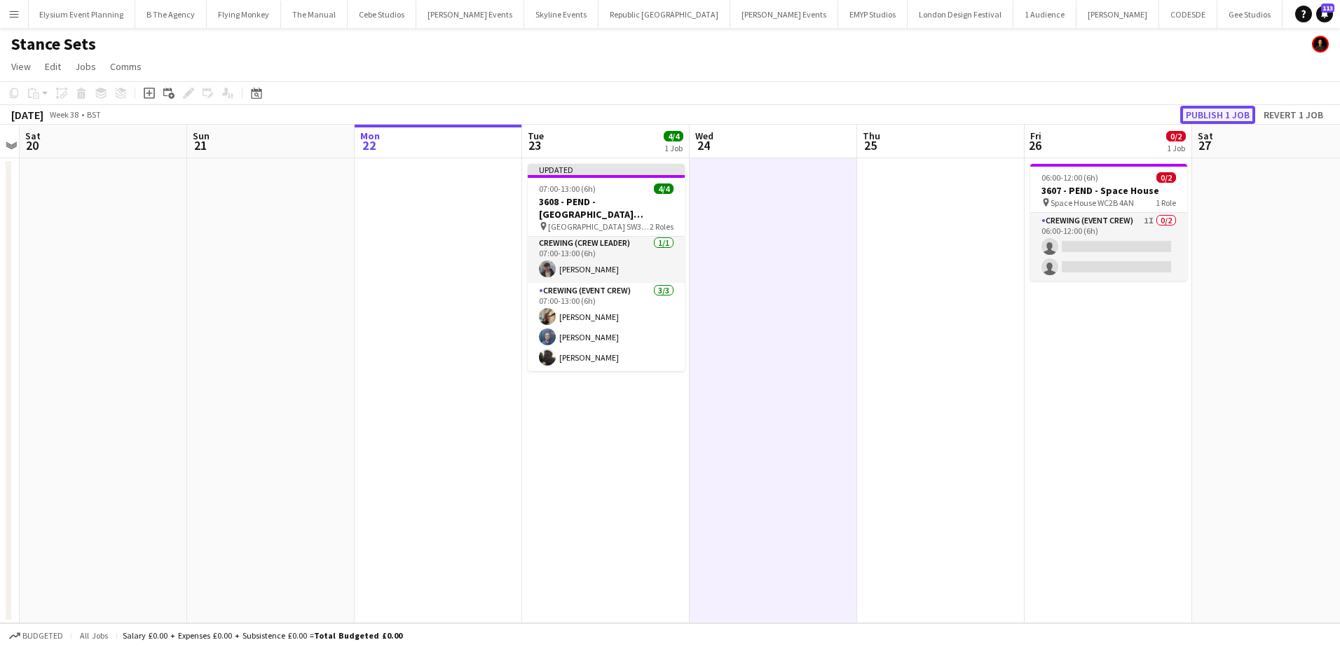
click at [1220, 111] on button "Publish 1 job" at bounding box center [1217, 115] width 75 height 18
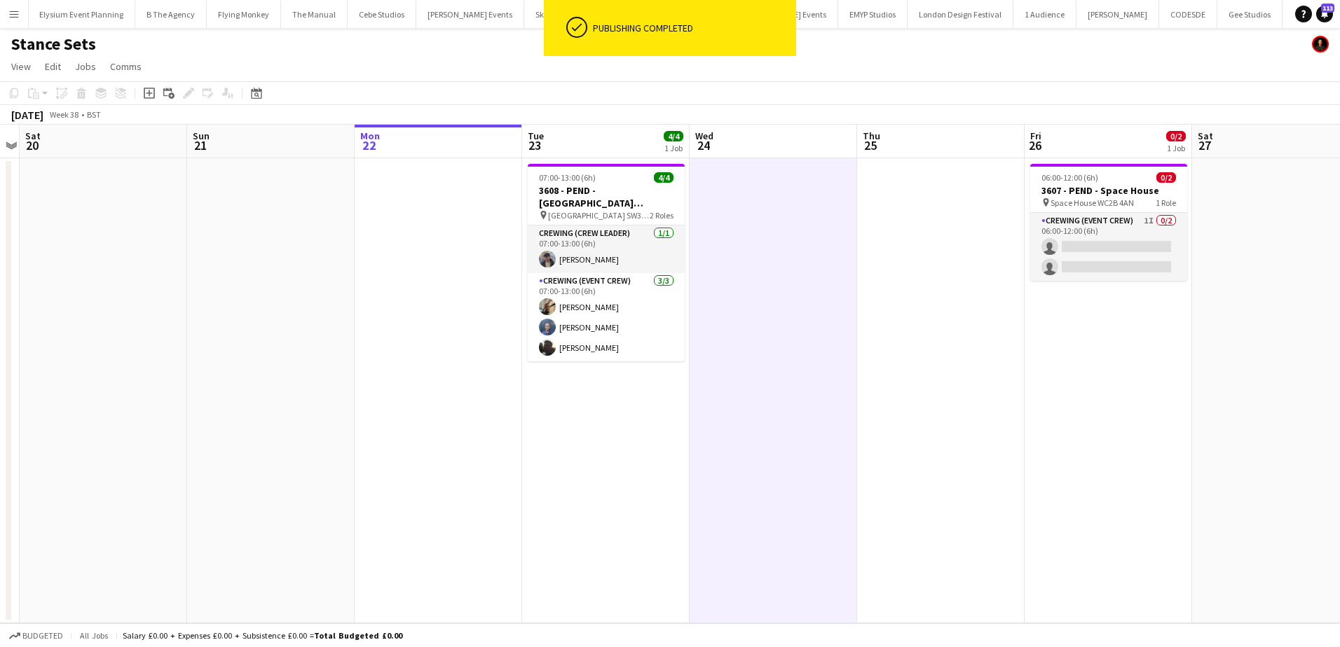
scroll to position [0, 0]
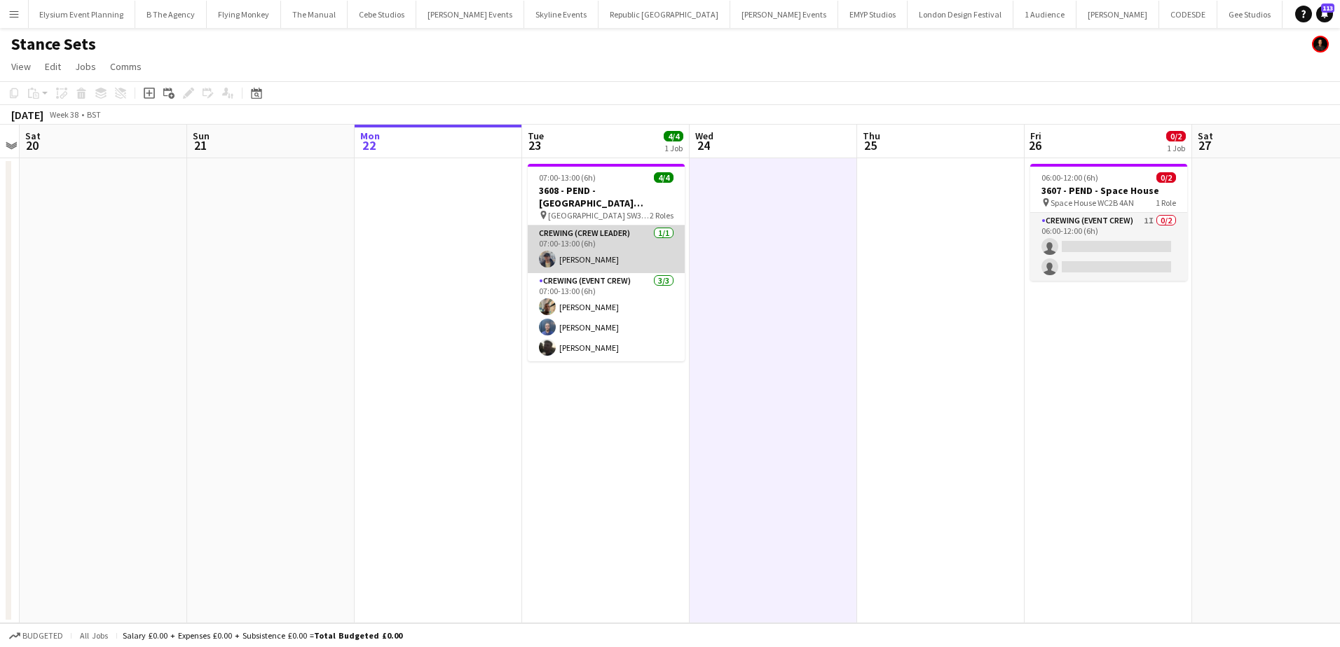
drag, startPoint x: 601, startPoint y: 260, endPoint x: 615, endPoint y: 256, distance: 14.4
click at [601, 260] on app-card-role "Crewing (Crew Leader) [DATE] 07:00-13:00 (6h) [PERSON_NAME]" at bounding box center [606, 250] width 157 height 48
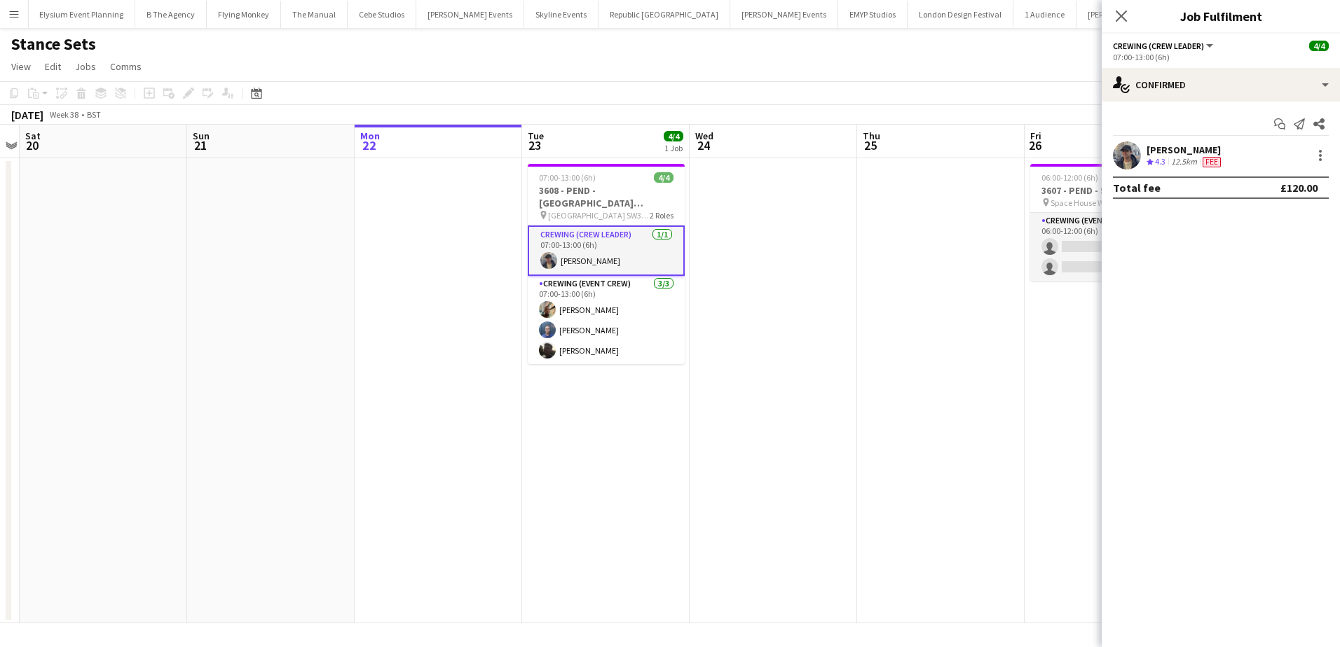
click at [1151, 153] on div "[PERSON_NAME]" at bounding box center [1184, 150] width 77 height 13
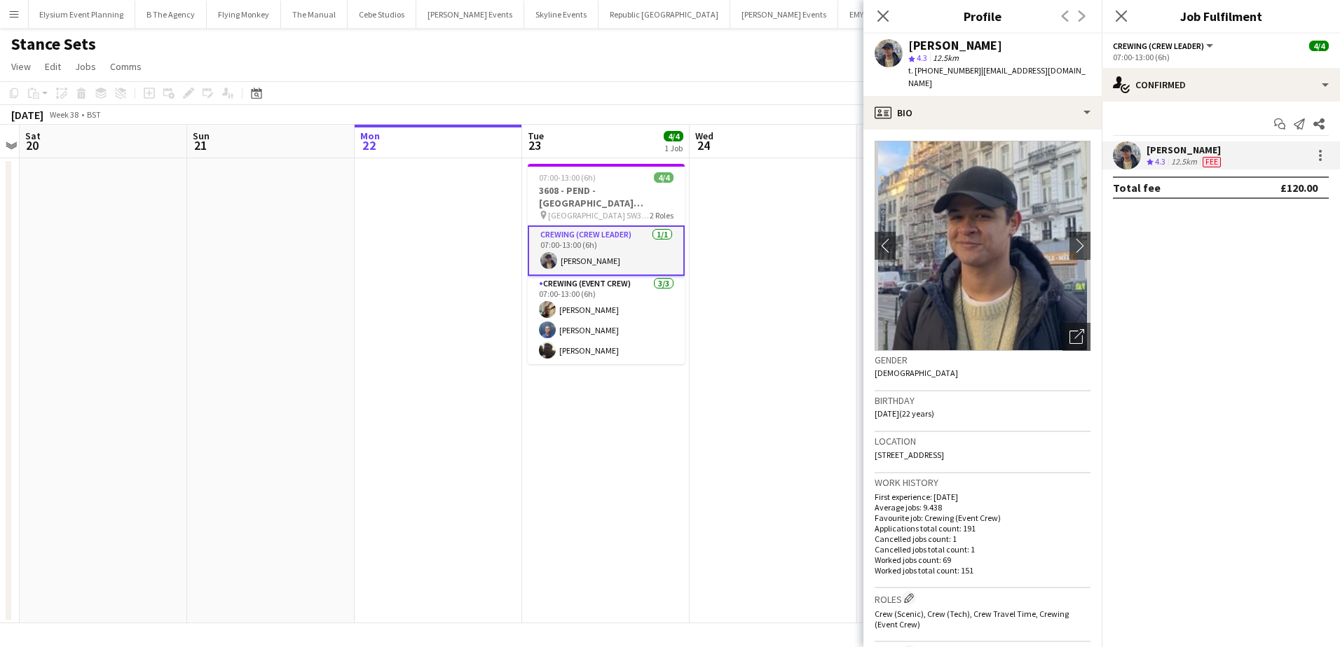
click at [954, 74] on span "t. [PHONE_NUMBER]" at bounding box center [944, 70] width 73 height 11
copy span "447741467426"
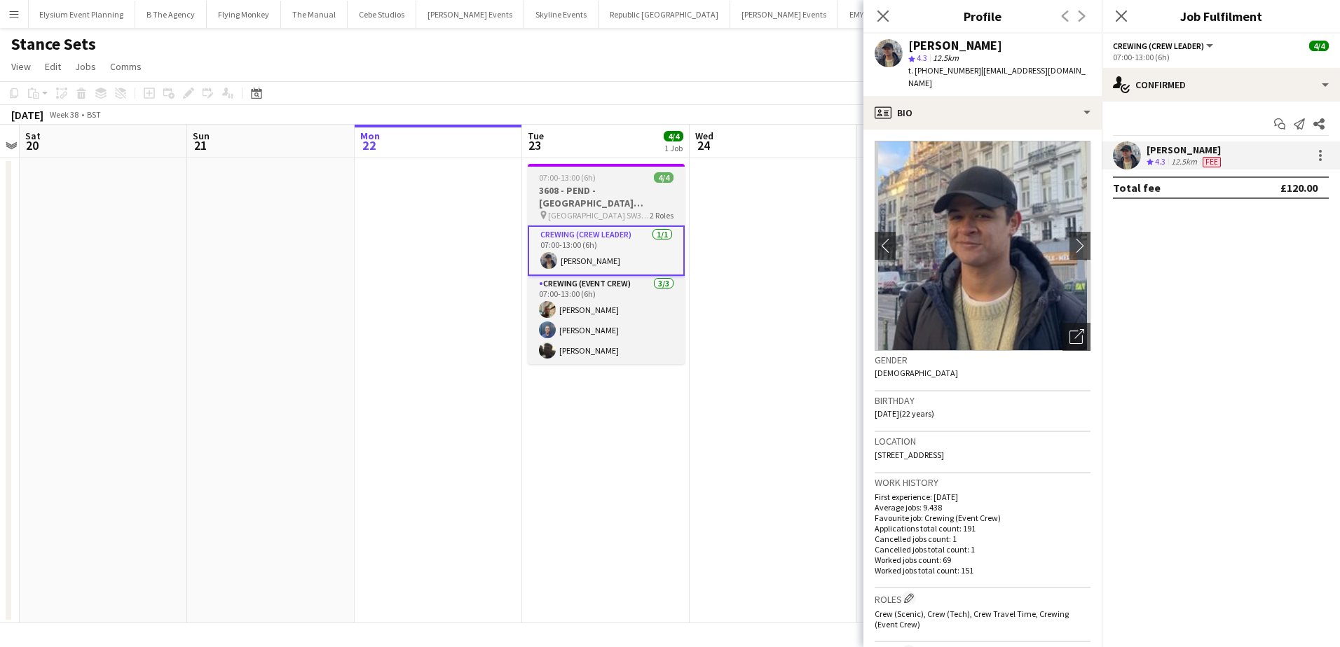
click at [547, 184] on app-job-card "07:00-13:00 (6h) 4/4 3608 - PEND - [GEOGRAPHIC_DATA] SW3 4LY pin [GEOGRAPHIC_DA…" at bounding box center [606, 264] width 157 height 200
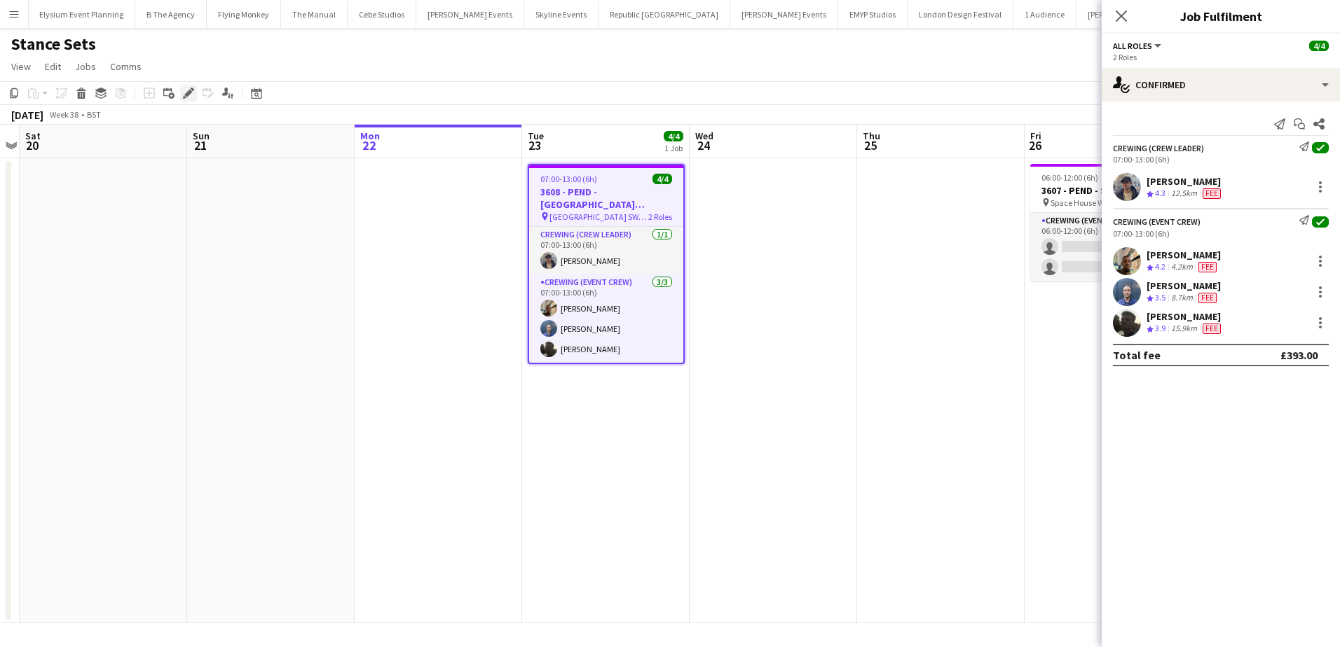
click at [190, 92] on icon at bounding box center [188, 94] width 8 height 8
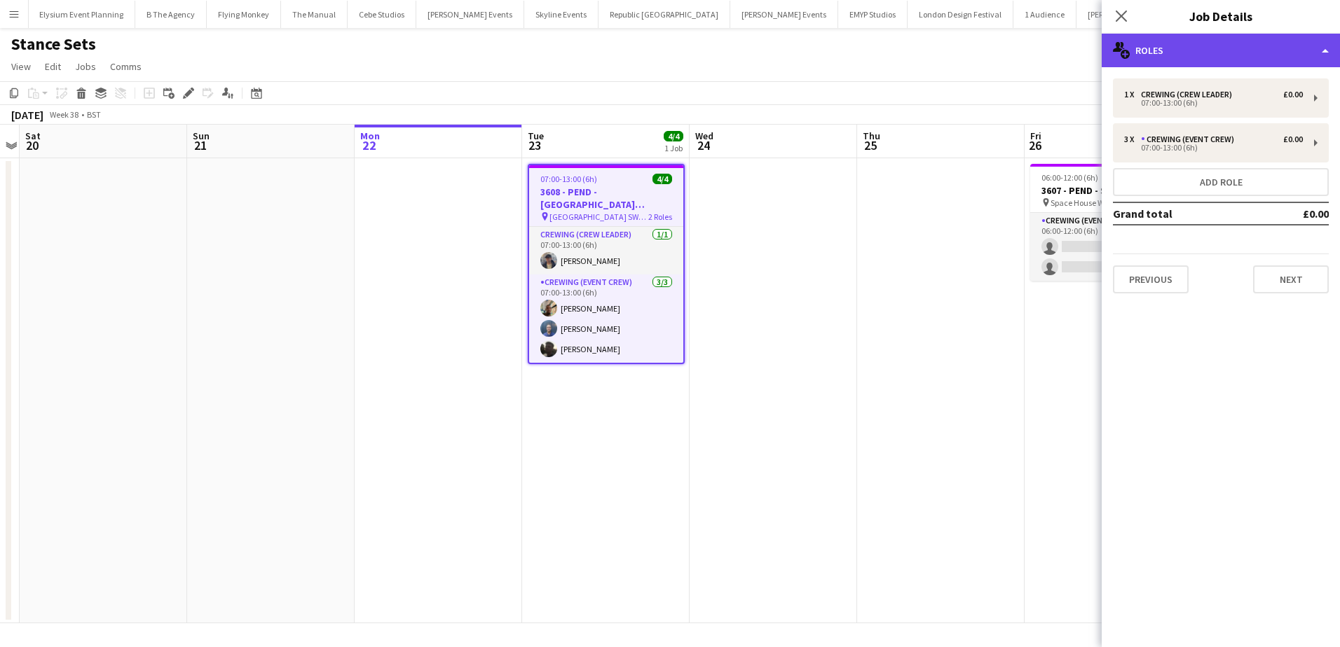
click at [1195, 46] on div "multiple-users-add Roles" at bounding box center [1220, 51] width 238 height 34
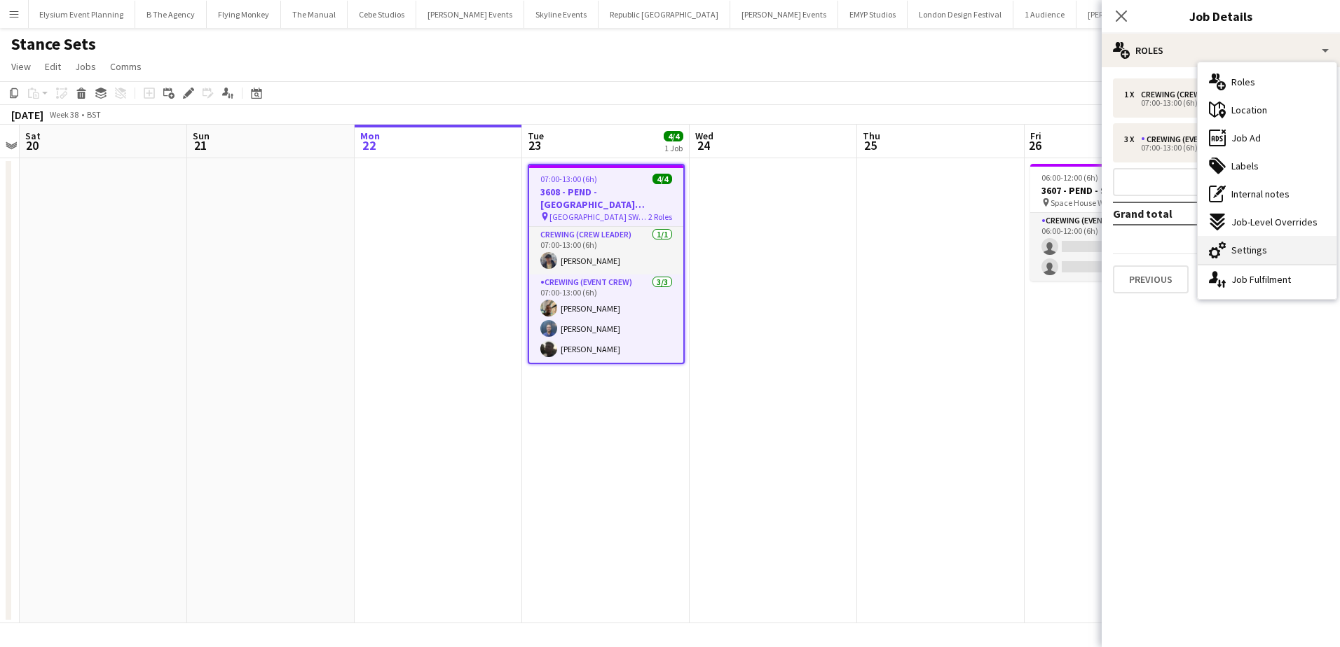
click at [1240, 244] on span "Settings" at bounding box center [1249, 250] width 36 height 13
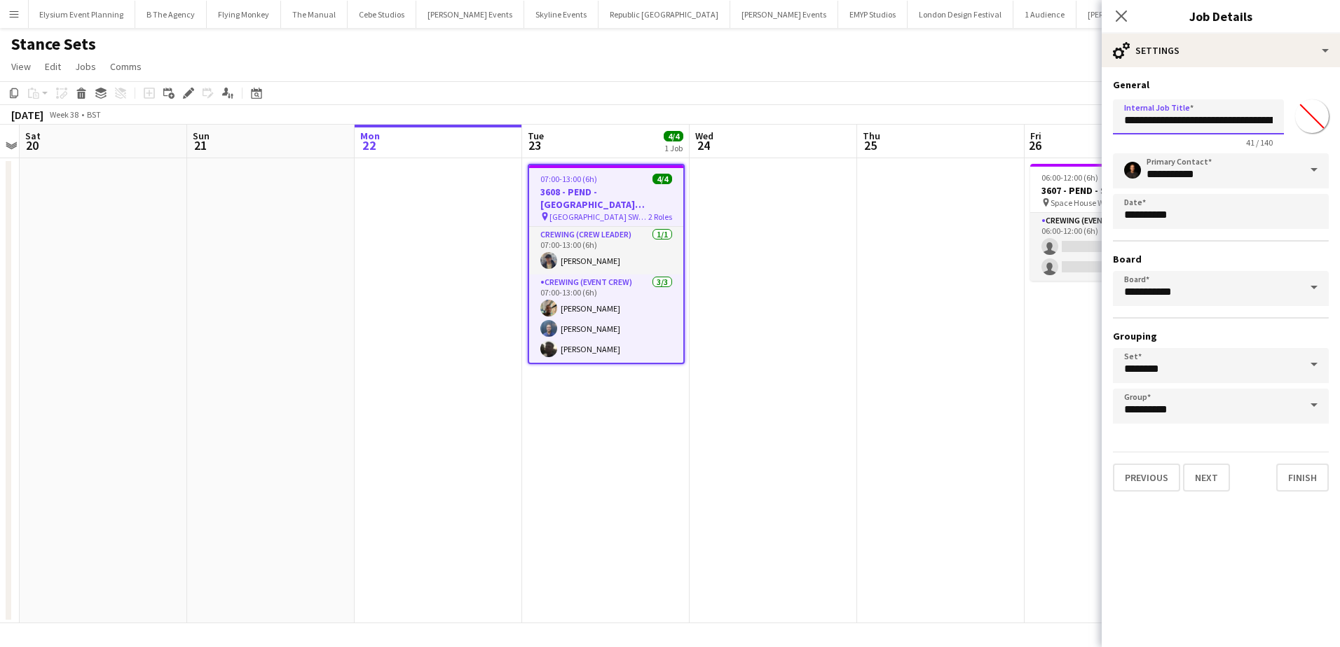
click at [1172, 123] on input "**********" at bounding box center [1198, 116] width 171 height 35
type input "**********"
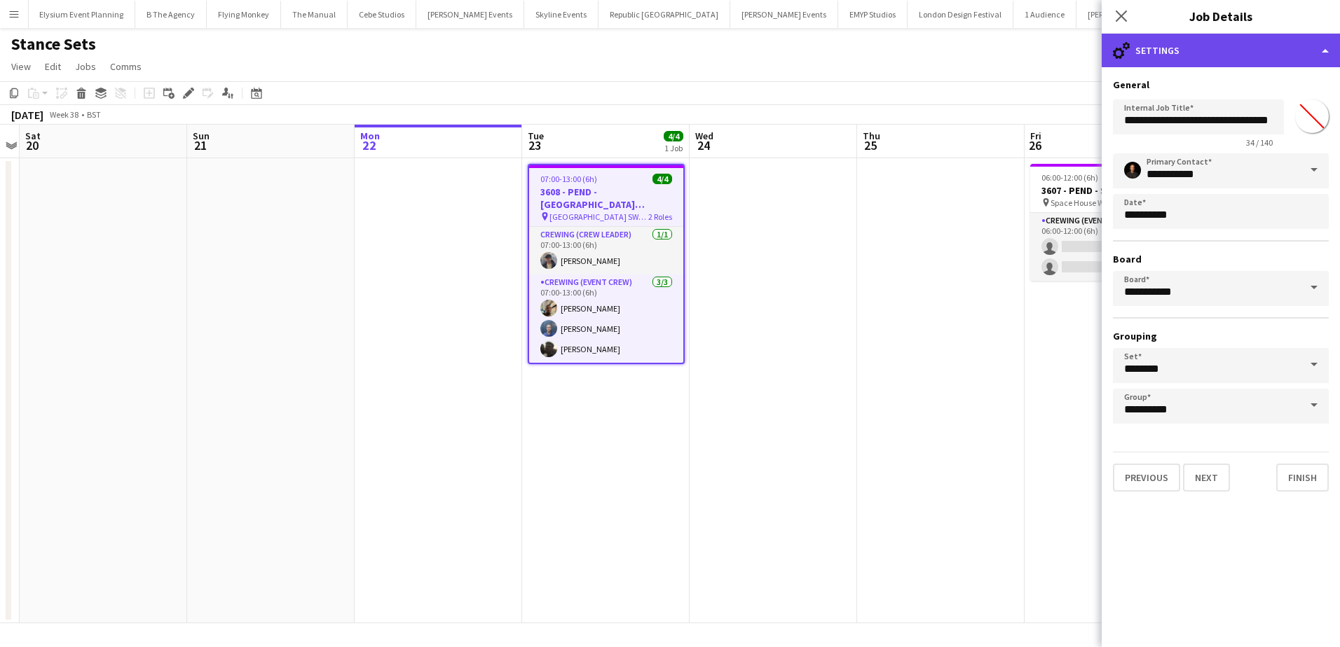
click at [1238, 55] on div "cog-double-3 Settings" at bounding box center [1220, 51] width 238 height 34
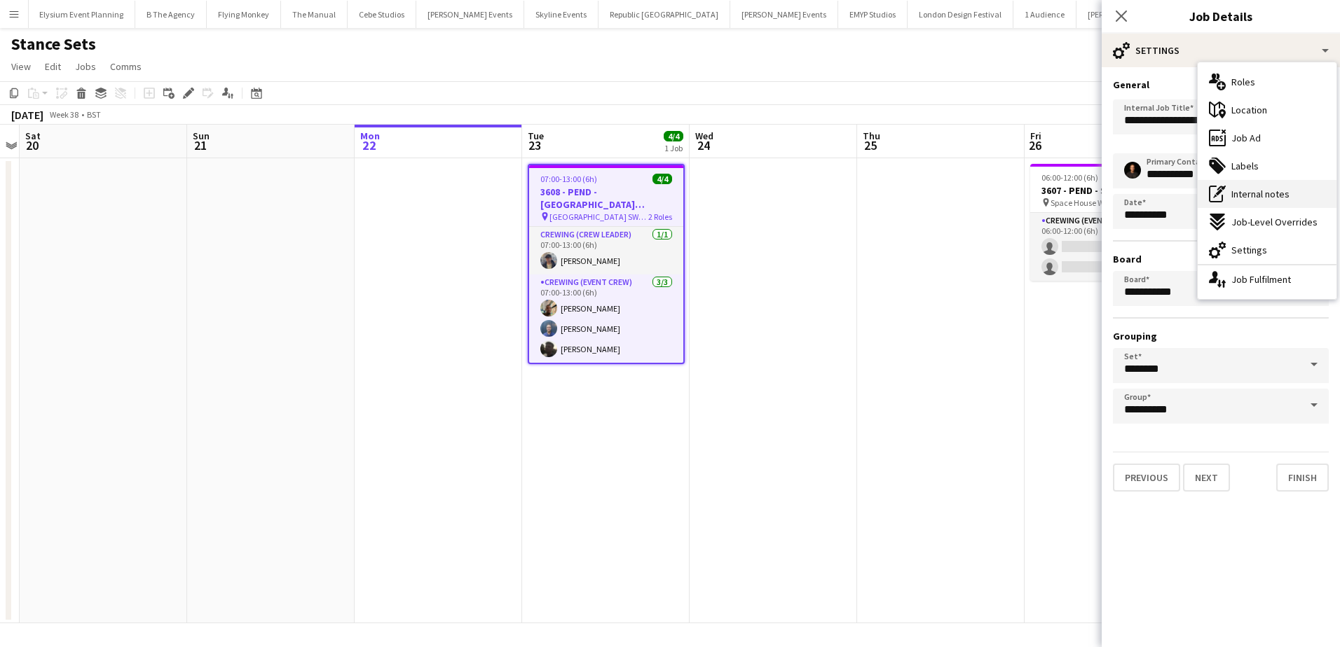
click at [1256, 193] on span "Internal notes" at bounding box center [1260, 194] width 58 height 13
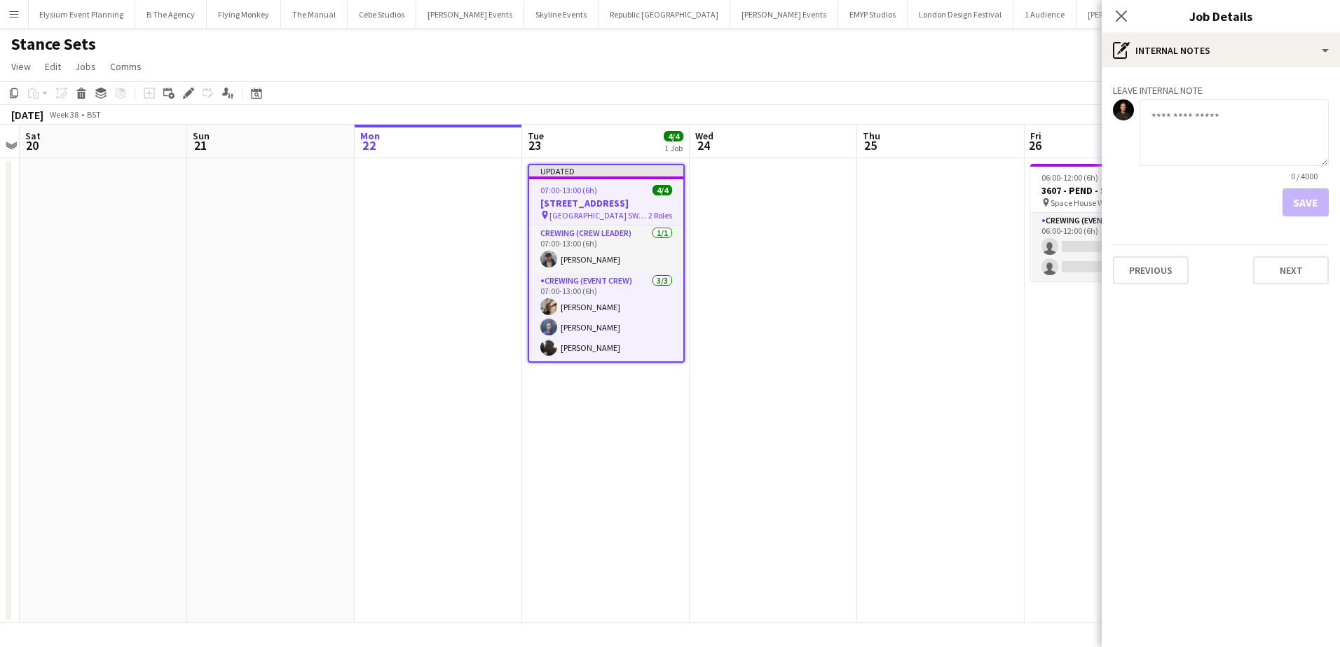
click at [1213, 154] on textarea at bounding box center [1233, 132] width 189 height 67
paste textarea "**********"
type textarea "**********"
click at [1311, 201] on button "Save" at bounding box center [1305, 202] width 46 height 28
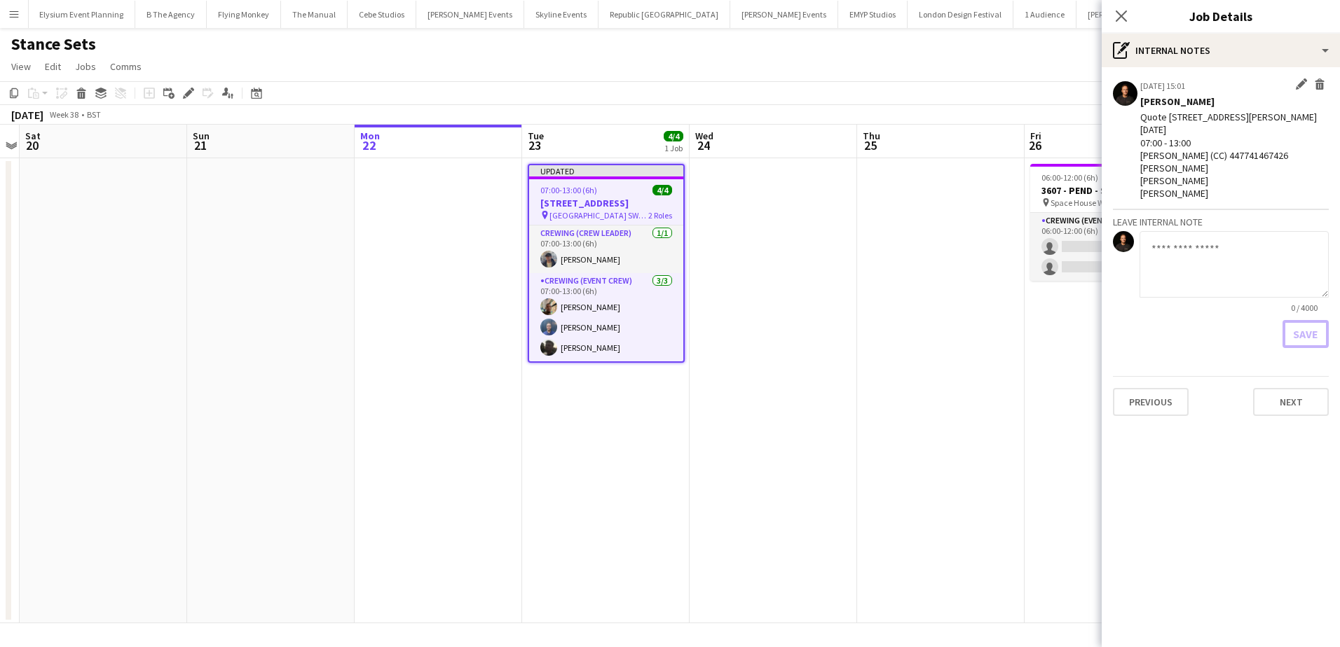
scroll to position [0, 0]
click at [991, 204] on app-date-cell at bounding box center [940, 390] width 167 height 465
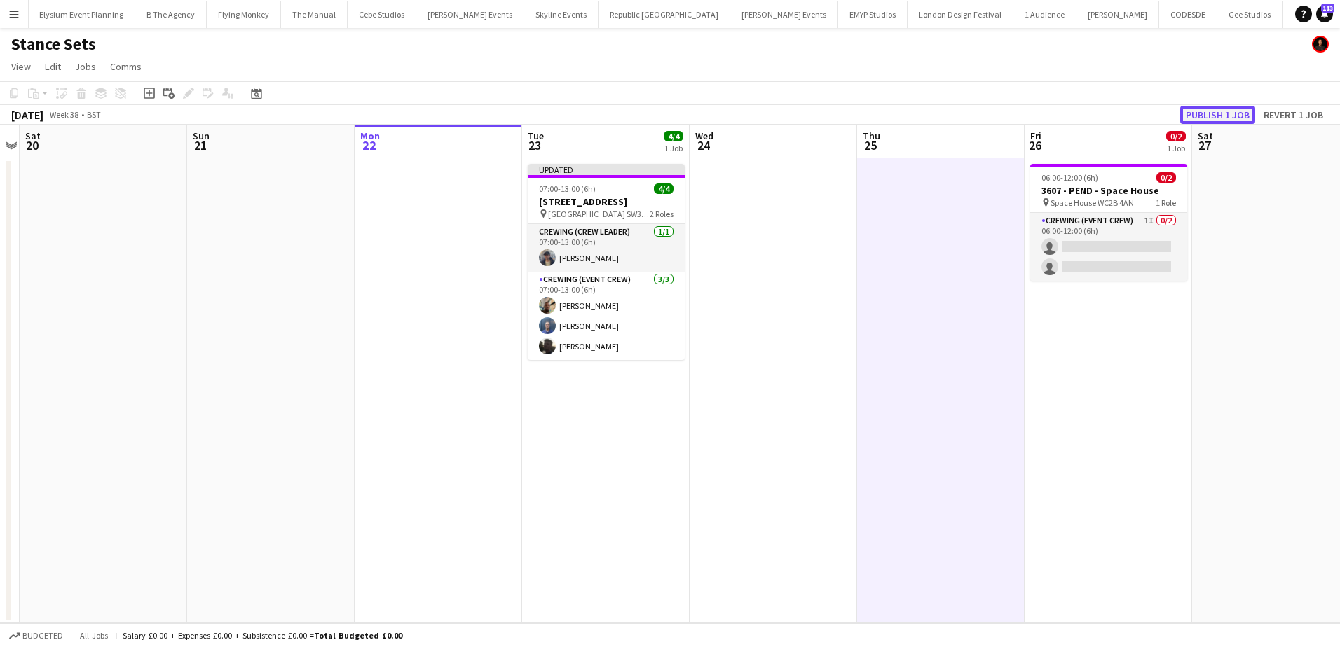
click at [1209, 109] on button "Publish 1 job" at bounding box center [1217, 115] width 75 height 18
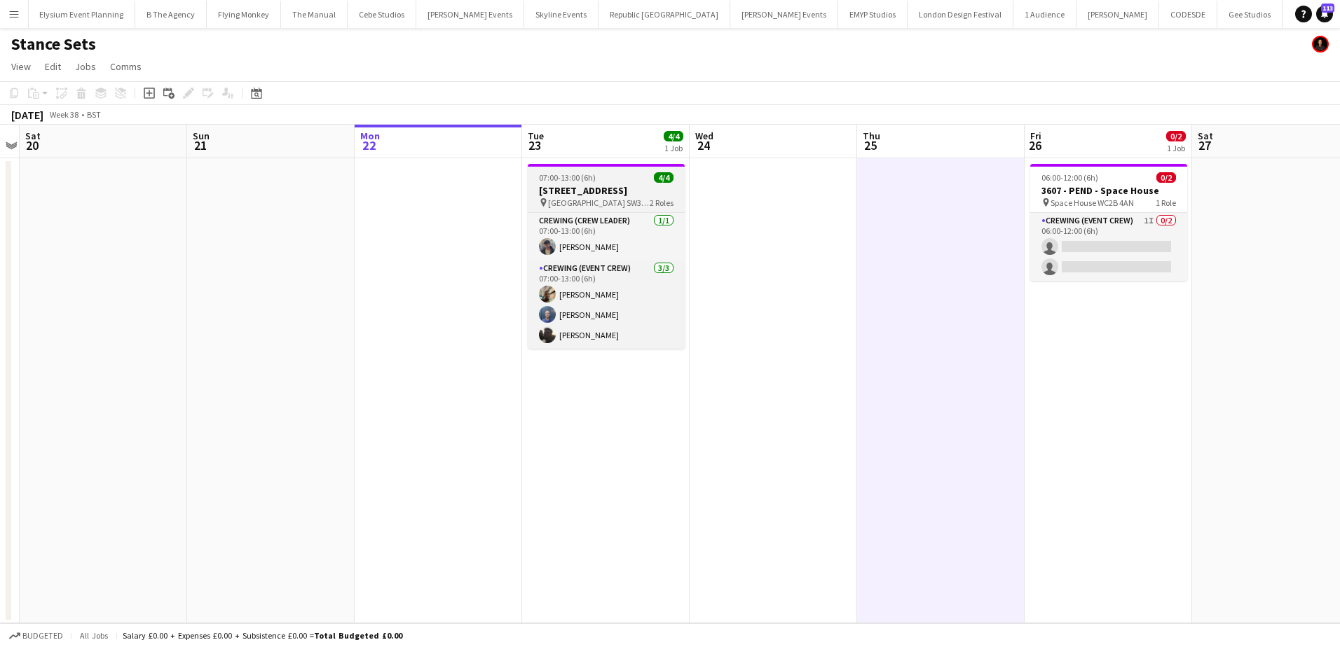
click at [588, 177] on span "07:00-13:00 (6h)" at bounding box center [567, 177] width 57 height 11
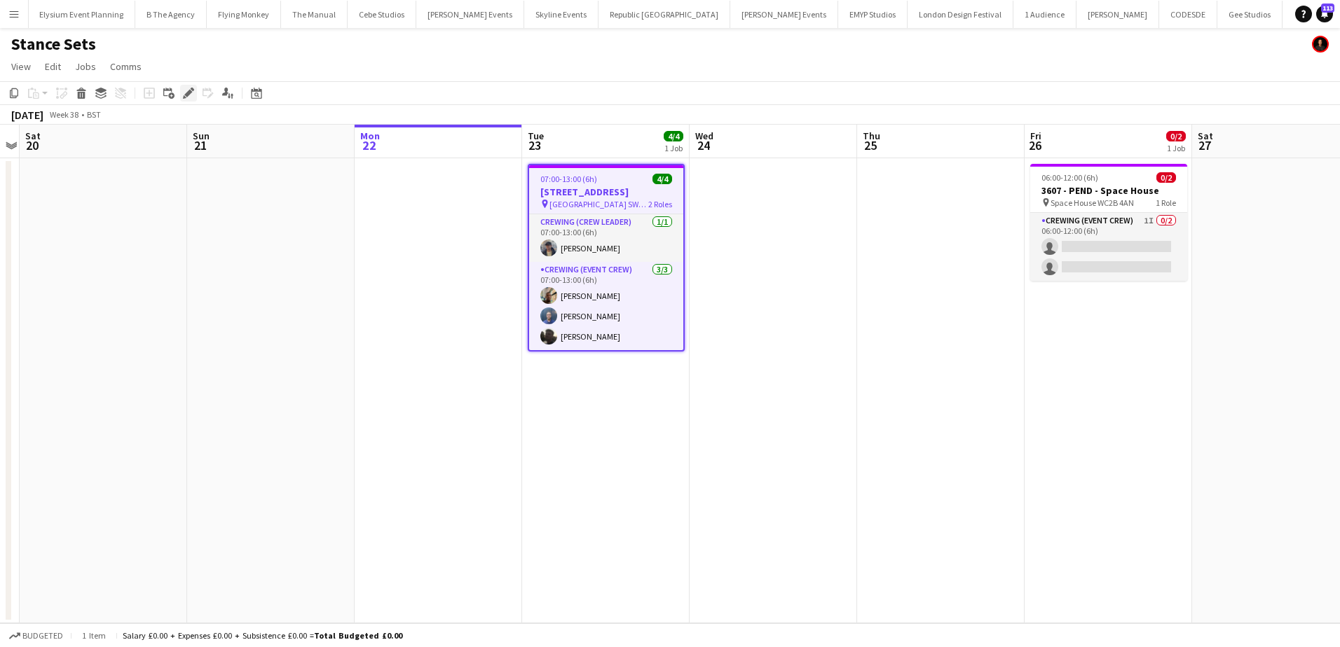
click at [191, 92] on icon at bounding box center [188, 94] width 8 height 8
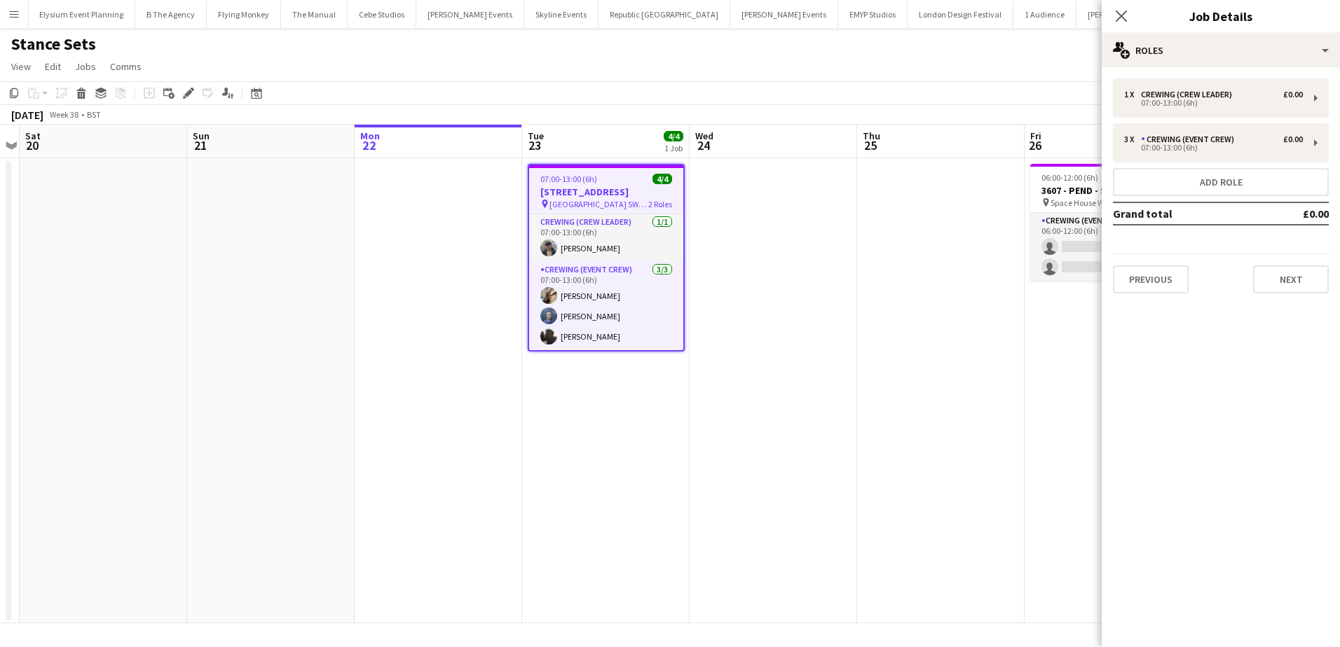
click at [1301, 295] on div "1 x Crewing (Crew Leader) £0.00 07:00-13:00 (6h) 3 x Crewing (Event Crew) £0.00…" at bounding box center [1220, 186] width 238 height 238
click at [1298, 282] on button "Next" at bounding box center [1291, 280] width 76 height 28
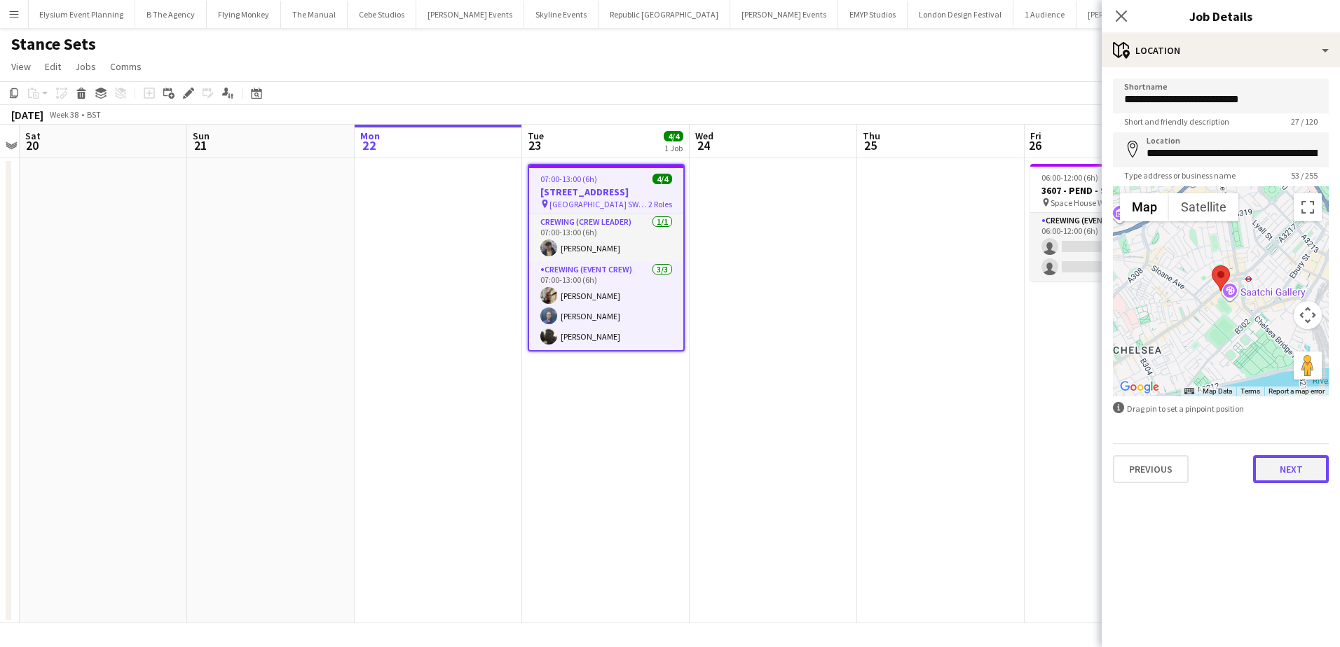
click at [1288, 468] on button "Next" at bounding box center [1291, 469] width 76 height 28
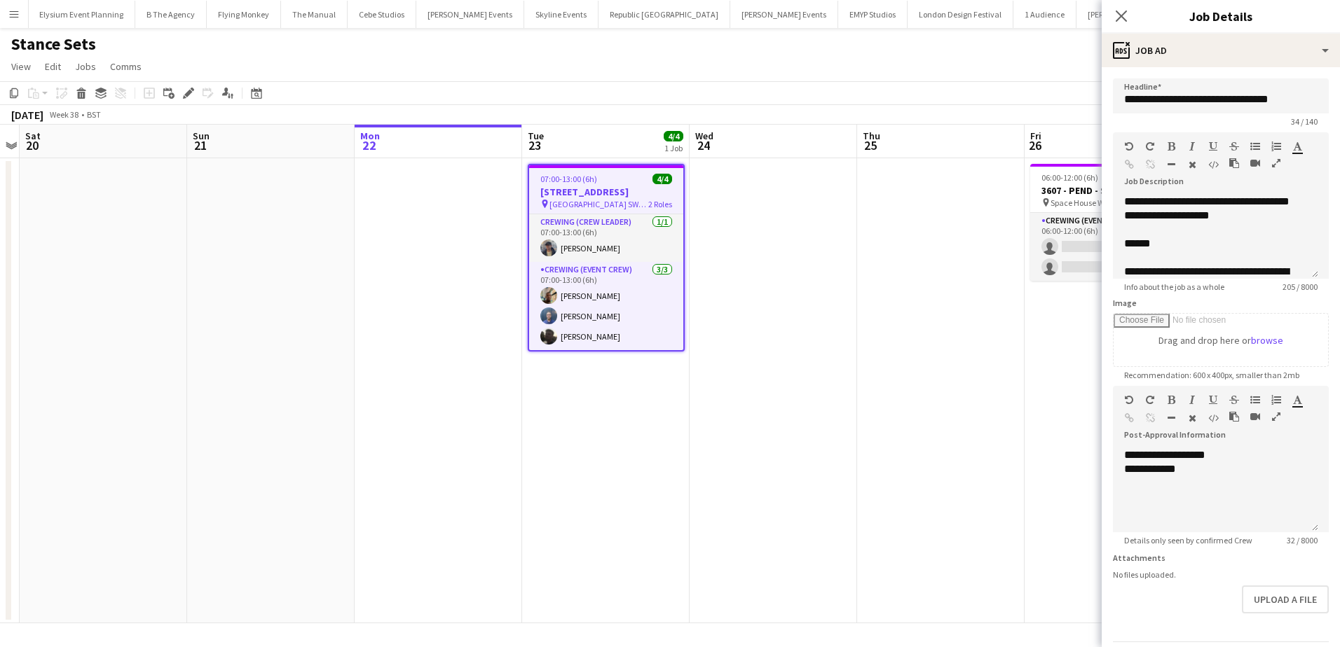
click at [874, 371] on app-date-cell at bounding box center [940, 390] width 167 height 465
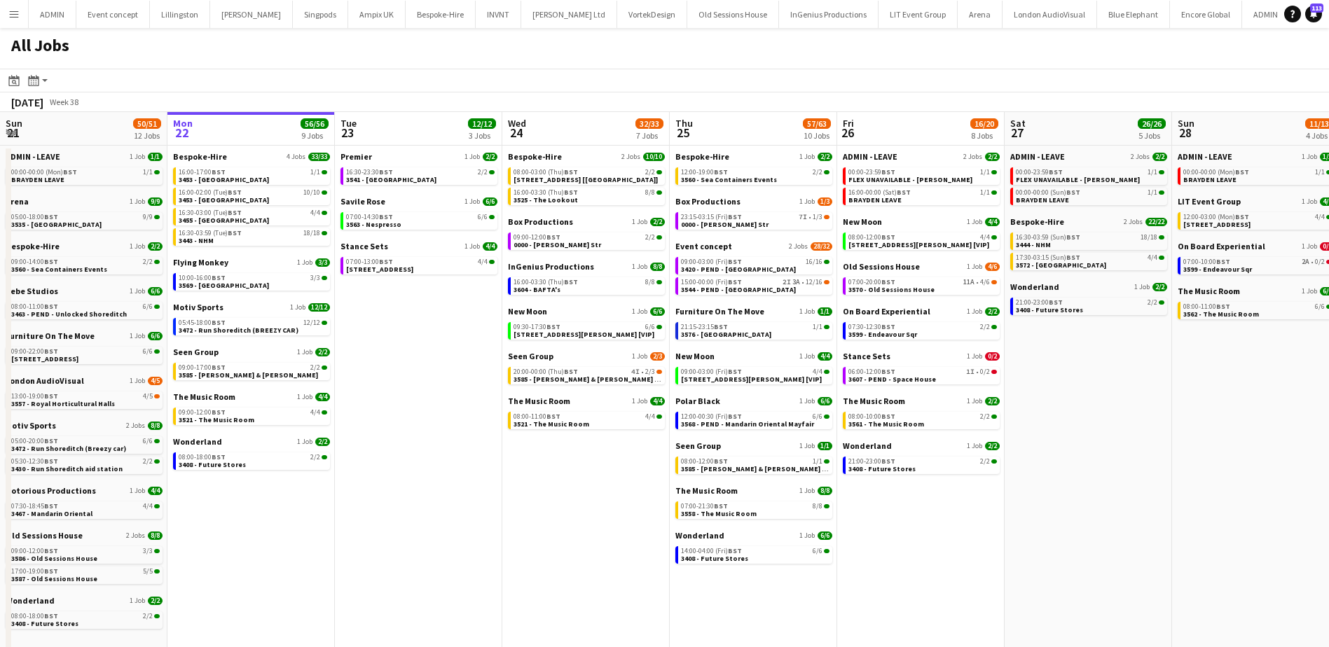
click at [436, 471] on app-date-cell "Premier 1 Job 2/2 16:30-23:30 BST 2/2 3541 - Royal Festival Hall Savile Rose 1 …" at bounding box center [418, 516] width 167 height 741
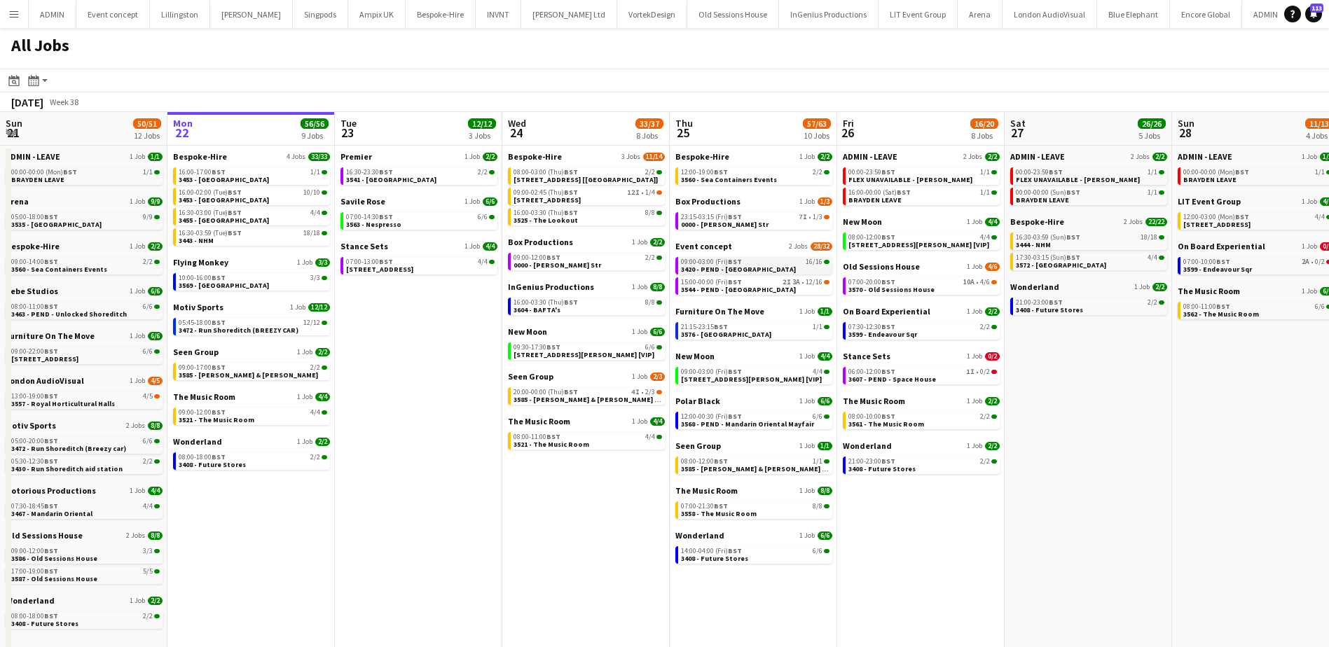
click at [724, 267] on span "3420 - PEND - [GEOGRAPHIC_DATA]" at bounding box center [738, 269] width 115 height 9
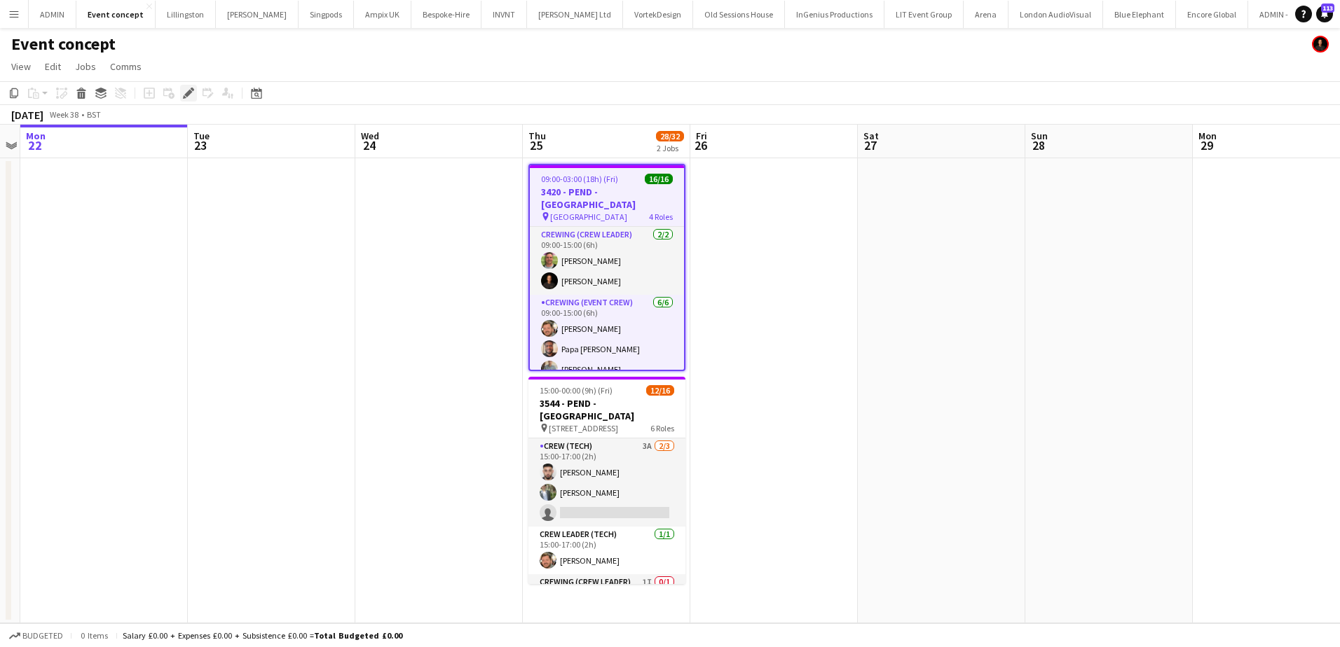
click at [187, 94] on icon at bounding box center [188, 94] width 8 height 8
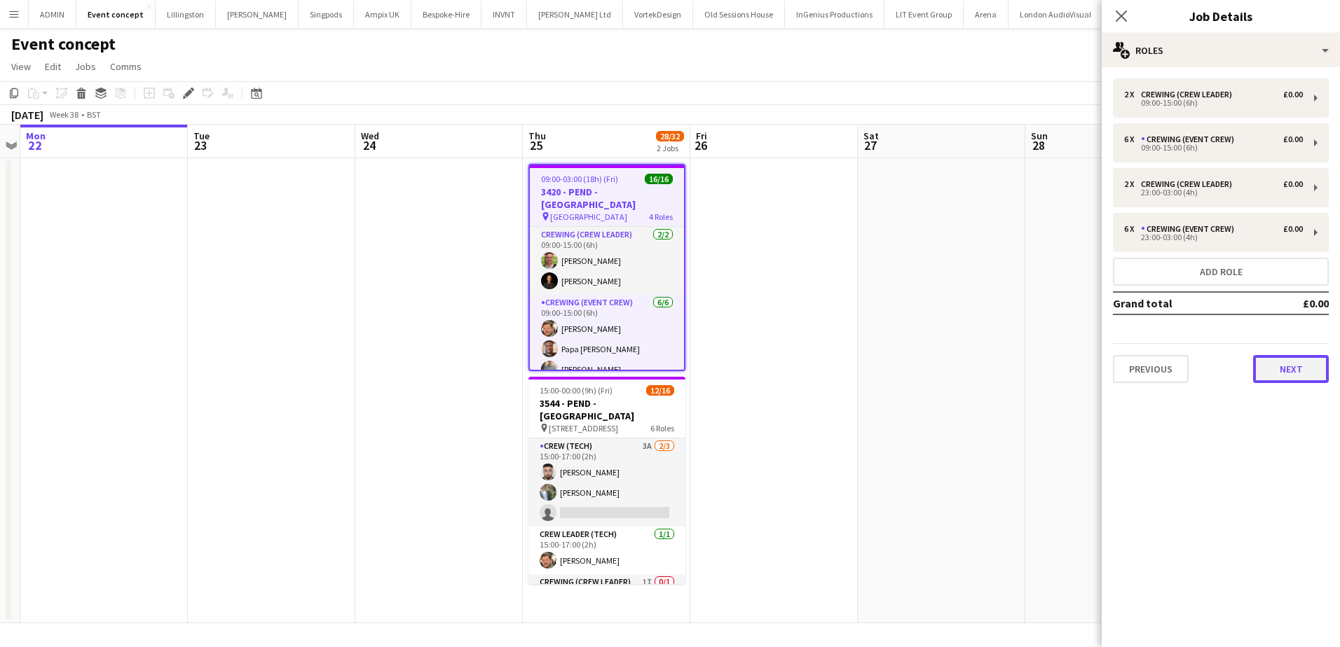
click at [1275, 377] on button "Next" at bounding box center [1291, 369] width 76 height 28
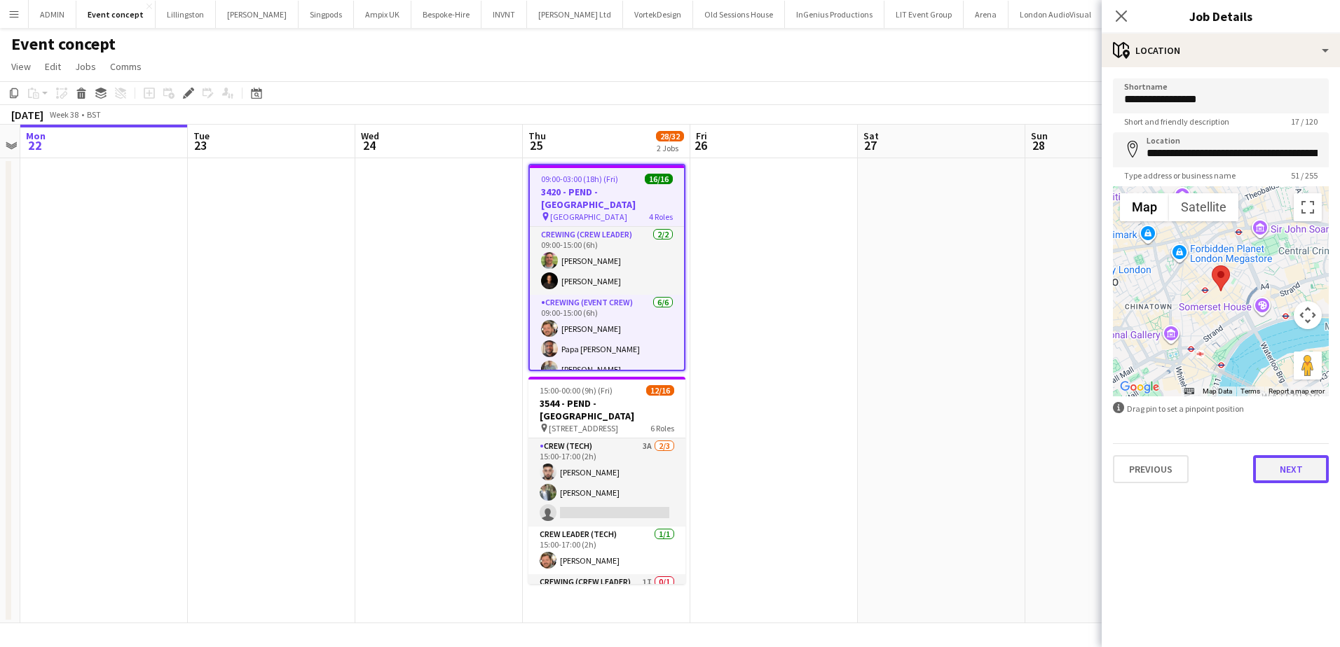
click at [1275, 467] on button "Next" at bounding box center [1291, 469] width 76 height 28
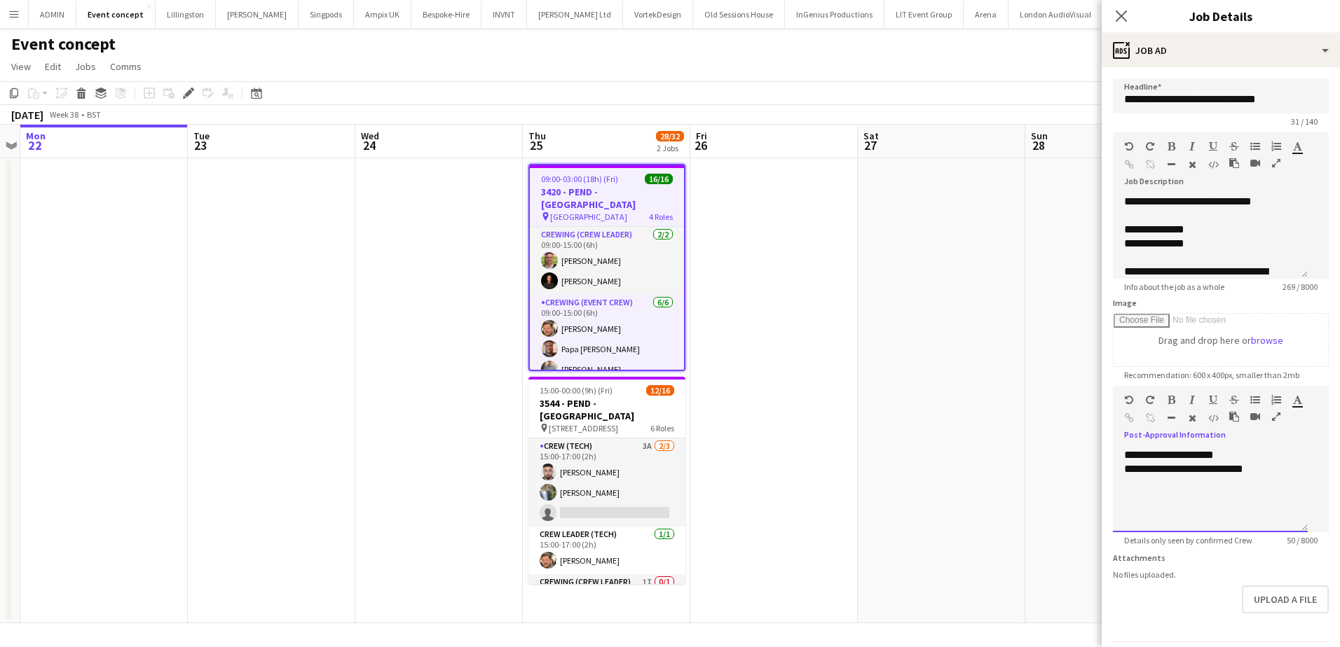
click at [1267, 476] on div "**********" at bounding box center [1210, 469] width 172 height 14
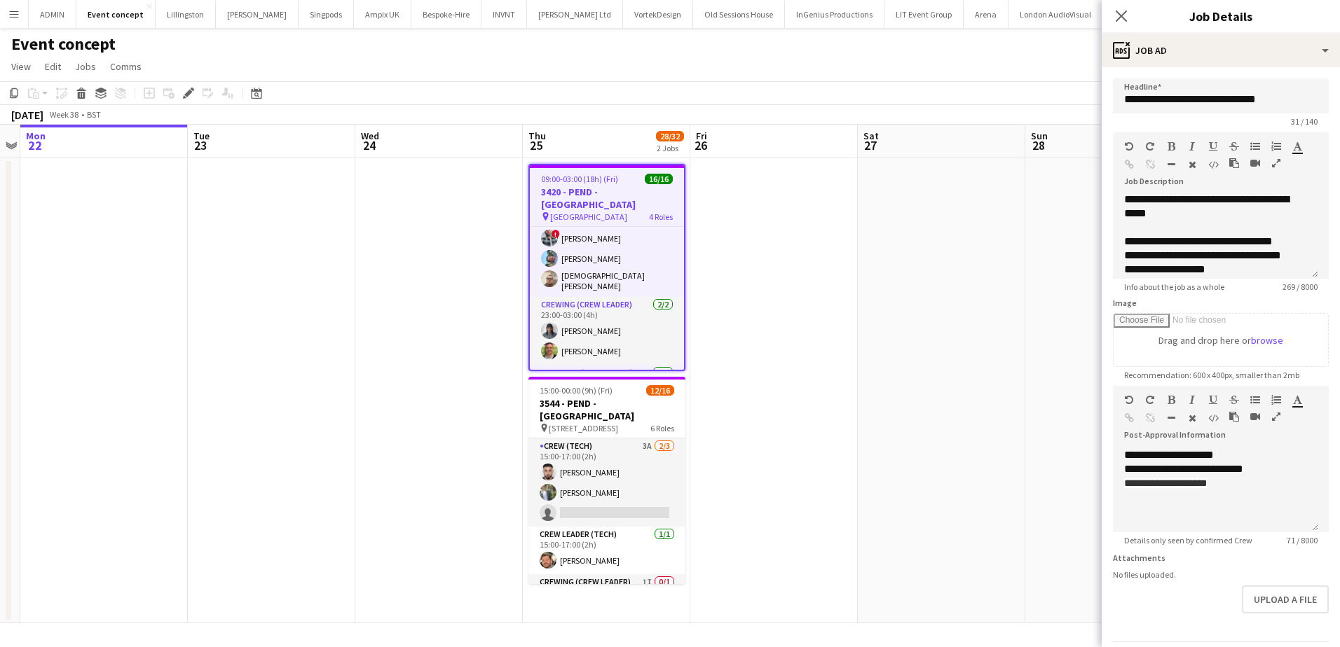
scroll to position [67, 0]
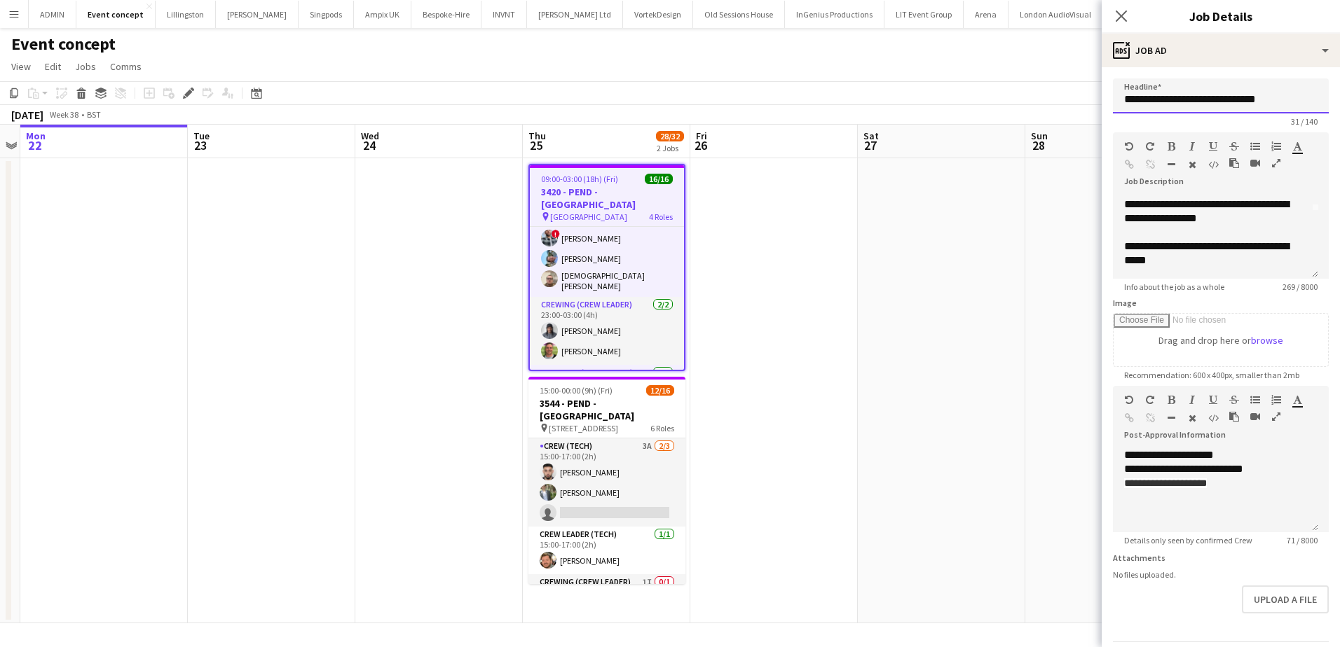
click at [1168, 89] on input "**********" at bounding box center [1221, 95] width 216 height 35
click at [1168, 98] on input "**********" at bounding box center [1221, 95] width 216 height 35
click at [1171, 98] on input "**********" at bounding box center [1221, 95] width 216 height 35
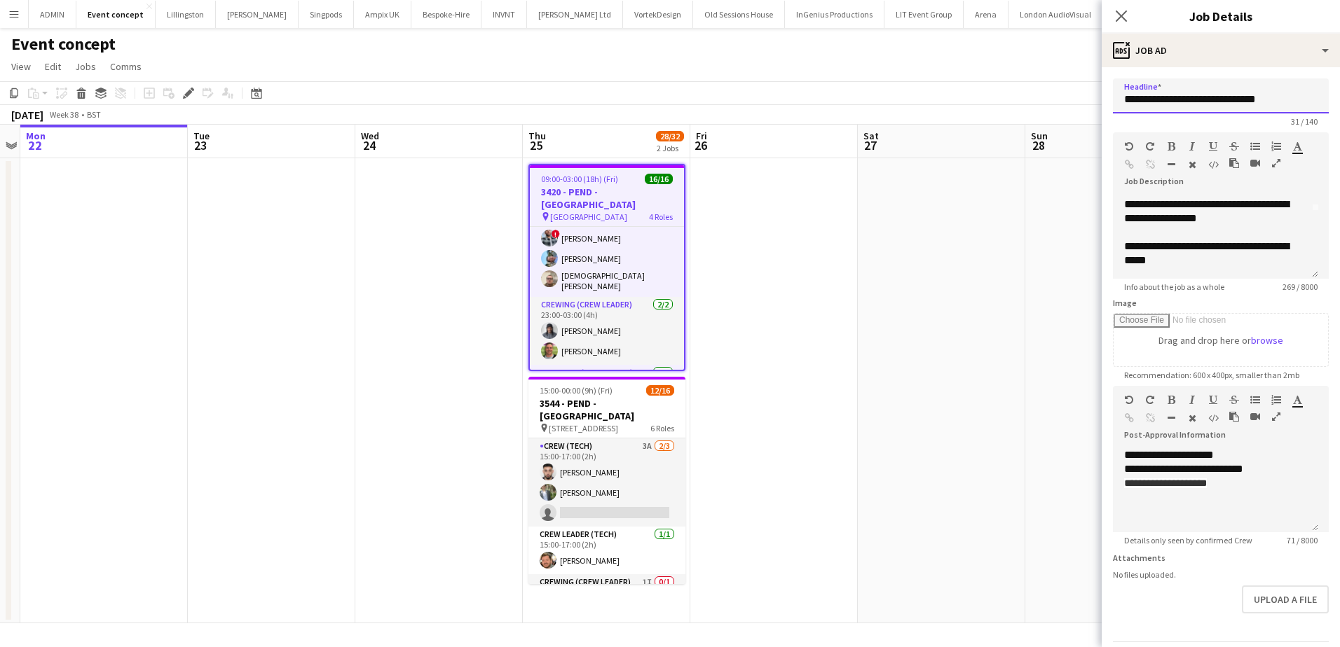
drag, startPoint x: 1185, startPoint y: 99, endPoint x: 1155, endPoint y: 103, distance: 30.4
click at [1155, 103] on input "**********" at bounding box center [1221, 95] width 216 height 35
type input "**********"
click at [972, 188] on app-date-cell at bounding box center [941, 390] width 167 height 465
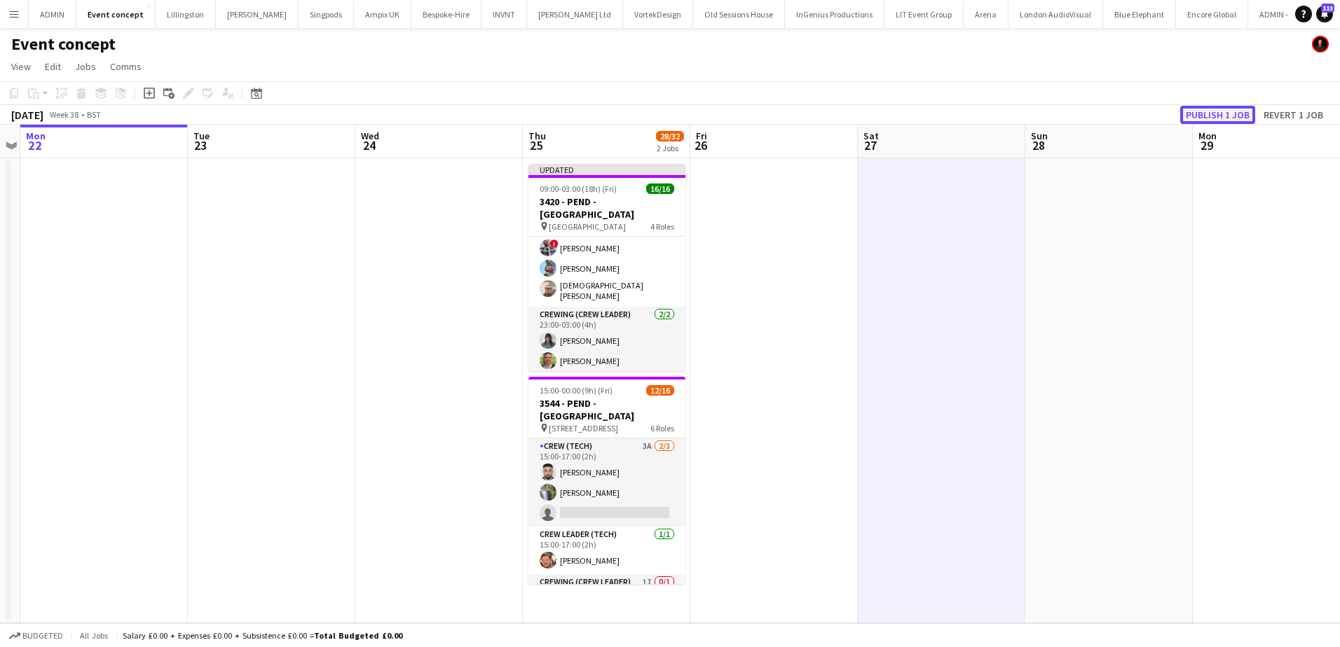
click at [1220, 114] on button "Publish 1 job" at bounding box center [1217, 115] width 75 height 18
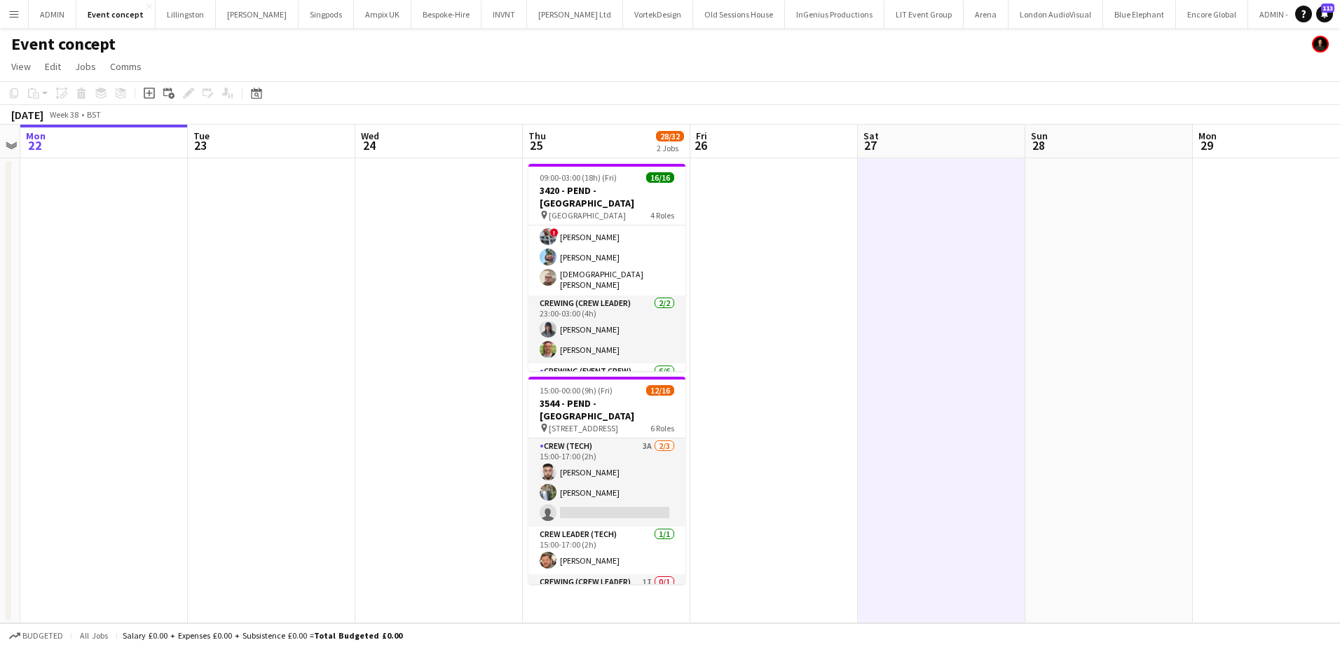
click at [194, 240] on app-date-cell at bounding box center [271, 390] width 167 height 465
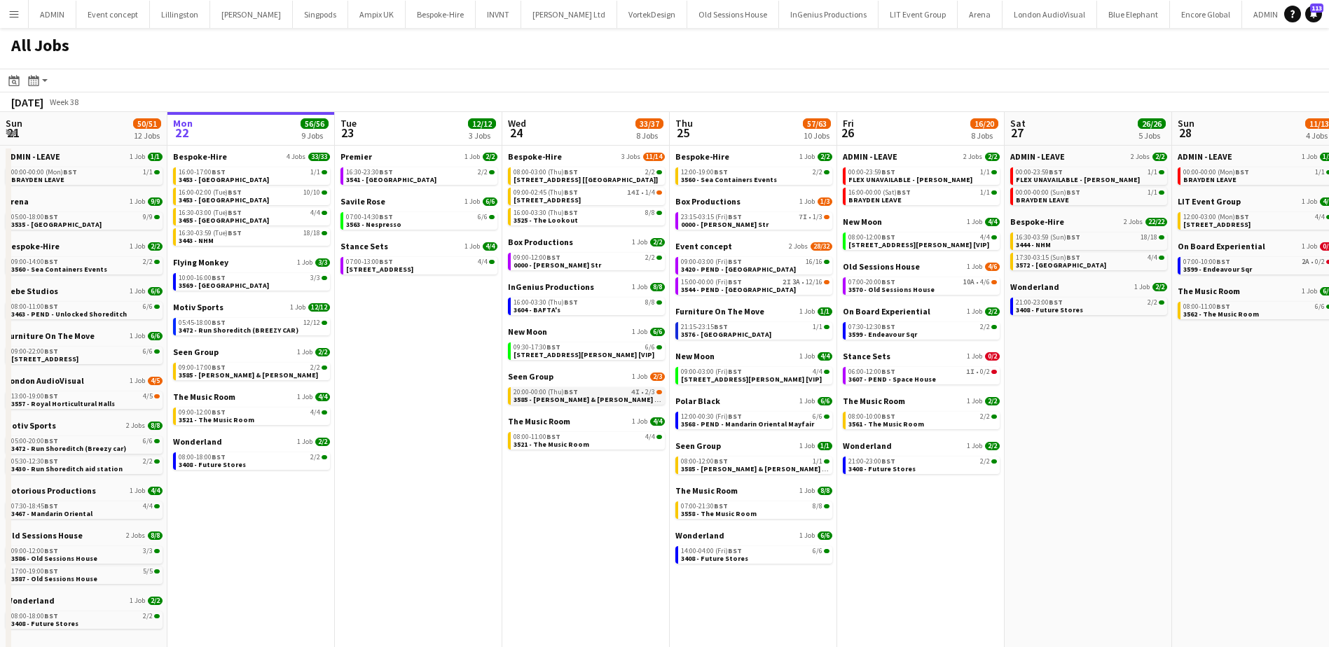
click at [525, 396] on span "3585 - [PERSON_NAME] & [PERSON_NAME] [Panel Van]" at bounding box center [603, 399] width 179 height 9
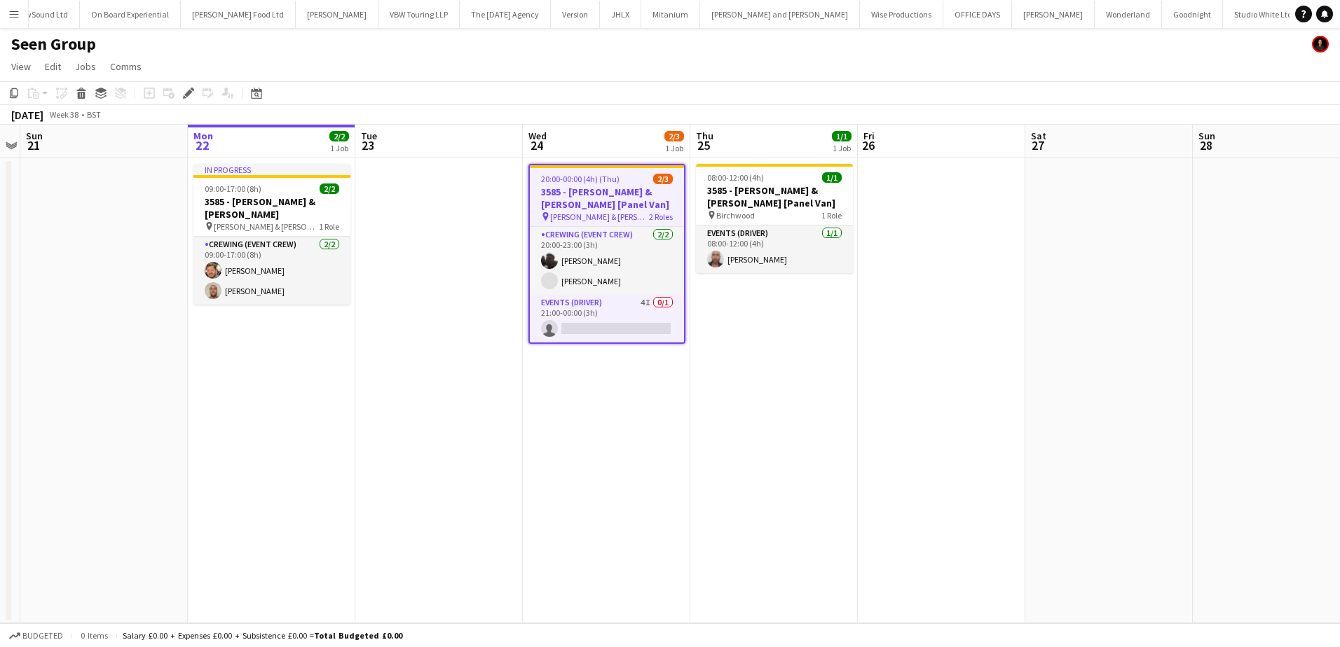
scroll to position [0, 2245]
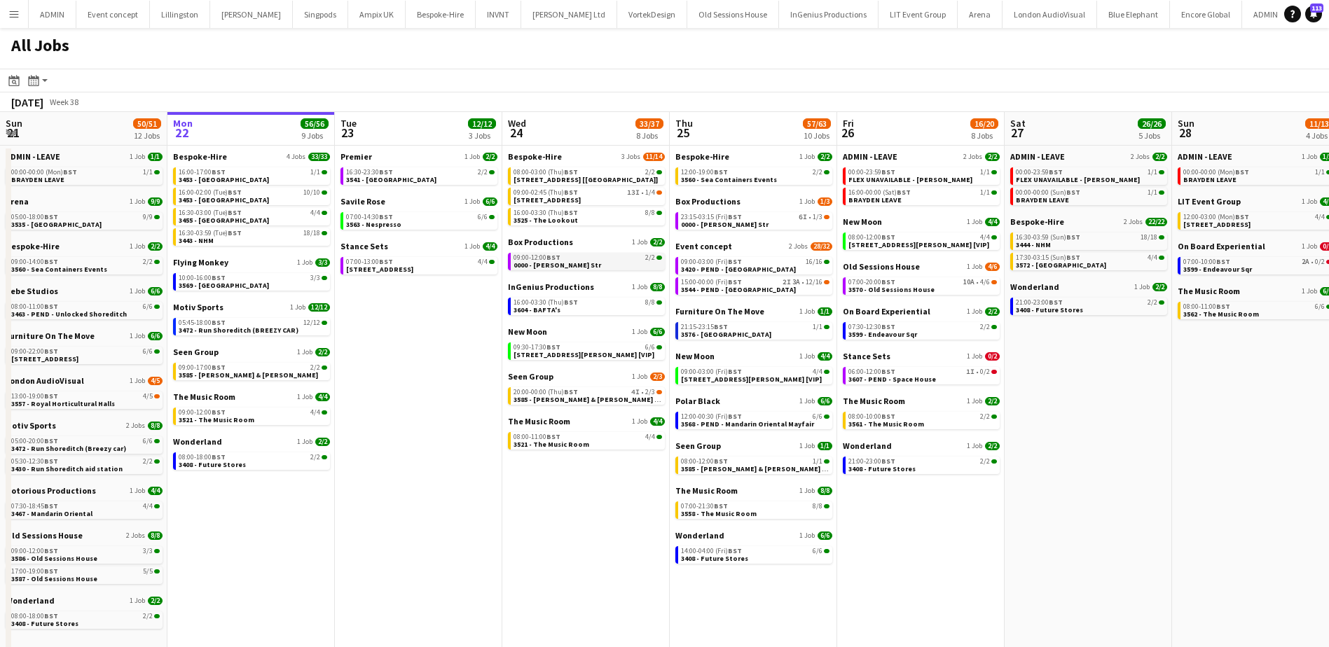
click at [555, 266] on span "0000 - [PERSON_NAME] Str" at bounding box center [558, 265] width 88 height 9
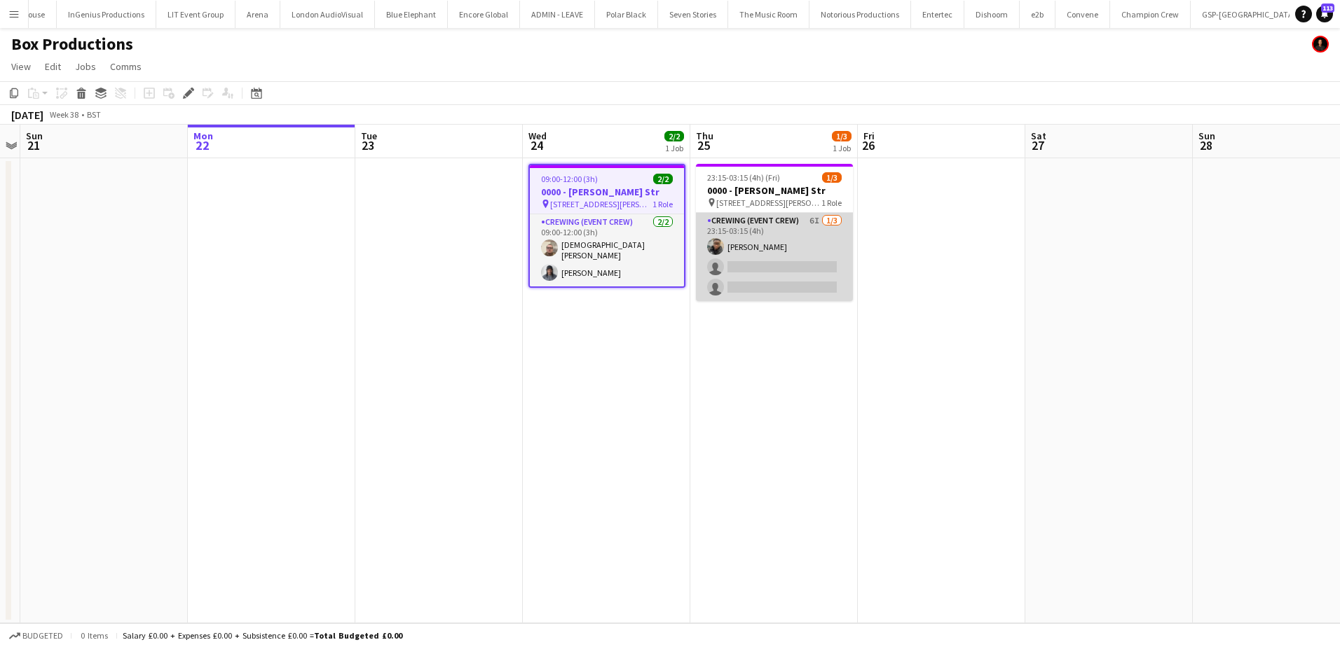
click at [766, 268] on app-card-role "Crewing (Event Crew) 6I [DATE] 23:15-03:15 (4h) [PERSON_NAME] single-neutral-ac…" at bounding box center [774, 257] width 157 height 88
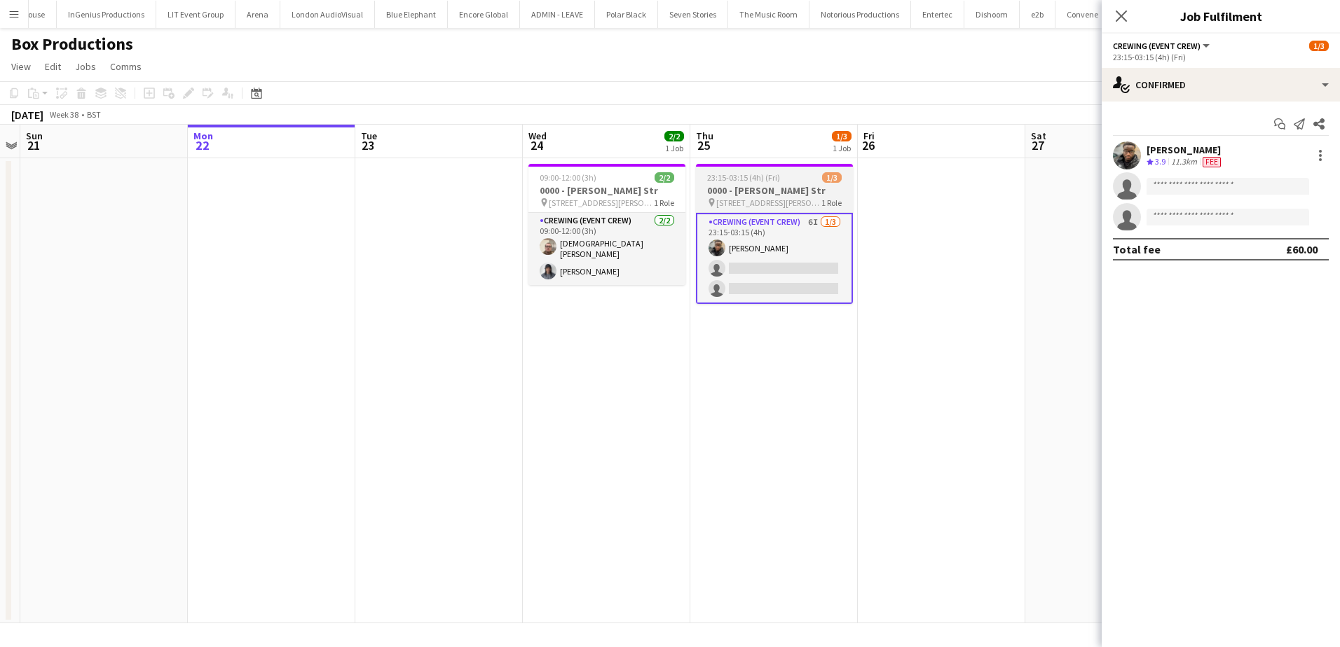
click at [732, 175] on span "23:15-03:15 (4h) (Fri)" at bounding box center [743, 177] width 73 height 11
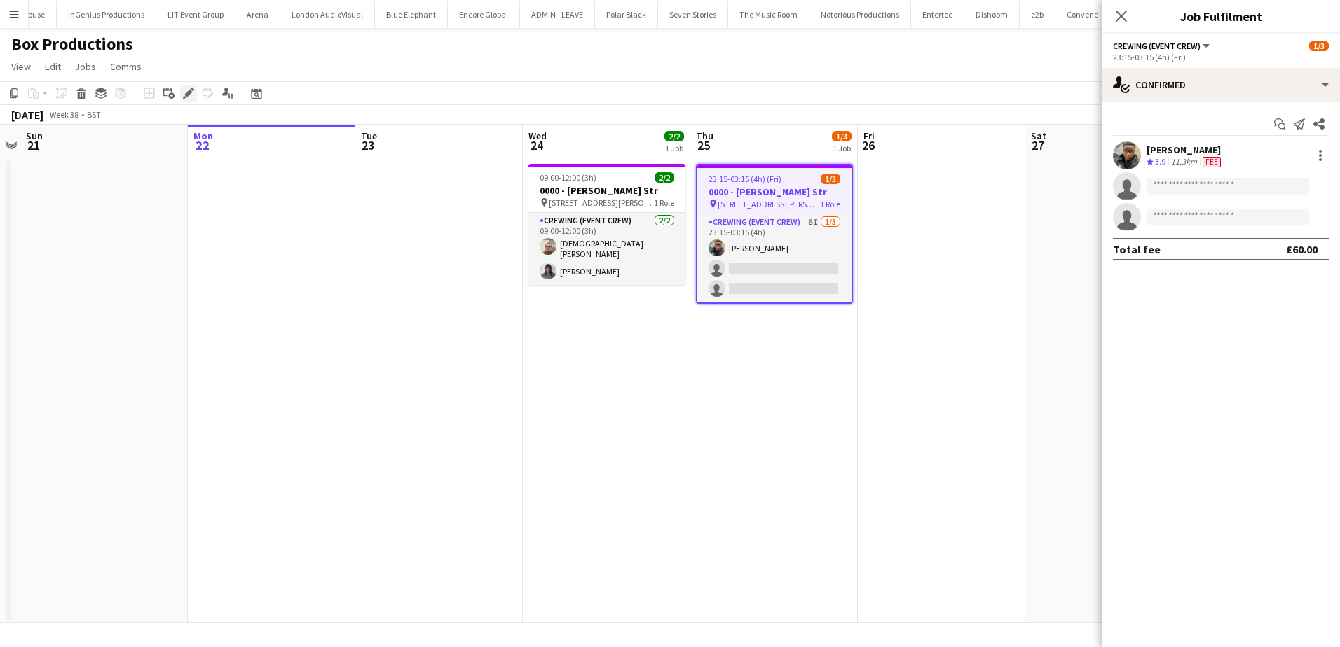
click at [181, 85] on div "Edit" at bounding box center [188, 93] width 17 height 17
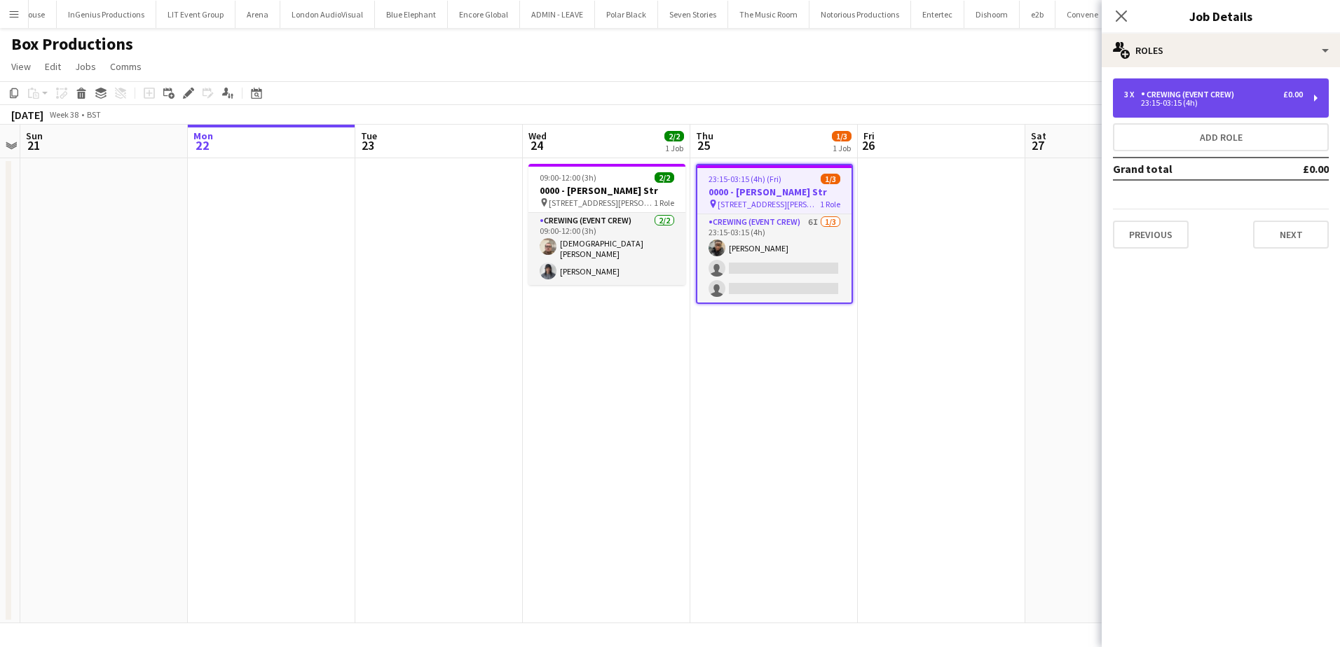
click at [1215, 108] on div "3 x Crewing (Event Crew) £0.00 23:15-03:15 (4h)" at bounding box center [1221, 97] width 216 height 39
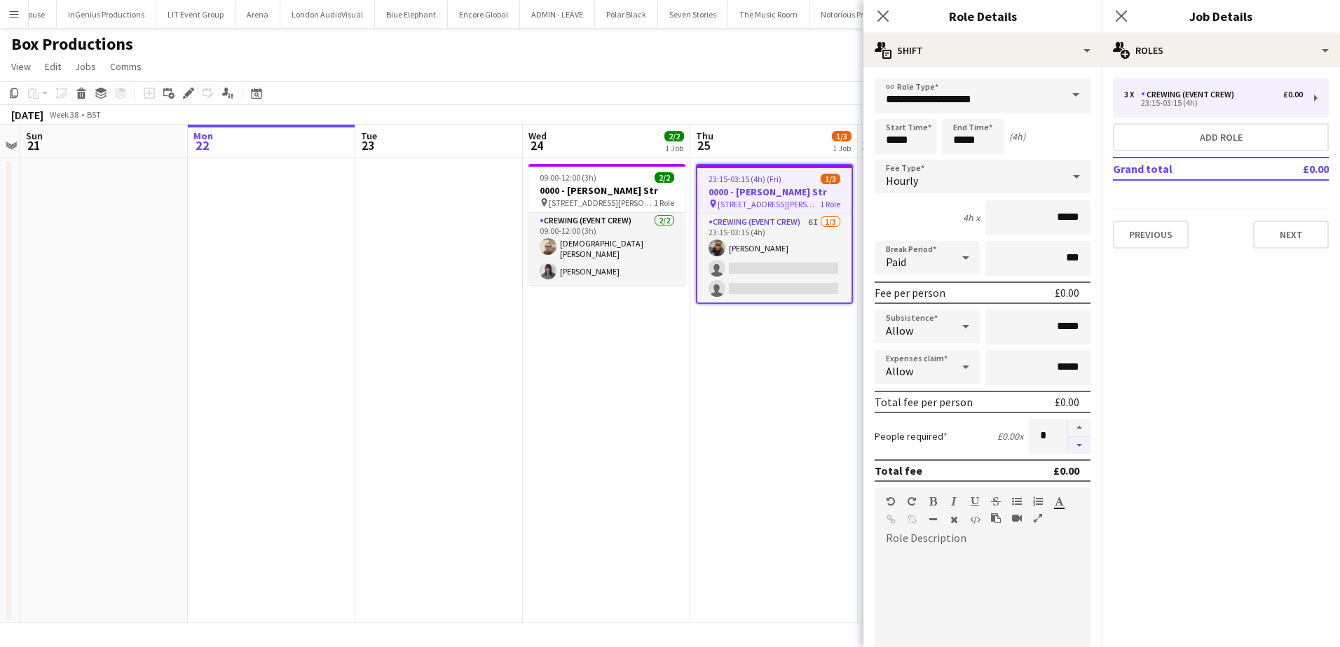
click at [1068, 450] on button "button" at bounding box center [1079, 446] width 22 height 18
type input "*"
click at [636, 268] on app-card-role "Crewing (Event Crew) [DATE] 09:00-12:00 (3h) [PERSON_NAME] [PERSON_NAME]" at bounding box center [606, 249] width 157 height 72
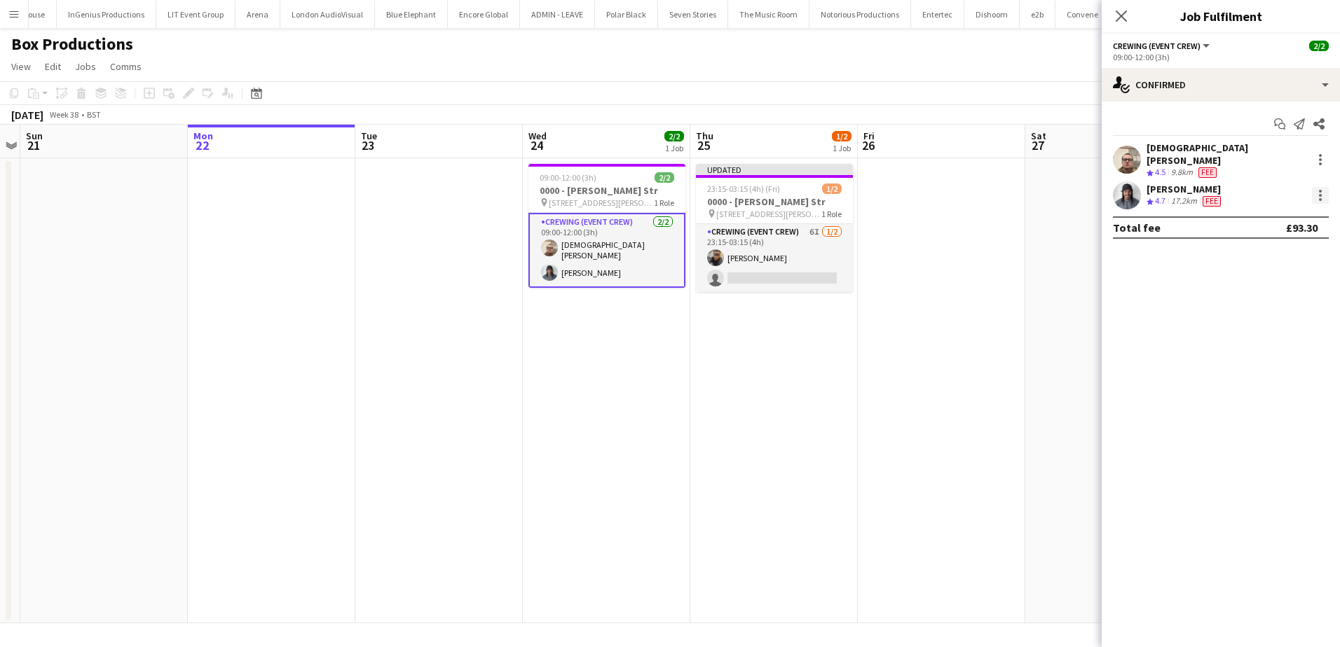
click at [1319, 190] on div at bounding box center [1320, 191] width 3 height 3
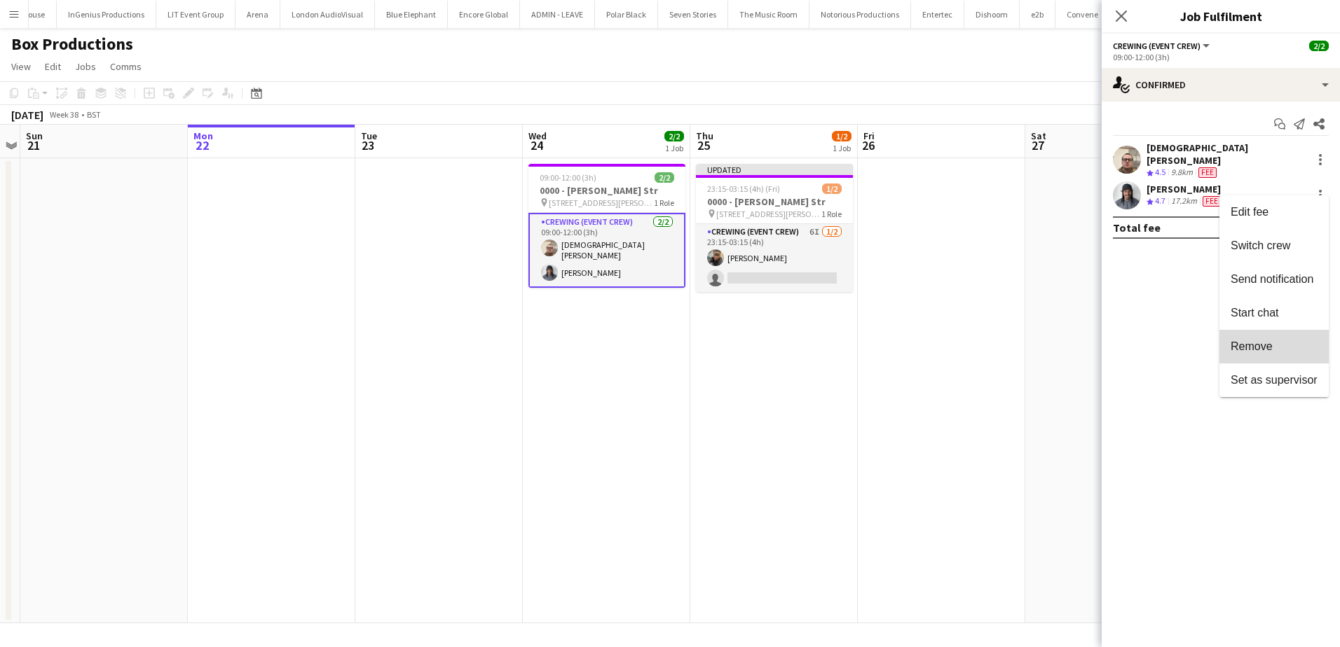
click at [1259, 344] on span "Remove" at bounding box center [1251, 346] width 42 height 12
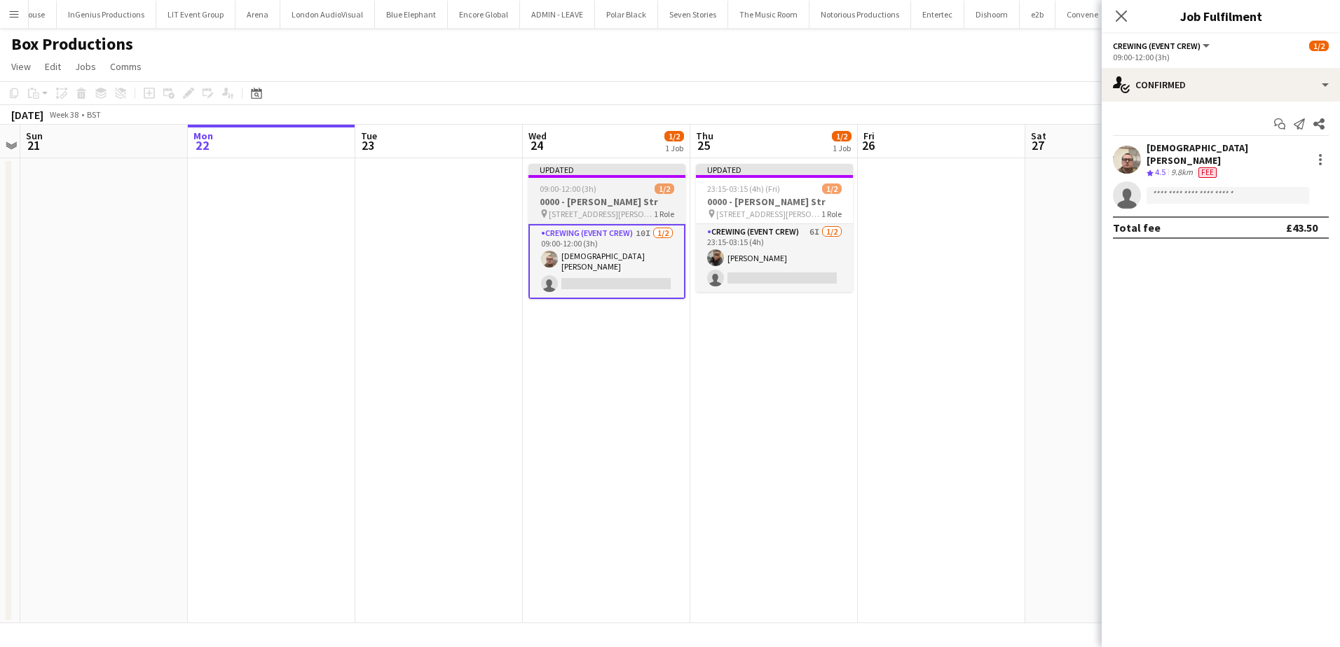
click at [588, 186] on span "09:00-12:00 (3h)" at bounding box center [567, 189] width 57 height 11
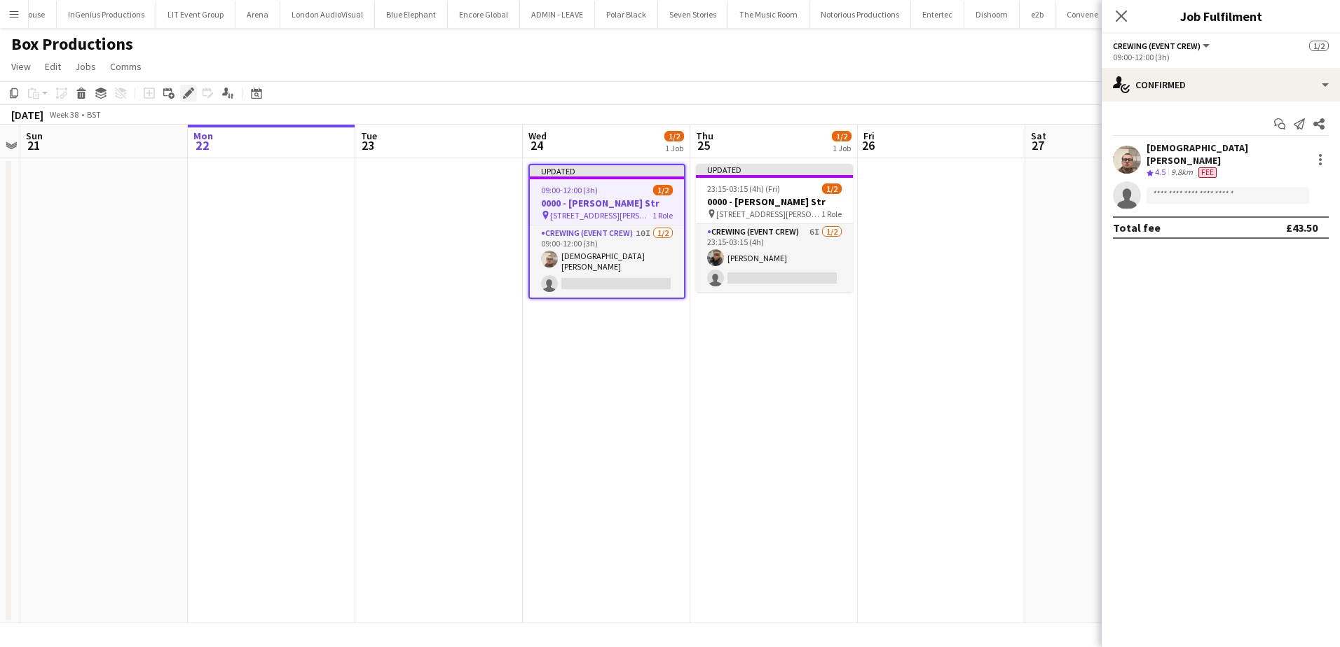
click at [188, 88] on icon "Edit" at bounding box center [188, 93] width 11 height 11
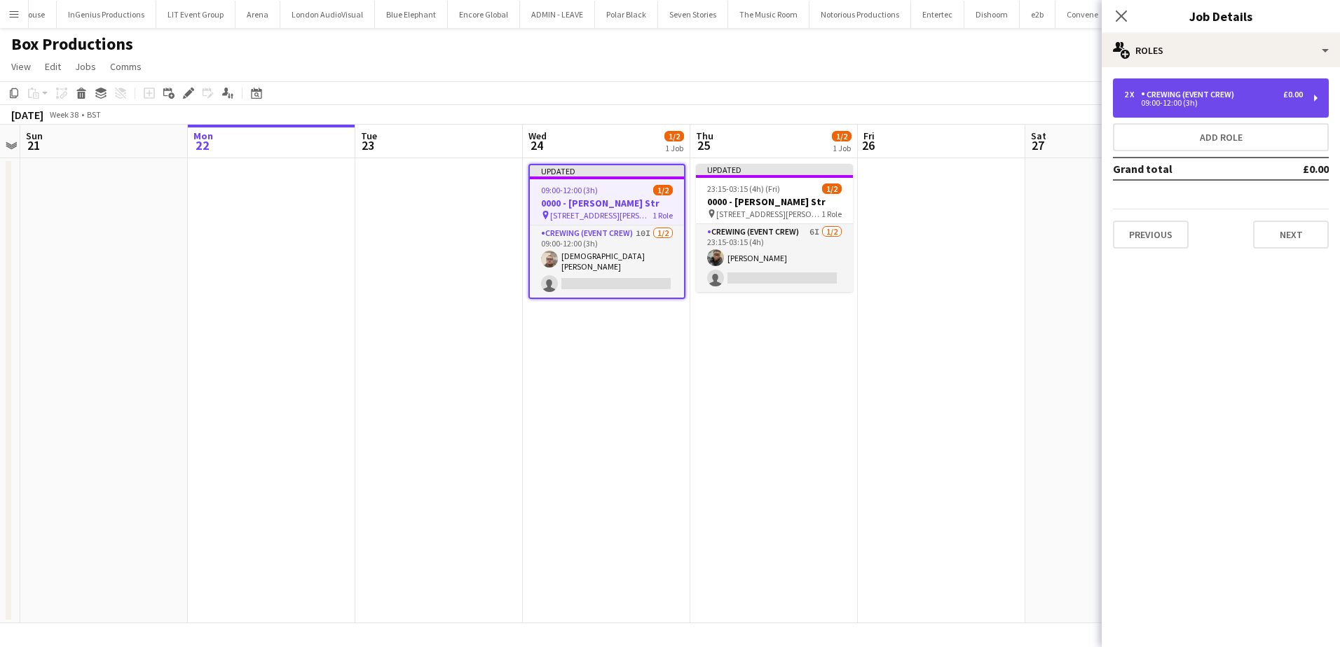
click at [1190, 88] on div "2 x Crewing (Event Crew) £0.00 09:00-12:00 (3h)" at bounding box center [1221, 97] width 216 height 39
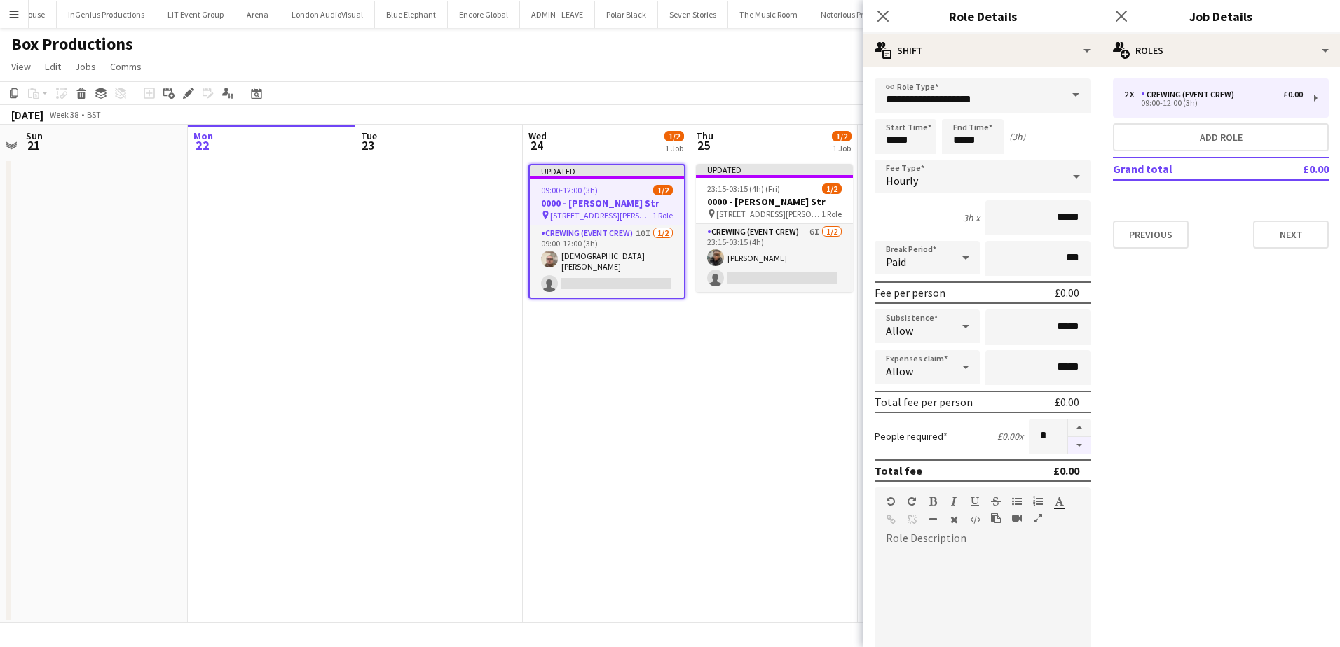
click at [1071, 443] on button "button" at bounding box center [1079, 446] width 22 height 18
type input "*"
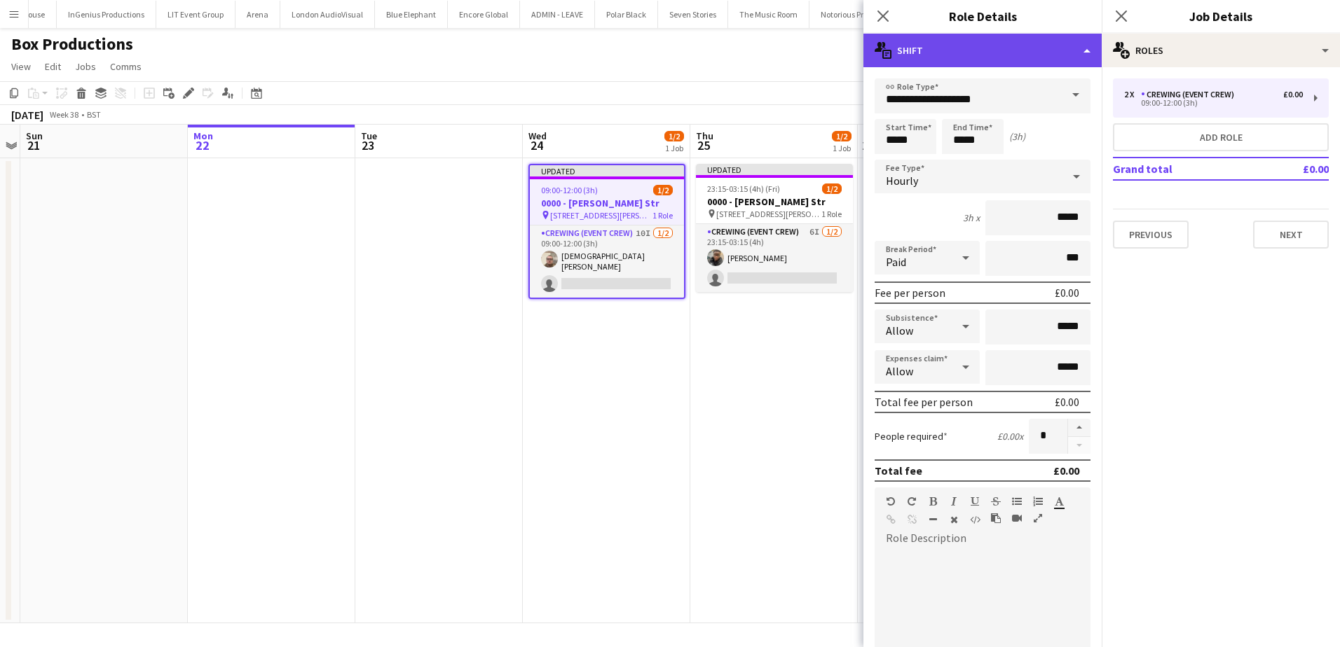
click at [998, 58] on div "multiple-actions-text Shift" at bounding box center [982, 51] width 238 height 34
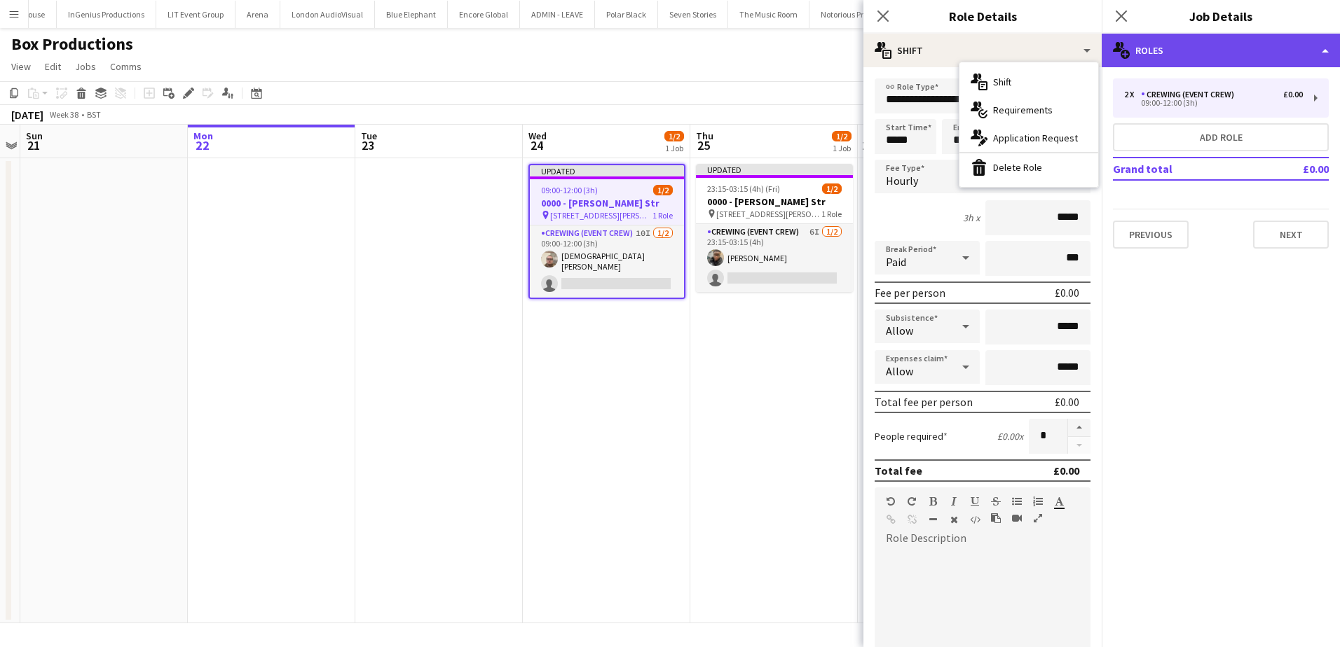
click at [1213, 49] on div "multiple-users-add Roles" at bounding box center [1220, 51] width 238 height 34
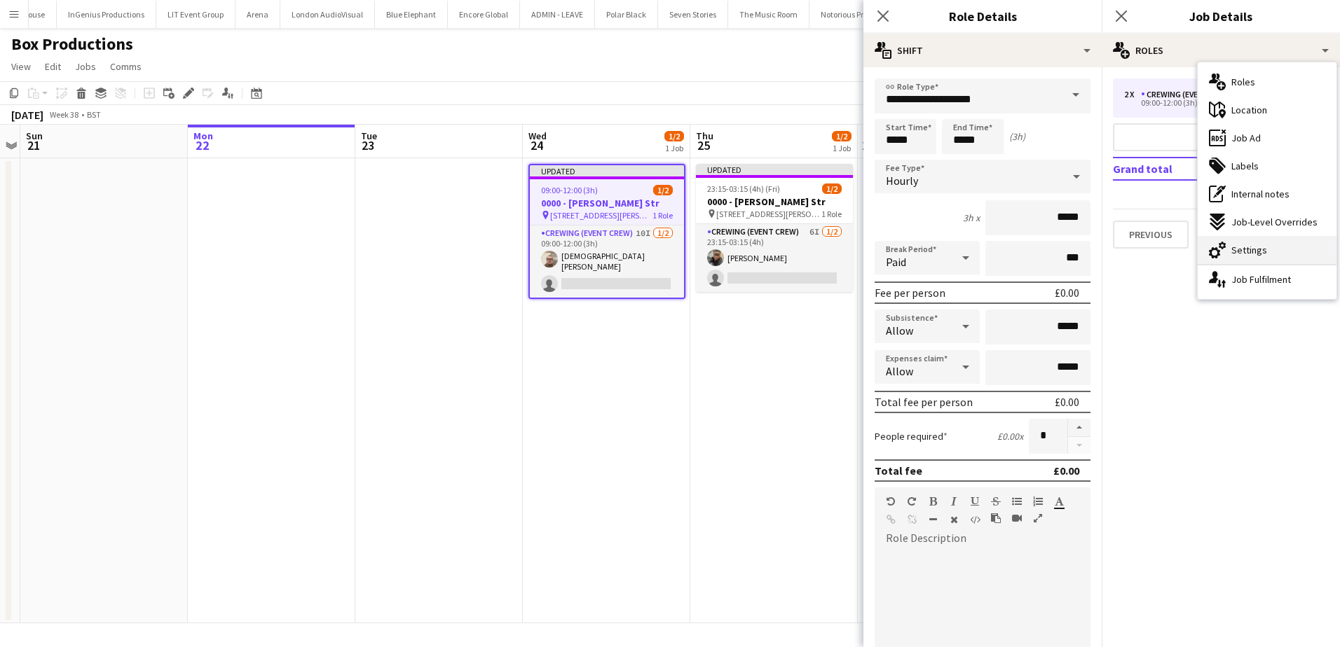
click at [1253, 256] on span "Settings" at bounding box center [1249, 250] width 36 height 13
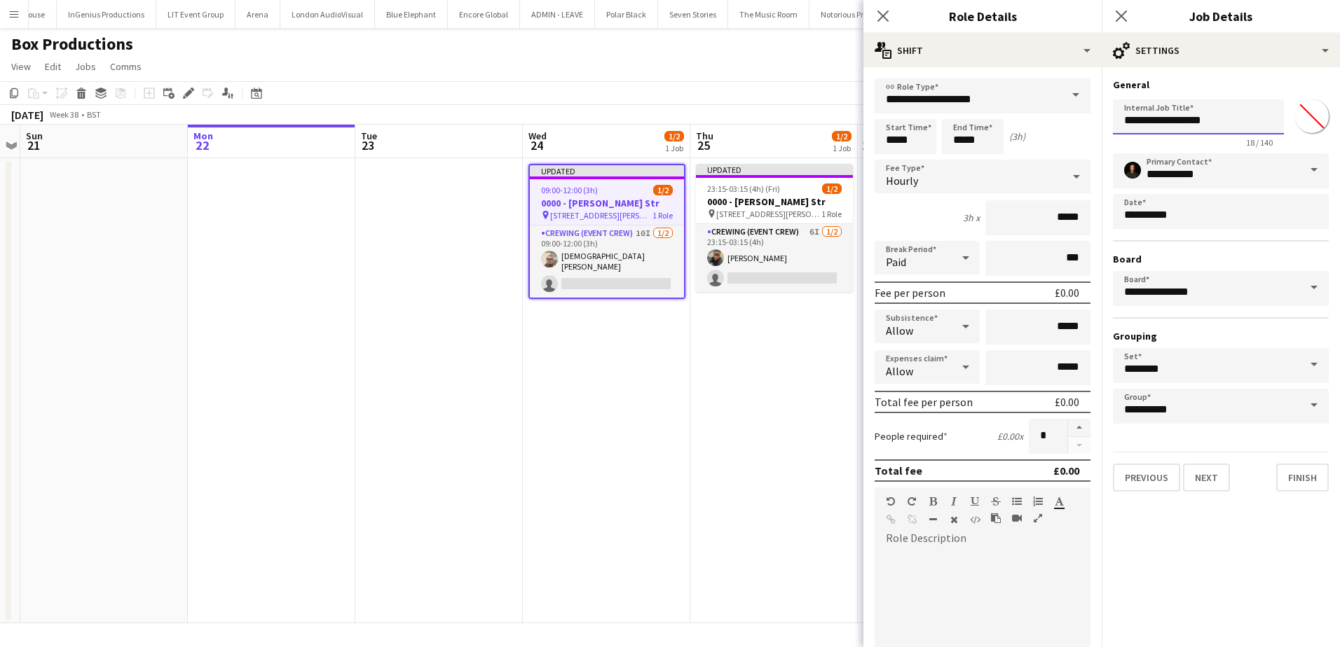
click at [1138, 121] on input "**********" at bounding box center [1198, 116] width 171 height 35
click at [807, 202] on h3 "0000 - Shelton Str" at bounding box center [774, 201] width 157 height 13
type input "**********"
type input "*******"
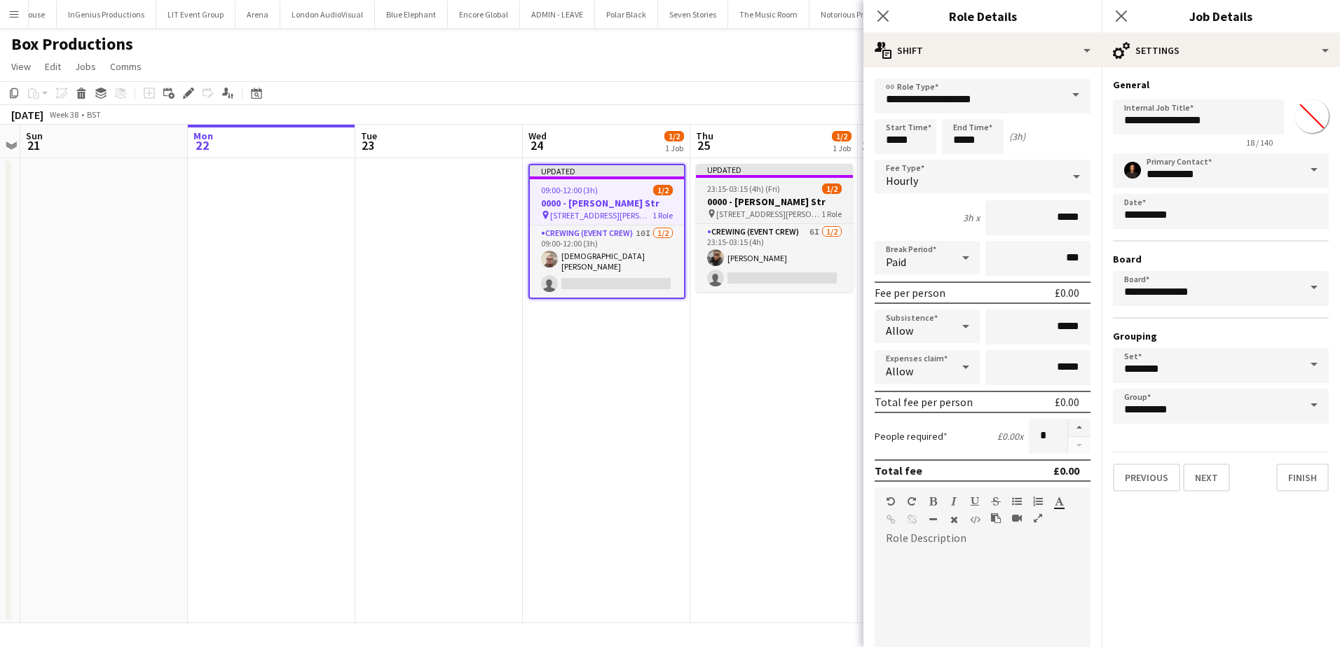
type input "**********"
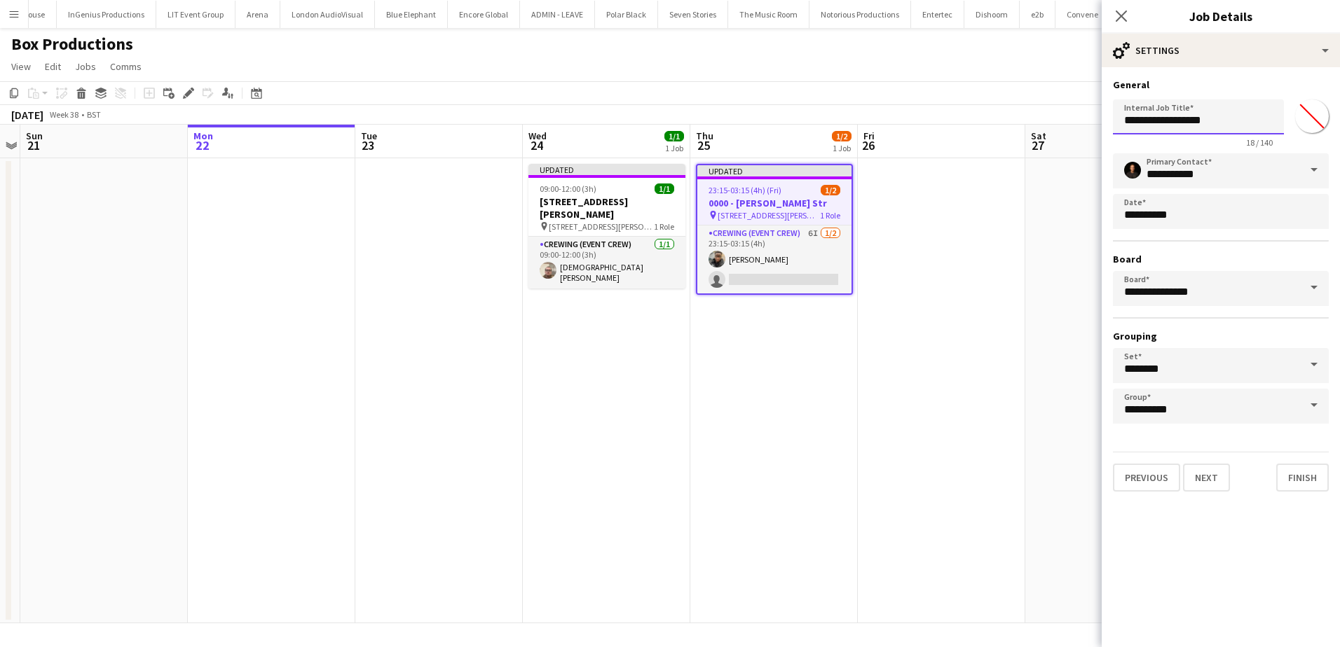
click at [1131, 125] on input "**********" at bounding box center [1198, 116] width 171 height 35
type input "**********"
click at [963, 260] on app-date-cell at bounding box center [941, 390] width 167 height 465
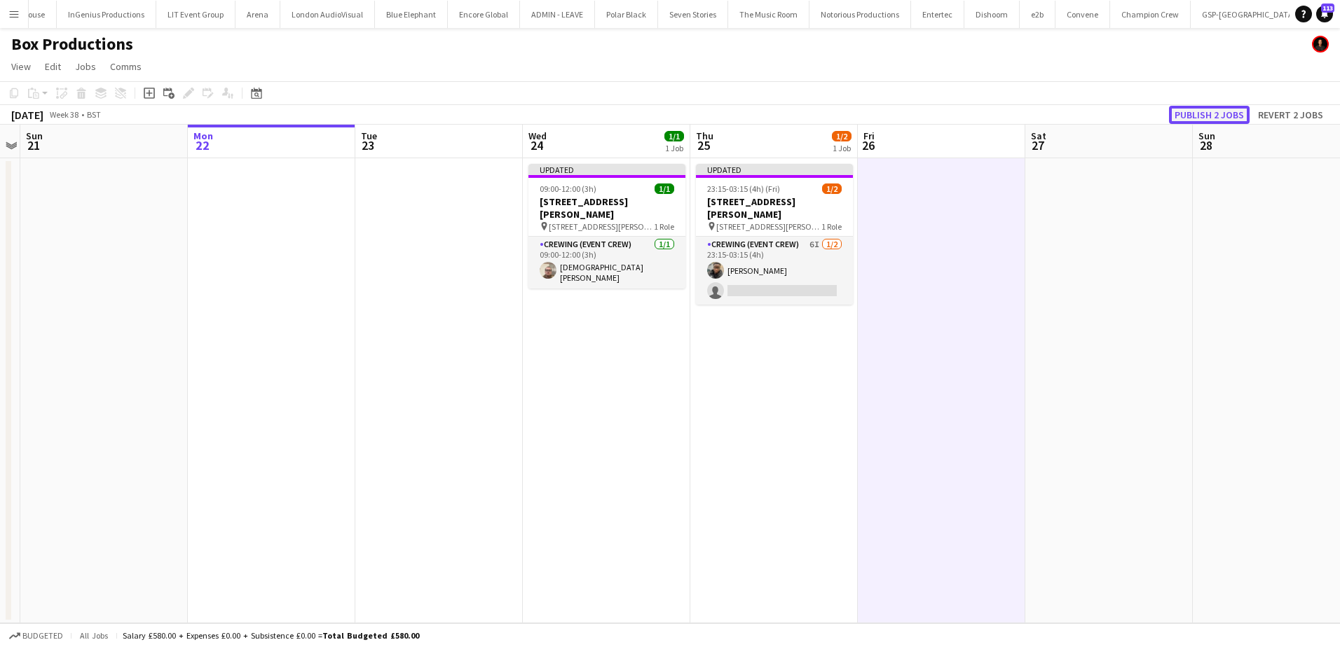
click at [1190, 116] on button "Publish 2 jobs" at bounding box center [1209, 115] width 81 height 18
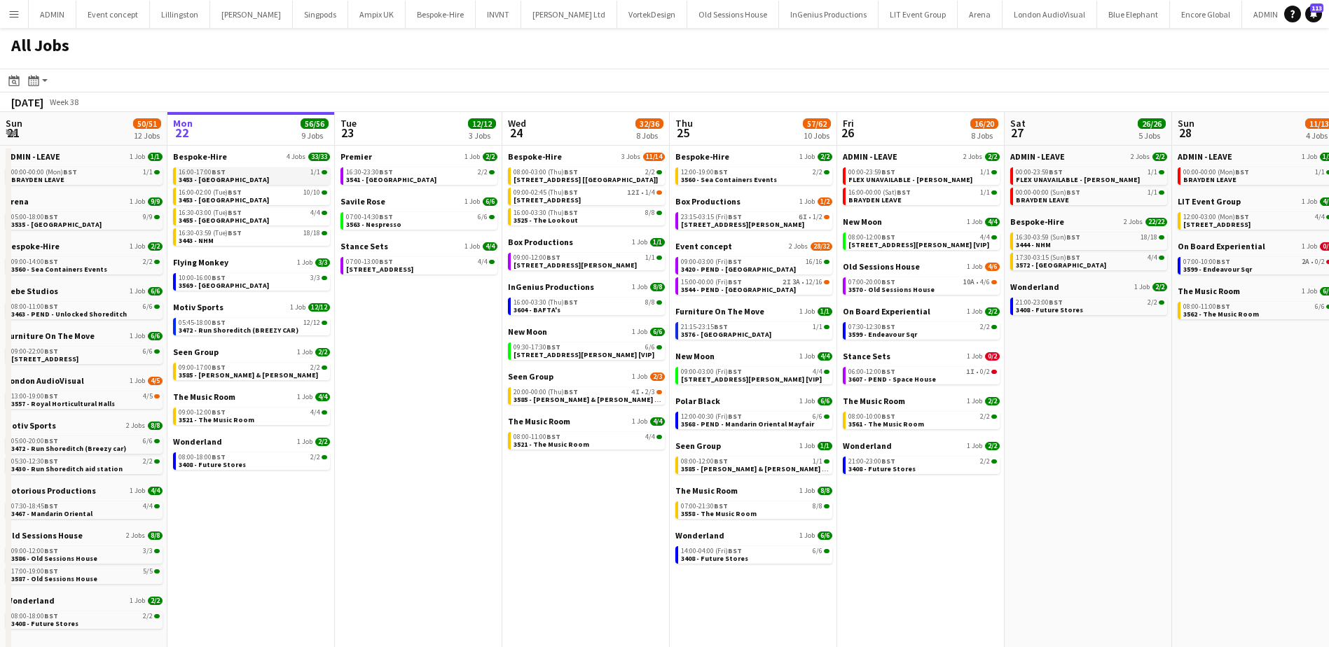
click at [277, 176] on link "16:00-17:00 BST 1/1 3453 - Old Royal Naval College" at bounding box center [253, 175] width 149 height 16
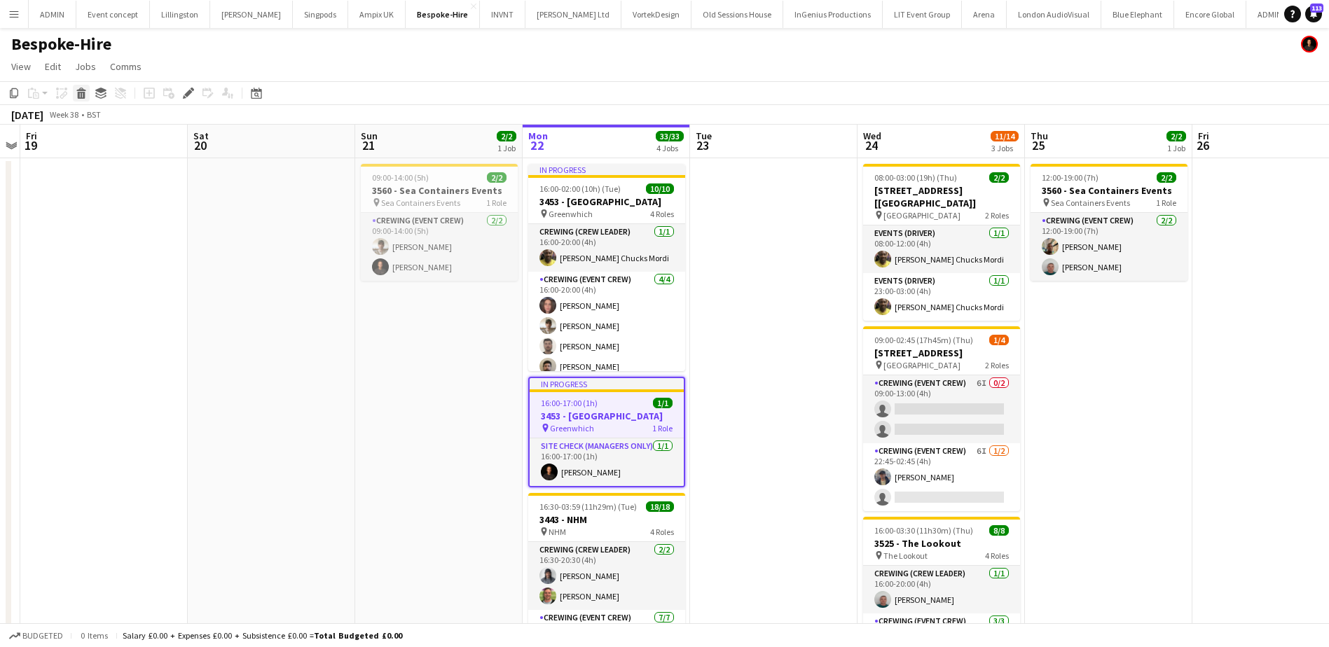
click at [78, 97] on icon at bounding box center [82, 95] width 8 height 7
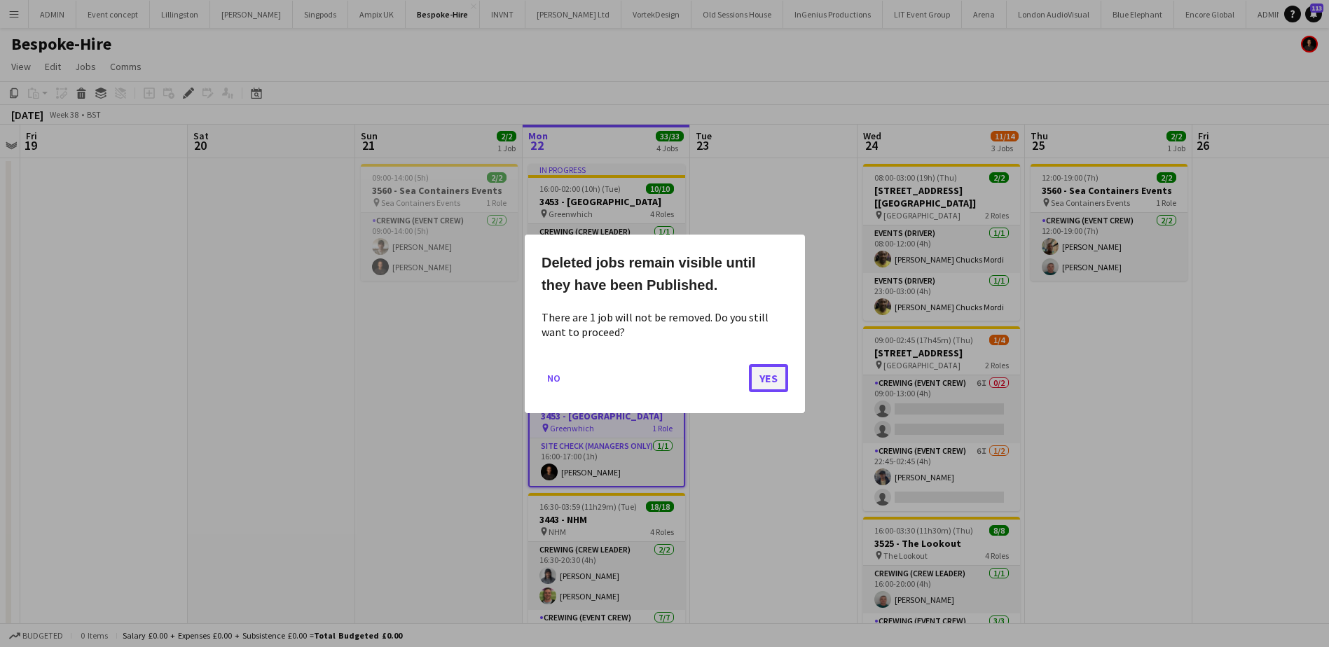
click at [774, 376] on button "Yes" at bounding box center [768, 378] width 39 height 28
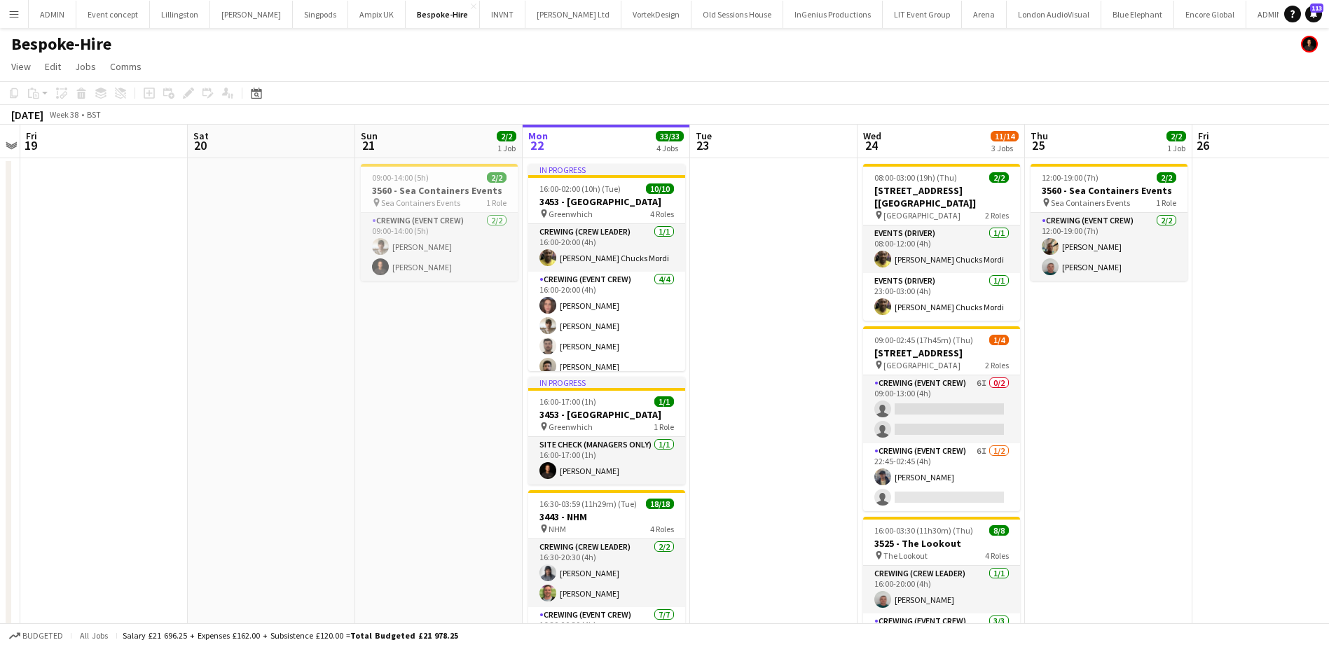
click at [781, 330] on app-date-cell at bounding box center [773, 550] width 167 height 785
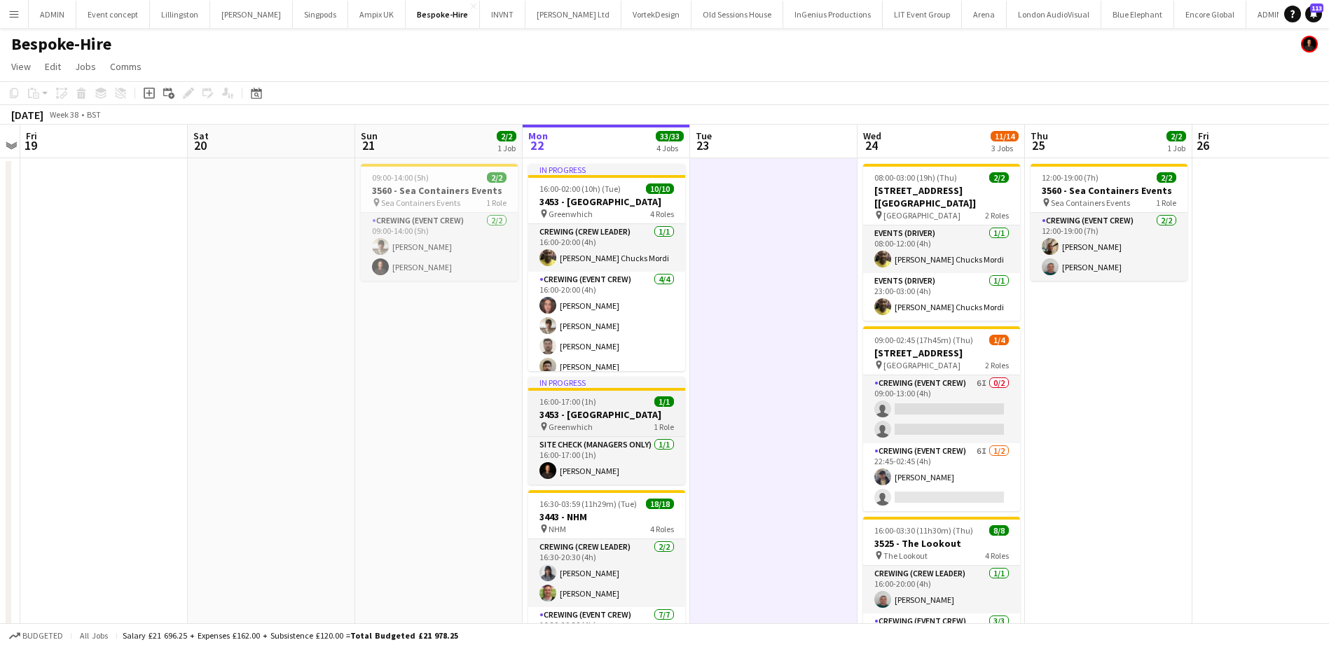
click at [621, 393] on app-job-card "In progress 16:00-17:00 (1h) 1/1 3453 - [GEOGRAPHIC_DATA] pin Greenwhich 1 Role…" at bounding box center [606, 431] width 157 height 108
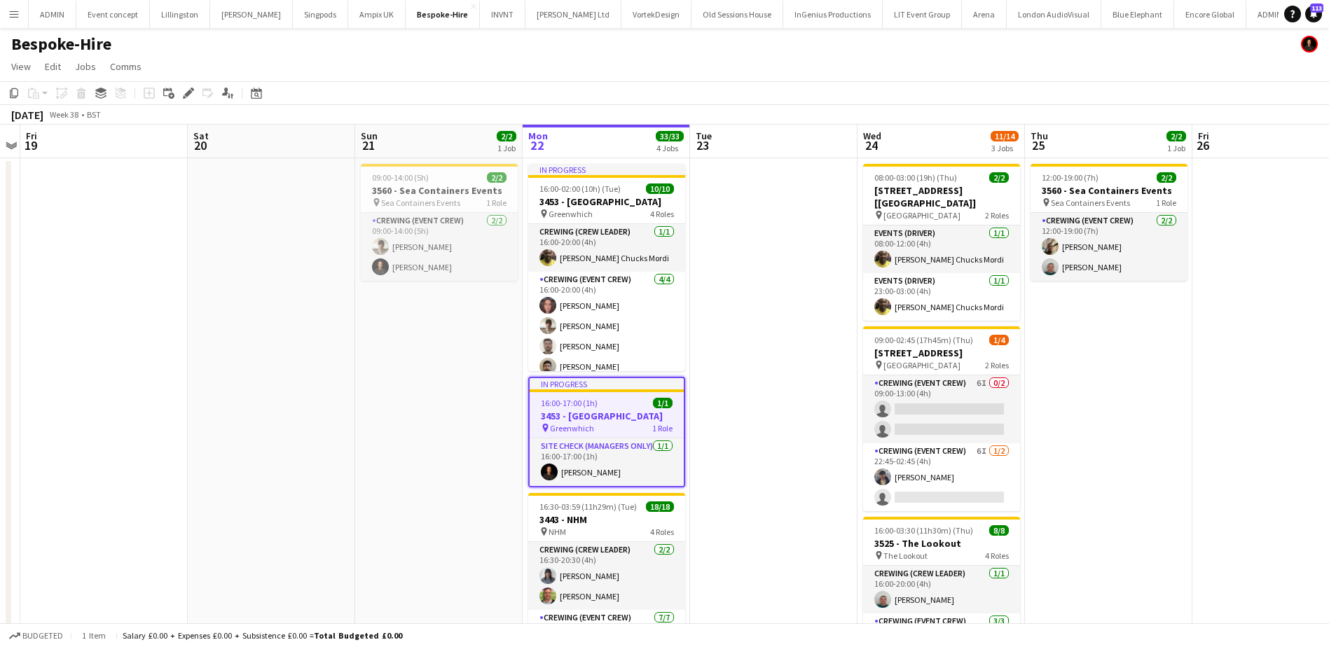
click at [139, 252] on app-date-cell at bounding box center [103, 550] width 167 height 785
